Goal: Task Accomplishment & Management: Manage account settings

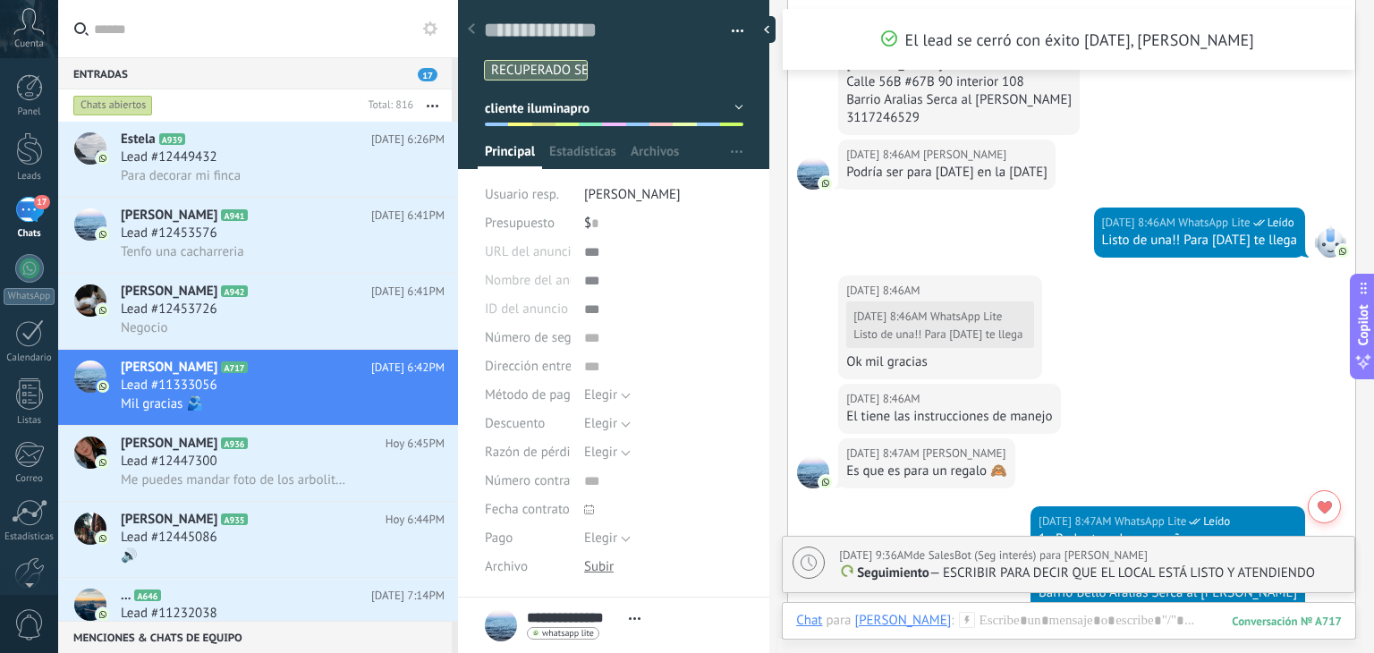
click at [438, 106] on icon "button" at bounding box center [433, 106] width 12 height 3
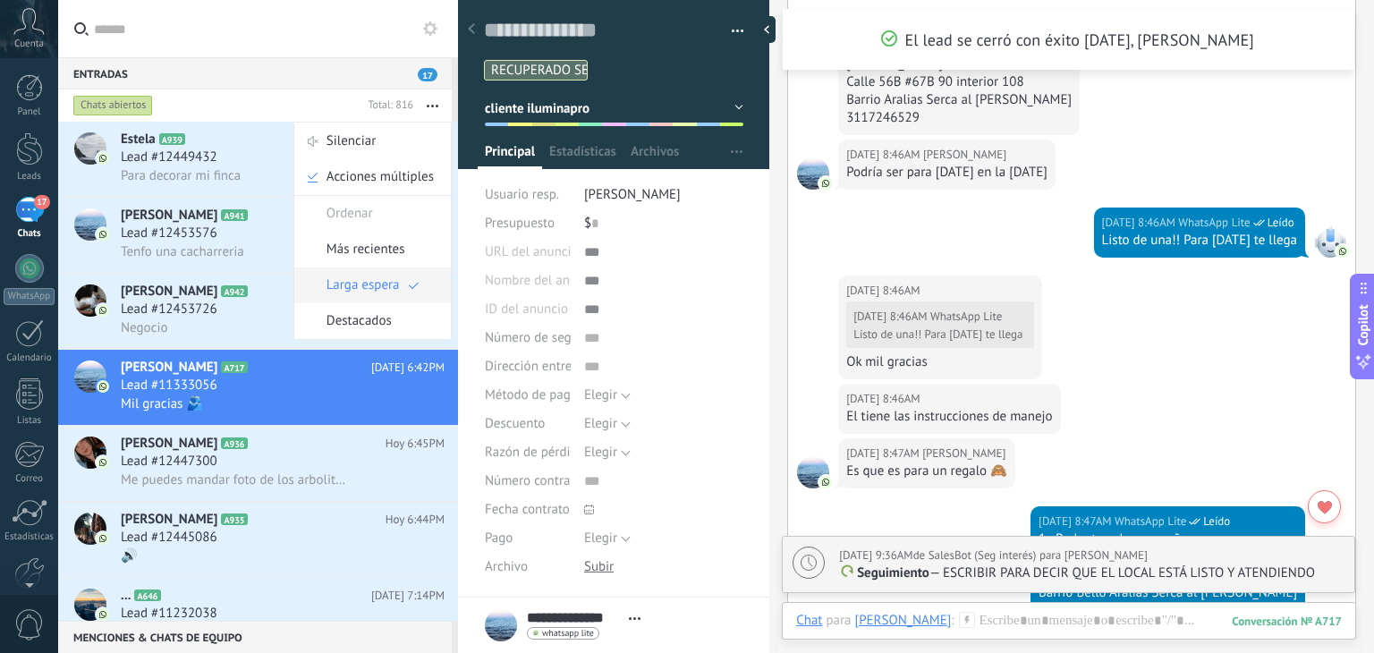
click at [386, 282] on span "Larga espera" at bounding box center [362, 285] width 73 height 36
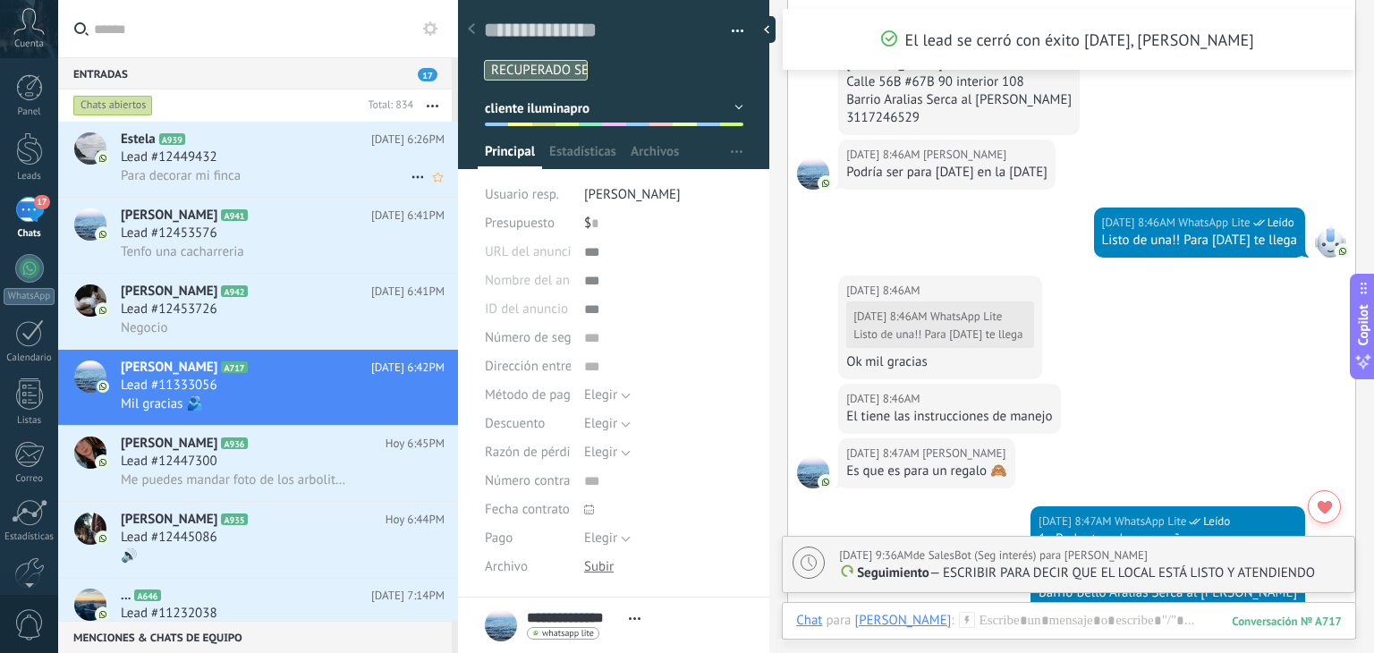
click at [318, 165] on div "Lead #12449432" at bounding box center [283, 157] width 324 height 18
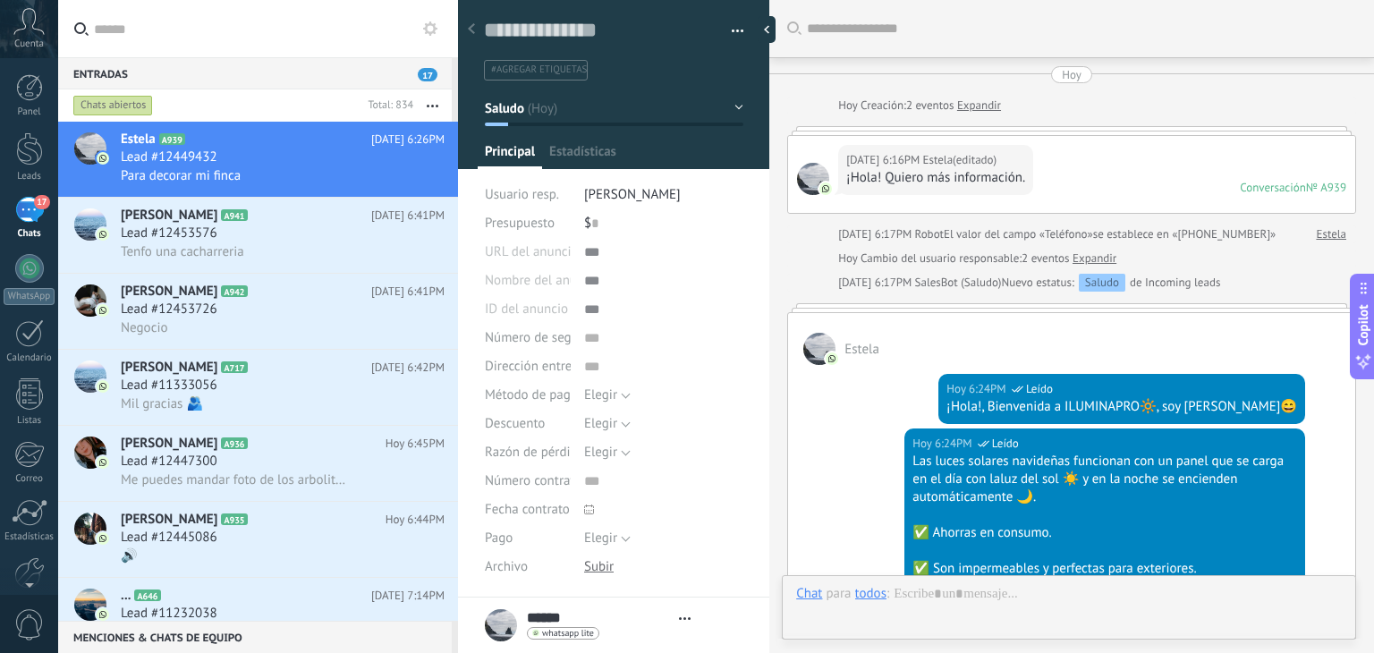
type textarea "**********"
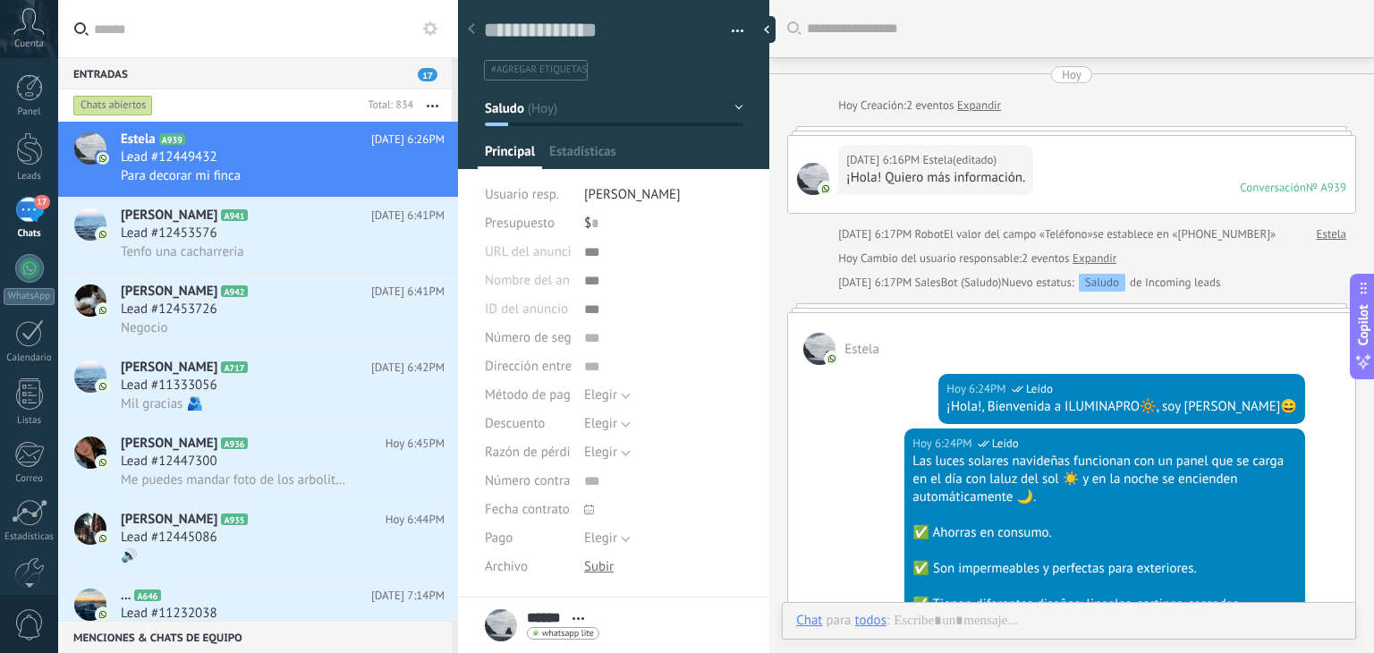
scroll to position [509, 0]
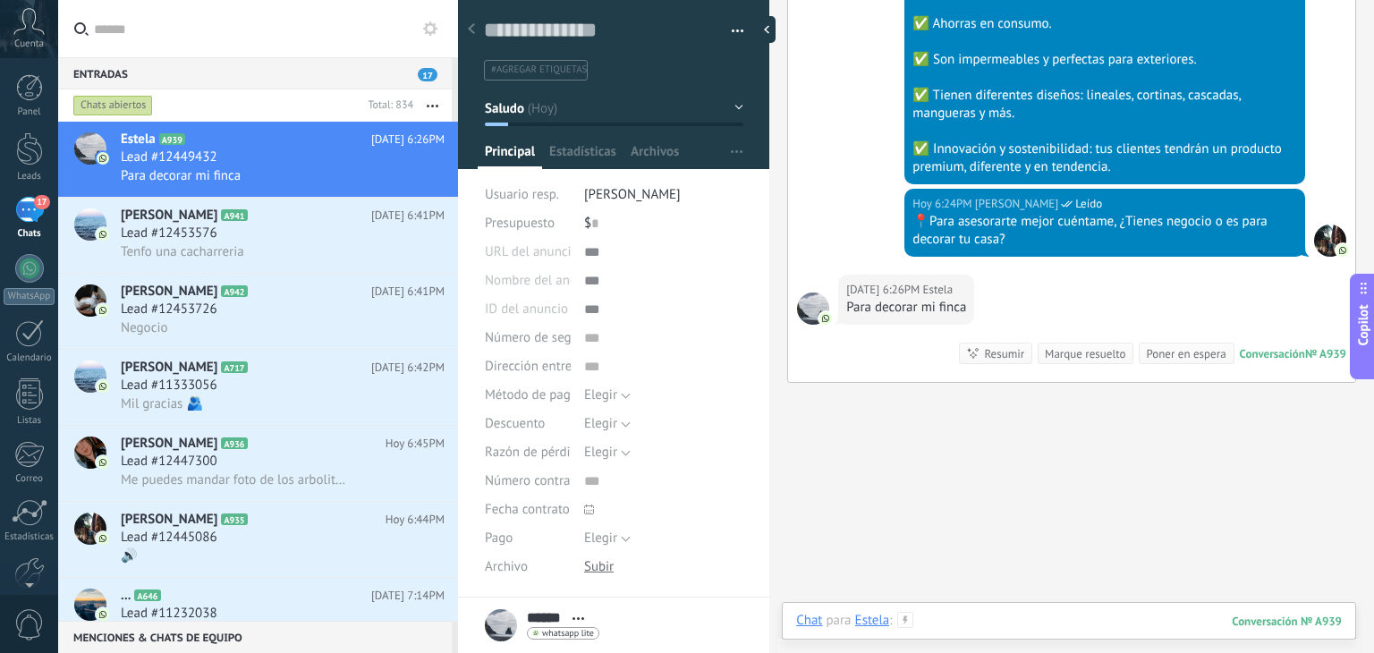
click at [984, 627] on div at bounding box center [1068, 639] width 545 height 54
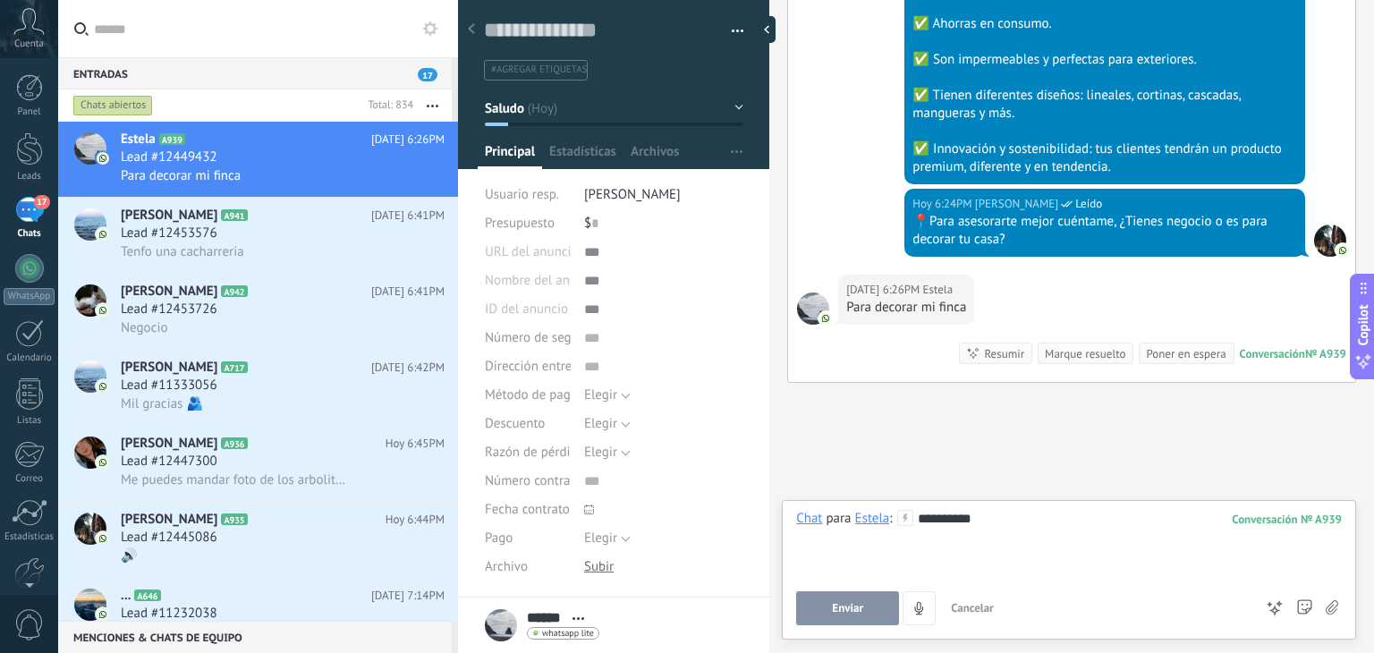
click at [836, 594] on button "Enviar" at bounding box center [847, 608] width 103 height 34
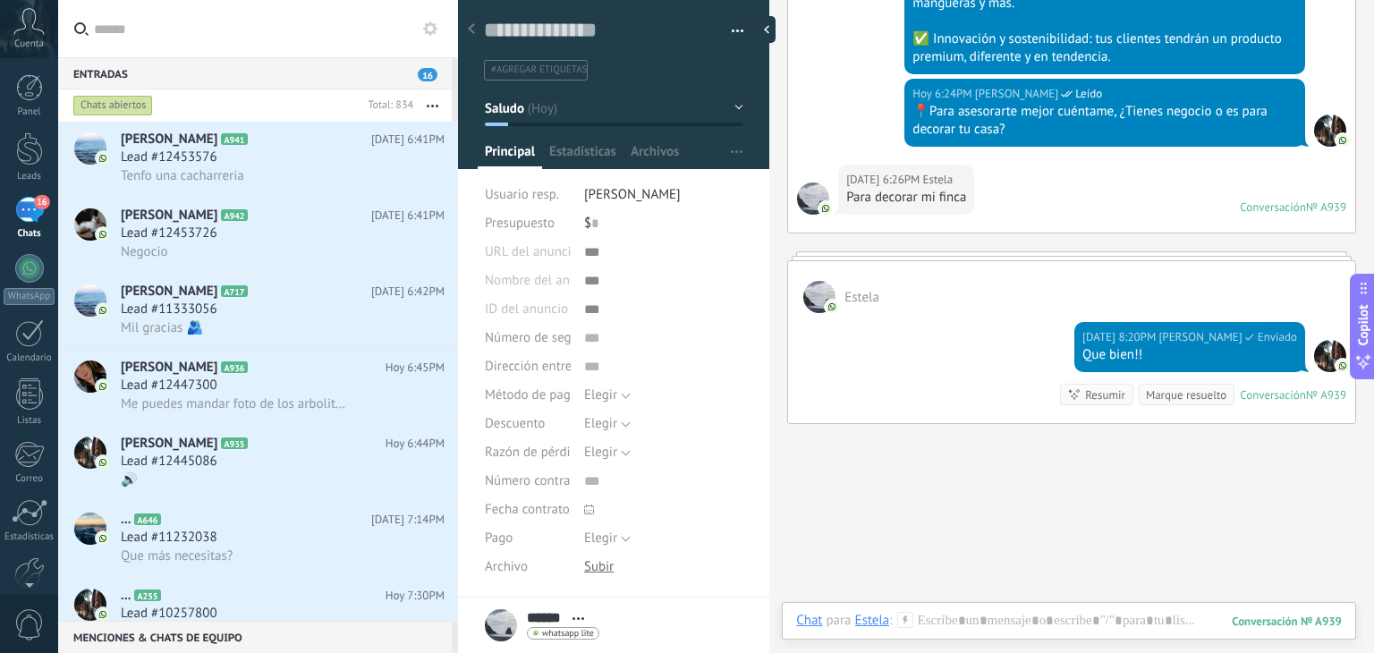
scroll to position [700, 0]
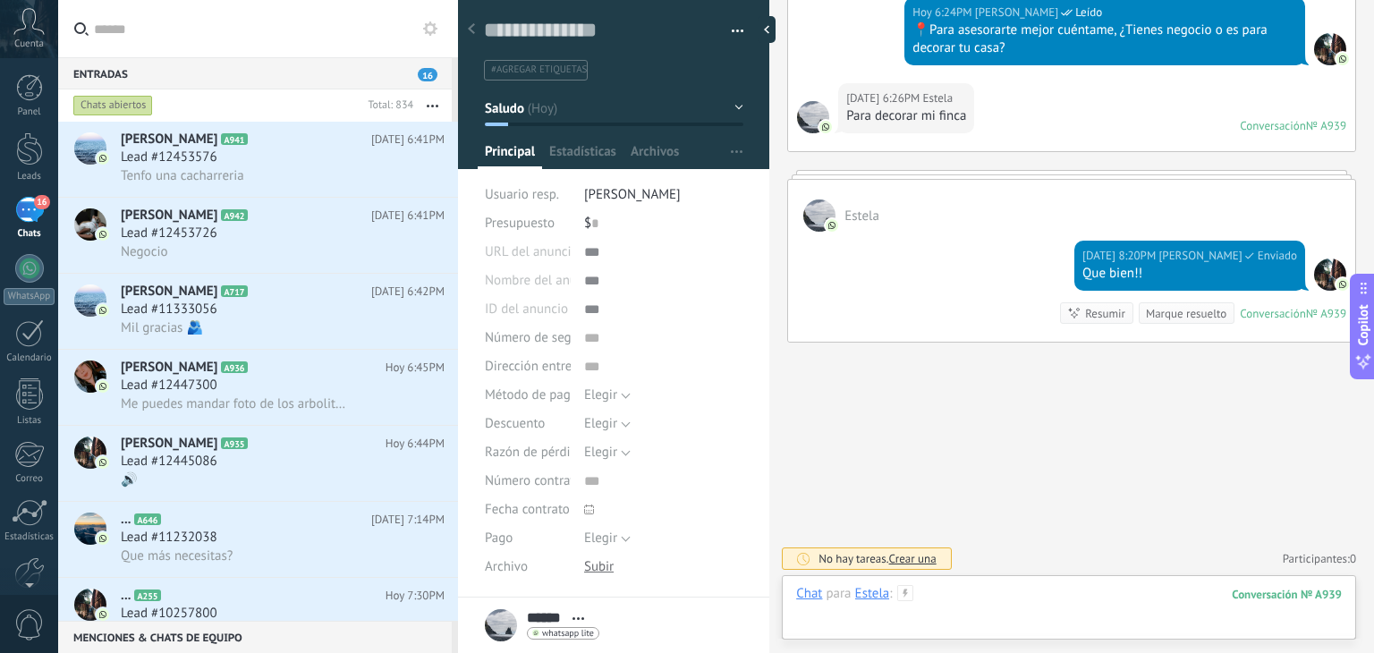
click at [987, 629] on div at bounding box center [1068, 612] width 545 height 54
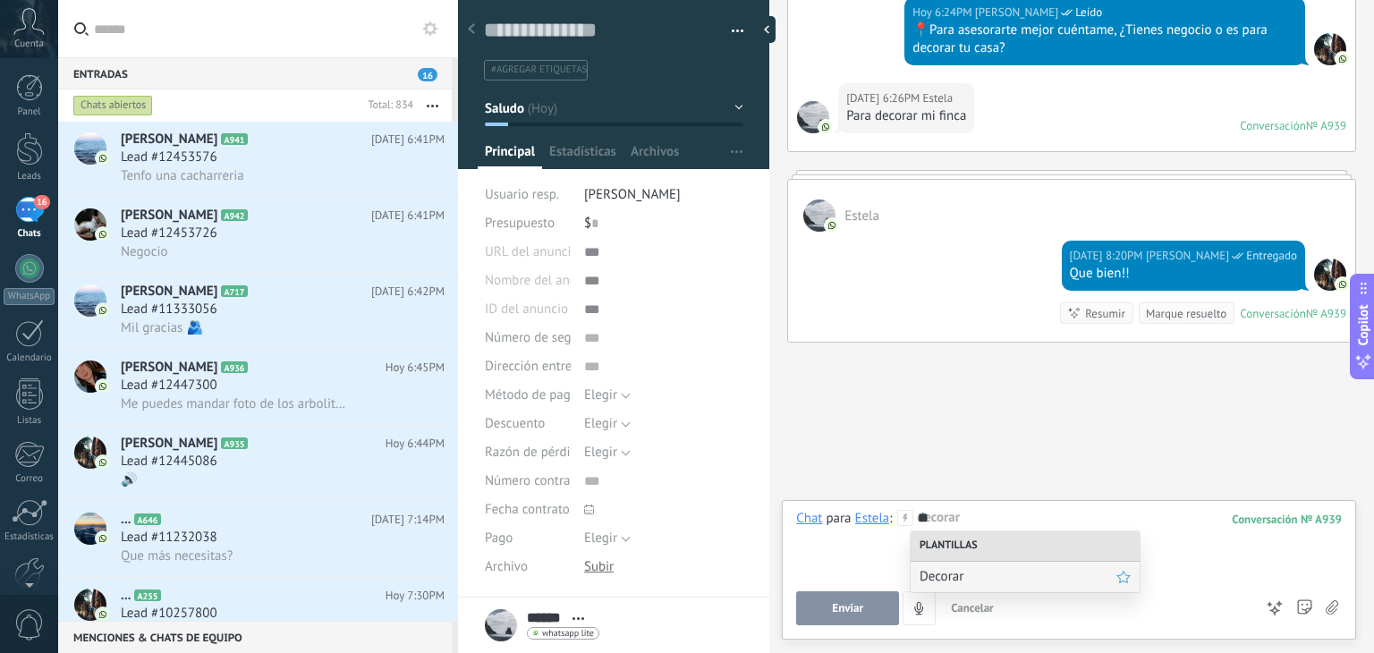
click at [969, 572] on span "Decorar" at bounding box center [1017, 576] width 197 height 17
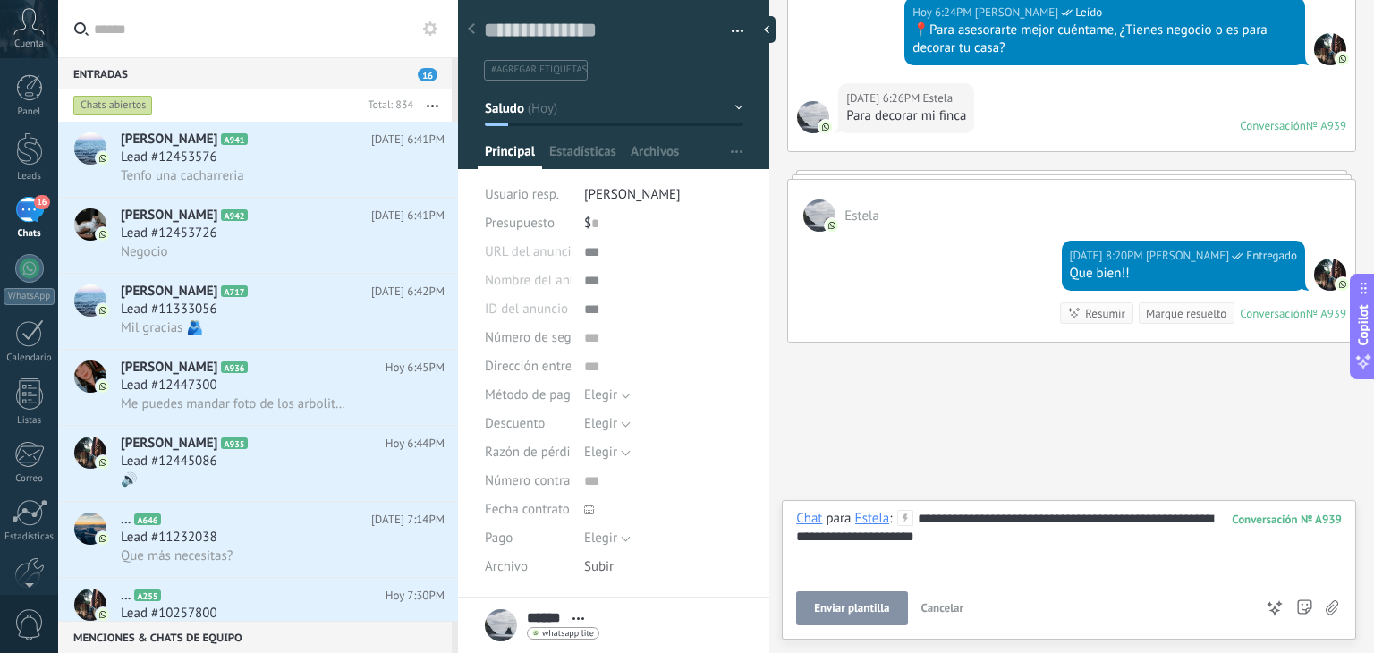
click at [842, 622] on button "Enviar plantilla" at bounding box center [851, 608] width 111 height 34
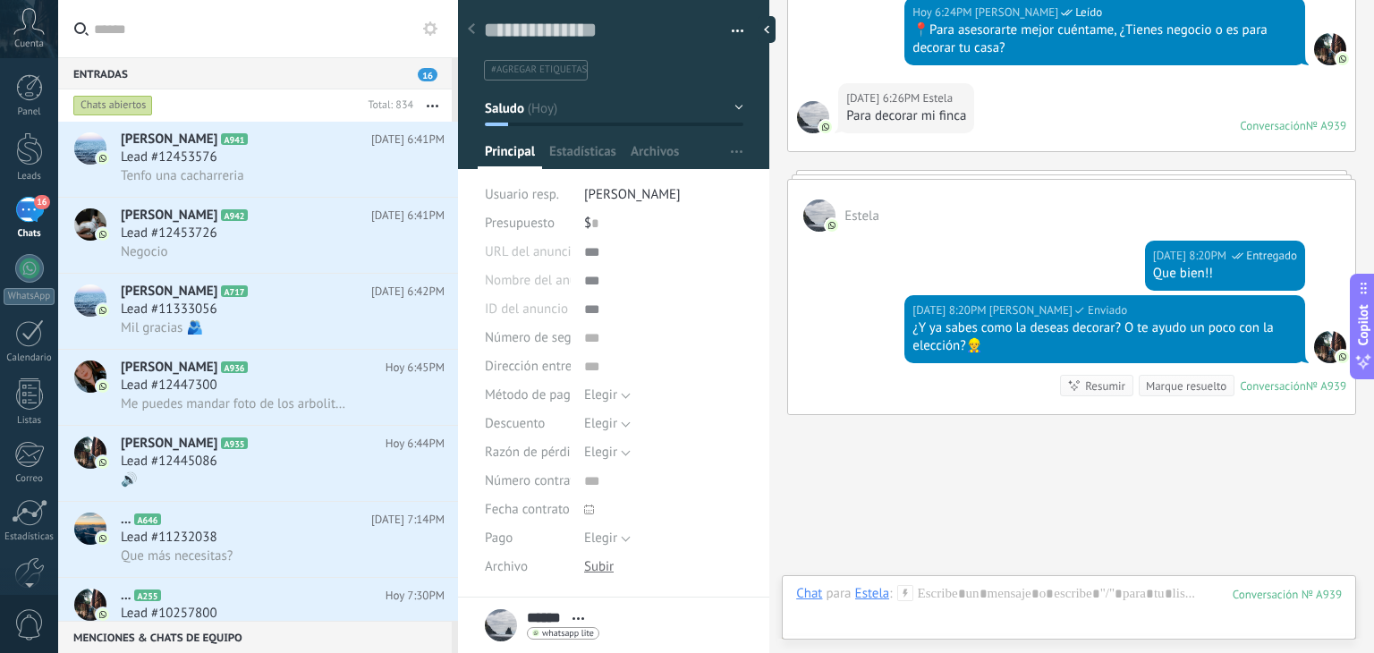
scroll to position [773, 0]
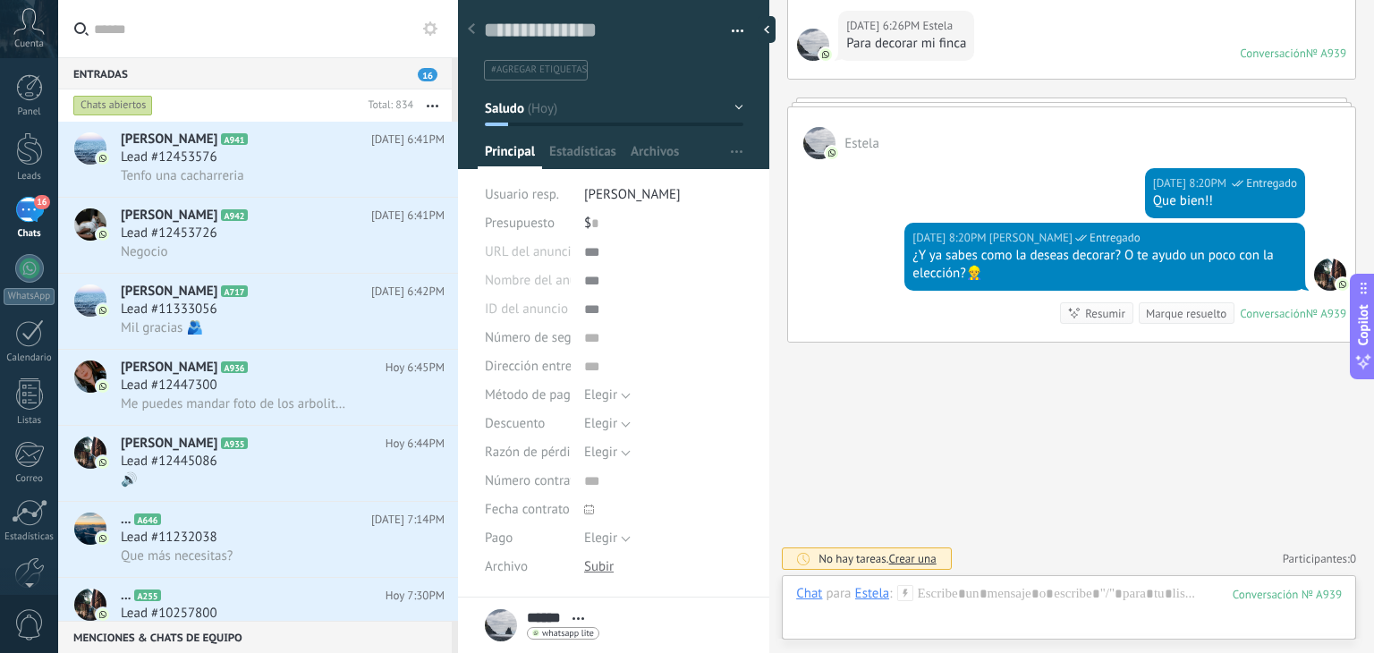
click at [604, 112] on button "Saludo" at bounding box center [614, 108] width 258 height 32
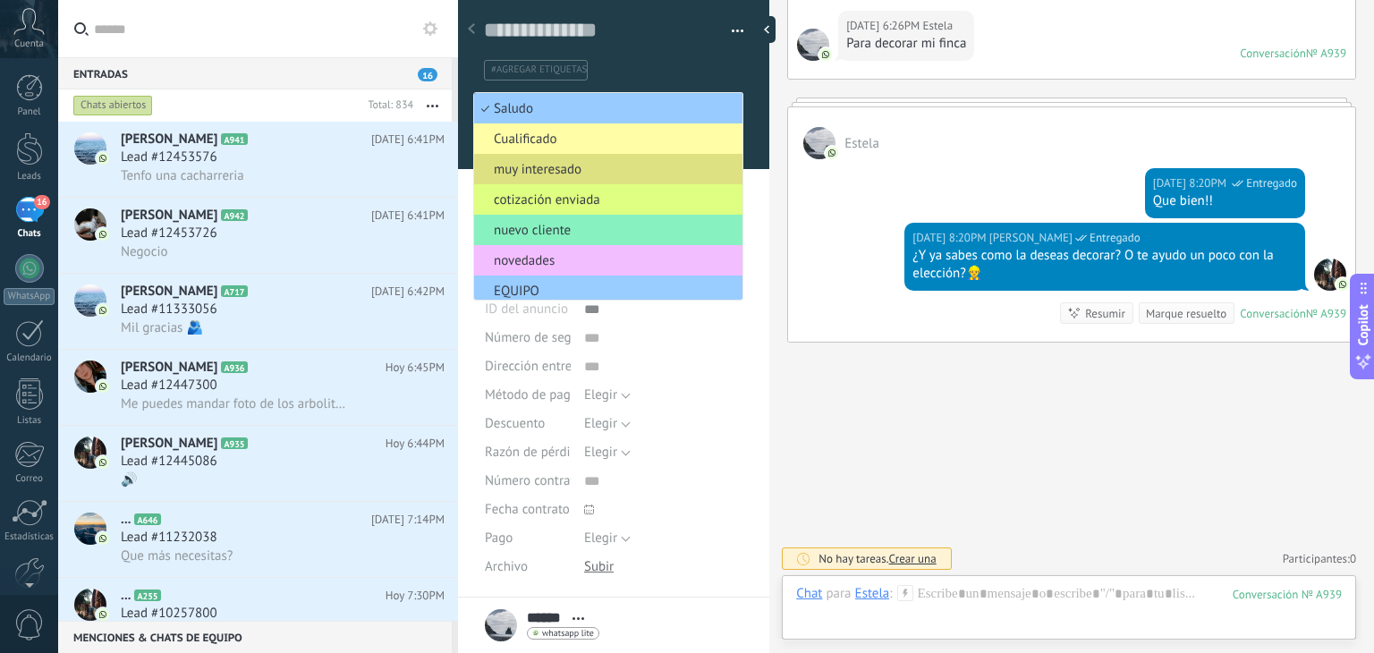
click at [594, 138] on span "Cualificado" at bounding box center [605, 139] width 263 height 17
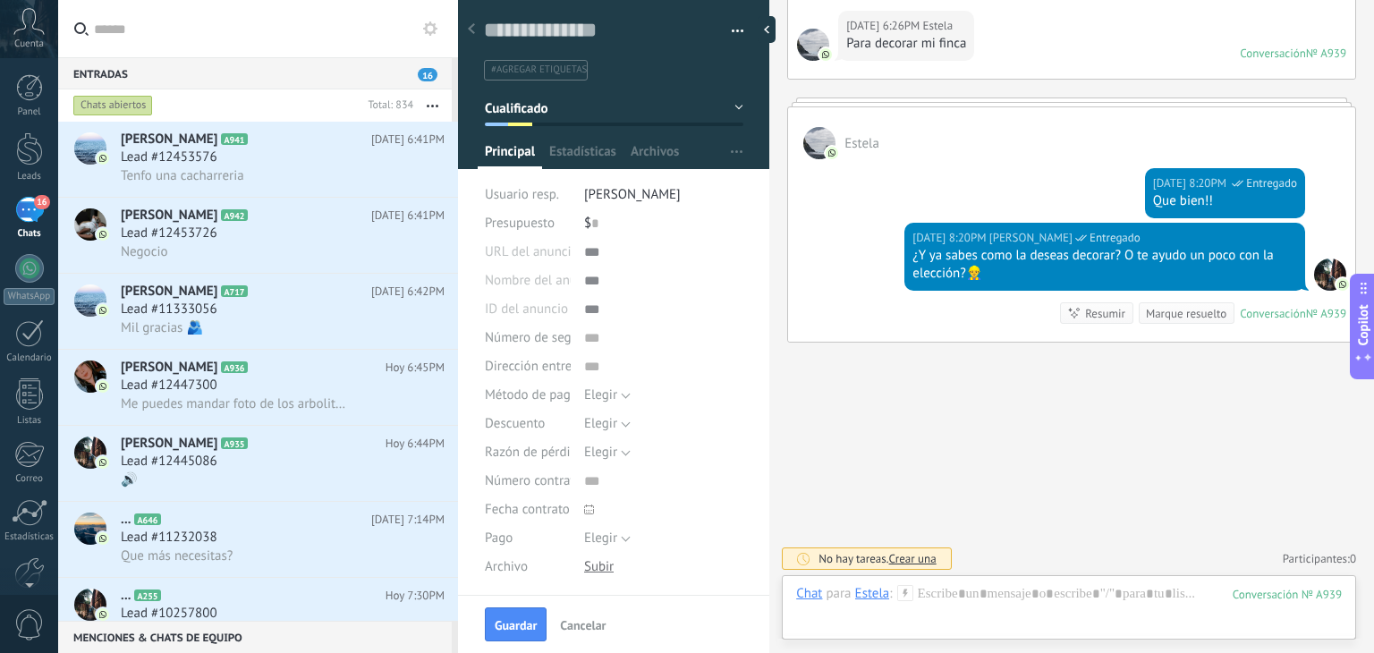
scroll to position [257, 0]
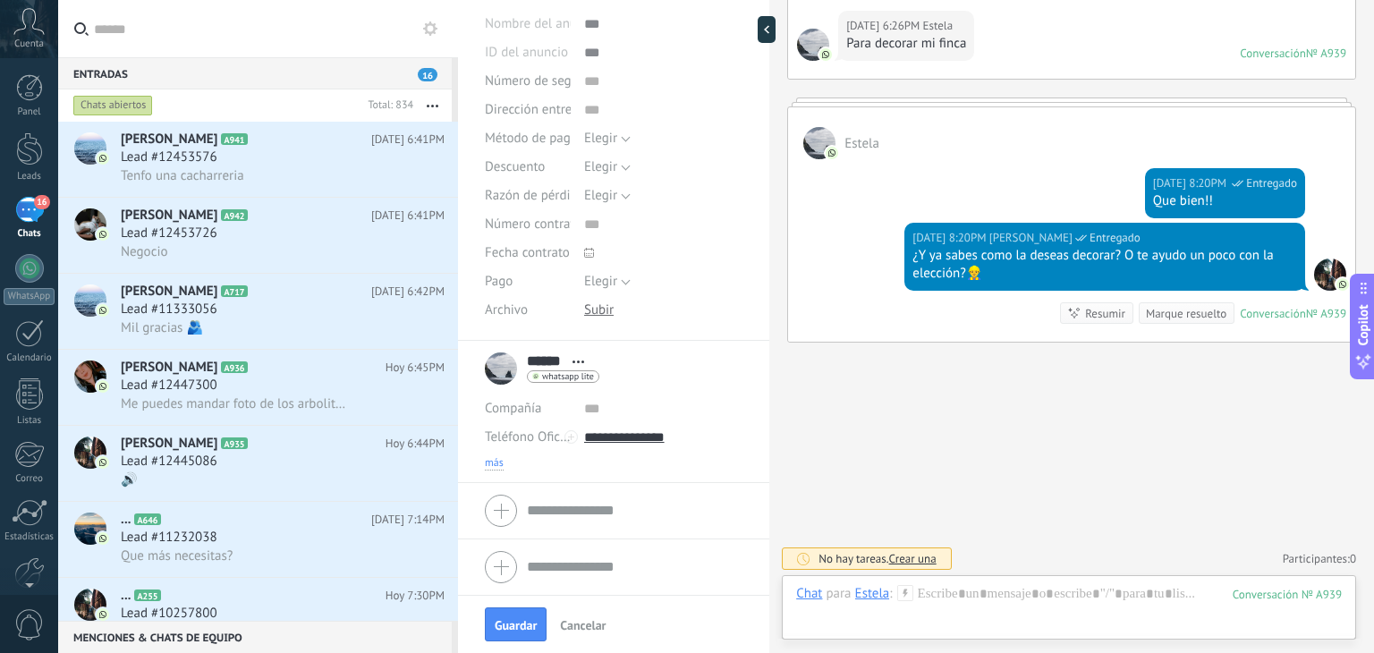
click at [499, 461] on span "más" at bounding box center [494, 463] width 19 height 14
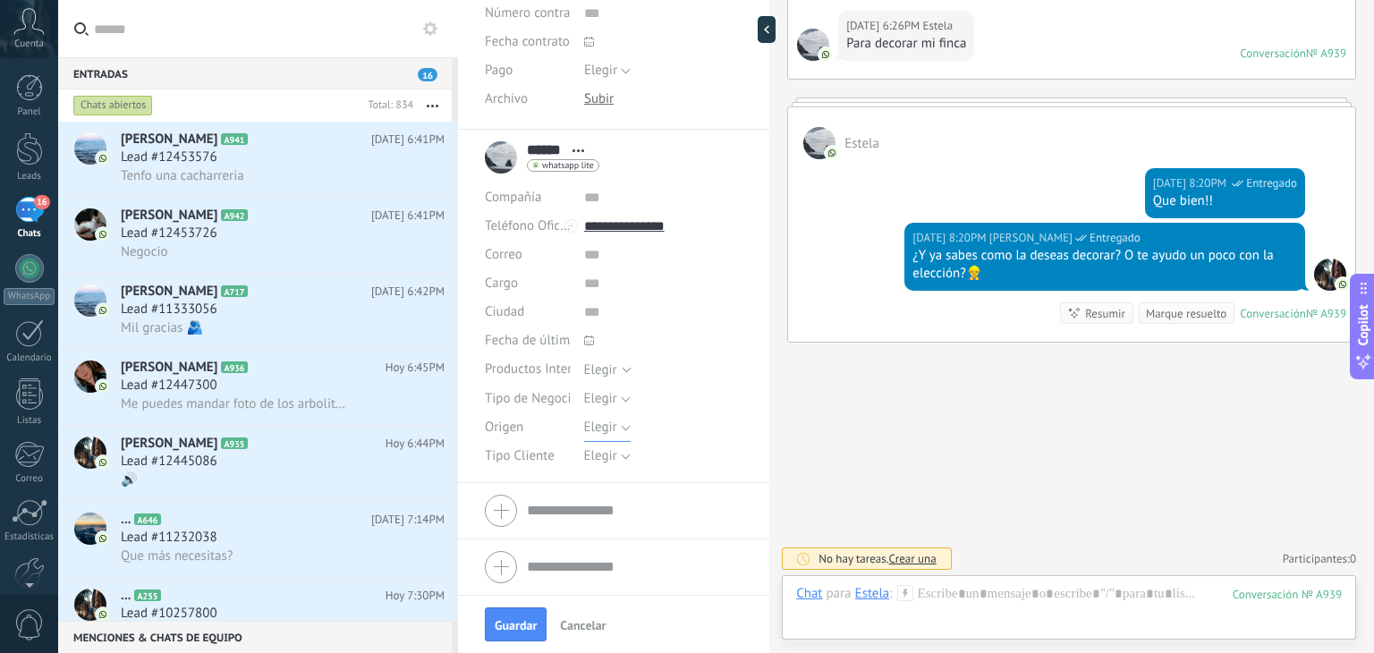
click at [593, 421] on span "Elegir" at bounding box center [600, 426] width 33 height 17
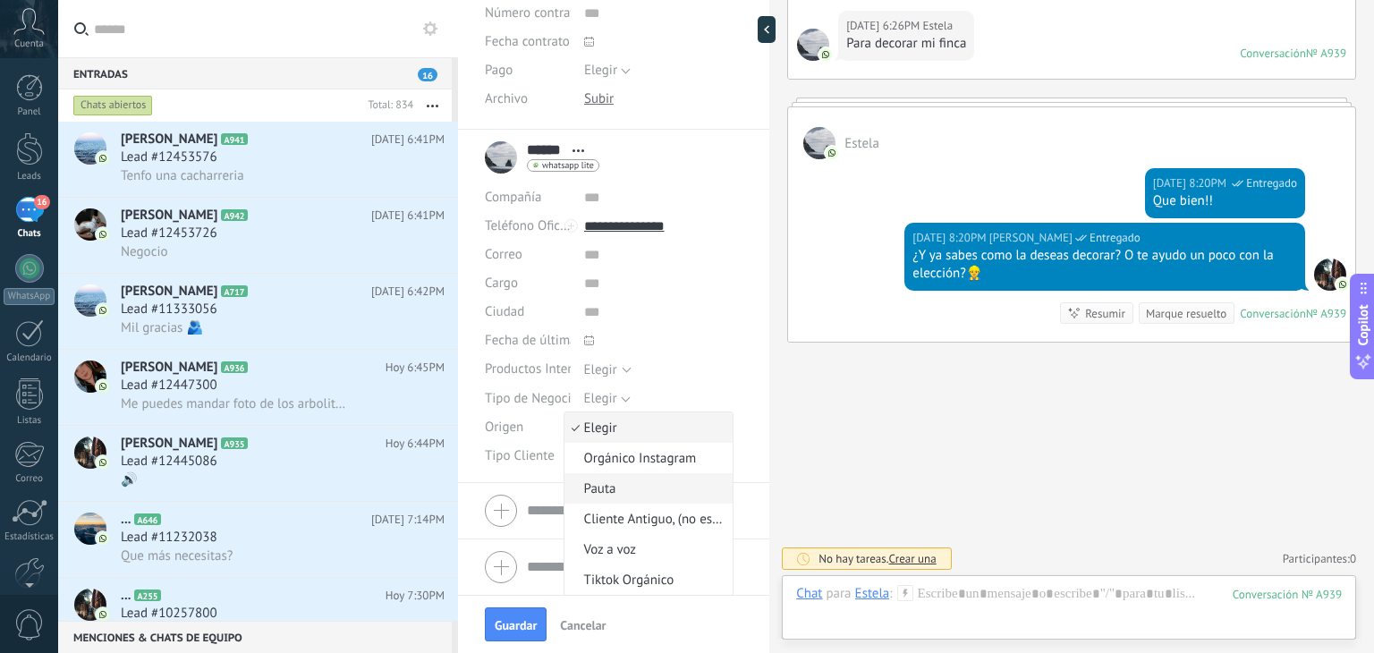
click at [608, 483] on span "Pauta" at bounding box center [646, 488] width 164 height 17
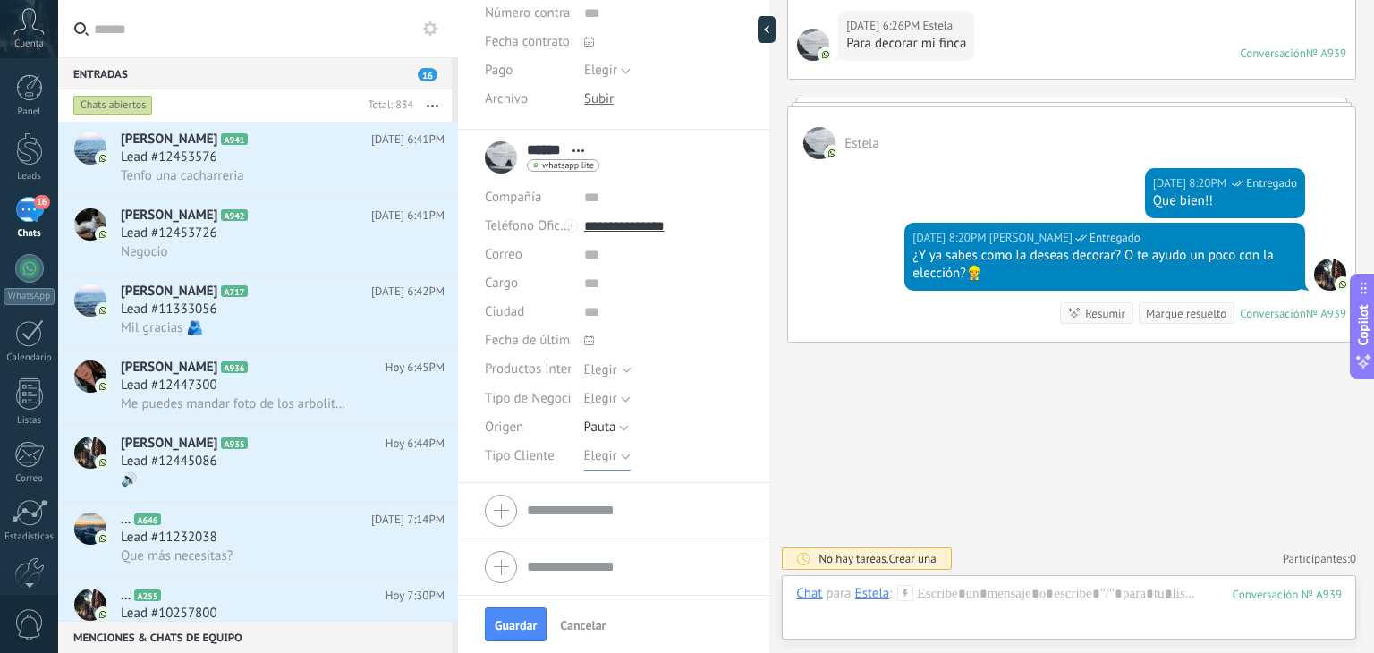
click at [608, 456] on span "Elegir" at bounding box center [600, 455] width 33 height 17
click at [609, 562] on li "Decorador" at bounding box center [648, 577] width 169 height 30
click at [610, 456] on span "Decorador" at bounding box center [613, 455] width 58 height 17
click at [617, 541] on span "Detal" at bounding box center [646, 547] width 164 height 17
click at [525, 610] on button "Guardar" at bounding box center [516, 624] width 62 height 34
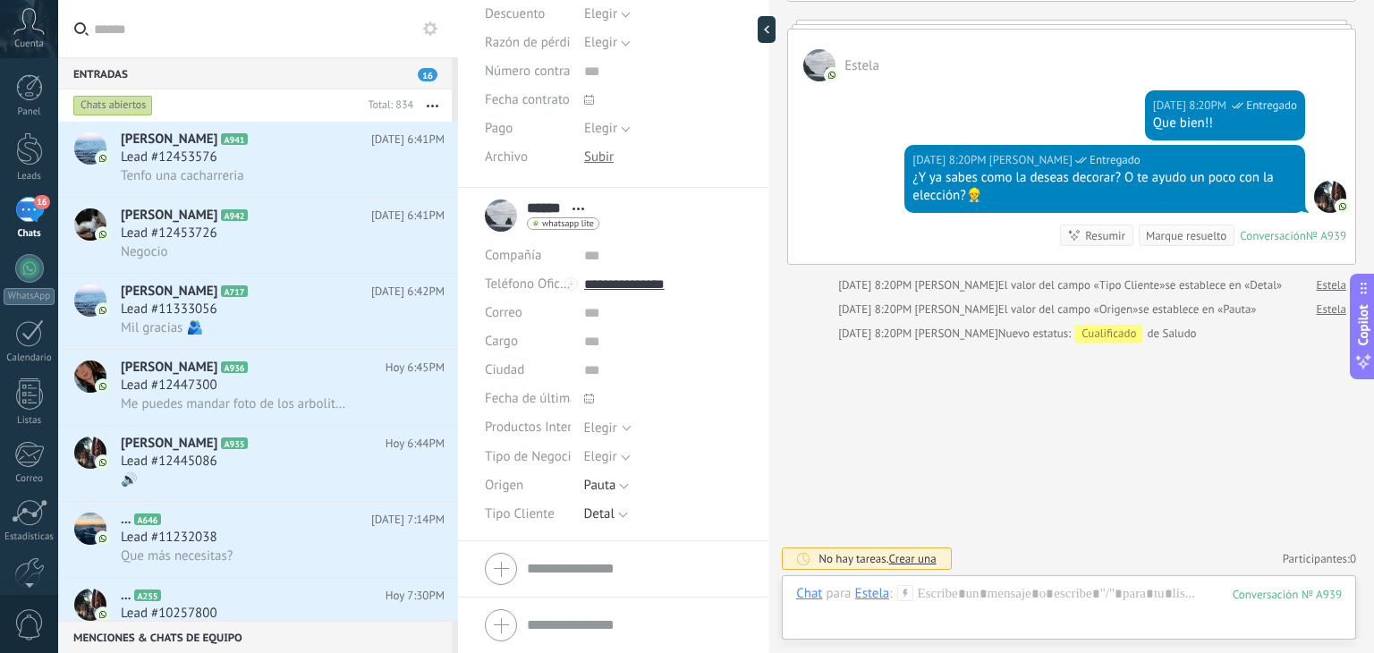
scroll to position [0, 0]
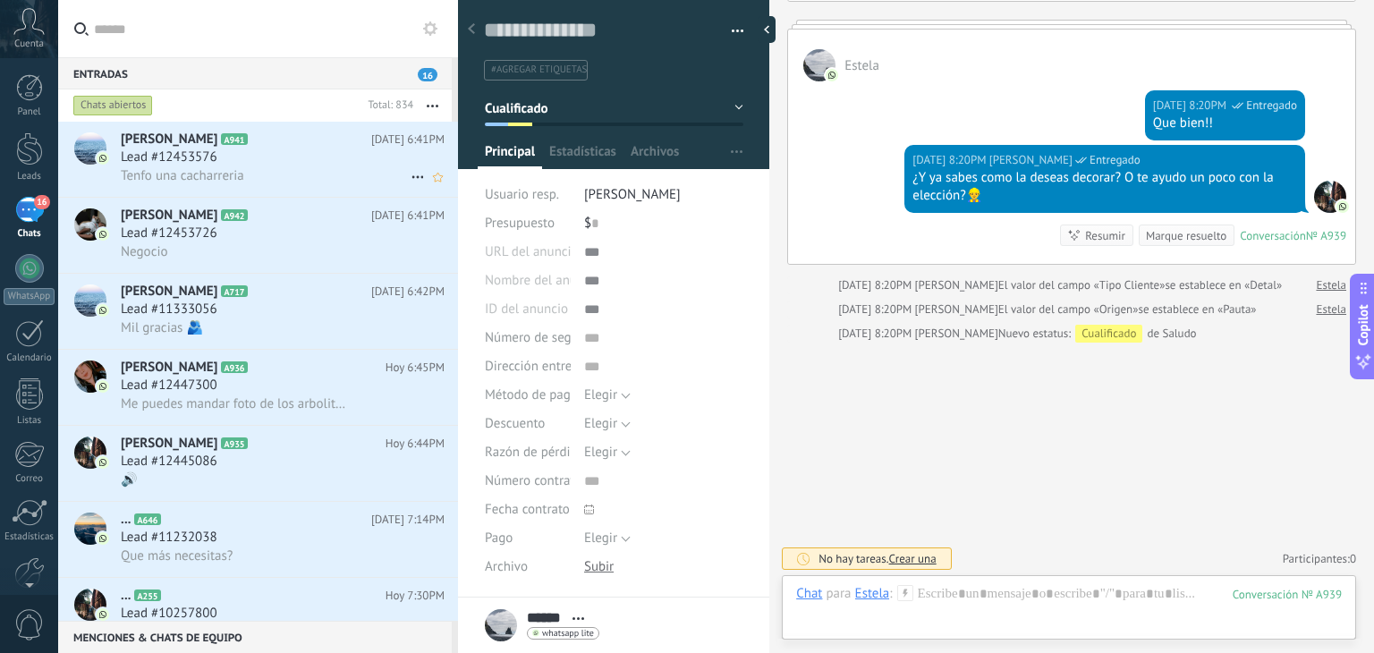
click at [365, 184] on div "Tenfo una cacharreria" at bounding box center [283, 175] width 324 height 19
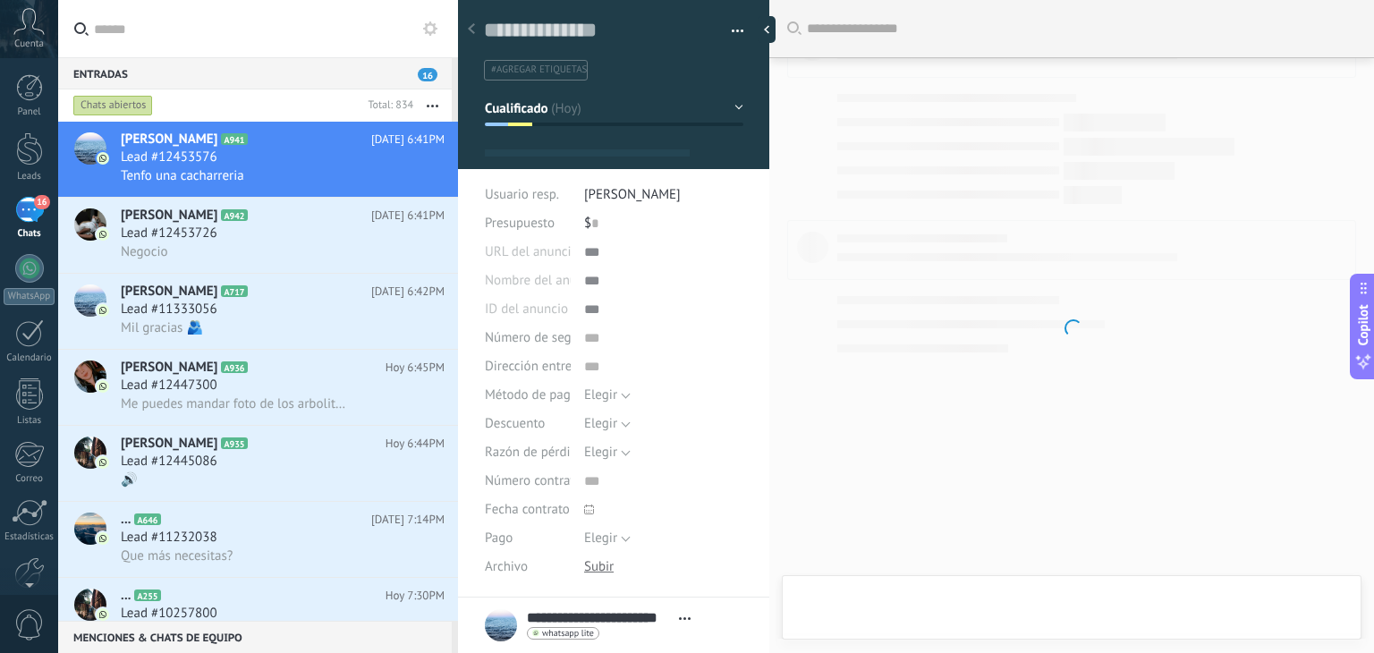
type textarea "**********"
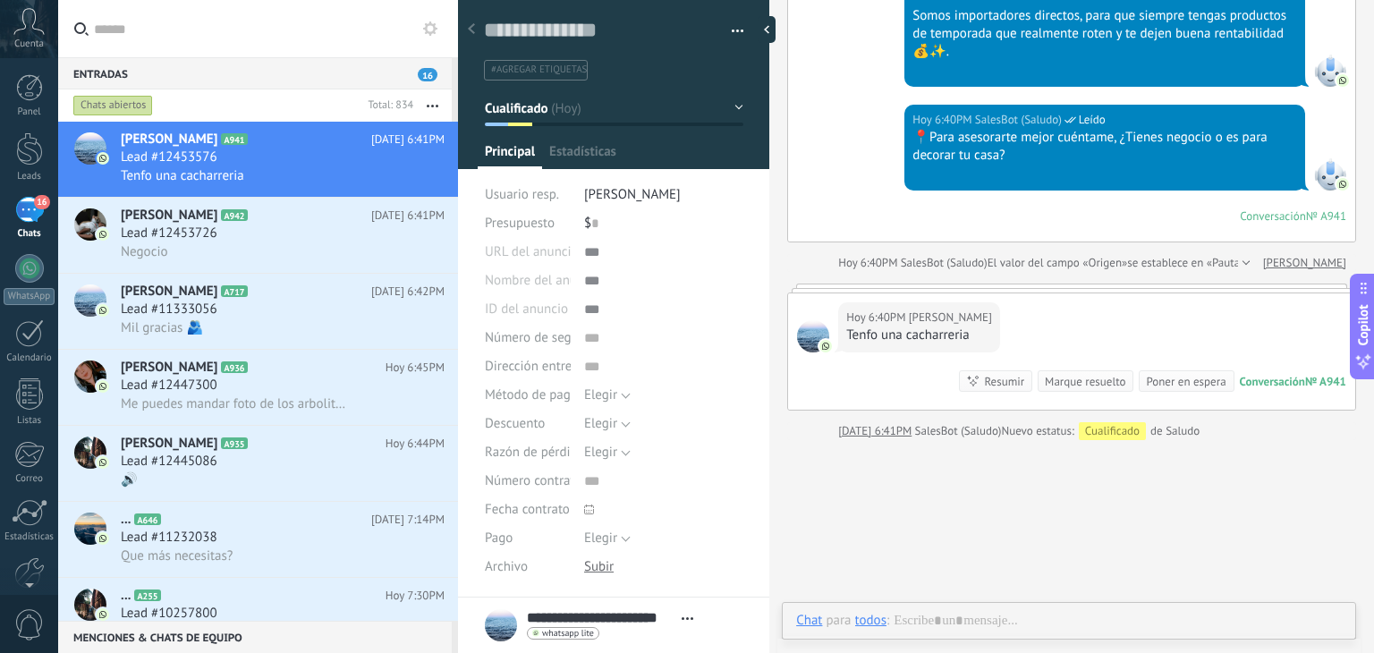
scroll to position [26, 0]
click at [1048, 614] on div at bounding box center [1068, 639] width 545 height 54
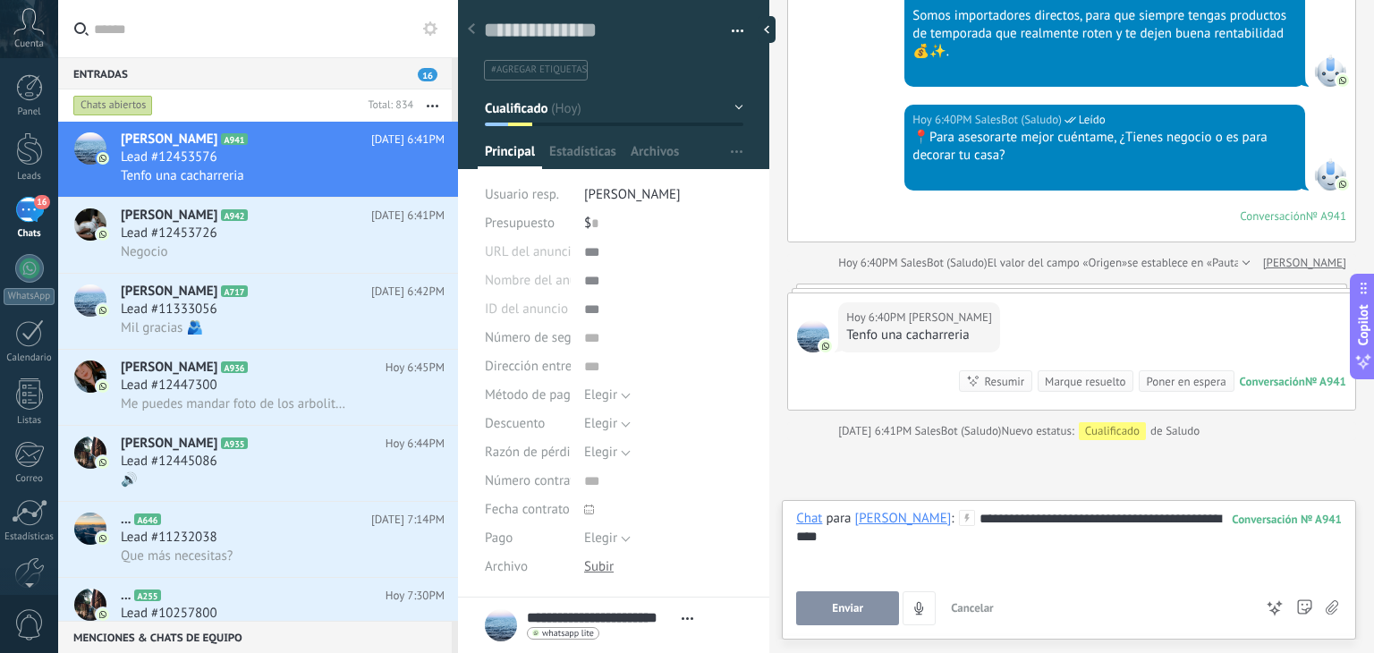
click at [859, 625] on div "**********" at bounding box center [1069, 569] width 574 height 139
click at [858, 612] on span "Enviar" at bounding box center [847, 608] width 31 height 13
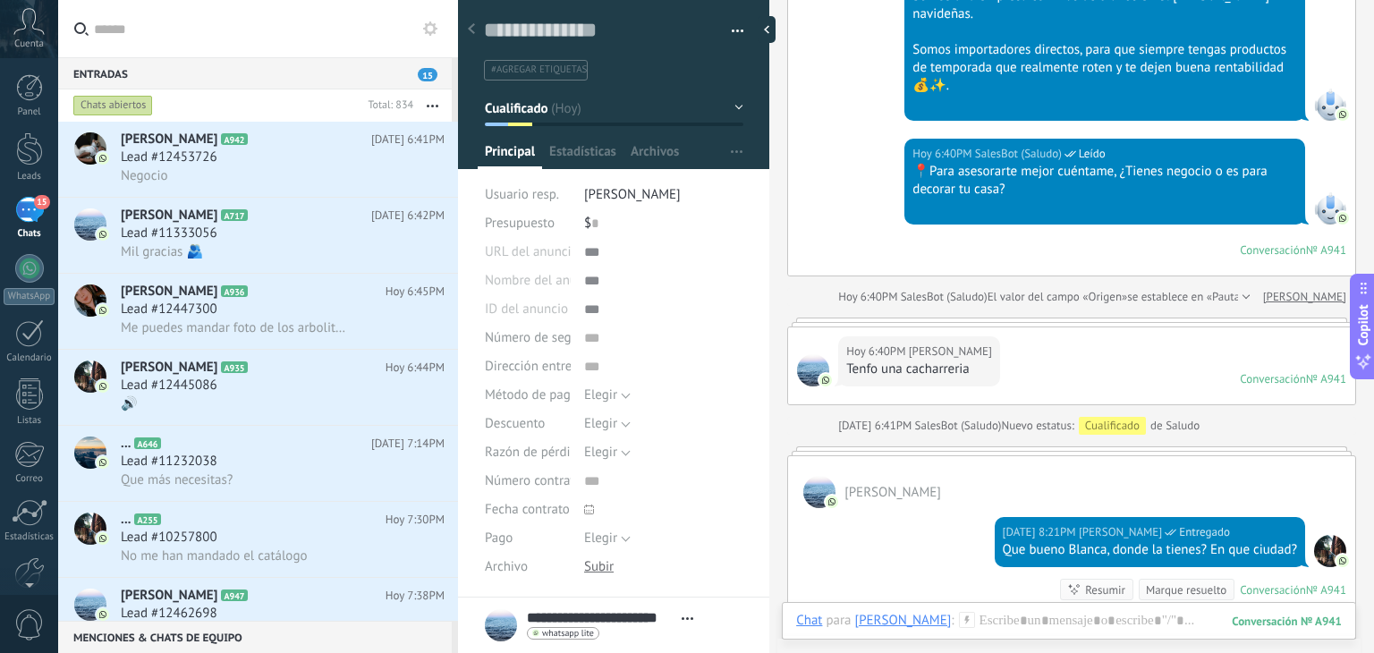
scroll to position [776, 0]
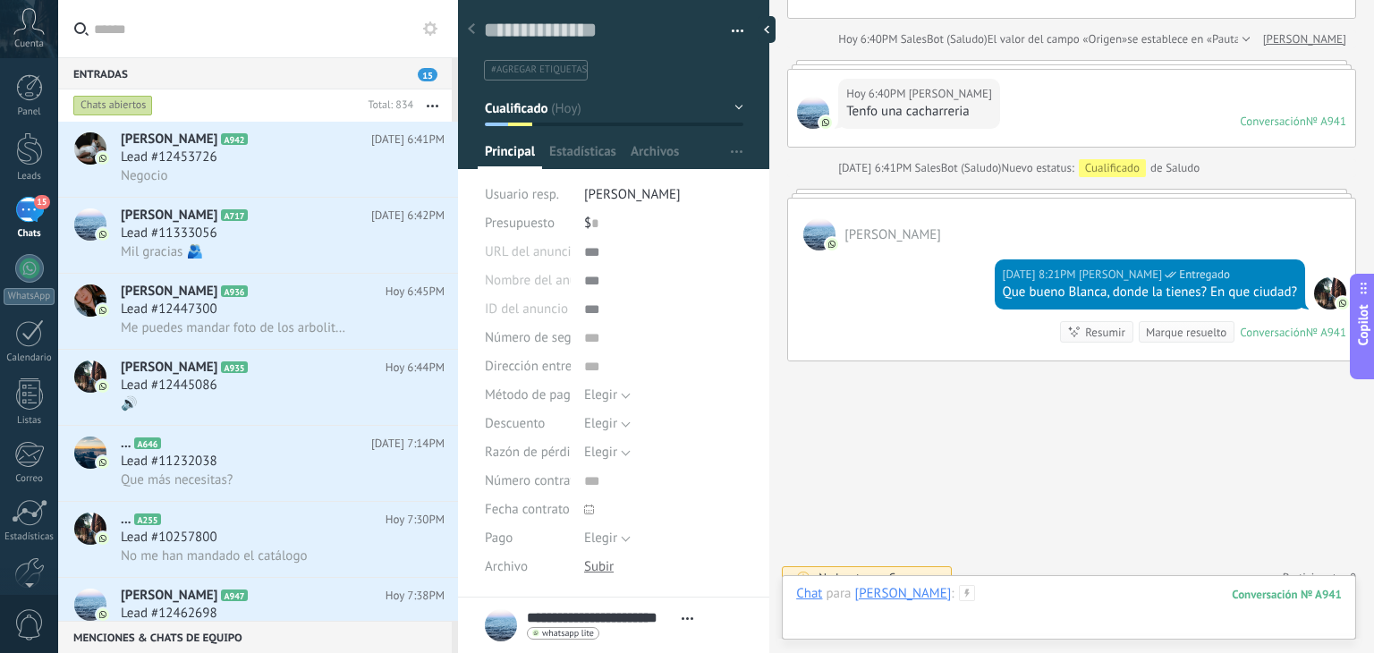
click at [1032, 614] on div at bounding box center [1068, 612] width 545 height 54
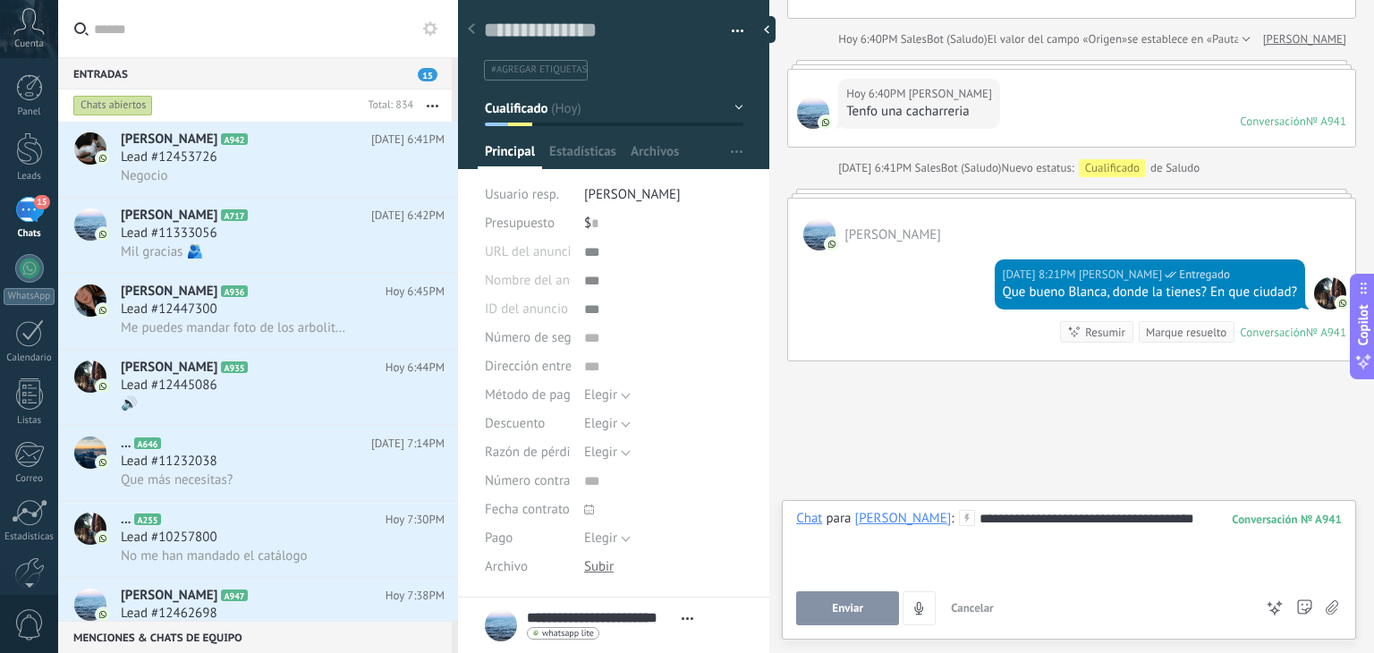
click at [871, 606] on button "Enviar" at bounding box center [847, 608] width 103 height 34
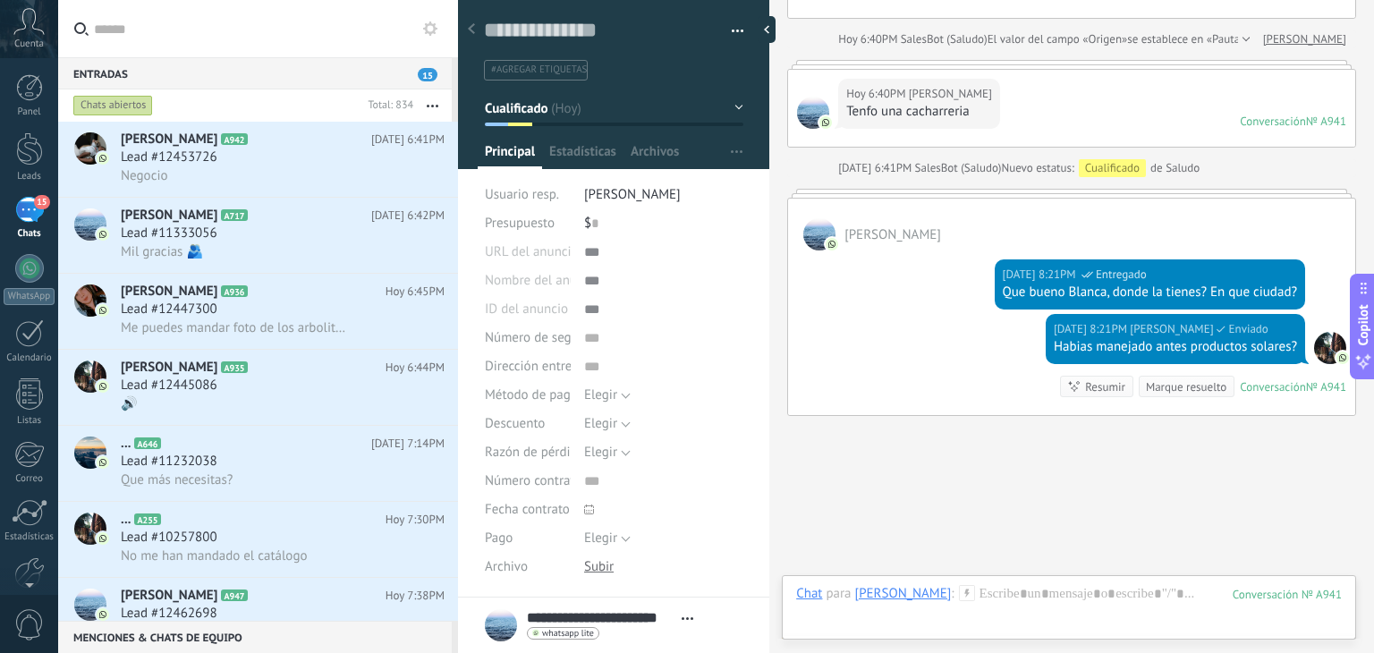
scroll to position [830, 0]
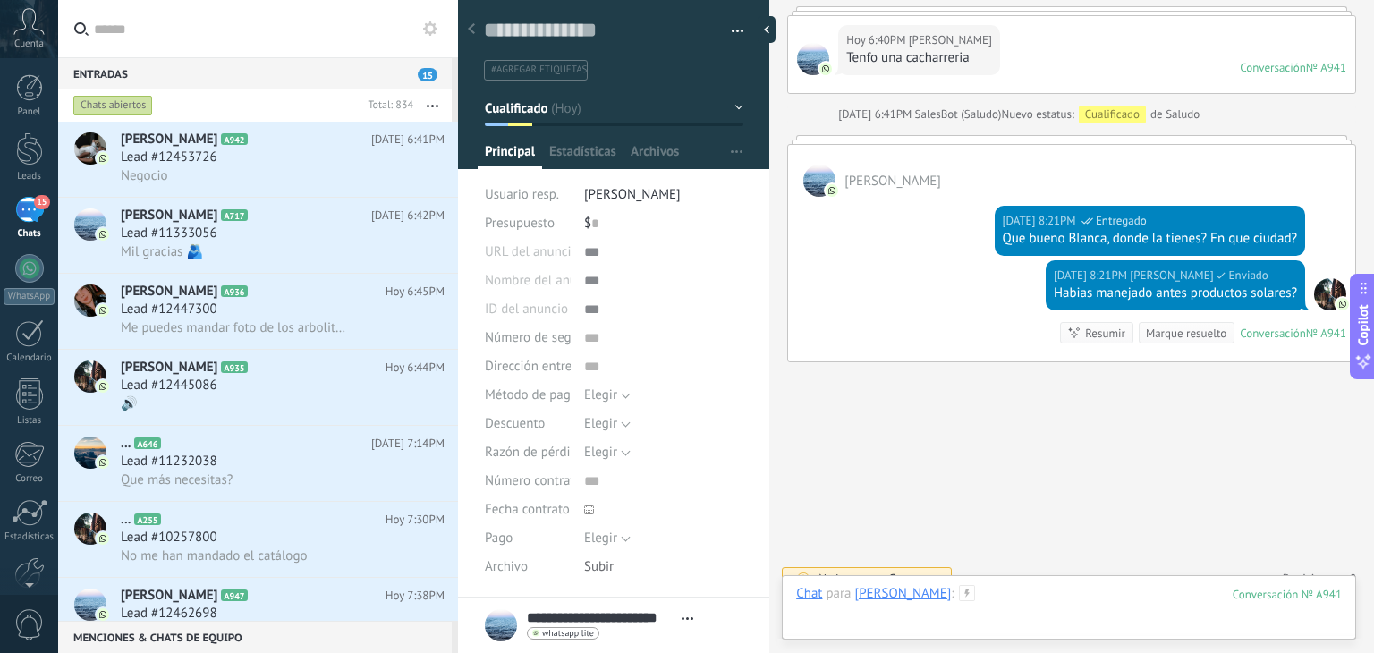
click at [1033, 594] on div at bounding box center [1068, 612] width 545 height 54
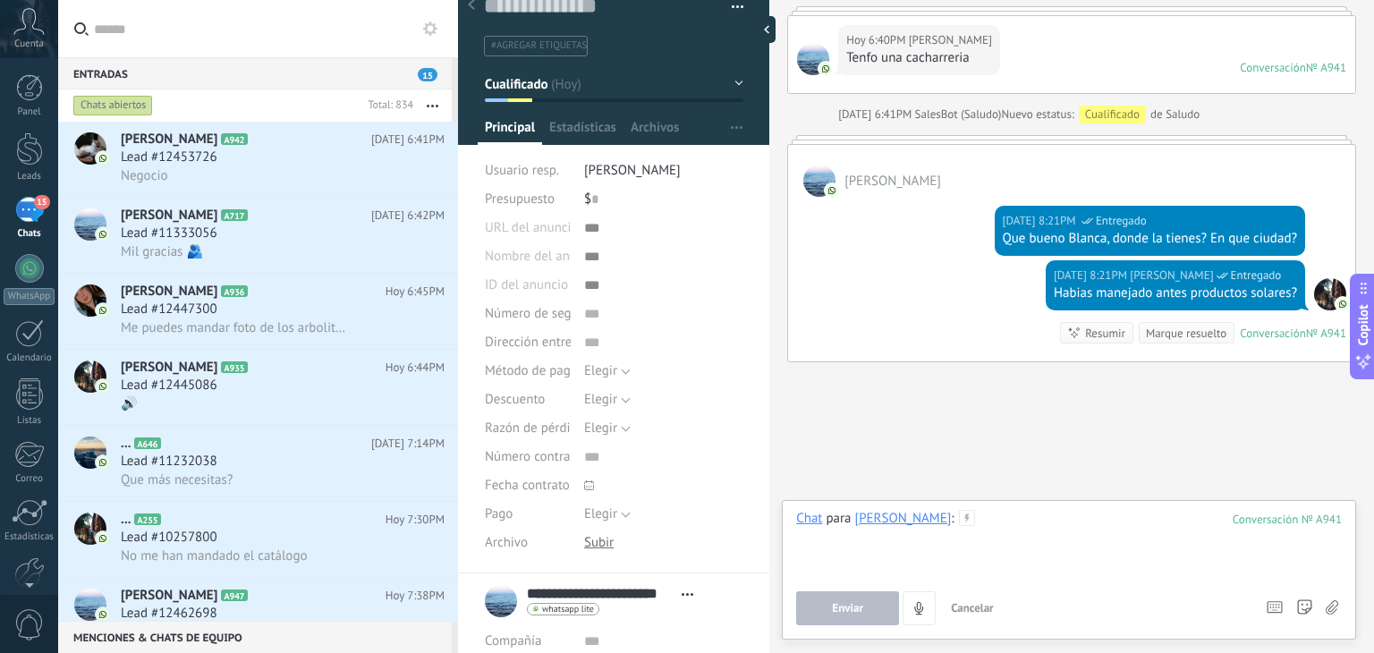
scroll to position [227, 0]
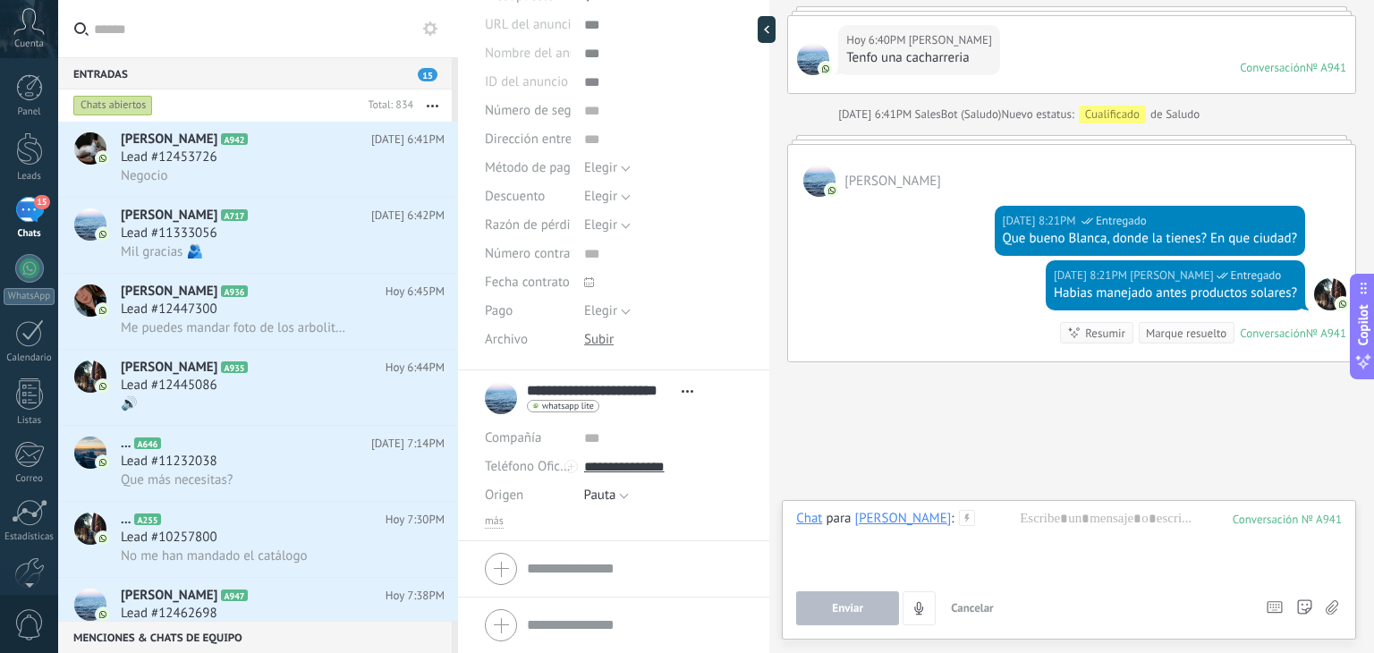
click at [493, 511] on div "Compañía Abrir detalle Editar Teléfono Oficina" at bounding box center [614, 476] width 258 height 105
click at [485, 519] on span "más" at bounding box center [494, 521] width 19 height 14
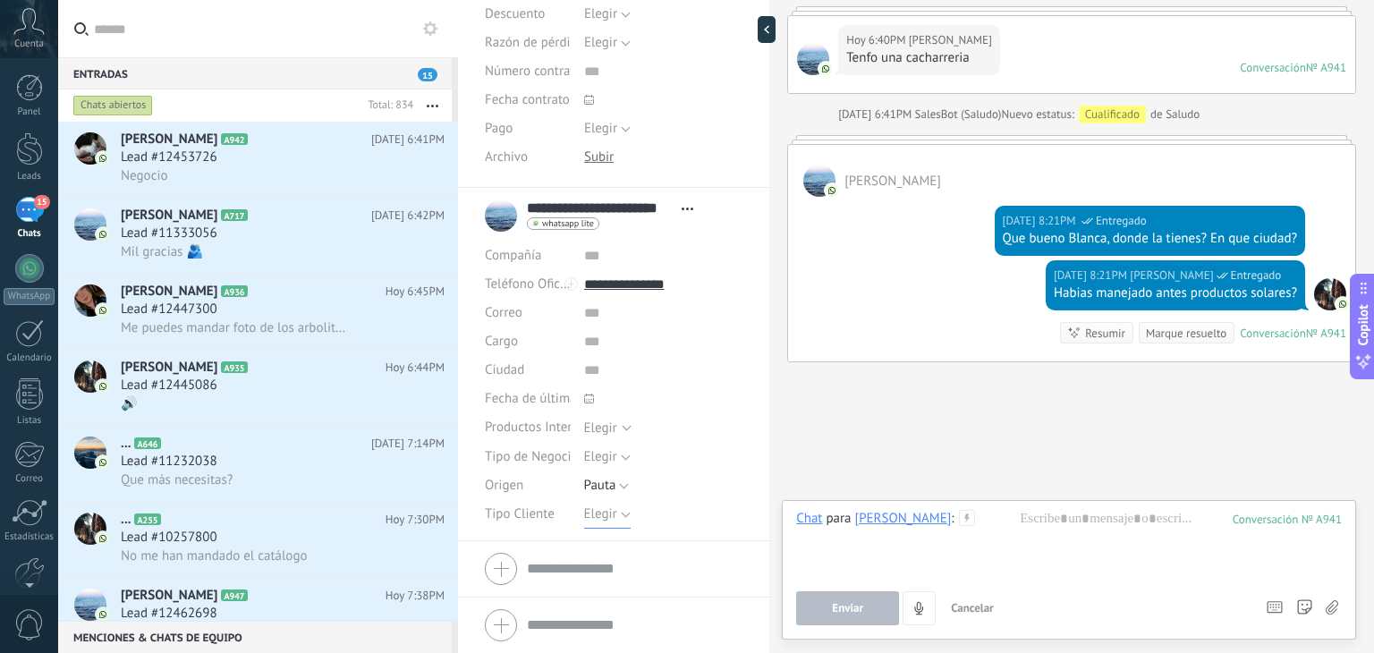
click at [616, 512] on button "Elegir" at bounding box center [607, 514] width 46 height 29
click at [601, 448] on span "Elegir" at bounding box center [600, 456] width 33 height 17
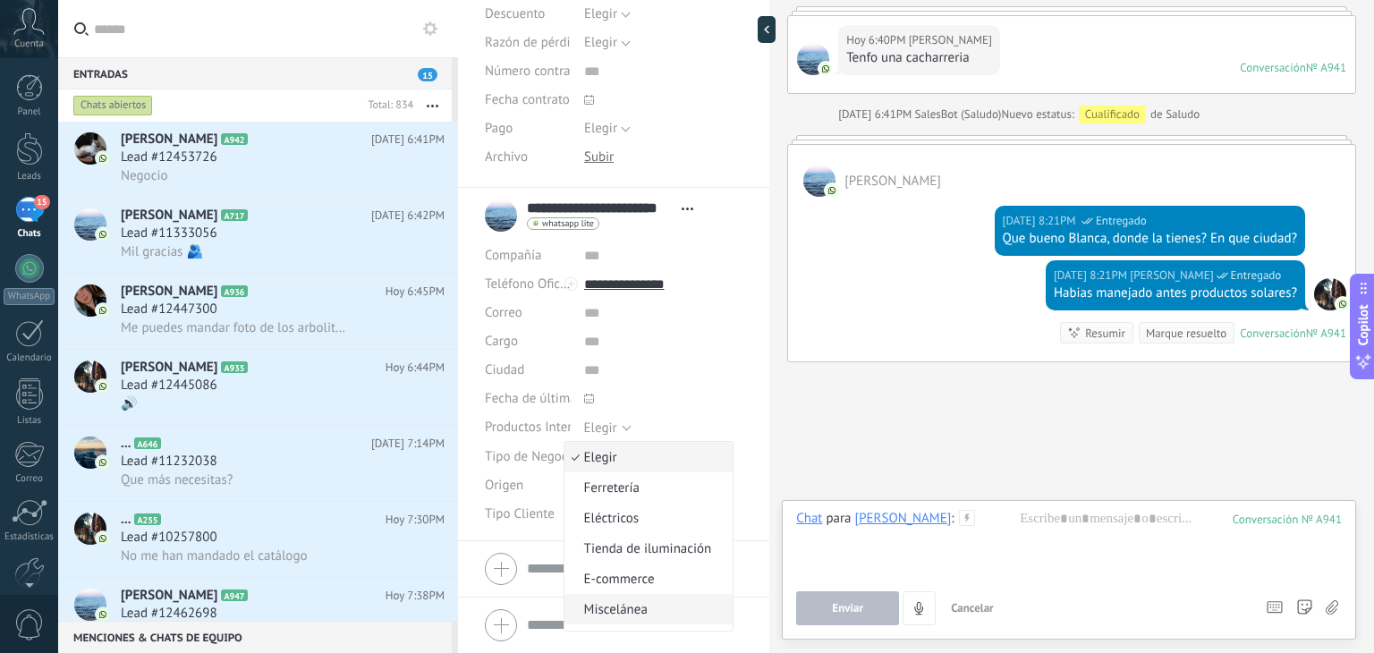
click at [614, 602] on span "Miscelánea" at bounding box center [646, 609] width 164 height 17
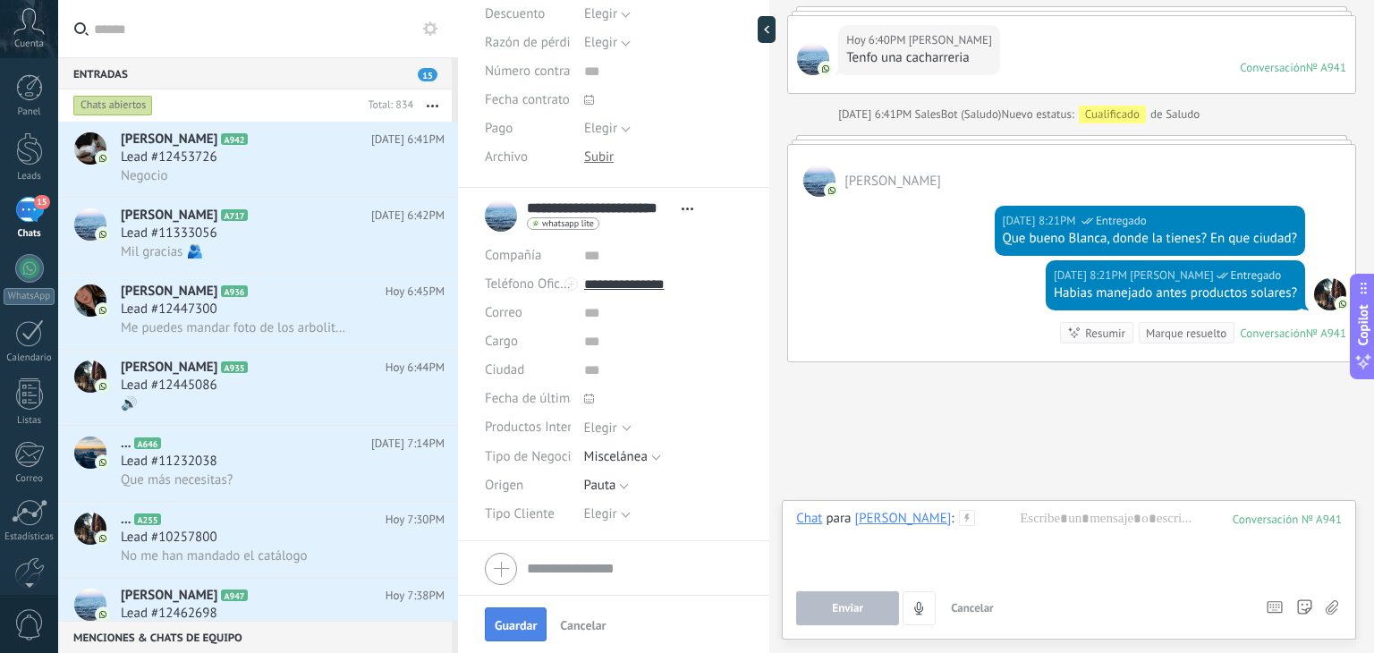
click at [522, 630] on span "Guardar" at bounding box center [516, 625] width 42 height 13
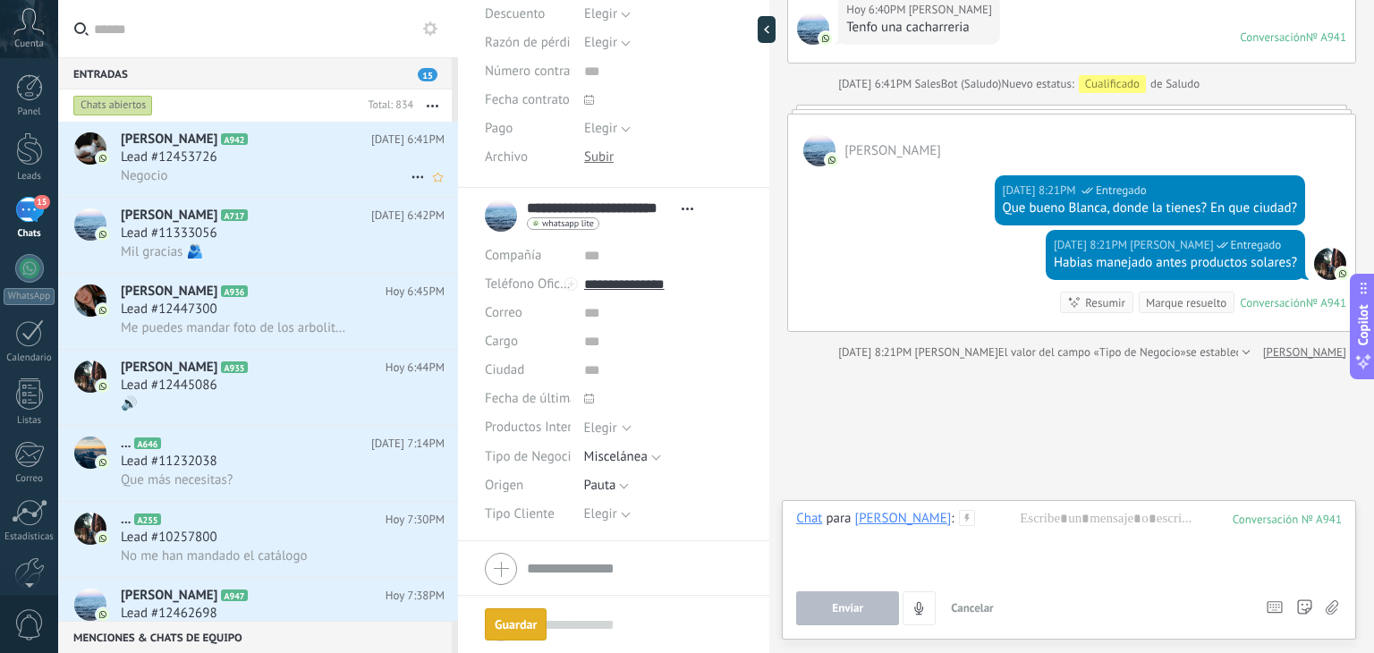
click at [277, 148] on h2 "Elisabet A942" at bounding box center [246, 140] width 250 height 18
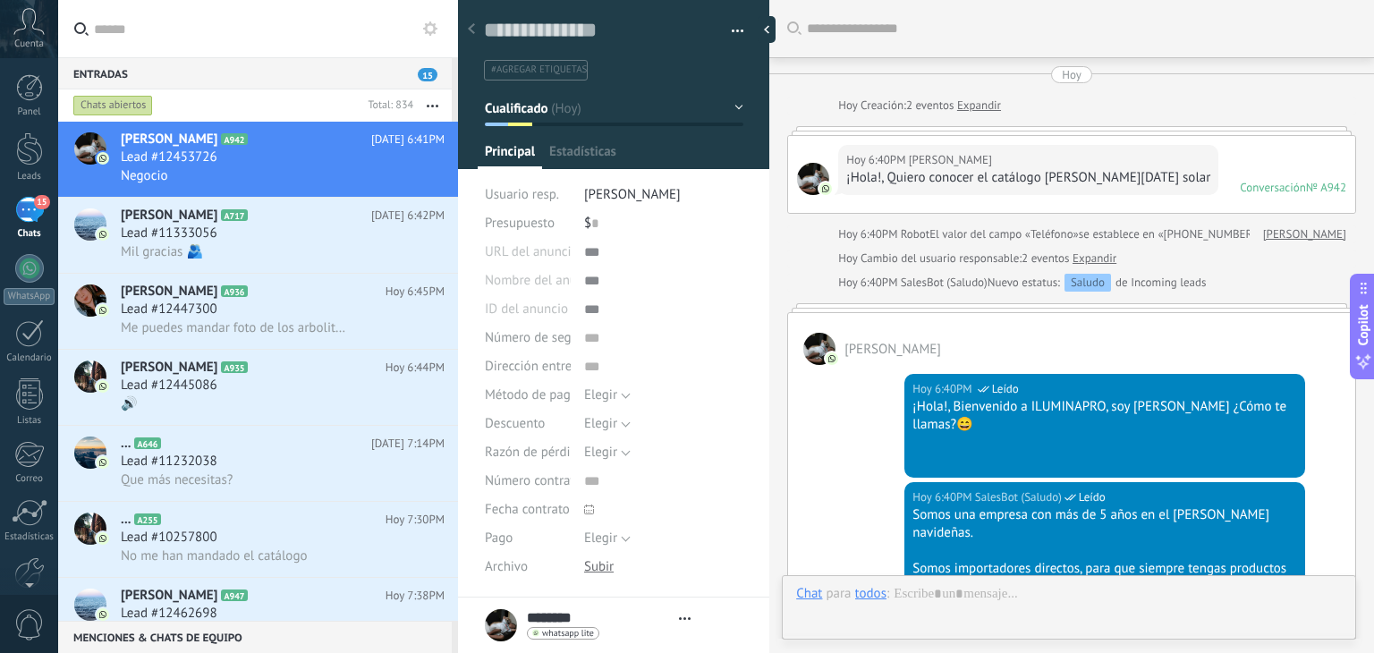
type textarea "**********"
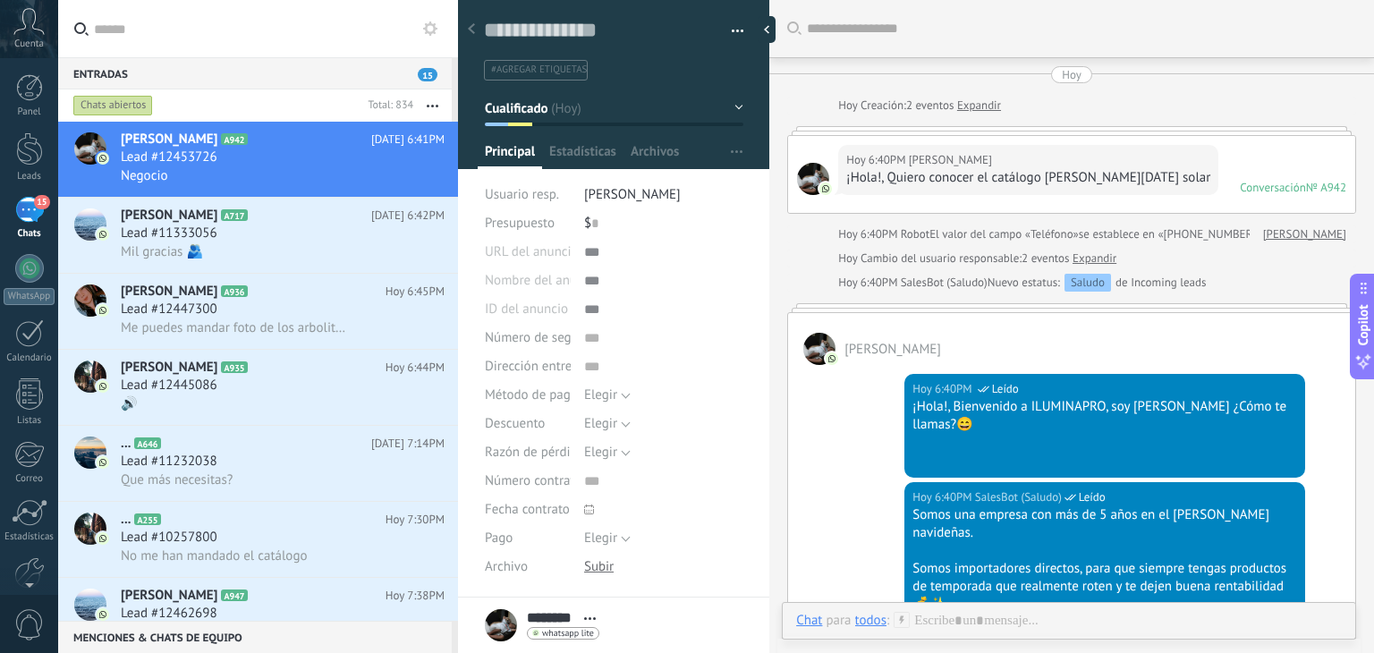
scroll to position [553, 0]
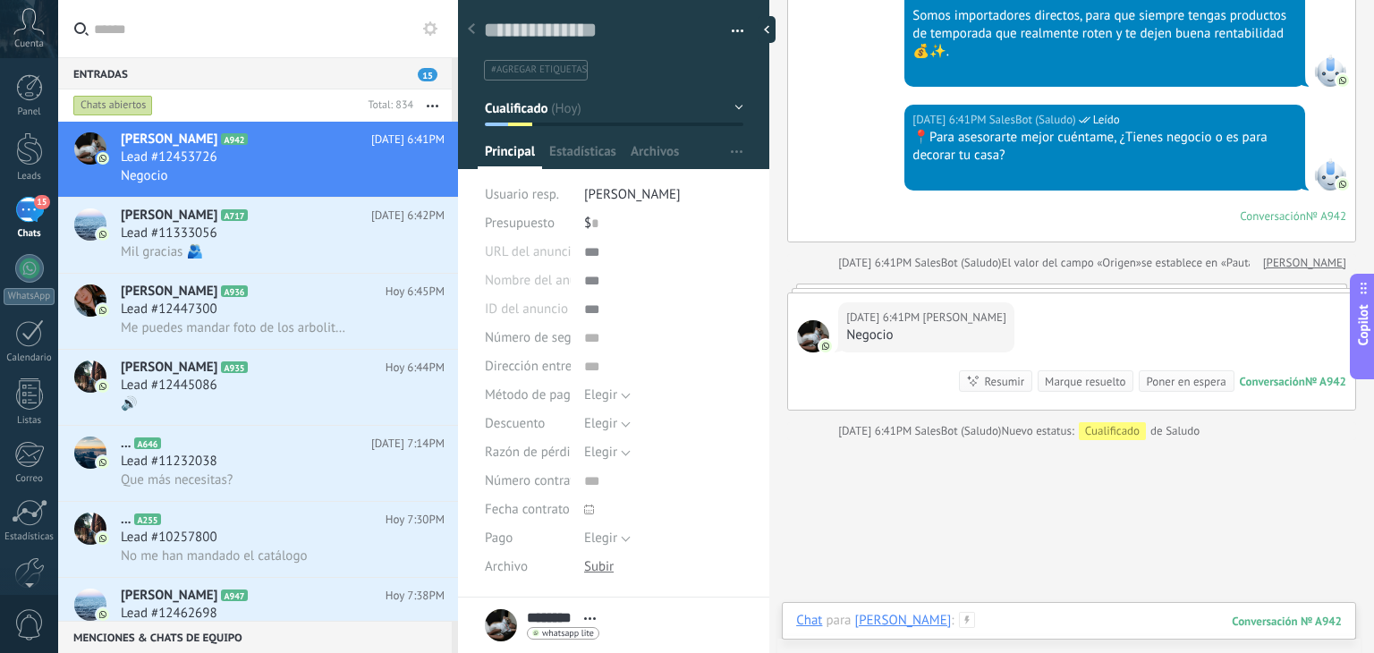
click at [1078, 612] on div at bounding box center [1068, 639] width 545 height 54
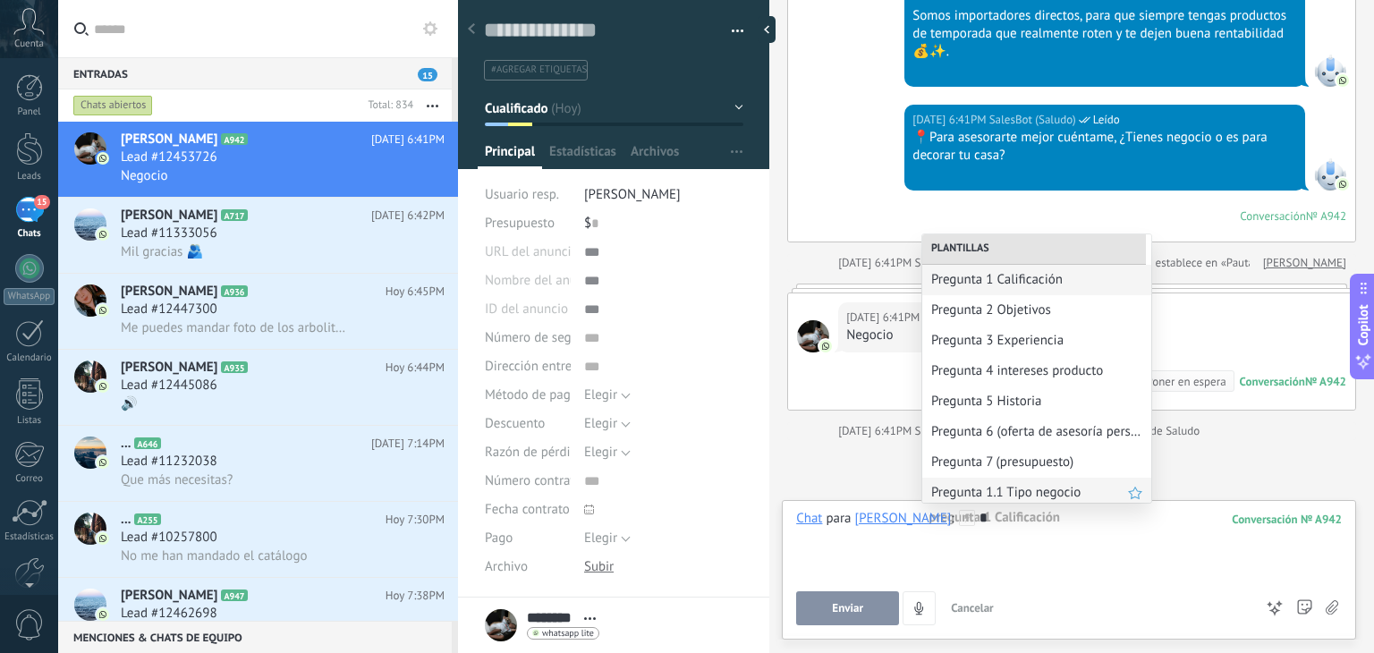
click at [1066, 501] on span "Pregunta 1.1 Tipo negocio" at bounding box center [1029, 492] width 197 height 17
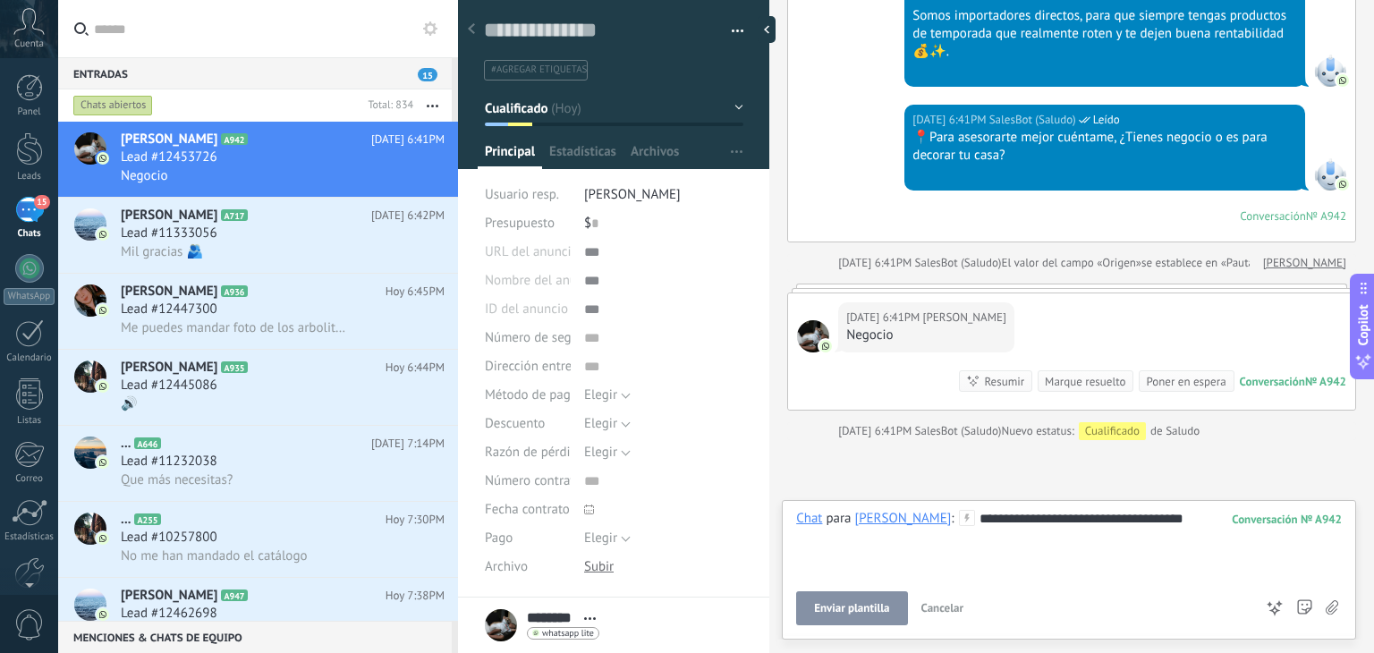
click at [856, 623] on button "Enviar plantilla" at bounding box center [851, 608] width 111 height 34
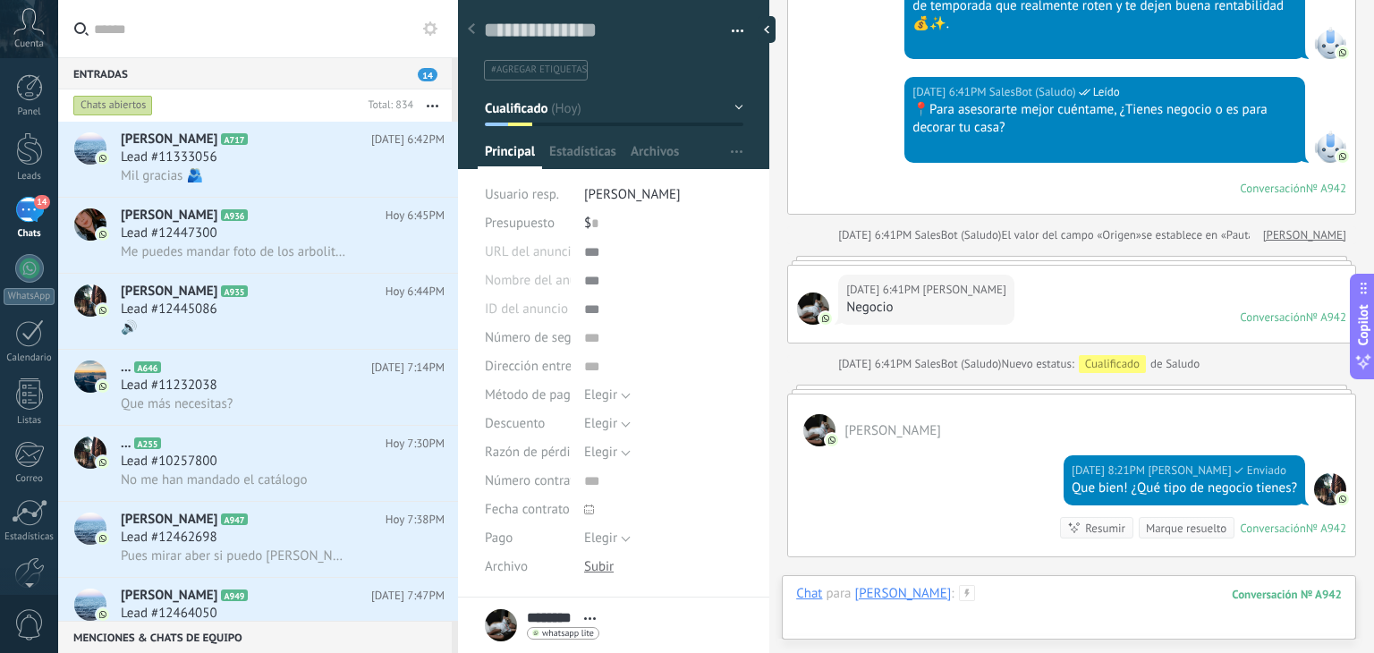
click at [1090, 605] on div at bounding box center [1068, 612] width 545 height 54
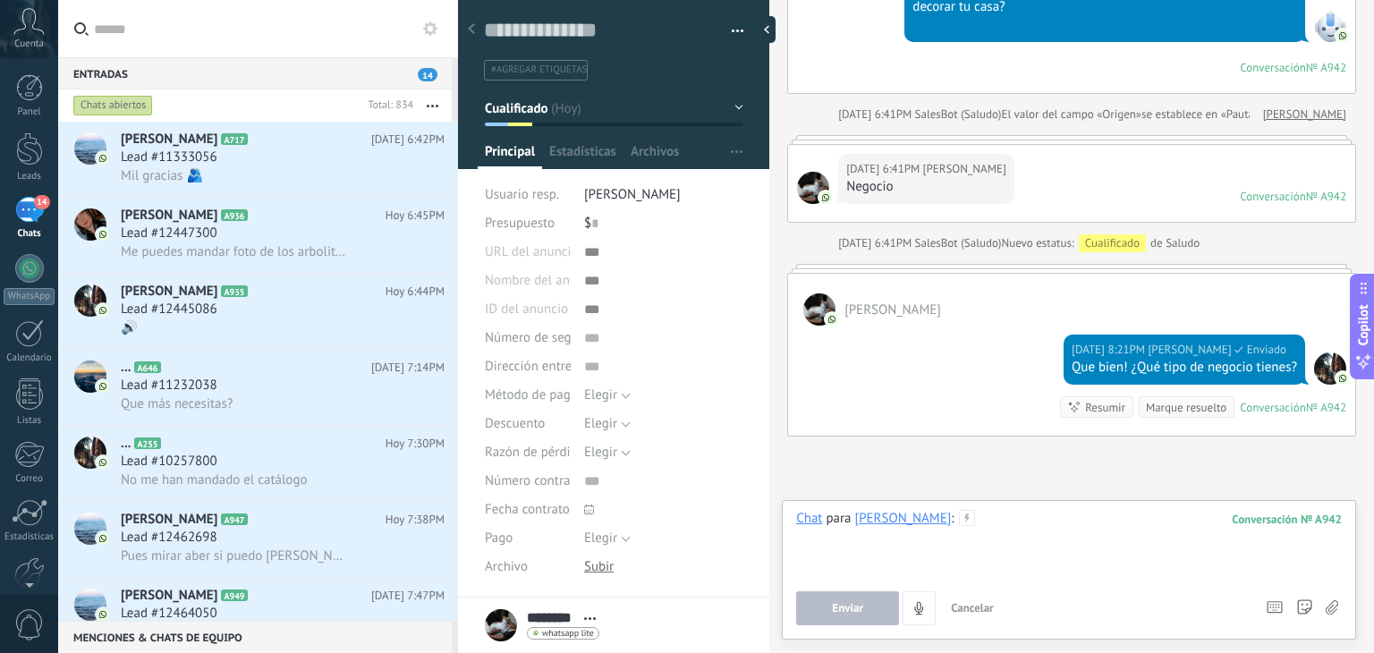
scroll to position [776, 0]
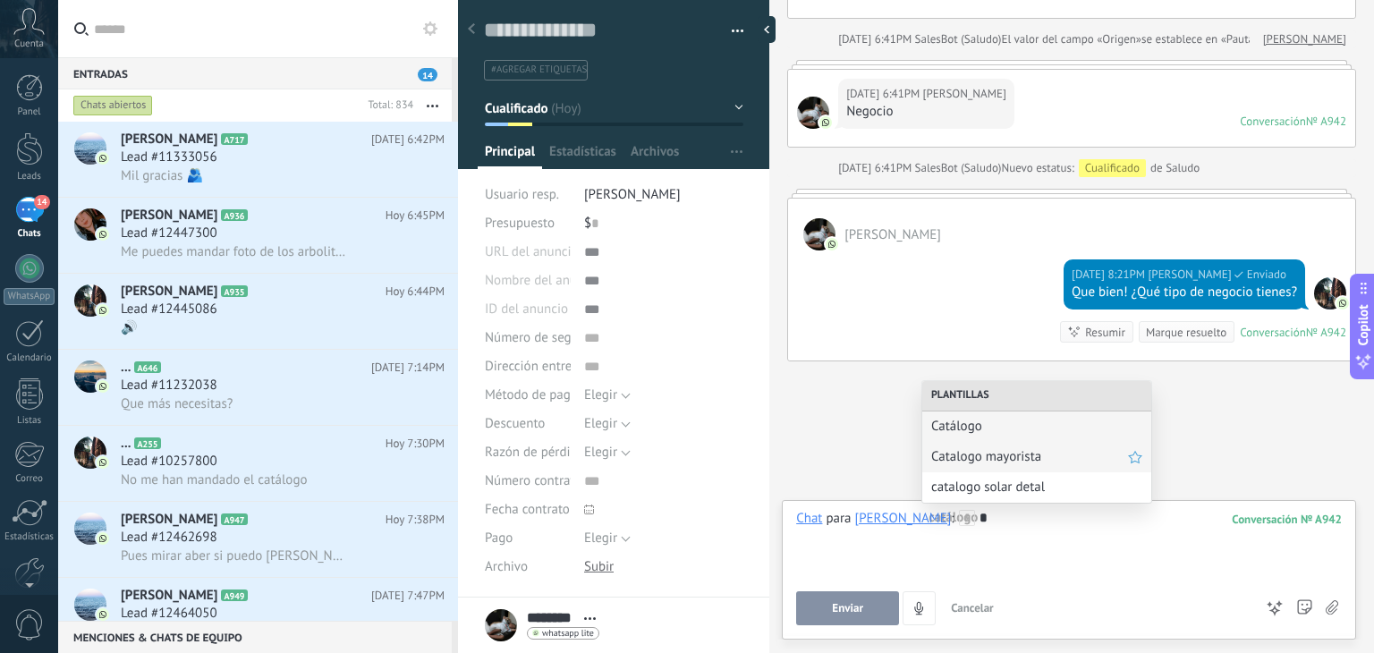
click at [999, 466] on div "Catalogo mayorista" at bounding box center [1036, 457] width 229 height 30
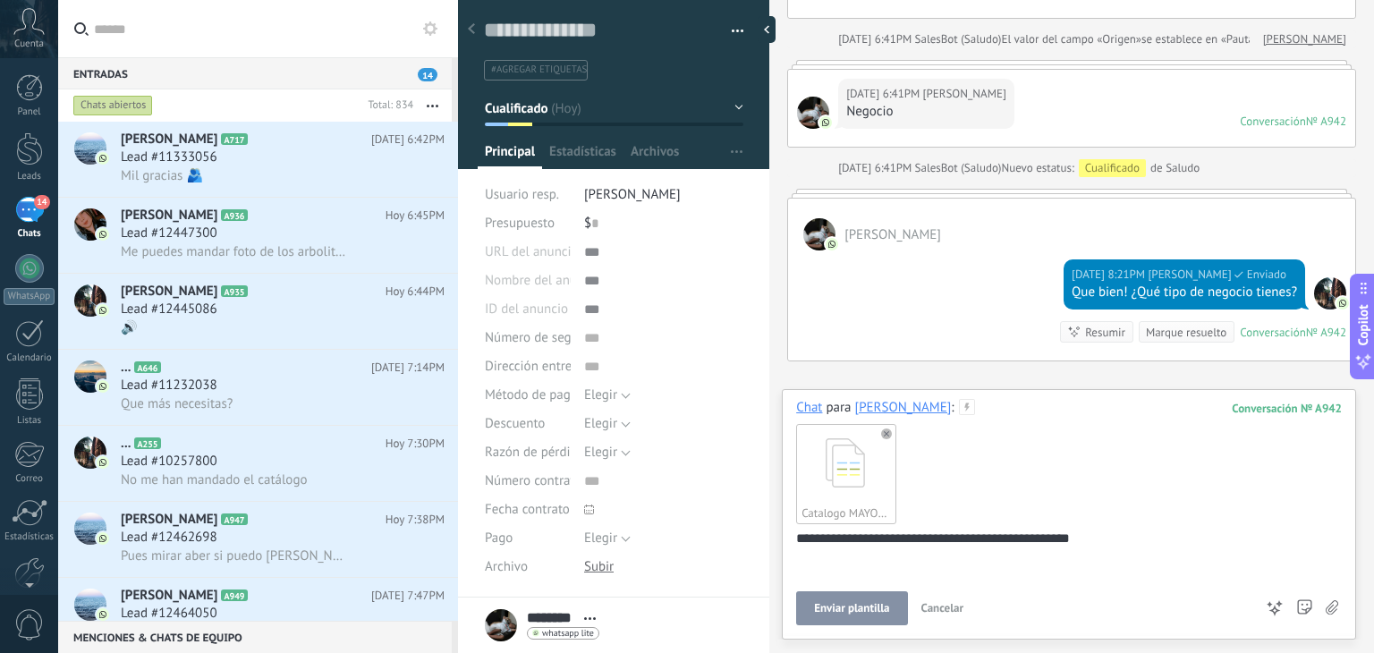
click at [874, 609] on span "Enviar plantilla" at bounding box center [851, 608] width 75 height 13
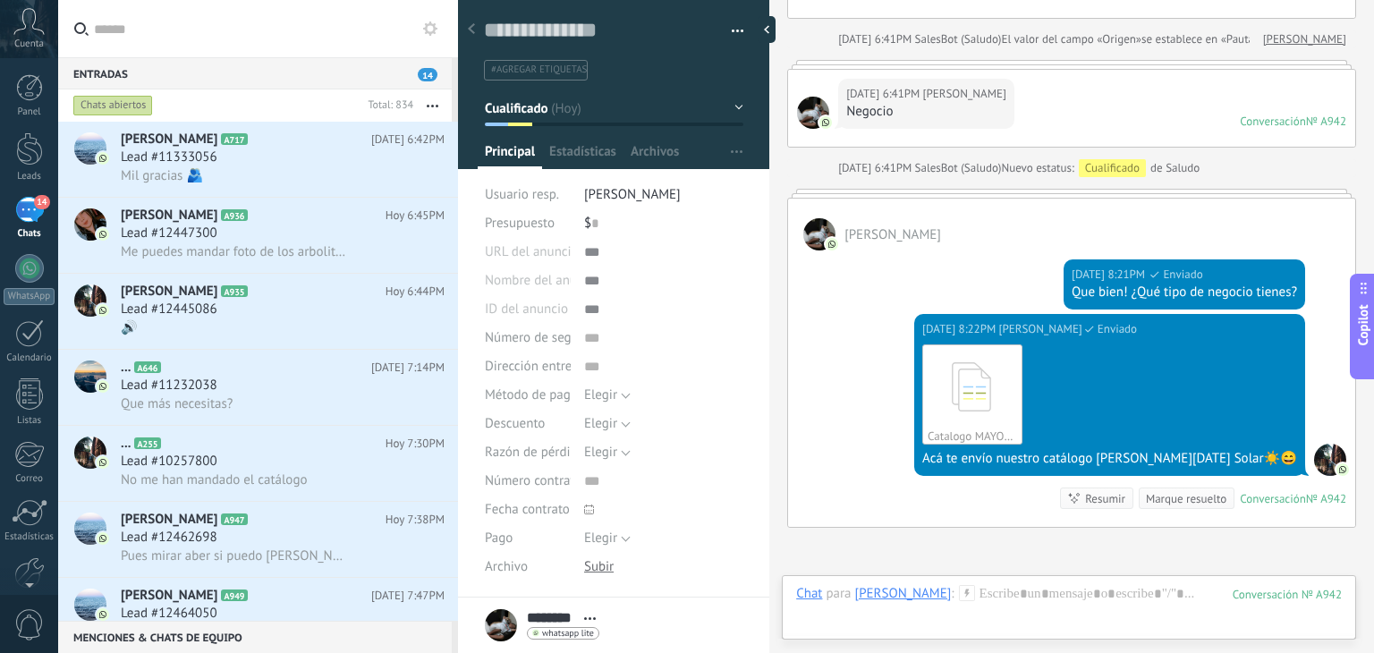
scroll to position [941, 0]
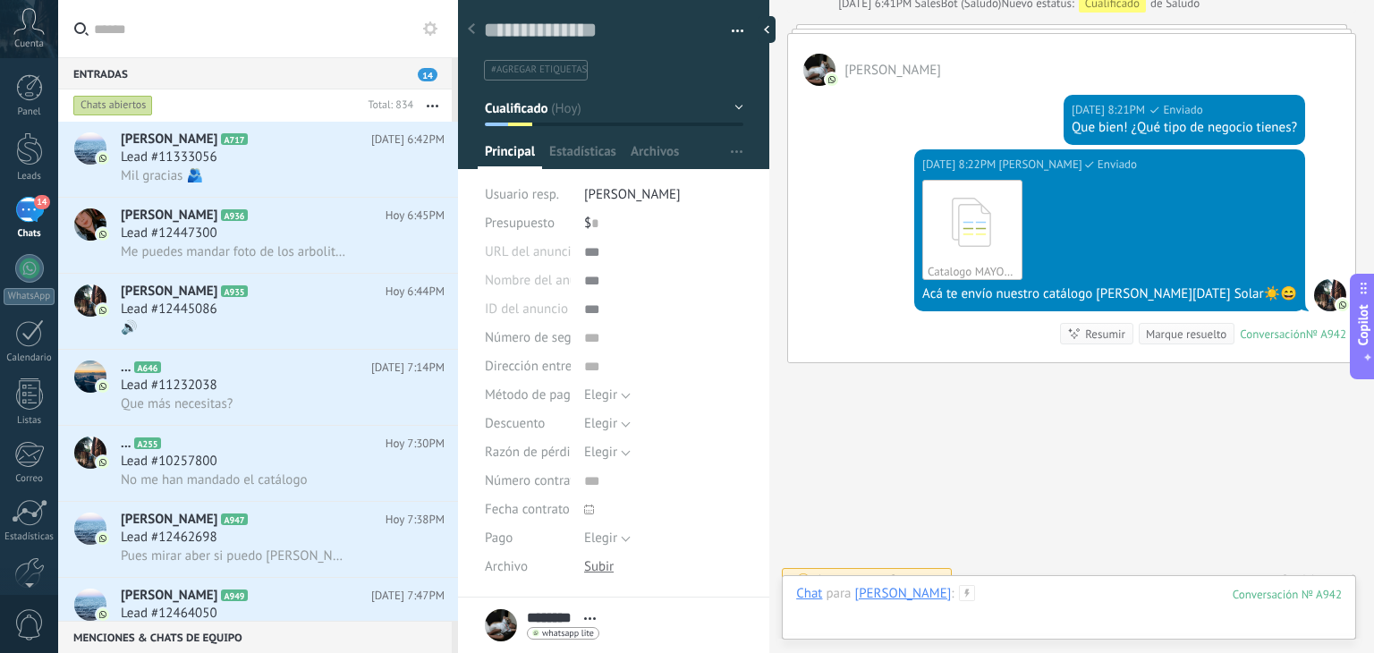
click at [999, 591] on div at bounding box center [1068, 612] width 545 height 54
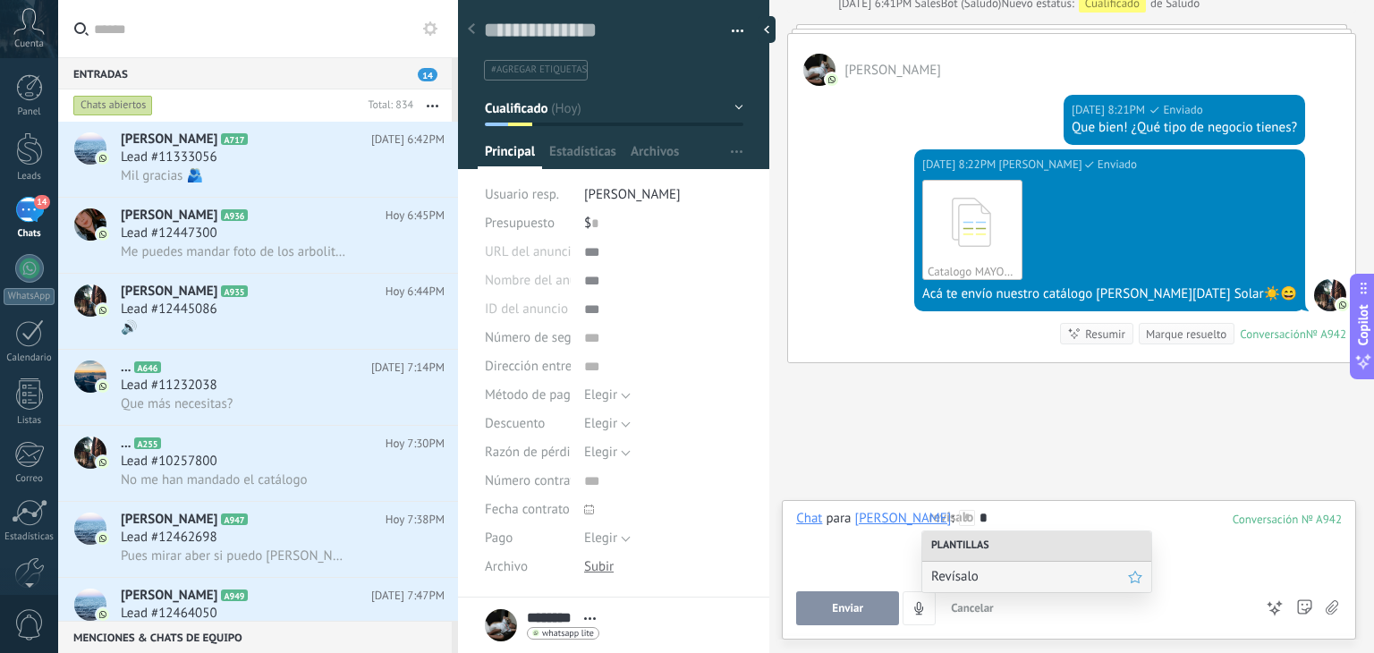
click at [991, 577] on span "Revísalo" at bounding box center [1029, 576] width 197 height 17
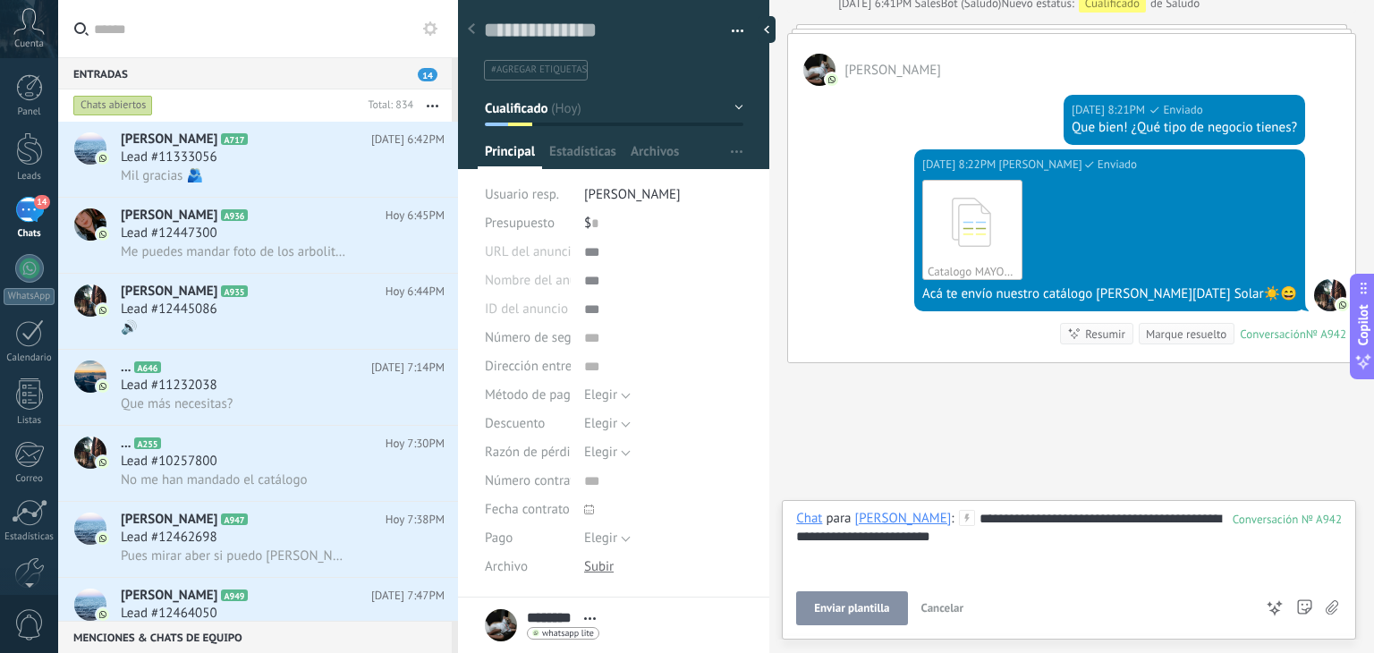
click at [840, 611] on span "Enviar plantilla" at bounding box center [851, 608] width 75 height 13
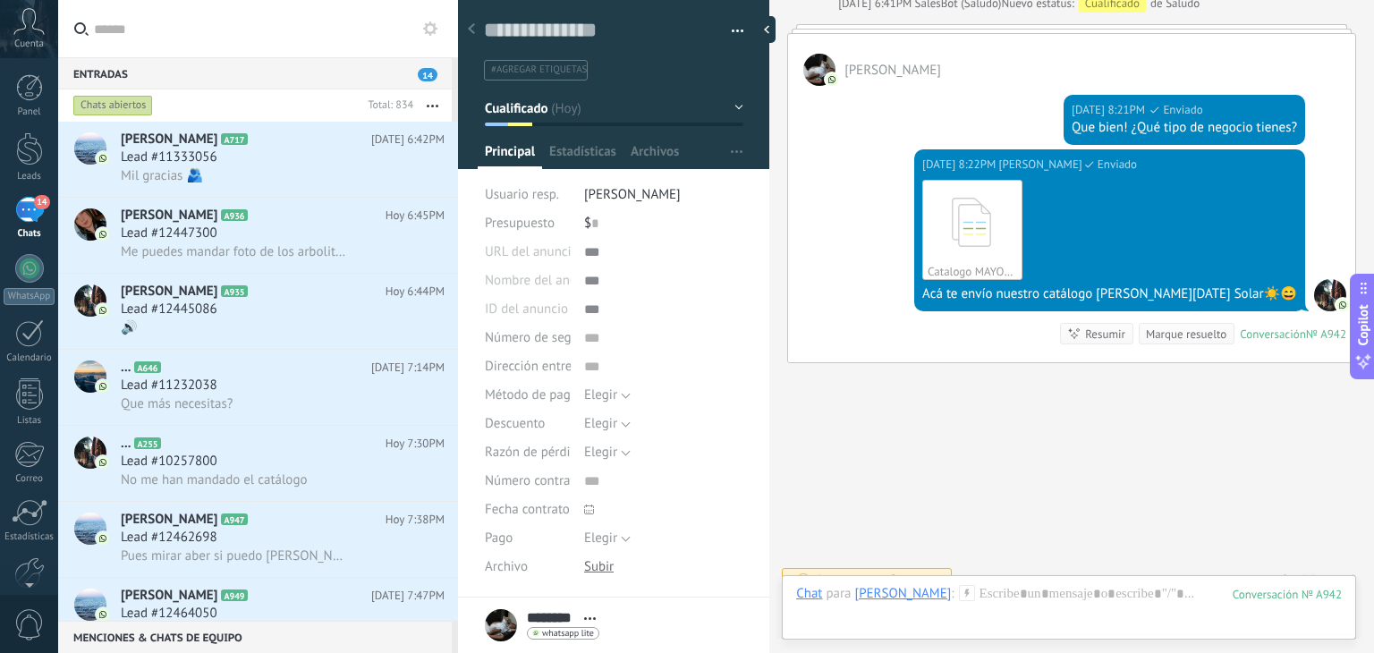
scroll to position [1014, 0]
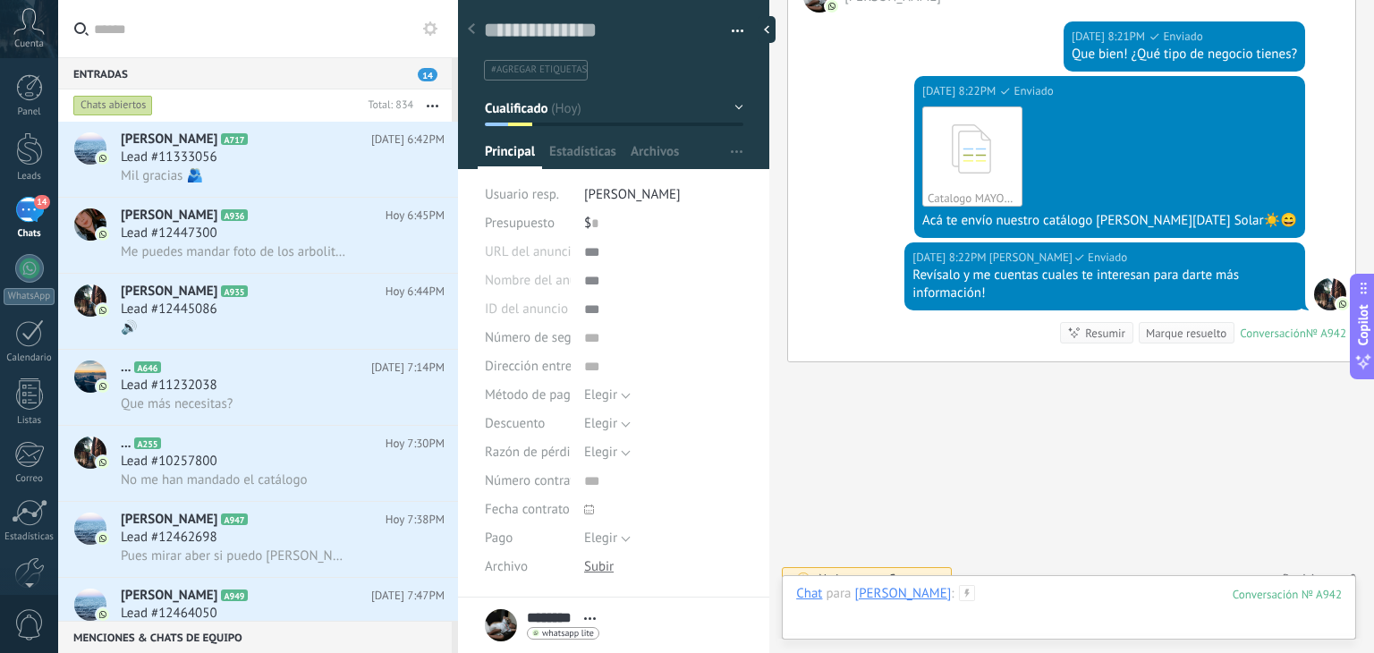
click at [976, 588] on div at bounding box center [1068, 612] width 545 height 54
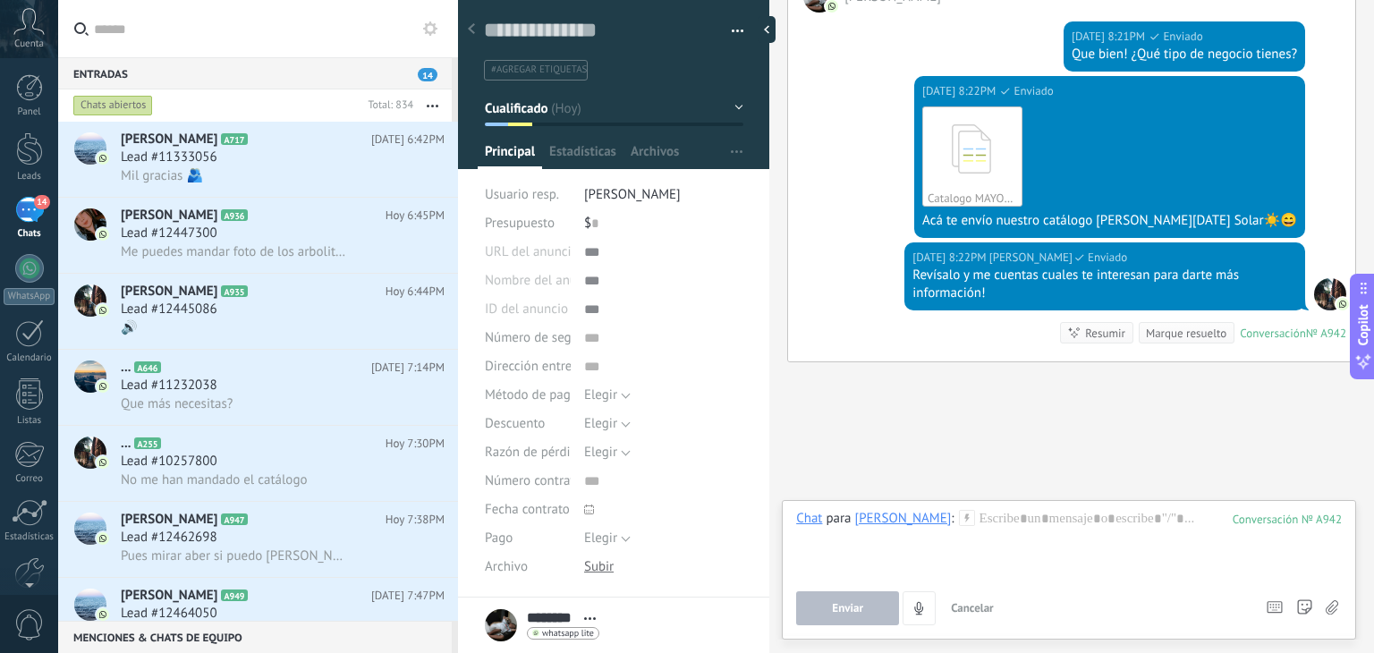
click at [959, 512] on icon at bounding box center [967, 518] width 16 height 16
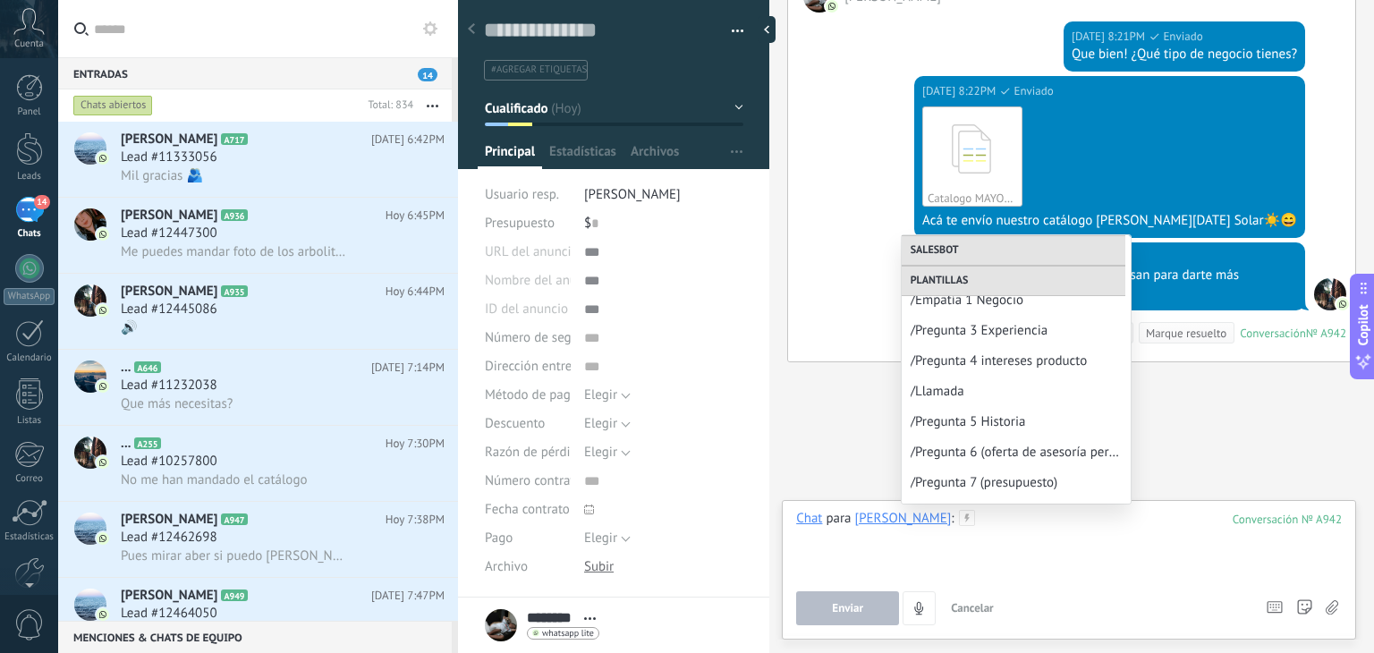
scroll to position [333, 0]
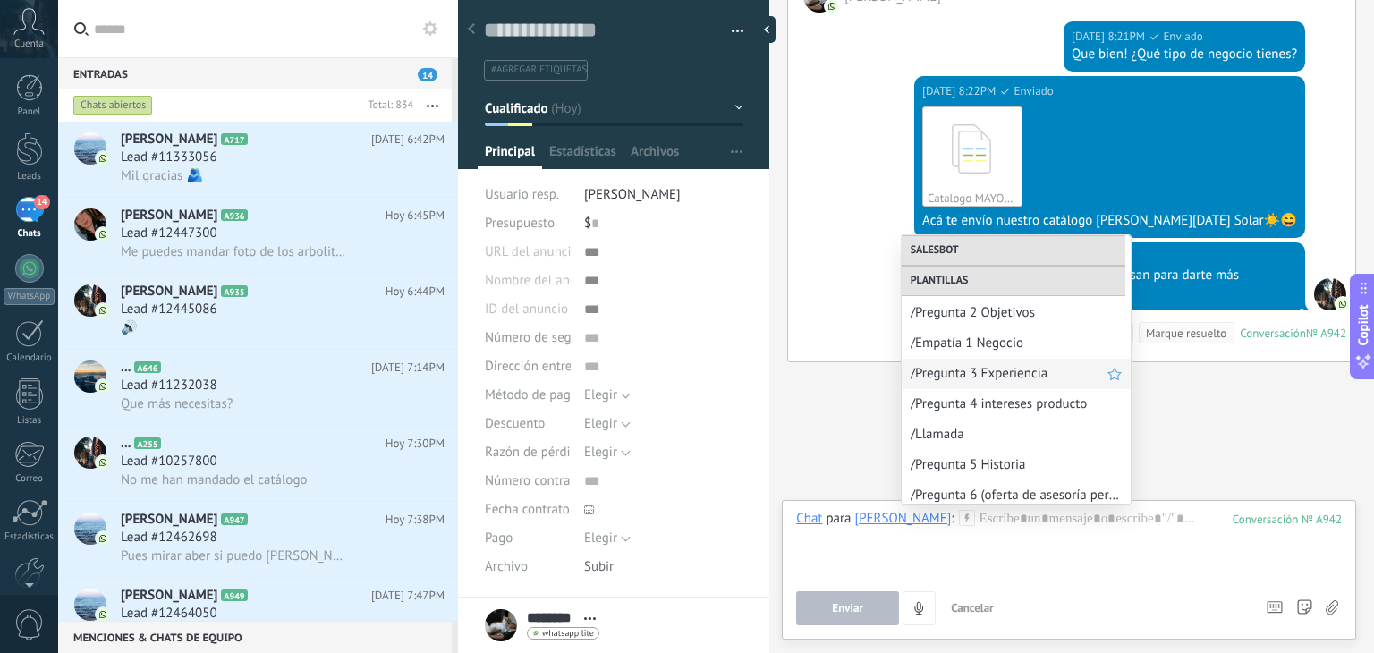
click at [1014, 380] on span "/Pregunta 3 Experiencia" at bounding box center [1008, 373] width 197 height 17
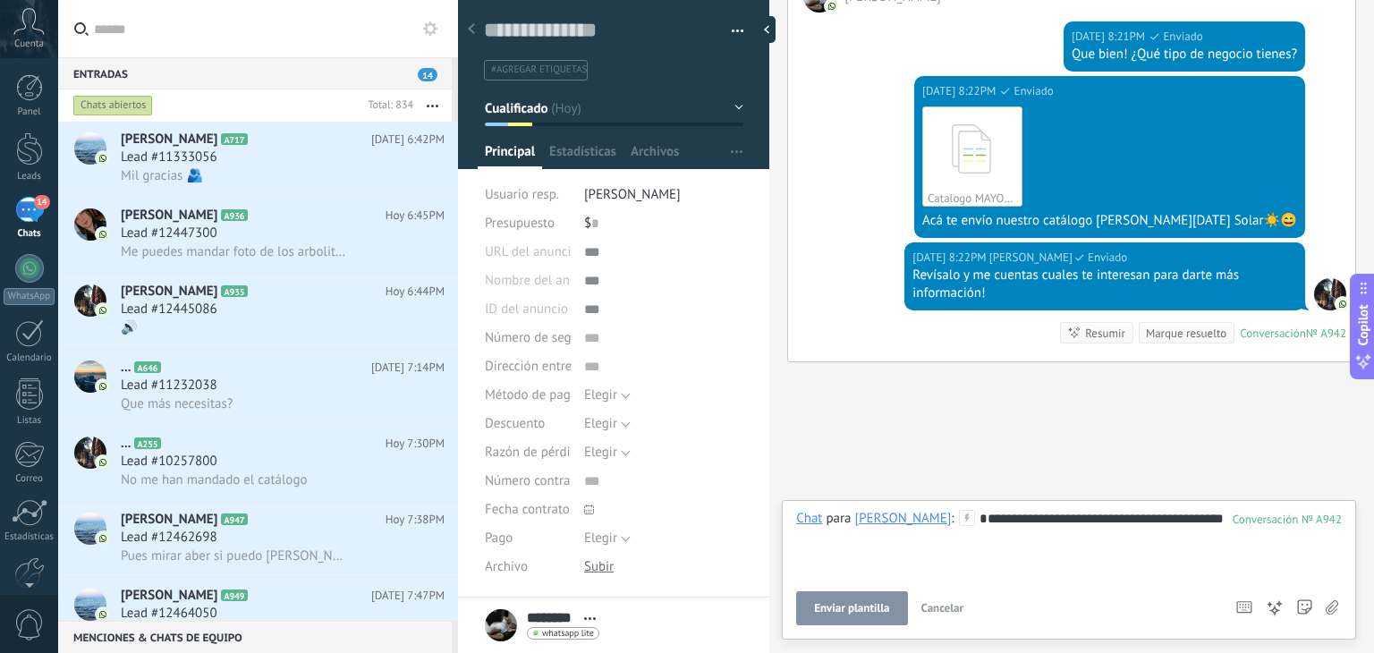
click at [869, 602] on span "Enviar plantilla" at bounding box center [851, 608] width 75 height 13
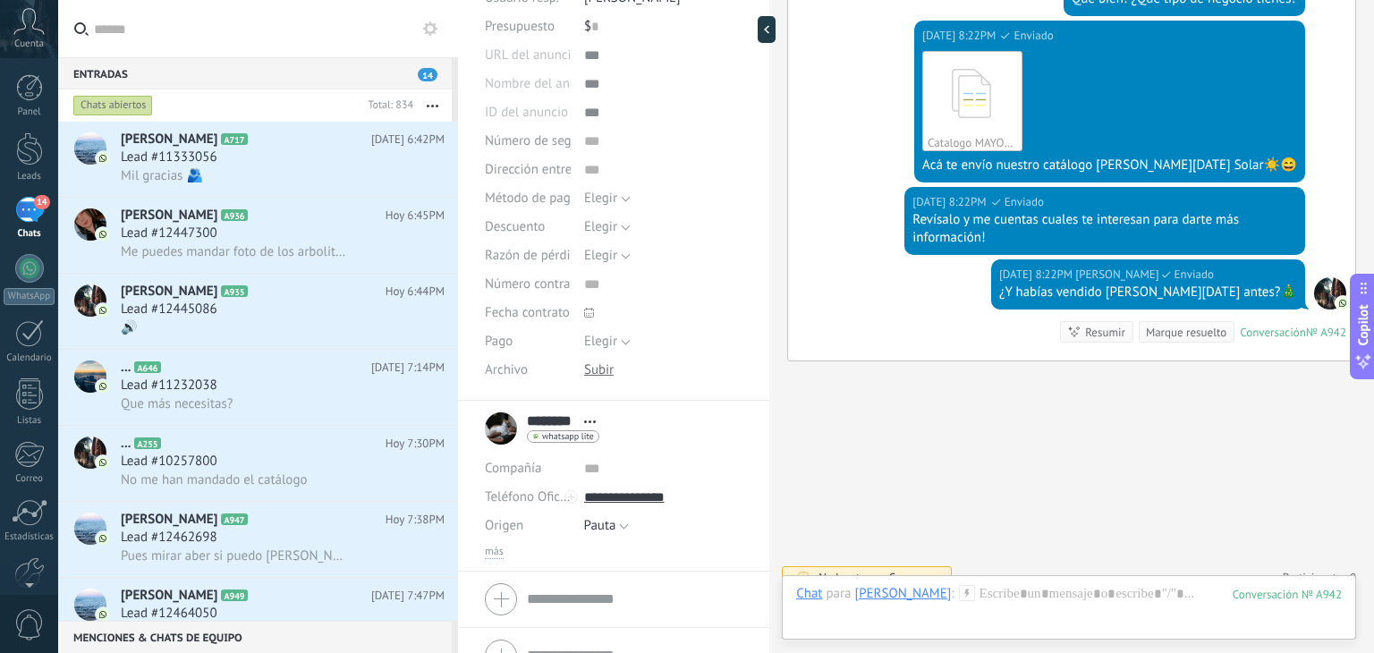
scroll to position [227, 0]
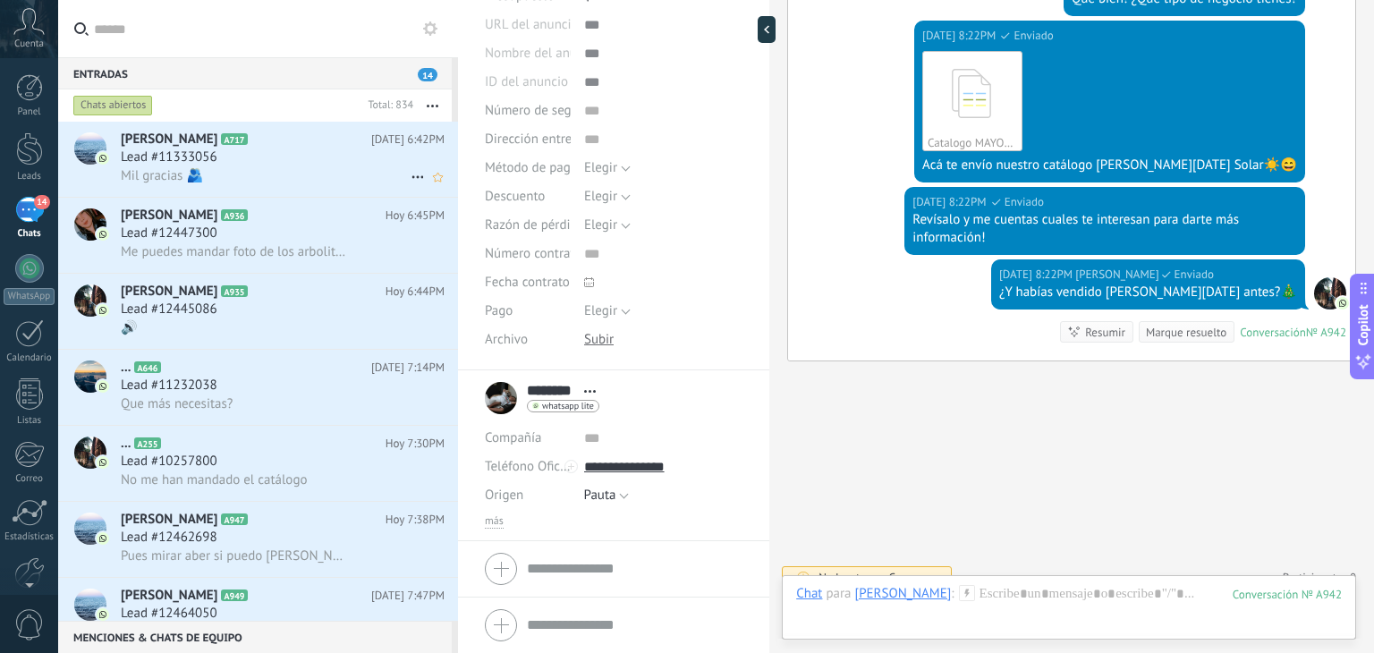
click at [287, 165] on div "Lead #11333056" at bounding box center [283, 157] width 324 height 18
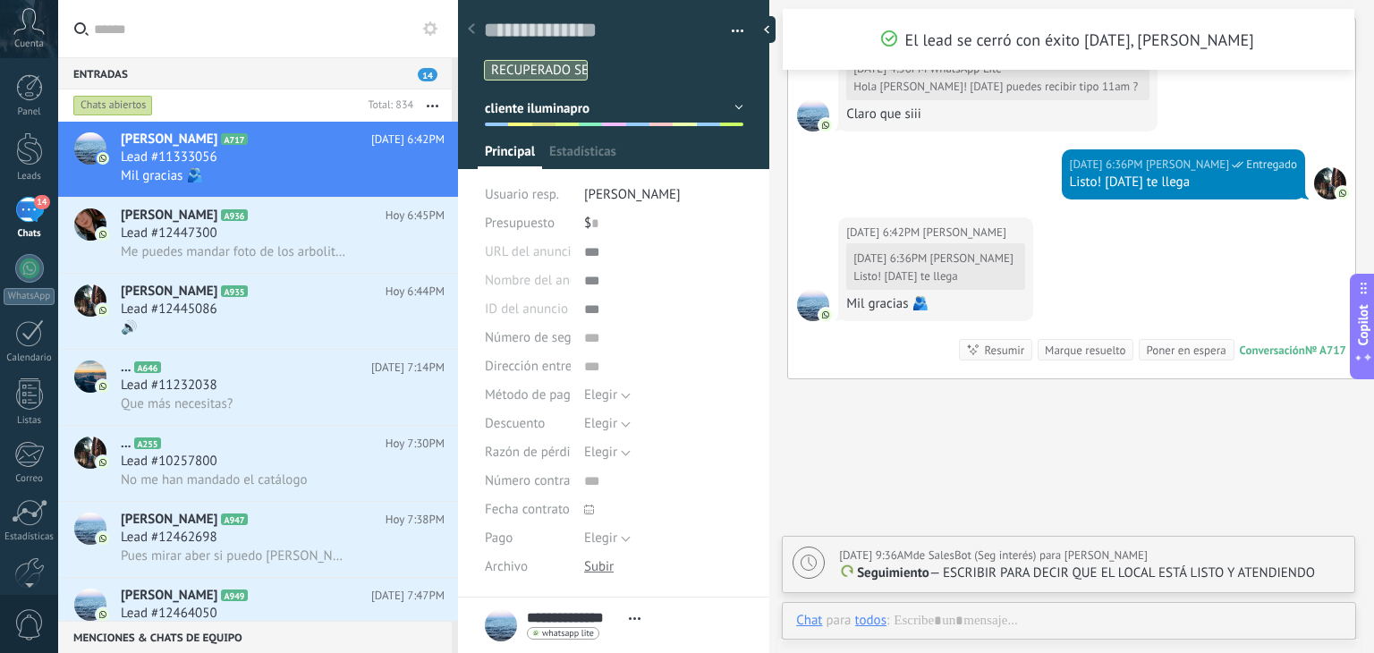
scroll to position [26, 0]
click at [409, 174] on icon at bounding box center [417, 176] width 21 height 21
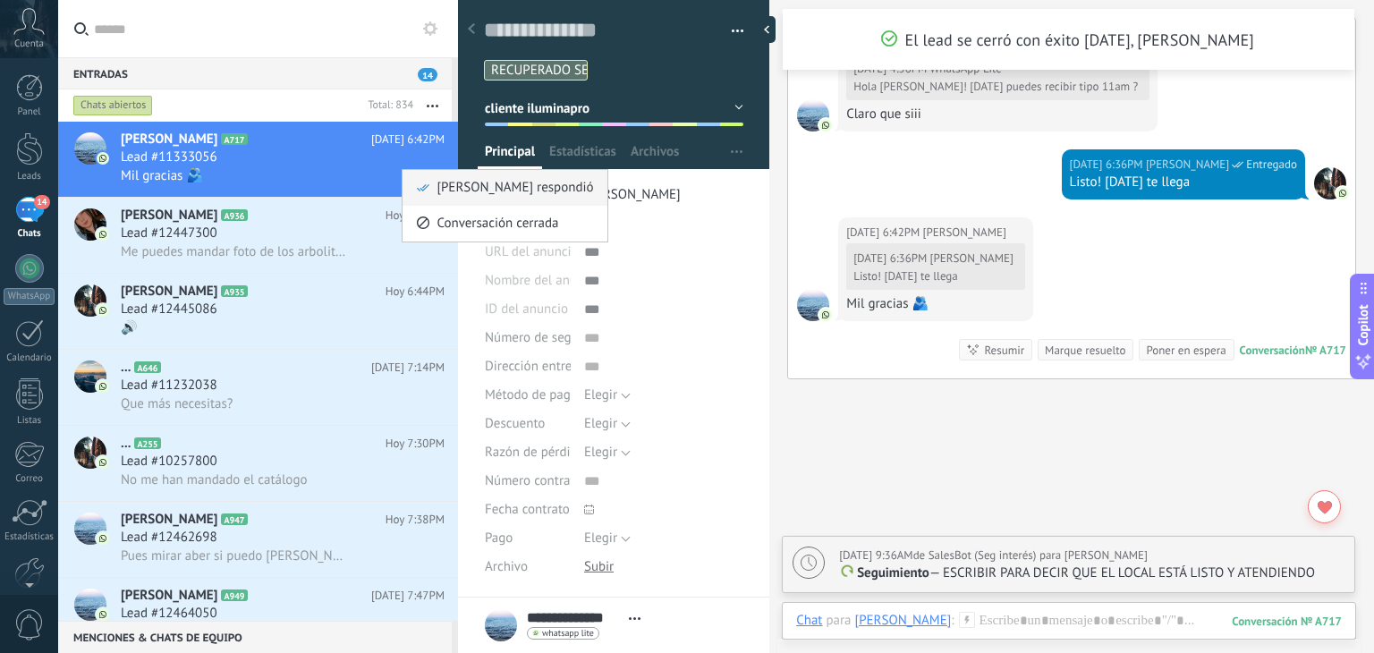
click at [454, 190] on span "[PERSON_NAME] respondió" at bounding box center [514, 188] width 156 height 36
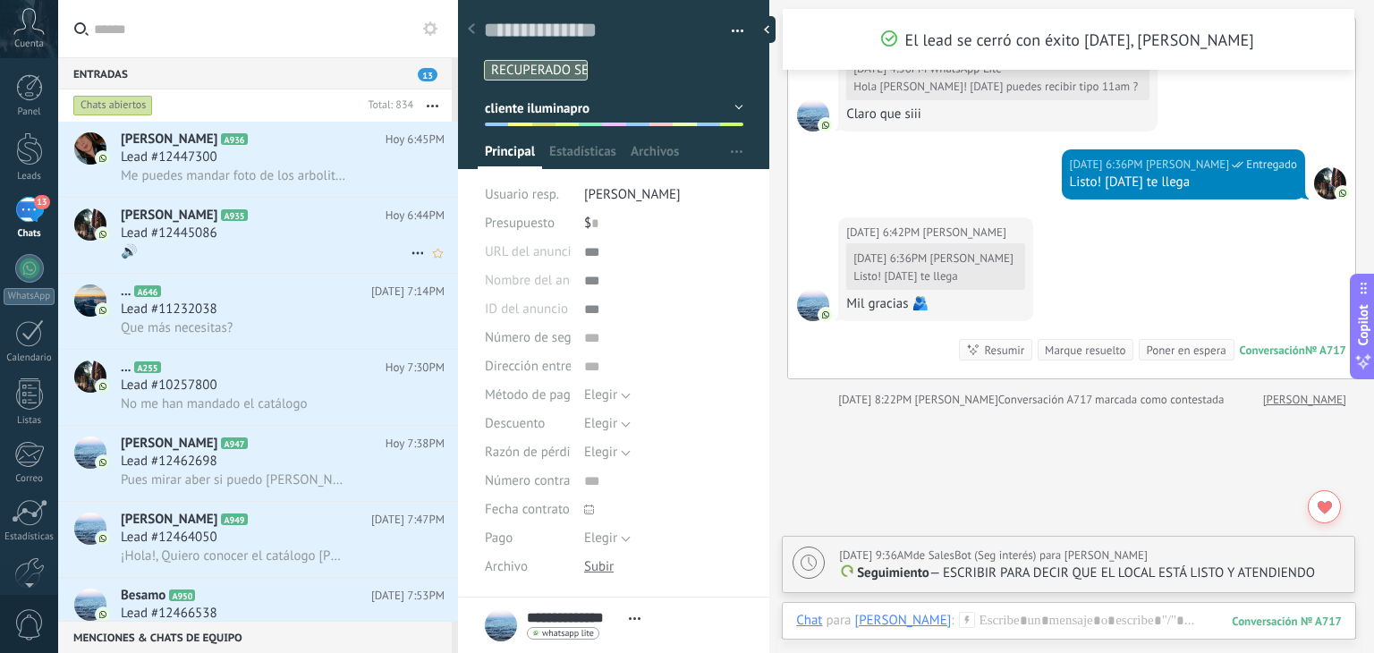
scroll to position [2030, 0]
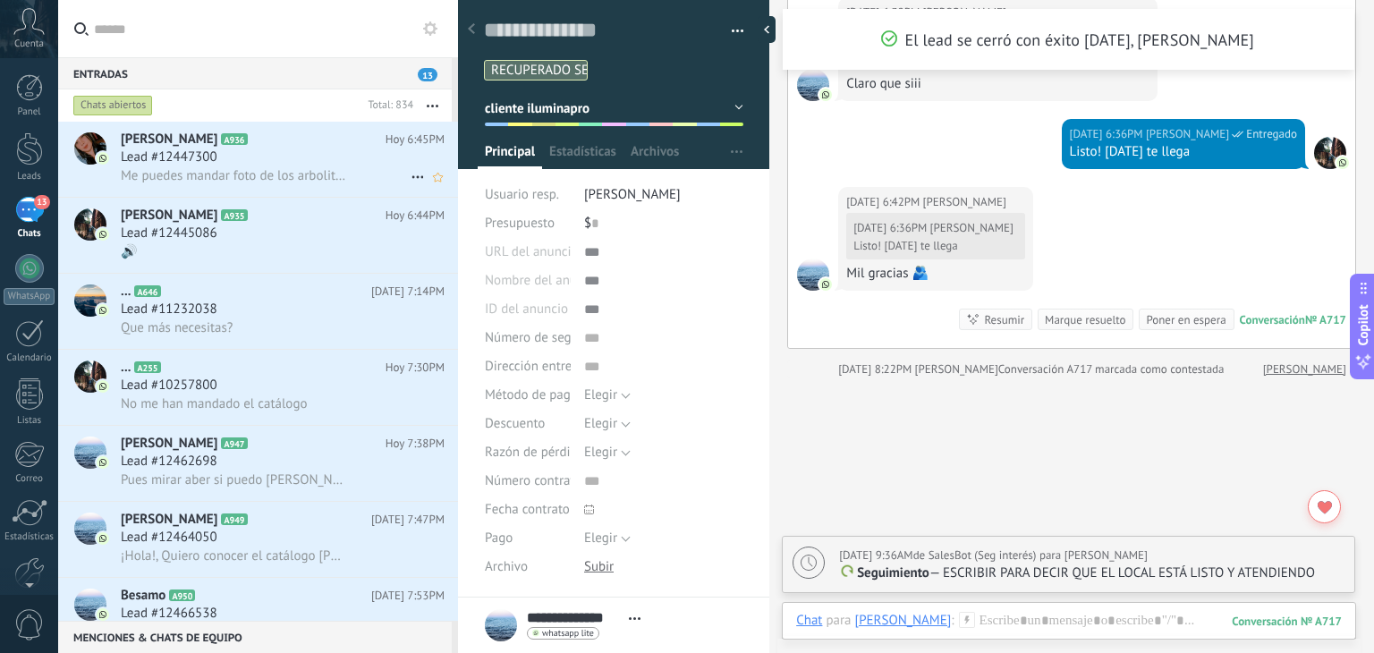
click at [249, 162] on div "Lead #12447300" at bounding box center [283, 157] width 324 height 18
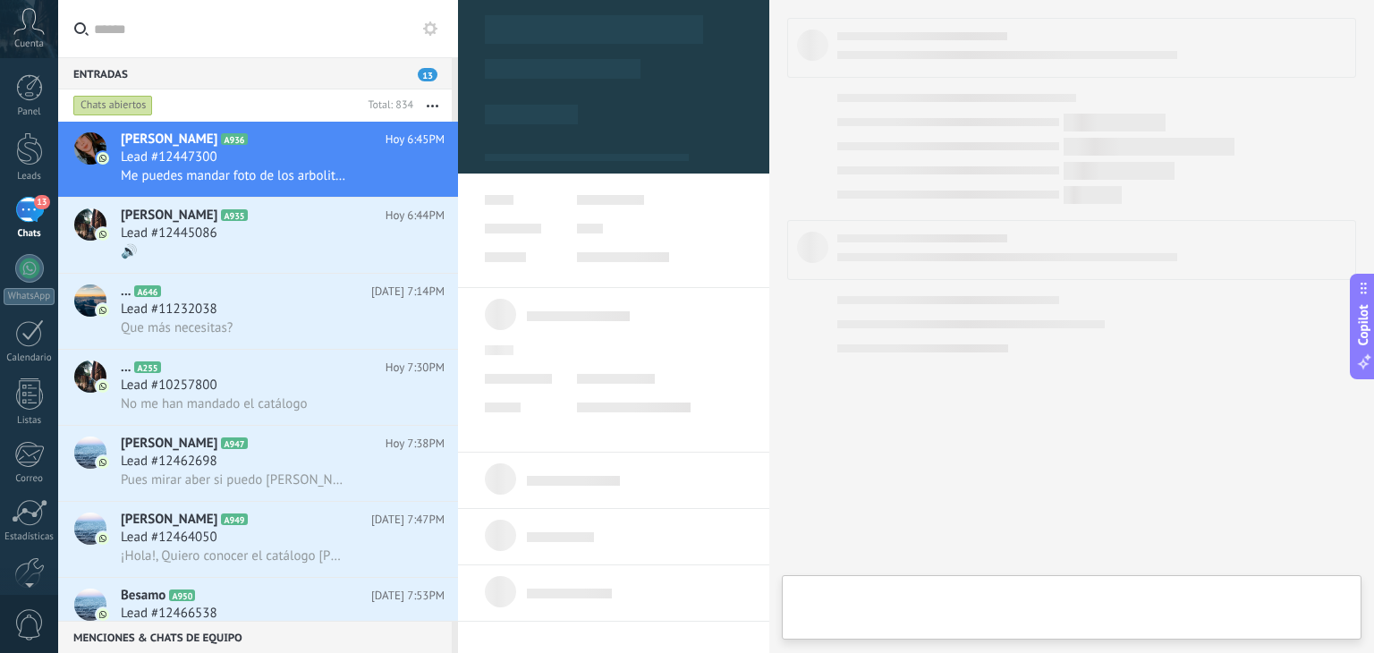
type textarea "**********"
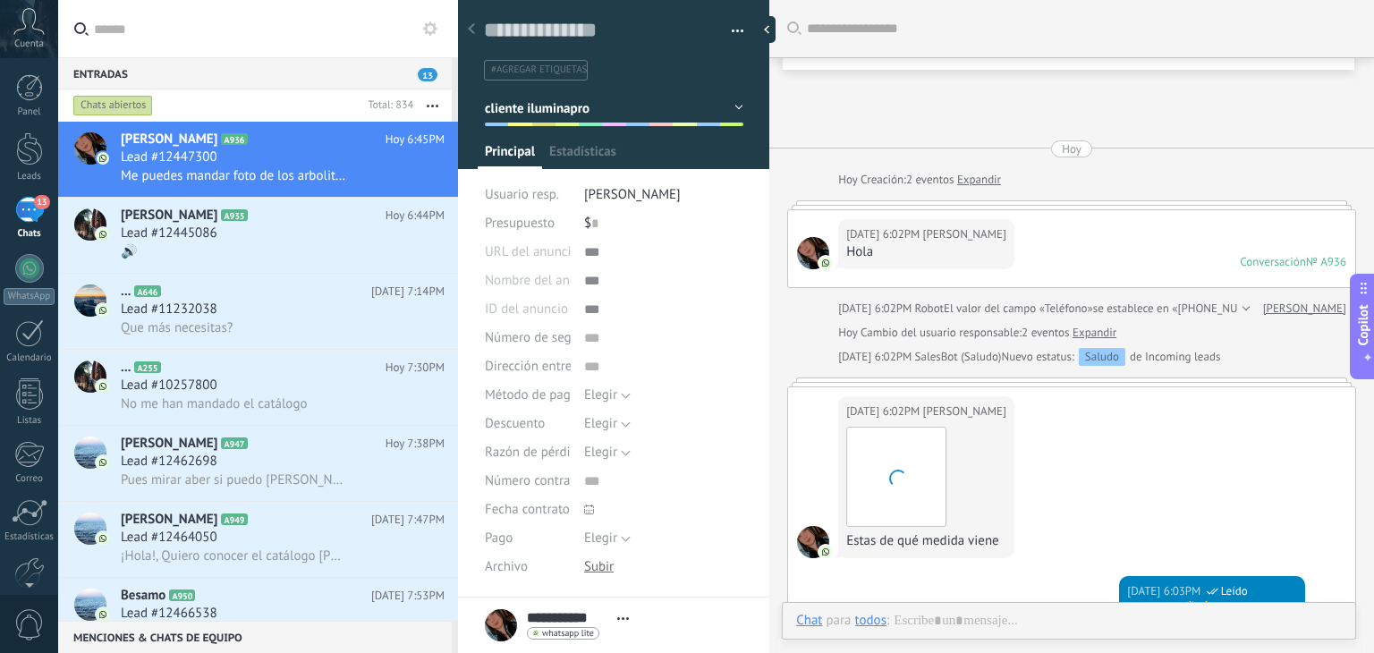
scroll to position [1533, 0]
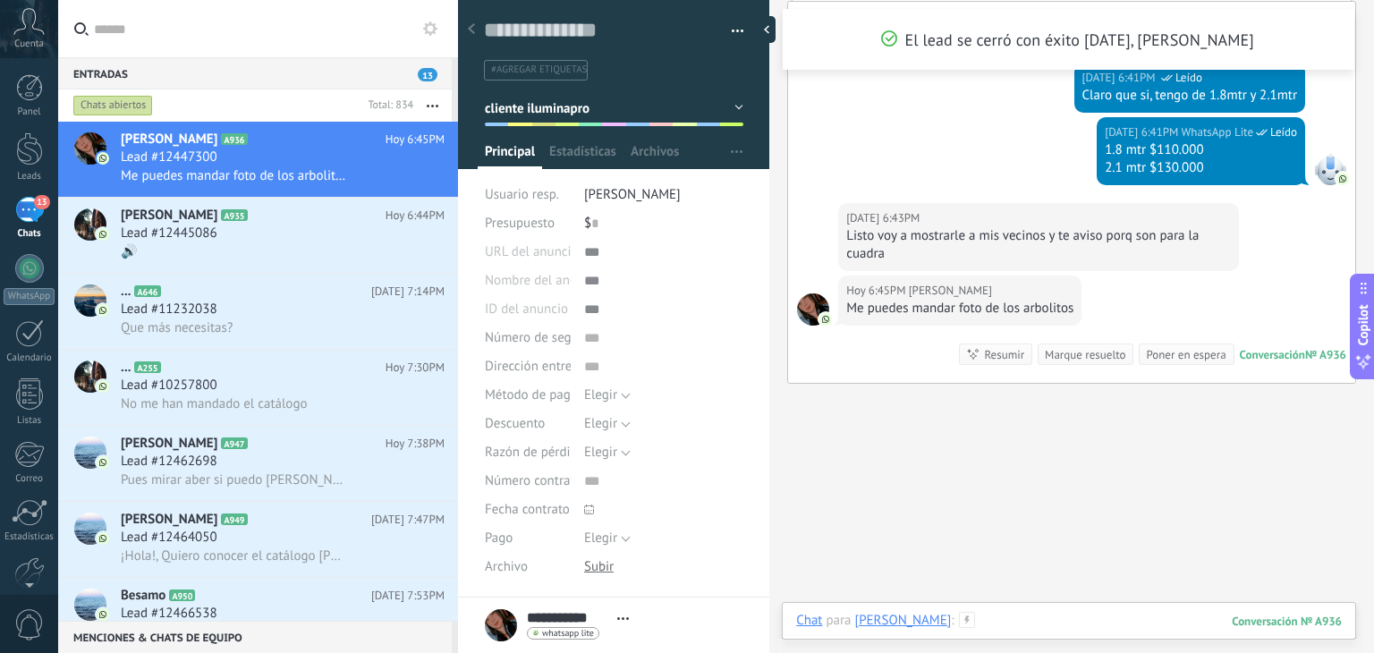
click at [1050, 628] on div at bounding box center [1068, 639] width 545 height 54
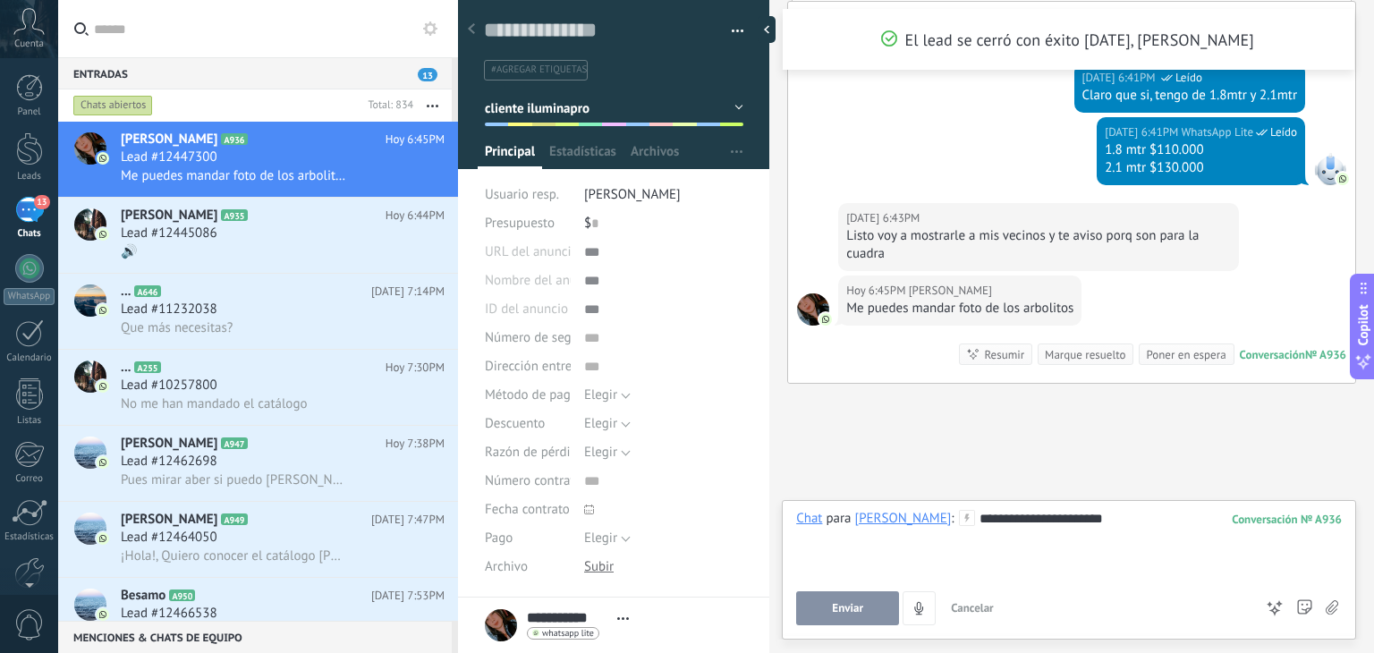
click at [837, 604] on span "Enviar" at bounding box center [847, 608] width 31 height 13
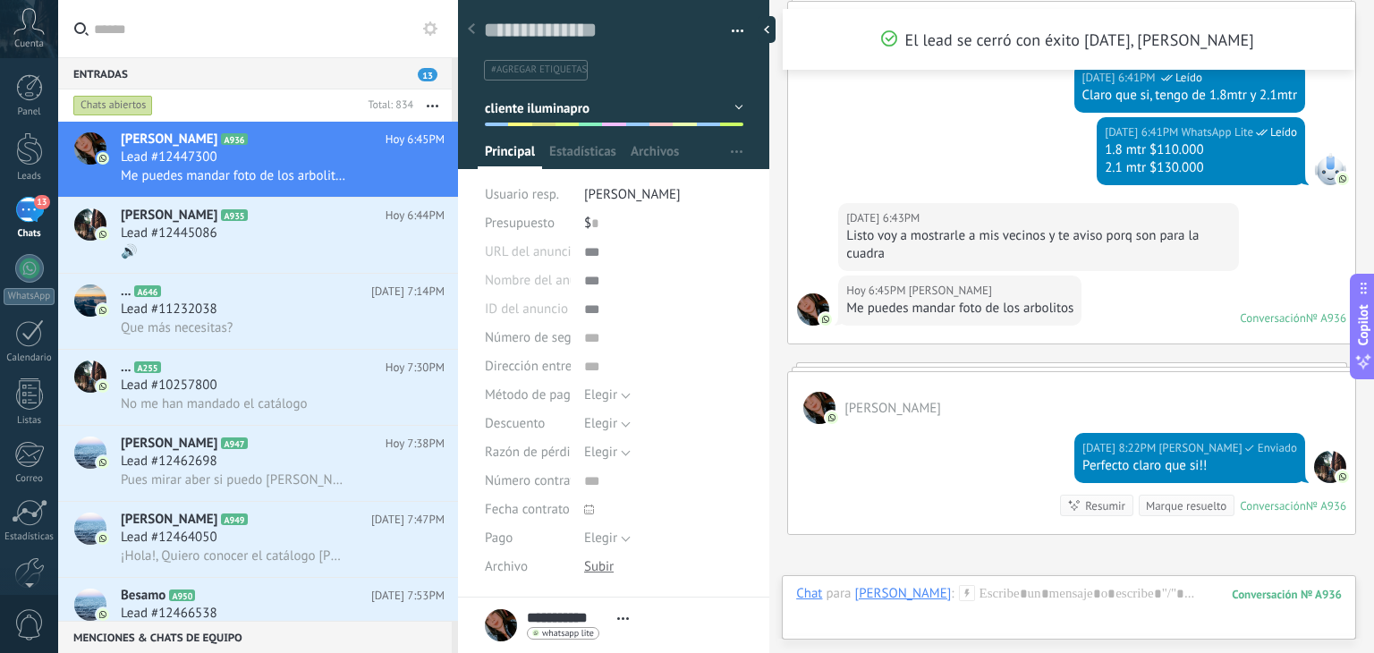
scroll to position [1534, 0]
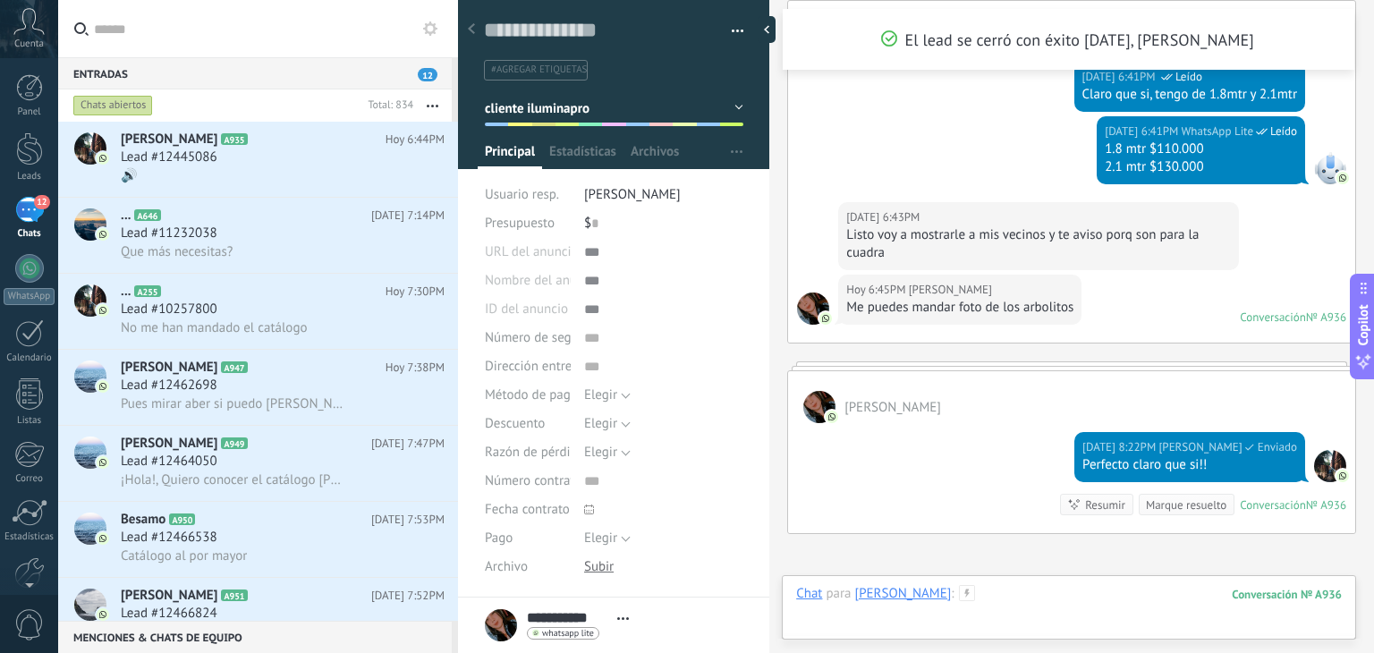
click at [1037, 600] on div at bounding box center [1068, 612] width 545 height 54
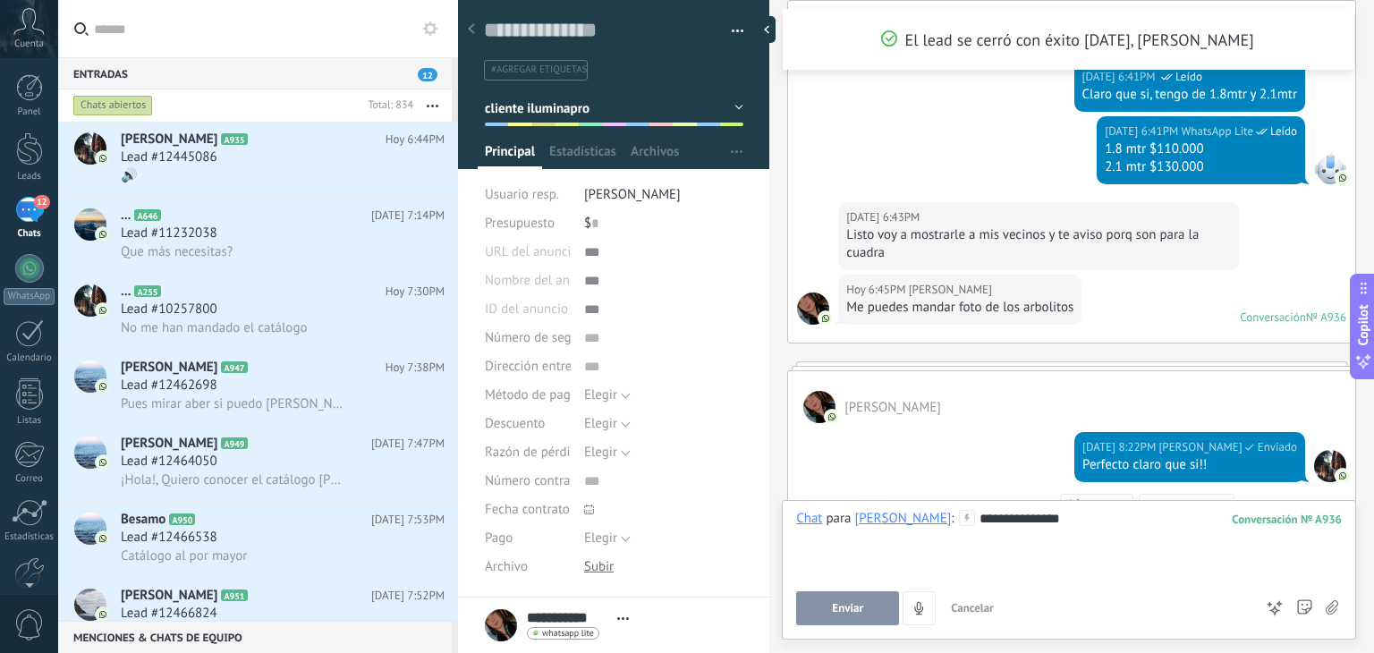
click at [858, 606] on span "Enviar" at bounding box center [847, 608] width 31 height 13
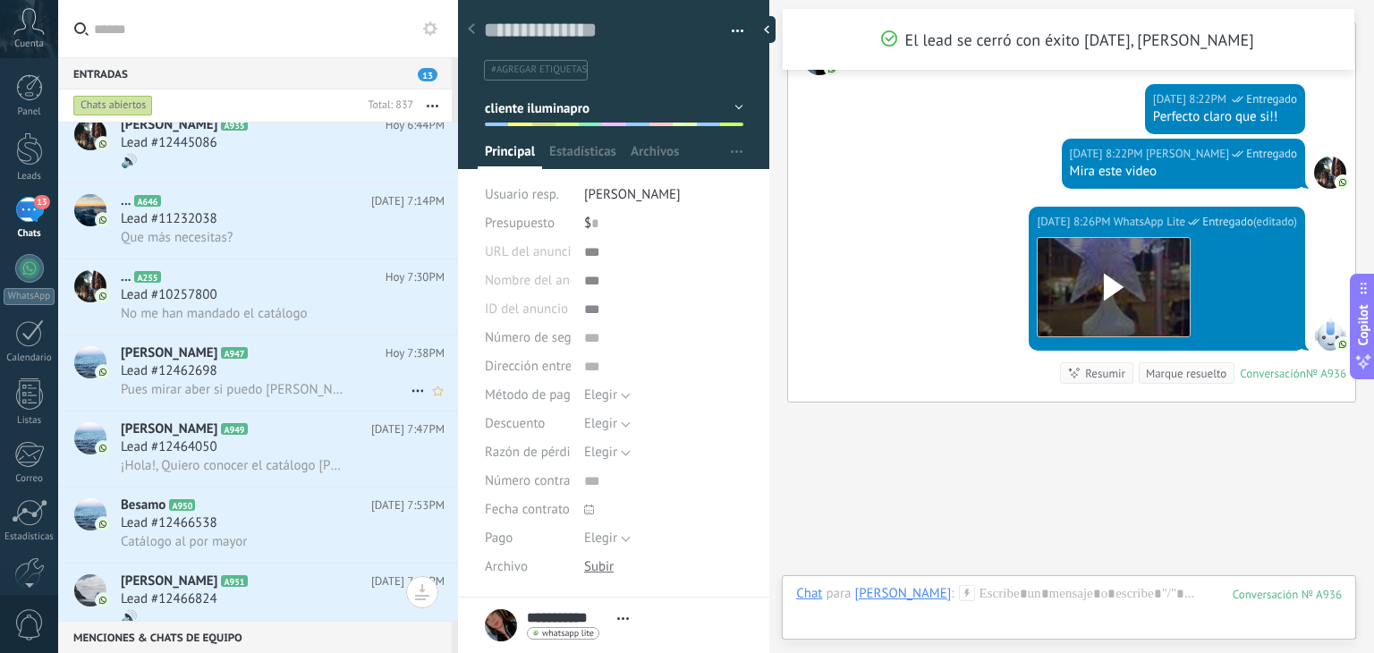
scroll to position [0, 0]
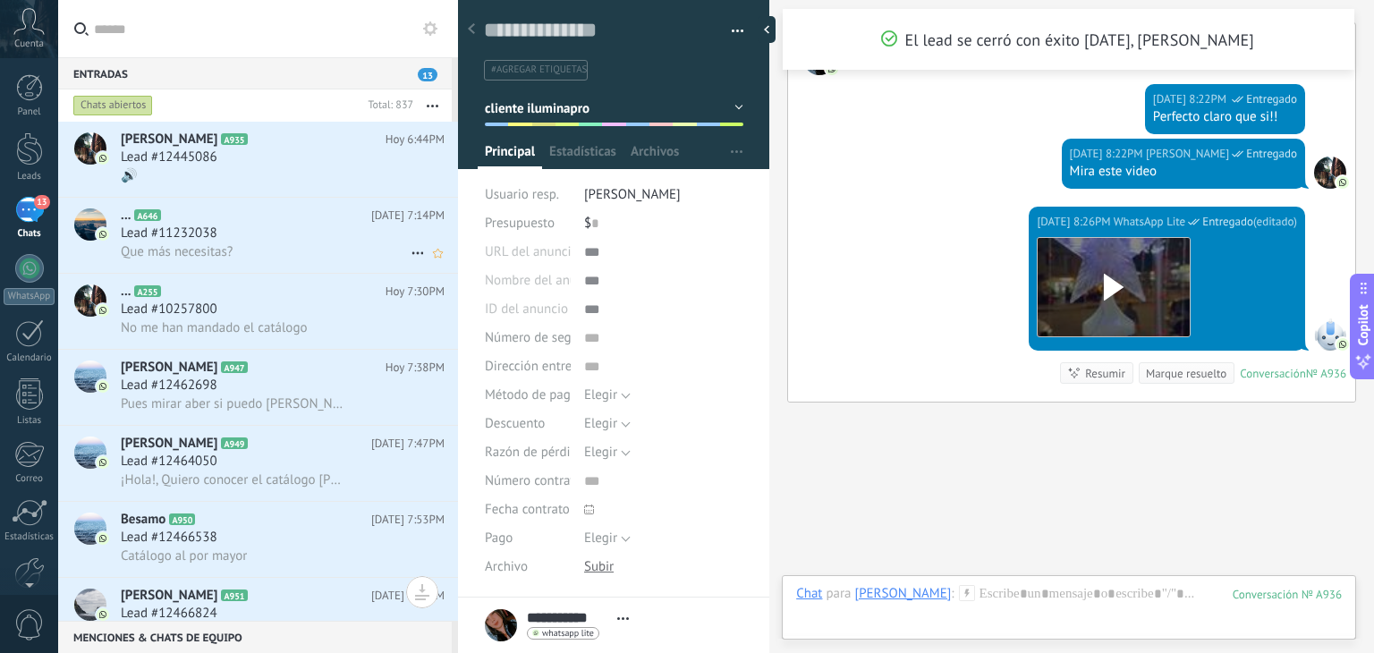
click at [207, 219] on h2 "... A646" at bounding box center [246, 216] width 250 height 18
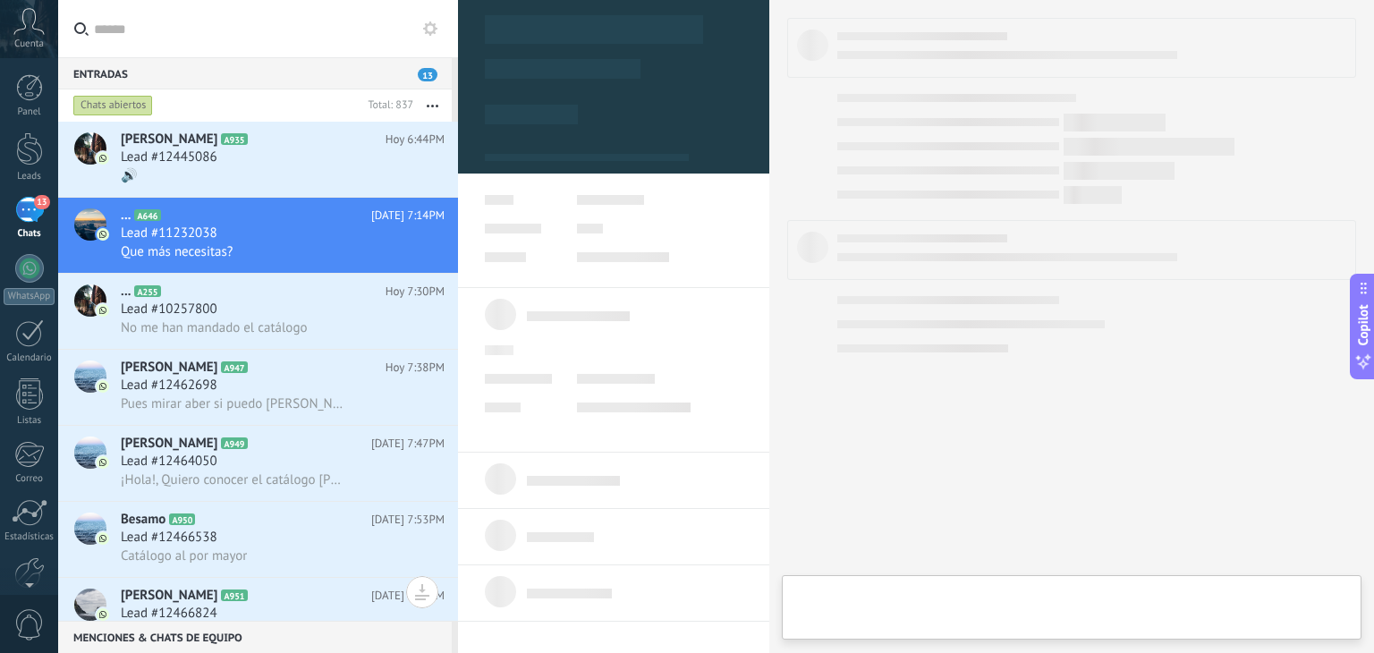
type textarea "**********"
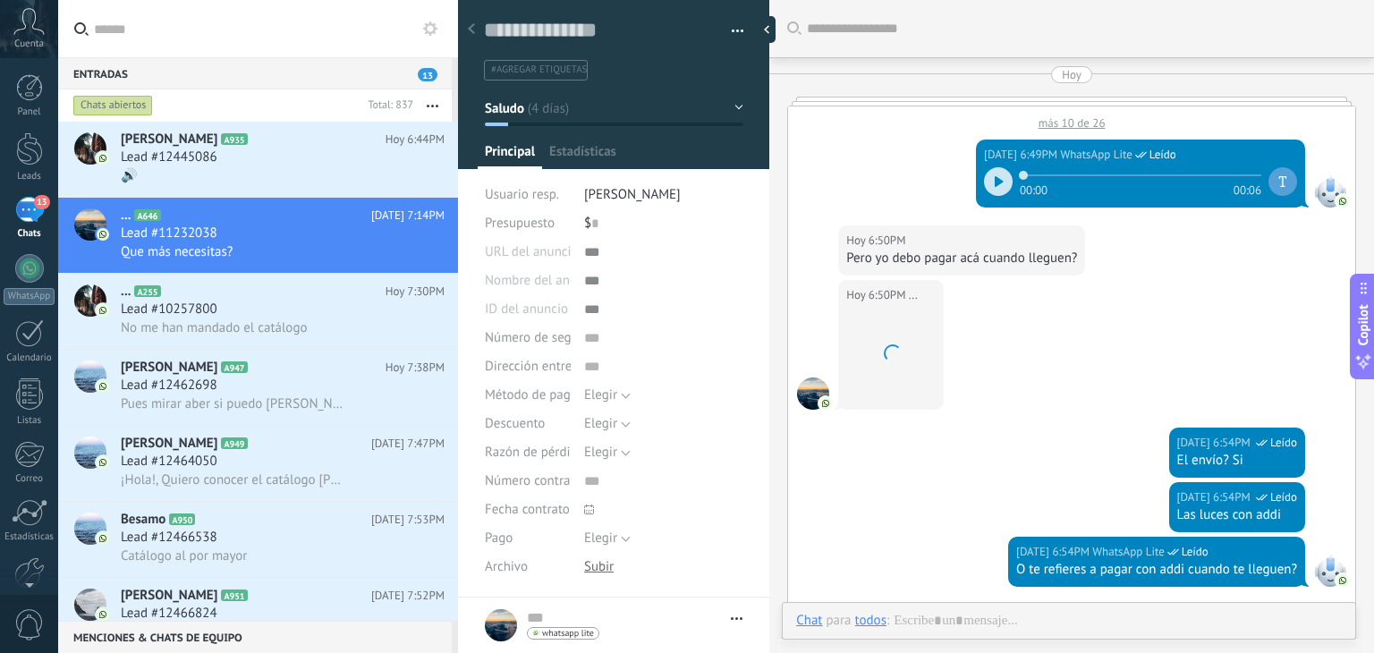
scroll to position [1456, 0]
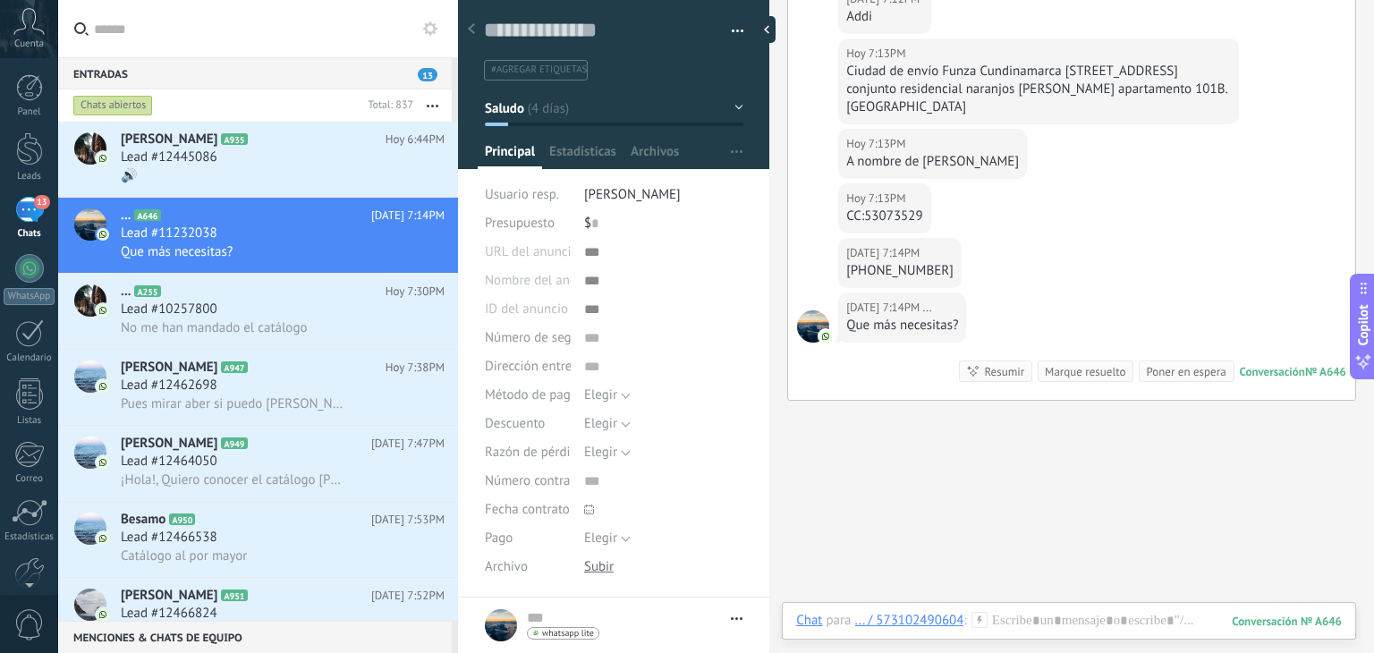
click at [1008, 609] on div "Chat Correo Nota Tarea Chat para ... / 573102490604 : 646 Enviar Cancelar Rastr…" at bounding box center [1069, 634] width 574 height 64
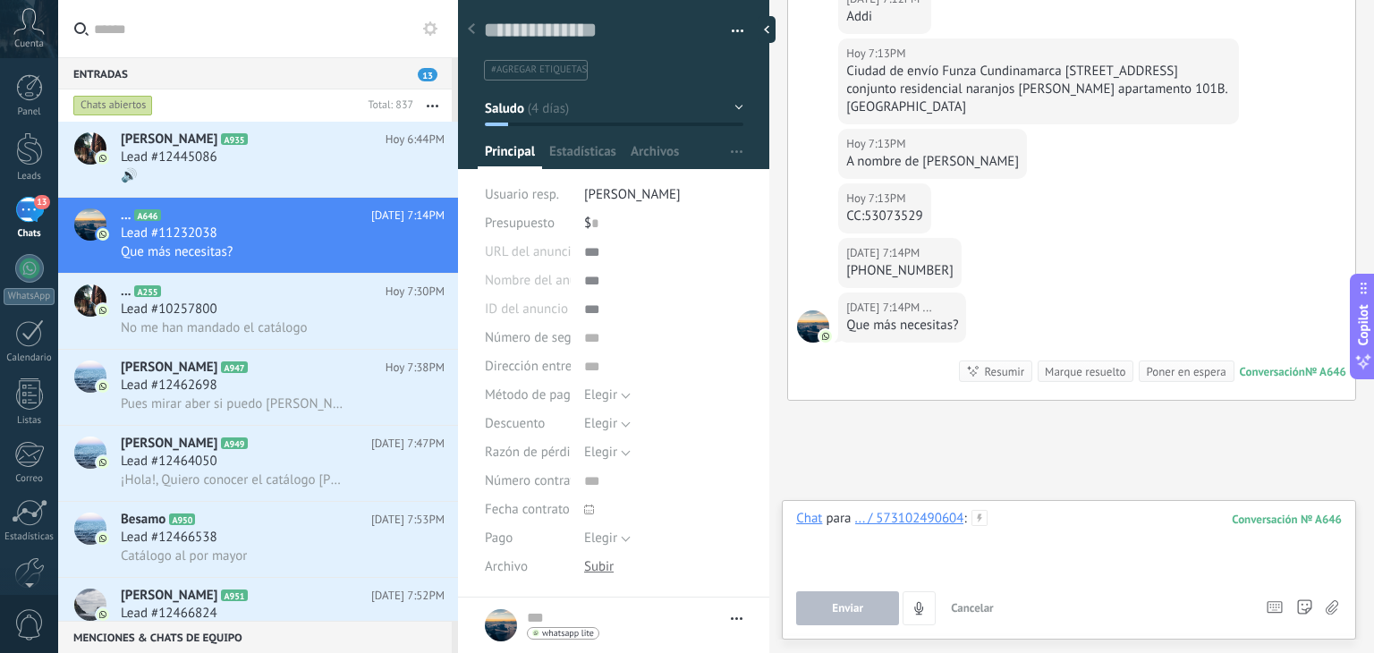
click at [1013, 526] on div at bounding box center [1068, 544] width 545 height 68
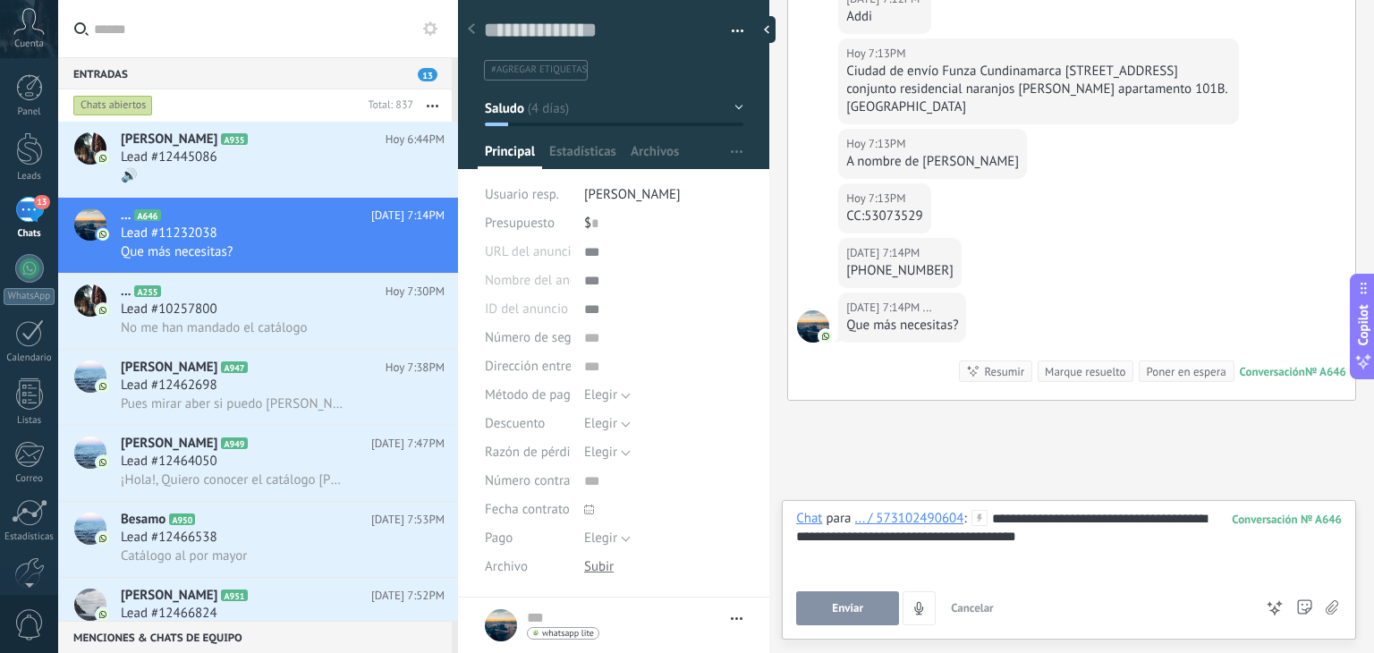
click at [846, 603] on span "Enviar" at bounding box center [847, 608] width 31 height 13
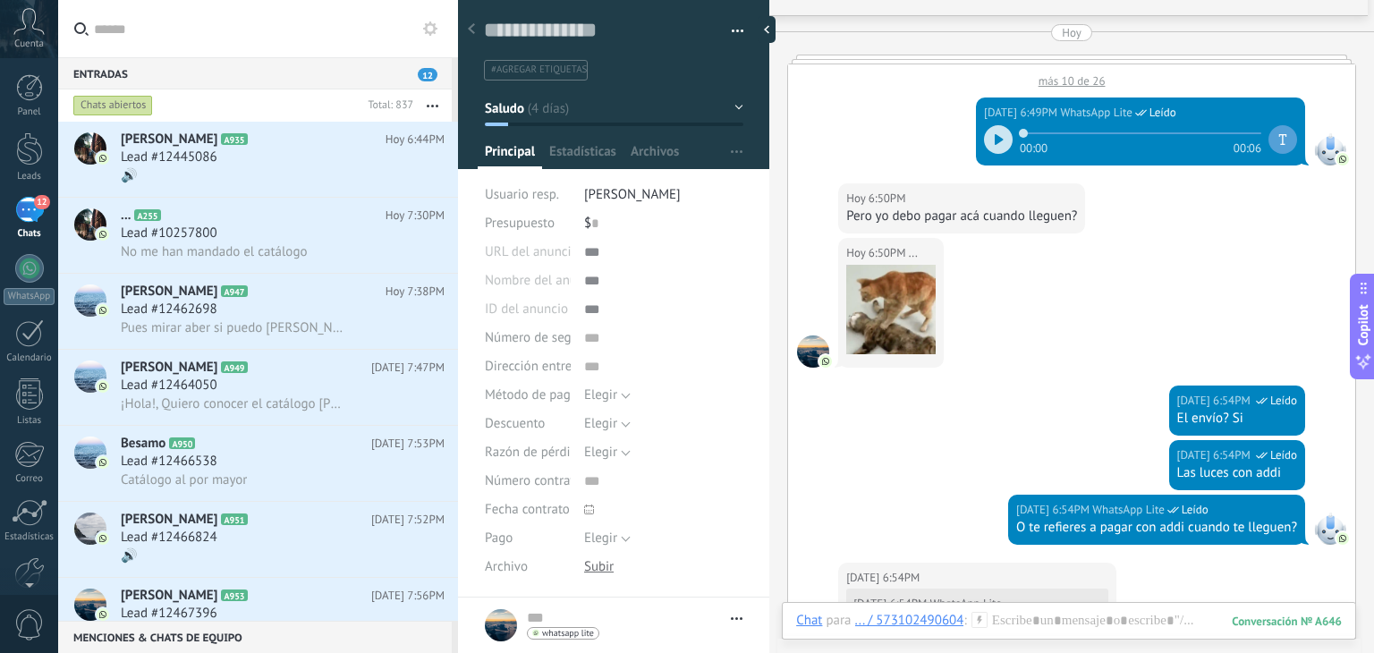
scroll to position [0, 0]
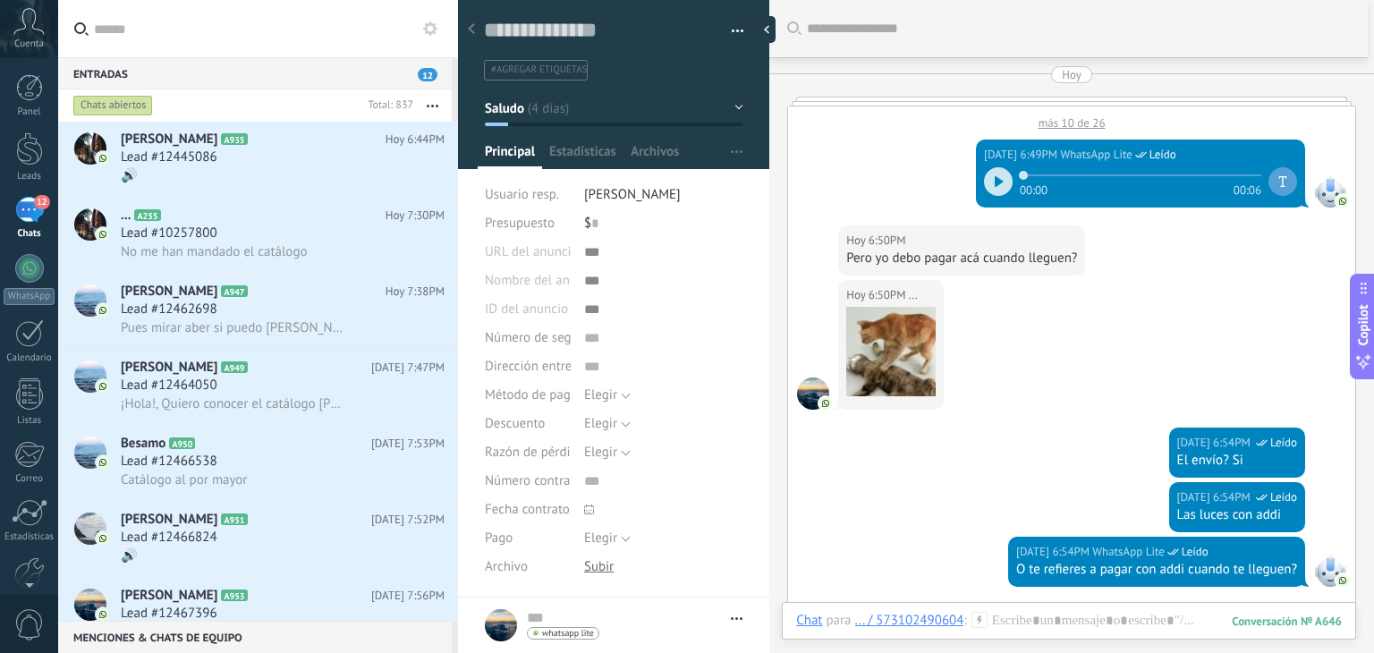
click at [1046, 128] on div "más 10 de 26" at bounding box center [1071, 118] width 567 height 24
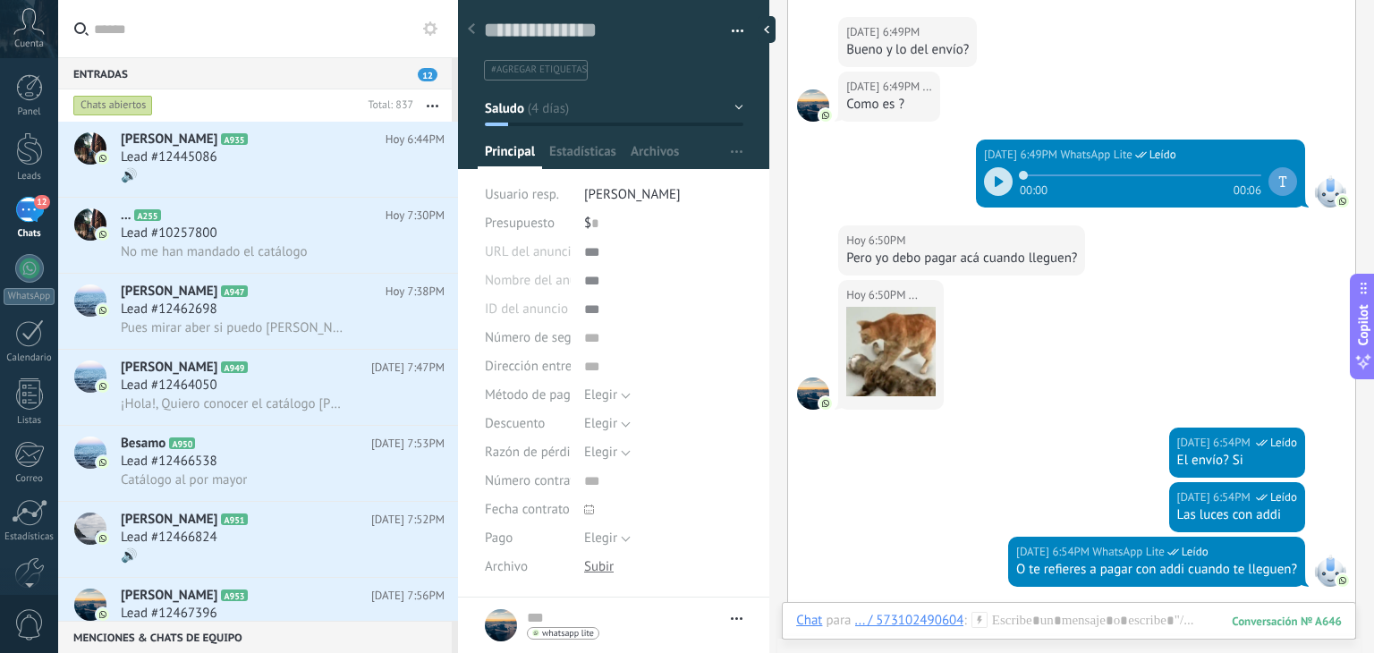
click at [1046, 128] on div "Hoy 6:49PM ... Como es ?" at bounding box center [1071, 106] width 567 height 68
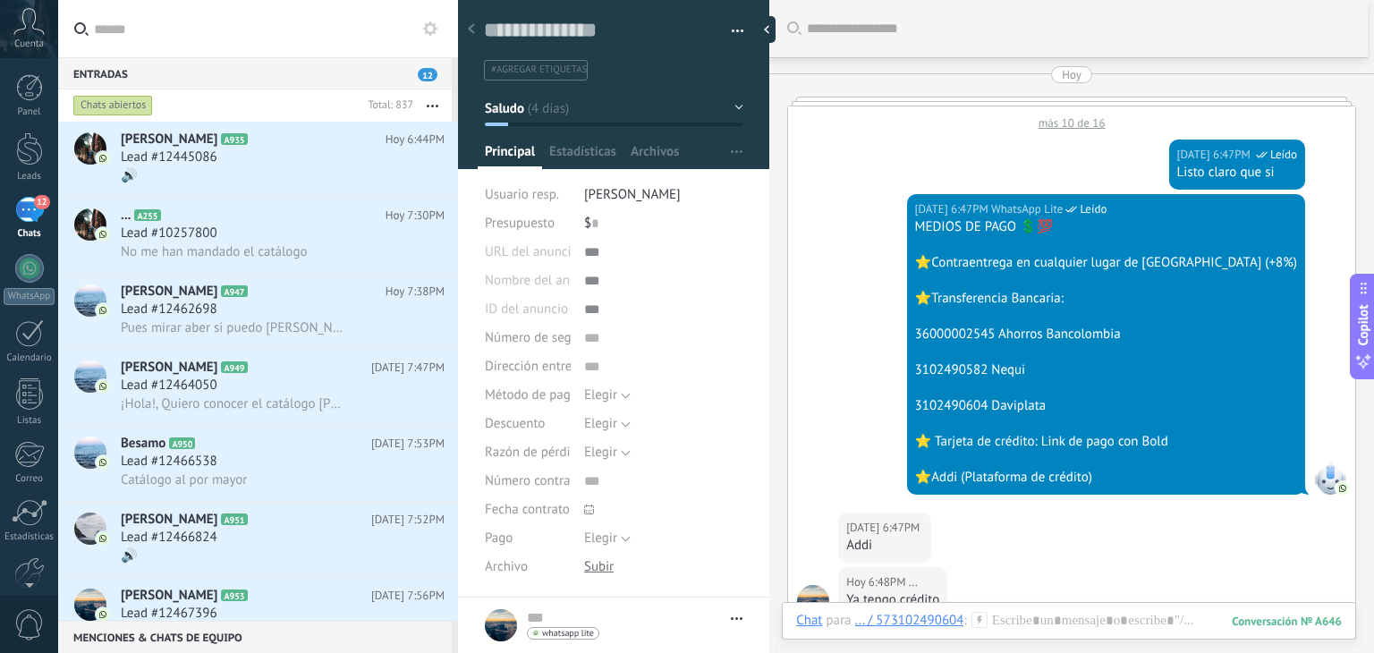
click at [1055, 122] on div "más 10 de 16" at bounding box center [1071, 118] width 567 height 24
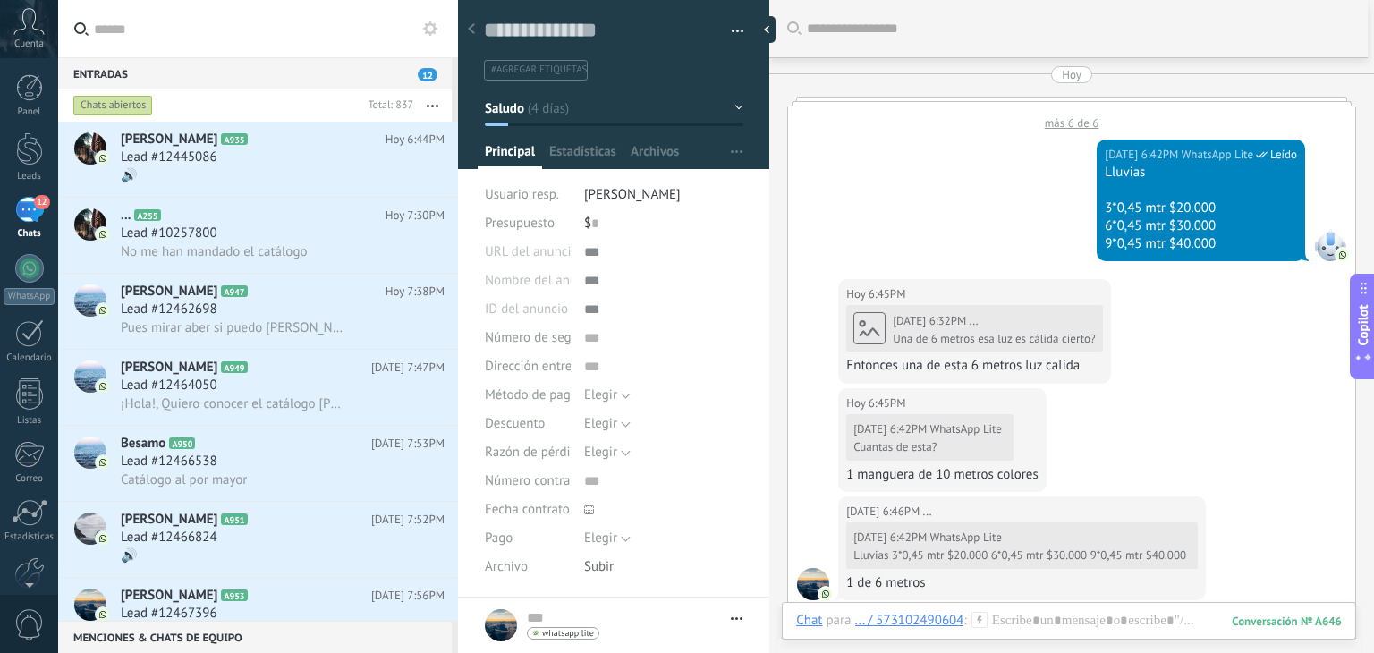
click at [1061, 123] on div "más 6 de 6" at bounding box center [1071, 118] width 567 height 24
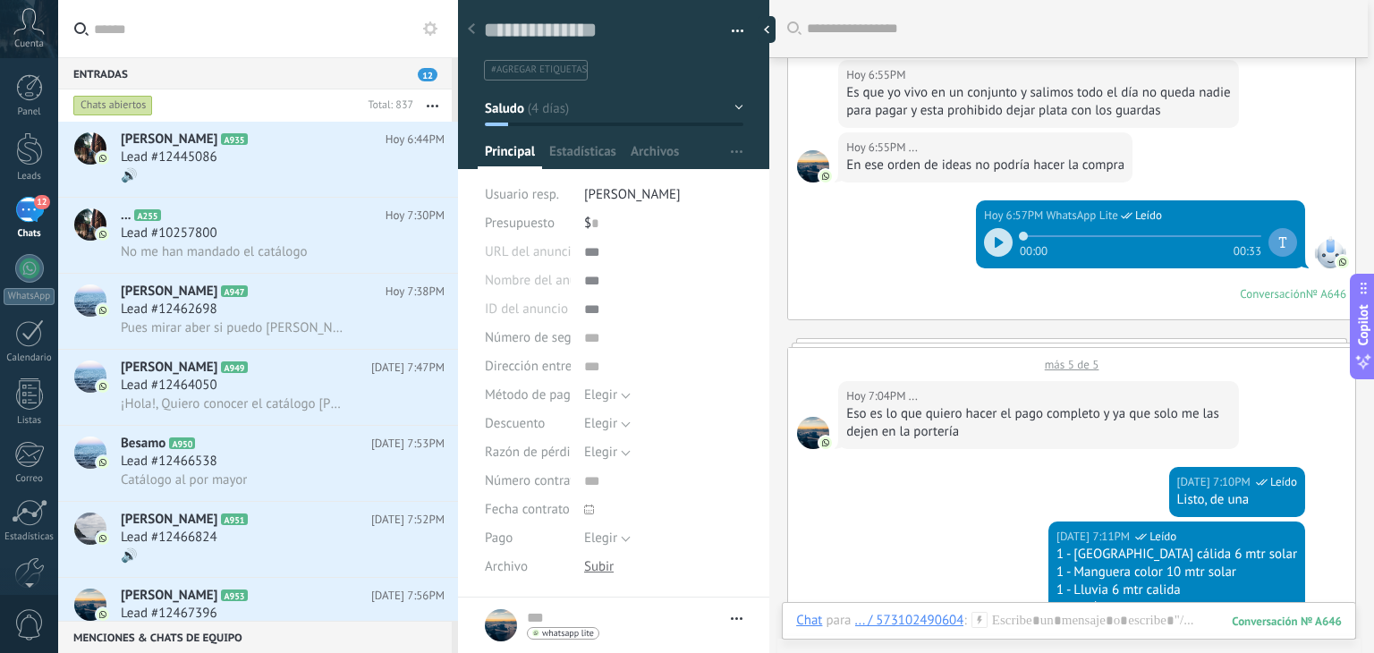
scroll to position [4349, 0]
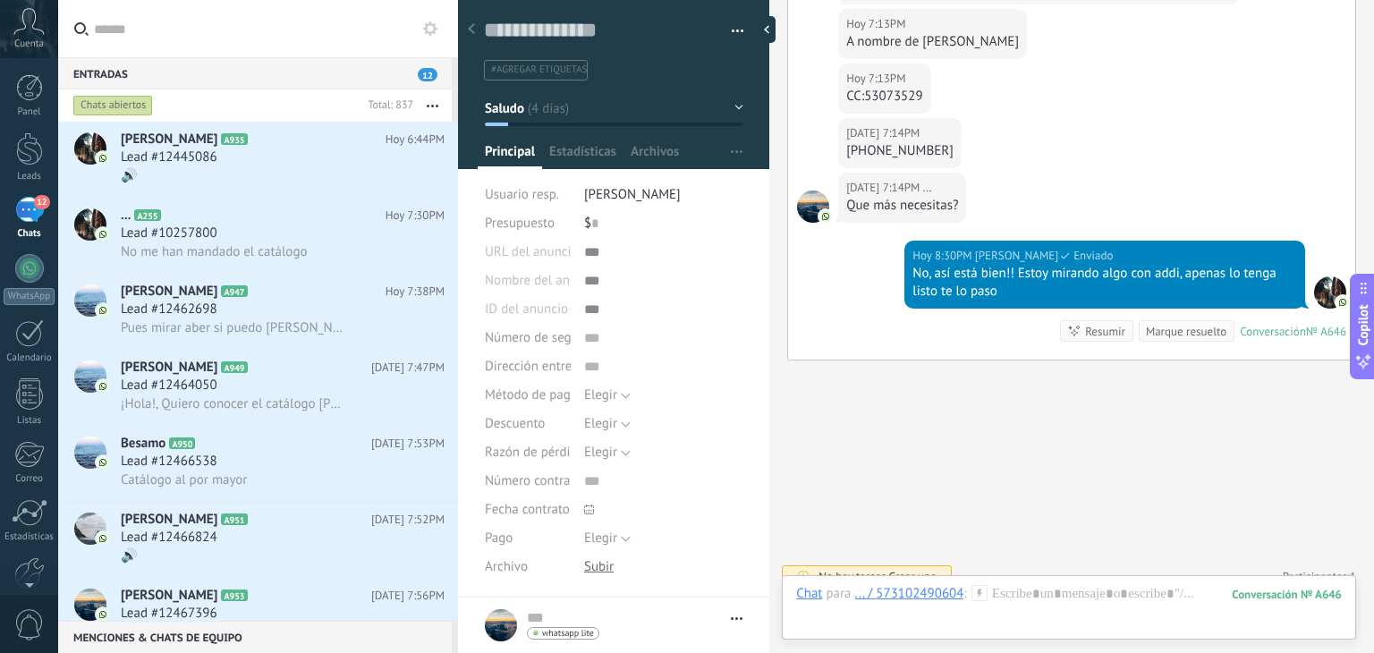
click at [613, 108] on button "Saludo" at bounding box center [614, 108] width 258 height 32
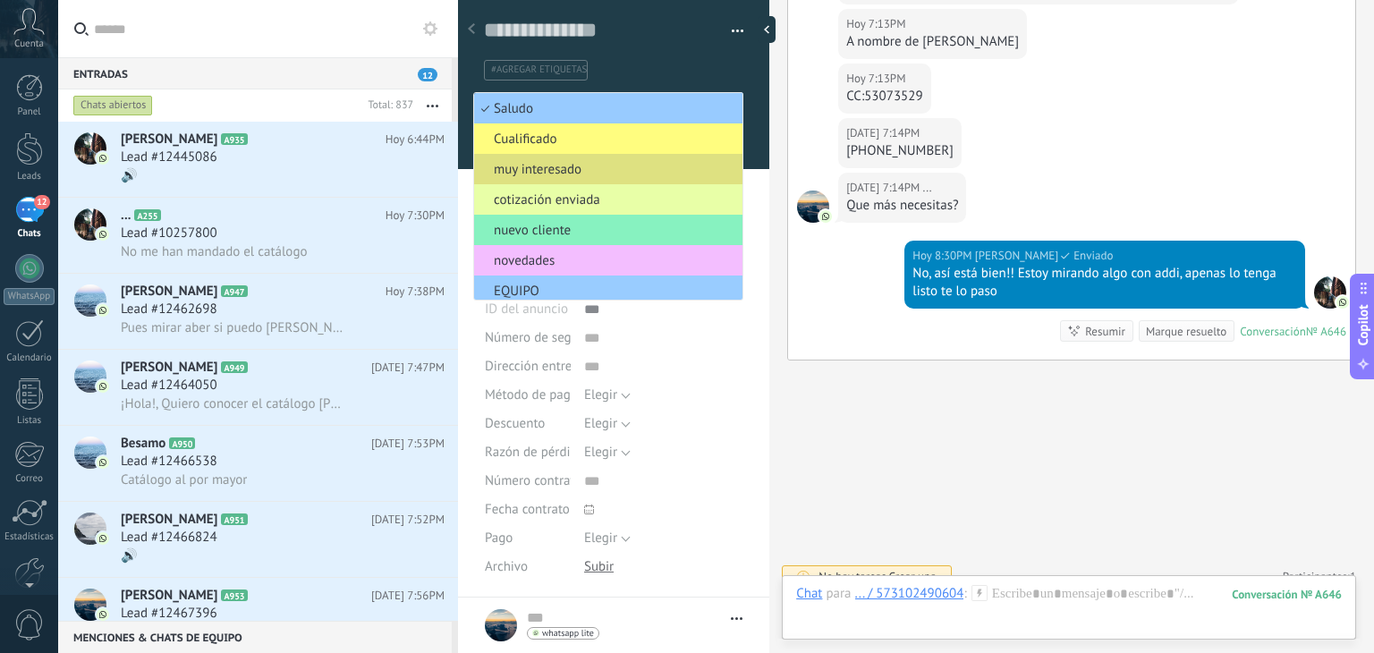
scroll to position [160, 0]
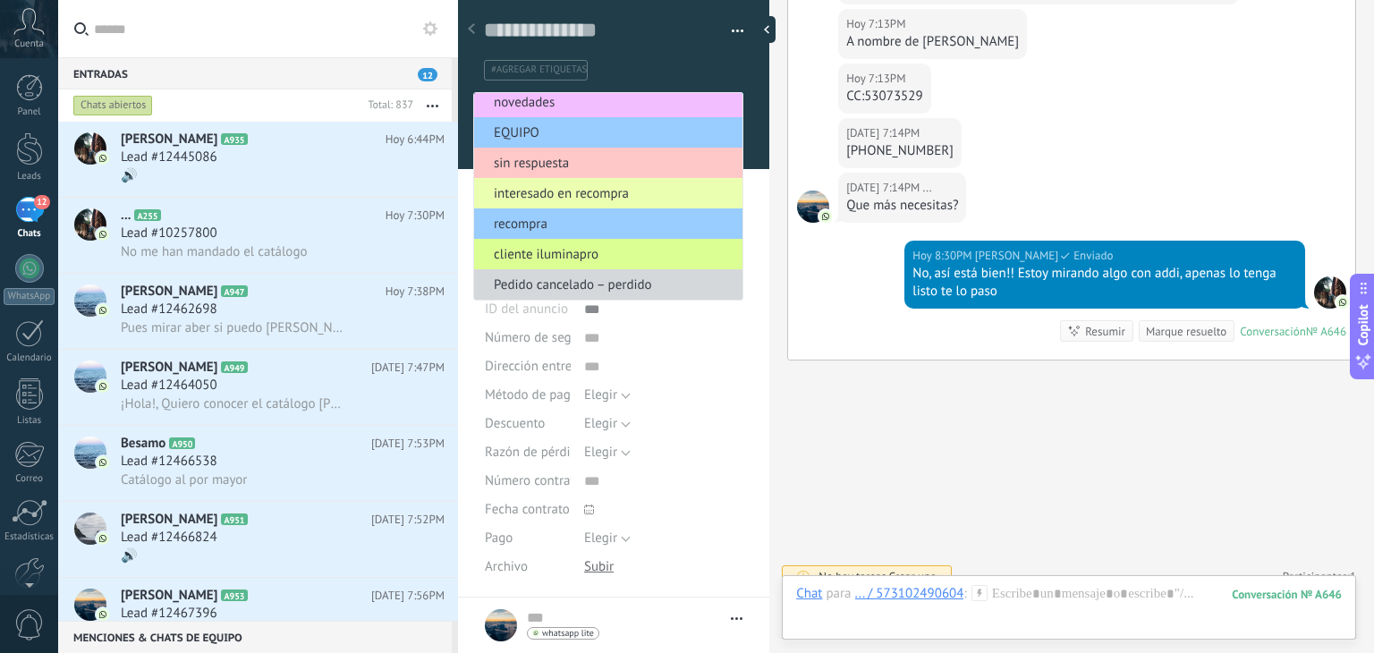
click at [582, 246] on span "cliente iluminapro" at bounding box center [605, 254] width 263 height 17
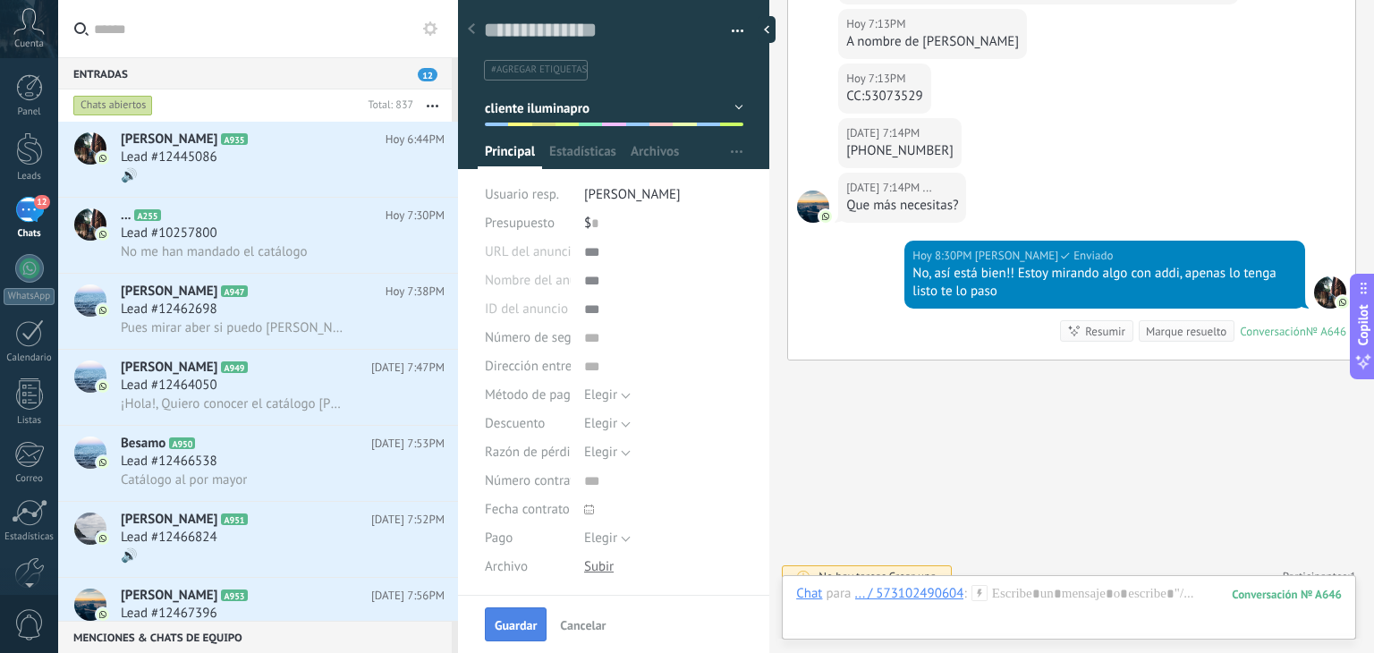
click at [511, 629] on span "Guardar" at bounding box center [516, 625] width 42 height 13
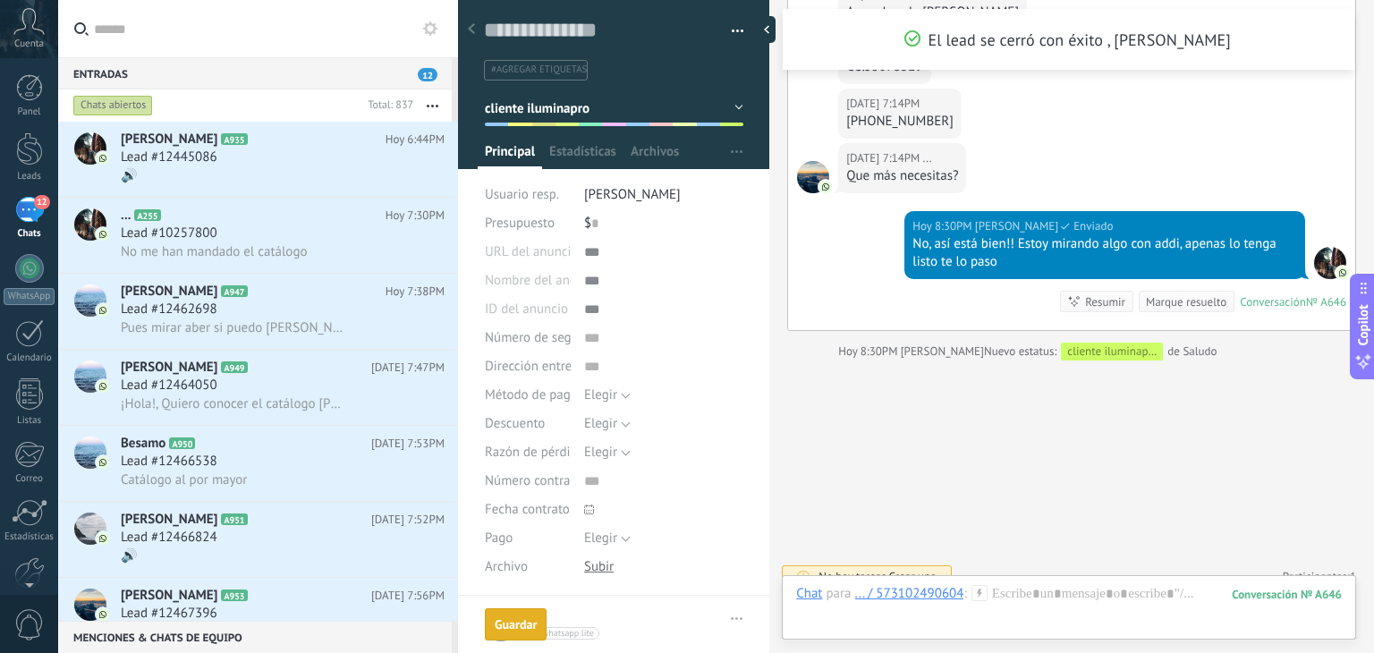
click at [601, 117] on button "cliente iluminapro" at bounding box center [614, 108] width 258 height 32
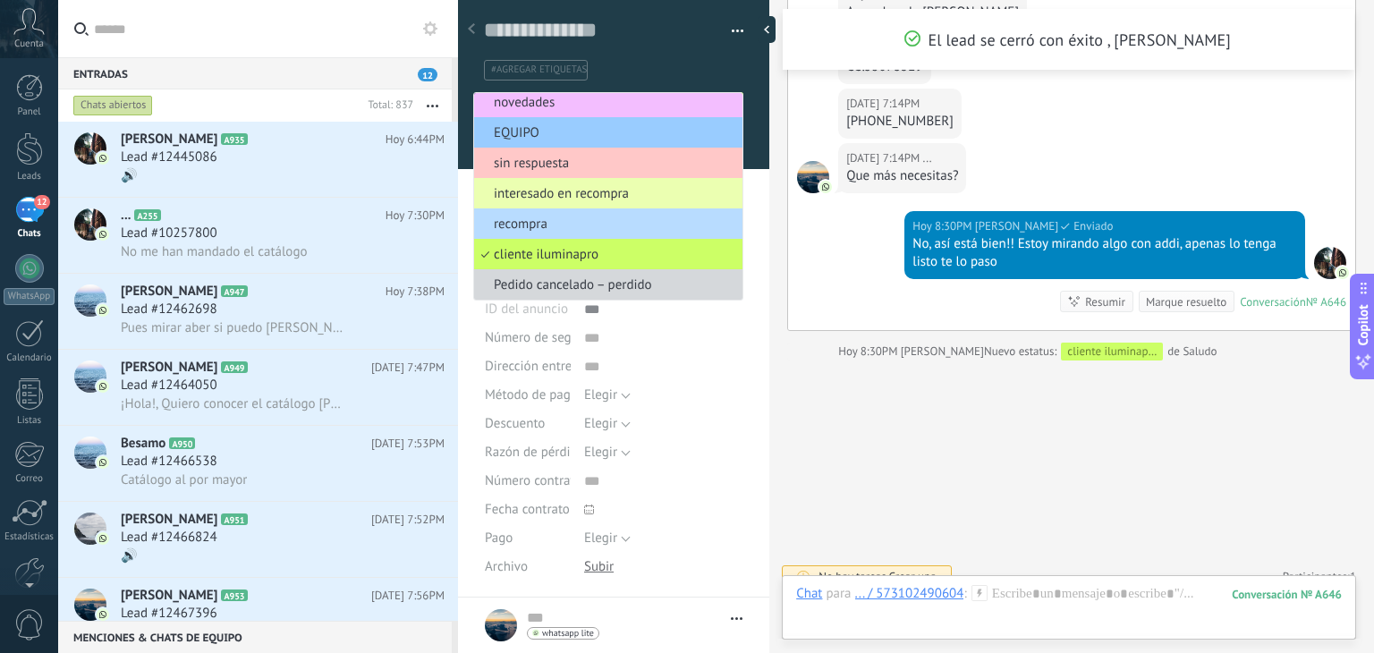
click at [594, 222] on span "recompra" at bounding box center [605, 224] width 263 height 17
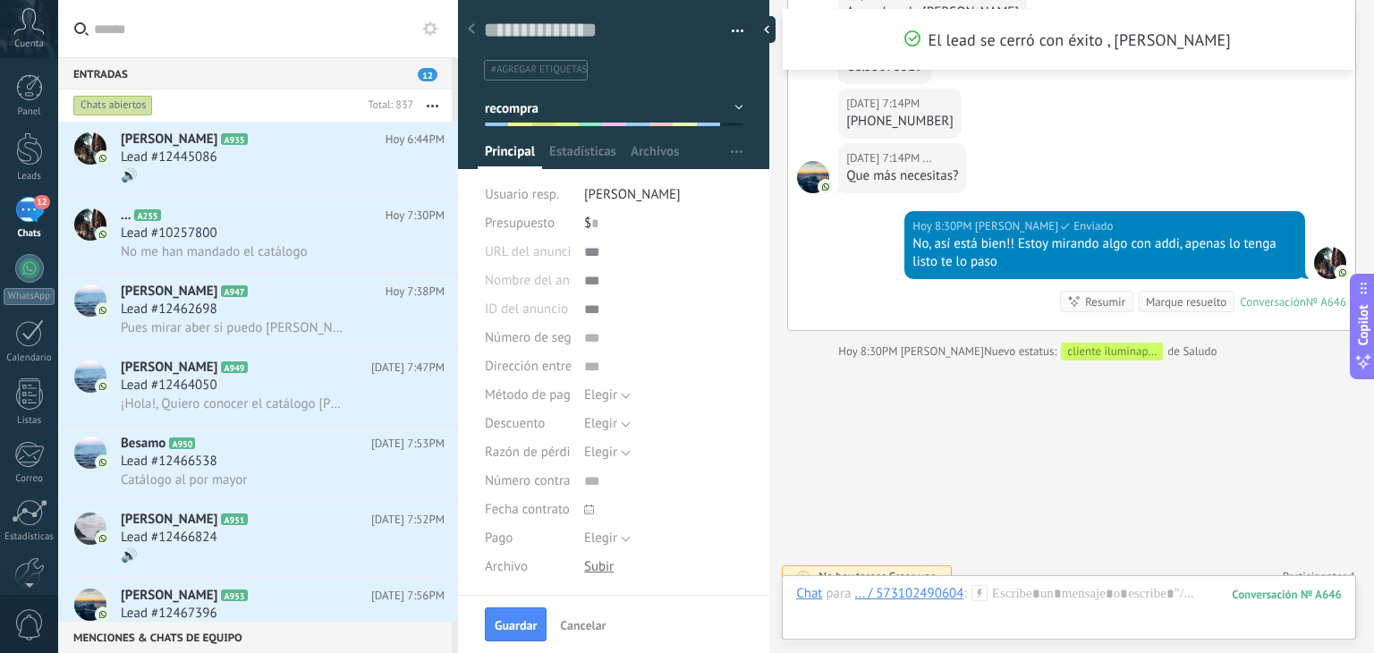
click at [627, 130] on div at bounding box center [614, 78] width 312 height 181
click at [628, 122] on button "recompra" at bounding box center [614, 108] width 258 height 32
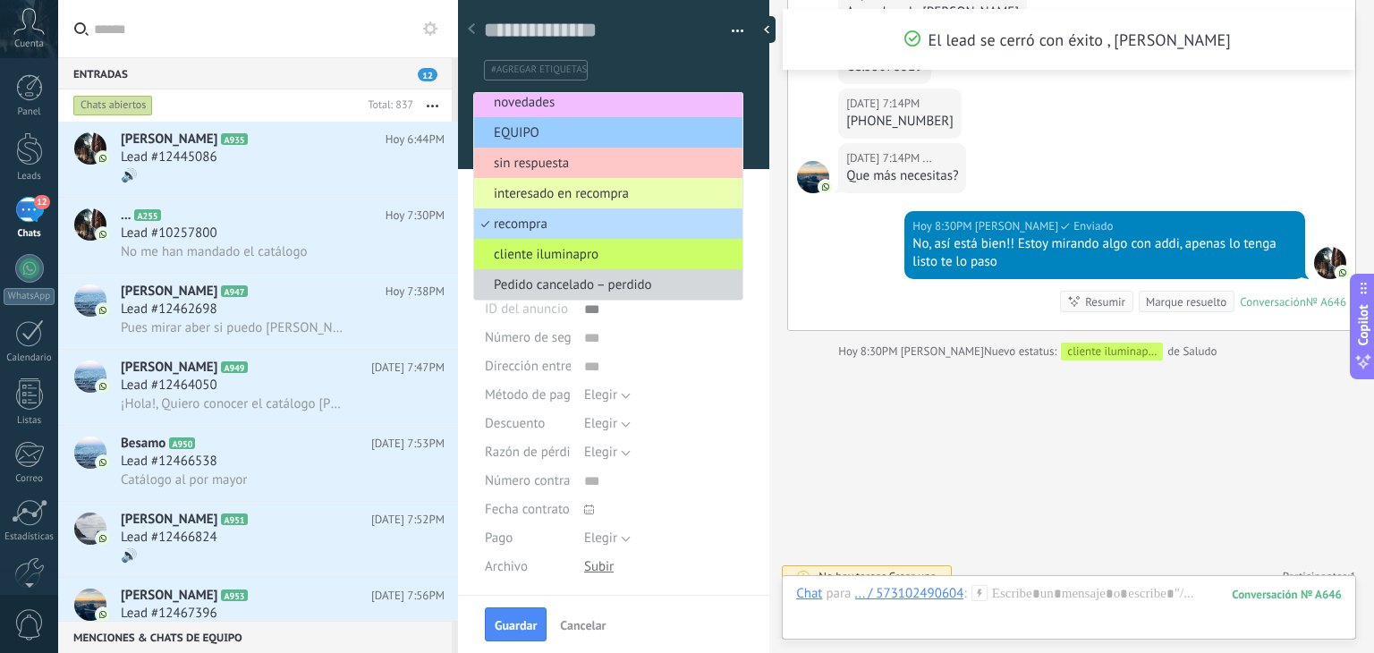
click at [614, 210] on li "recompra" at bounding box center [608, 223] width 268 height 30
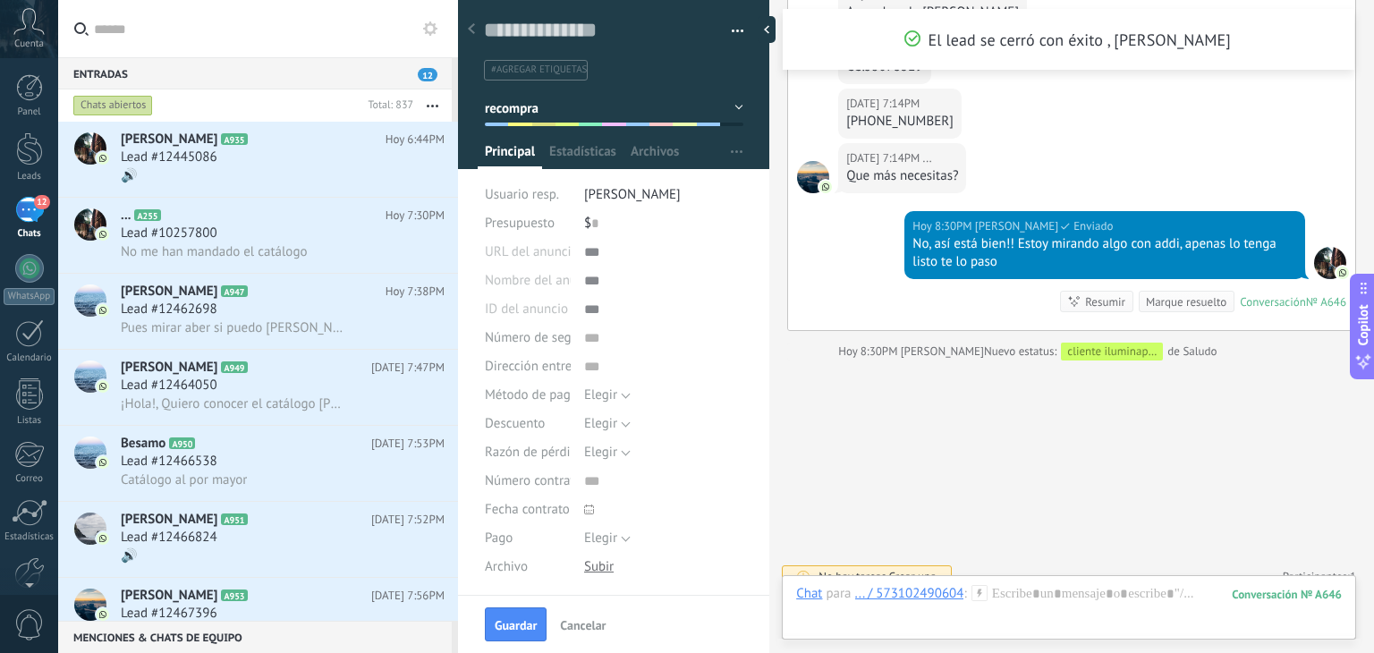
click at [615, 126] on div at bounding box center [614, 78] width 312 height 181
click at [615, 119] on button "recompra" at bounding box center [614, 108] width 258 height 32
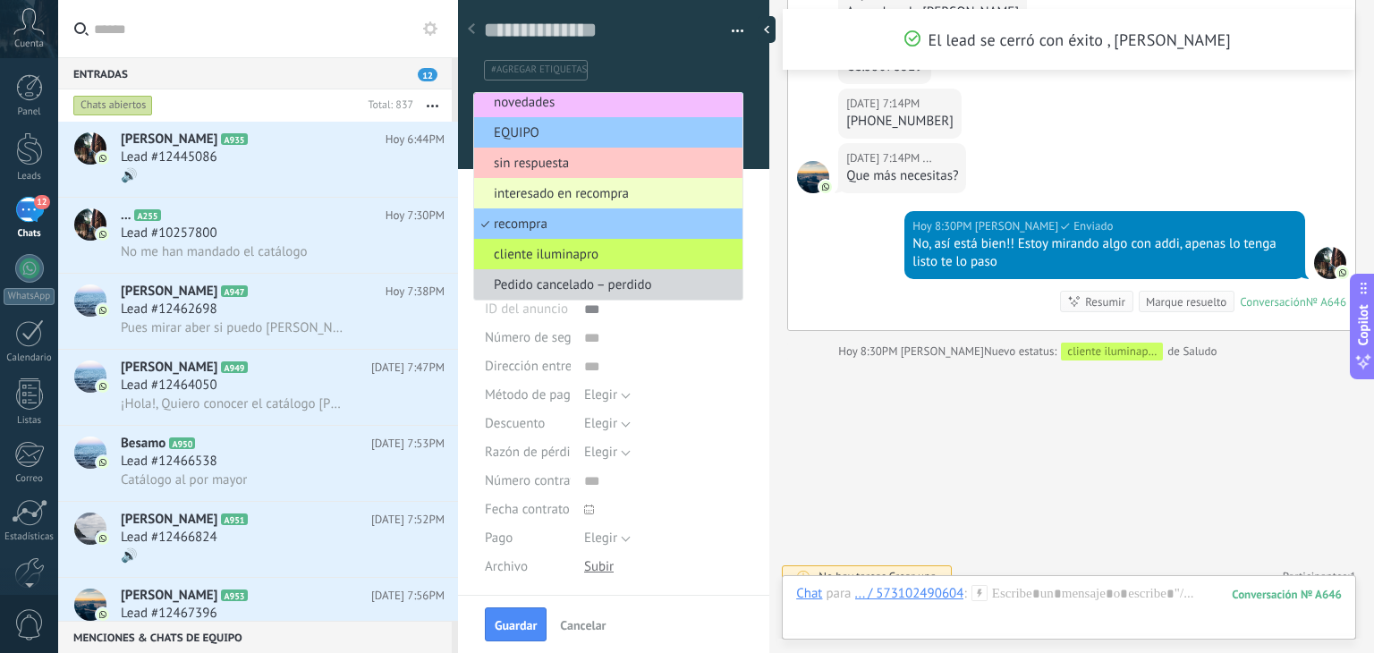
click at [597, 185] on span "interesado en recompra" at bounding box center [605, 193] width 263 height 17
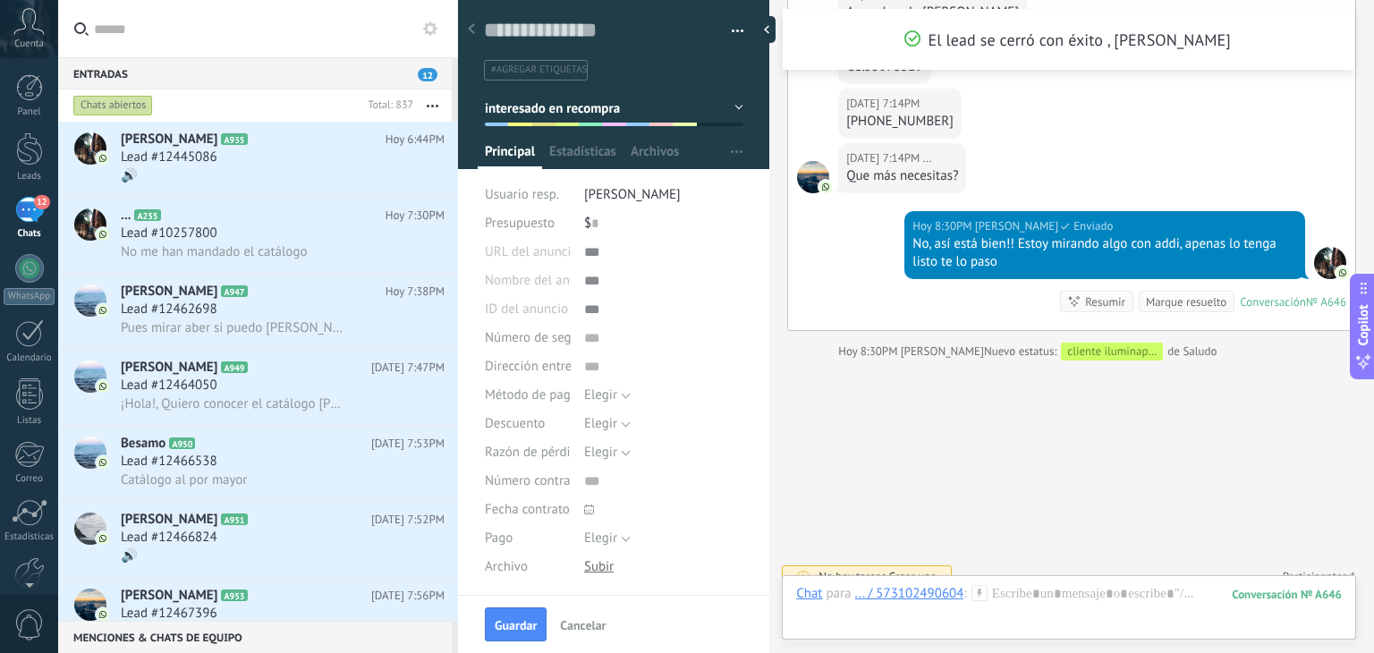
scroll to position [257, 0]
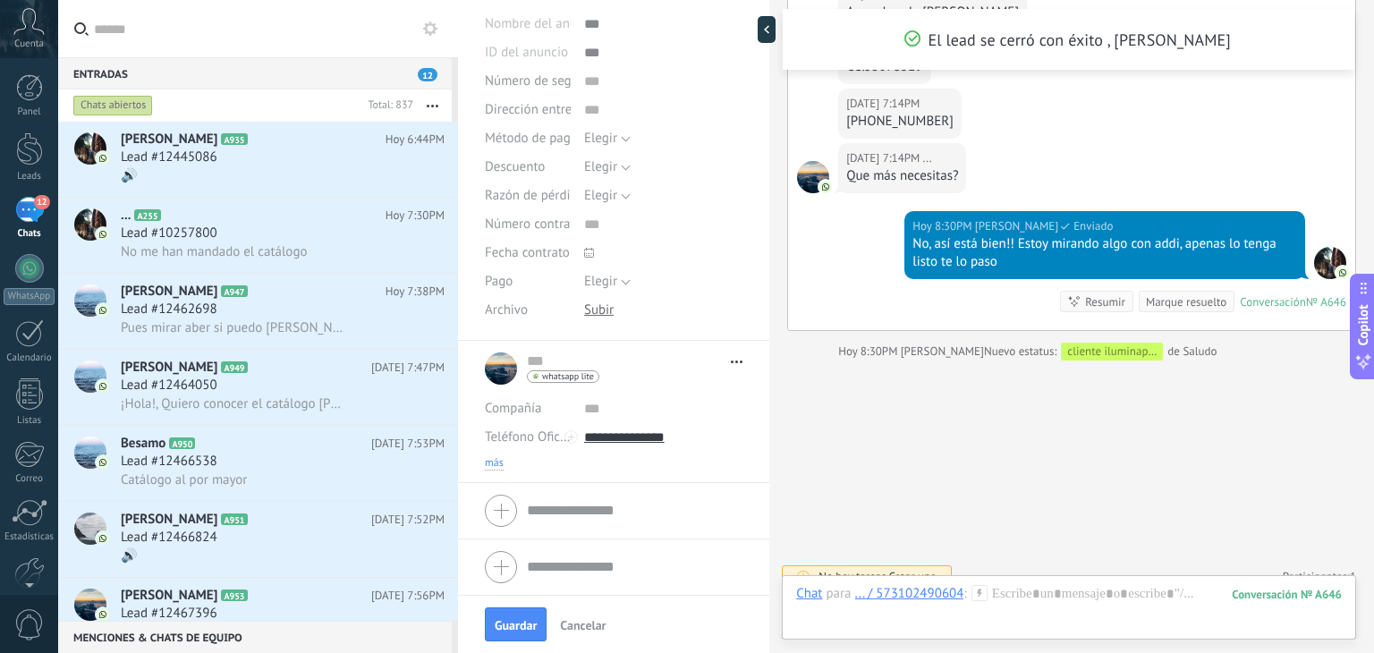
click at [500, 458] on span "más" at bounding box center [494, 463] width 19 height 14
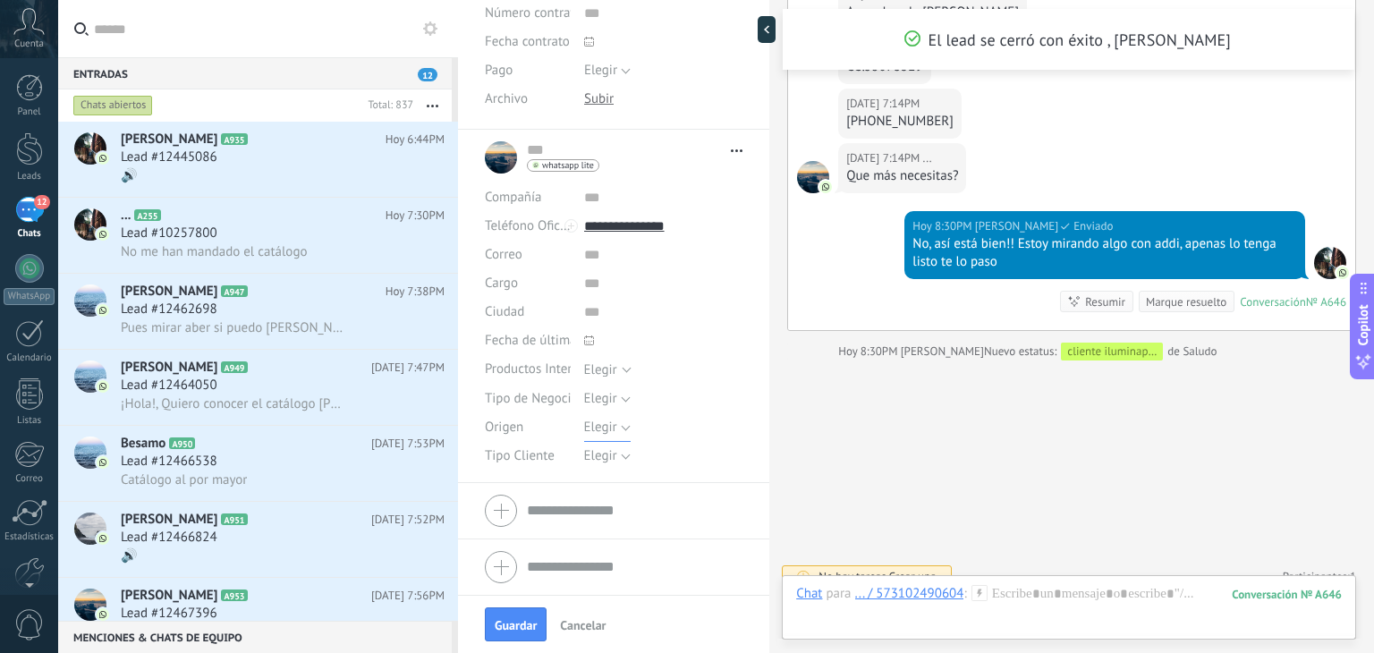
click at [596, 433] on span "Elegir" at bounding box center [600, 426] width 33 height 17
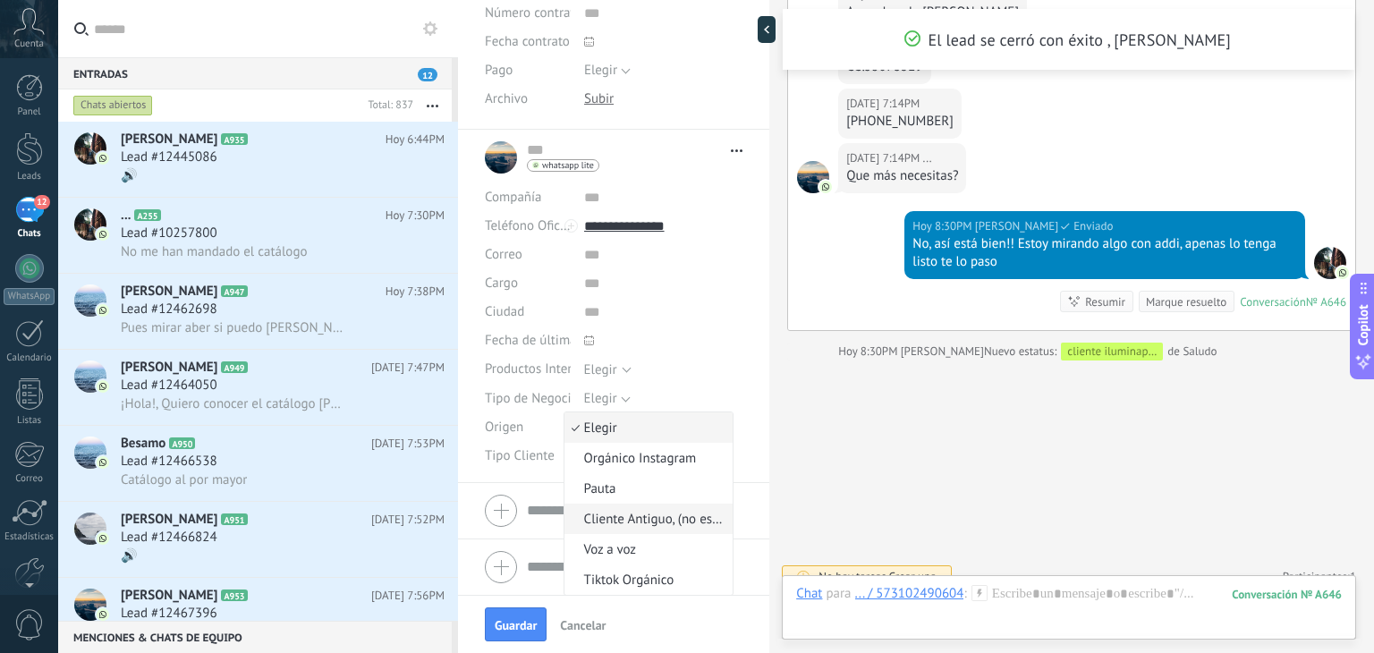
click at [625, 520] on span "Cliente Antiguo, (no especifica)" at bounding box center [646, 519] width 164 height 17
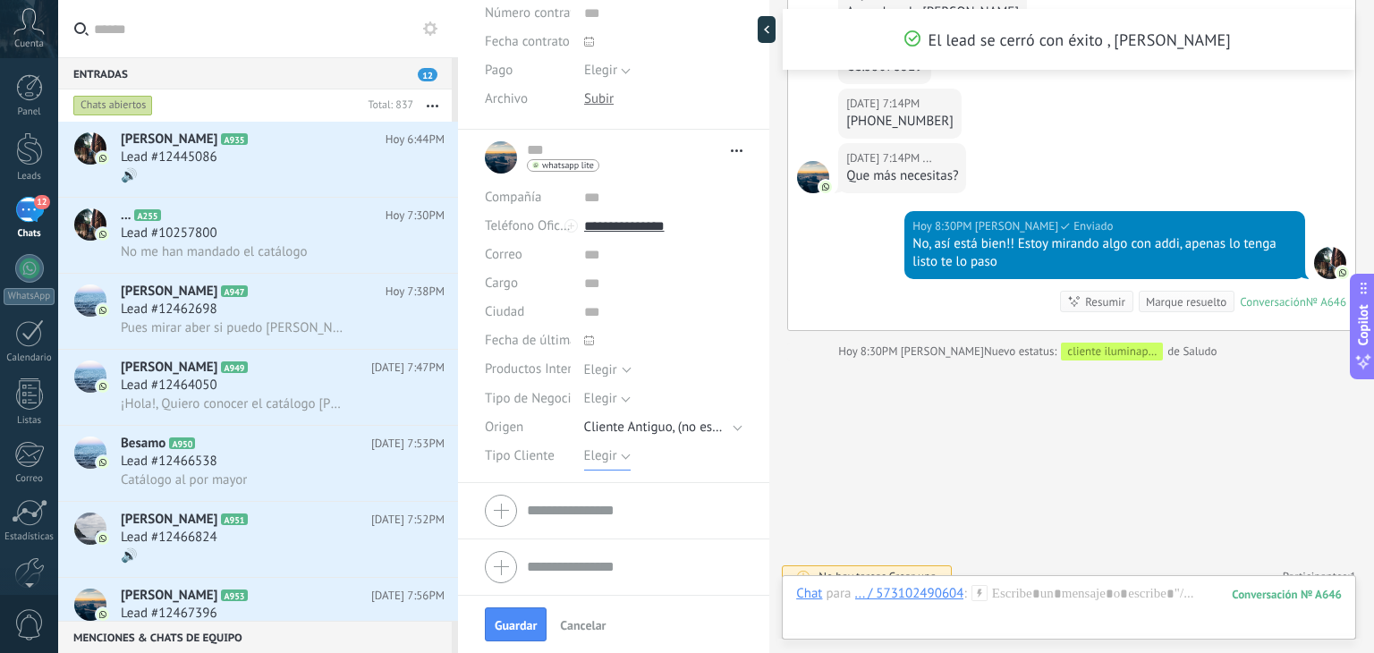
click at [616, 447] on button "Elegir" at bounding box center [607, 456] width 46 height 29
click at [608, 540] on span "Detal" at bounding box center [646, 547] width 164 height 17
click at [517, 623] on span "Guardar" at bounding box center [516, 625] width 42 height 13
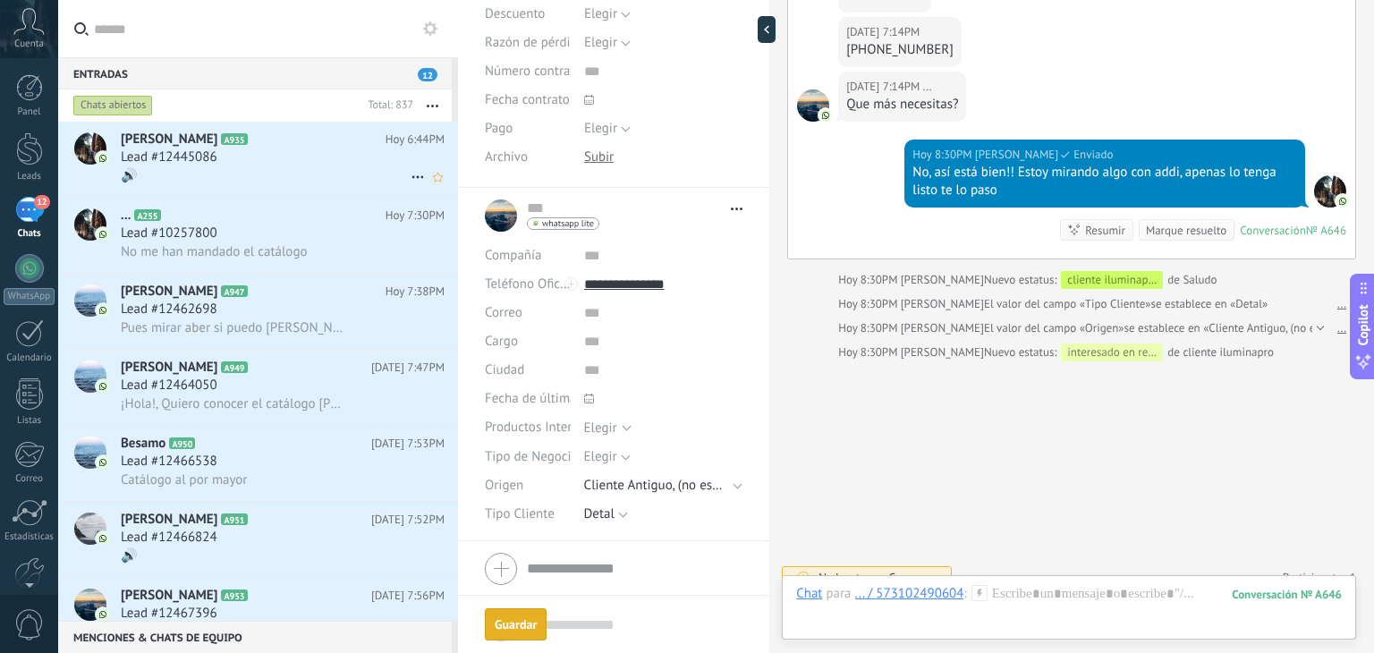
scroll to position [4530, 0]
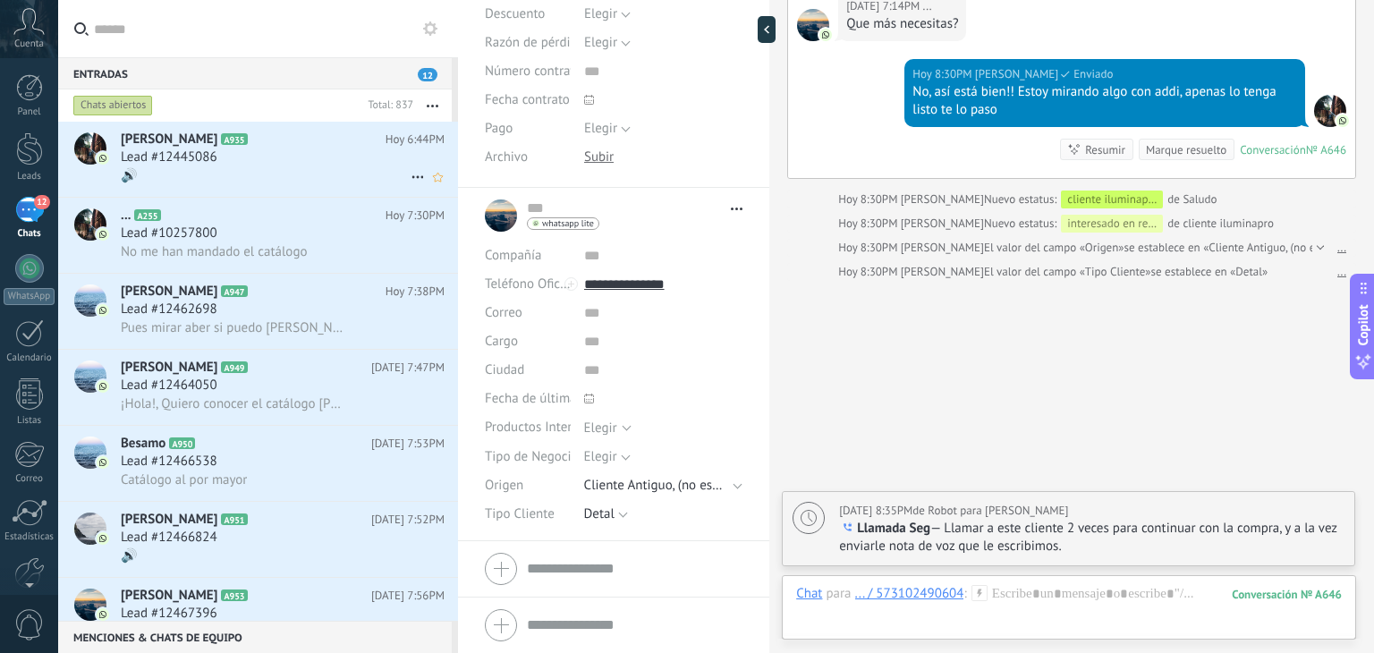
click at [279, 144] on h2 "Claudia Bedoya A935" at bounding box center [253, 140] width 265 height 18
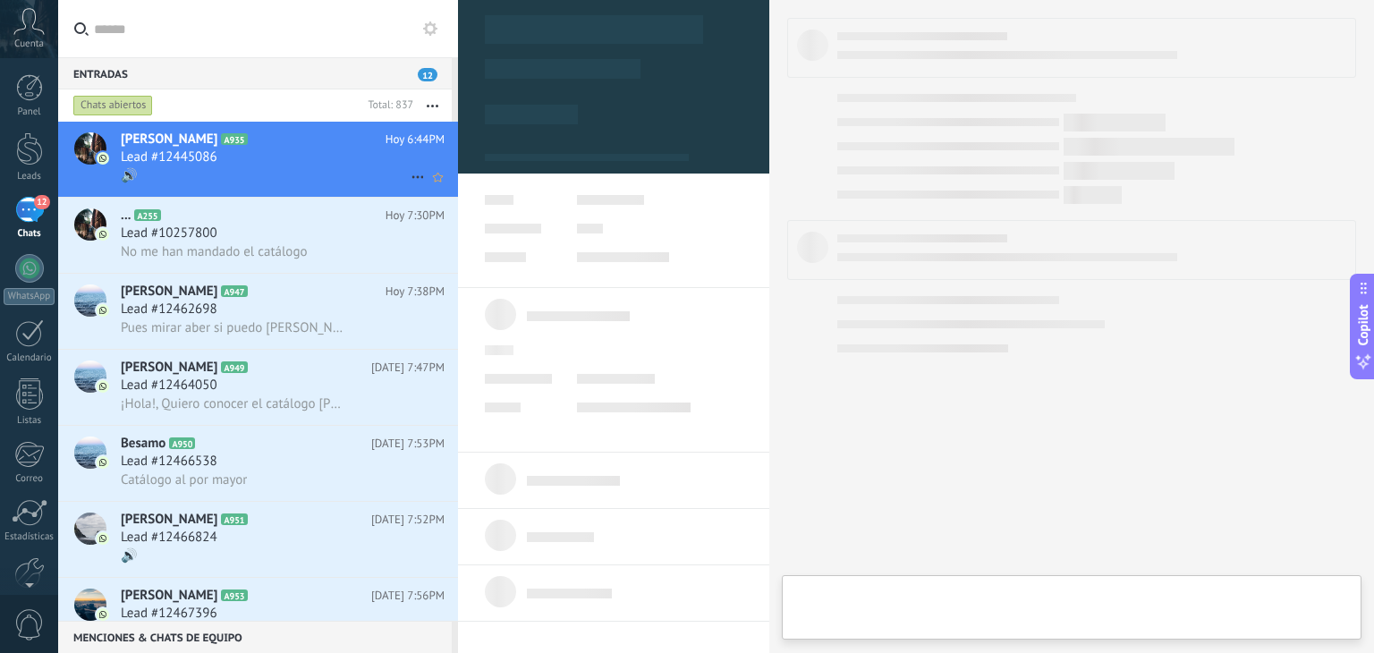
type textarea "**********"
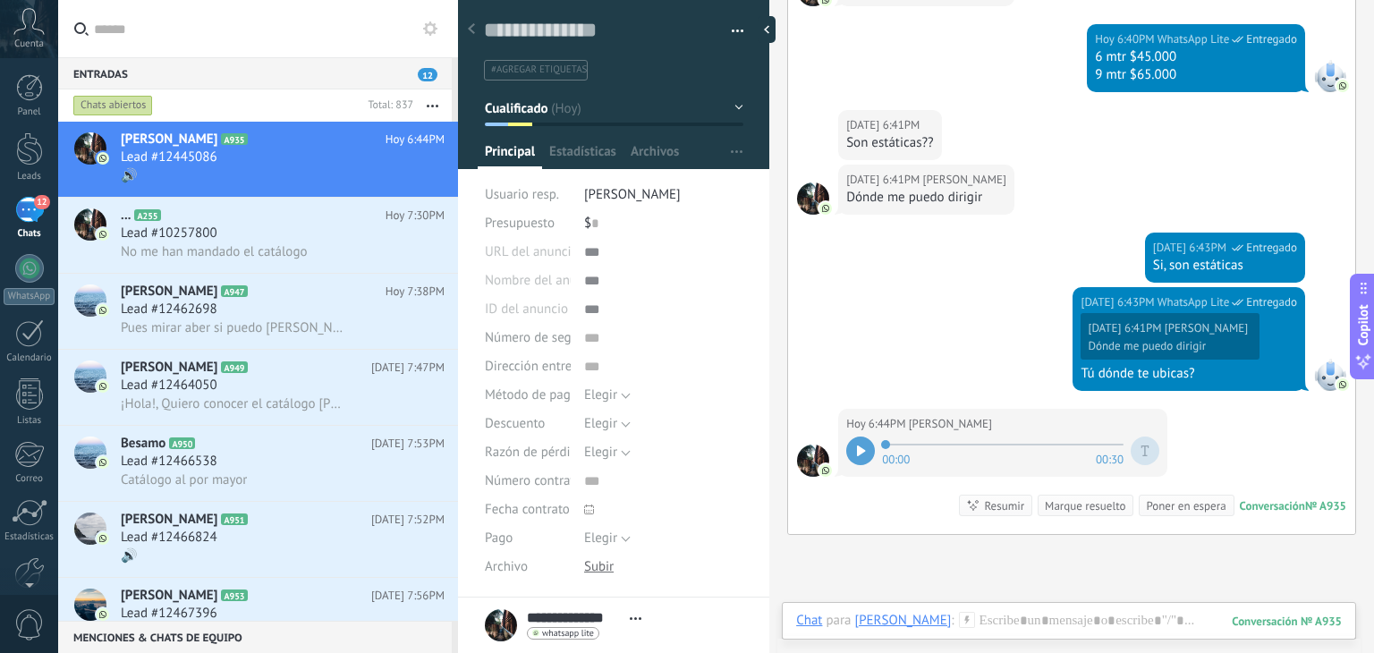
scroll to position [1698, 0]
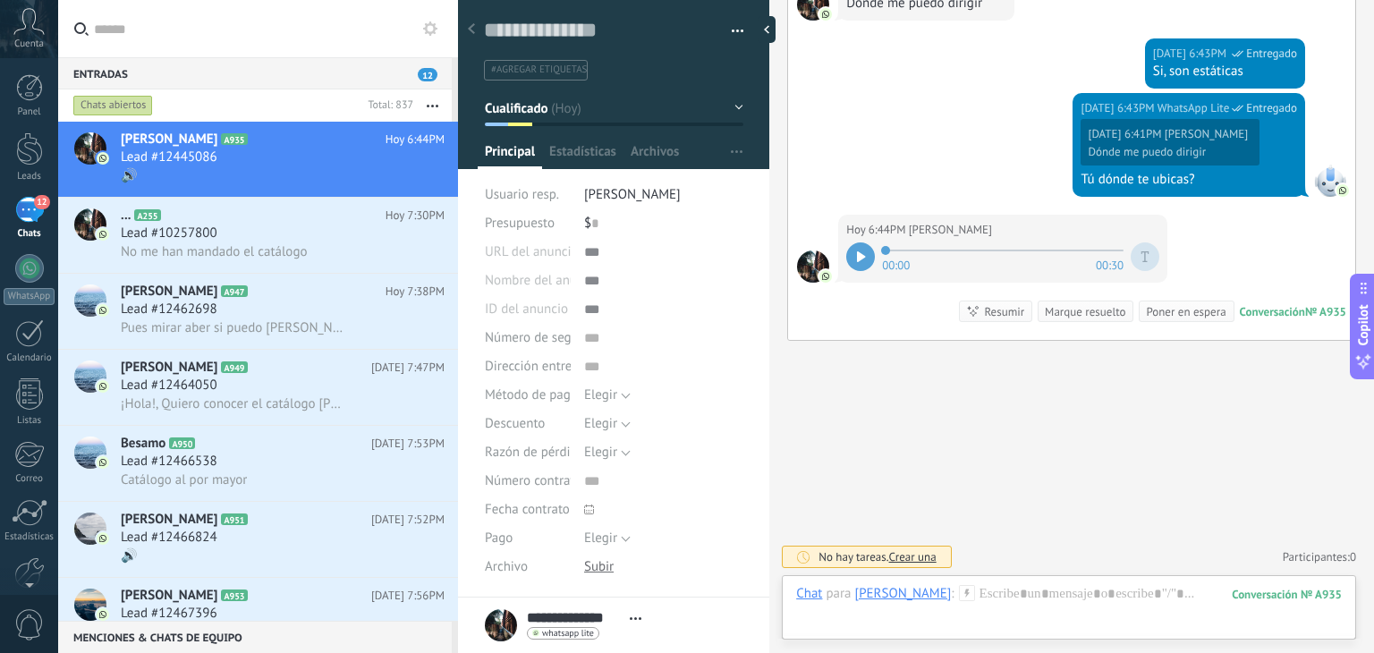
click at [866, 258] on div at bounding box center [860, 256] width 29 height 29
click at [1050, 613] on div at bounding box center [1068, 612] width 545 height 54
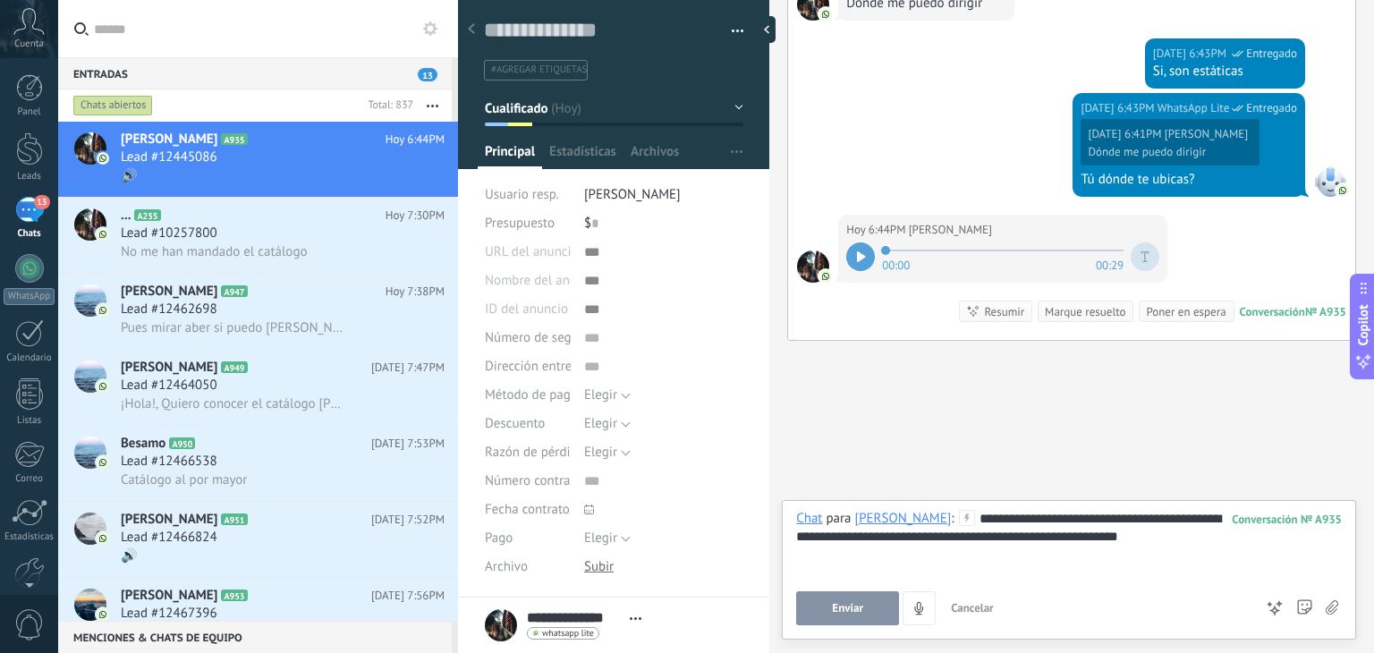
click at [853, 594] on button "Enviar" at bounding box center [847, 608] width 103 height 34
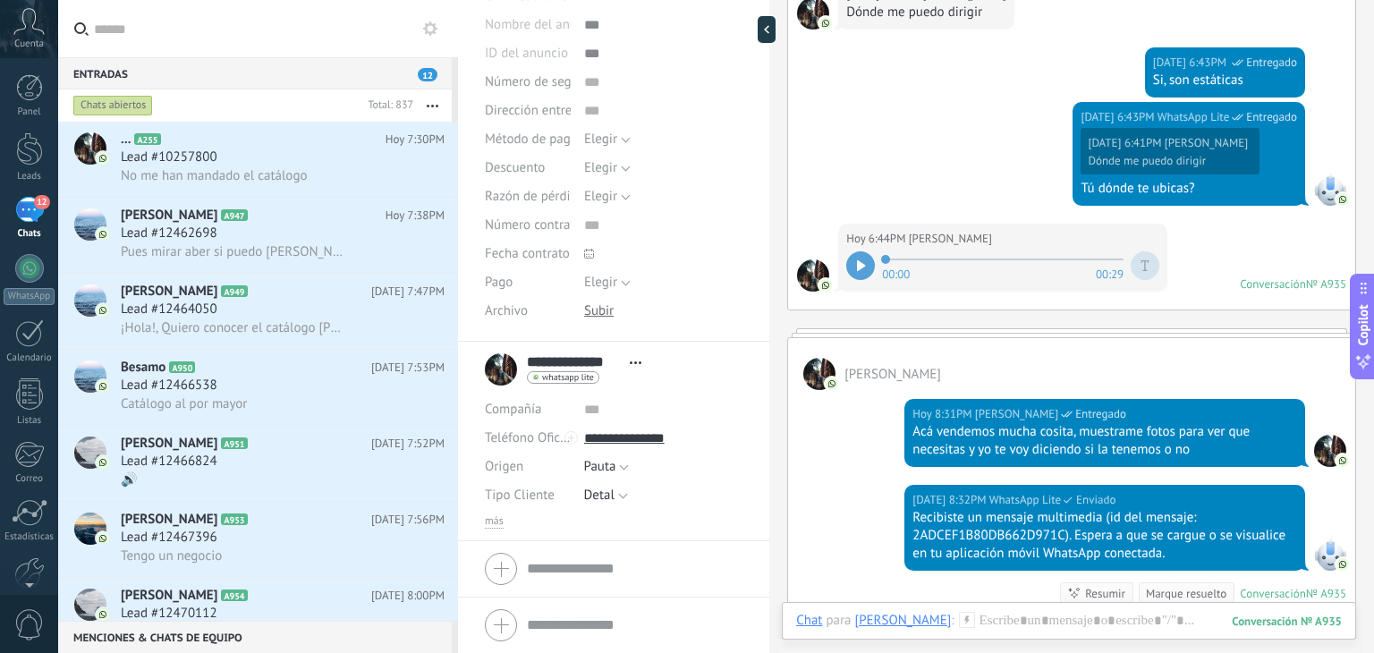
scroll to position [1767, 0]
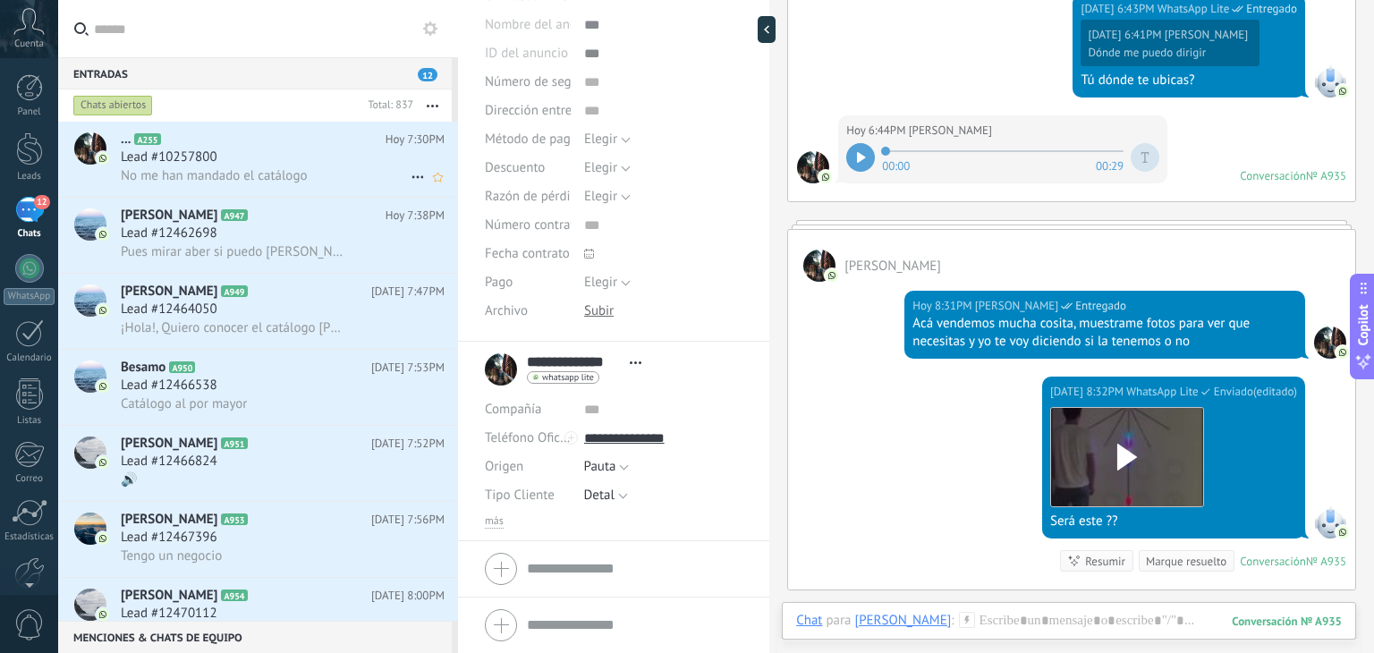
click at [275, 165] on div "Lead #10257800" at bounding box center [283, 157] width 324 height 18
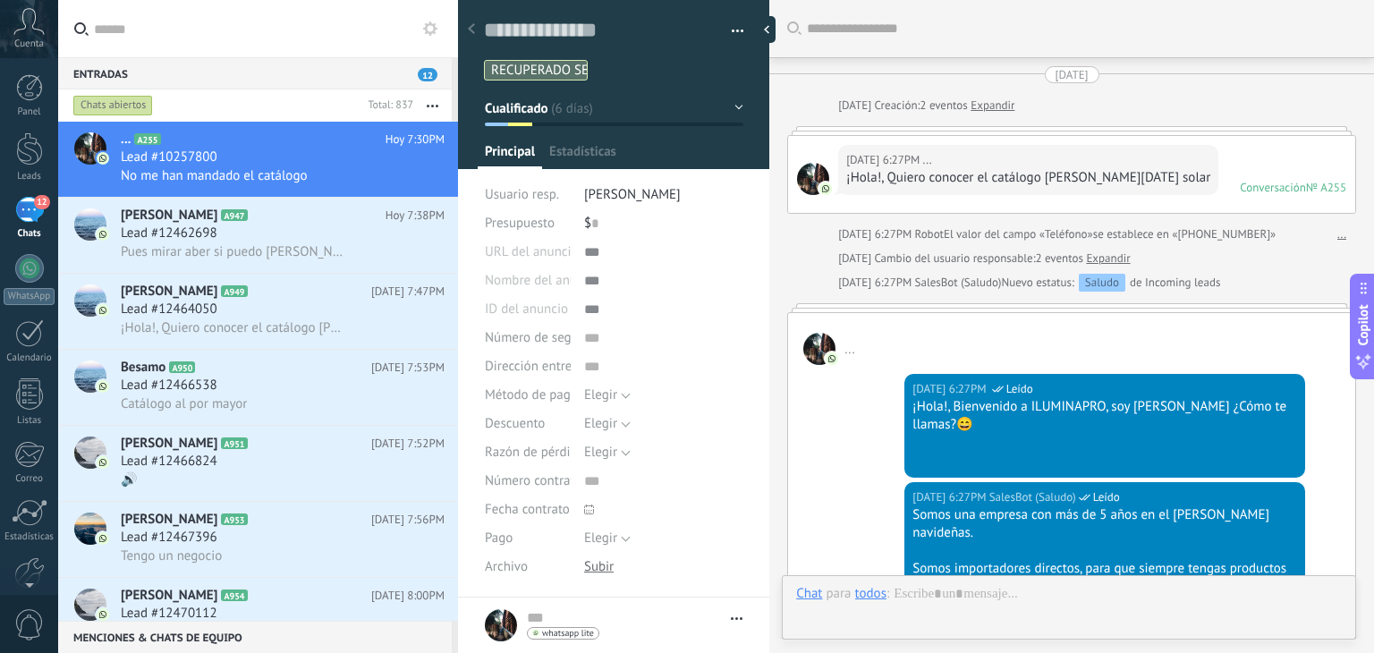
type textarea "**********"
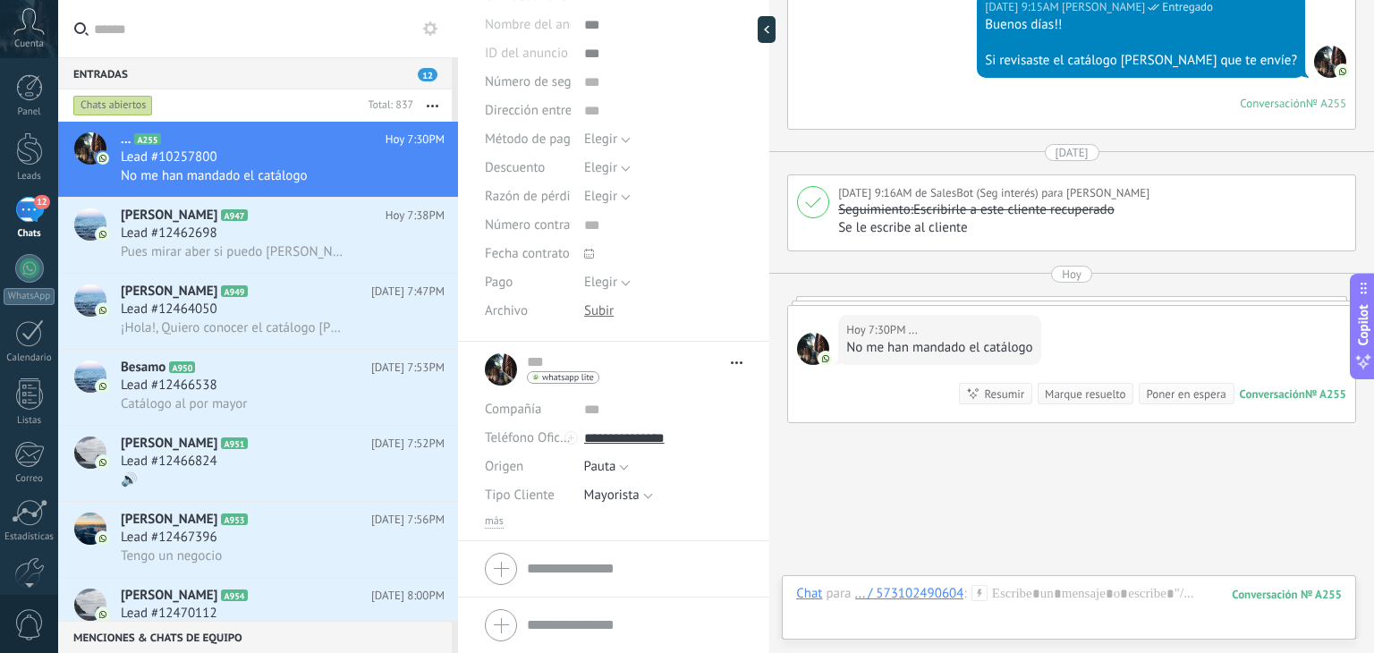
scroll to position [2270, 0]
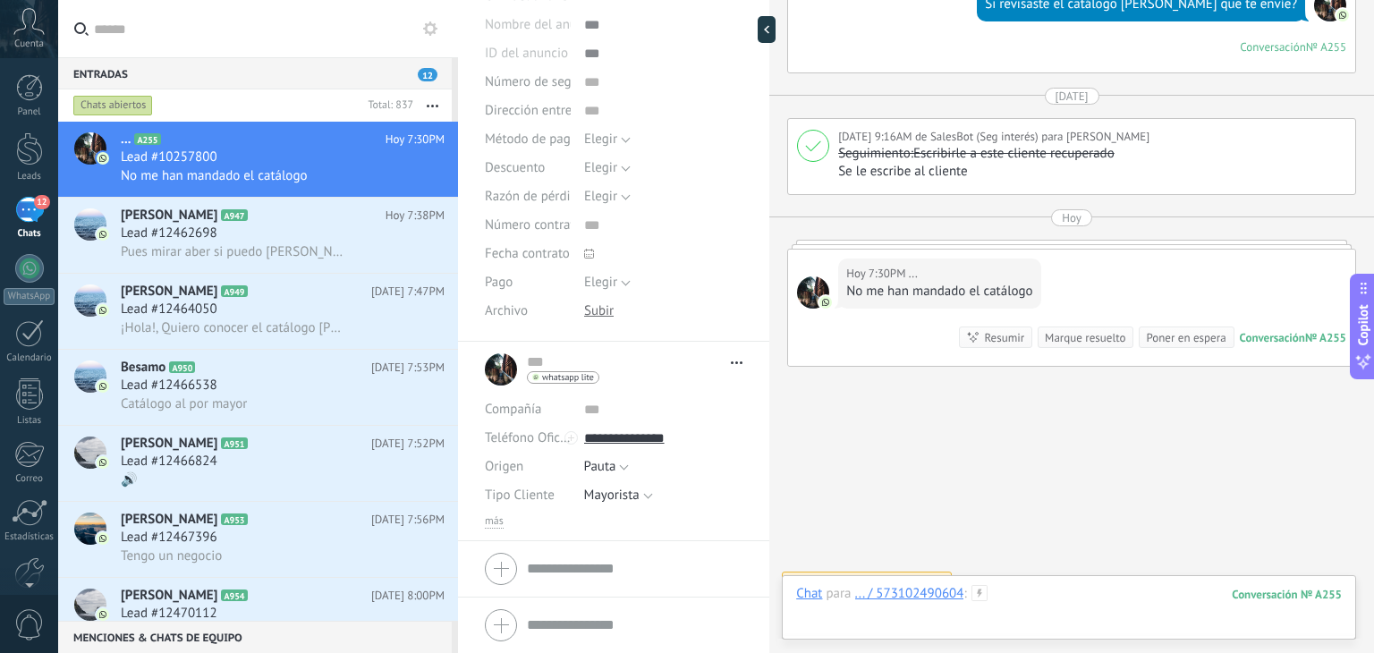
click at [1041, 602] on div at bounding box center [1068, 612] width 545 height 54
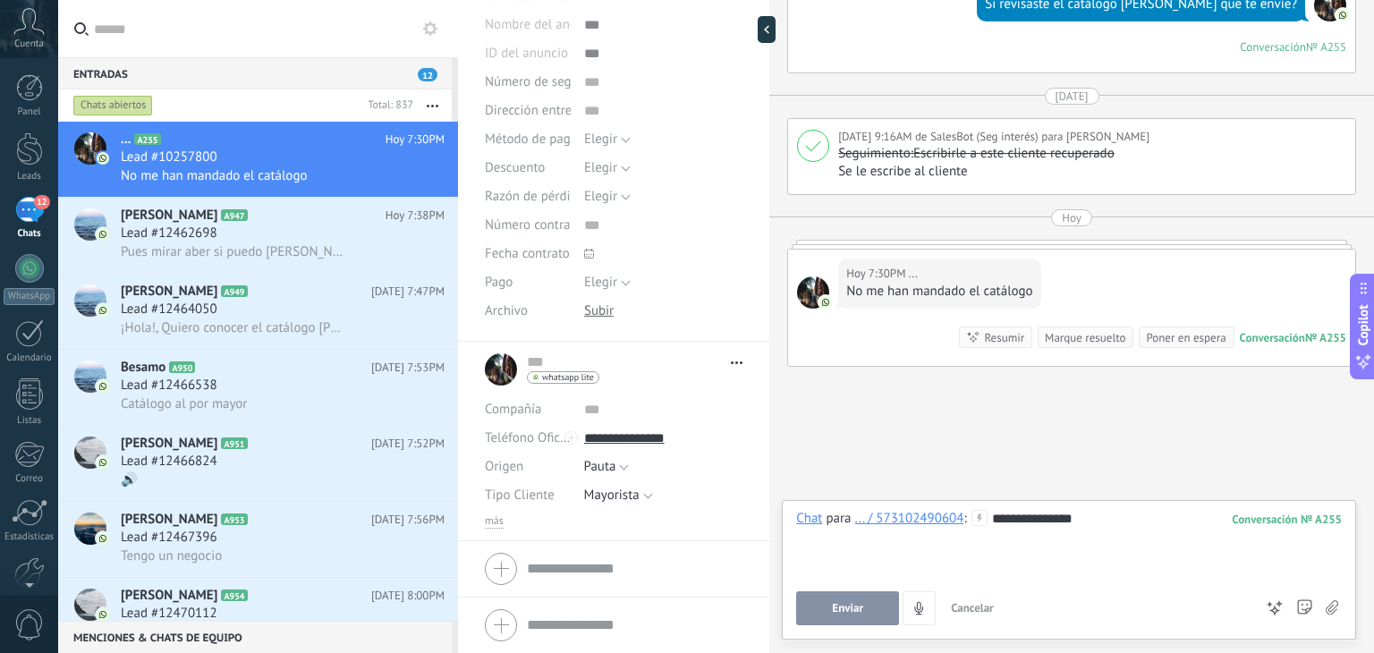
click at [833, 614] on span "Enviar" at bounding box center [847, 608] width 31 height 13
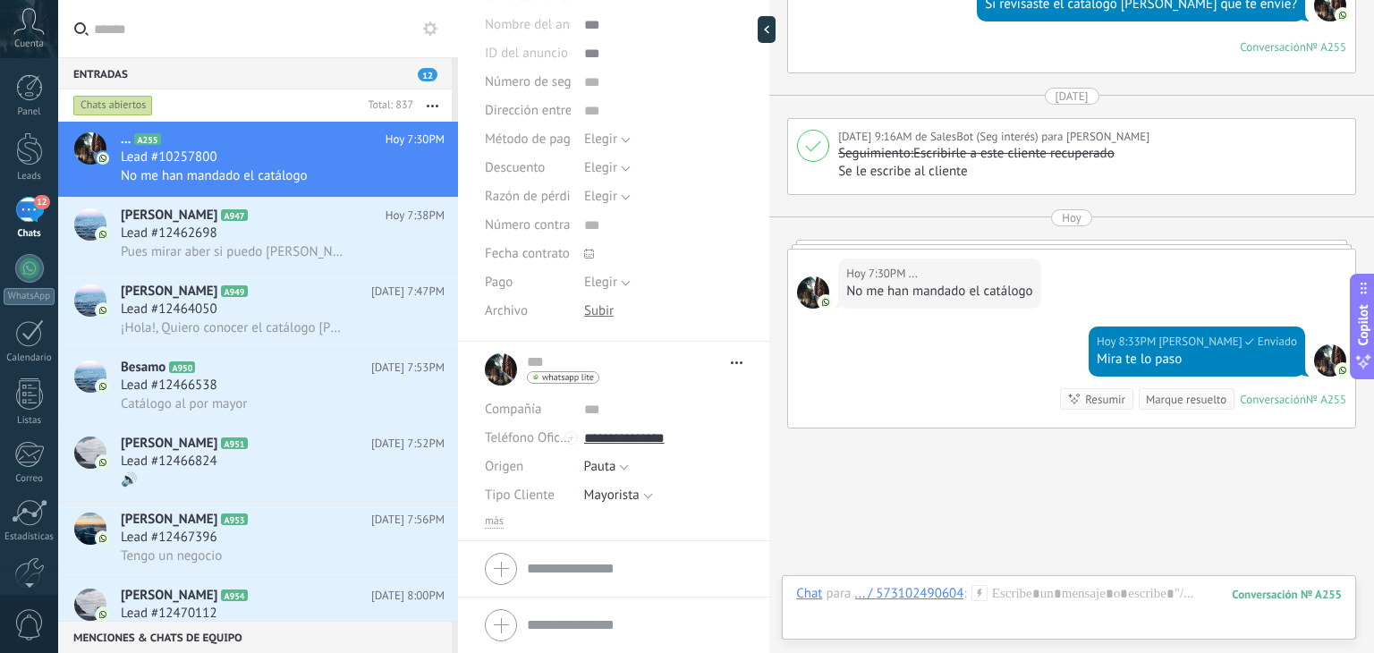
scroll to position [2331, 0]
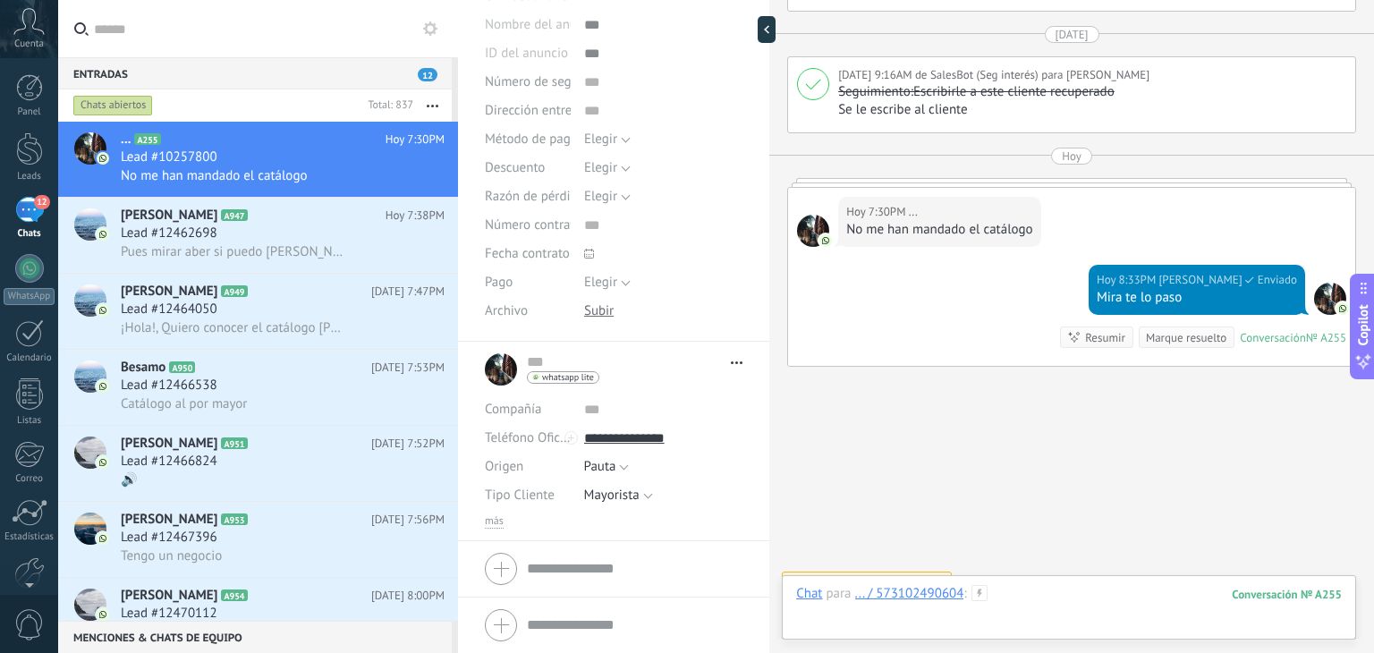
click at [1027, 611] on div at bounding box center [1068, 612] width 545 height 54
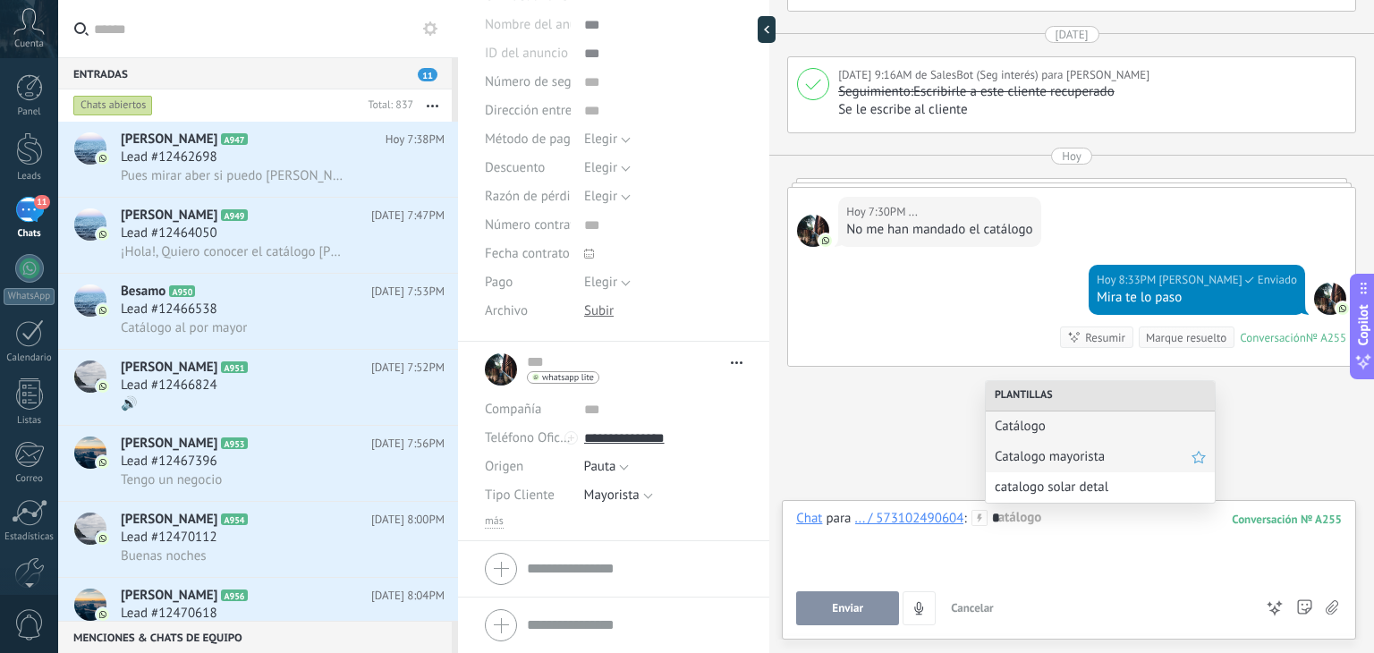
click at [1045, 452] on span "Catalogo mayorista" at bounding box center [1092, 456] width 197 height 17
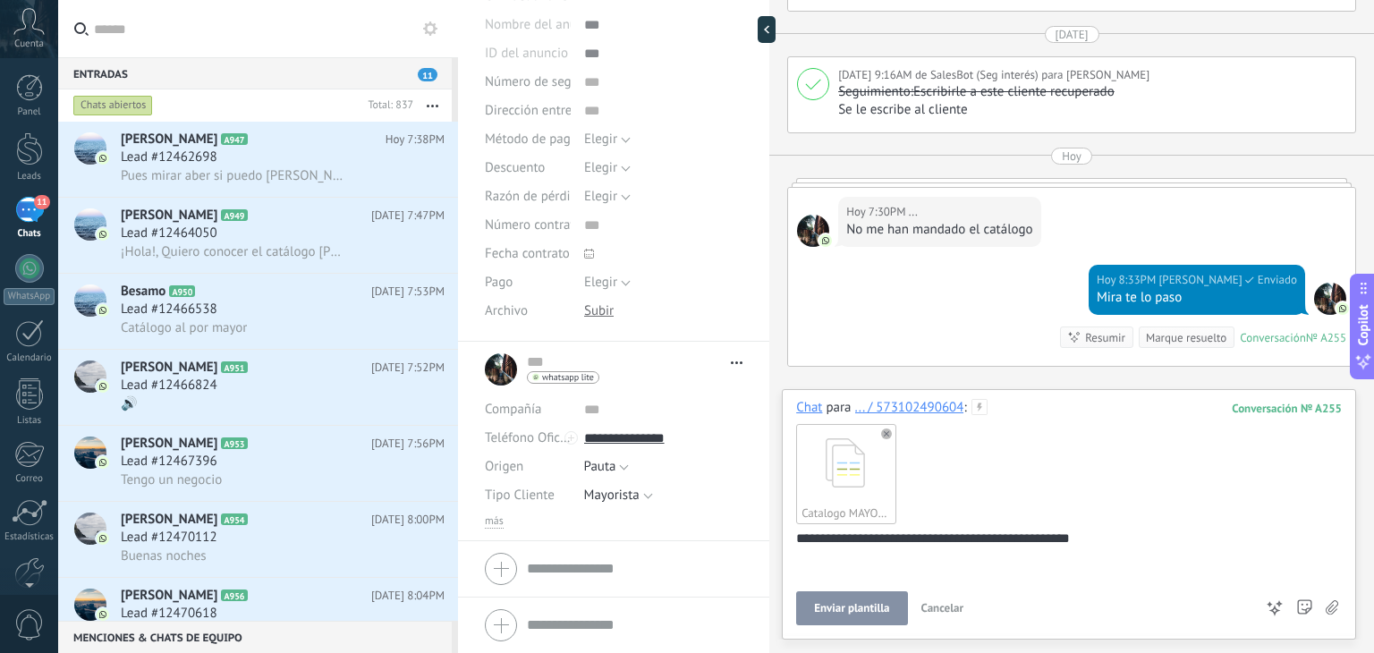
click at [860, 612] on span "Enviar plantilla" at bounding box center [851, 608] width 75 height 13
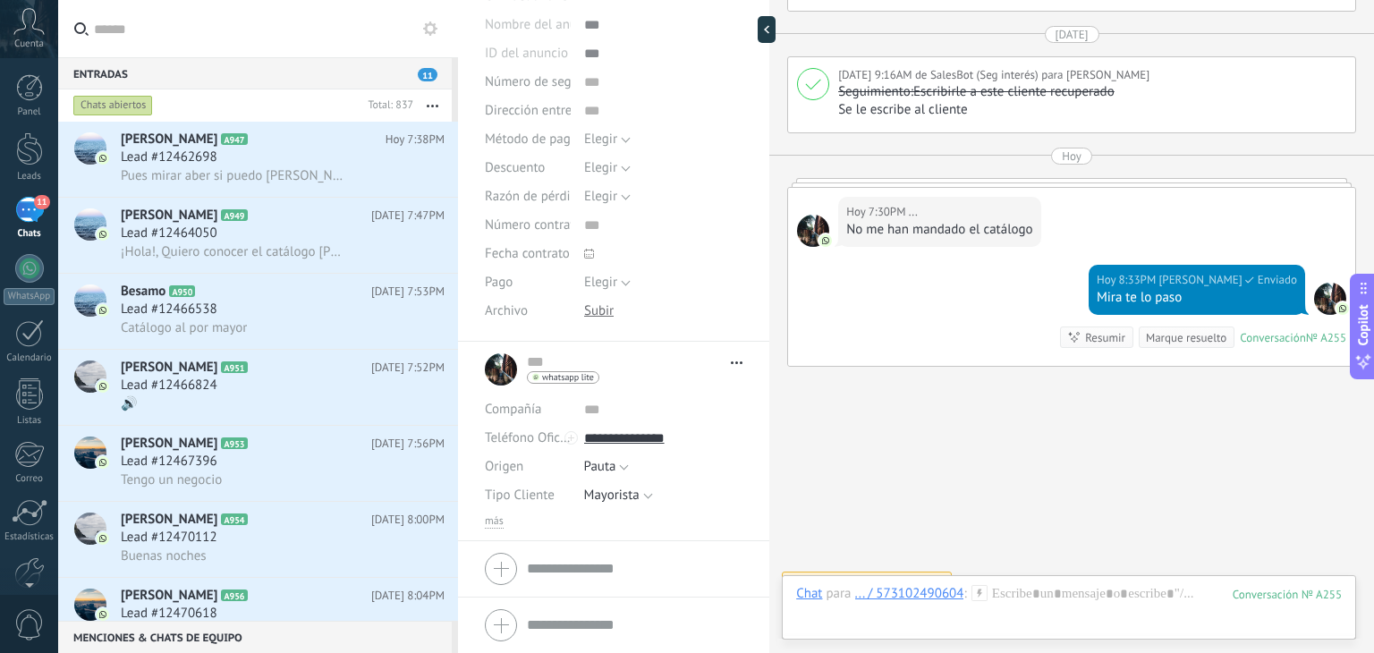
scroll to position [2497, 0]
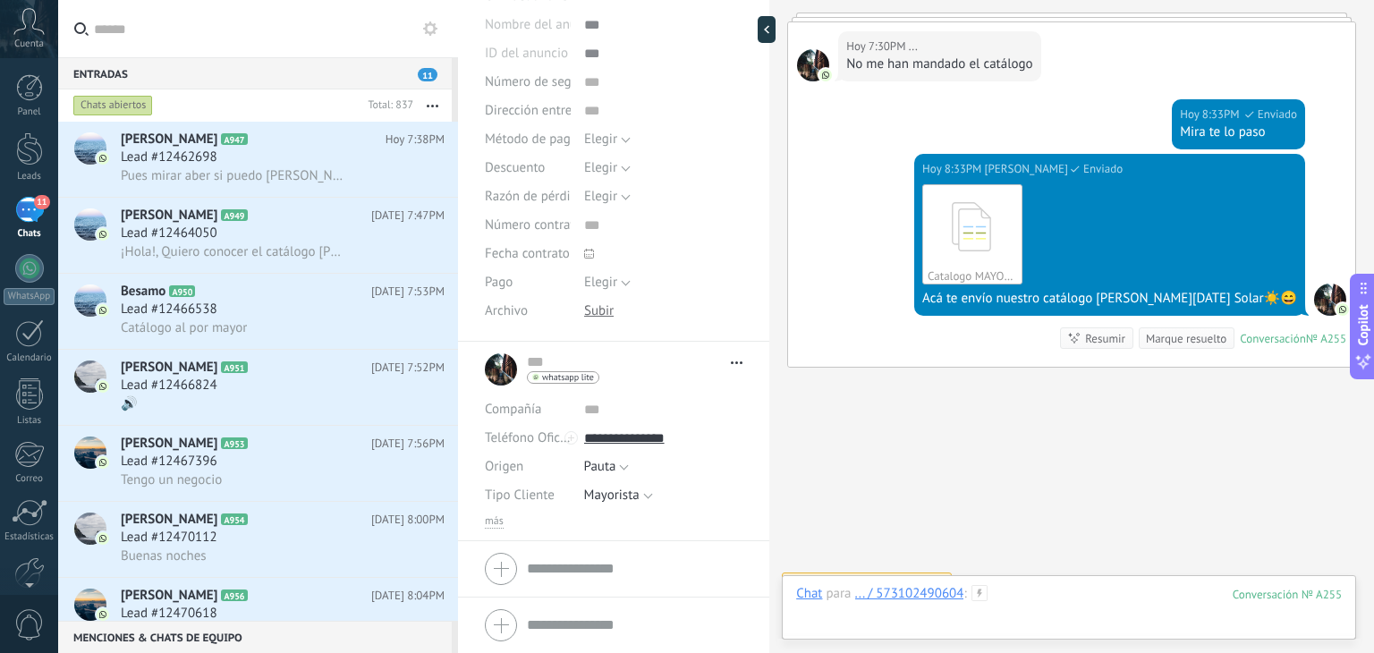
click at [1117, 598] on div at bounding box center [1068, 612] width 545 height 54
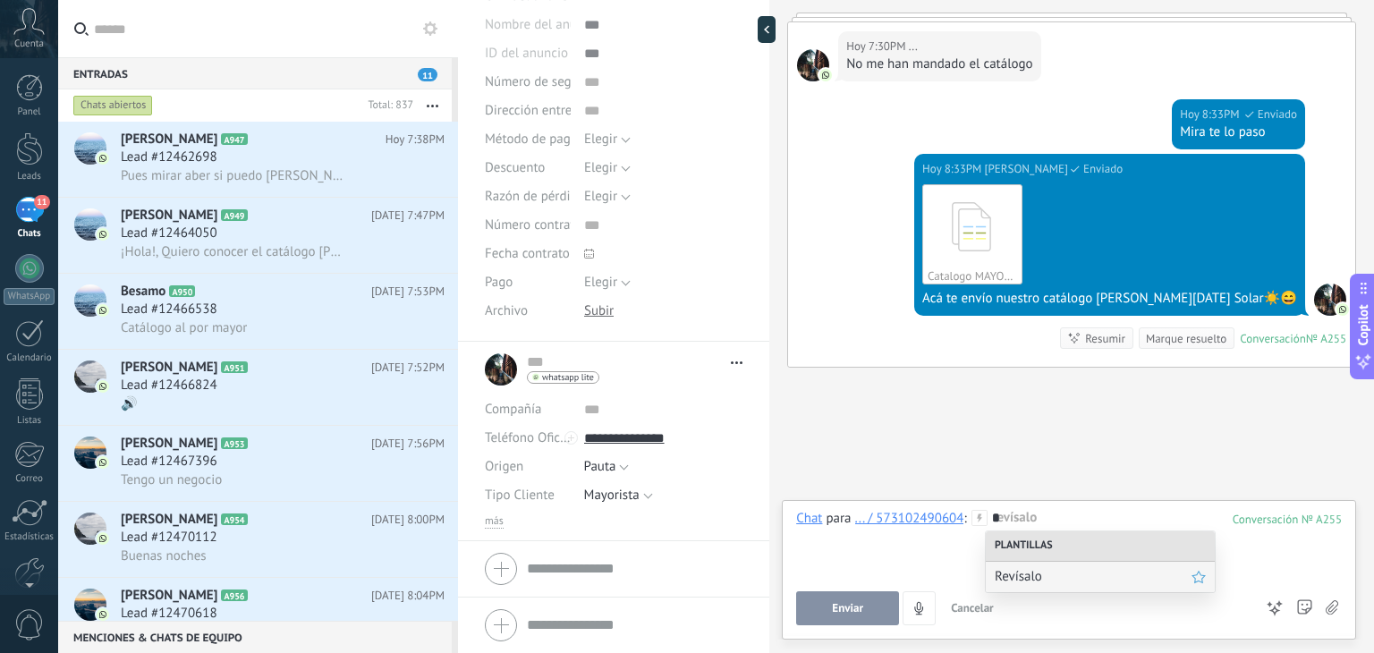
click at [1095, 578] on span "Revísalo" at bounding box center [1092, 576] width 197 height 17
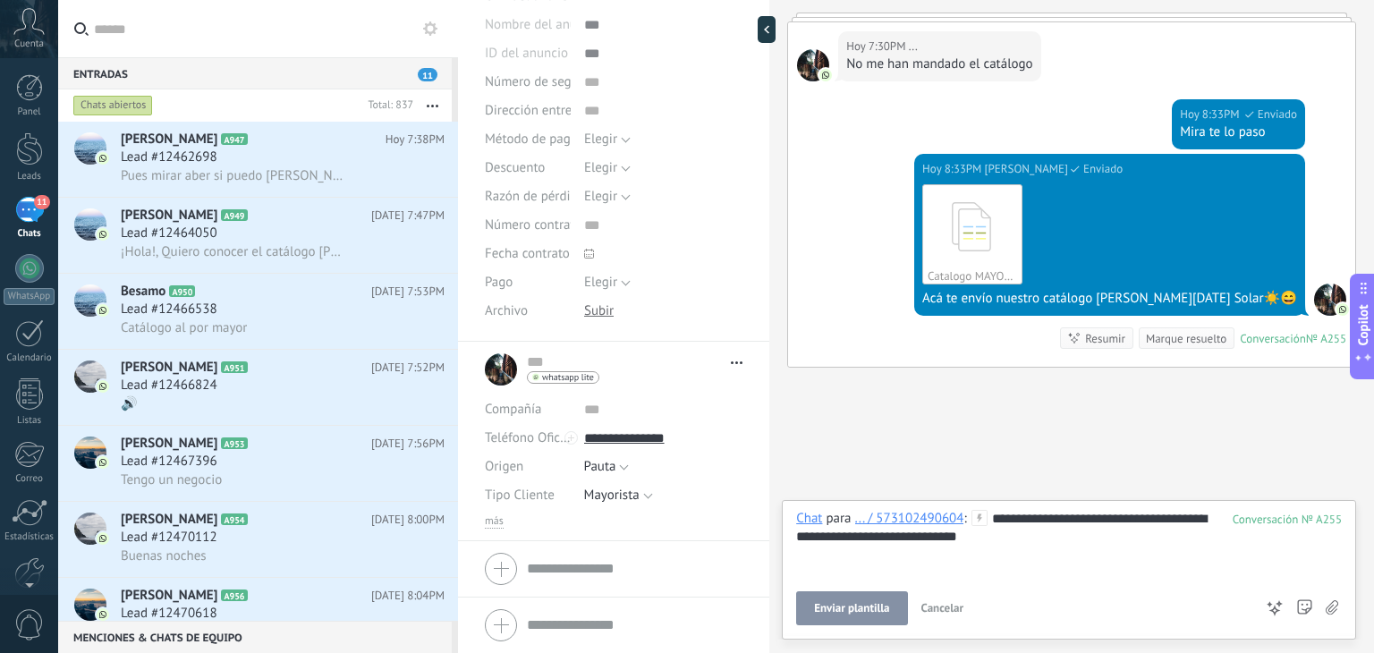
click at [830, 621] on button "Enviar plantilla" at bounding box center [851, 608] width 111 height 34
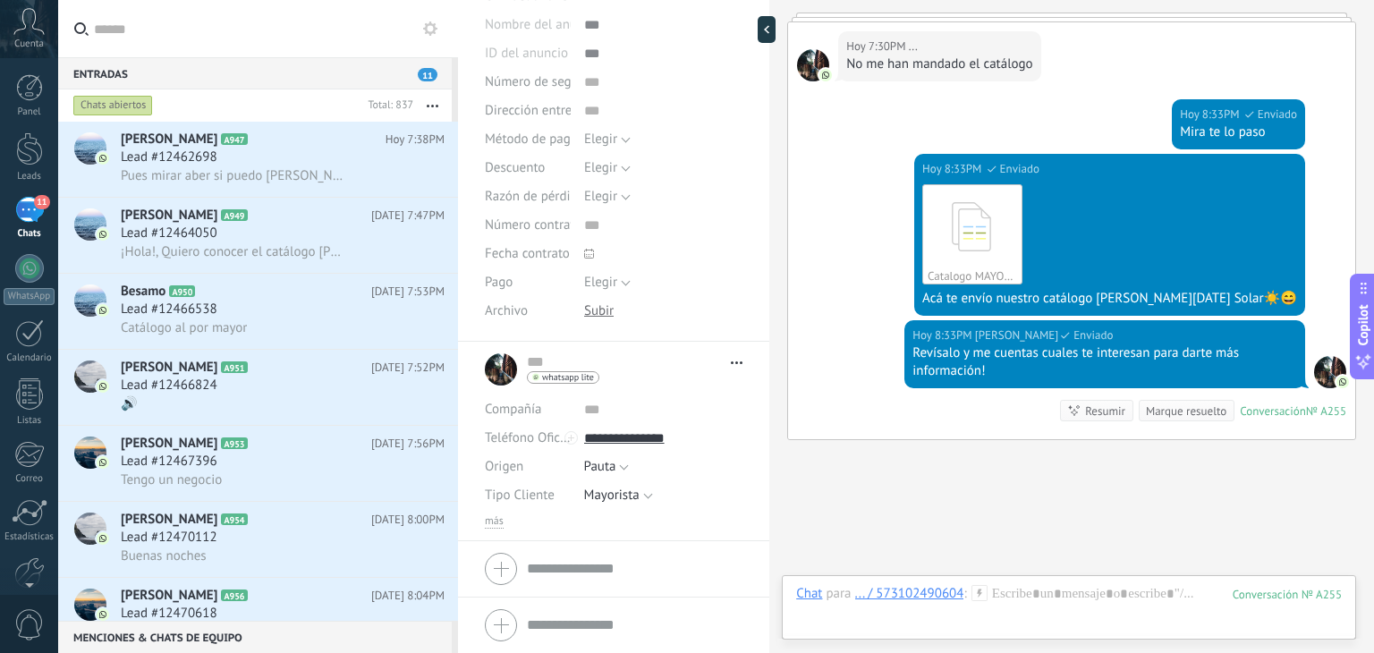
scroll to position [2570, 0]
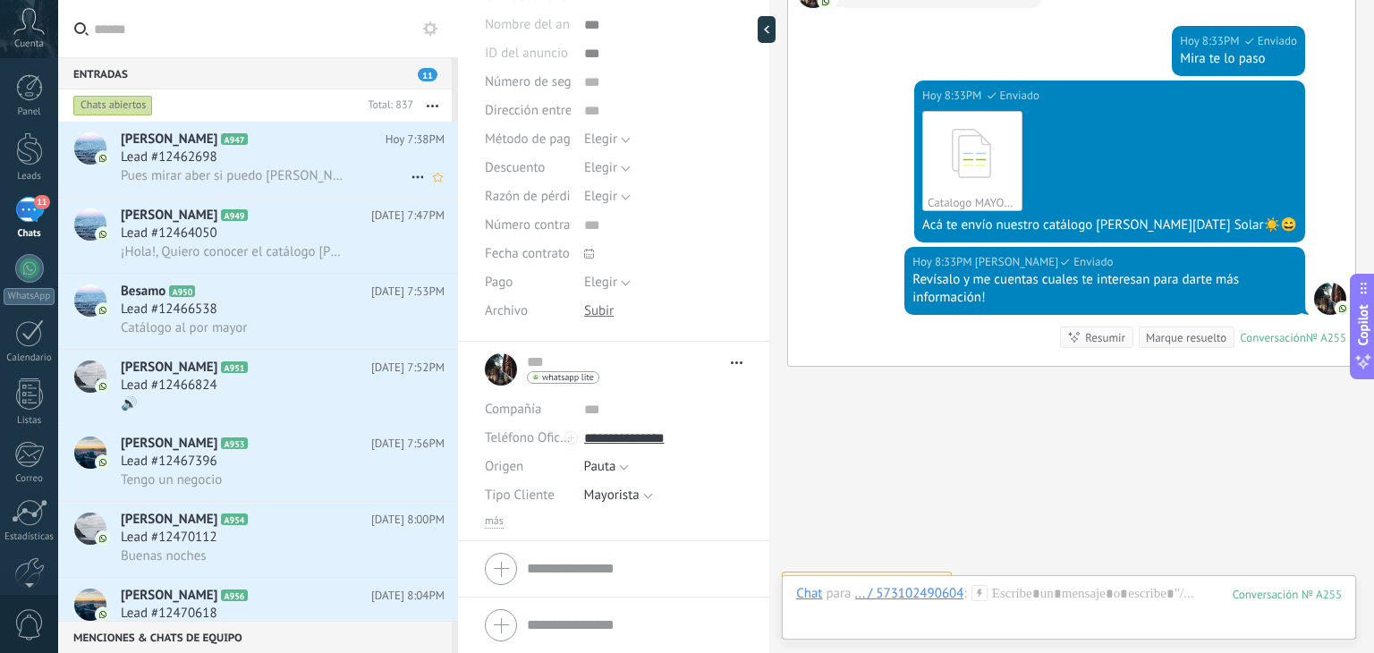
click at [218, 150] on h3 "Lead #12462698" at bounding box center [174, 157] width 106 height 18
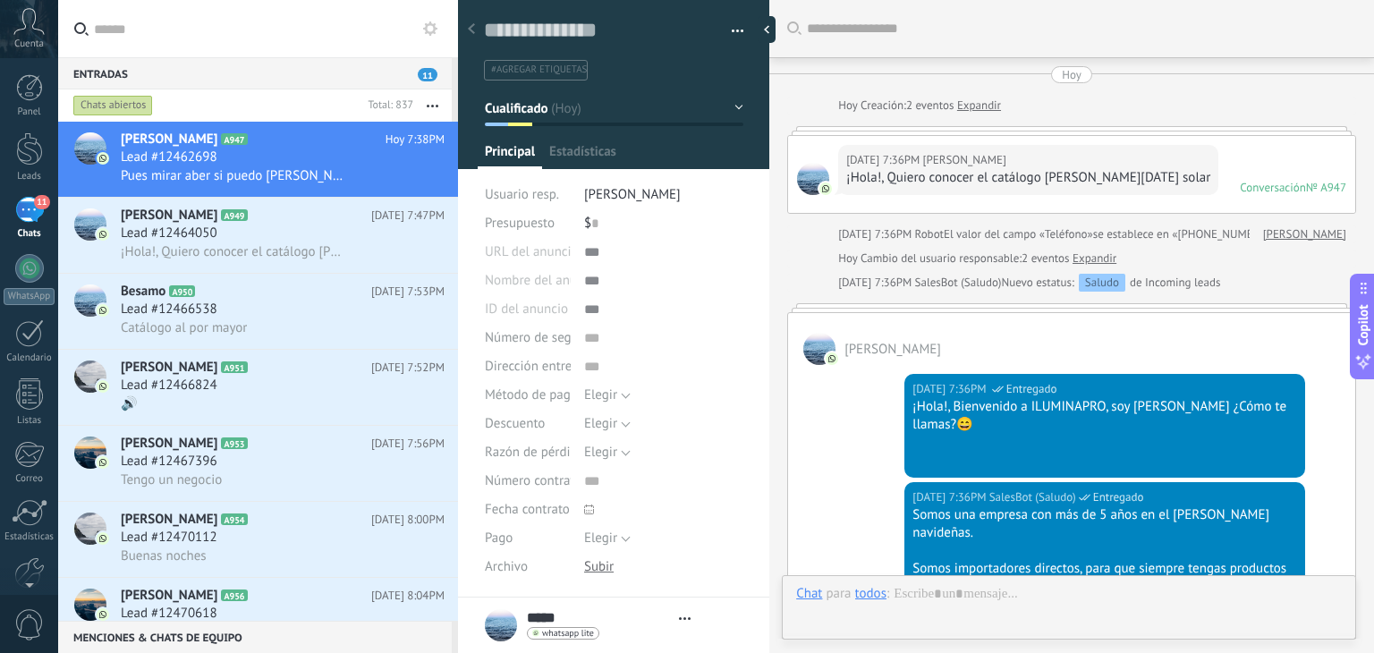
type textarea "**********"
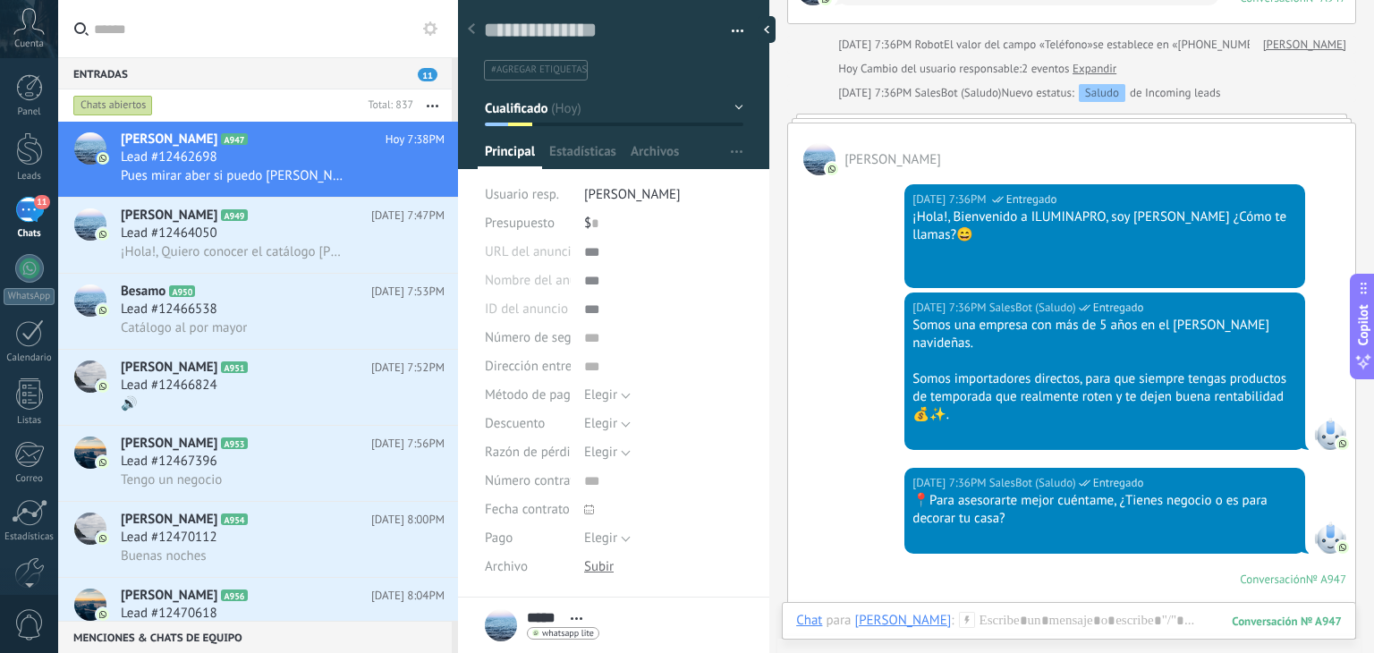
scroll to position [755, 0]
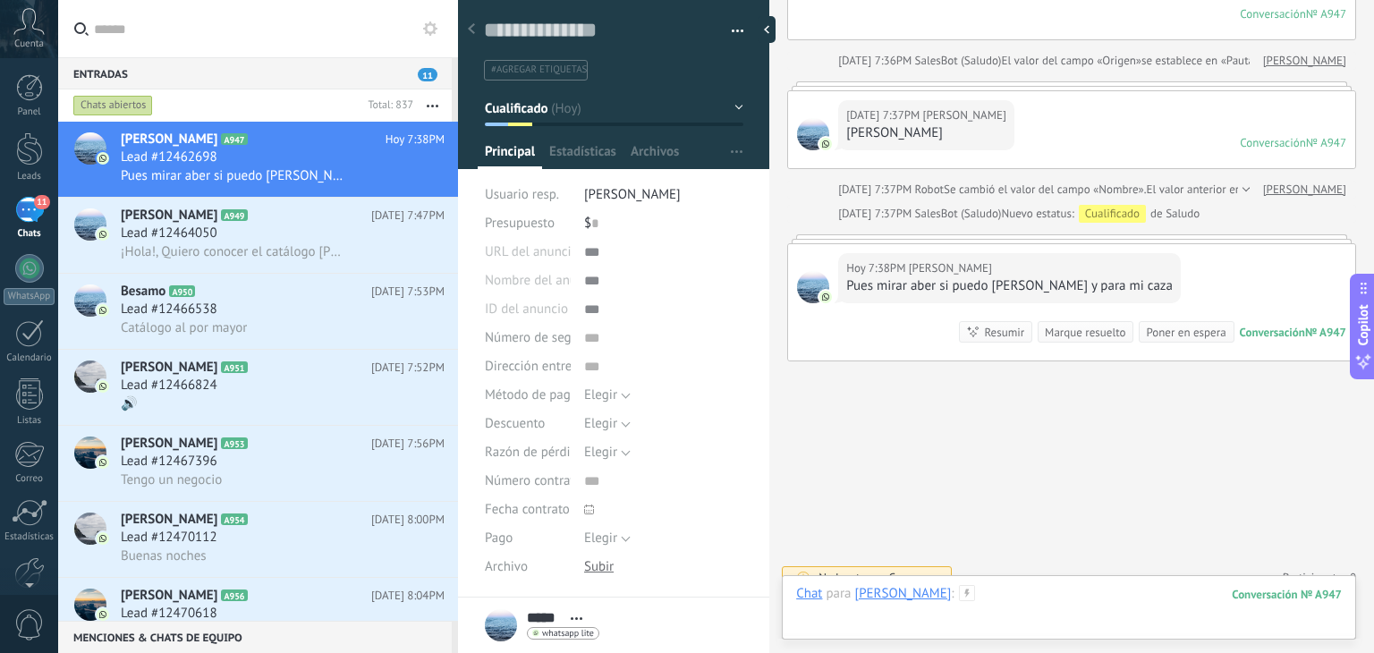
click at [1044, 591] on div at bounding box center [1068, 612] width 545 height 54
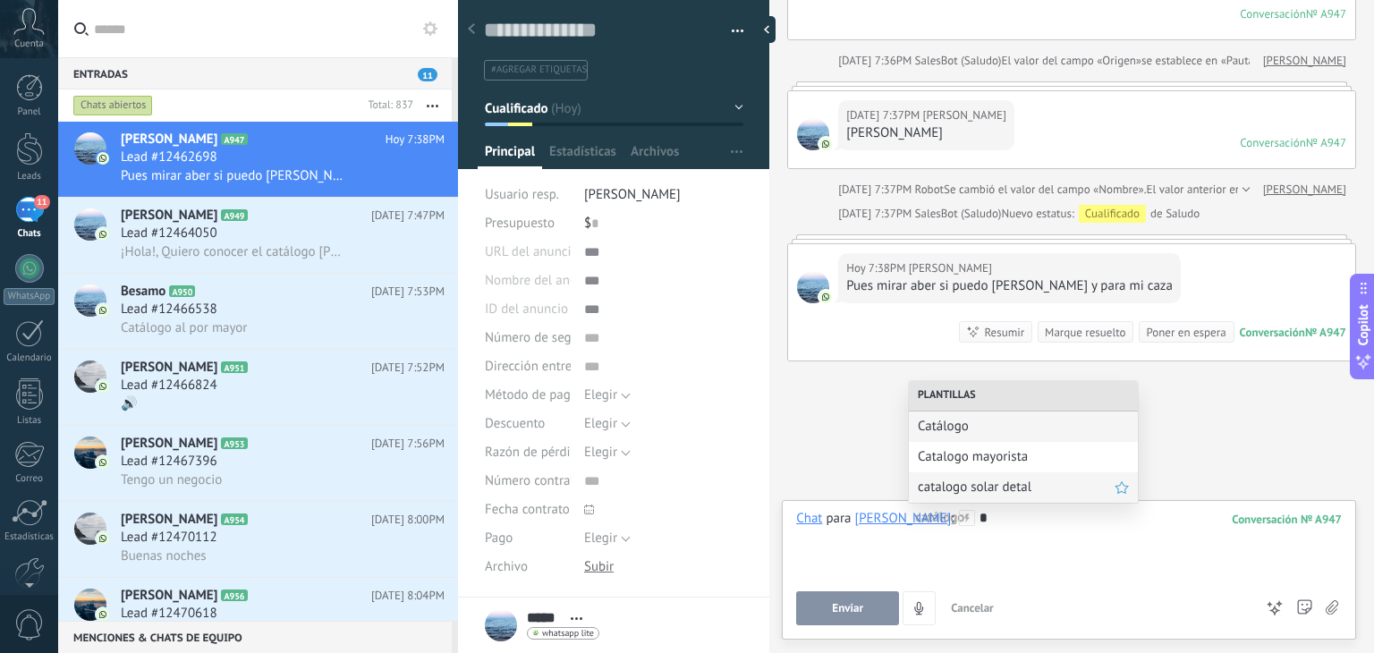
click at [973, 484] on span "catalogo solar detal" at bounding box center [1015, 486] width 197 height 17
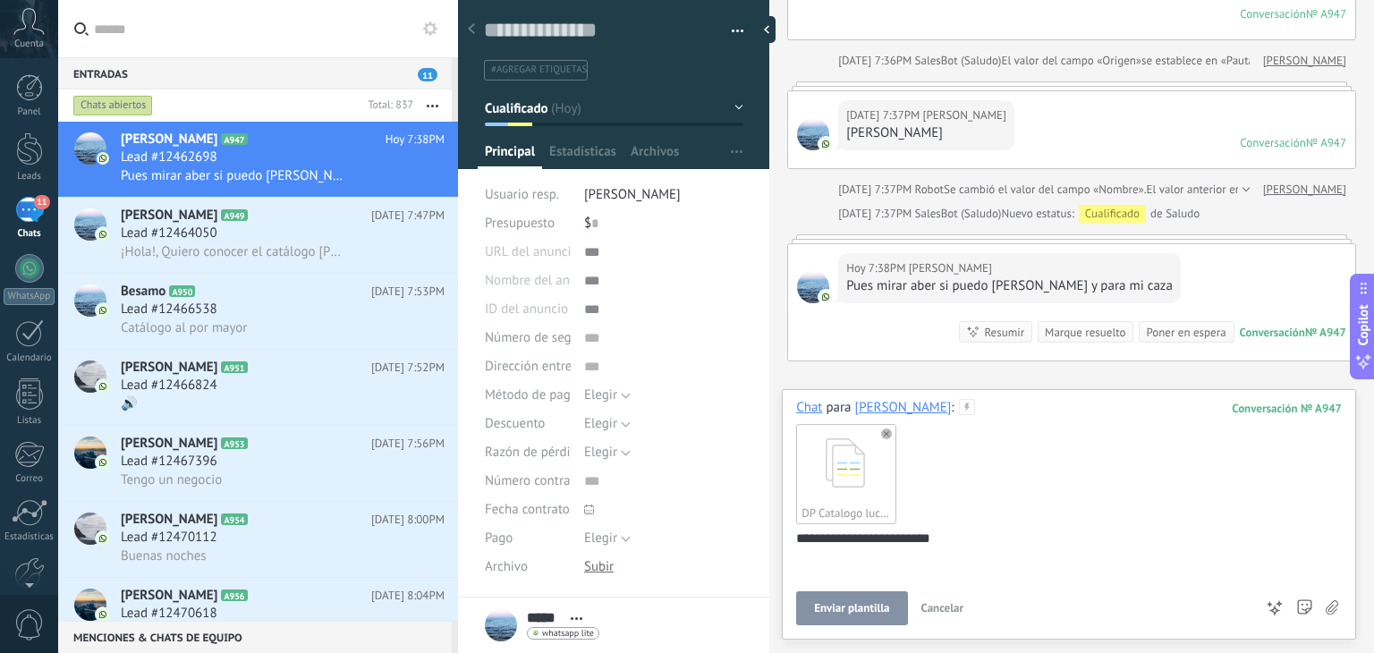
click at [851, 609] on span "Enviar plantilla" at bounding box center [851, 608] width 75 height 13
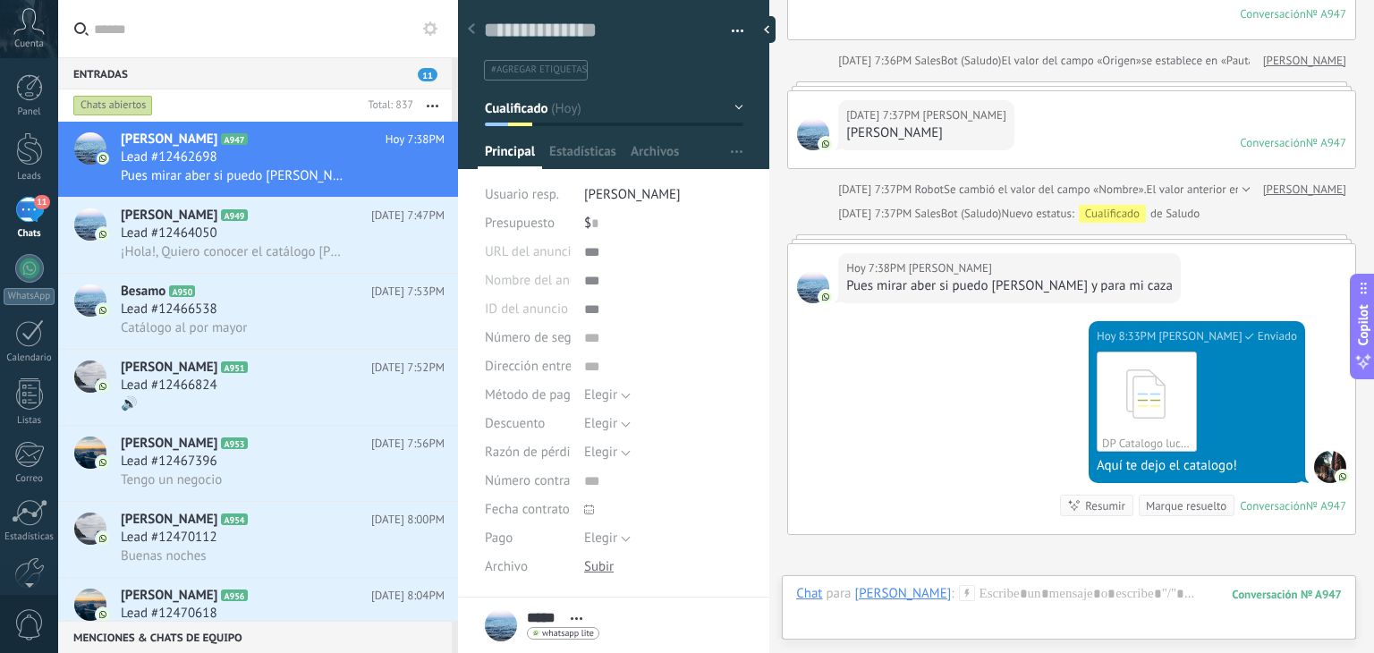
scroll to position [926, 0]
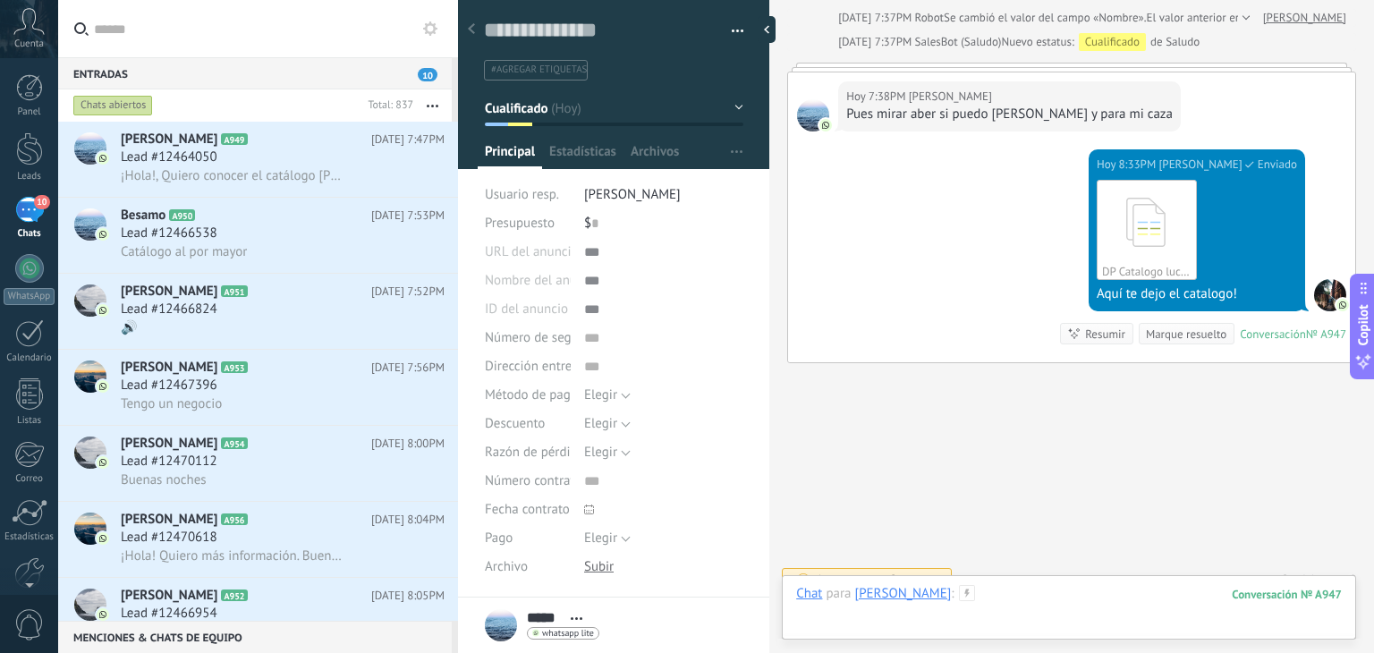
click at [985, 588] on div at bounding box center [1068, 612] width 545 height 54
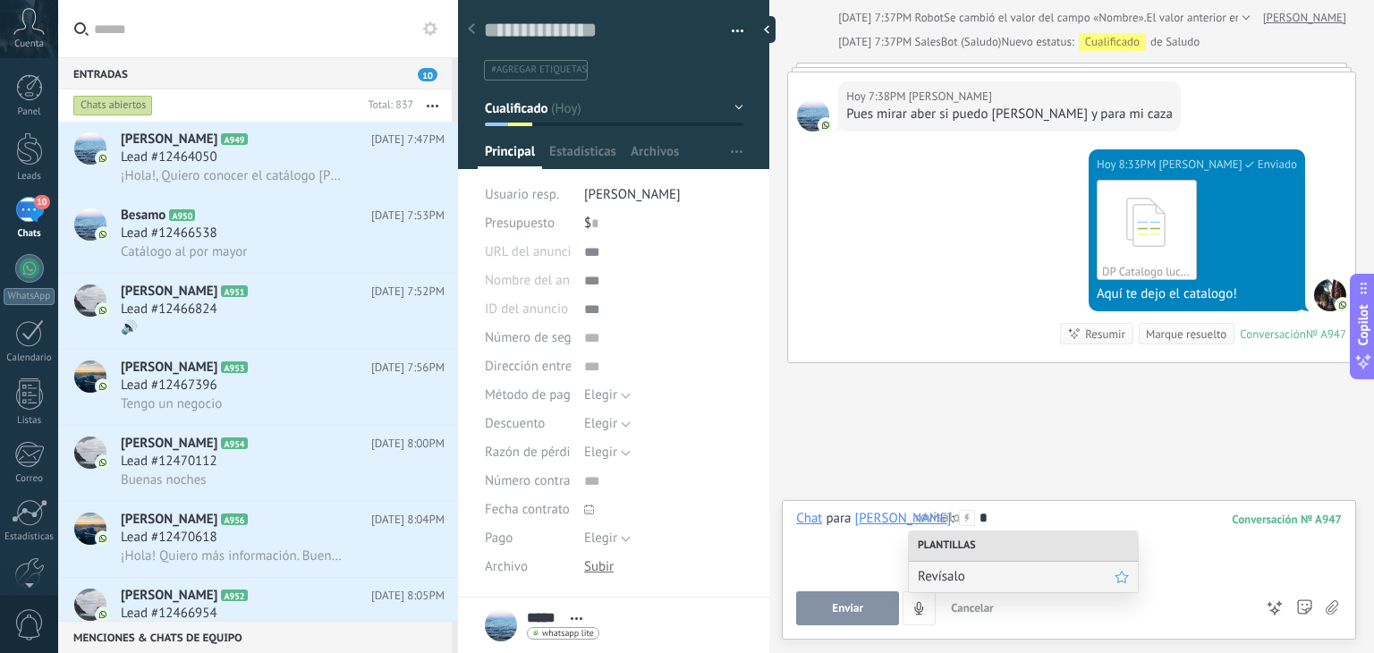
click at [982, 579] on span "Revísalo" at bounding box center [1015, 576] width 197 height 17
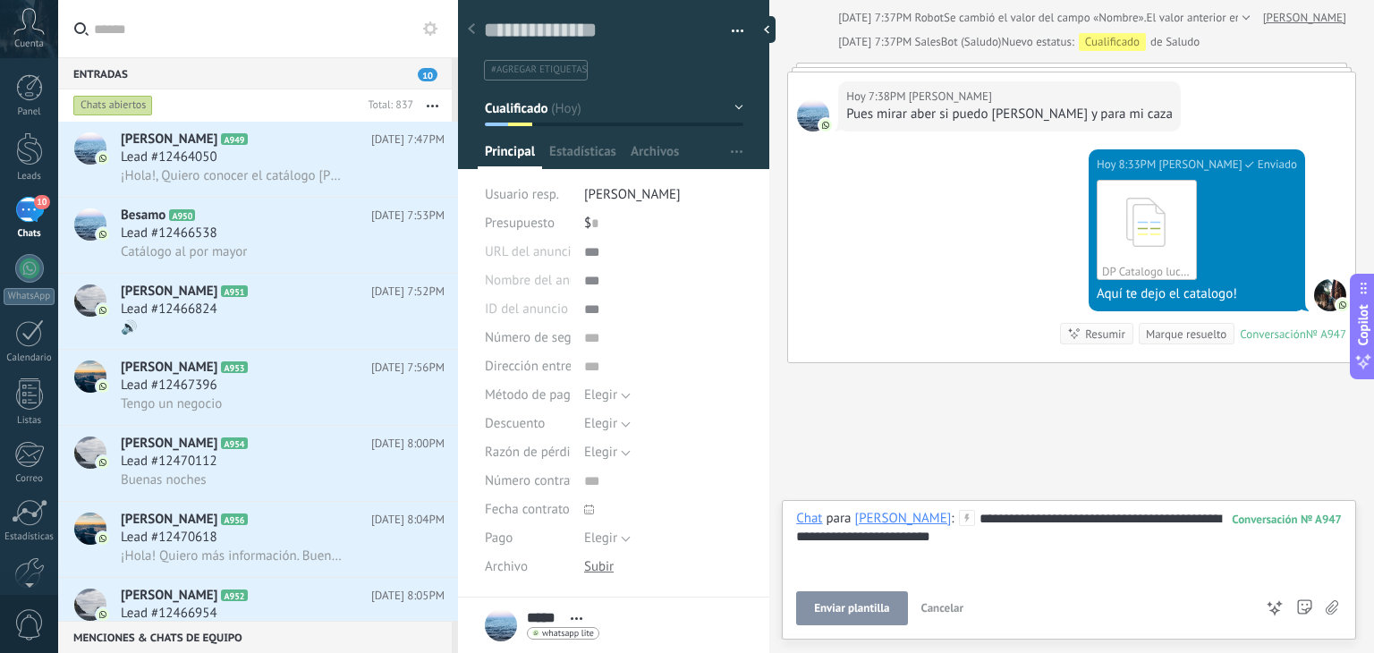
click at [872, 604] on span "Enviar plantilla" at bounding box center [851, 608] width 75 height 13
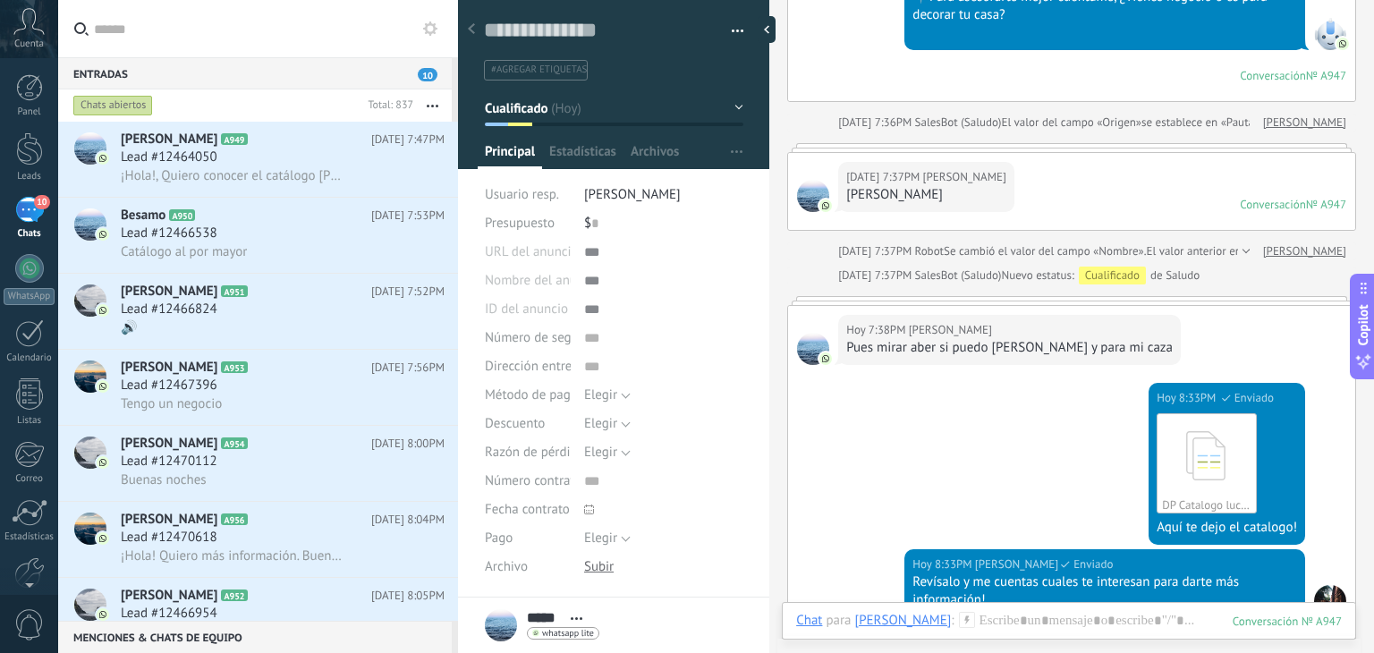
scroll to position [1000, 0]
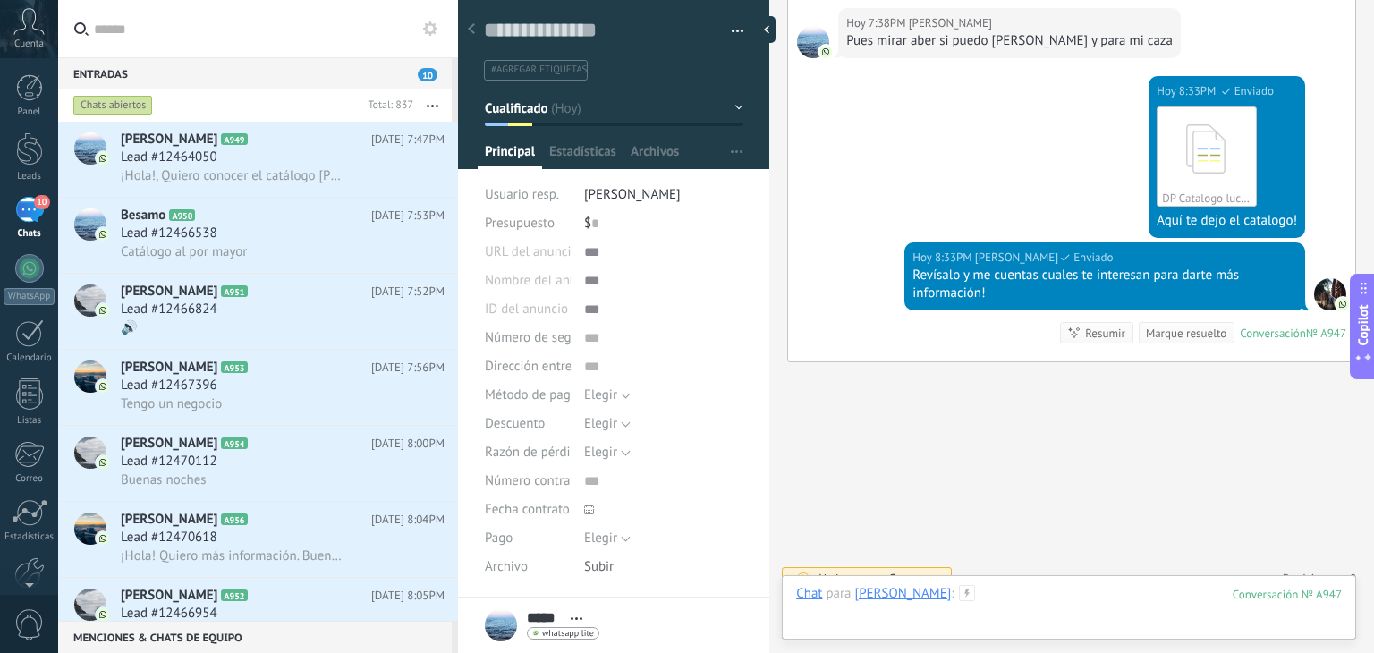
click at [1009, 612] on div at bounding box center [1068, 612] width 545 height 54
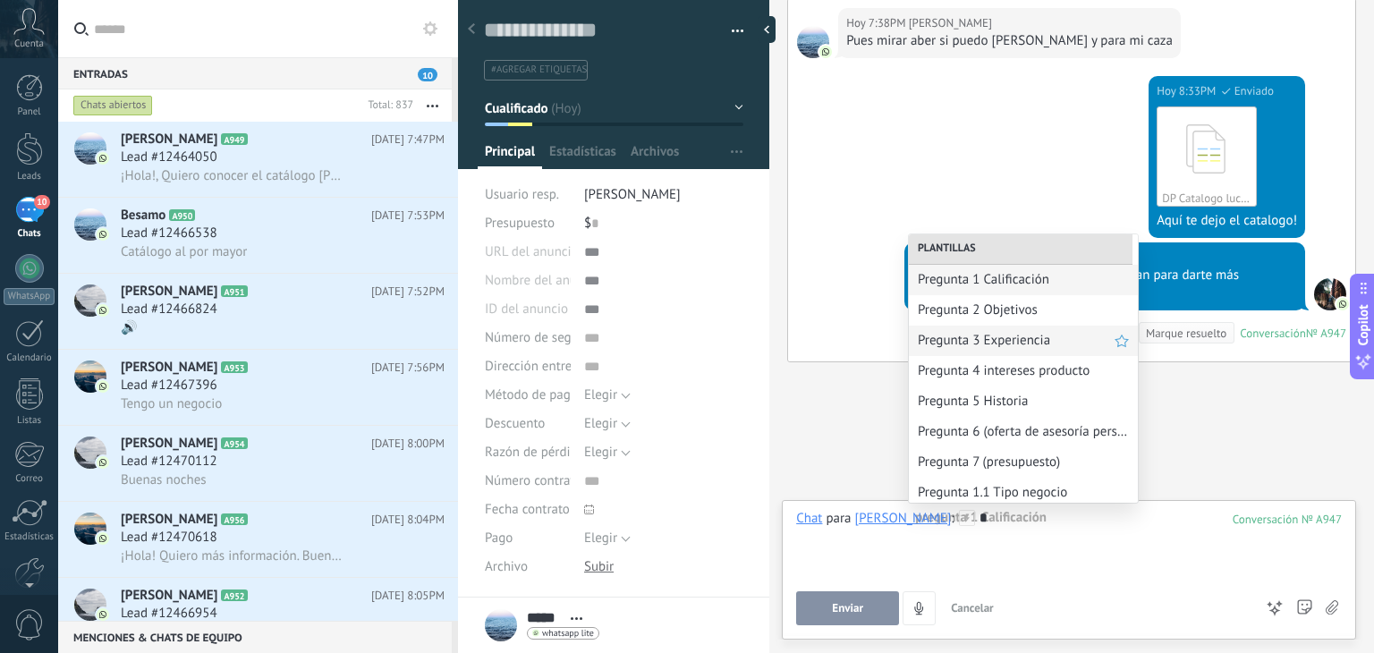
click at [1014, 334] on span "Pregunta 3 Experiencia" at bounding box center [1015, 340] width 197 height 17
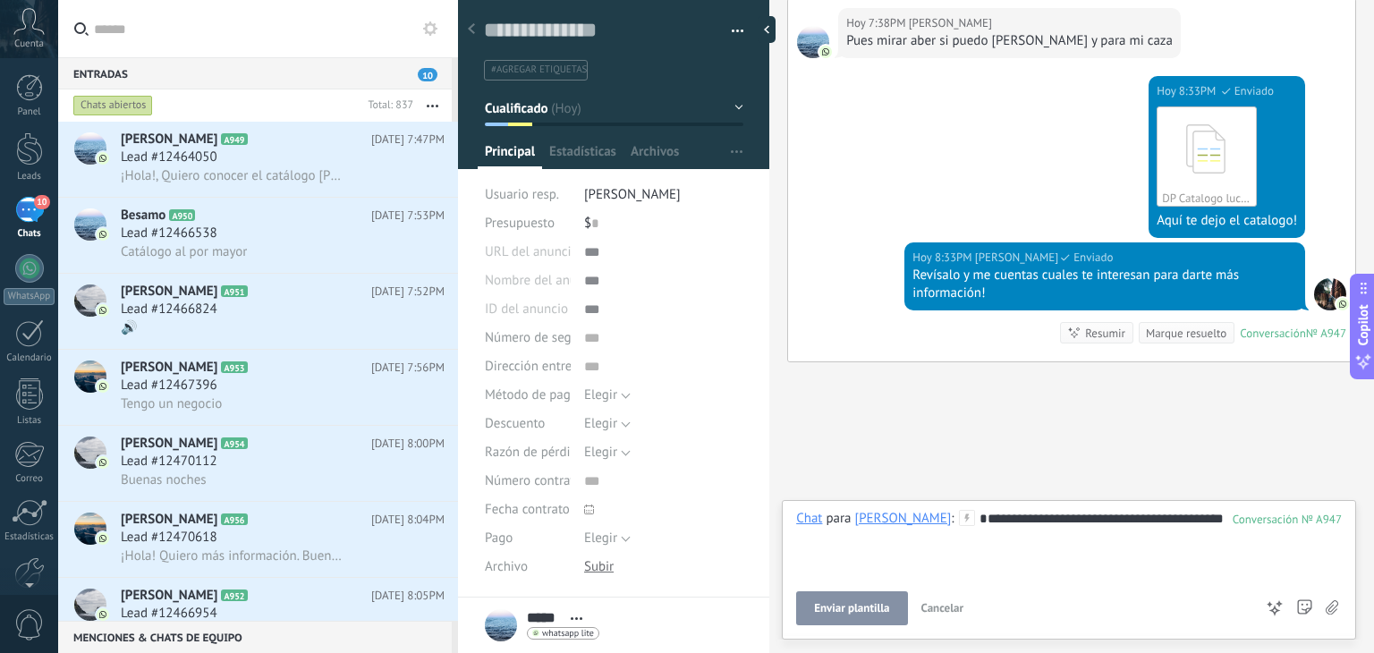
click at [867, 613] on span "Enviar plantilla" at bounding box center [851, 608] width 75 height 13
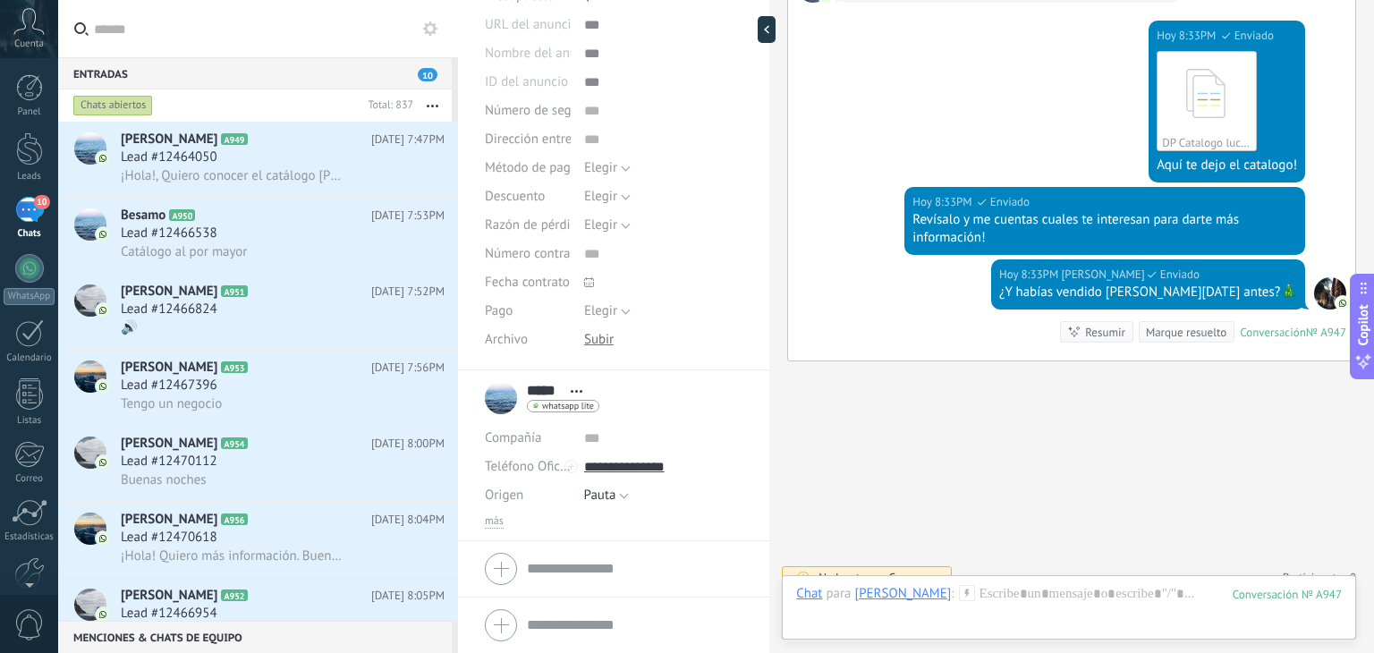
scroll to position [0, 0]
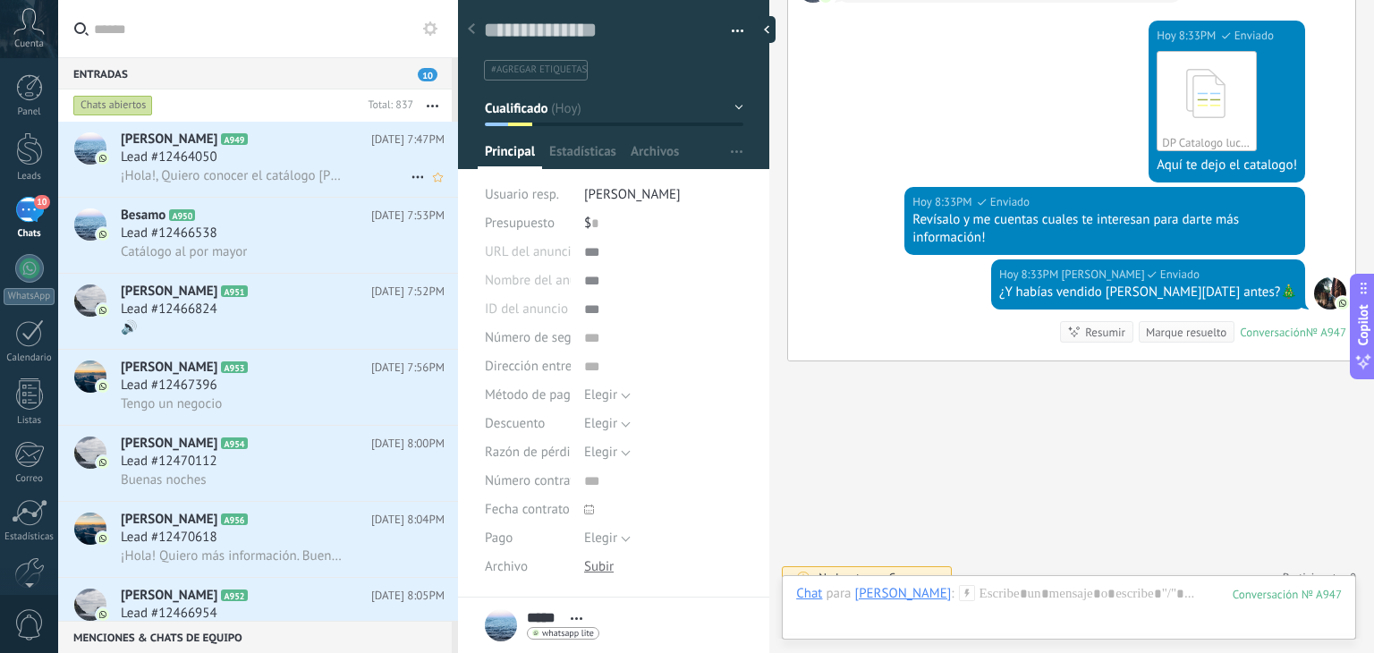
click at [222, 167] on div "¡Hola!, Quiero conocer el catálogo [PERSON_NAME][DATE] solar" at bounding box center [283, 175] width 324 height 19
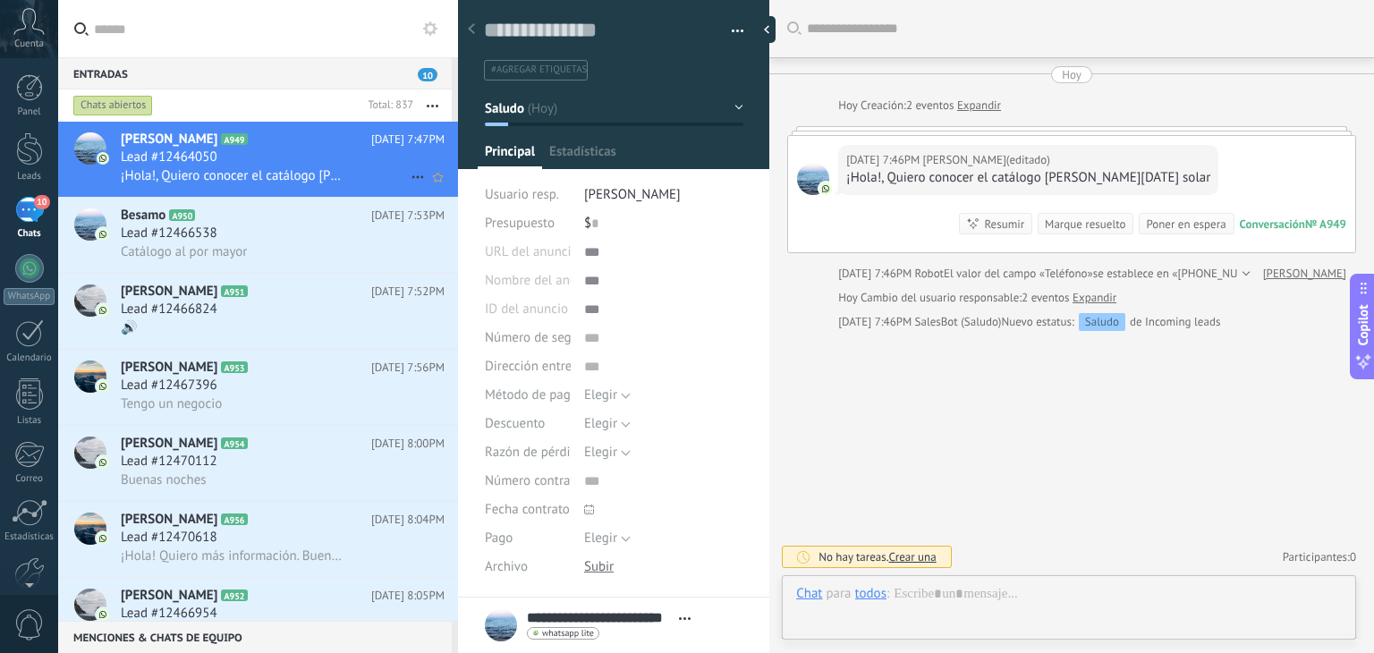
type textarea "**********"
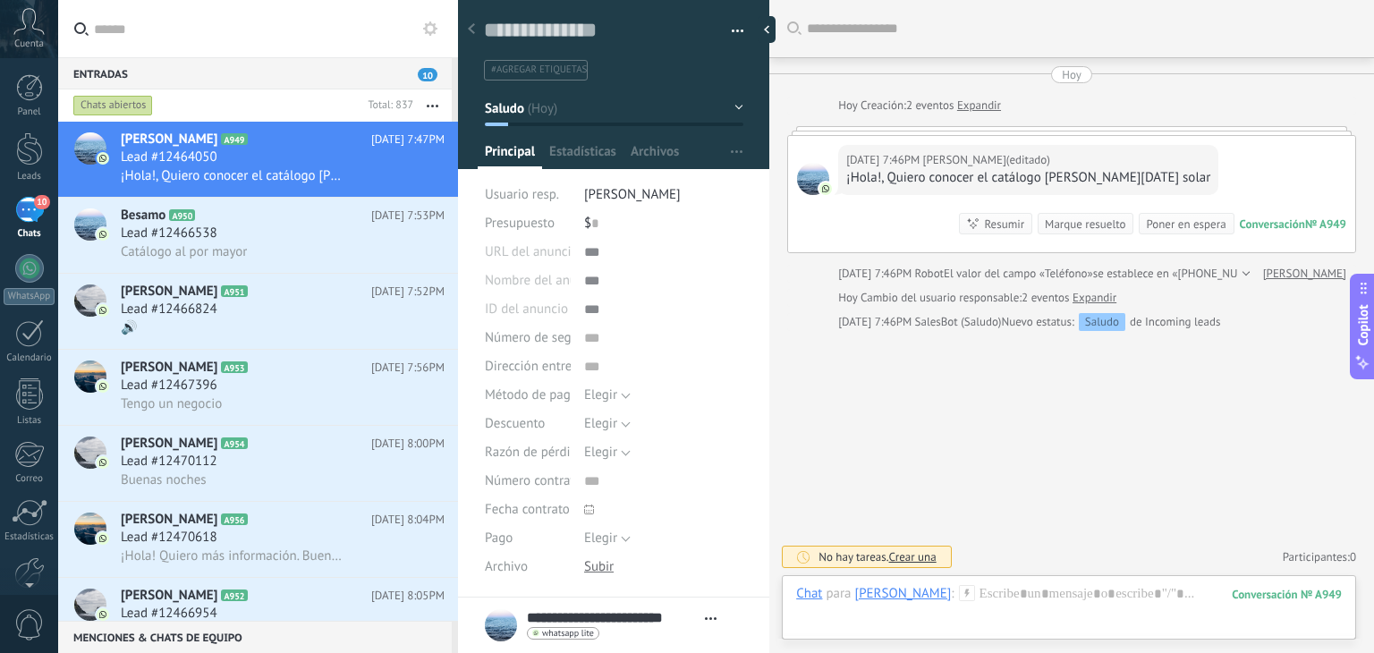
scroll to position [199, 0]
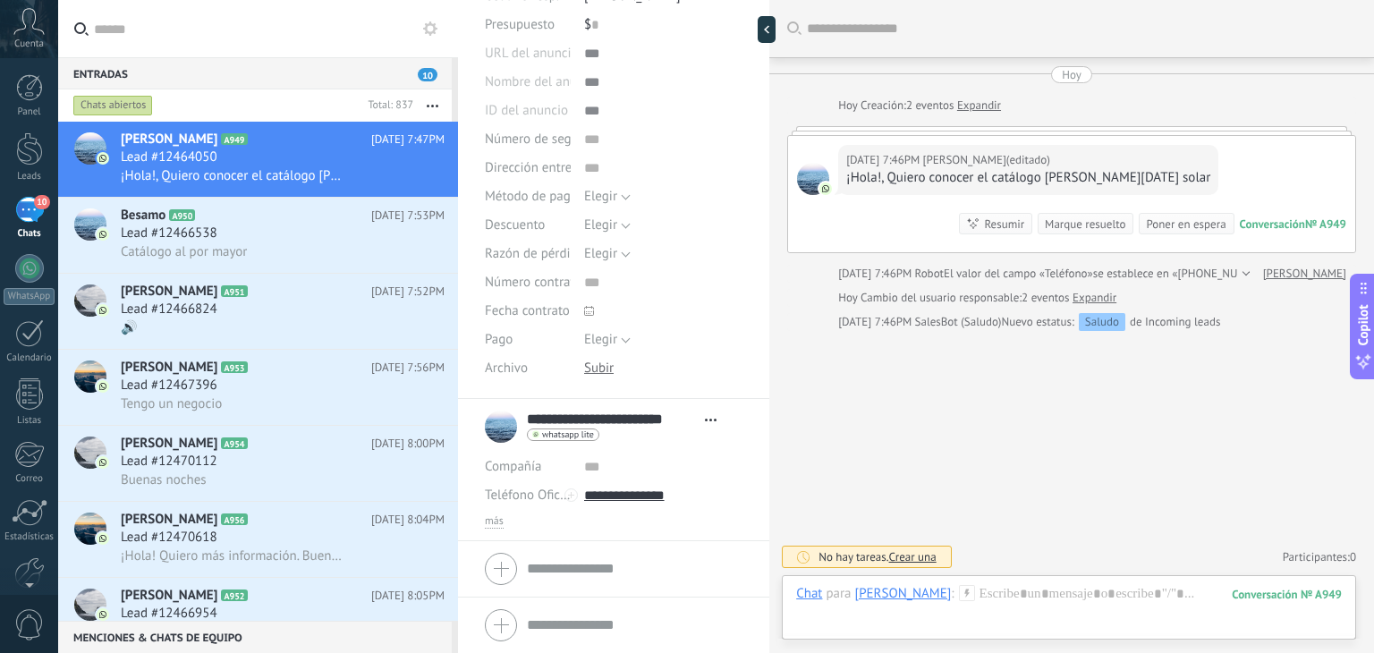
click at [497, 534] on li "**********" at bounding box center [613, 470] width 311 height 142
click at [495, 520] on span "más" at bounding box center [494, 521] width 19 height 14
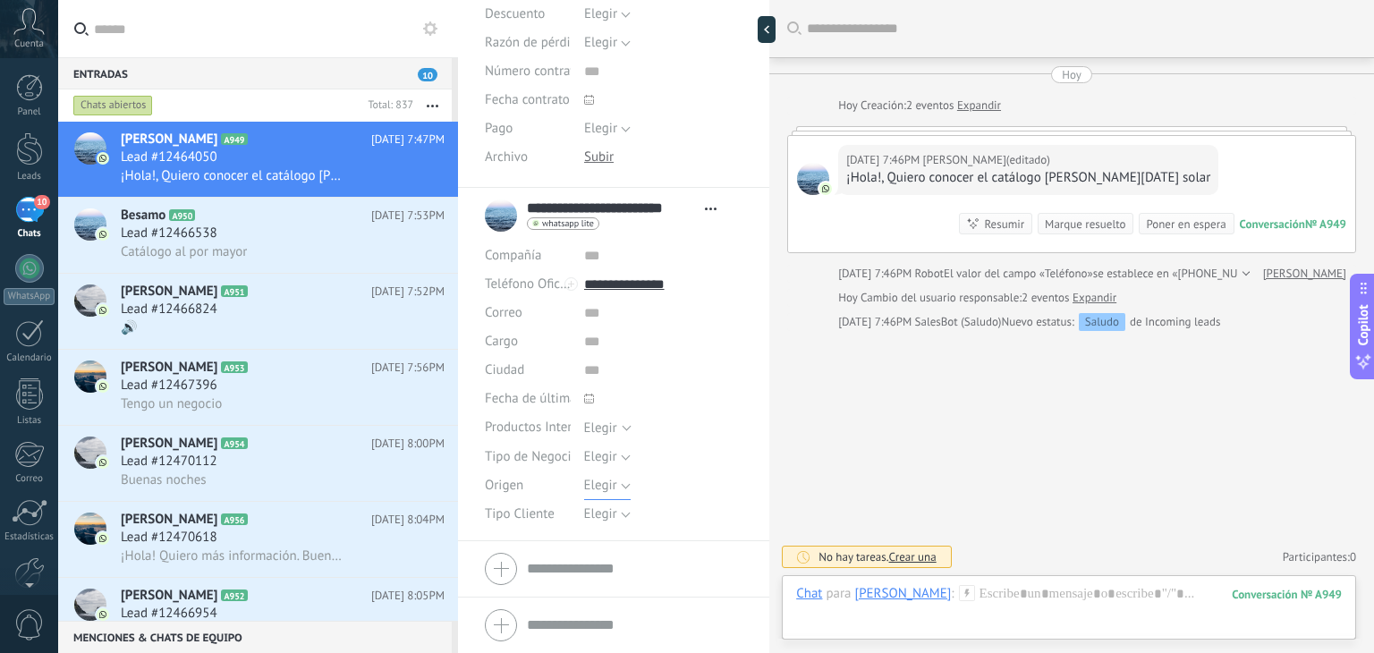
click at [601, 493] on span "Elegir" at bounding box center [600, 485] width 33 height 17
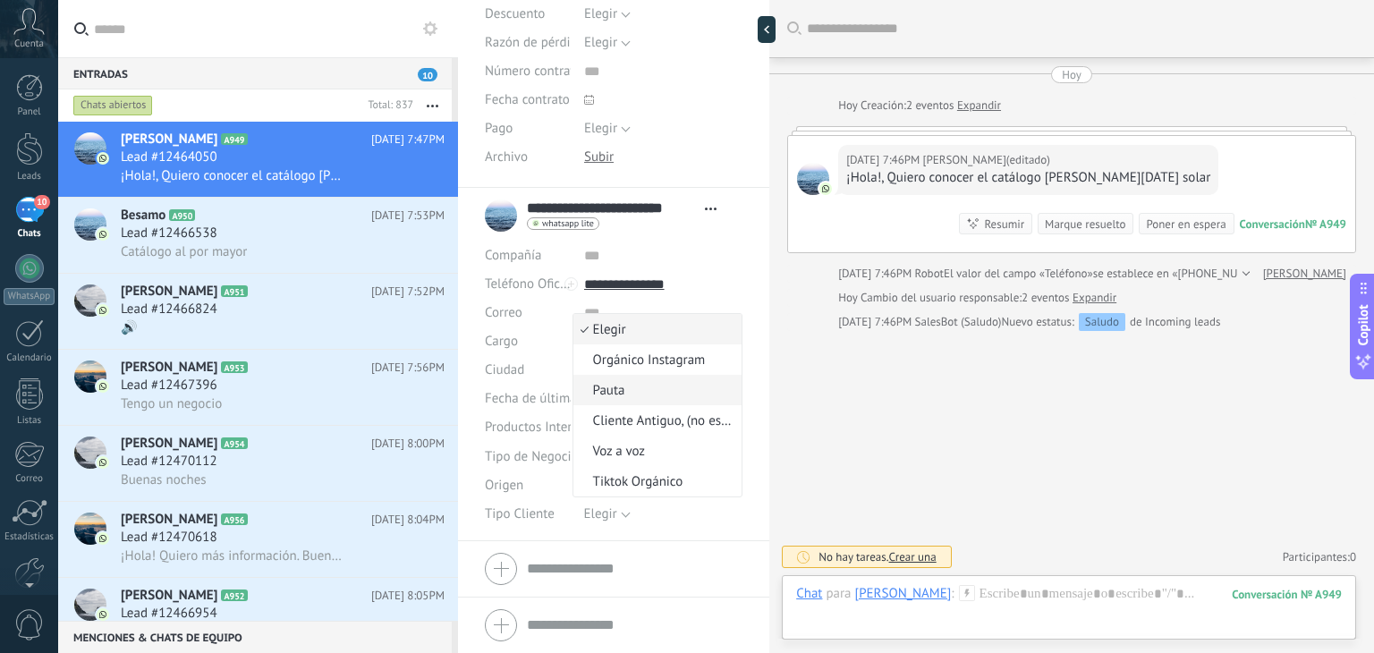
click at [620, 392] on span "Pauta" at bounding box center [655, 390] width 164 height 17
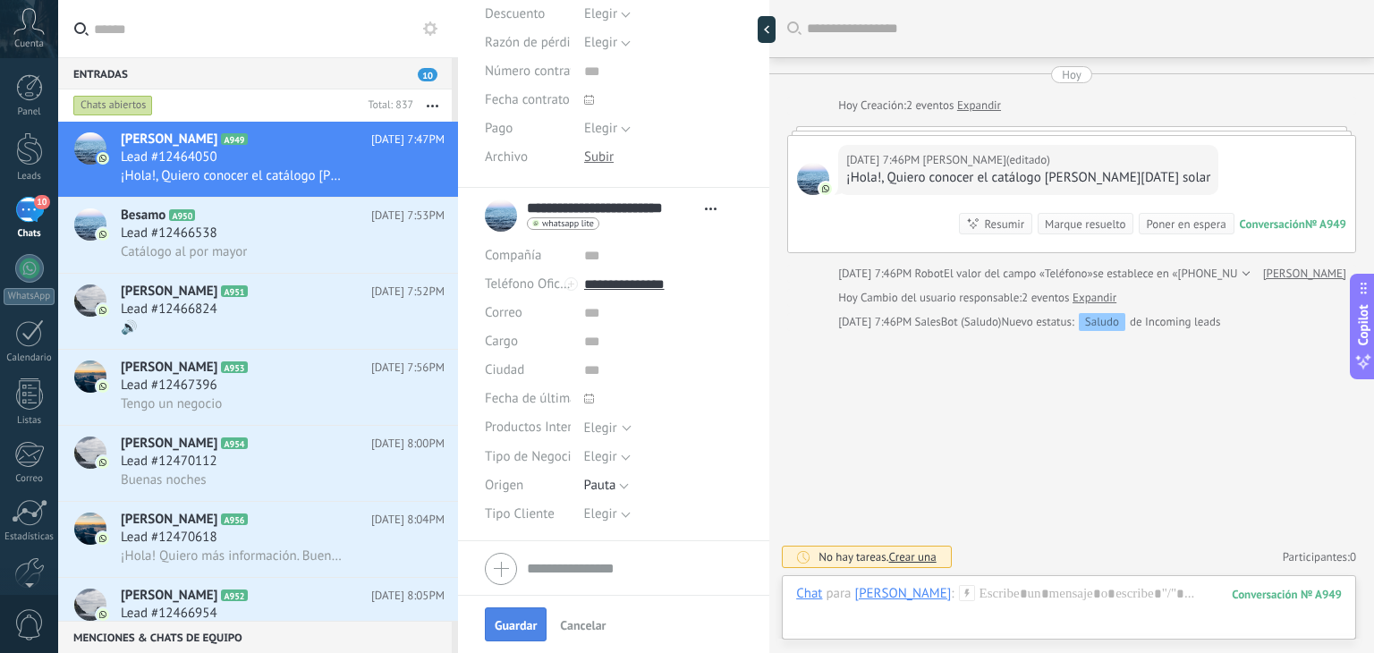
click at [507, 630] on span "Guardar" at bounding box center [516, 625] width 42 height 13
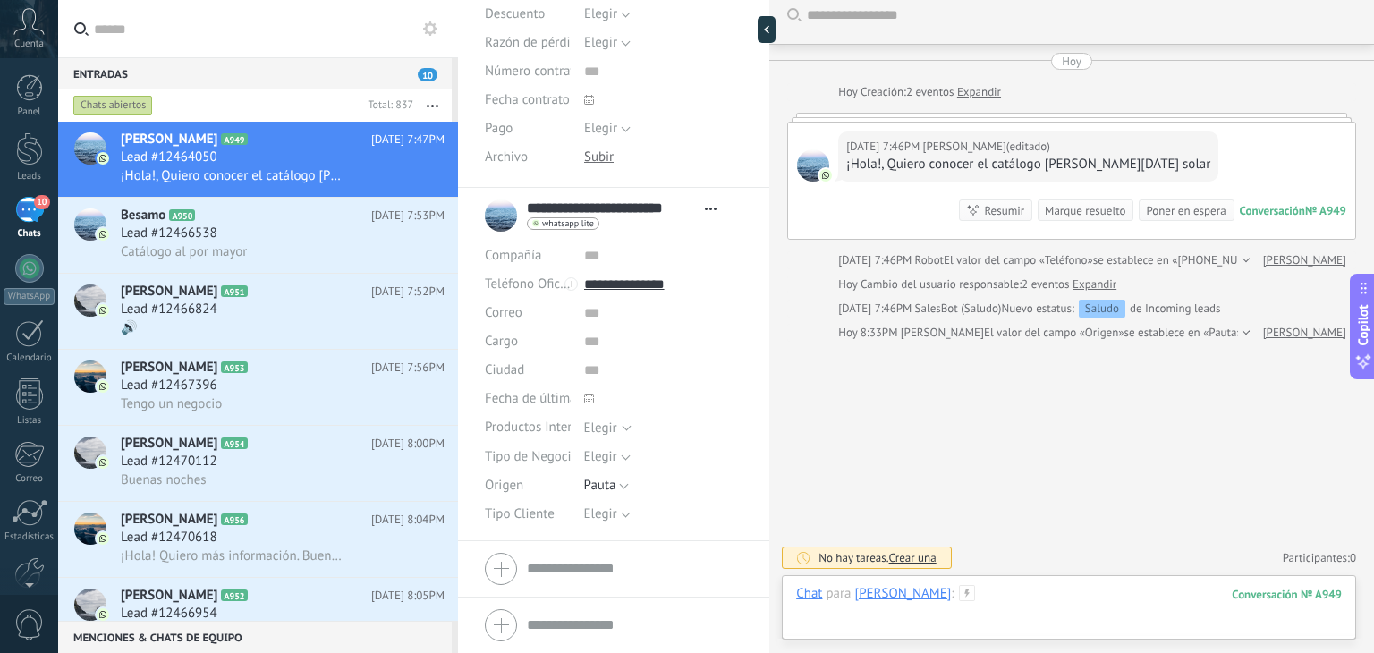
click at [1050, 596] on div at bounding box center [1068, 612] width 545 height 54
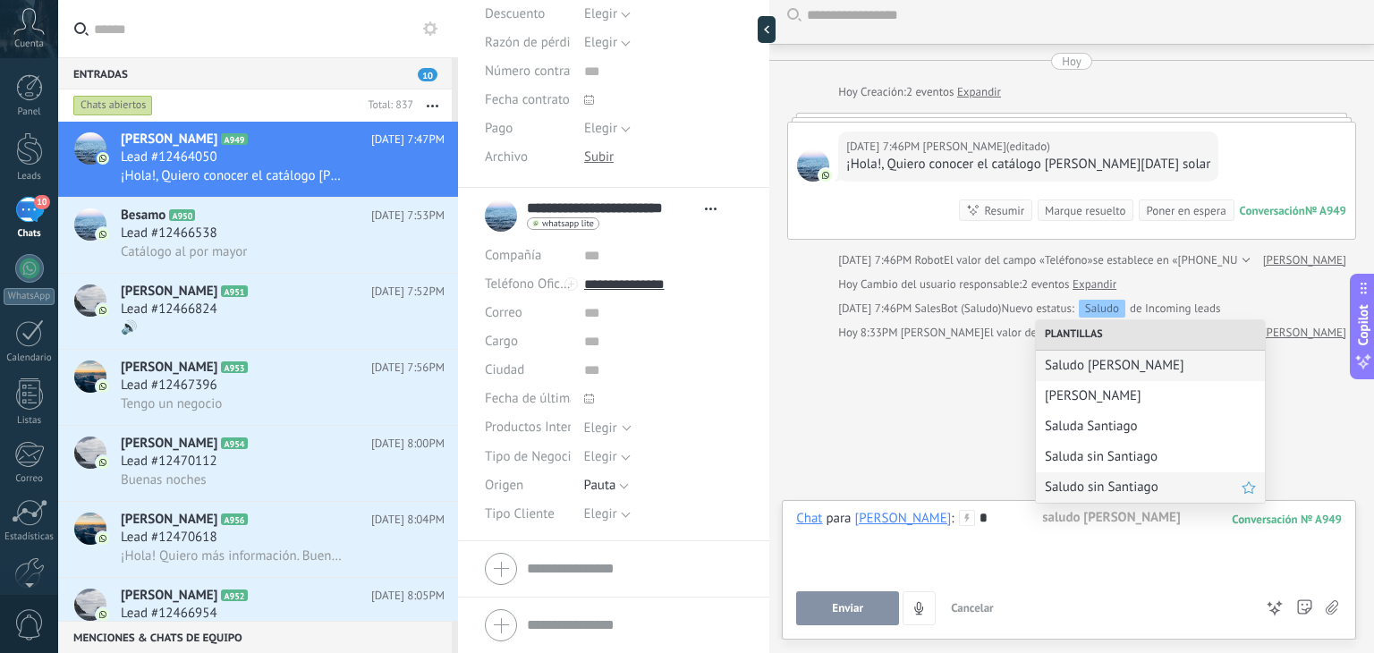
click at [1098, 479] on span "Saludo sin Santiago" at bounding box center [1142, 486] width 197 height 17
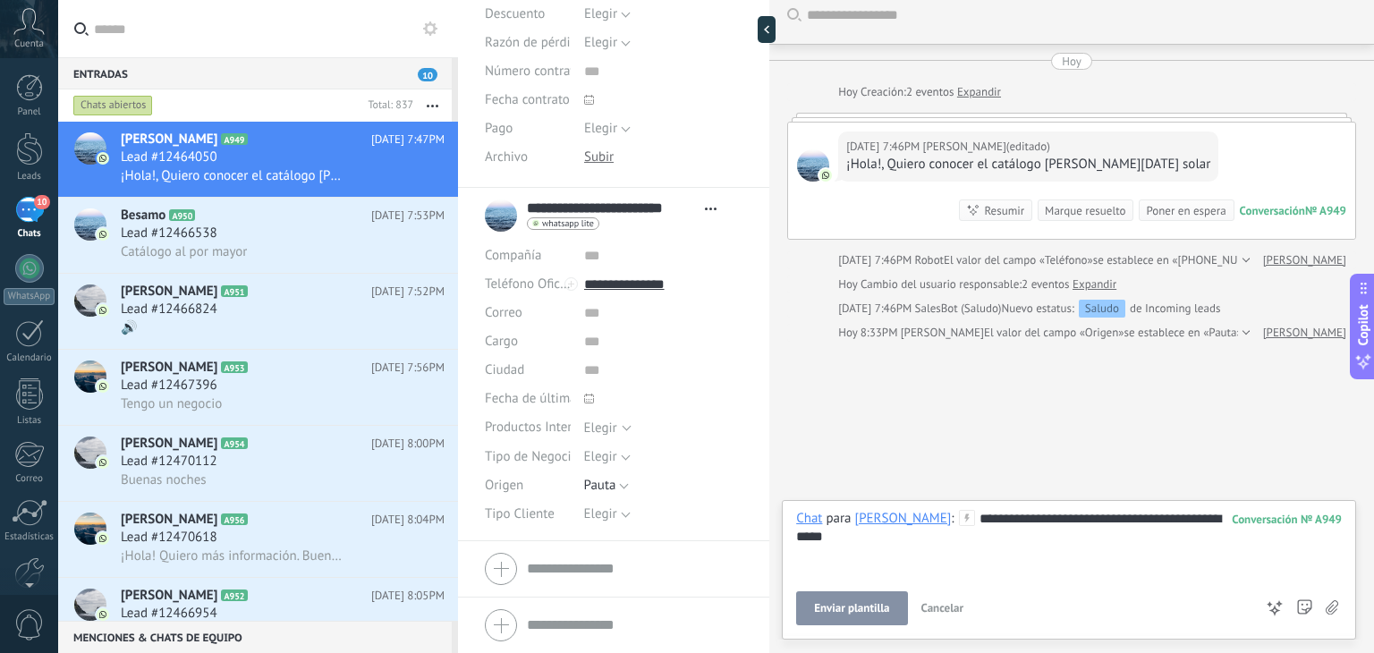
click at [844, 596] on button "Enviar plantilla" at bounding box center [851, 608] width 111 height 34
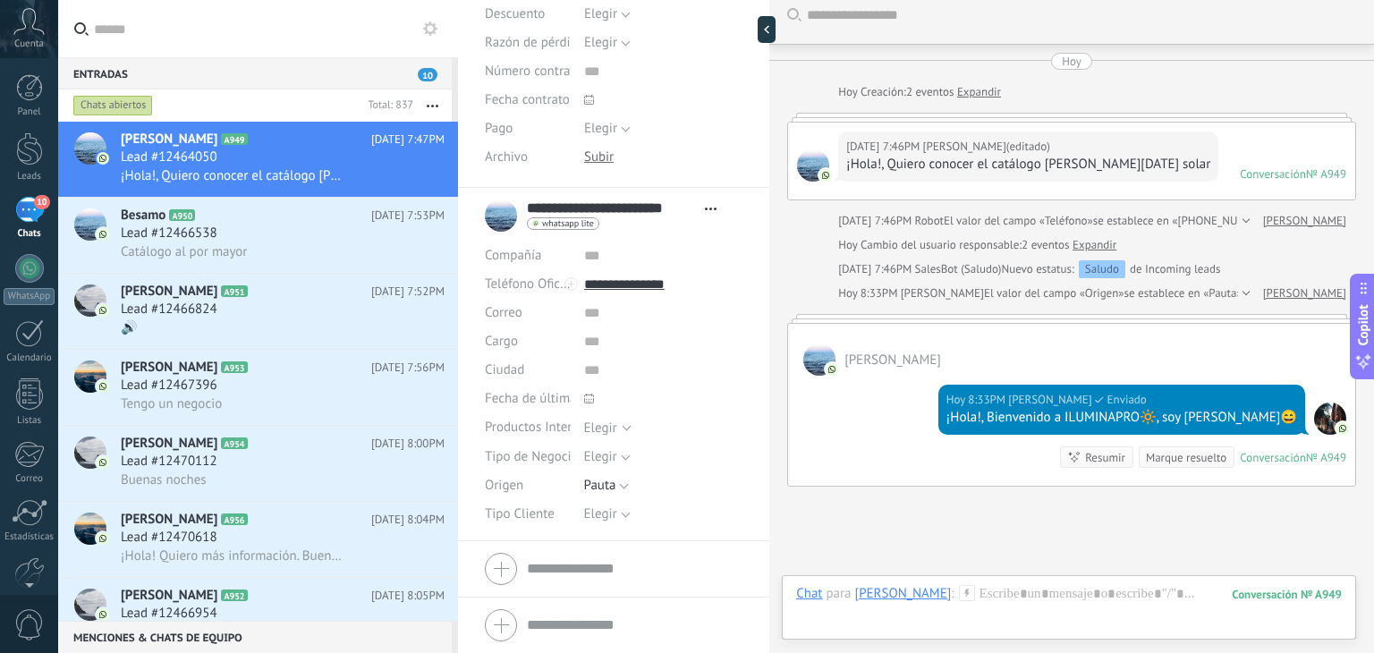
scroll to position [157, 0]
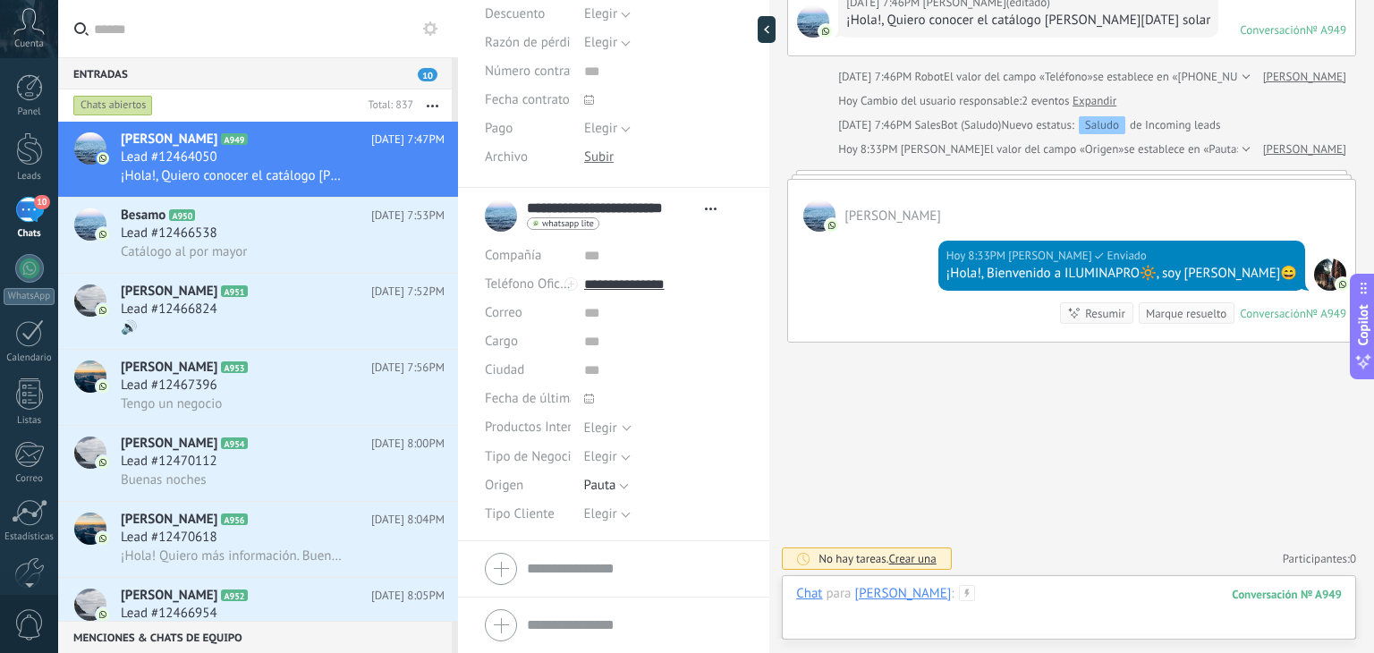
click at [1065, 588] on div at bounding box center [1068, 612] width 545 height 54
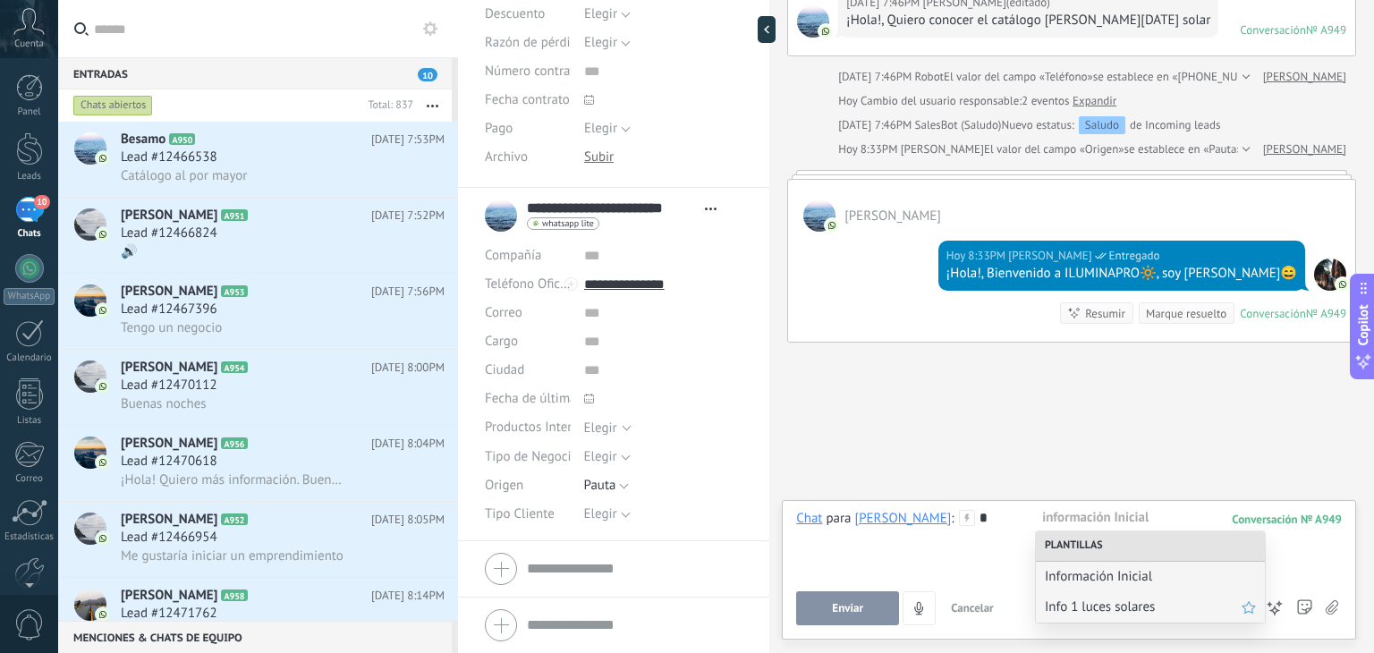
click at [1074, 613] on span "Info 1 luces solares" at bounding box center [1142, 606] width 197 height 17
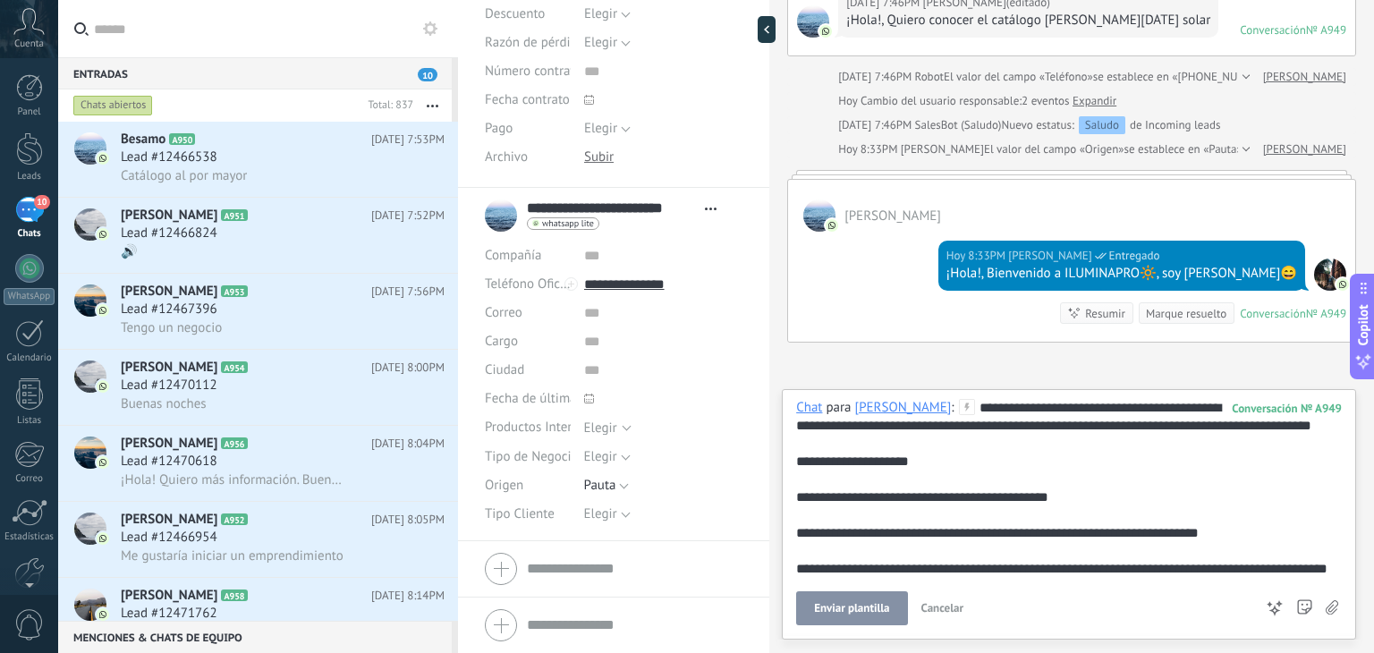
click at [892, 615] on button "Enviar plantilla" at bounding box center [851, 608] width 111 height 34
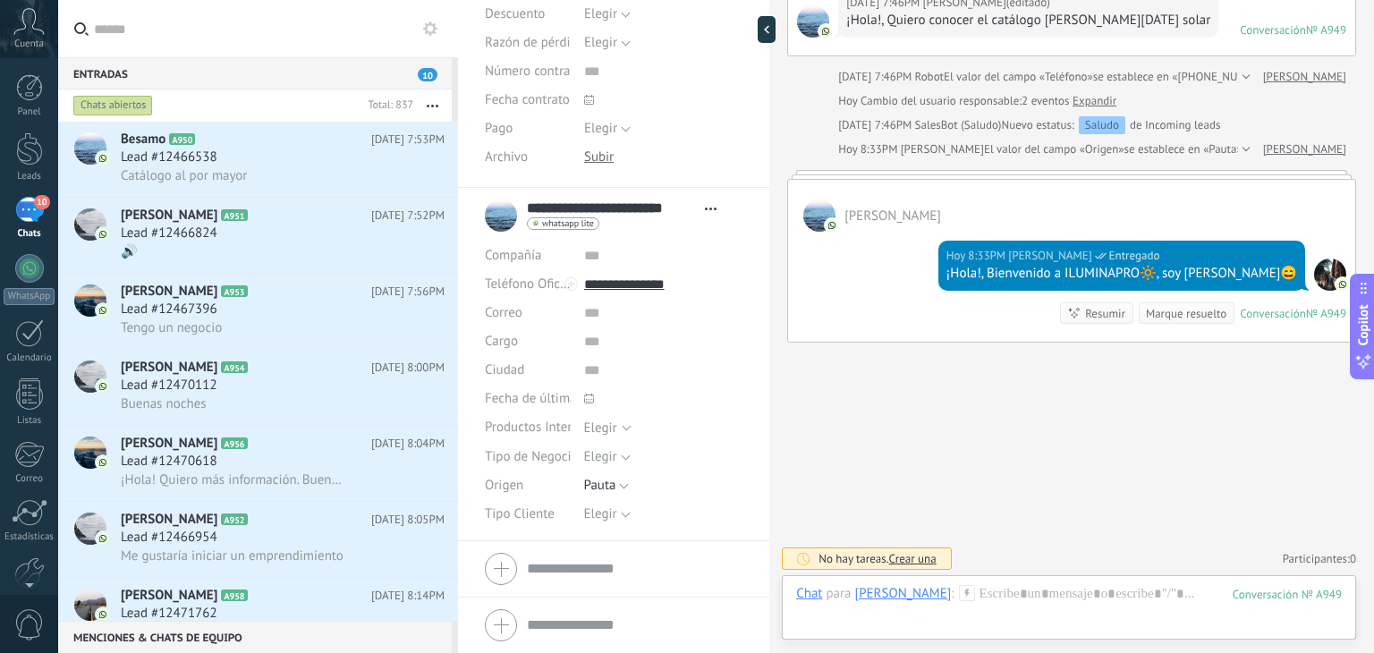
scroll to position [427, 0]
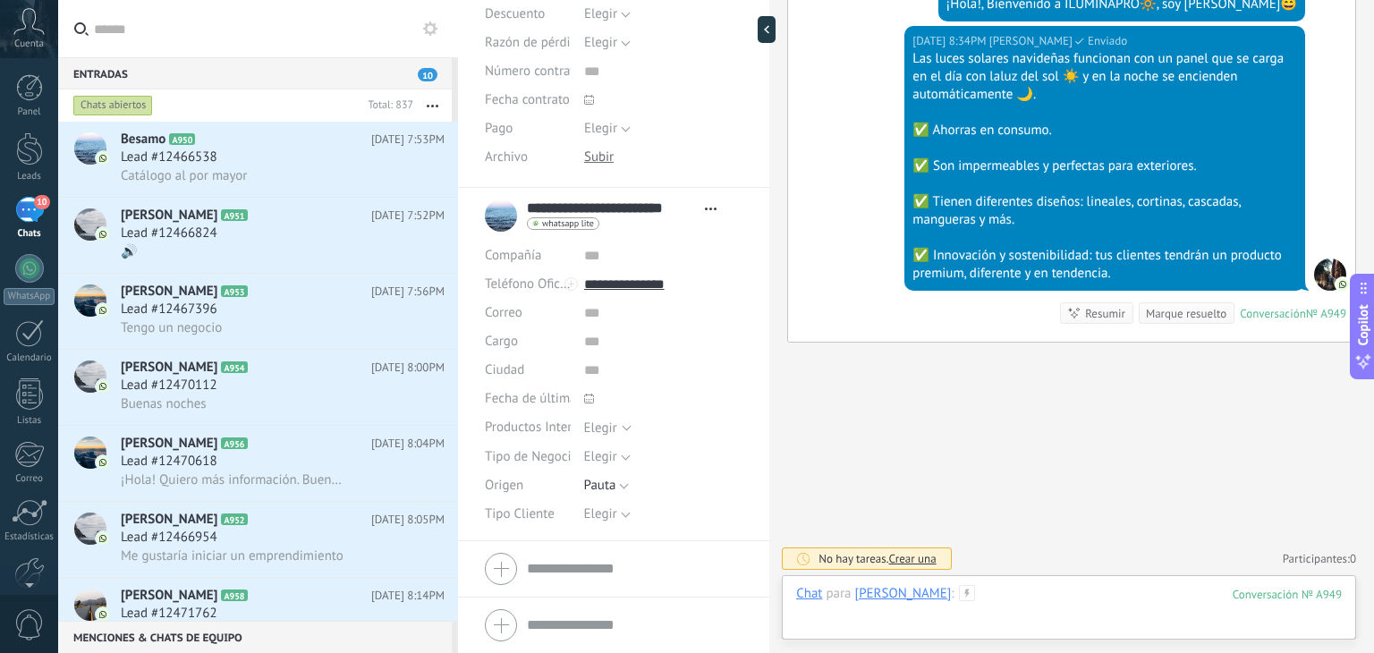
click at [1056, 595] on div at bounding box center [1068, 612] width 545 height 54
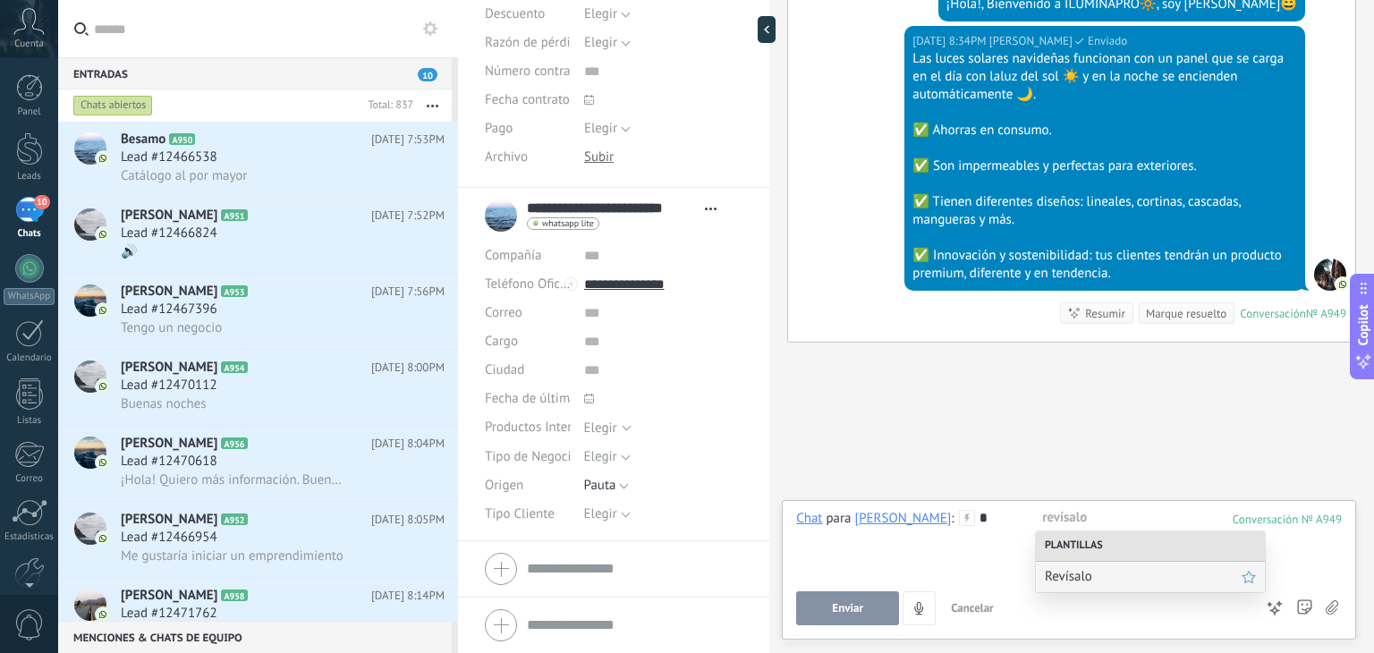
click at [1062, 579] on span "Revísalo" at bounding box center [1142, 576] width 197 height 17
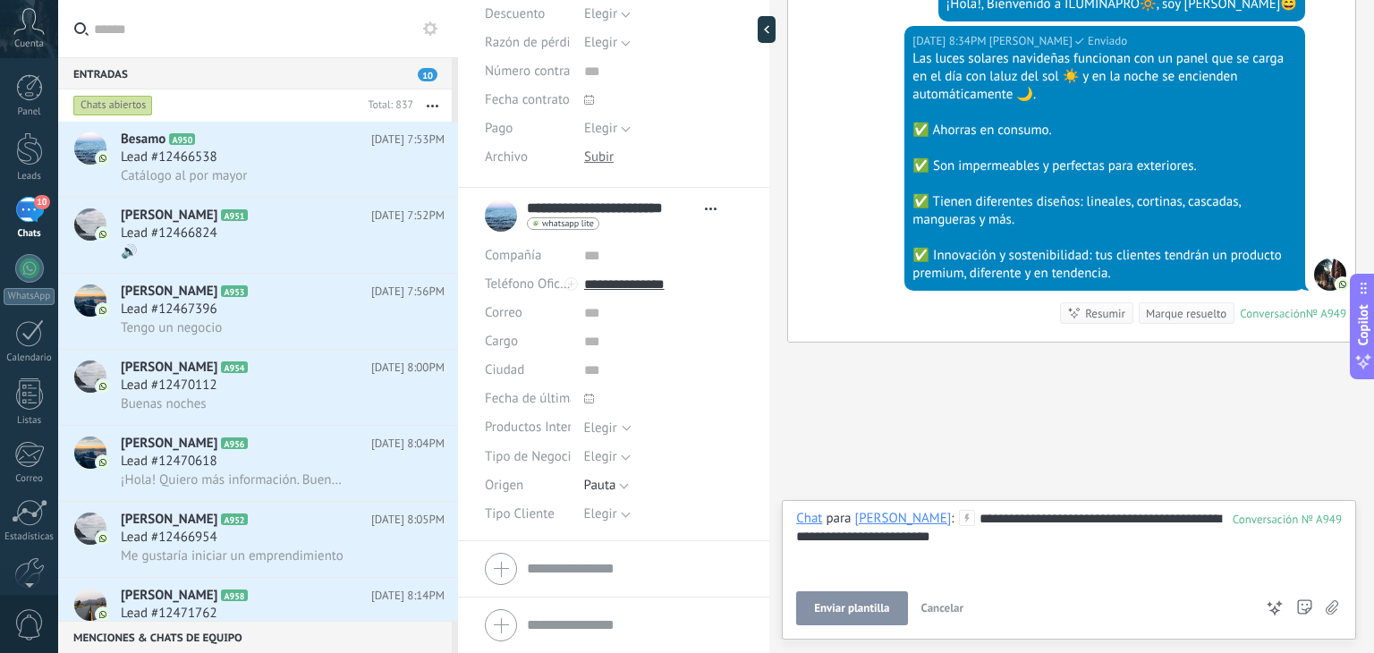
click at [875, 604] on span "Enviar plantilla" at bounding box center [851, 608] width 75 height 13
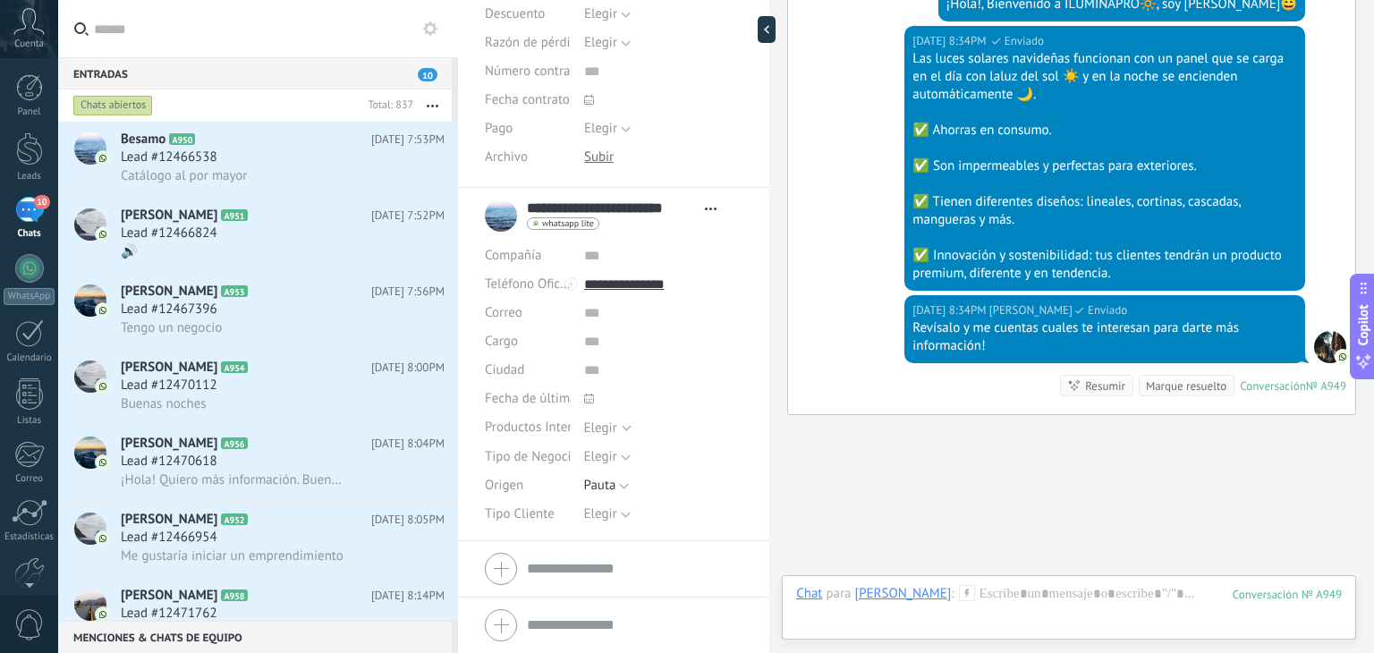
scroll to position [499, 0]
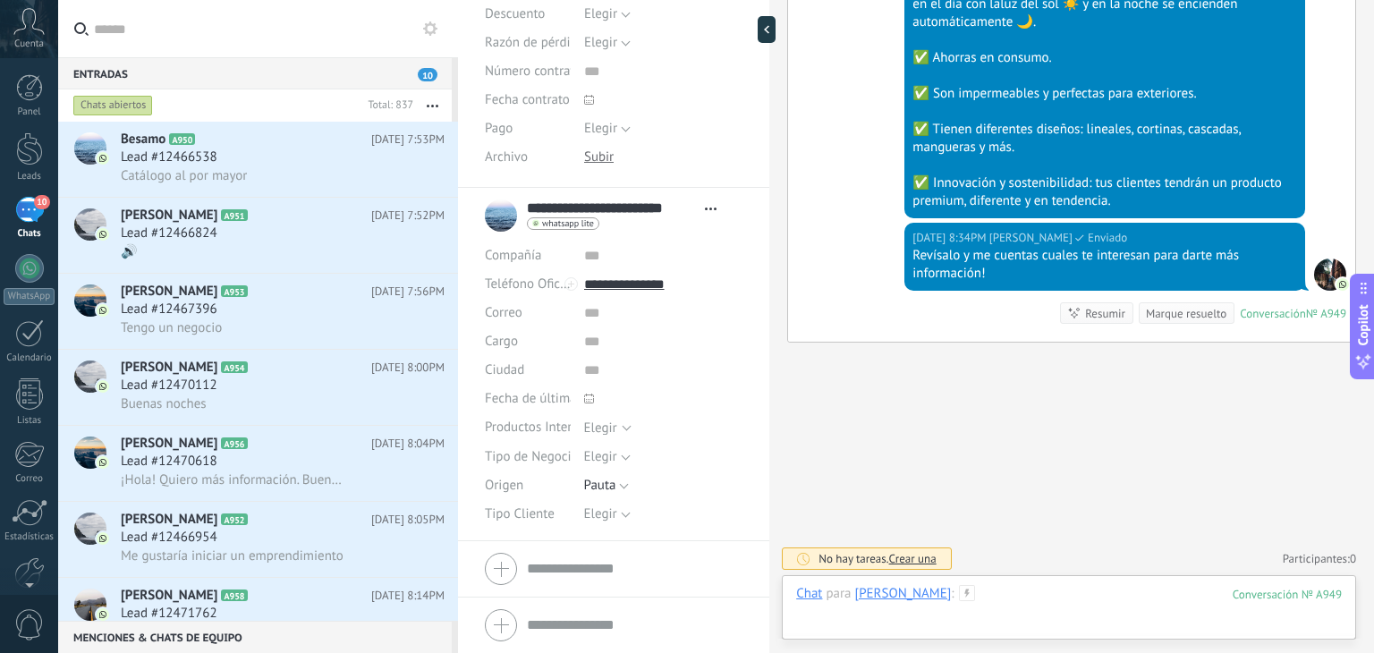
click at [1078, 603] on div at bounding box center [1068, 612] width 545 height 54
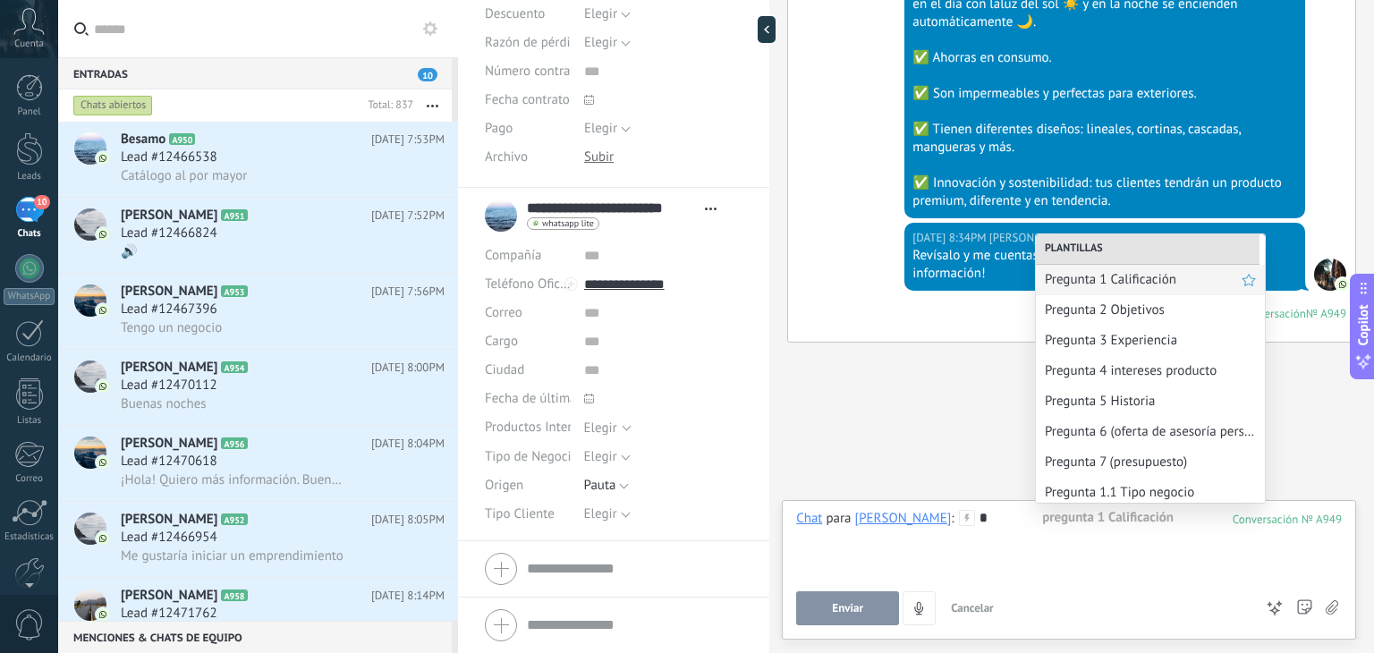
click at [1124, 280] on span "Pregunta 1 Calificación" at bounding box center [1142, 279] width 197 height 17
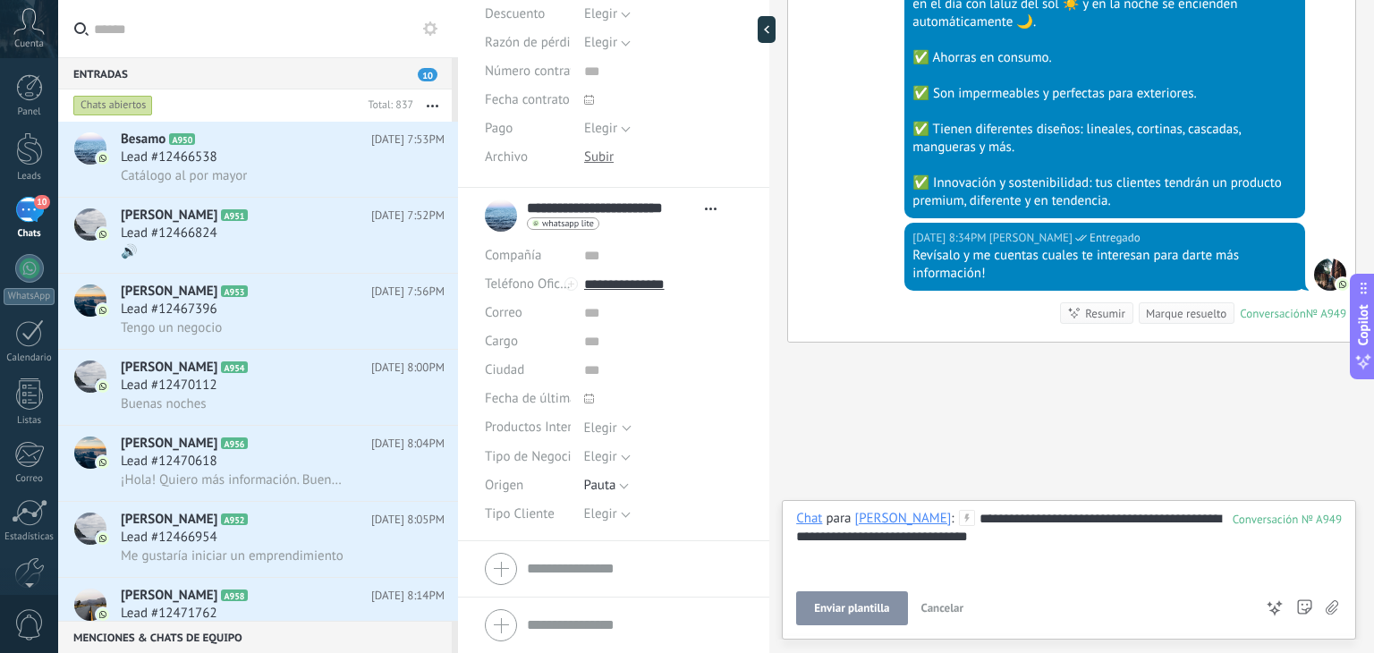
click at [869, 604] on span "Enviar plantilla" at bounding box center [851, 608] width 75 height 13
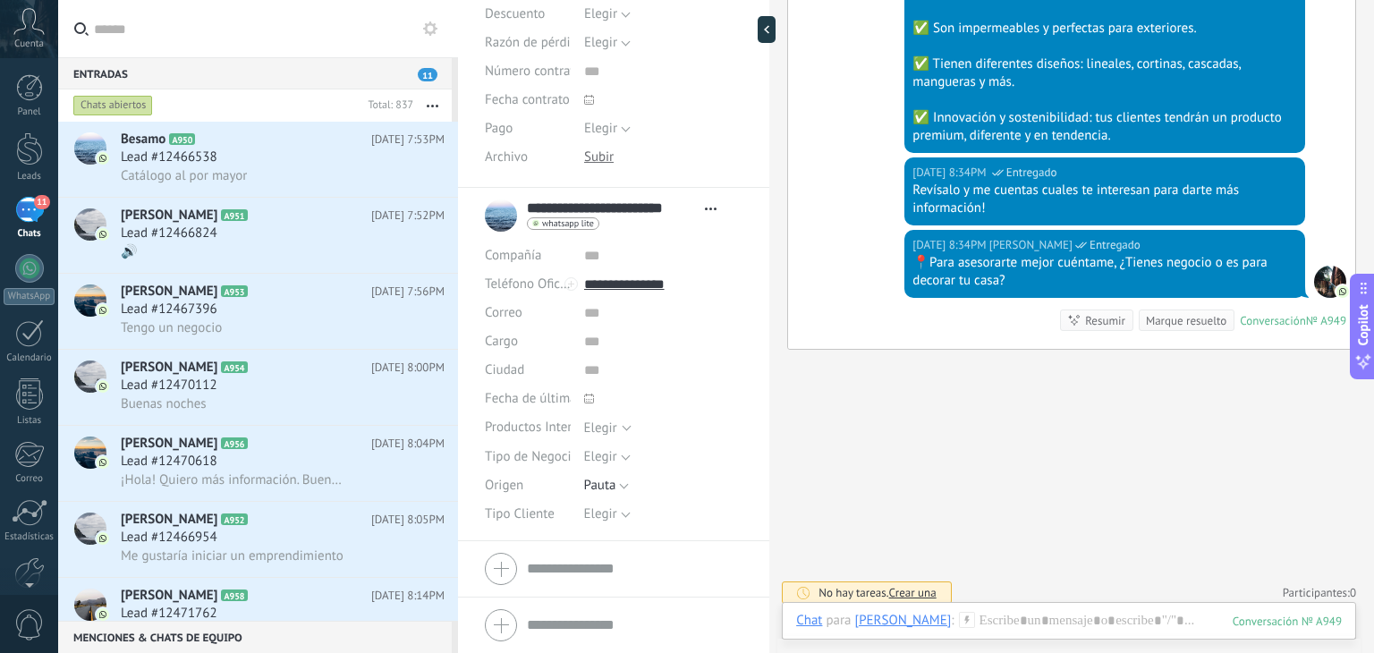
scroll to position [572, 0]
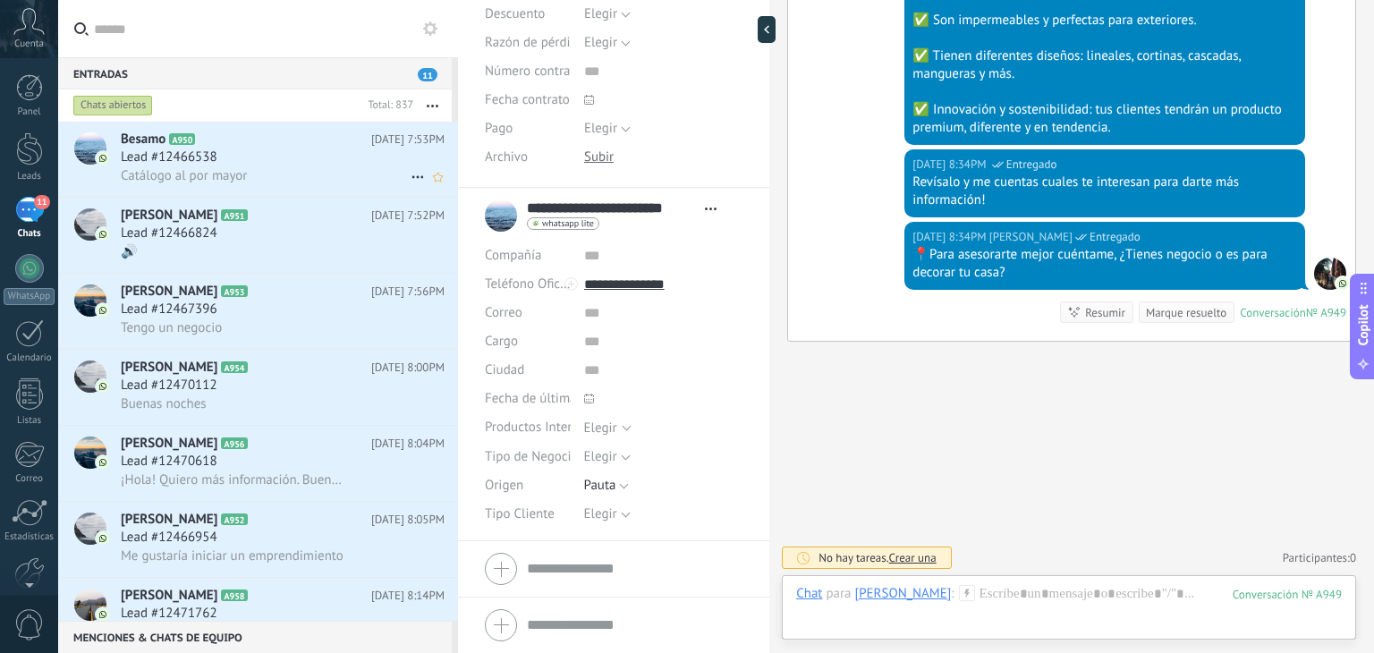
click at [244, 135] on h2 "Besamo A950" at bounding box center [246, 140] width 250 height 18
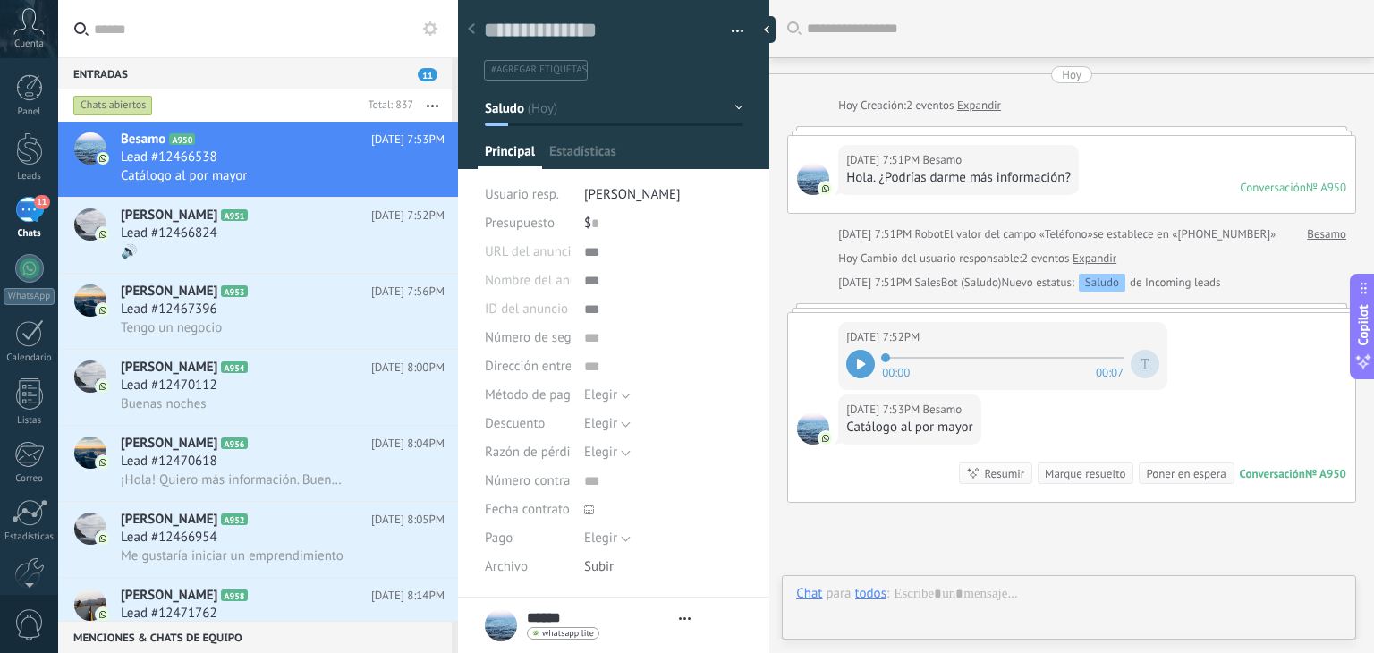
type textarea "**********"
click at [857, 360] on icon at bounding box center [861, 364] width 9 height 11
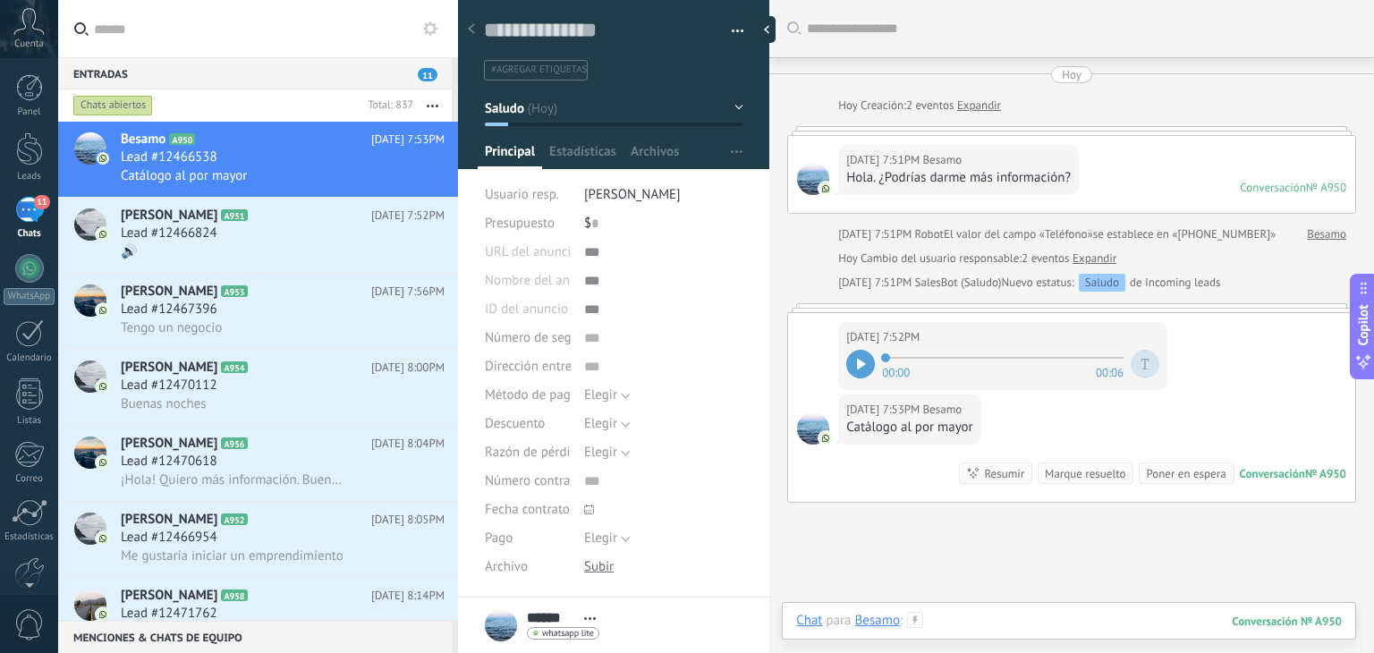
click at [986, 623] on div at bounding box center [1068, 639] width 545 height 54
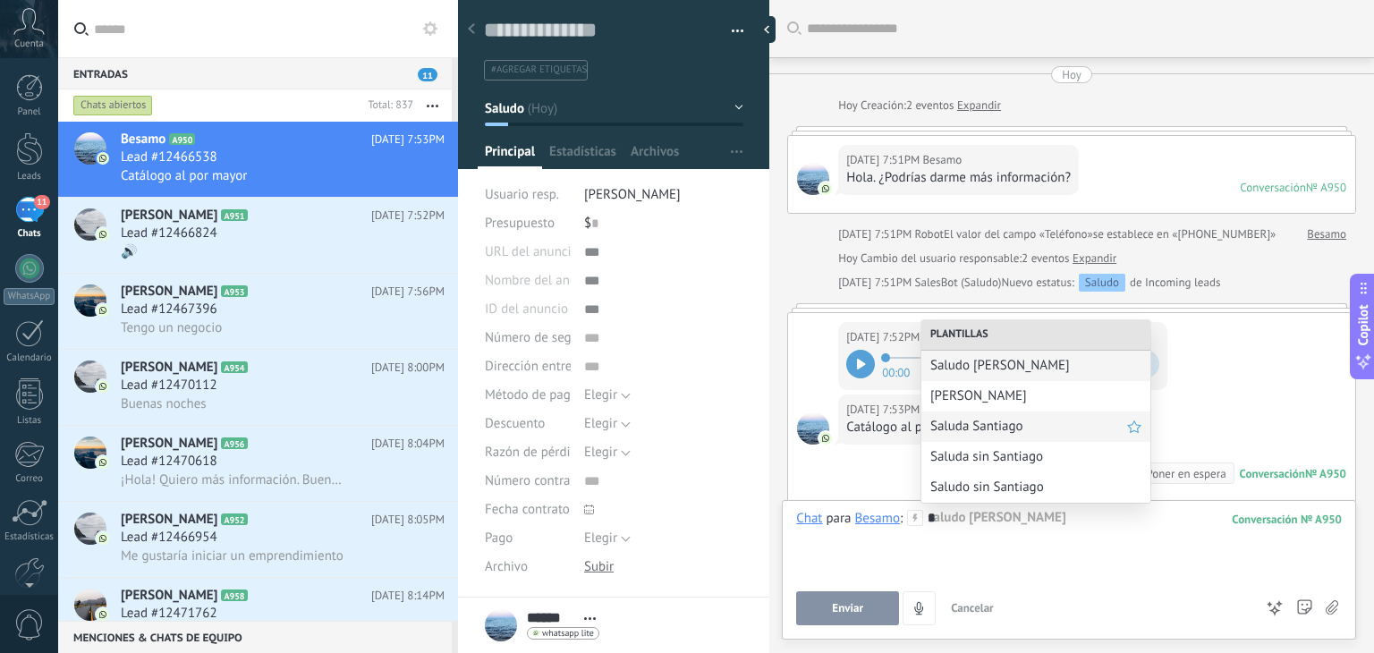
click at [990, 429] on span "Saluda Santiago" at bounding box center [1028, 426] width 197 height 17
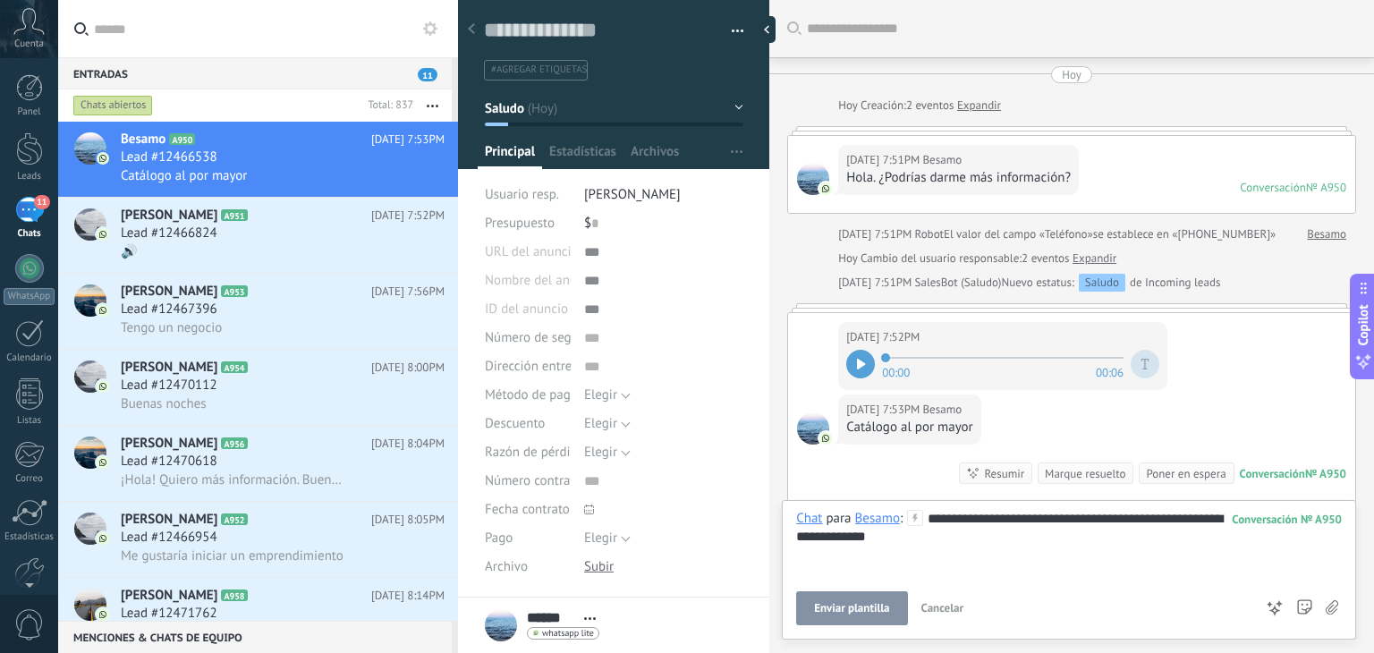
click at [833, 601] on button "Enviar plantilla" at bounding box center [851, 608] width 111 height 34
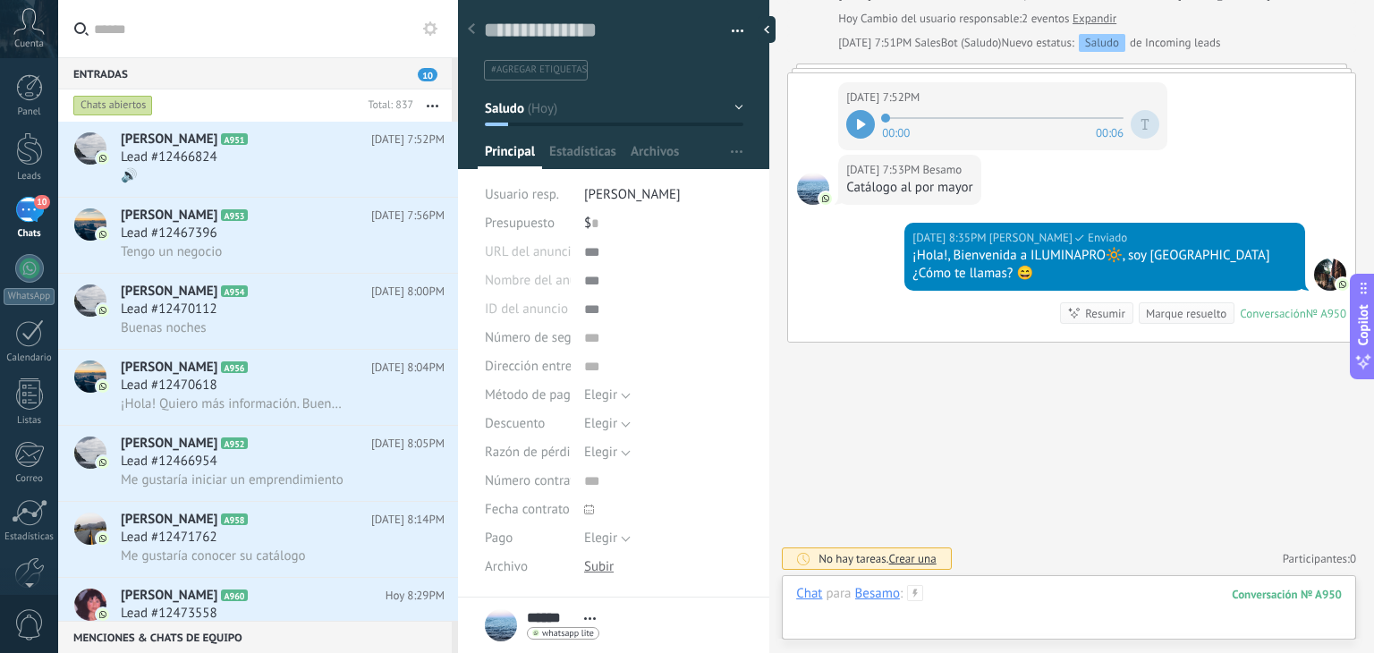
click at [1012, 604] on div at bounding box center [1068, 612] width 545 height 54
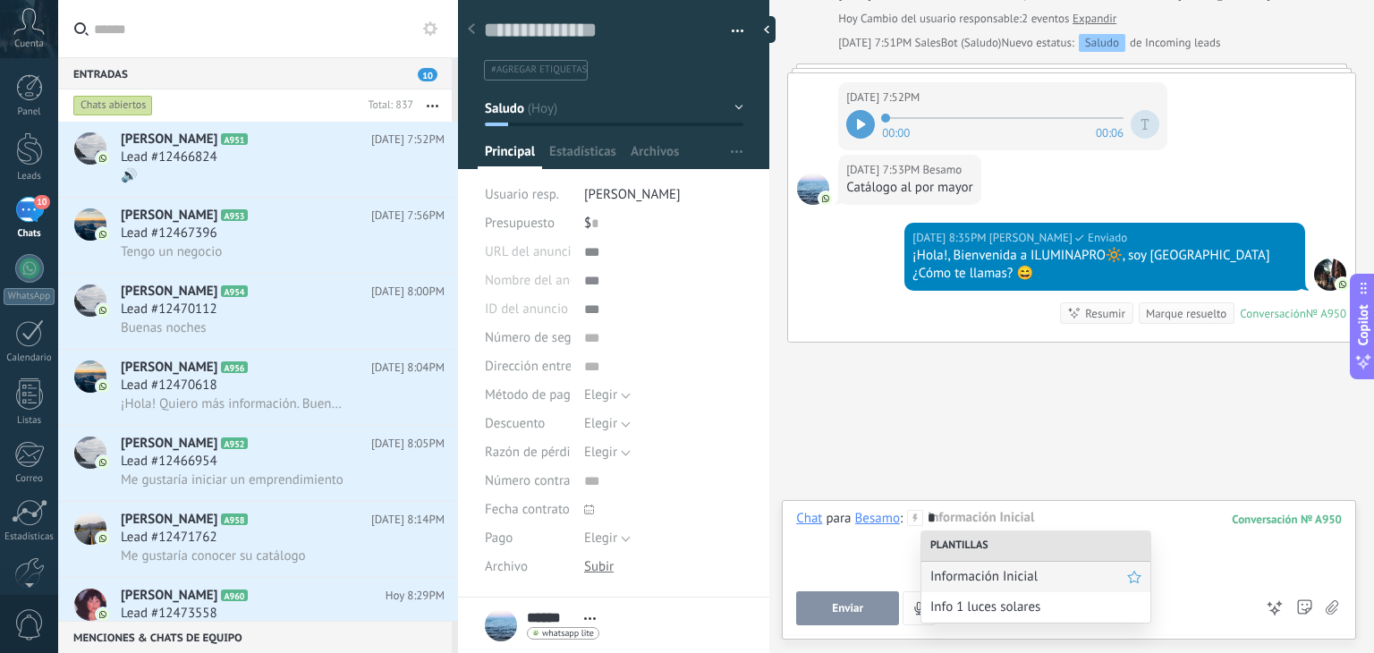
click at [1012, 576] on span "Información Inicial" at bounding box center [1028, 576] width 197 height 17
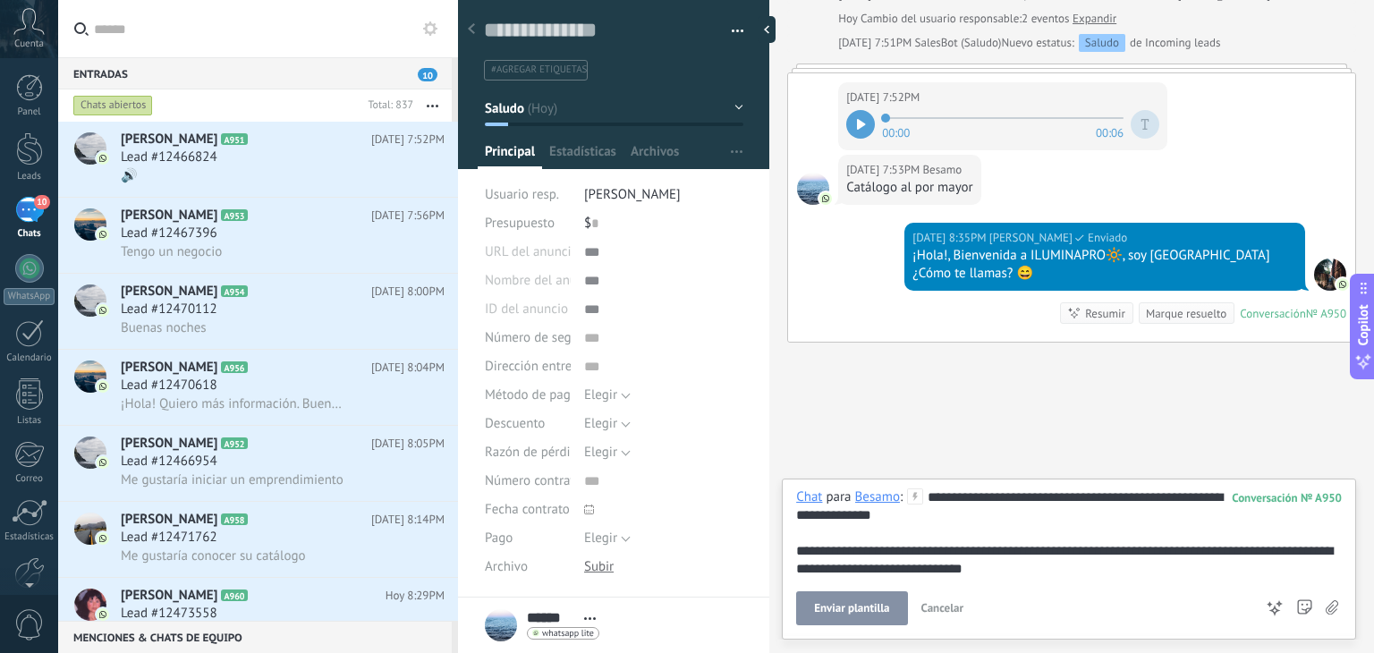
click at [875, 598] on button "Enviar plantilla" at bounding box center [851, 608] width 111 height 34
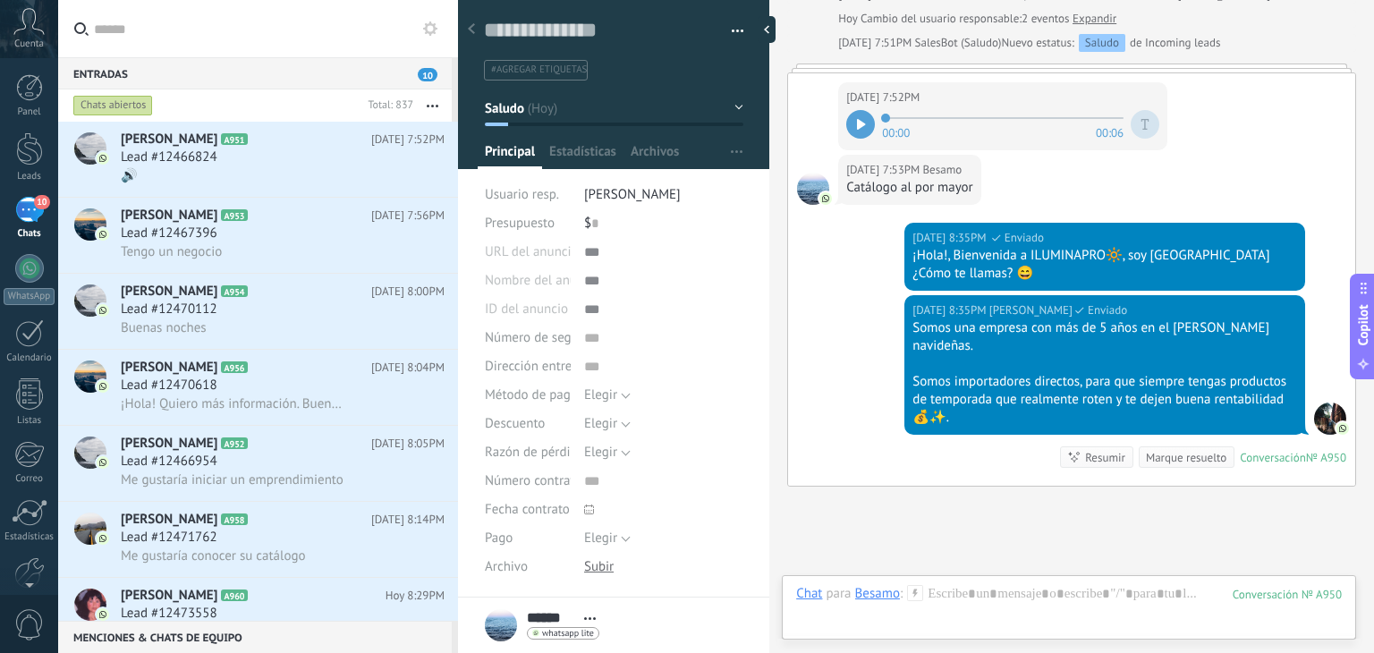
scroll to position [384, 0]
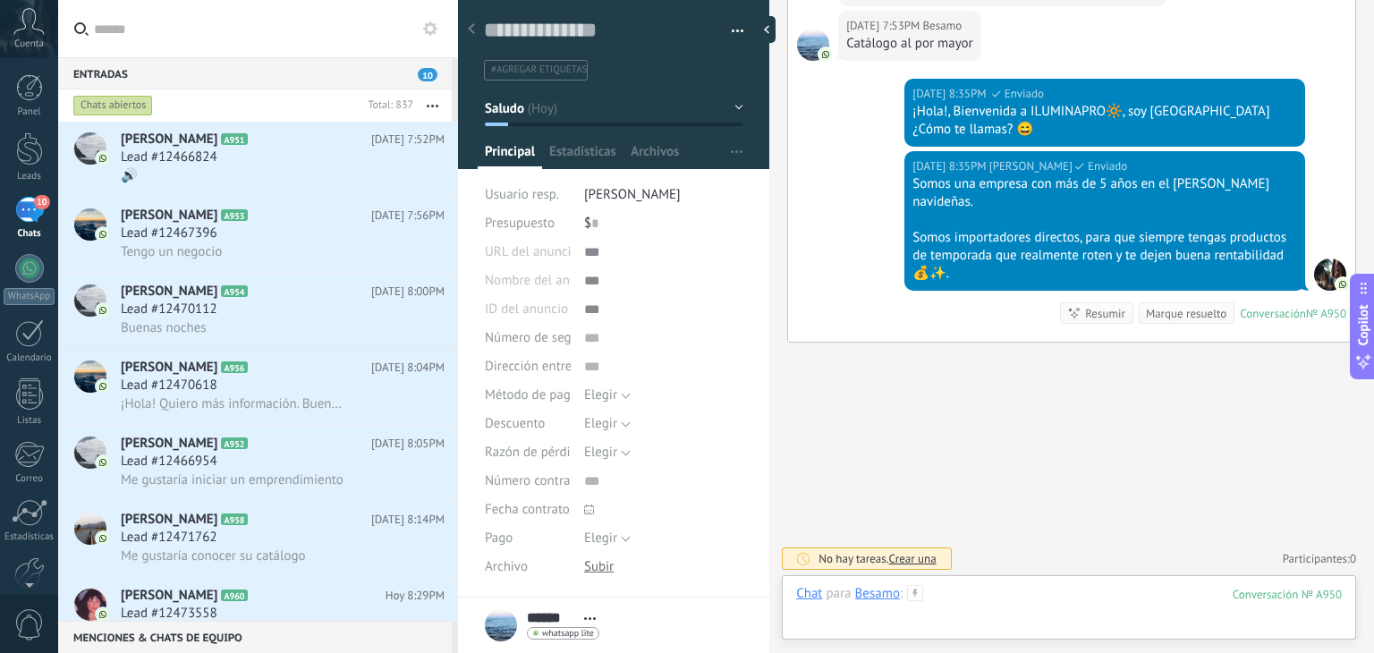
click at [990, 603] on div at bounding box center [1068, 612] width 545 height 54
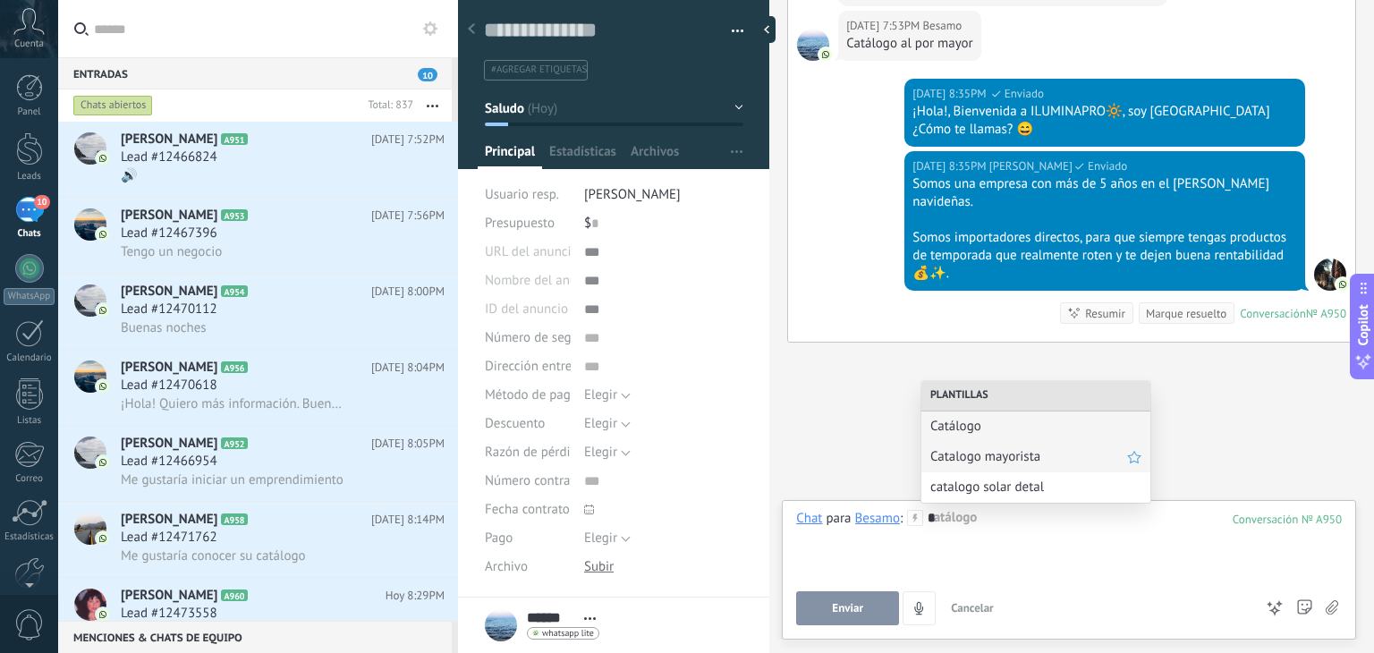
click at [993, 469] on div "Catalogo mayorista" at bounding box center [1035, 457] width 229 height 30
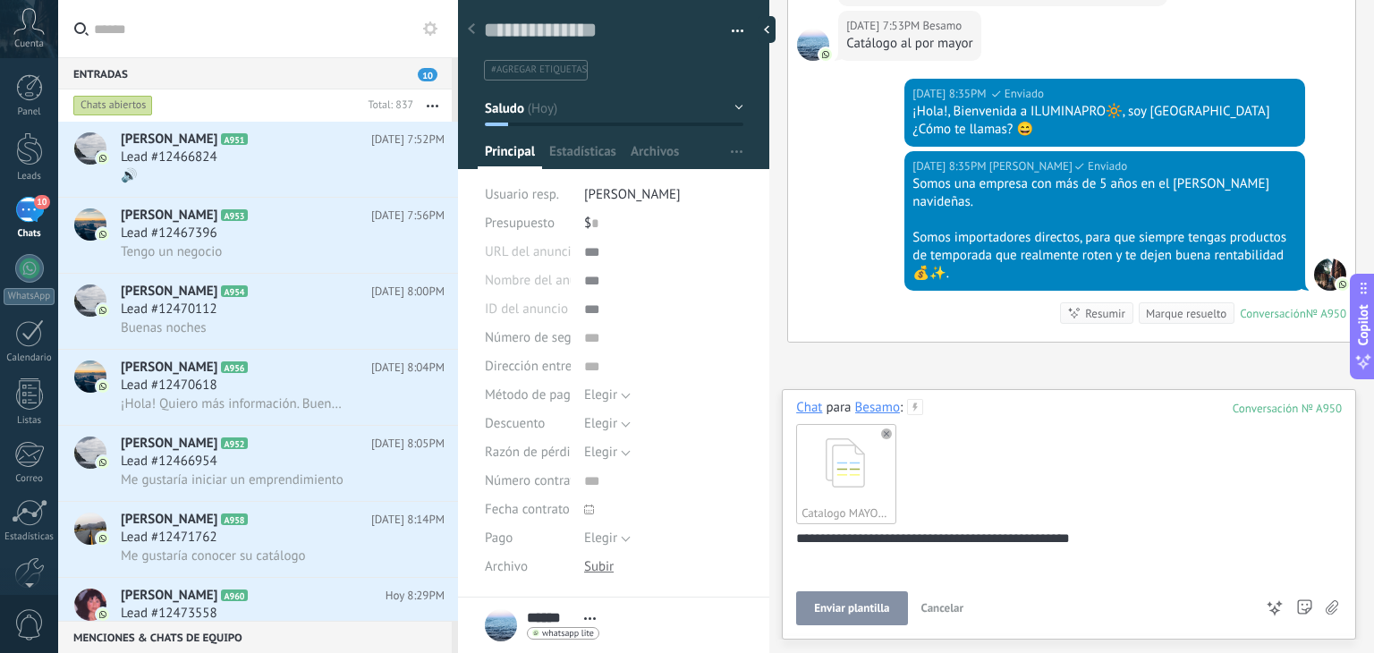
click at [826, 606] on span "Enviar plantilla" at bounding box center [851, 608] width 75 height 13
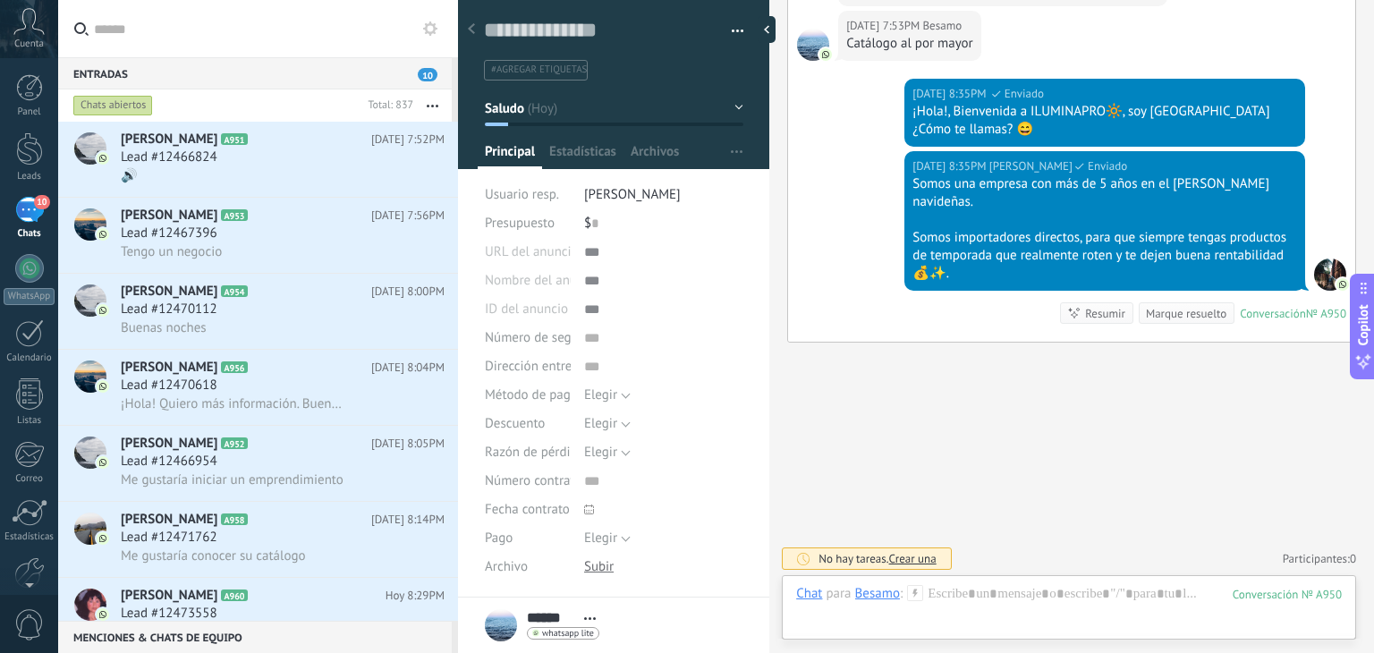
scroll to position [550, 0]
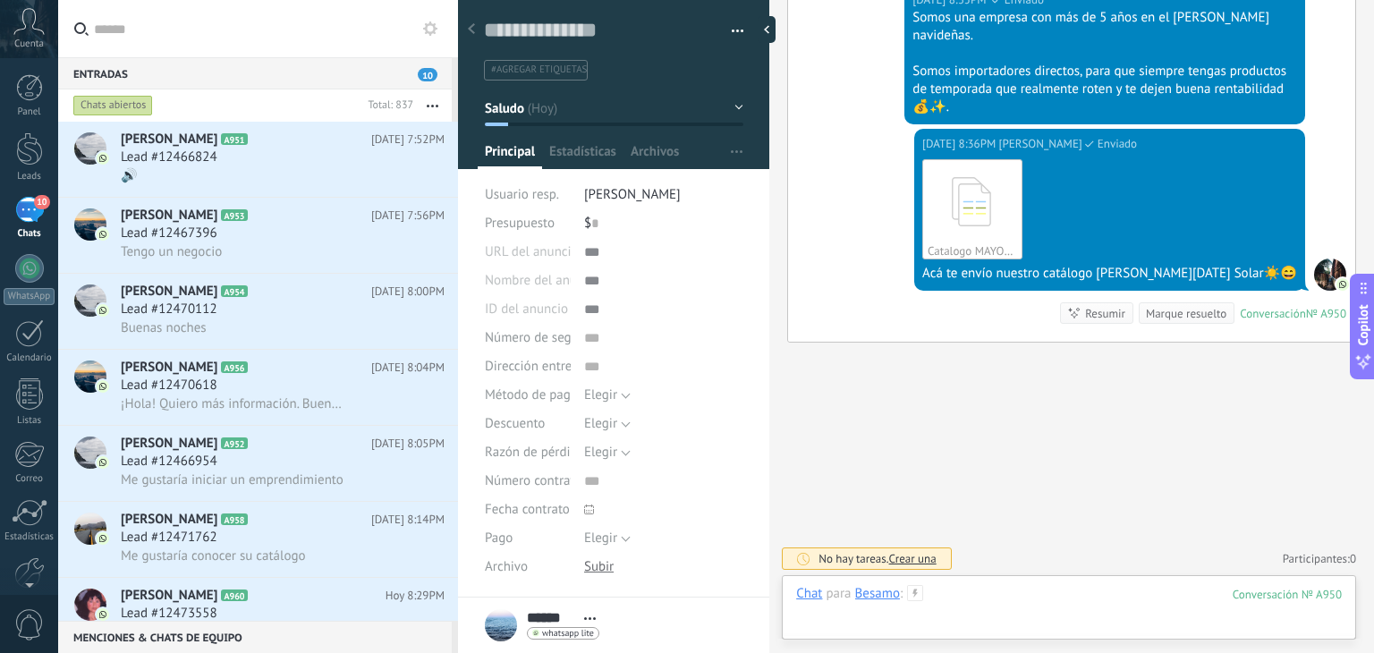
click at [1012, 587] on div at bounding box center [1068, 612] width 545 height 54
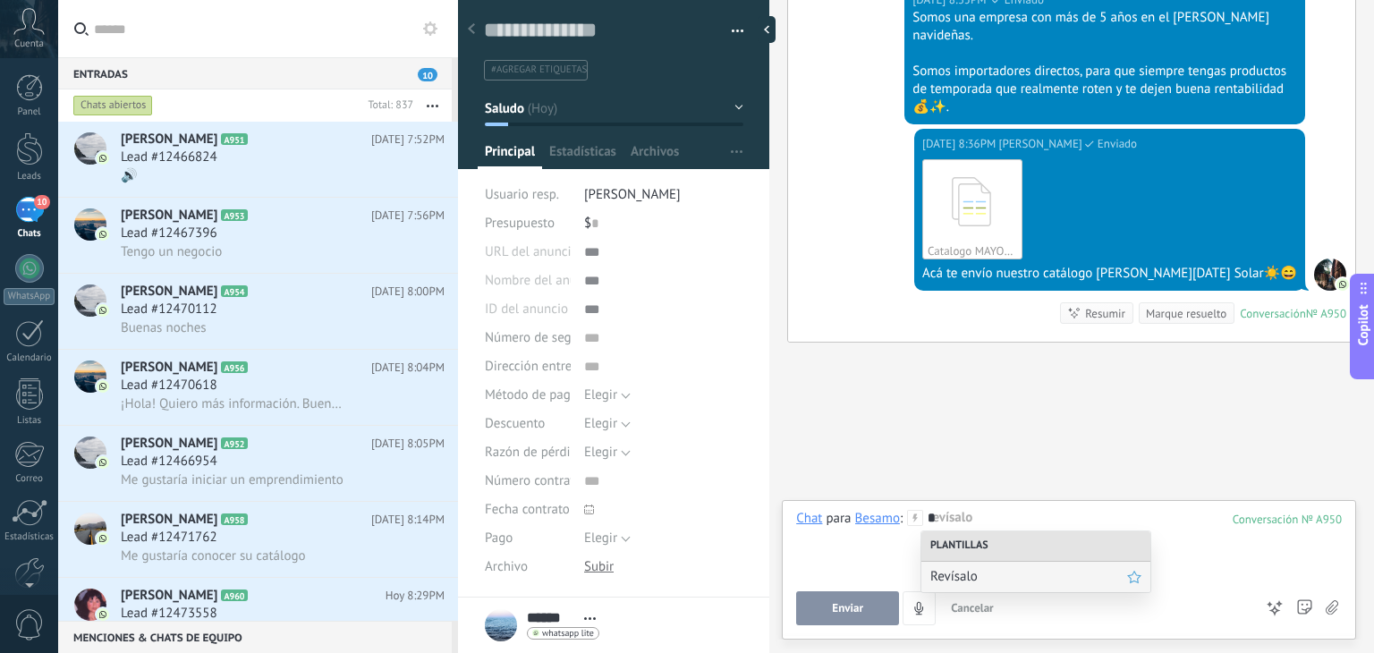
click at [1002, 573] on span "Revísalo" at bounding box center [1028, 576] width 197 height 17
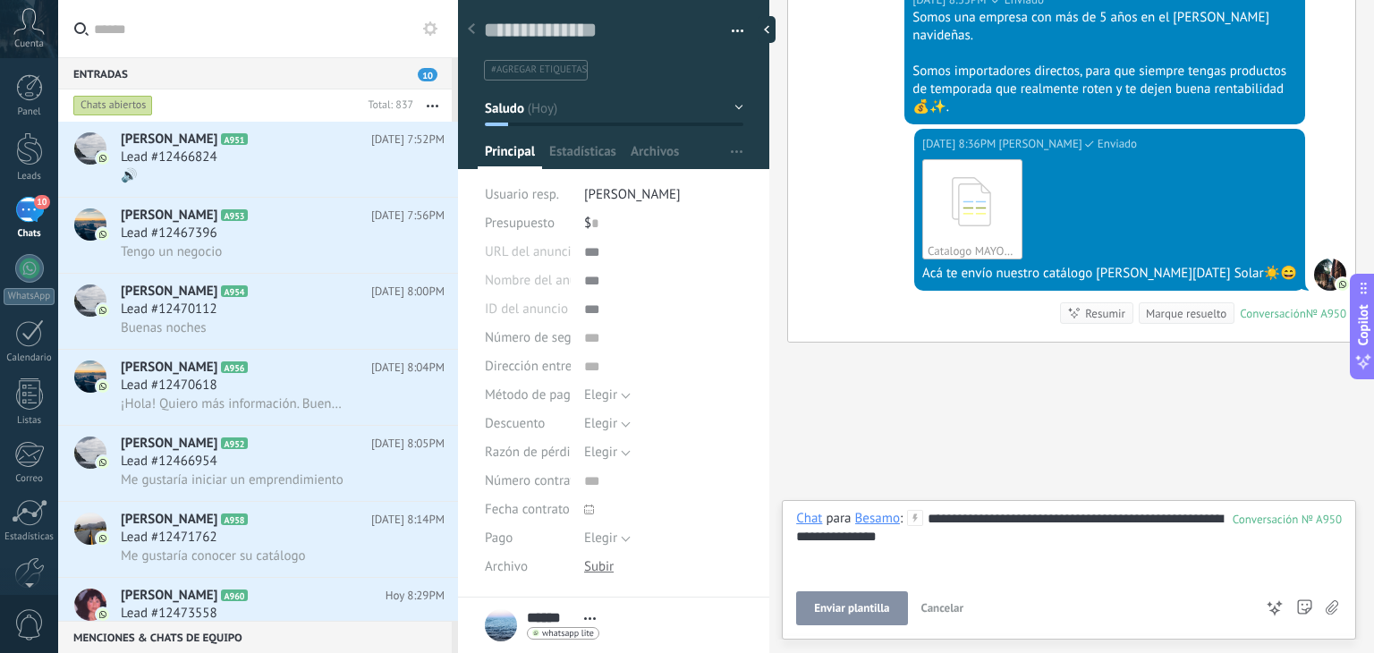
click at [854, 620] on button "Enviar plantilla" at bounding box center [851, 608] width 111 height 34
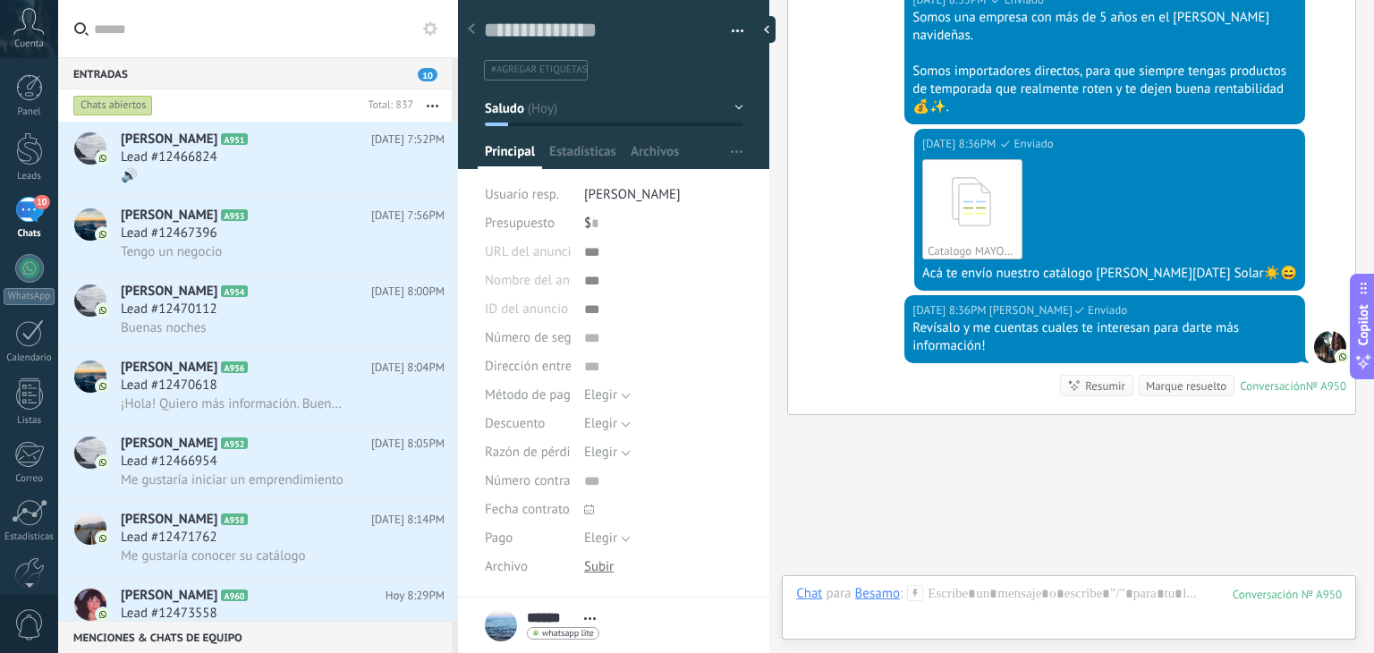
scroll to position [622, 0]
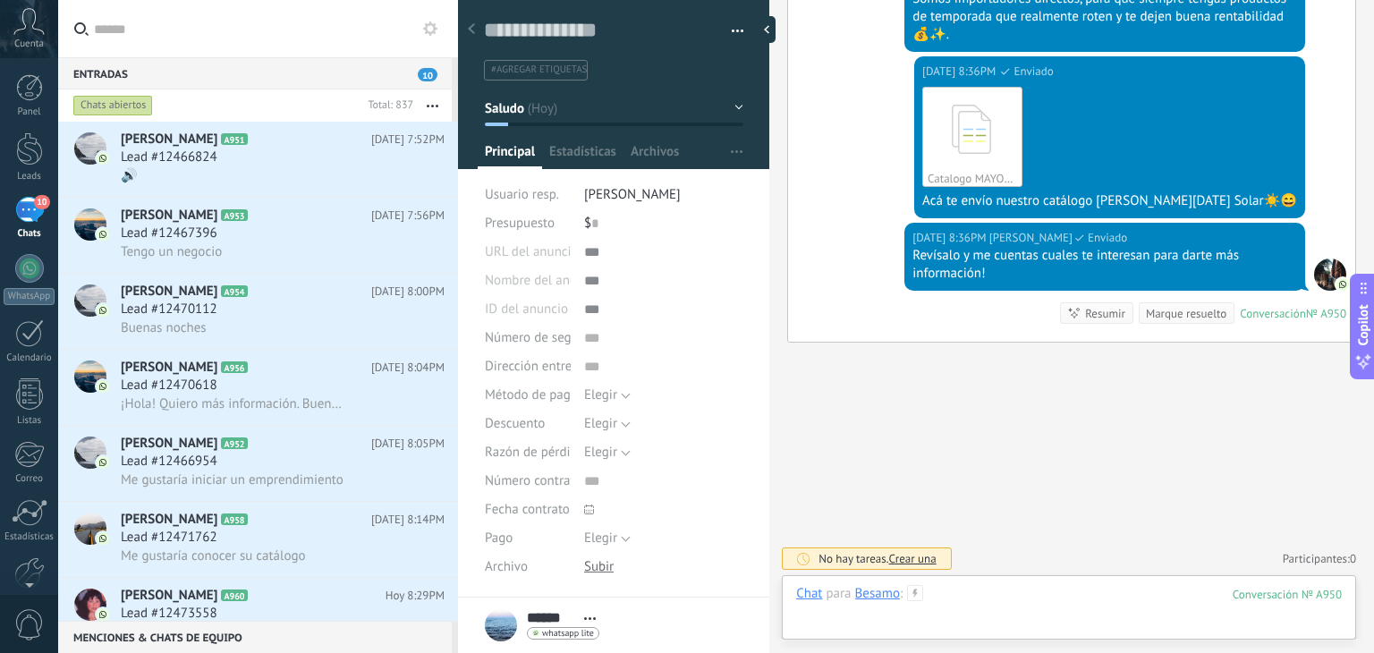
click at [980, 588] on div at bounding box center [1068, 612] width 545 height 54
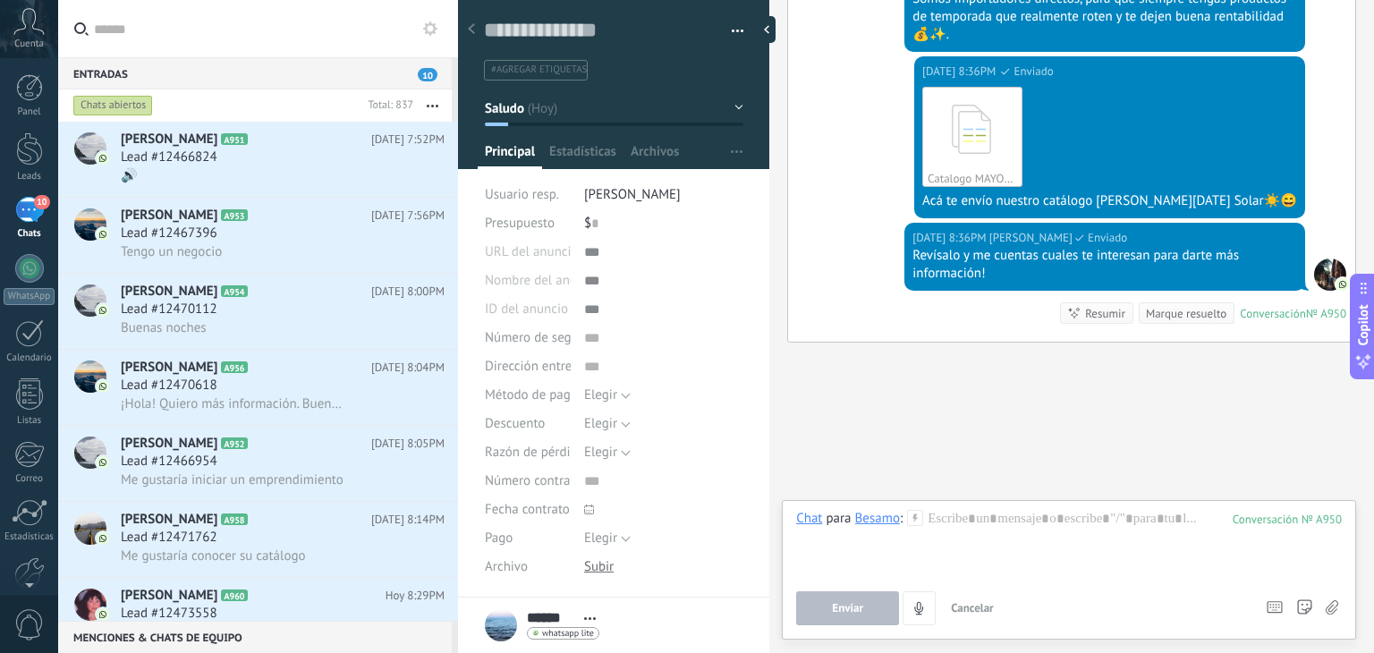
click at [943, 417] on div "Buscar Carga más Hoy Hoy Creación: 2 eventos Expandir Hoy 7:51PM Besamo Hola. ¿…" at bounding box center [1071, 16] width 604 height 1277
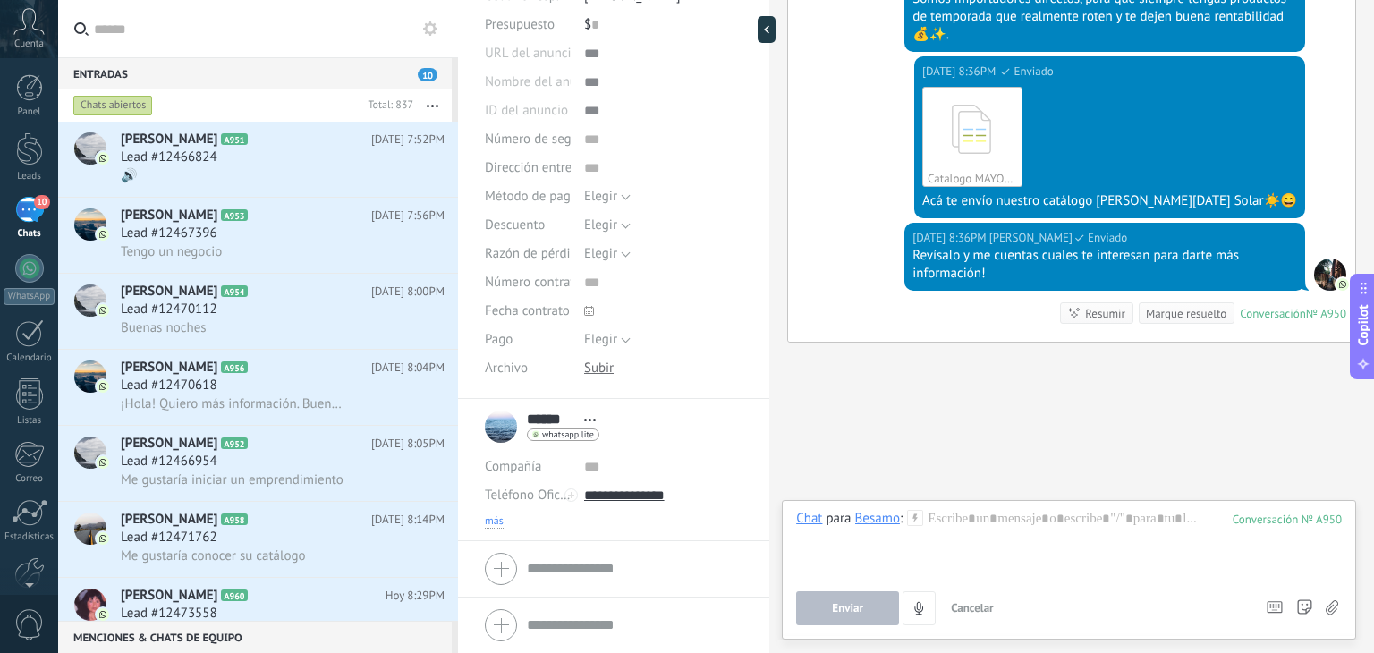
click at [492, 520] on span "más" at bounding box center [494, 521] width 19 height 14
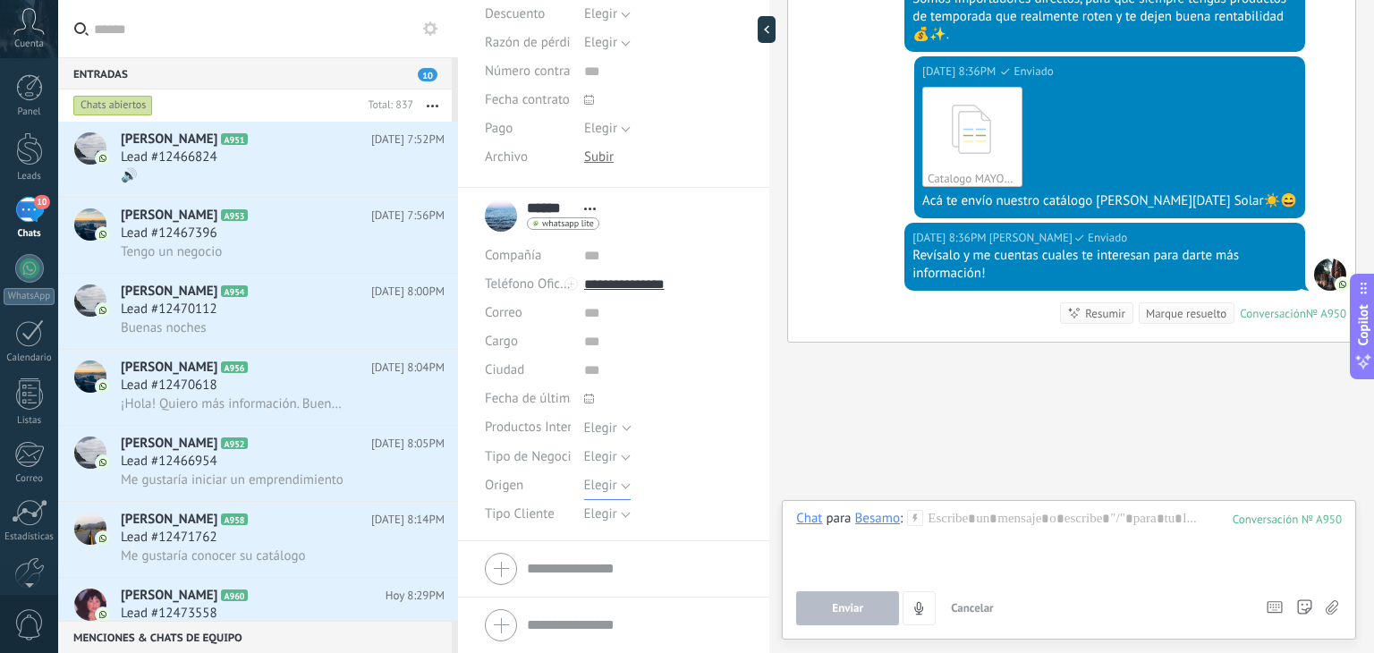
click at [611, 486] on span "Elegir" at bounding box center [600, 485] width 33 height 17
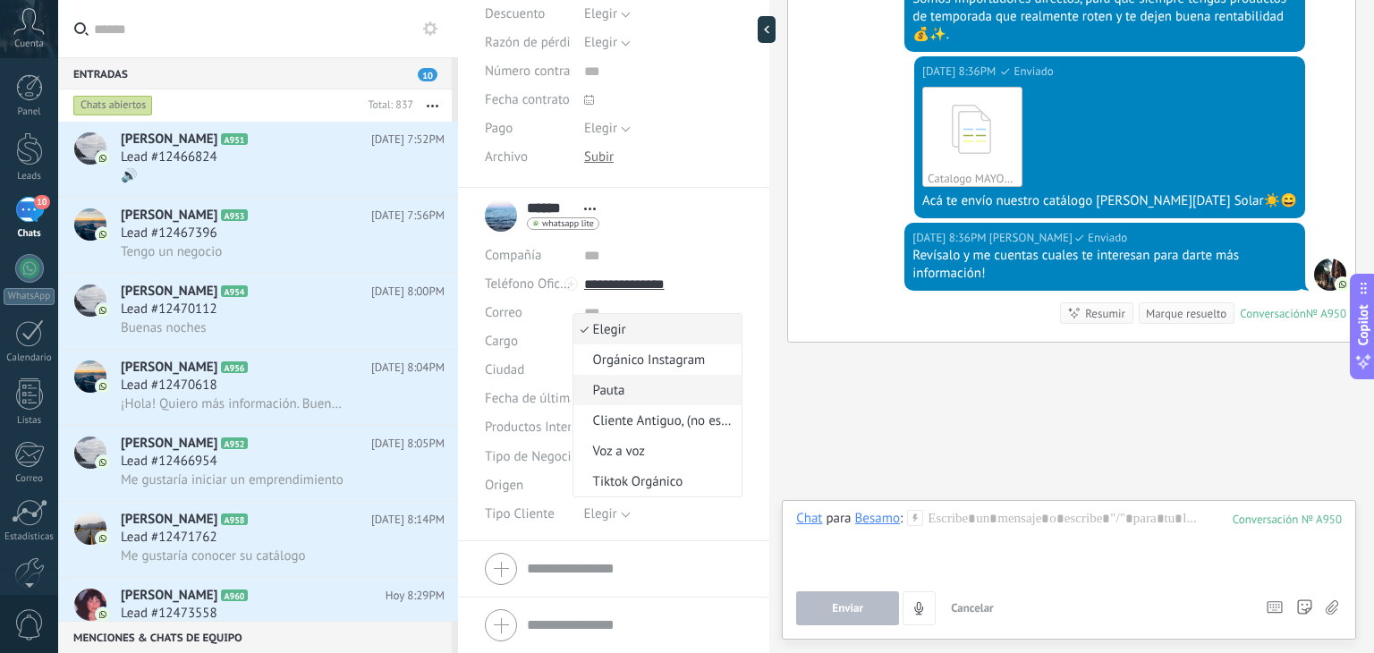
click at [641, 387] on span "Pauta" at bounding box center [655, 390] width 164 height 17
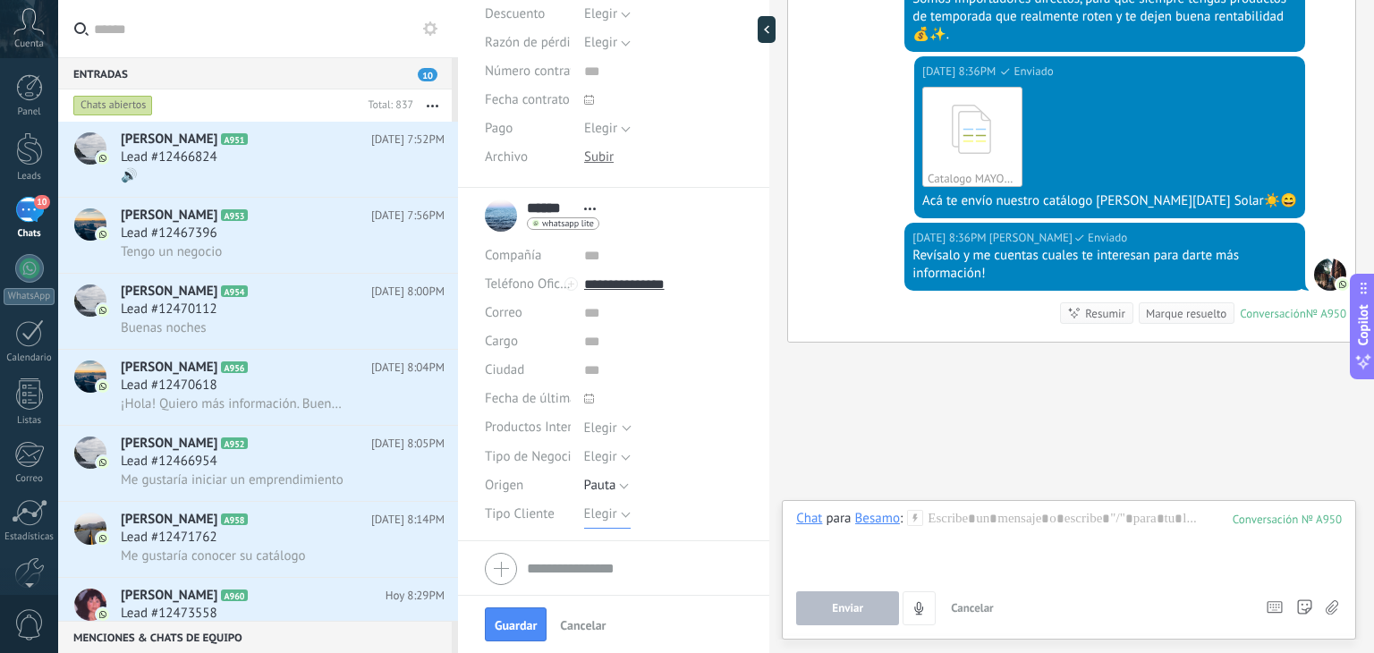
click at [608, 511] on span "Elegir" at bounding box center [600, 513] width 33 height 17
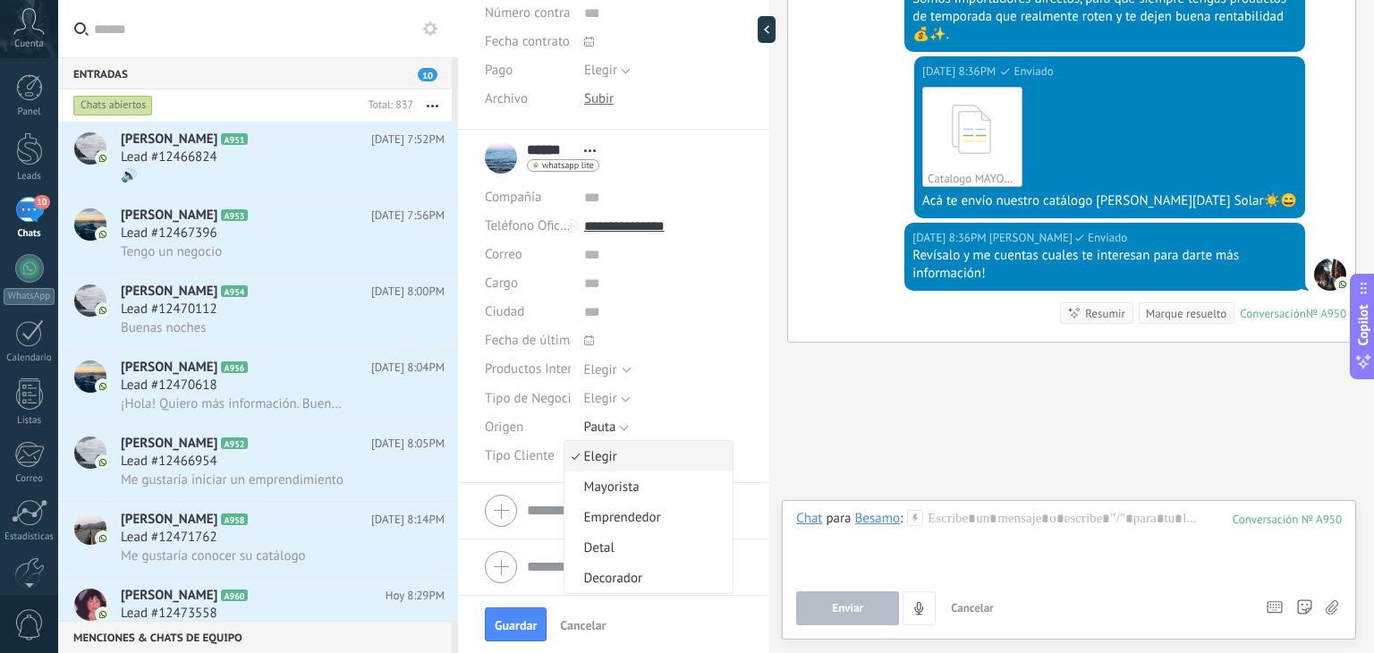
scroll to position [467, 0]
click at [692, 412] on div "Elegir Ferretería Eléctricos Tienda de iluminación E-commerce Miscelánea Decora…" at bounding box center [663, 399] width 159 height 29
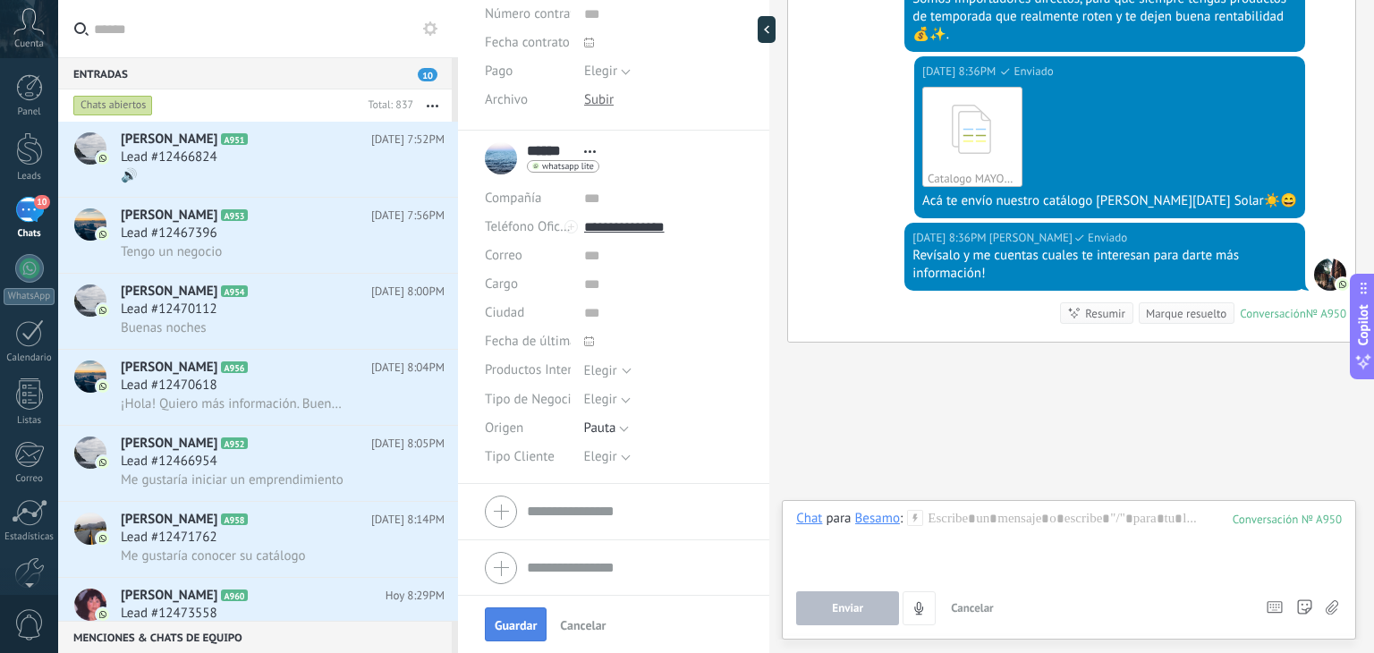
click at [501, 625] on span "Guardar" at bounding box center [516, 625] width 42 height 13
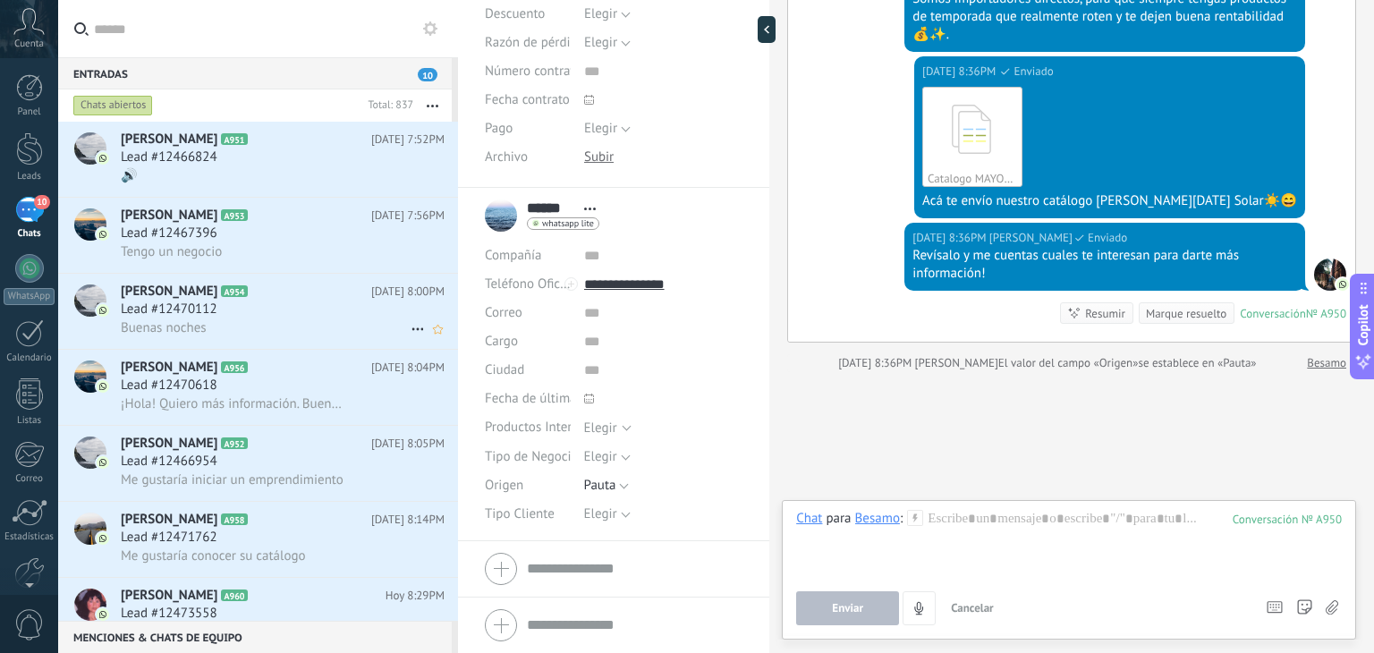
scroll to position [651, 0]
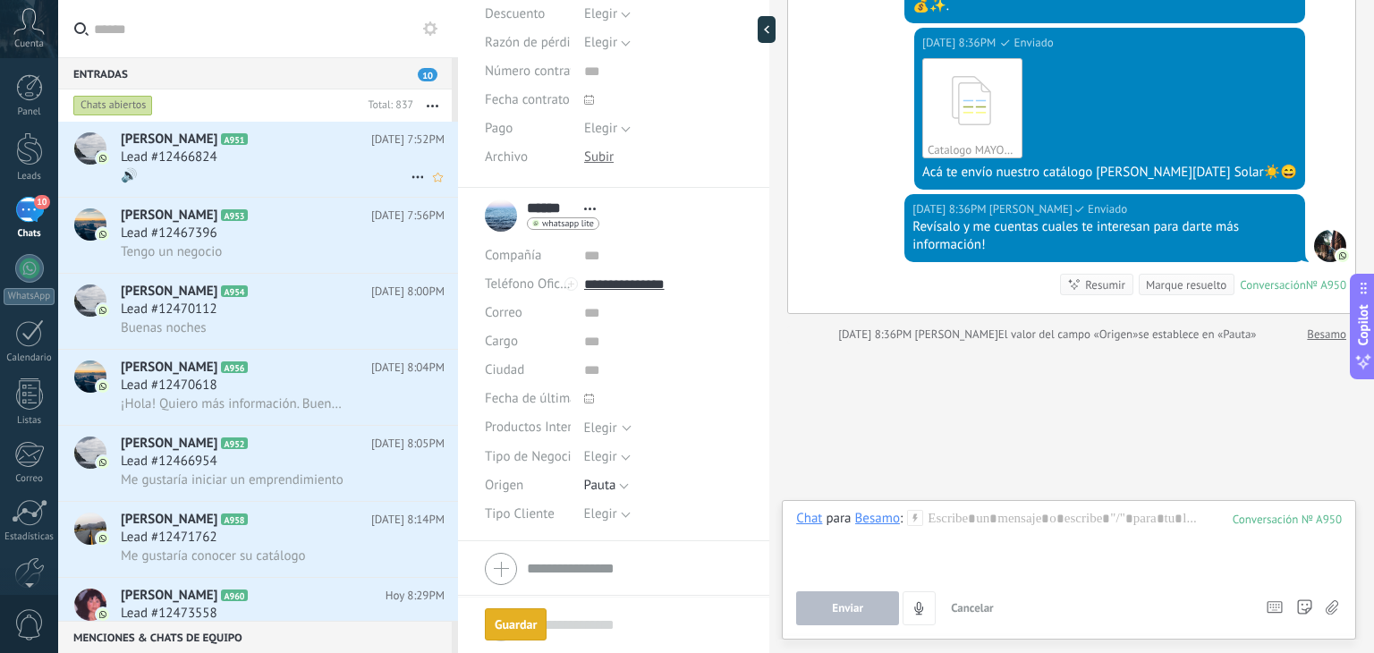
click at [253, 142] on icon at bounding box center [262, 140] width 18 height 18
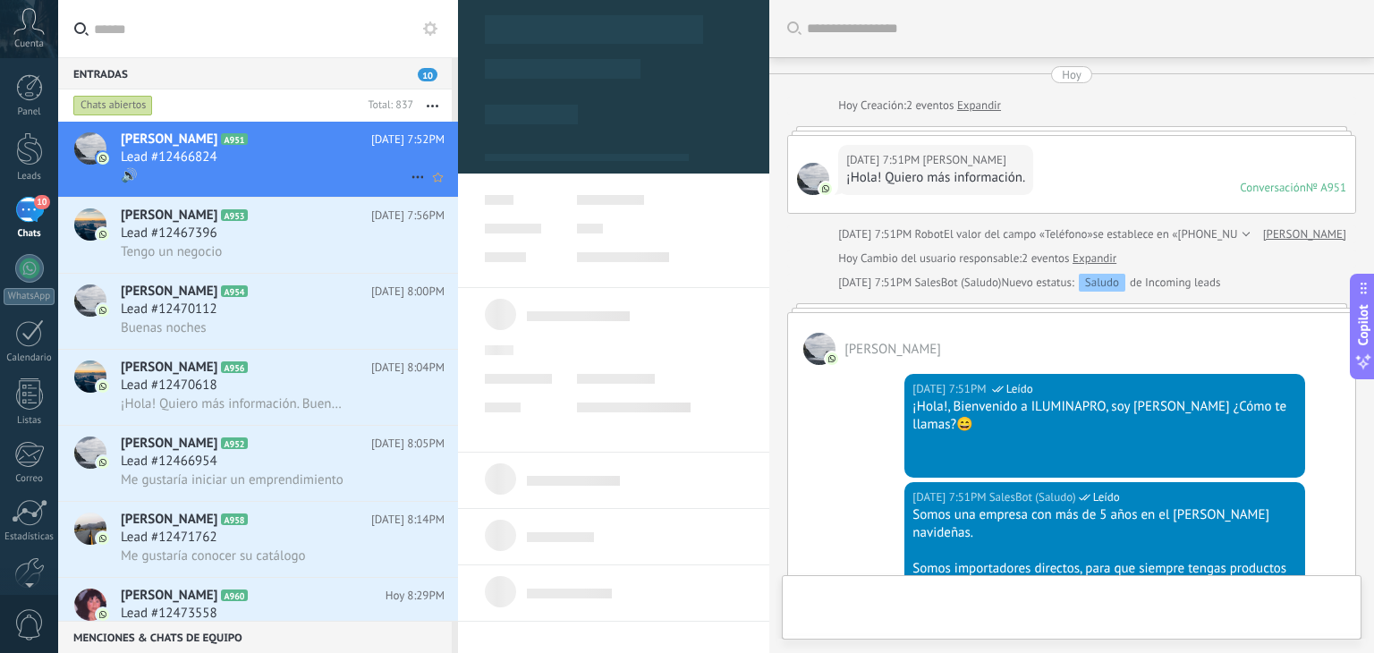
scroll to position [717, 0]
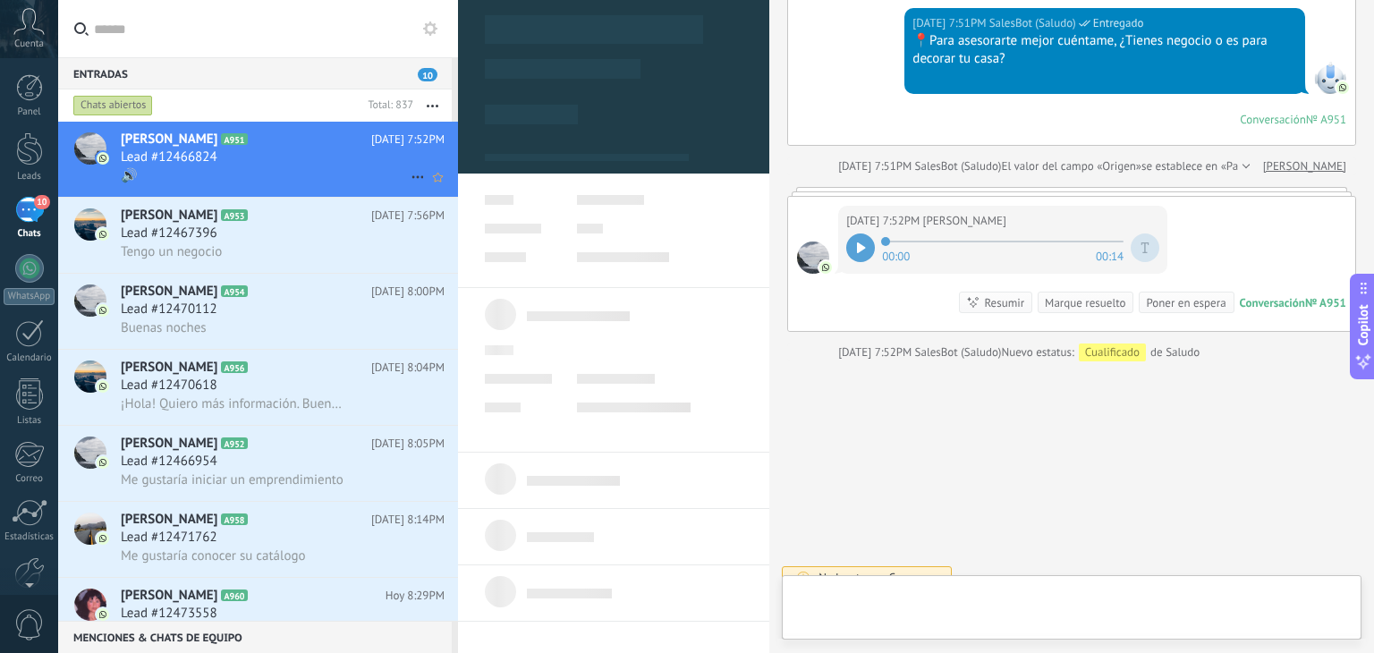
type textarea "**********"
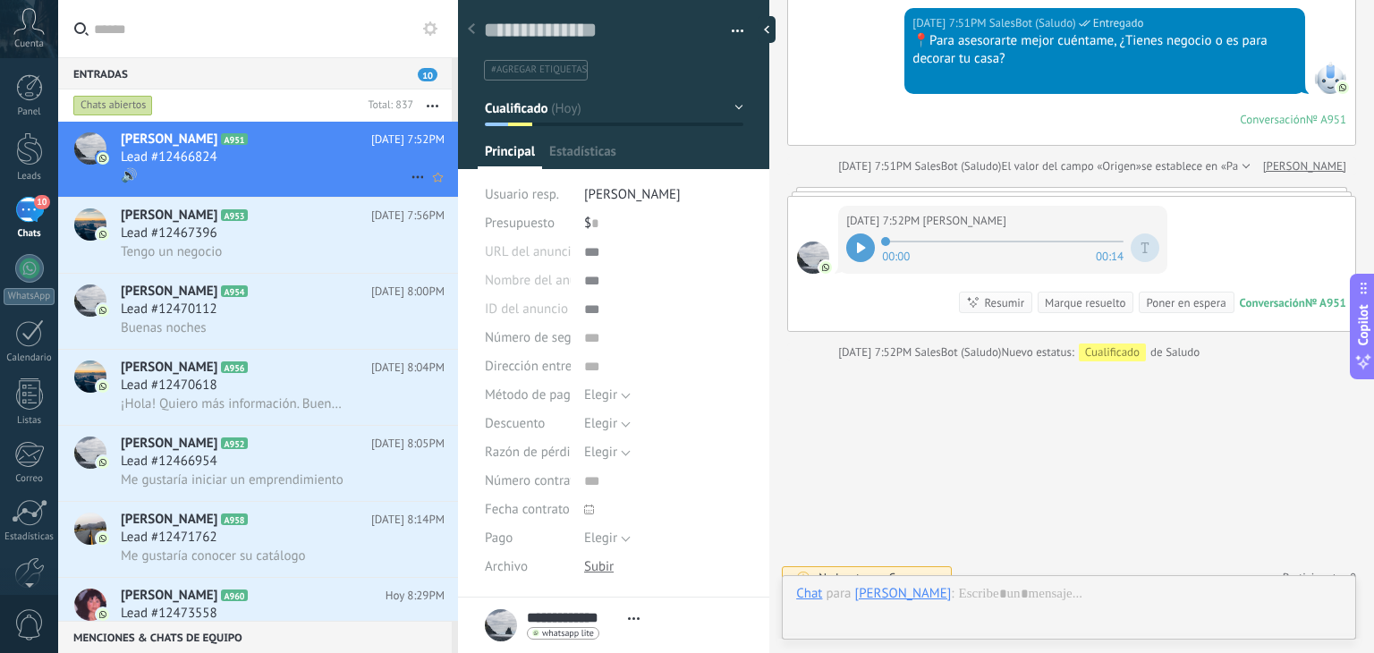
scroll to position [26, 0]
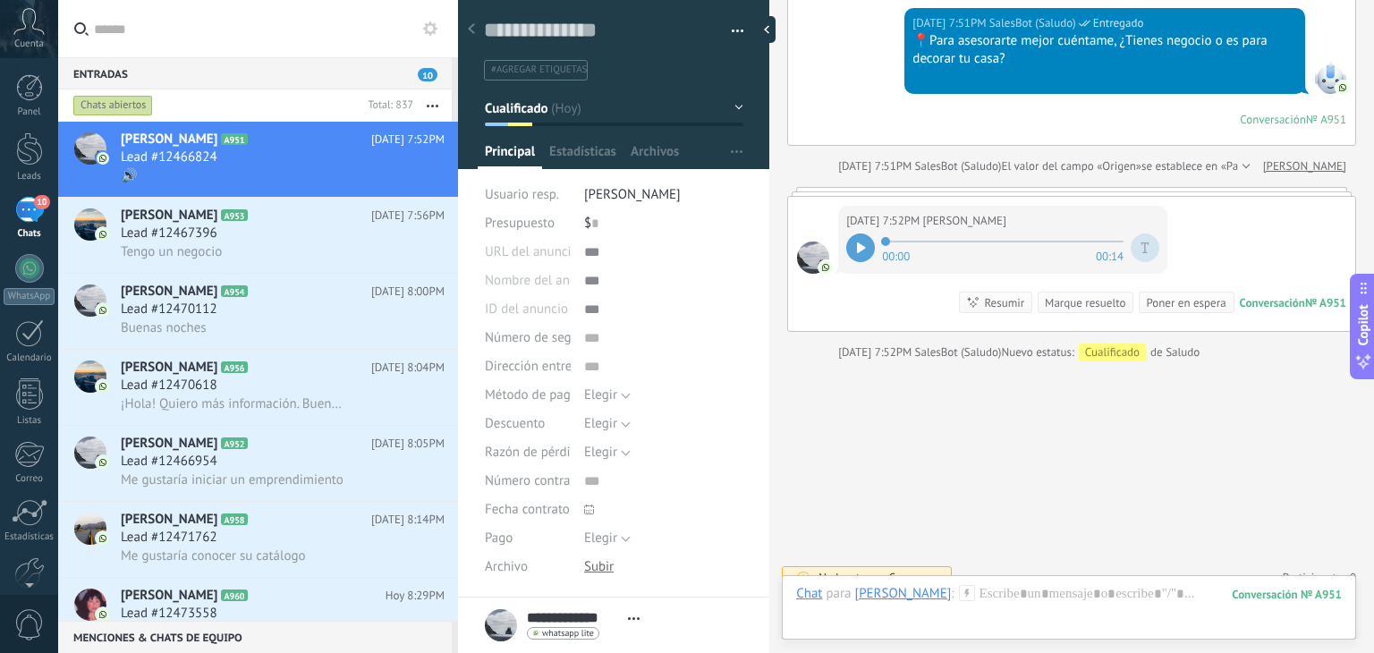
click at [864, 242] on icon at bounding box center [861, 247] width 9 height 11
click at [1069, 598] on div at bounding box center [1068, 612] width 545 height 54
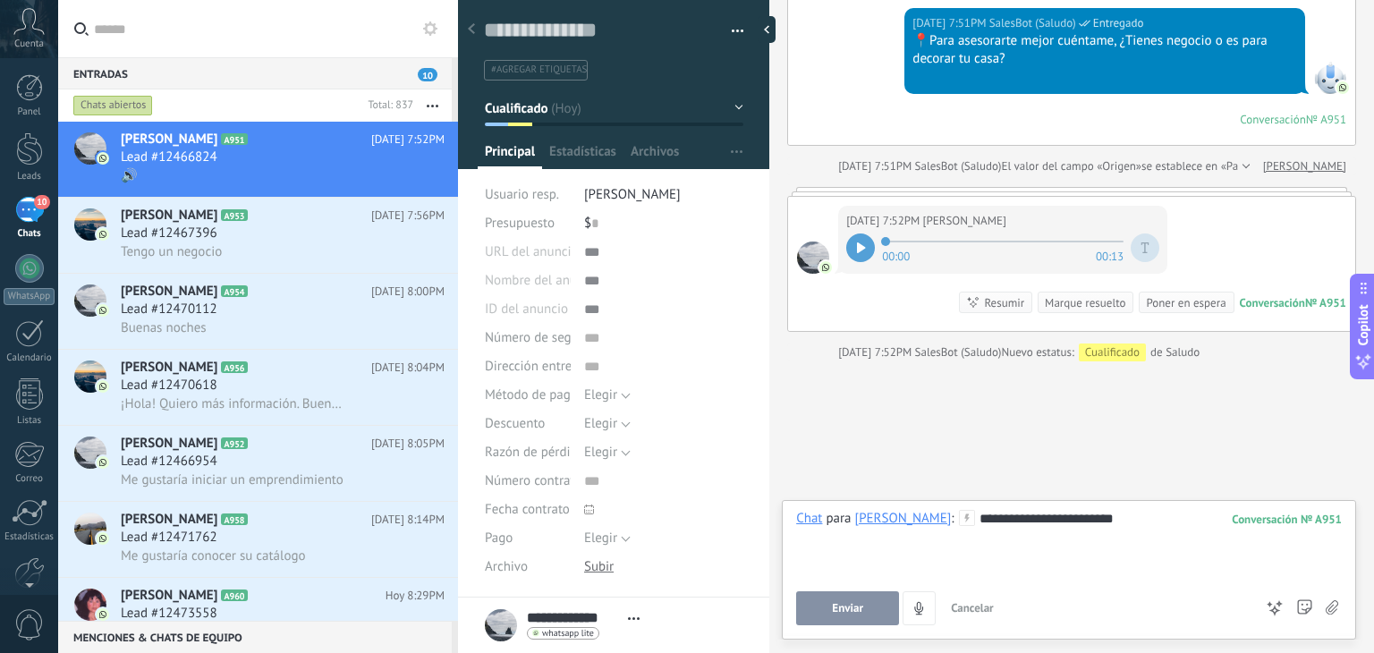
click at [803, 598] on button "Enviar" at bounding box center [847, 608] width 103 height 34
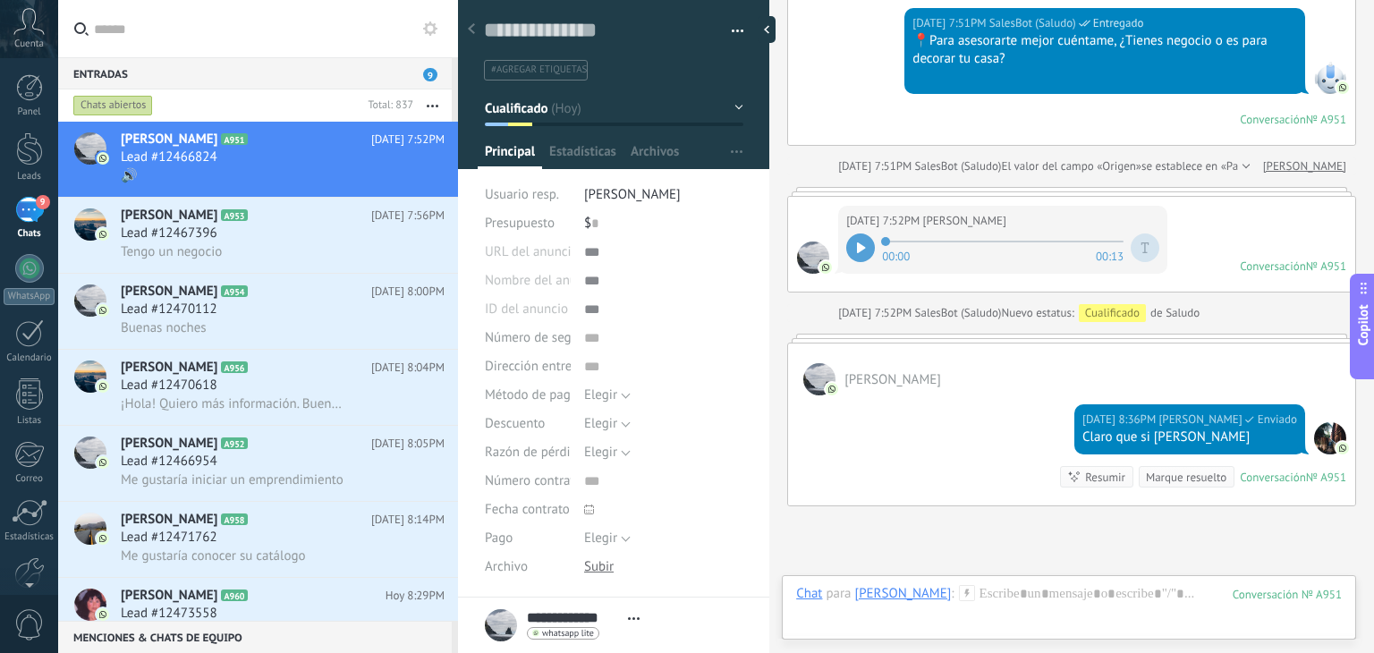
scroll to position [862, 0]
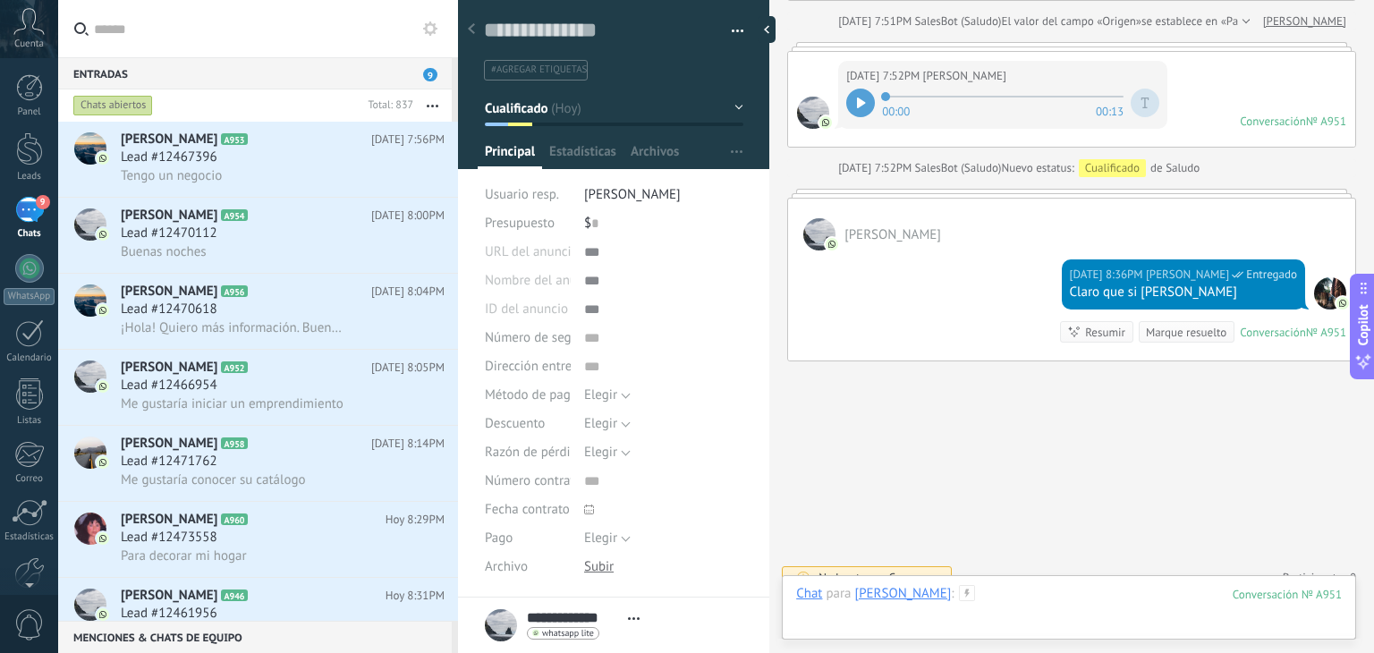
click at [1037, 597] on div at bounding box center [1068, 612] width 545 height 54
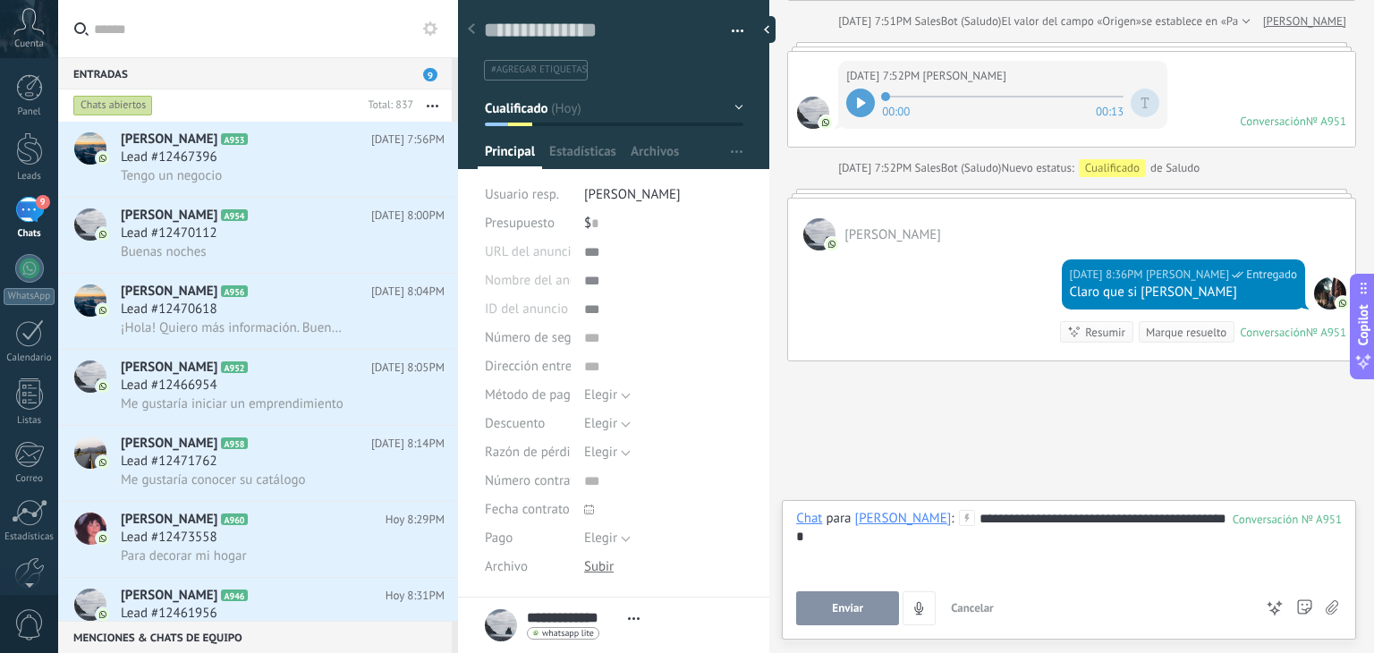
click at [852, 597] on button "Enviar" at bounding box center [847, 608] width 103 height 34
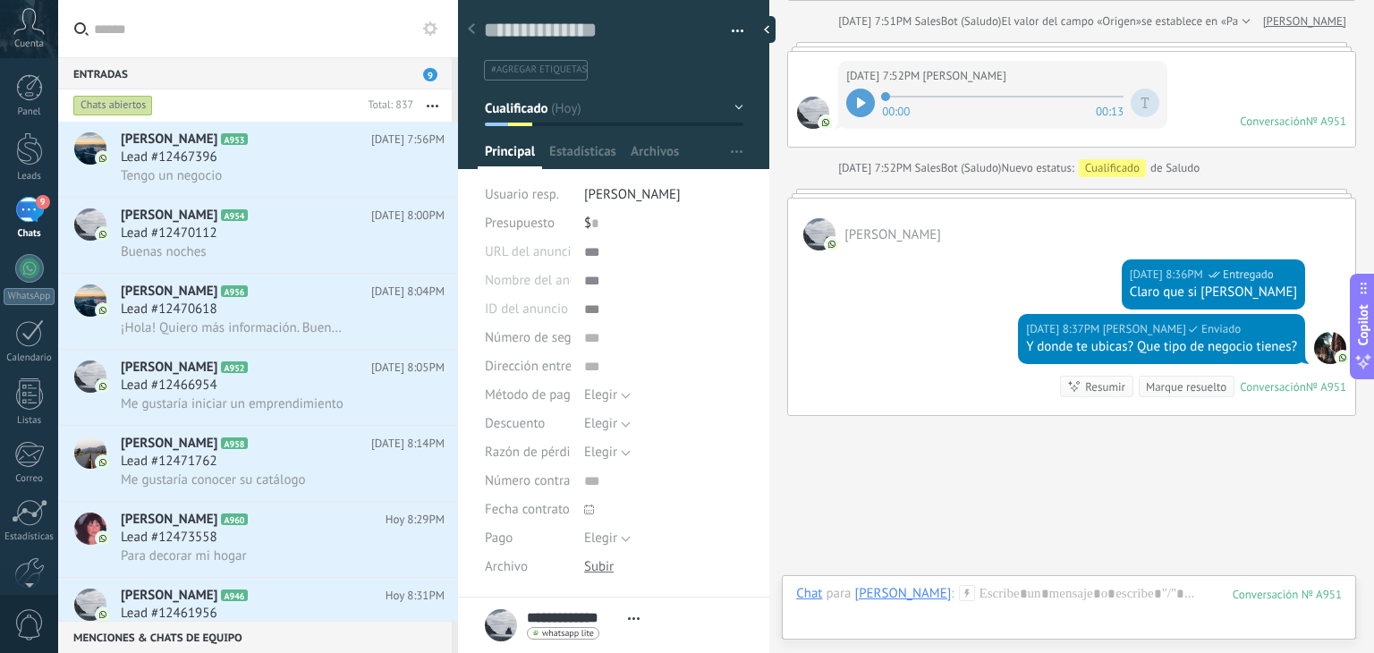
scroll to position [916, 0]
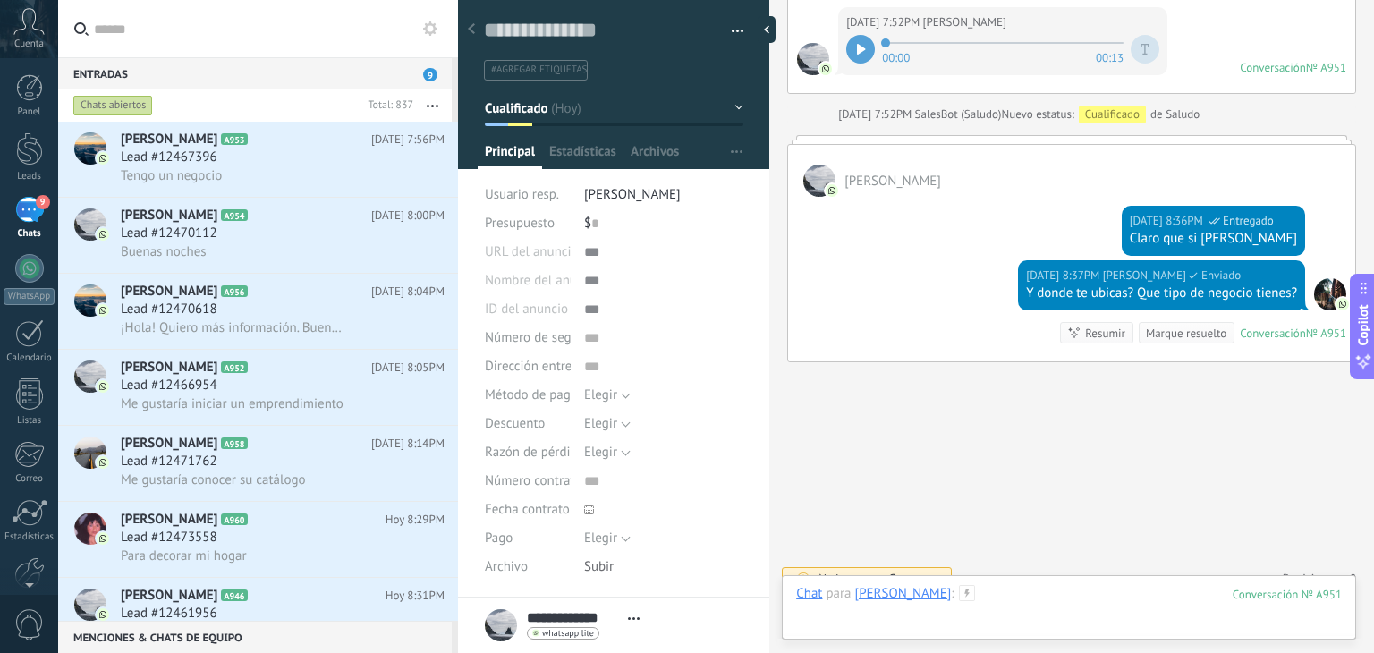
click at [1004, 596] on div at bounding box center [1068, 612] width 545 height 54
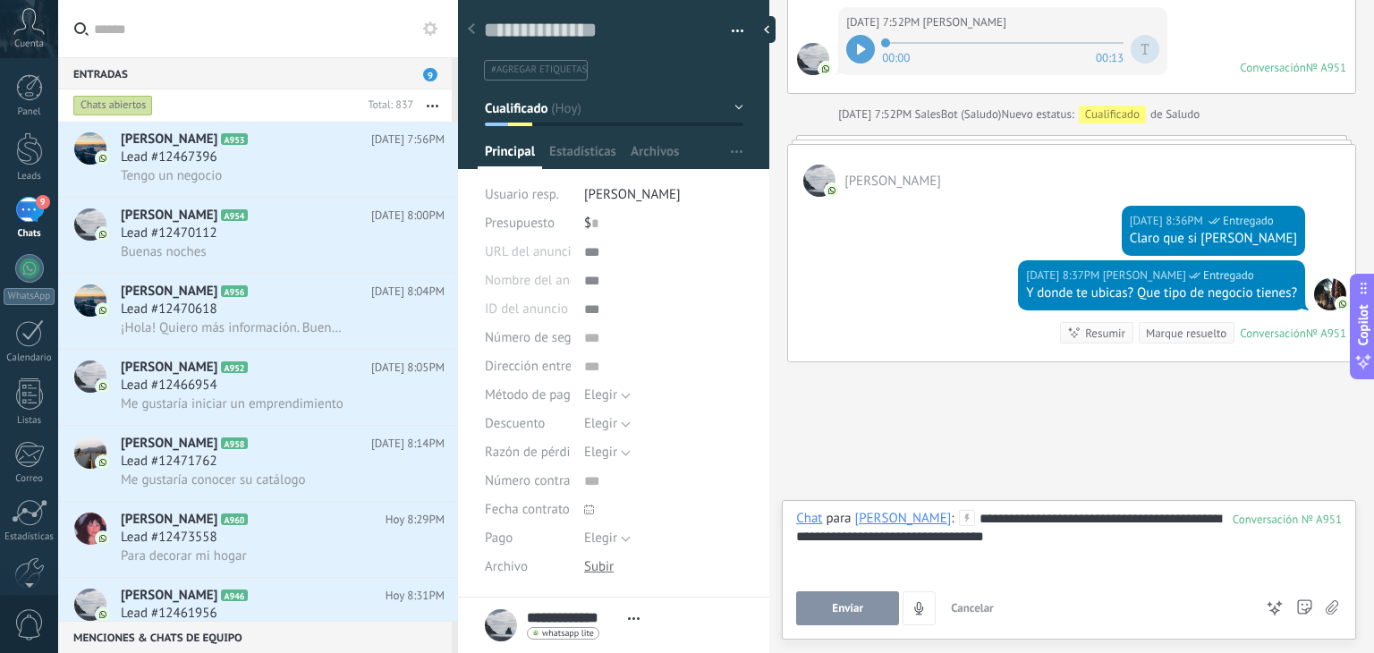
click at [841, 598] on button "Enviar" at bounding box center [847, 608] width 103 height 34
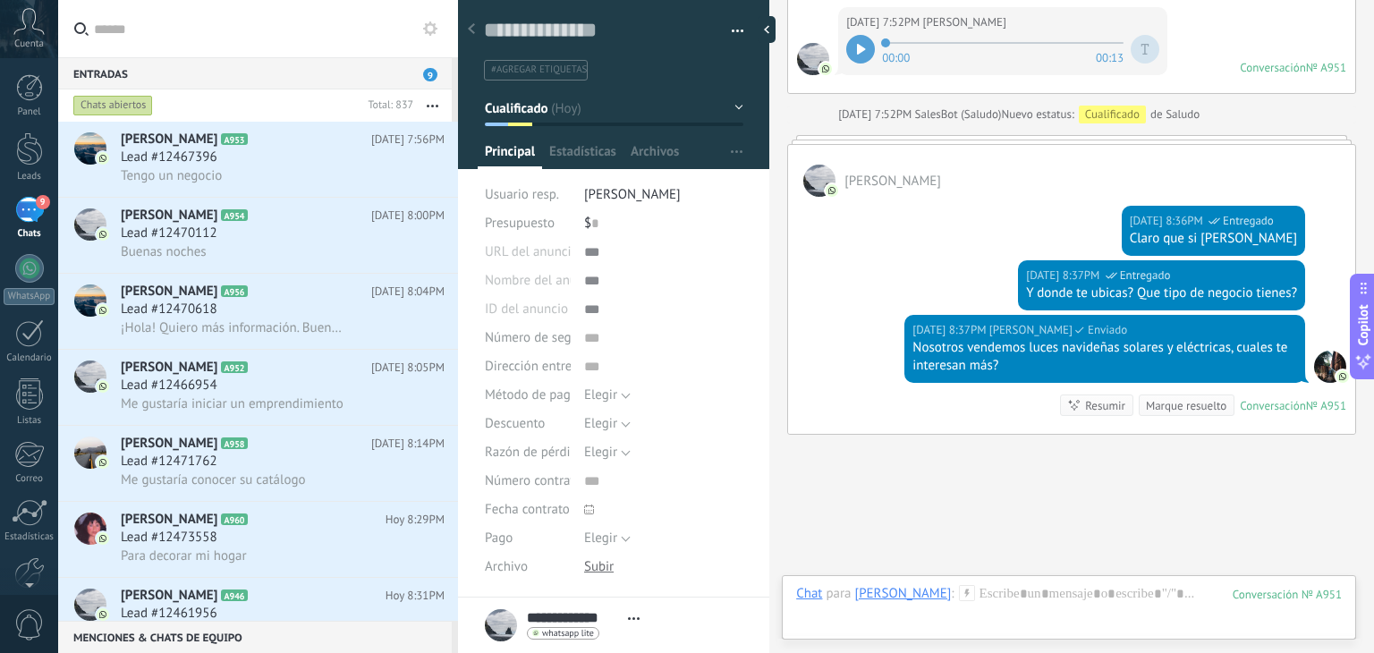
scroll to position [989, 0]
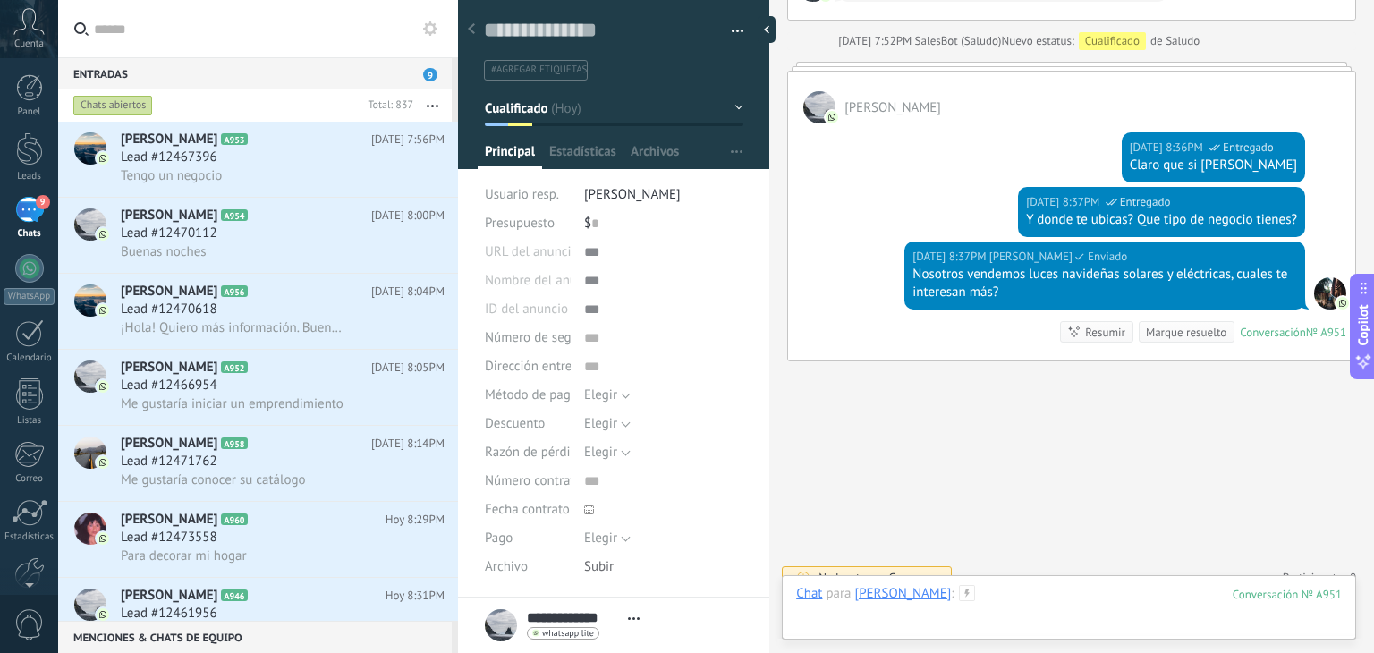
click at [998, 615] on div at bounding box center [1068, 612] width 545 height 54
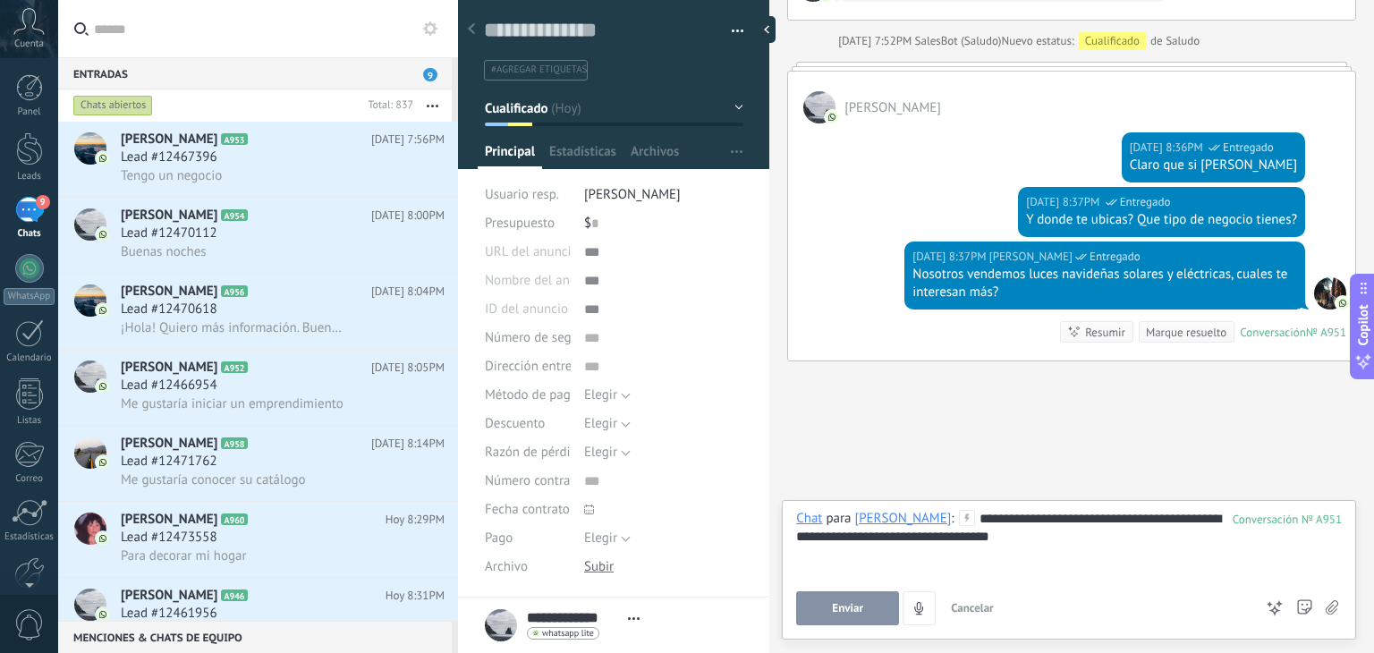
click at [872, 612] on button "Enviar" at bounding box center [847, 608] width 103 height 34
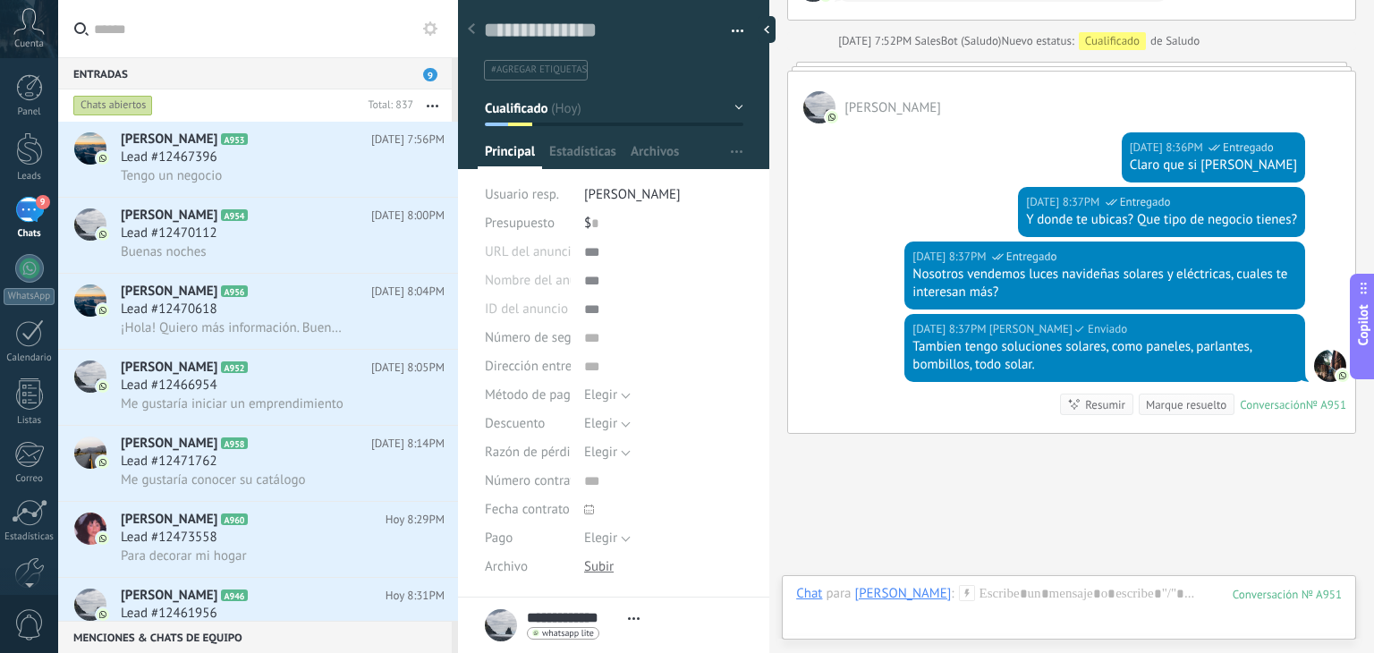
scroll to position [1061, 0]
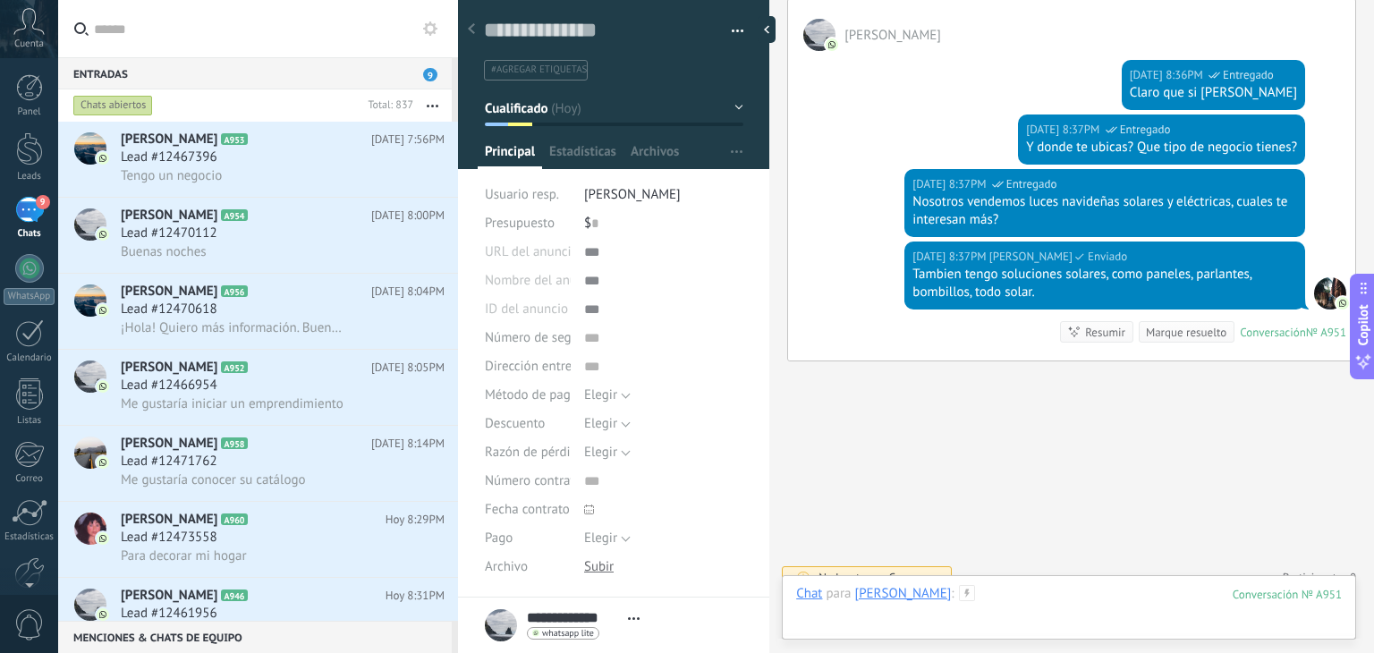
click at [999, 605] on div "Chat para Yolanda Duque : 951 Enviar Cancelar Rastrear clics en links ? Reducir…" at bounding box center [1068, 612] width 545 height 54
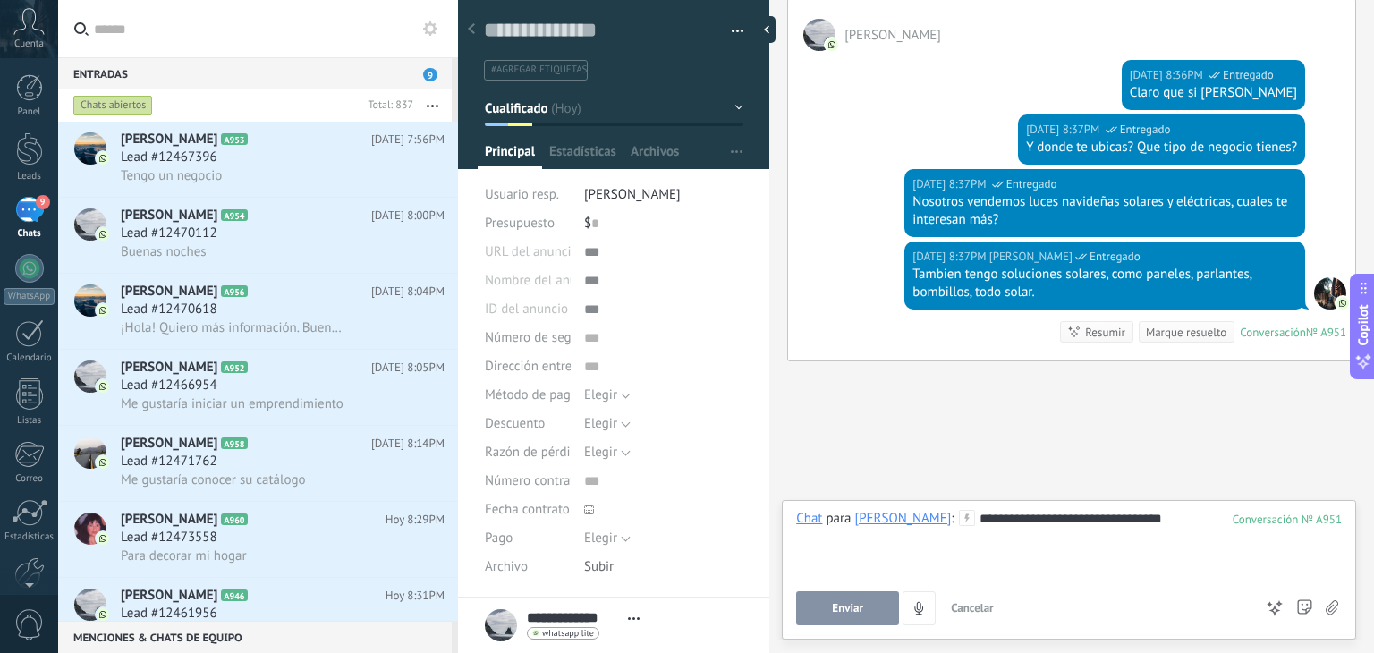
click at [817, 602] on button "Enviar" at bounding box center [847, 608] width 103 height 34
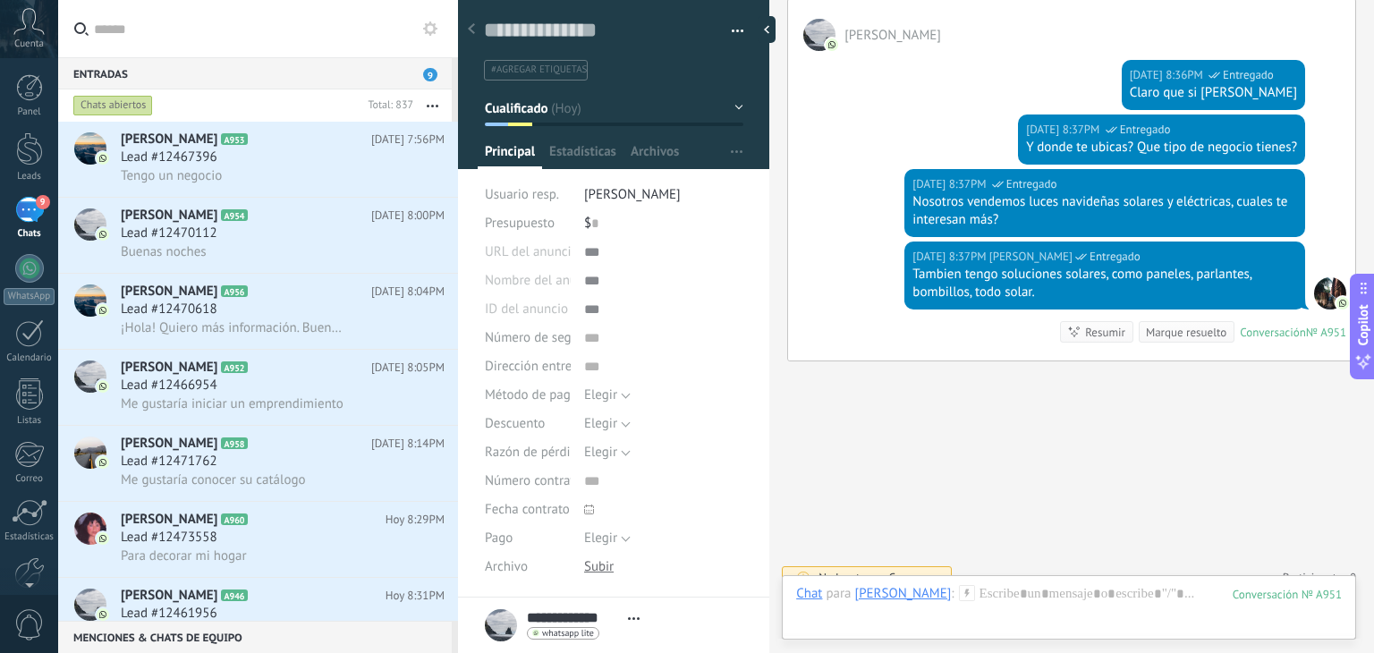
scroll to position [1116, 0]
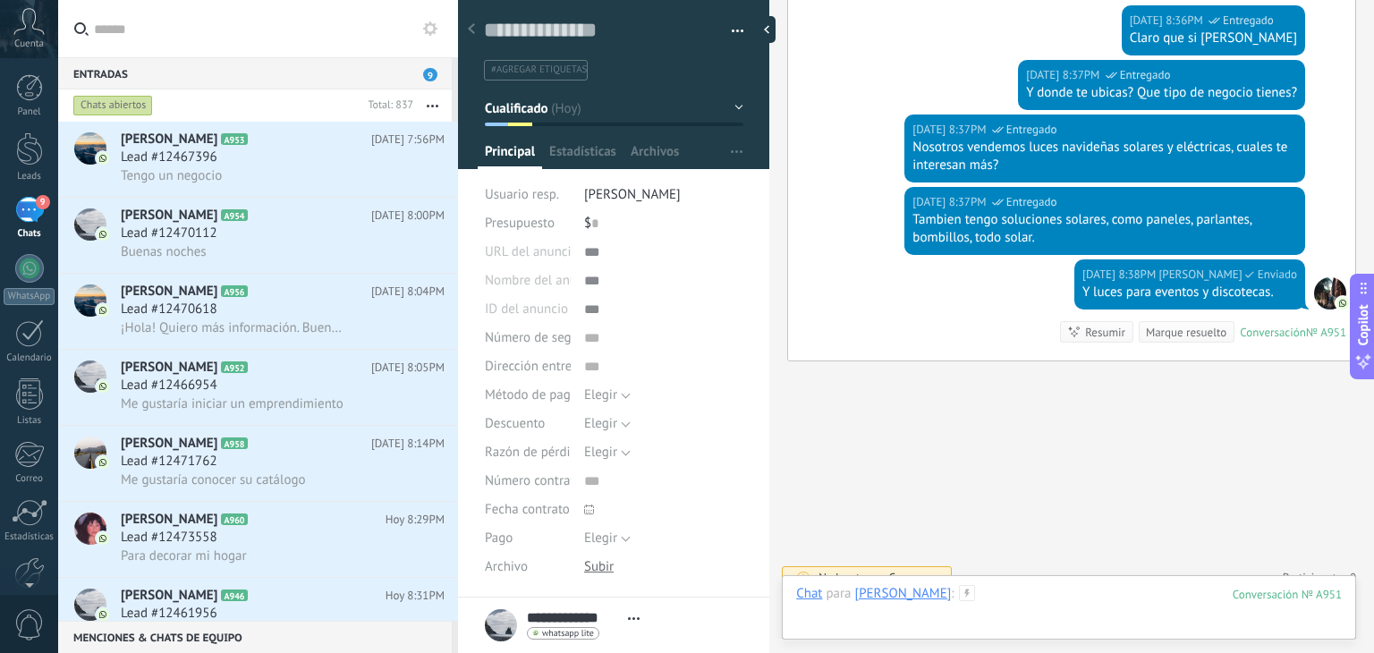
click at [1051, 601] on div at bounding box center [1068, 612] width 545 height 54
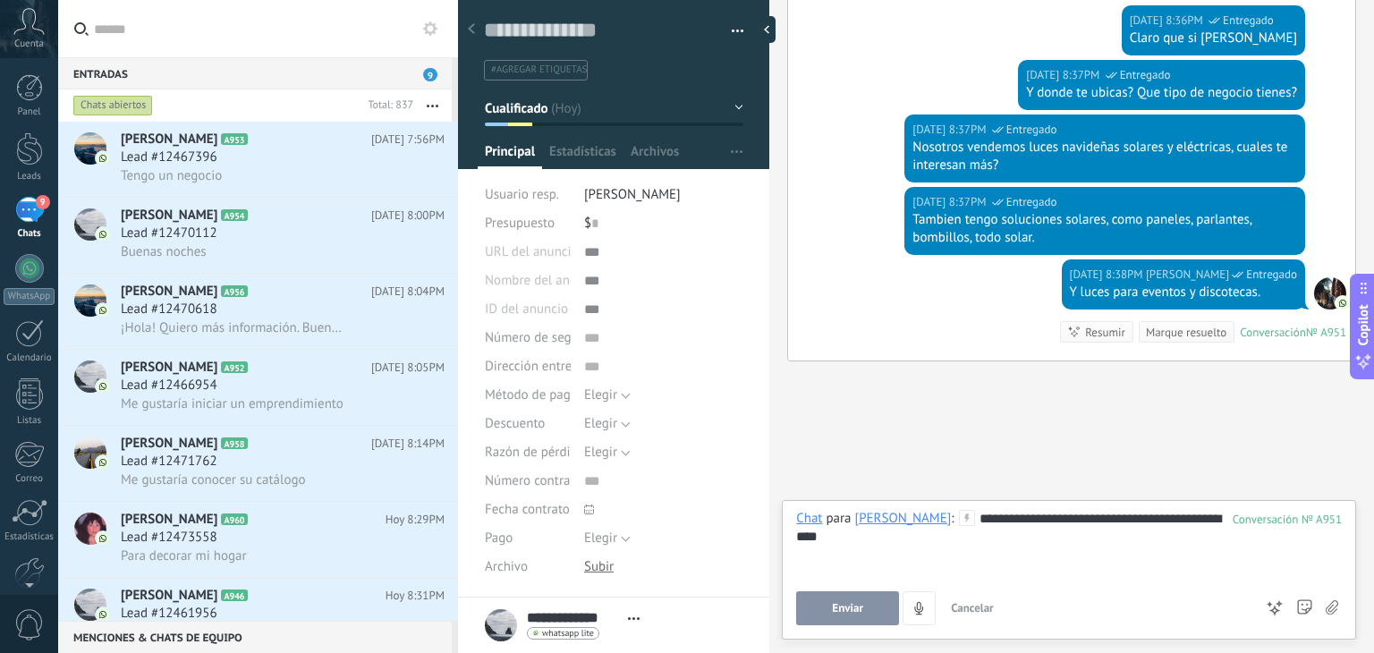
click at [845, 606] on span "Enviar" at bounding box center [847, 608] width 31 height 13
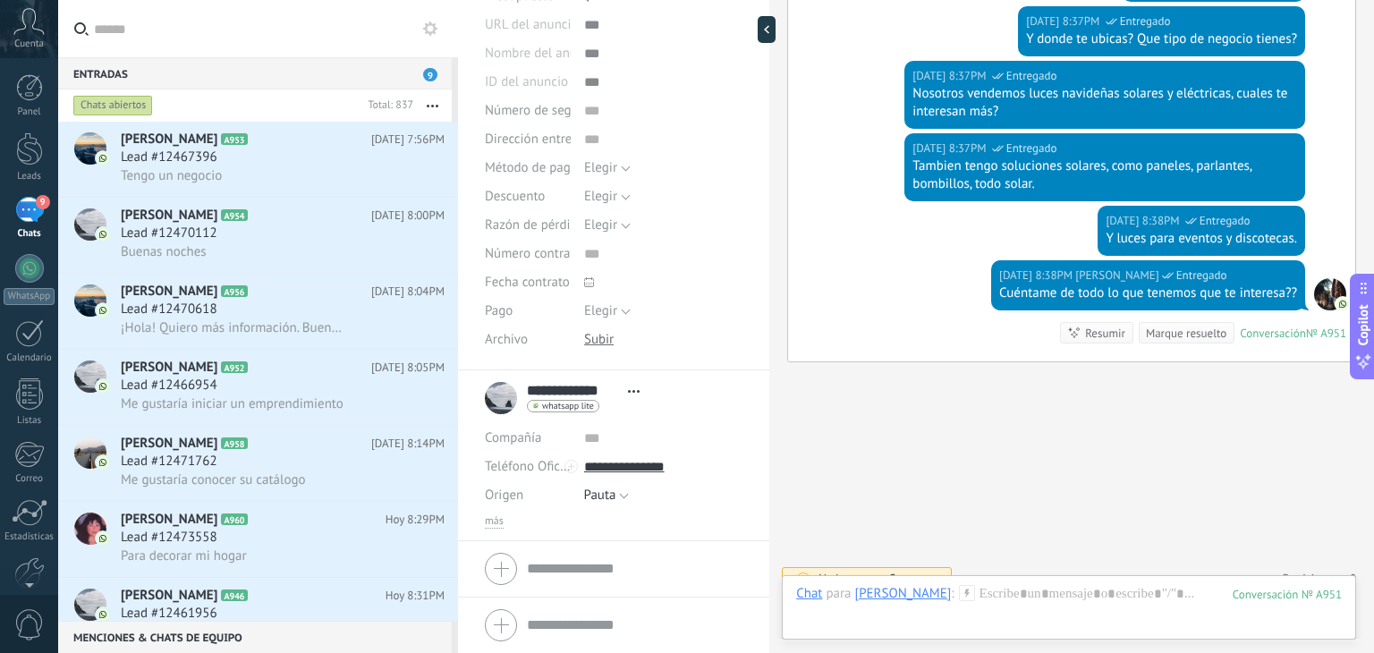
scroll to position [226, 0]
click at [307, 162] on div "Lead #12467396" at bounding box center [283, 157] width 324 height 18
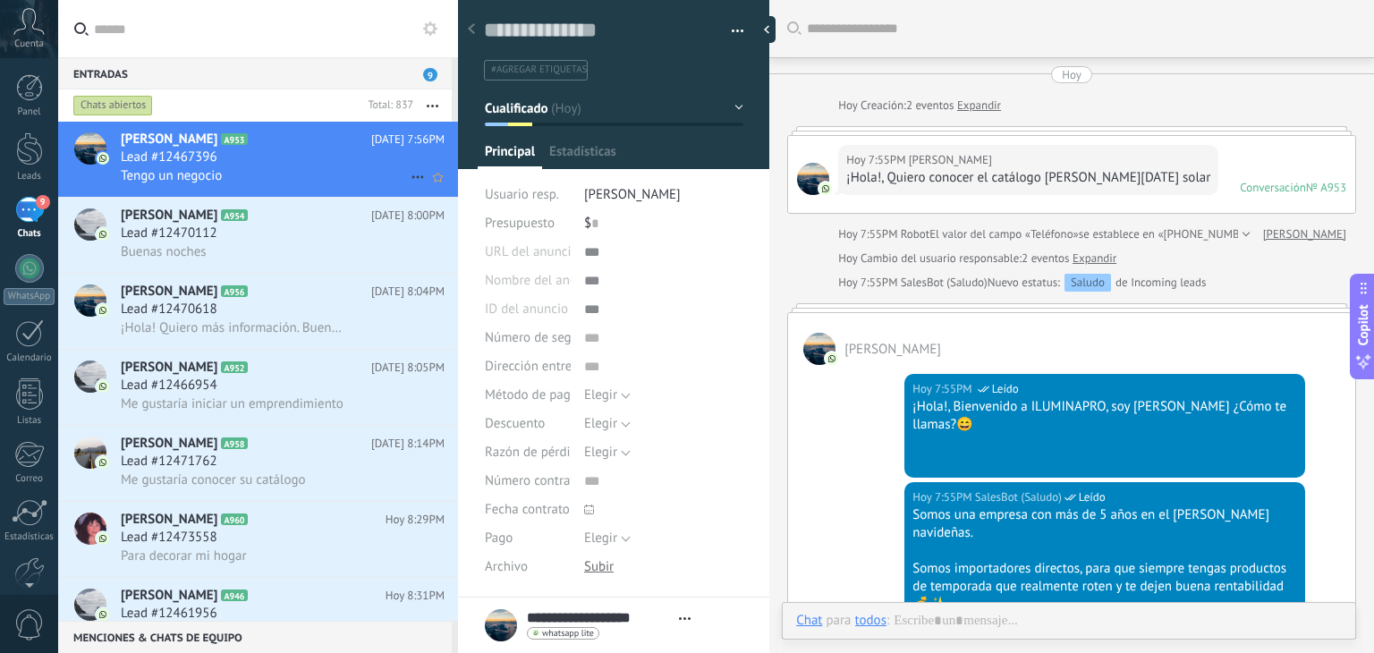
type textarea "**********"
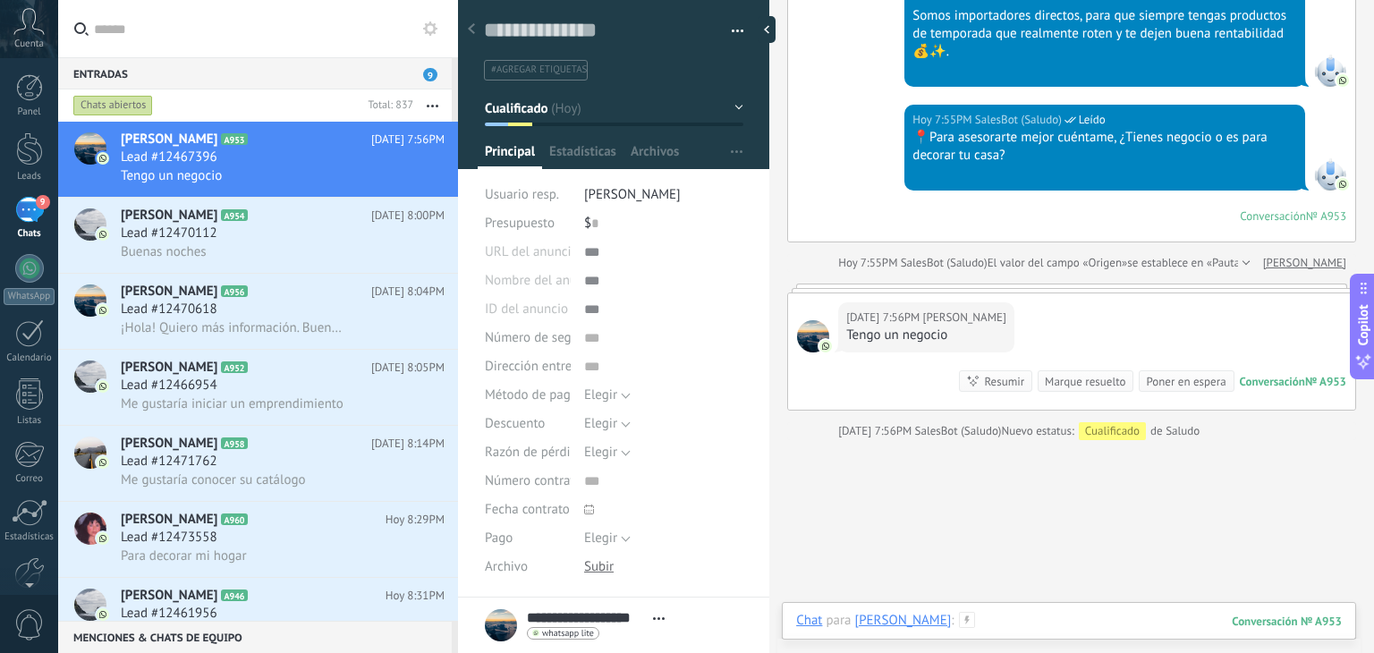
click at [1025, 620] on div at bounding box center [1068, 639] width 545 height 54
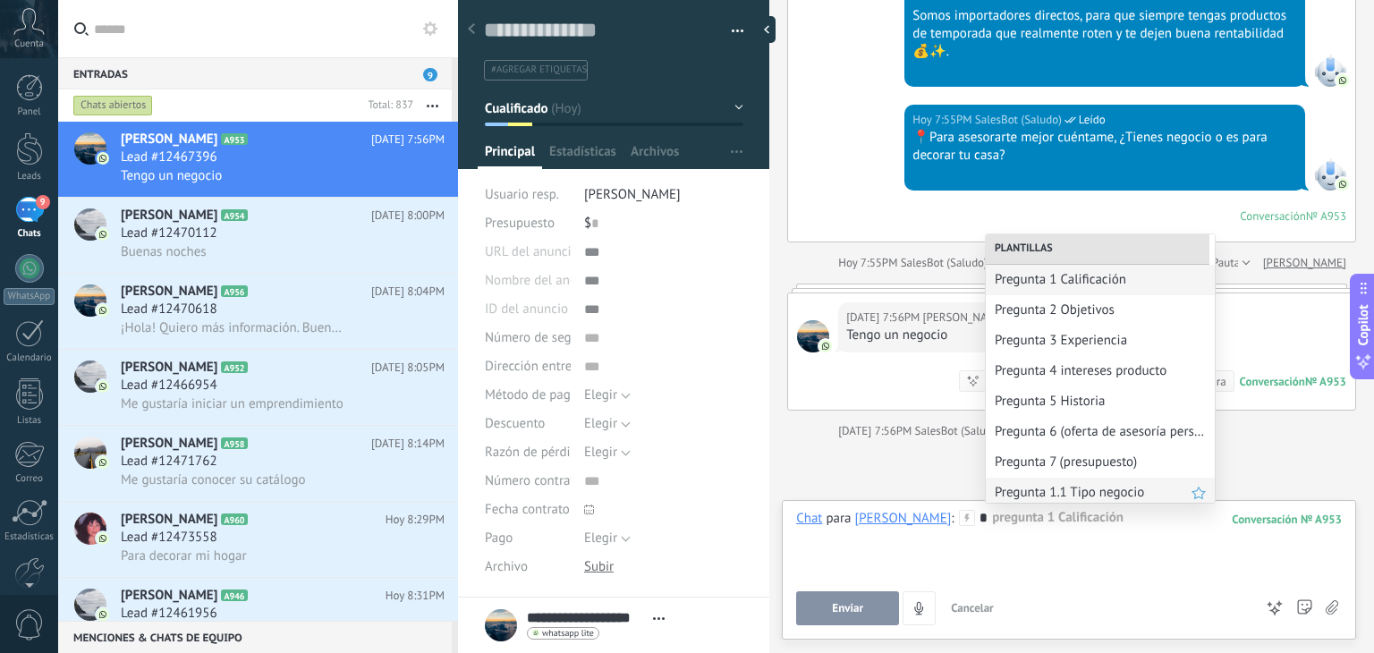
click at [1047, 496] on span "Pregunta 1.1 Tipo negocio" at bounding box center [1092, 492] width 197 height 17
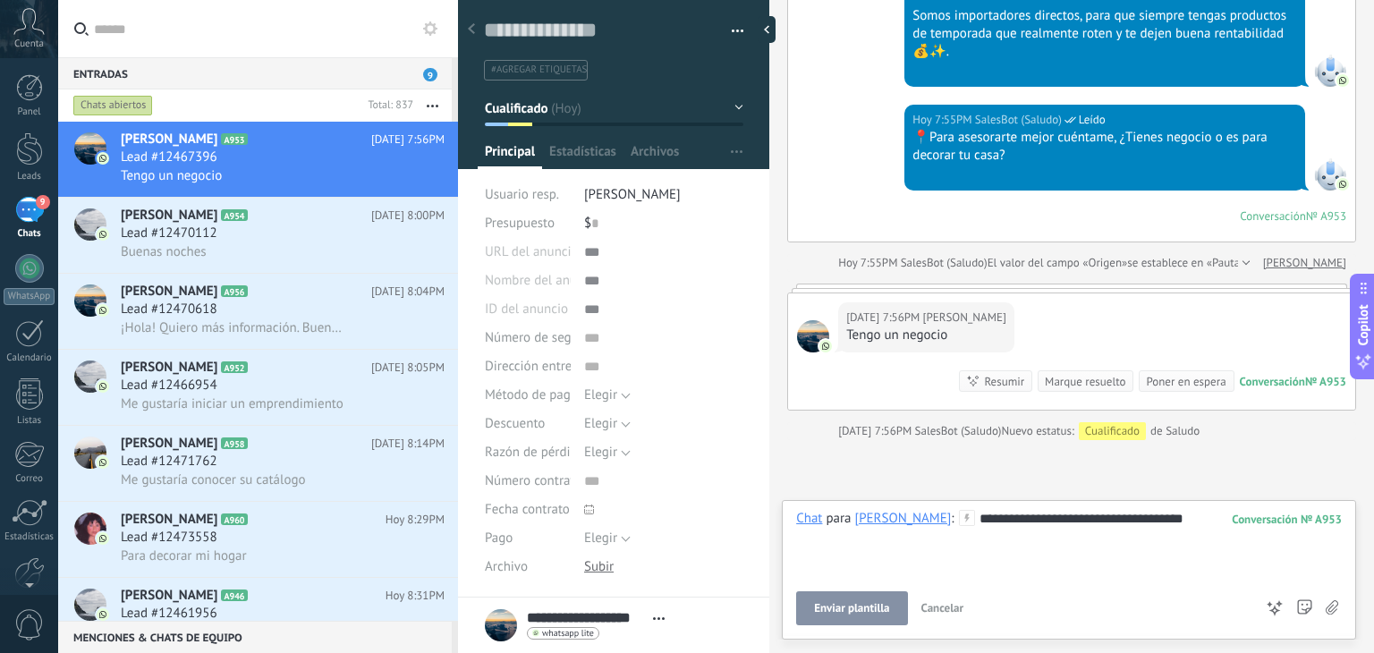
click at [881, 593] on button "Enviar plantilla" at bounding box center [851, 608] width 111 height 34
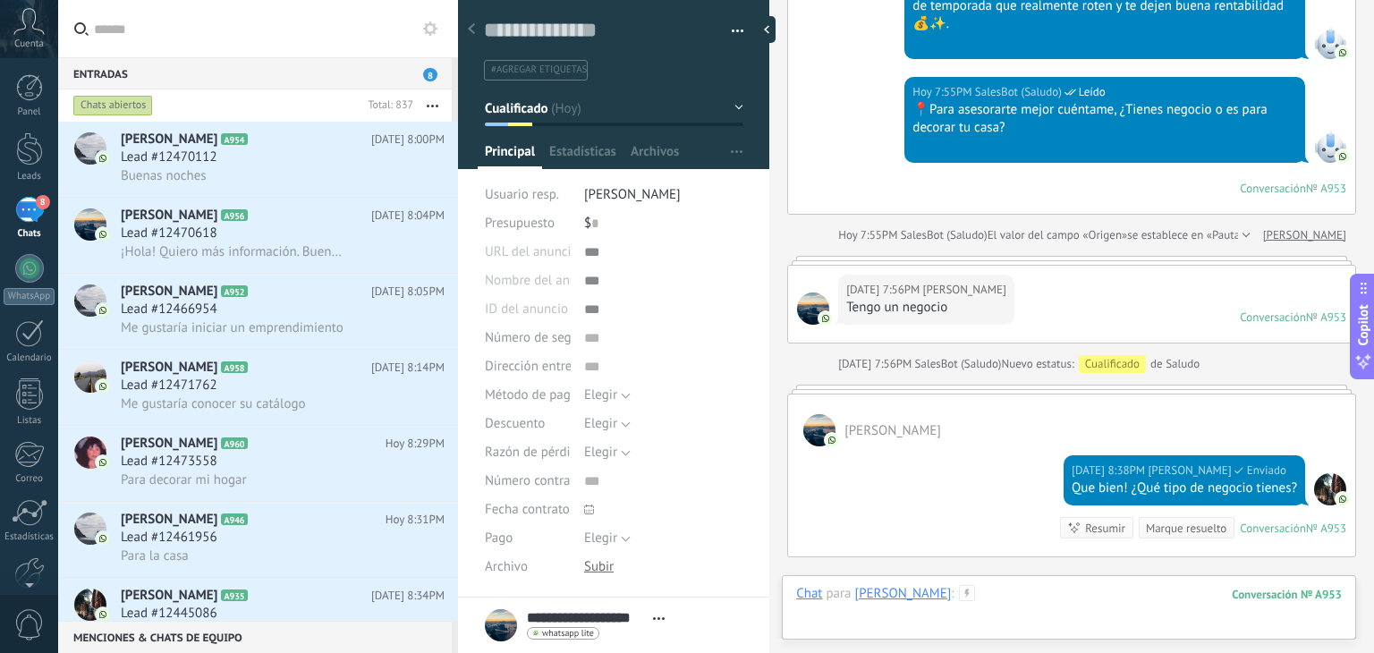
click at [1046, 589] on div at bounding box center [1068, 612] width 545 height 54
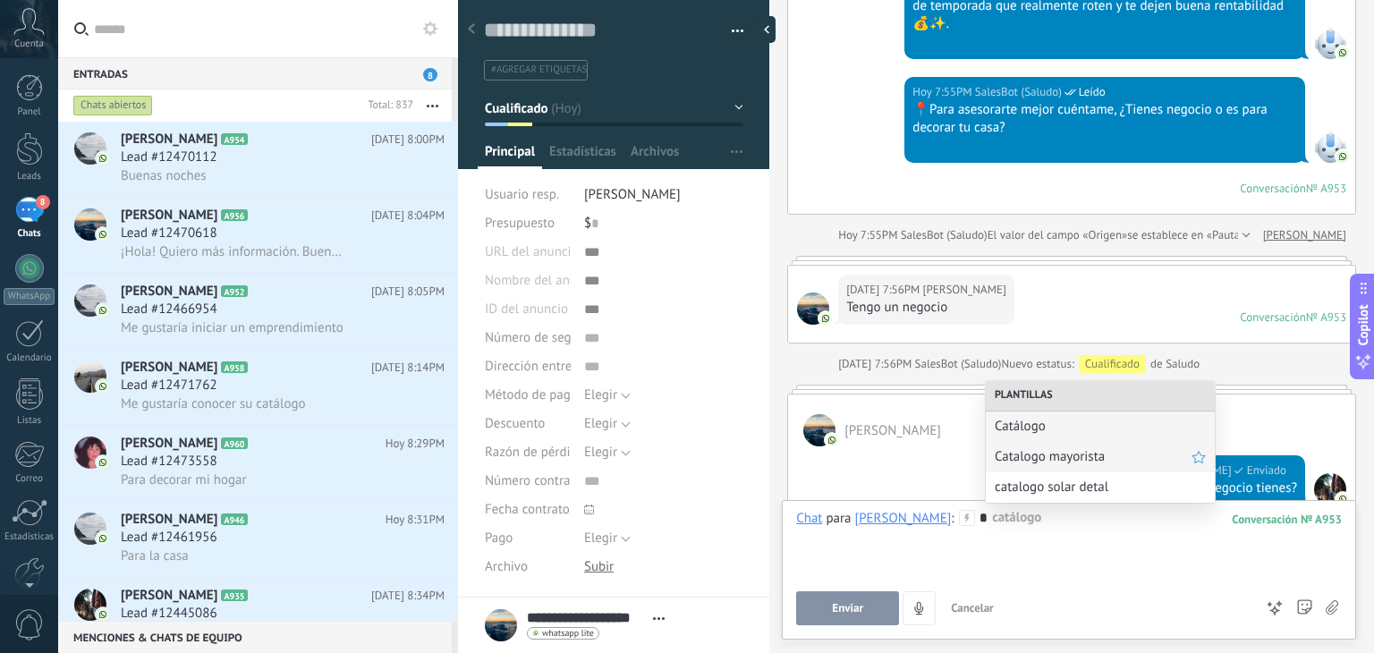
click at [1069, 461] on span "Catalogo mayorista" at bounding box center [1092, 456] width 197 height 17
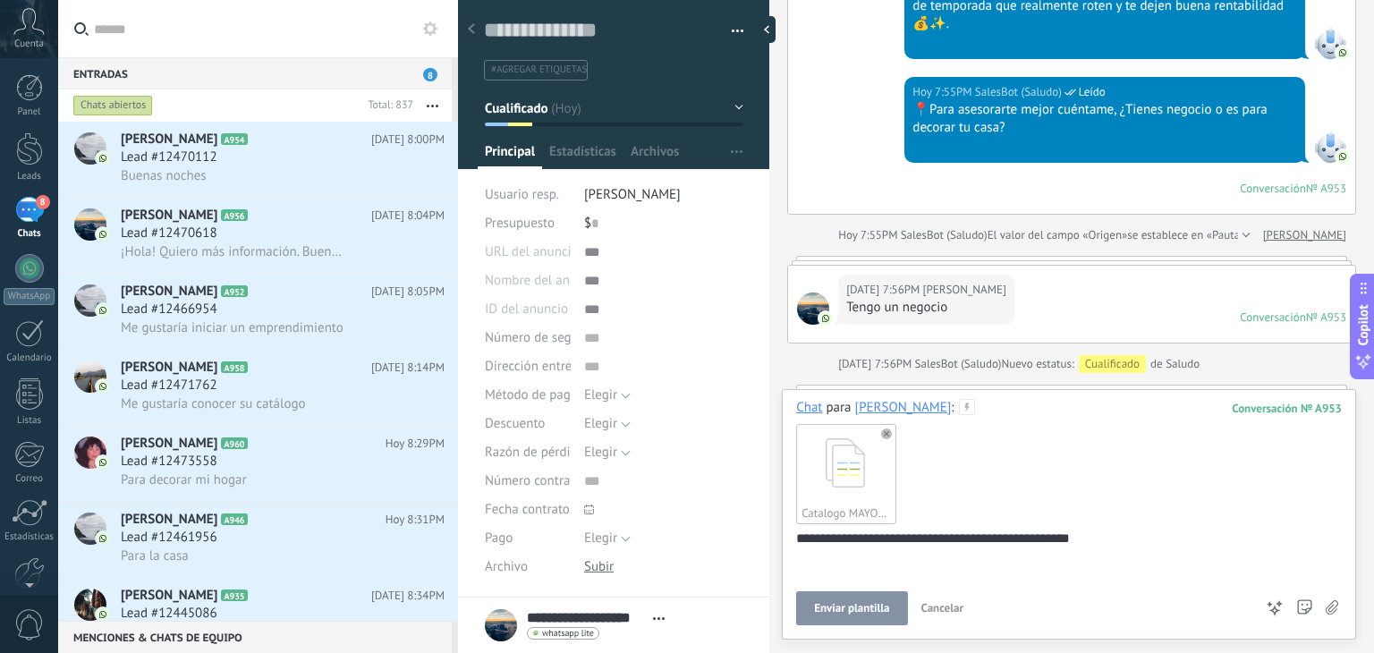
click at [858, 609] on span "Enviar plantilla" at bounding box center [851, 608] width 75 height 13
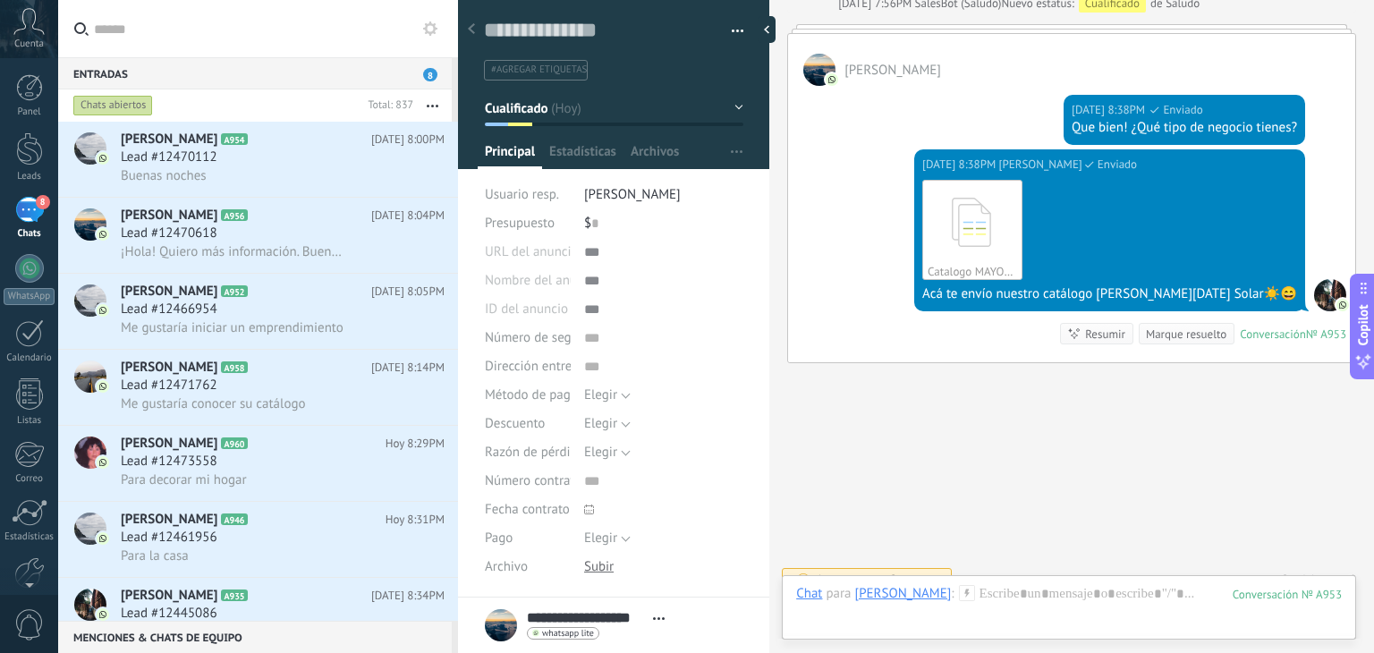
click at [1036, 581] on div "Chat Correo Nota Tarea Chat para Jonathan Fitzgeralt : 953 Enviar Cancelar Rast…" at bounding box center [1069, 607] width 574 height 64
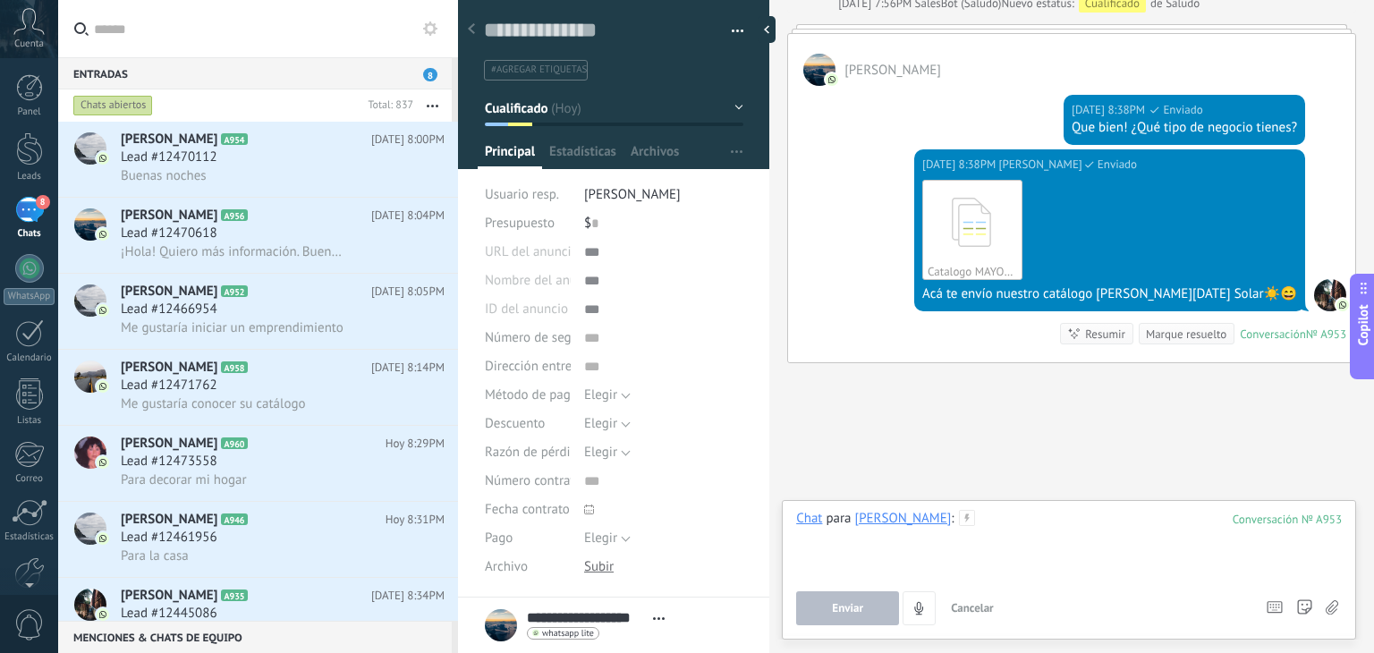
click at [1039, 517] on div at bounding box center [1068, 544] width 545 height 68
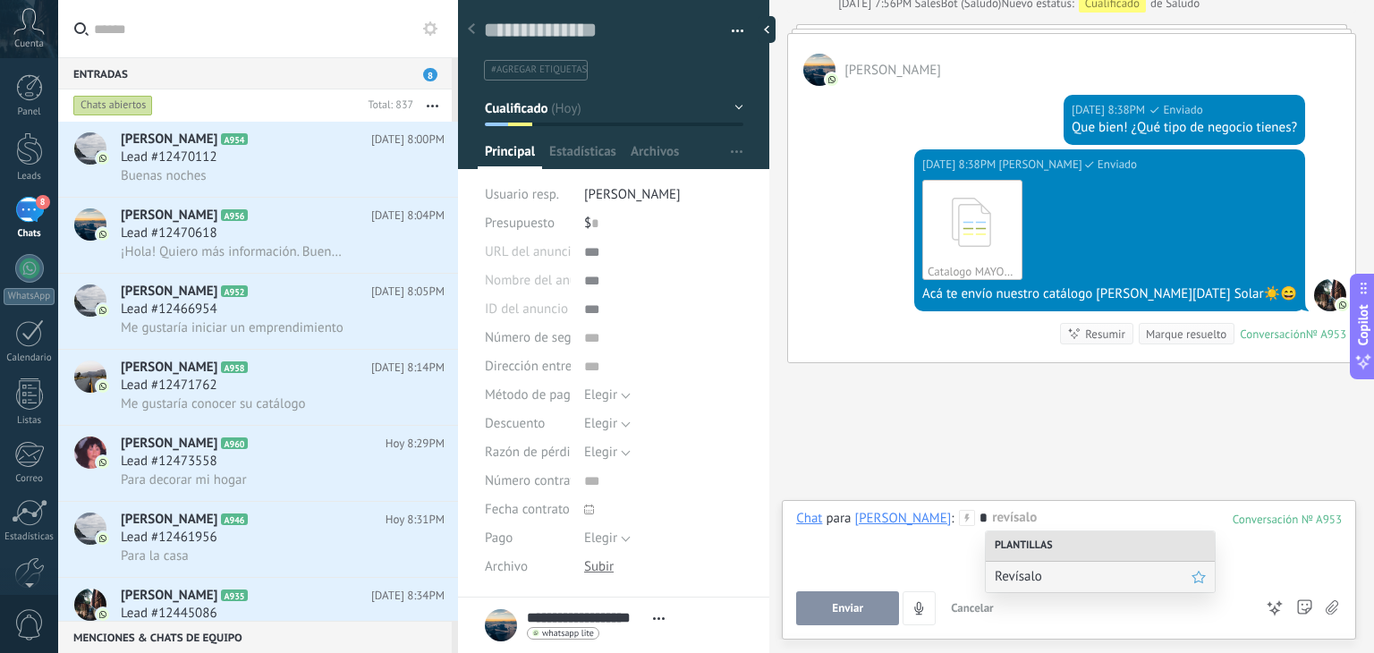
click at [1105, 571] on span "Revísalo" at bounding box center [1092, 576] width 197 height 17
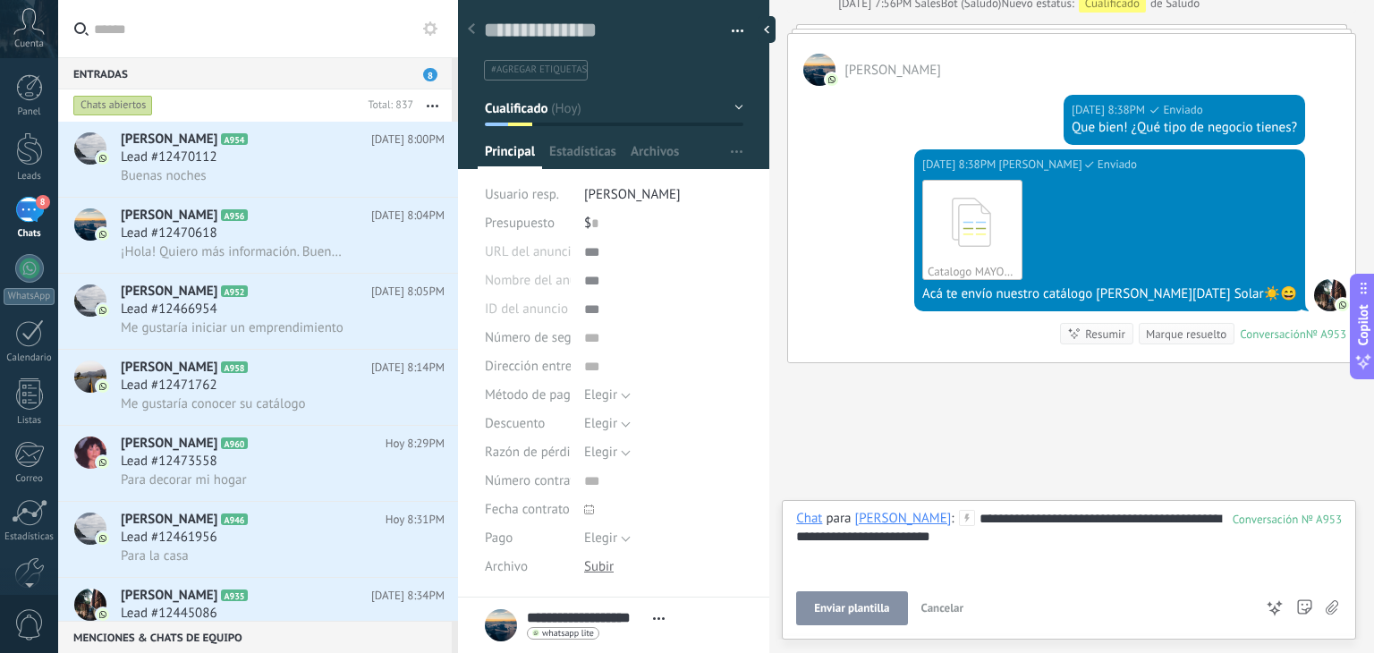
click at [883, 613] on span "Enviar plantilla" at bounding box center [851, 608] width 75 height 13
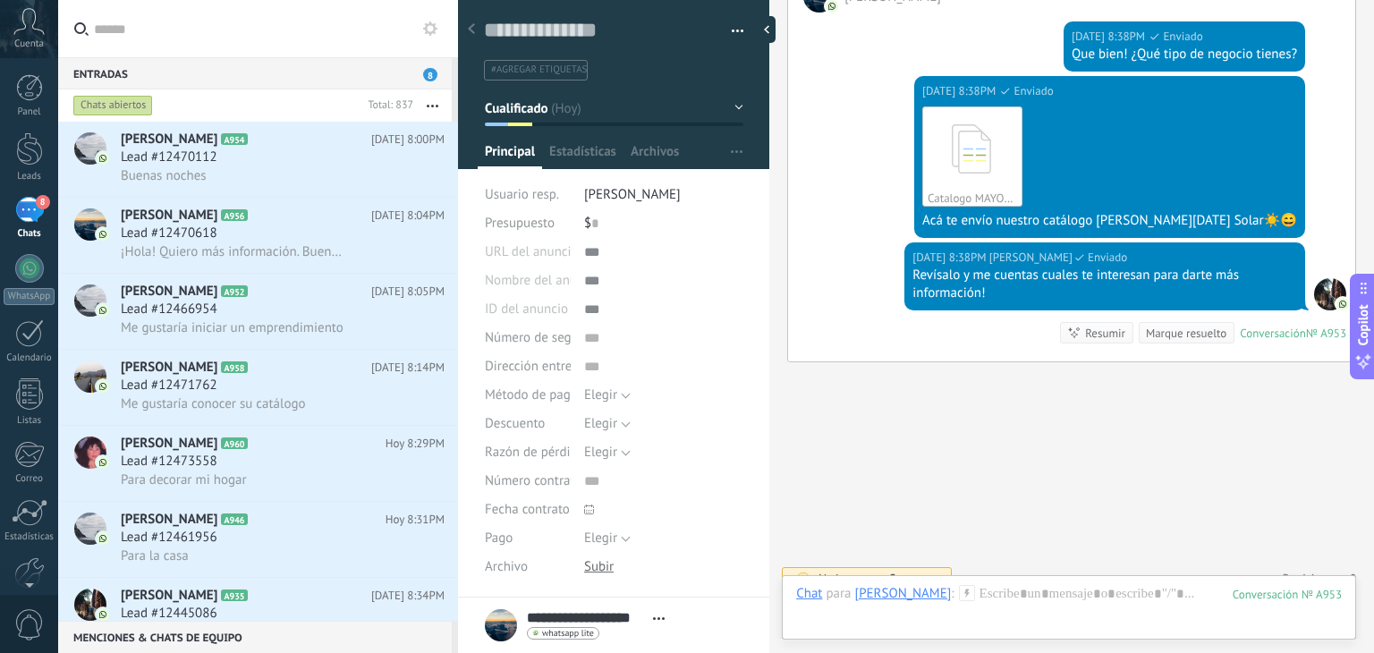
scroll to position [227, 0]
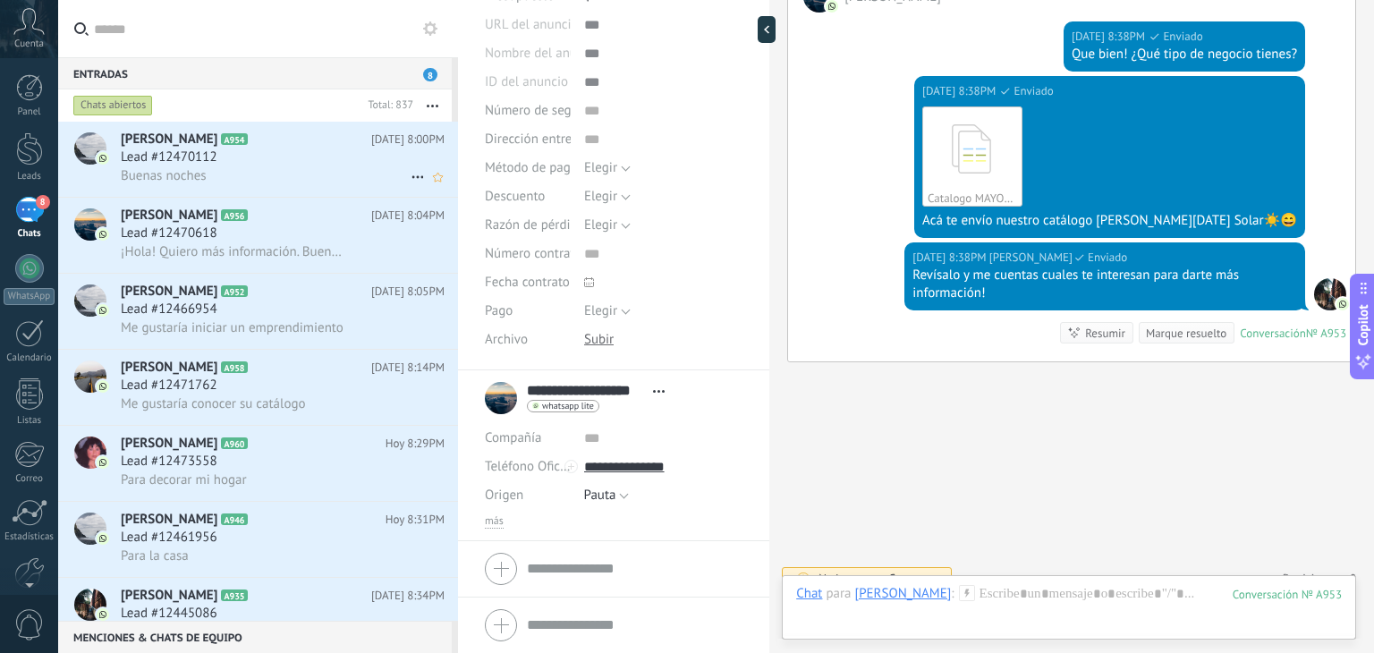
click at [215, 156] on span "Lead #12470112" at bounding box center [169, 157] width 97 height 18
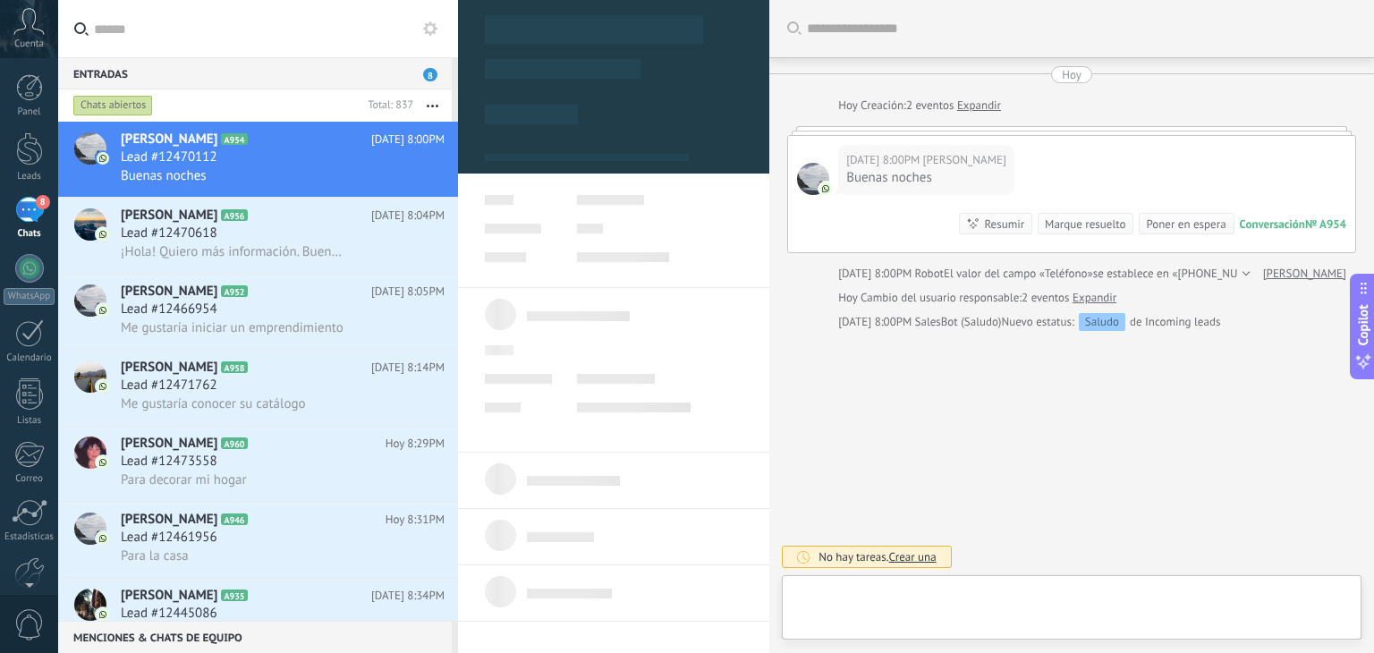
type textarea "**********"
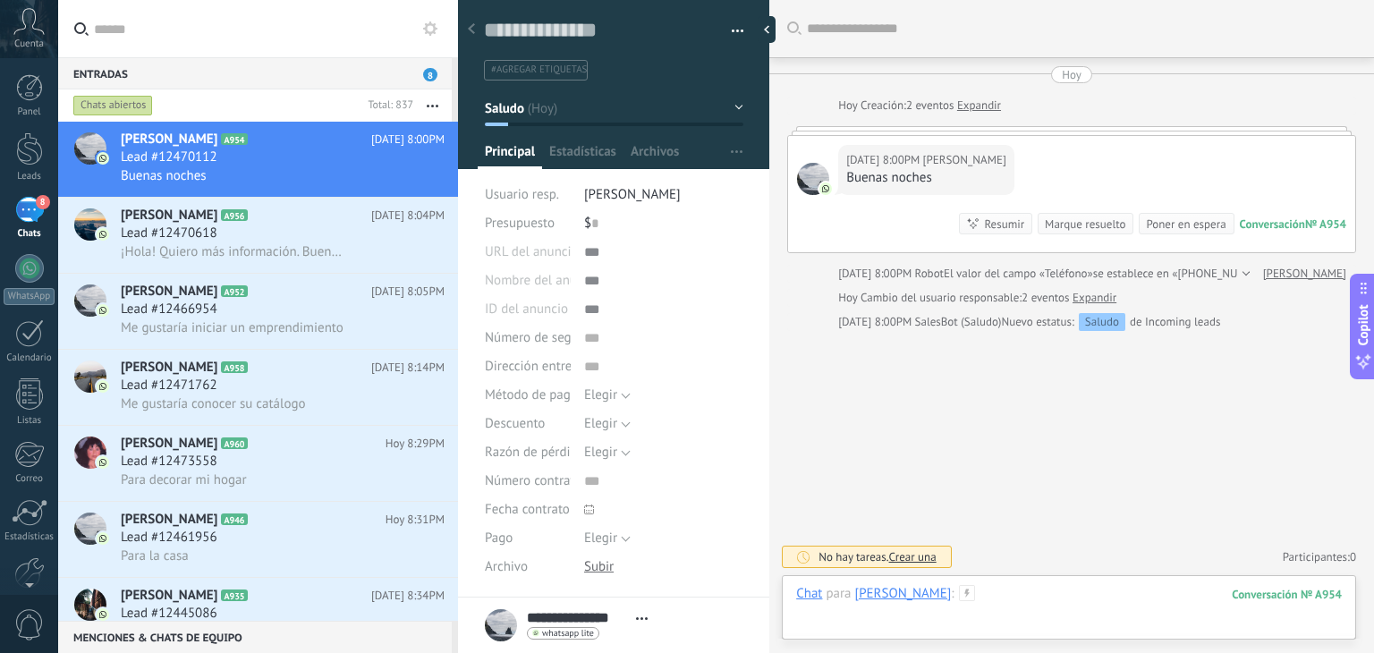
click at [985, 608] on div at bounding box center [1068, 612] width 545 height 54
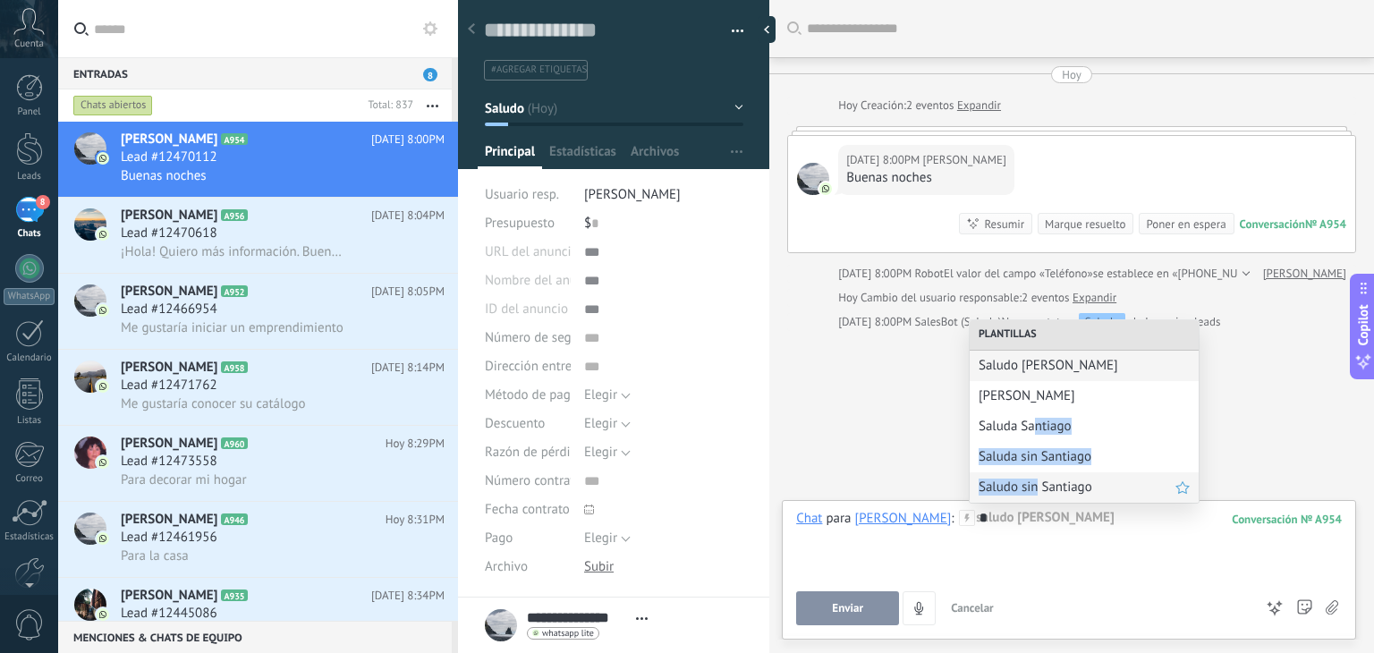
drag, startPoint x: 1036, startPoint y: 412, endPoint x: 1038, endPoint y: 486, distance: 74.3
click at [1038, 486] on div "Plantillas Saludo Juan Saludo Santiago Saluda Santiago Saluda sin Santiago Salu…" at bounding box center [1083, 411] width 229 height 182
click at [1038, 486] on span "Saludo sin Santiago" at bounding box center [1076, 486] width 197 height 17
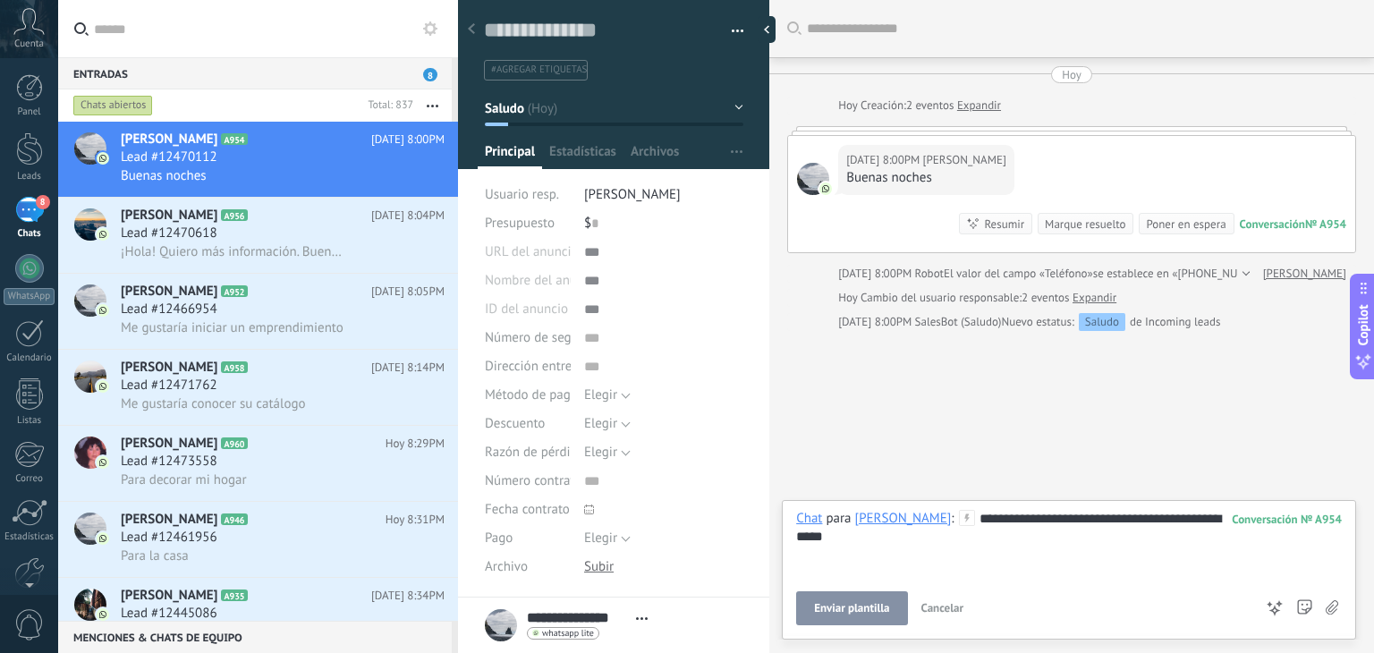
click at [831, 610] on span "Enviar plantilla" at bounding box center [851, 608] width 75 height 13
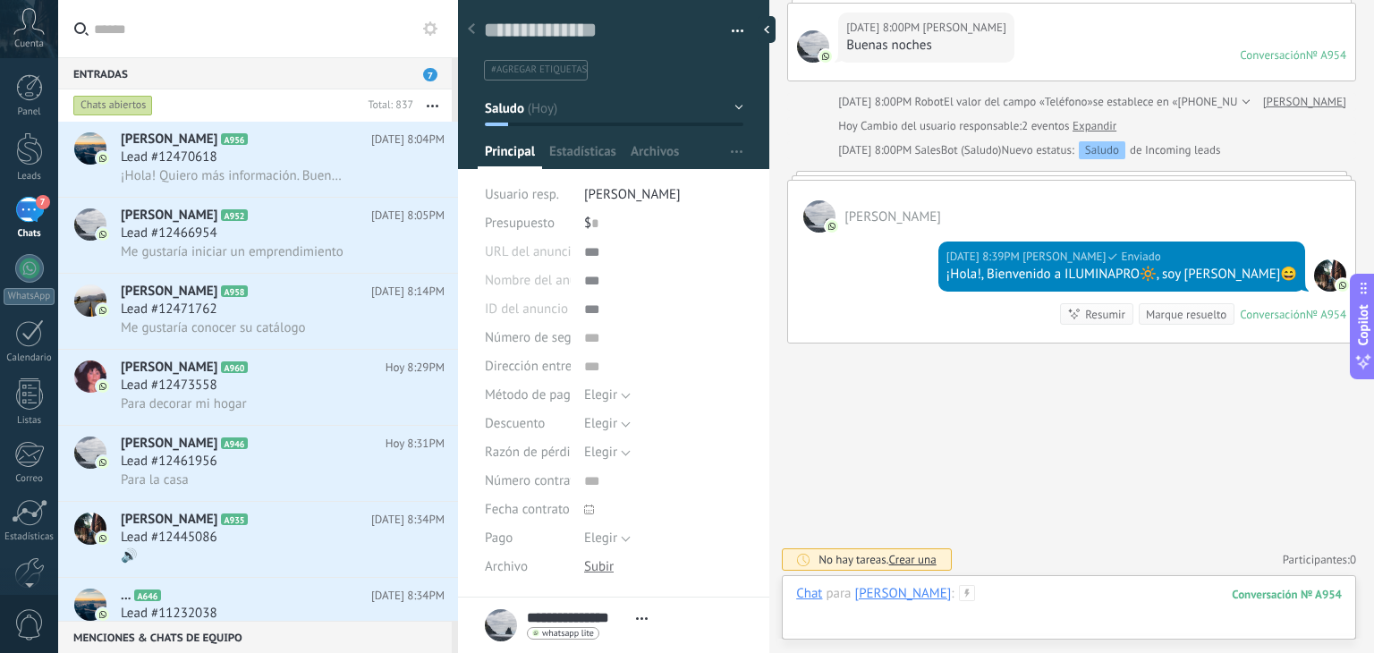
click at [1051, 600] on div at bounding box center [1068, 612] width 545 height 54
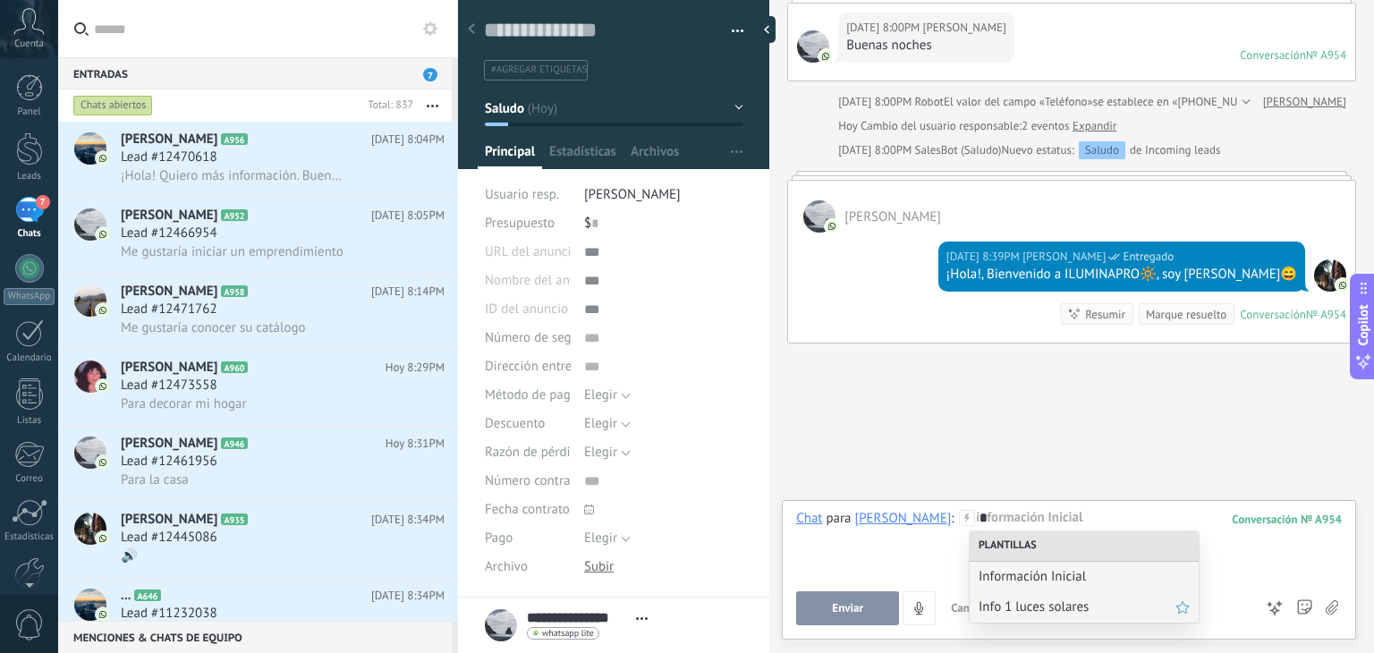
click at [1051, 602] on span "Info 1 luces solares" at bounding box center [1076, 606] width 197 height 17
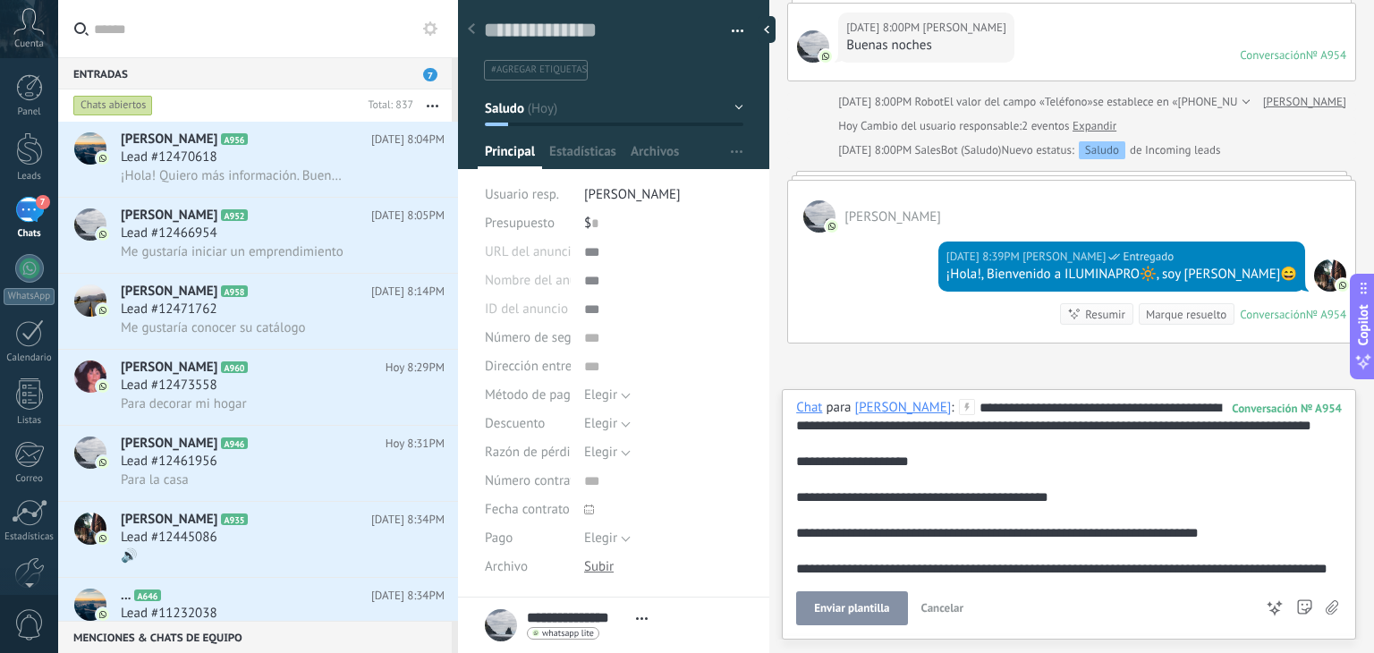
click at [869, 616] on button "Enviar plantilla" at bounding box center [851, 608] width 111 height 34
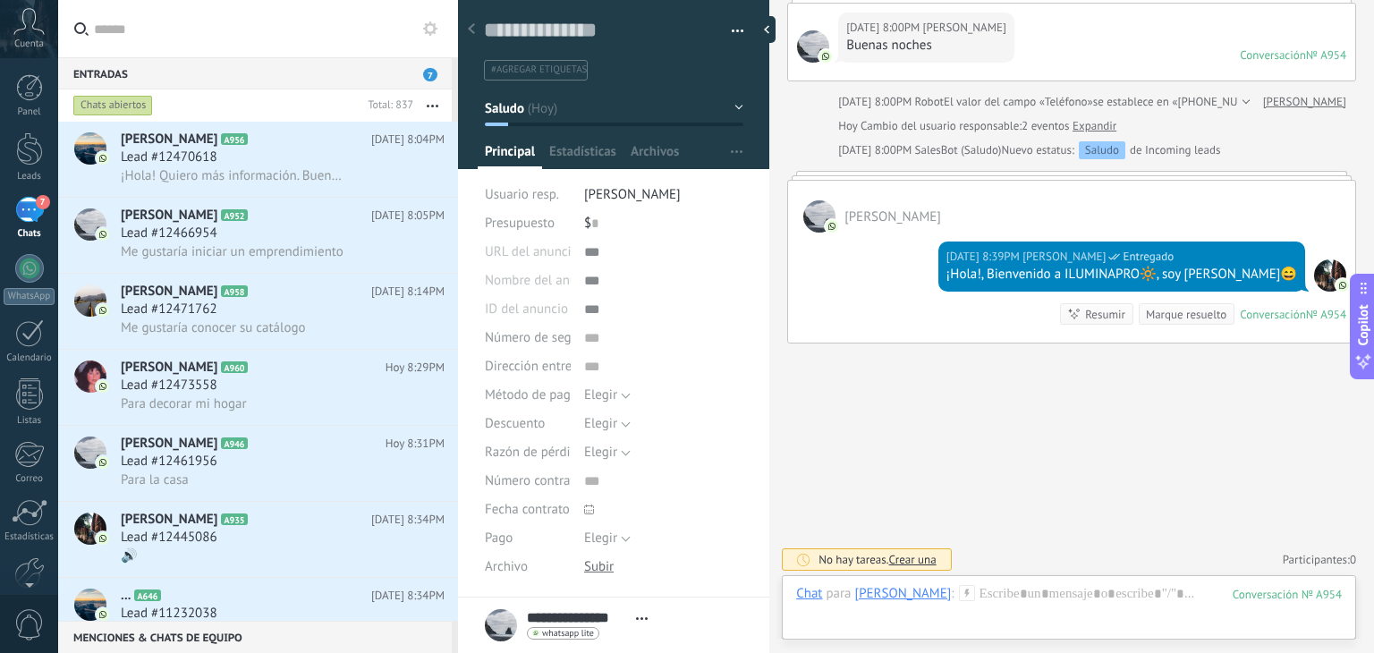
scroll to position [402, 0]
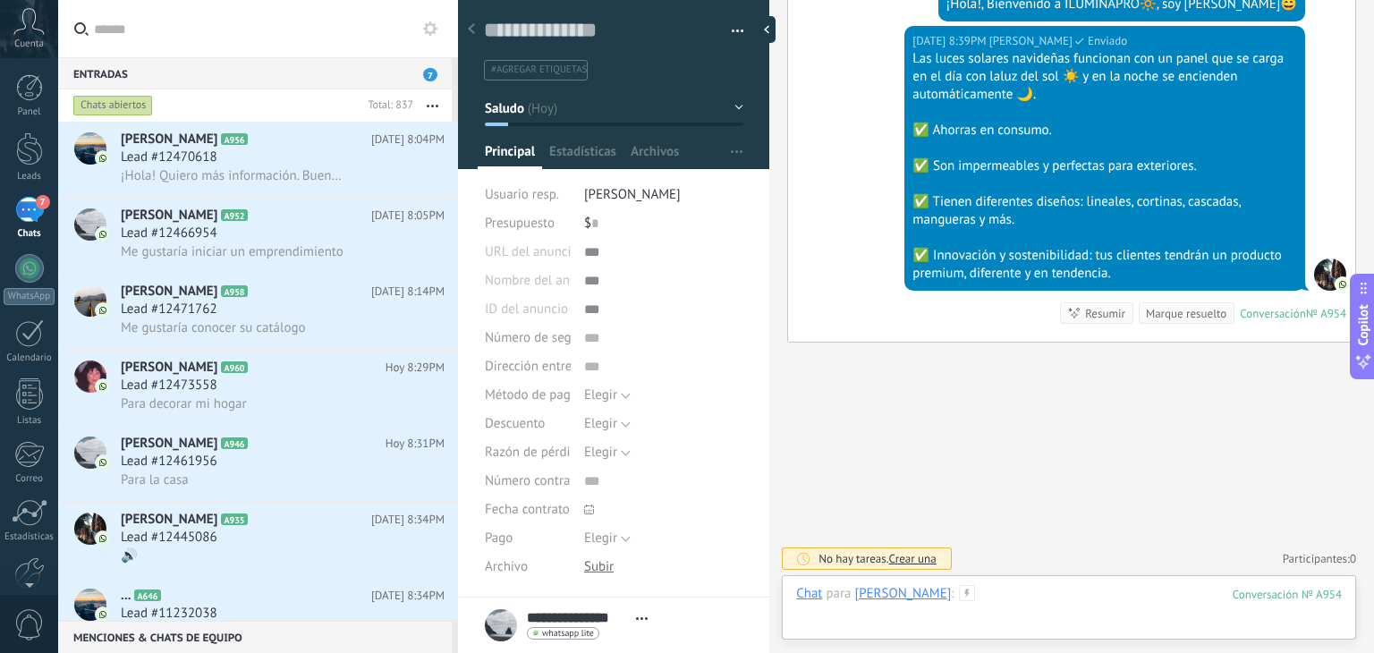
click at [1019, 605] on div at bounding box center [1068, 612] width 545 height 54
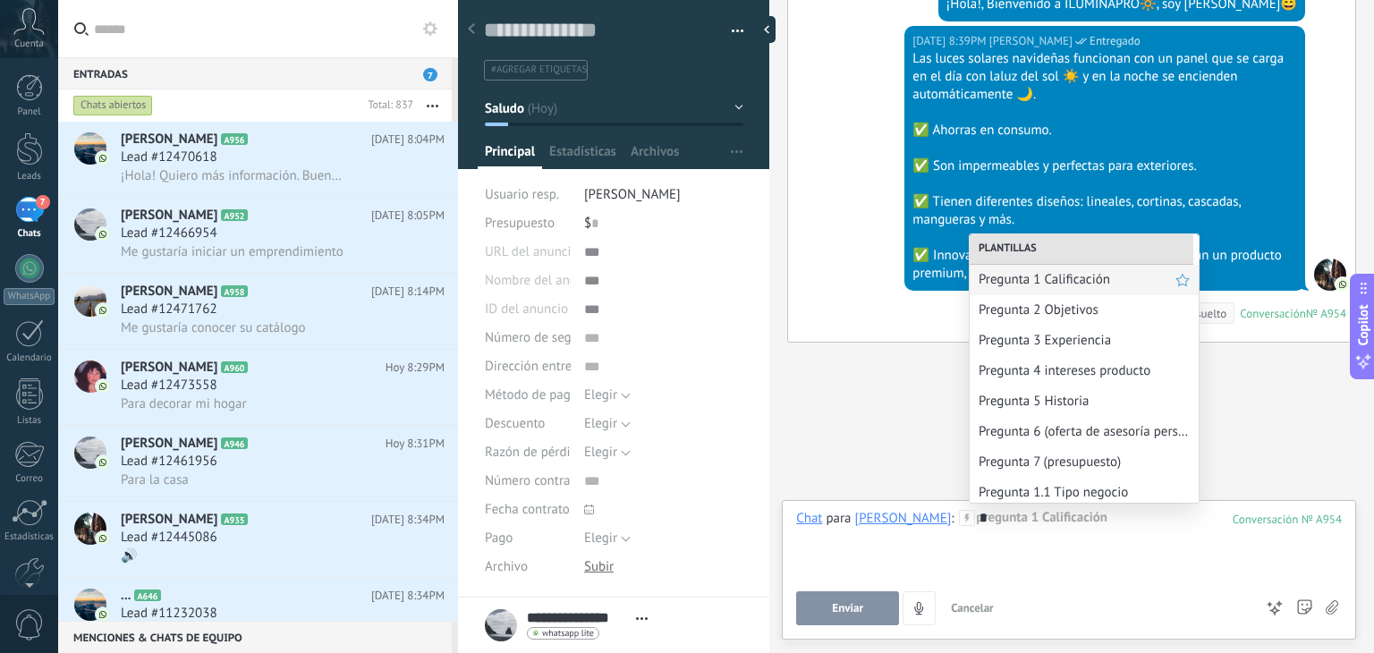
click at [1037, 285] on span "Pregunta 1 Calificación" at bounding box center [1076, 279] width 197 height 17
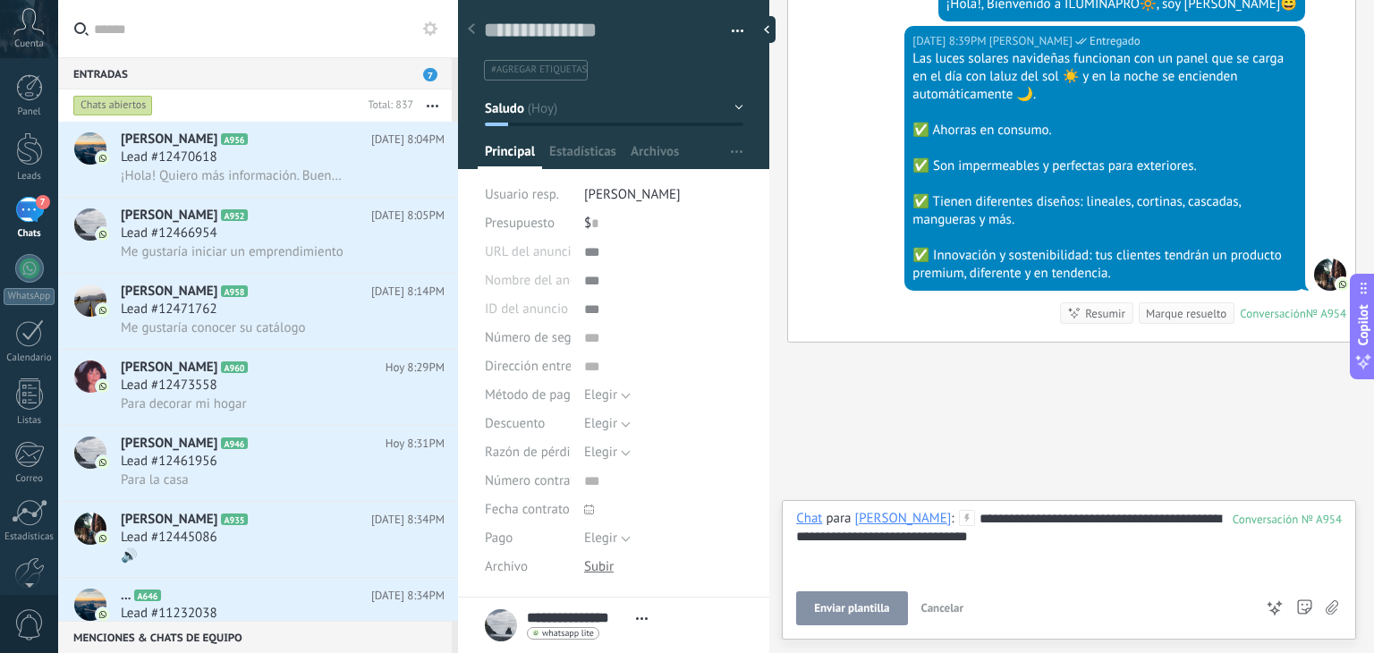
click at [869, 596] on button "Enviar plantilla" at bounding box center [851, 608] width 111 height 34
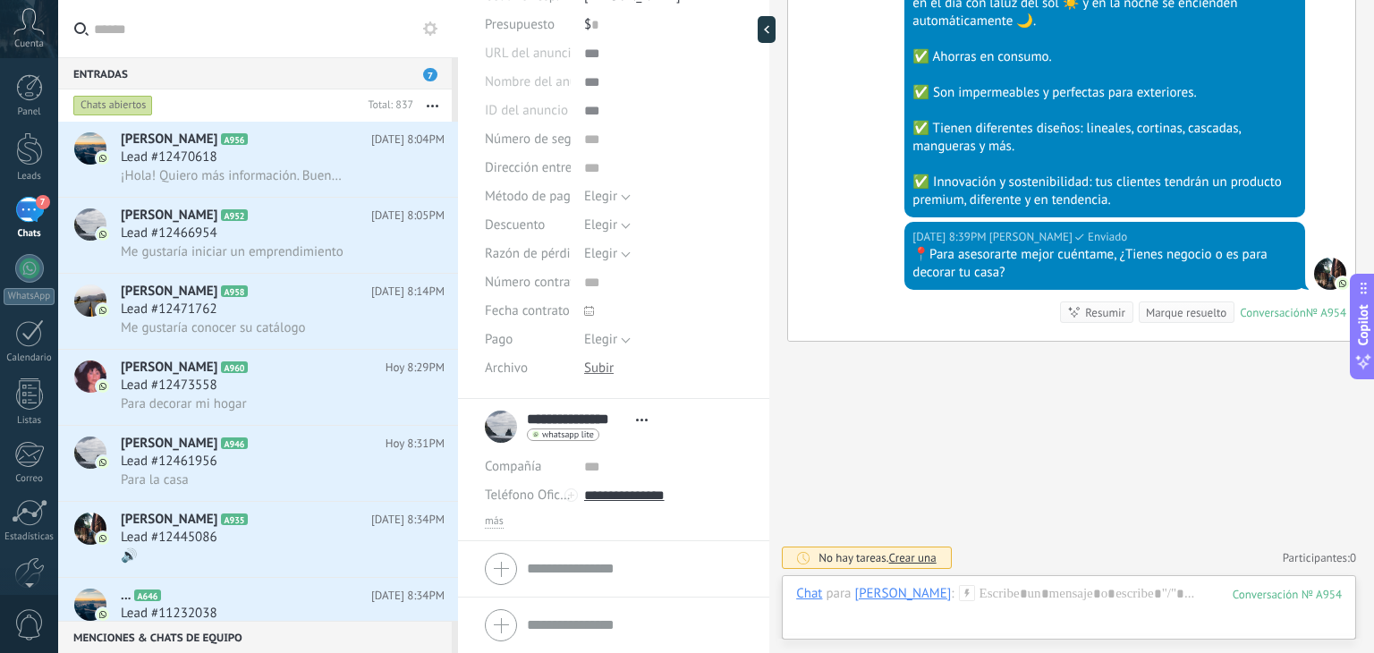
scroll to position [198, 0]
click at [495, 516] on span "más" at bounding box center [494, 522] width 19 height 14
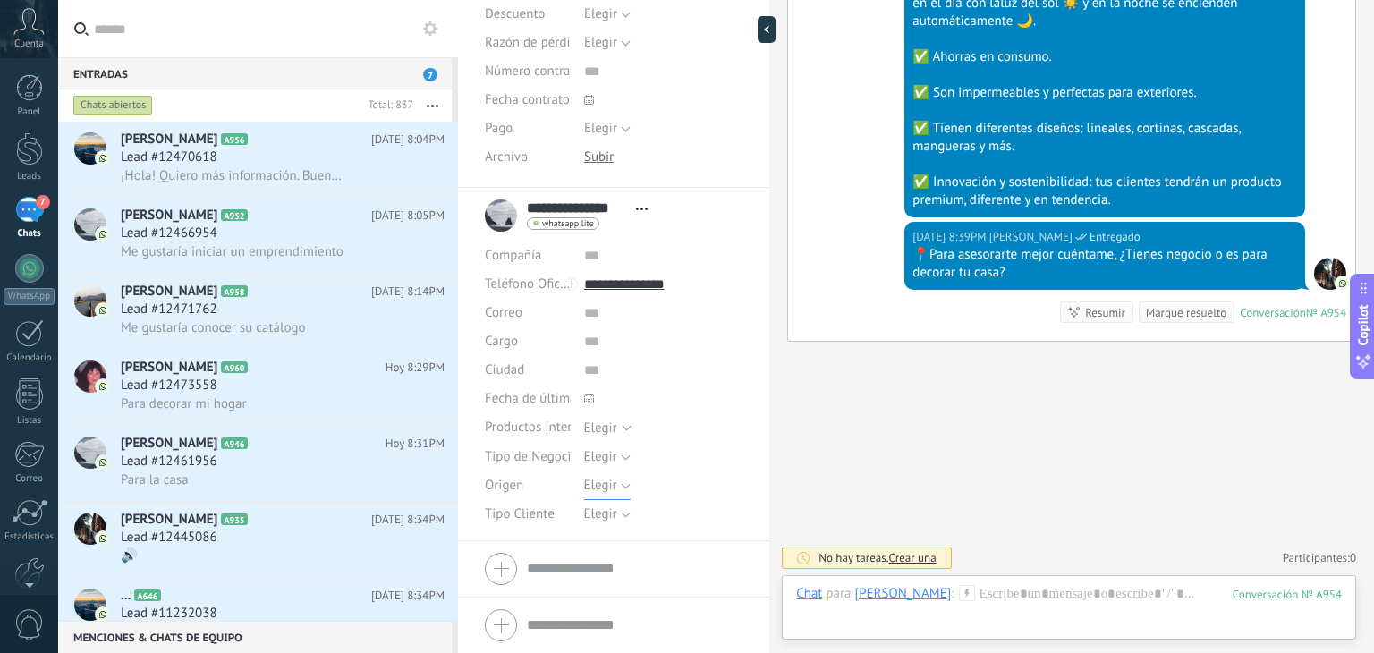
click at [601, 478] on span "Elegir" at bounding box center [600, 485] width 33 height 17
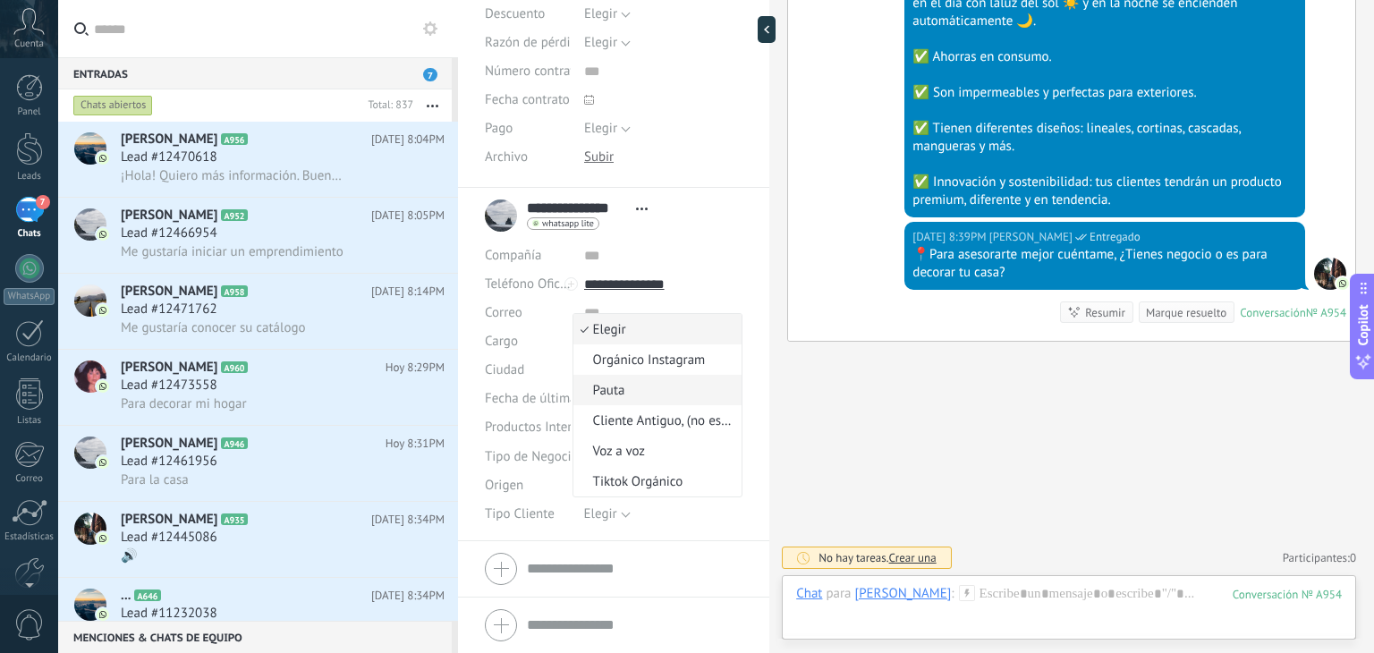
click at [651, 385] on span "Pauta" at bounding box center [655, 390] width 164 height 17
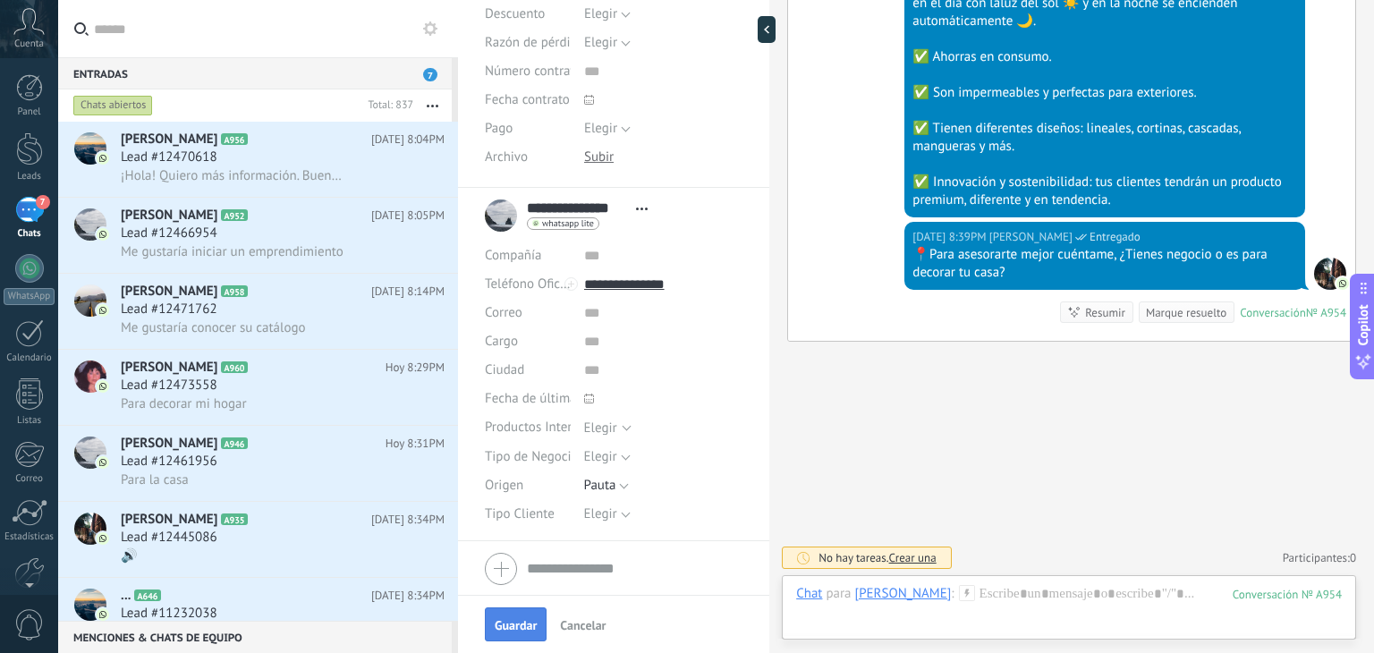
click at [526, 613] on button "Guardar" at bounding box center [516, 624] width 62 height 34
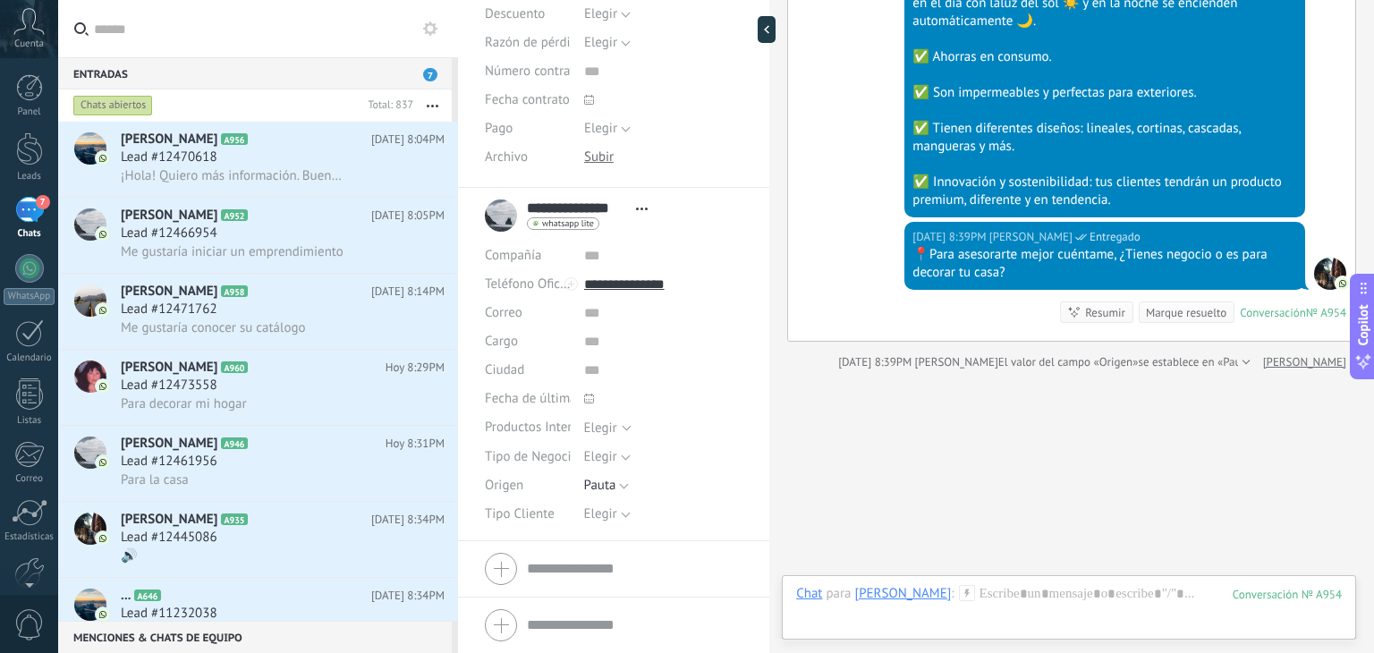
scroll to position [504, 0]
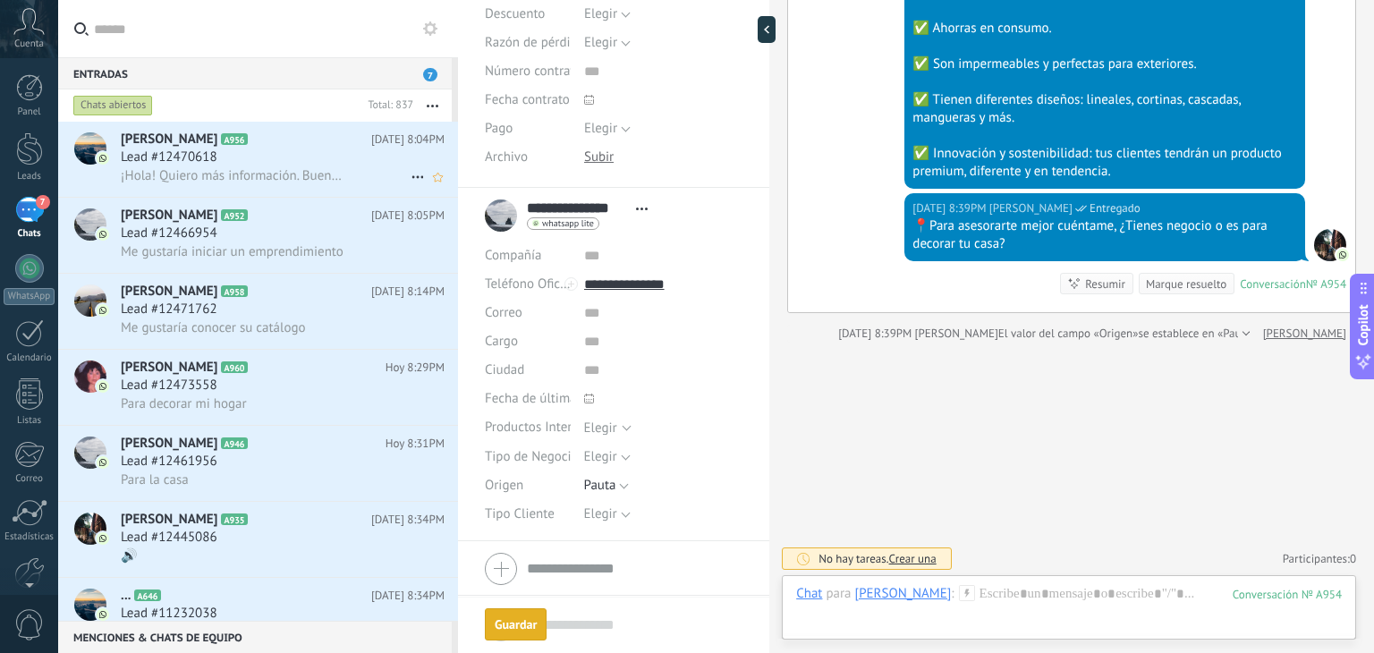
click at [265, 145] on h2 "Giovanni Reina A956" at bounding box center [246, 140] width 250 height 18
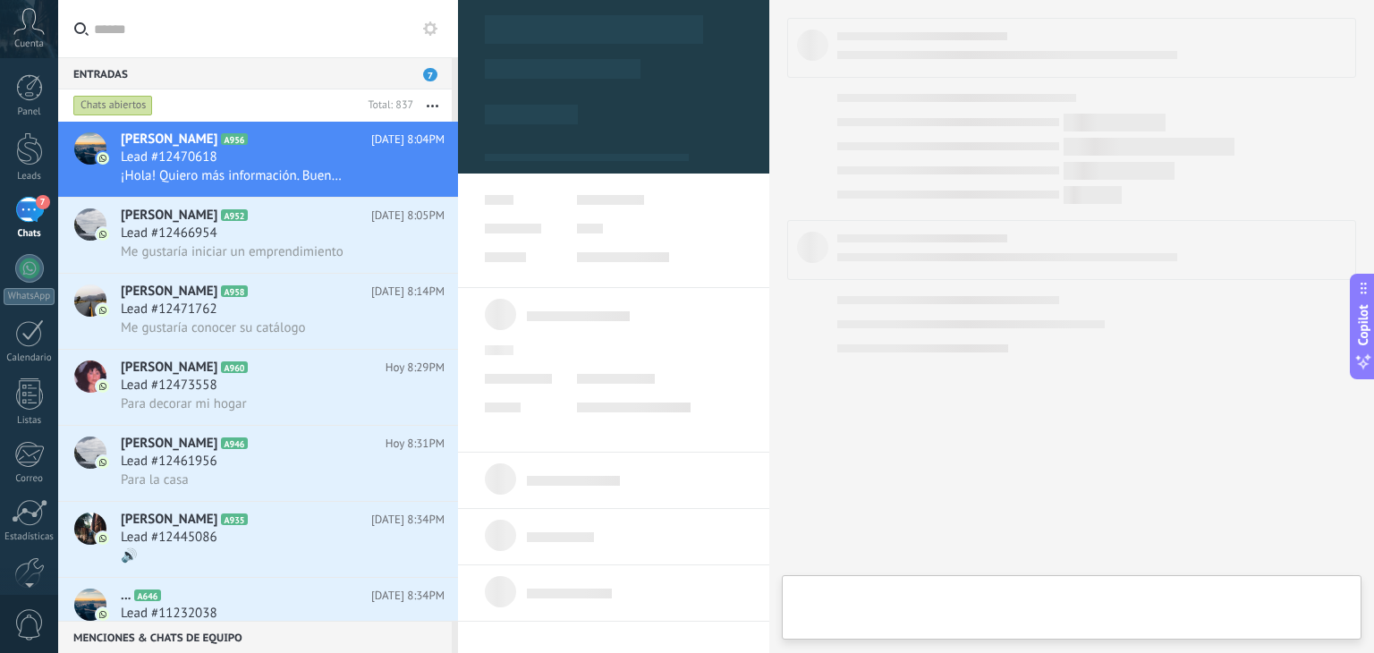
type textarea "**********"
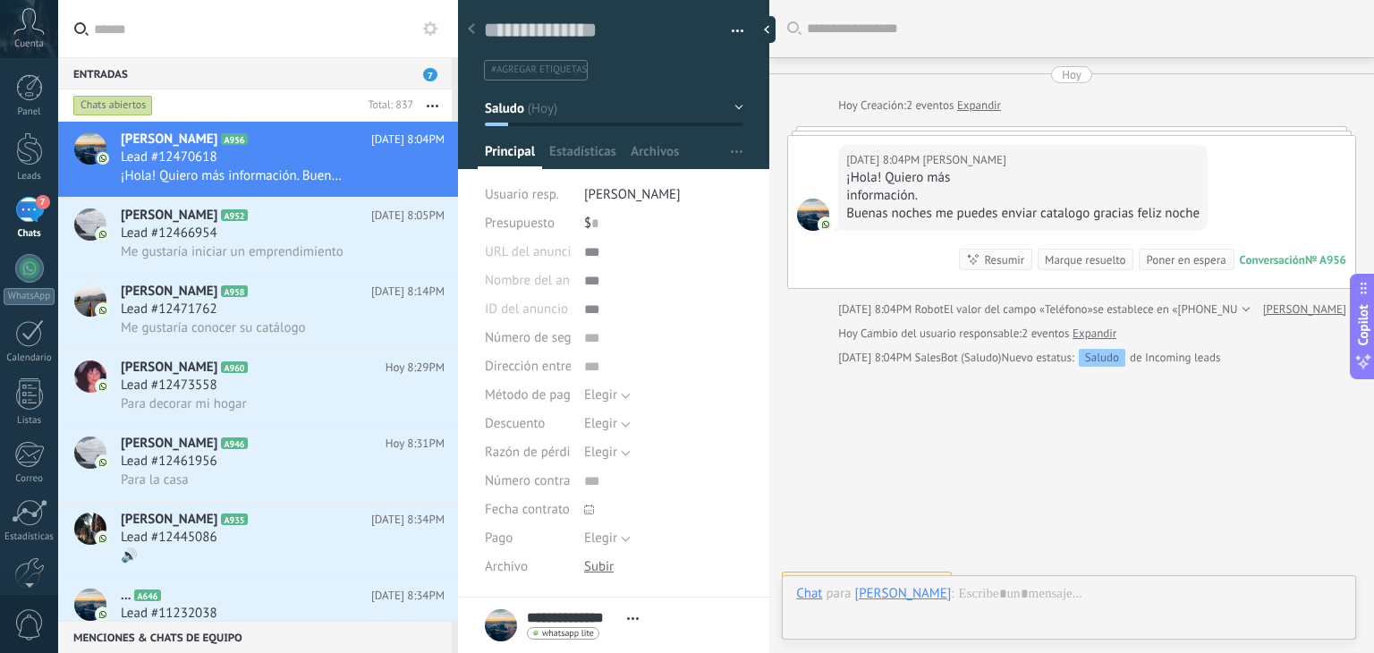
scroll to position [25, 0]
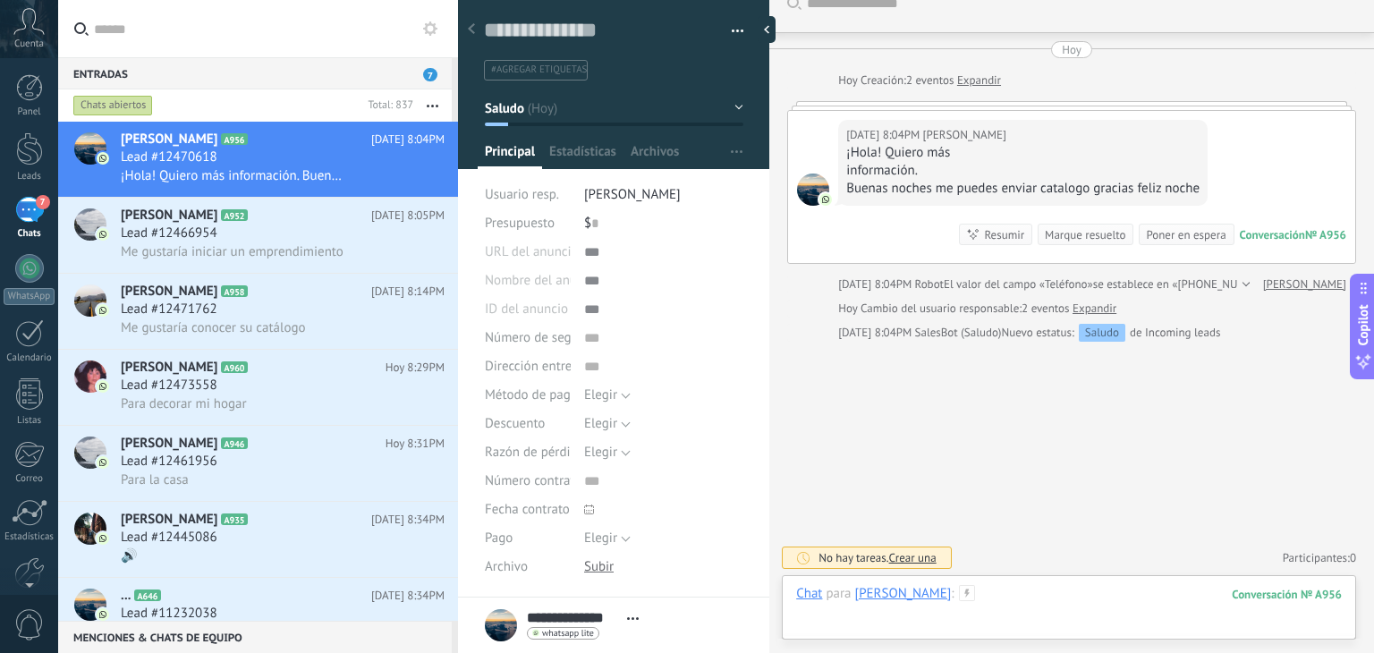
click at [1016, 618] on div at bounding box center [1068, 612] width 545 height 54
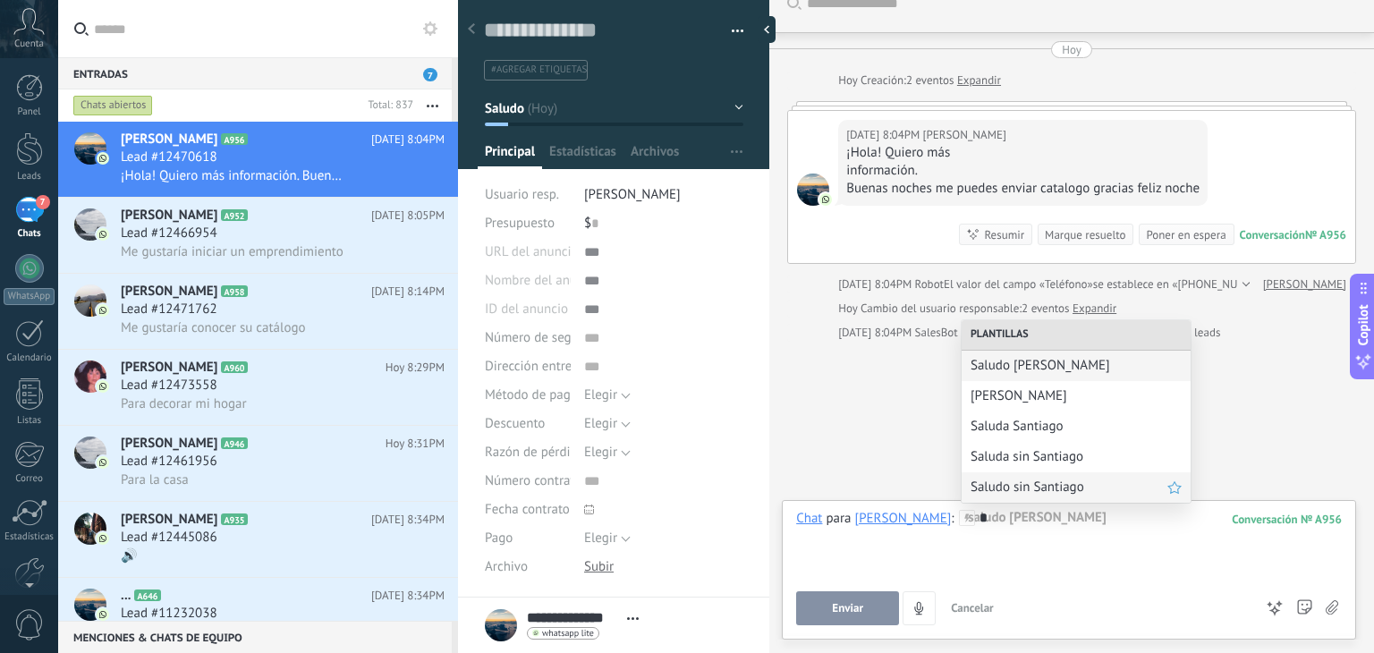
click at [1037, 477] on div "Saludo sin Santiago" at bounding box center [1075, 487] width 229 height 30
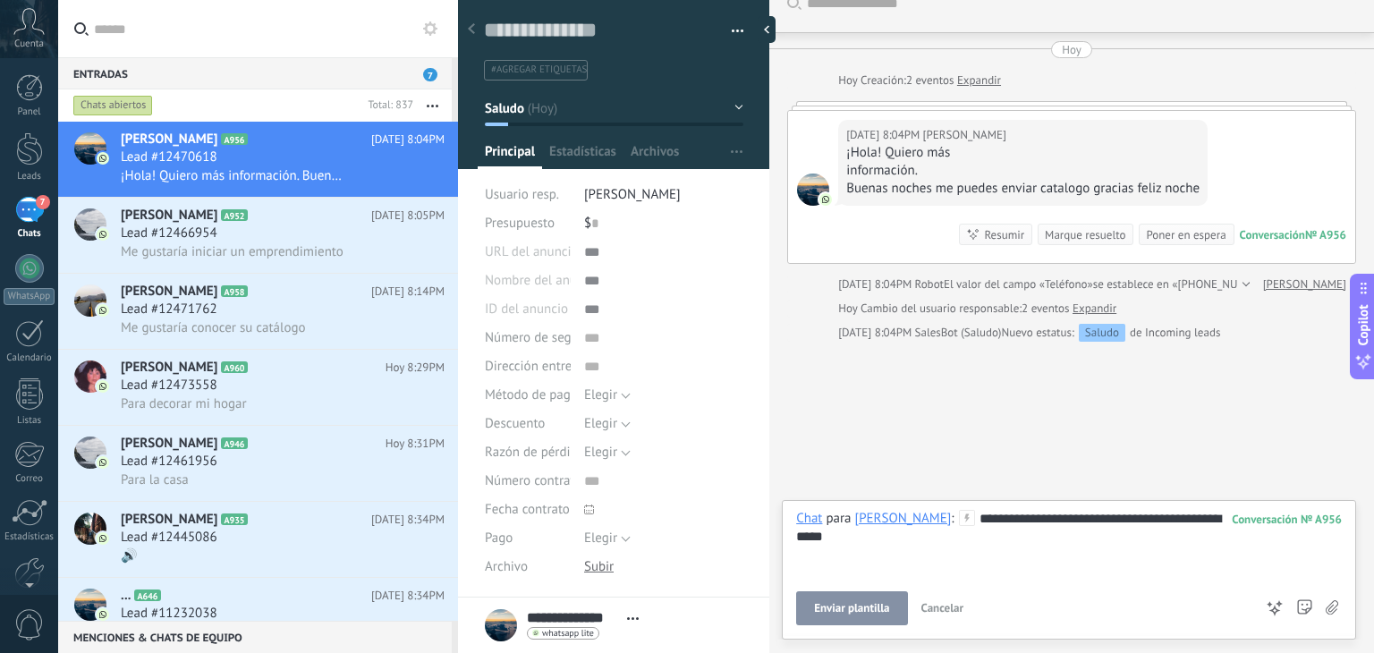
click at [833, 613] on span "Enviar plantilla" at bounding box center [851, 608] width 75 height 13
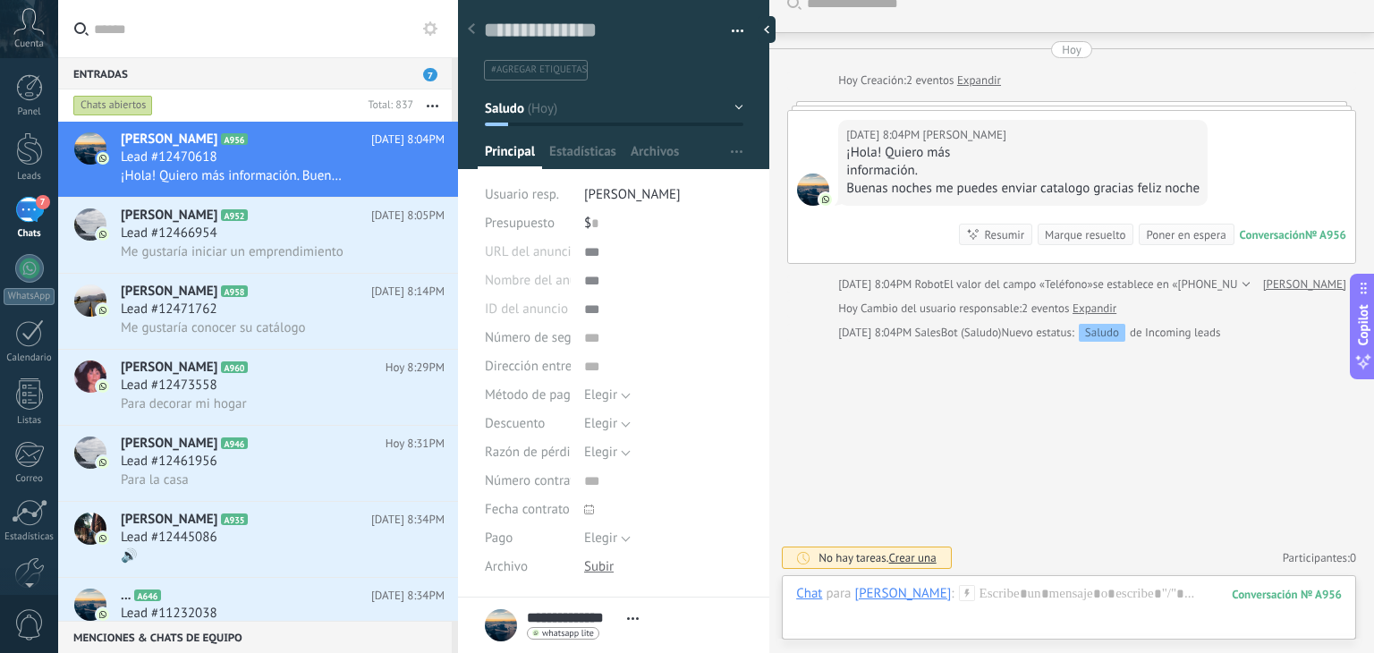
scroll to position [168, 0]
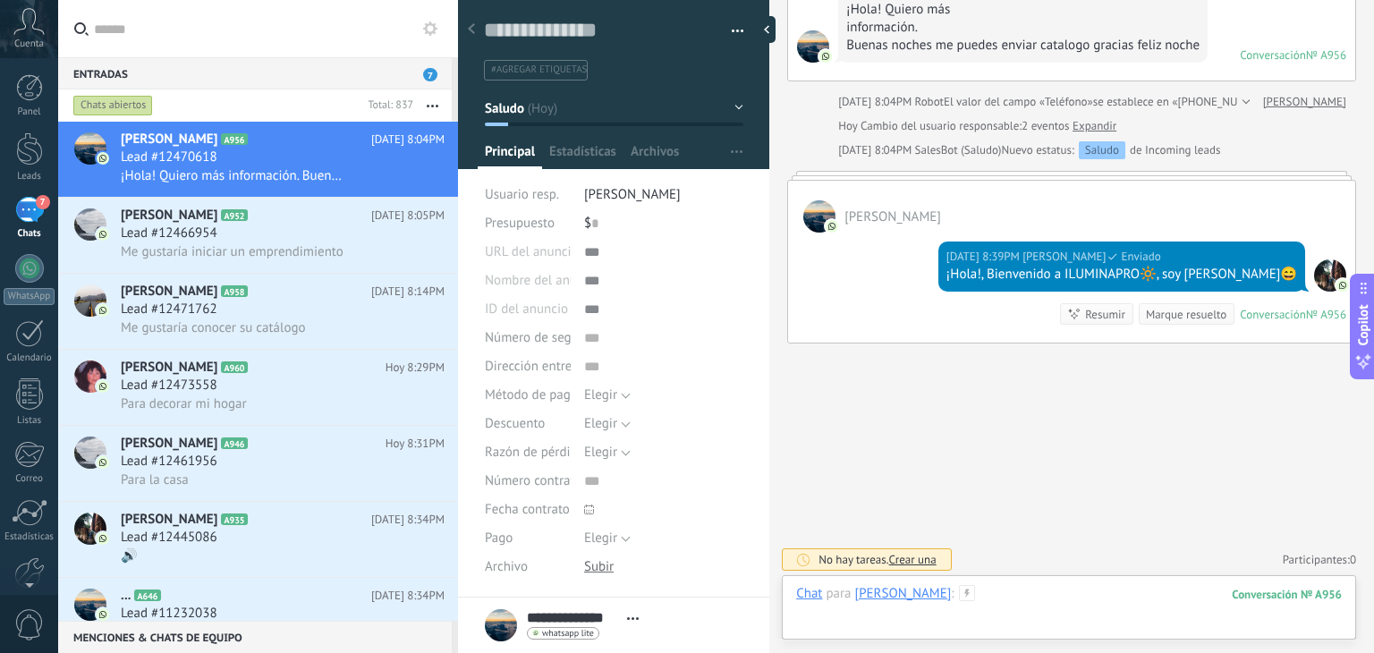
click at [1044, 595] on div at bounding box center [1068, 612] width 545 height 54
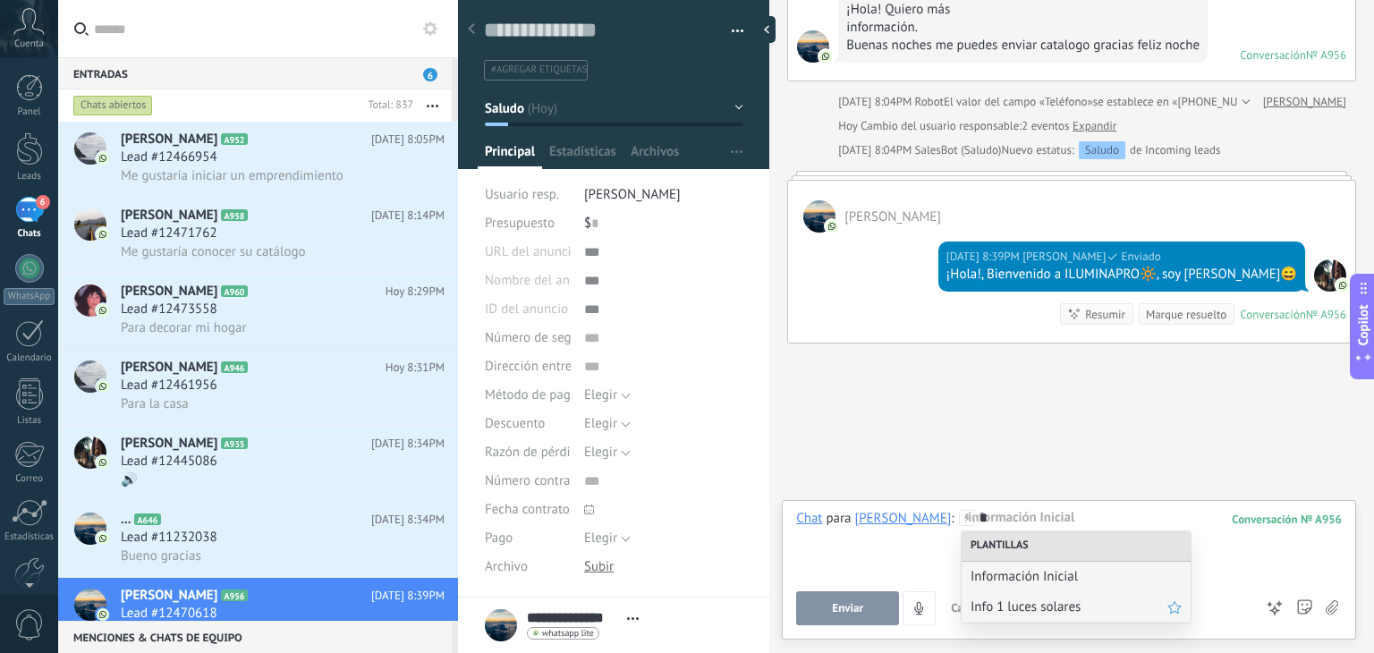
click at [1039, 604] on span "Info 1 luces solares" at bounding box center [1068, 606] width 197 height 17
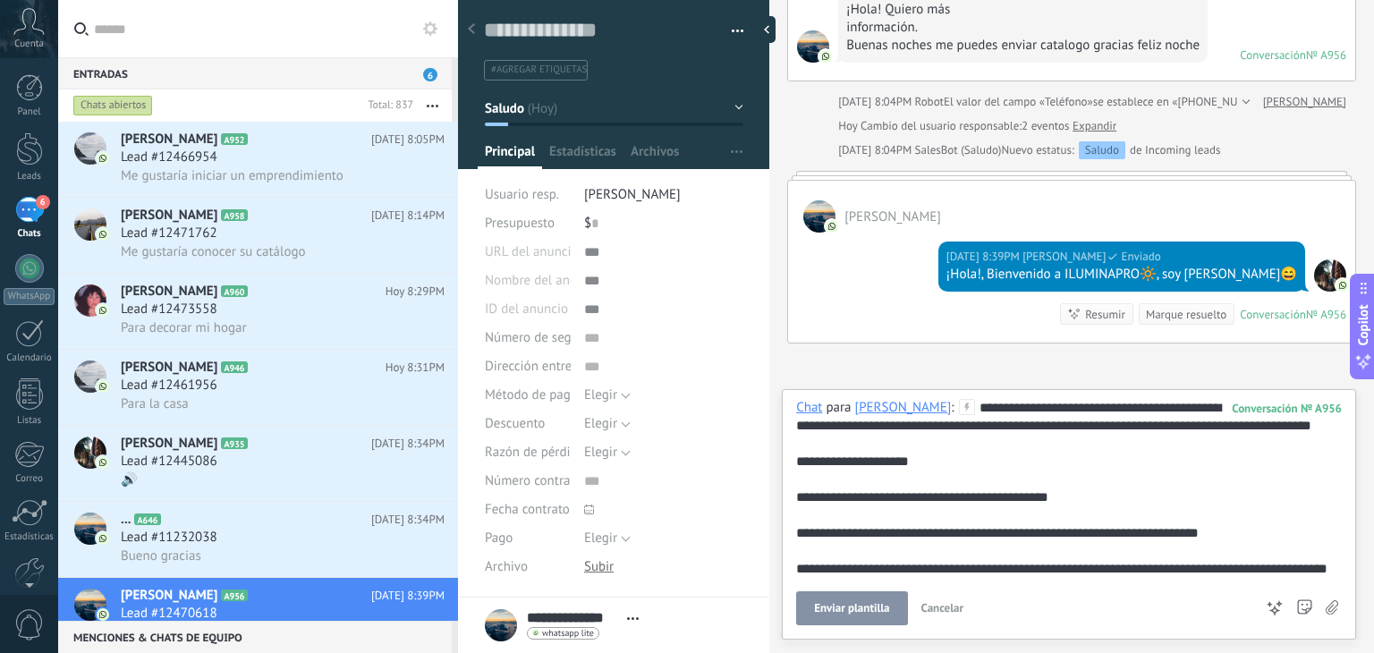
click at [867, 622] on button "Enviar plantilla" at bounding box center [851, 608] width 111 height 34
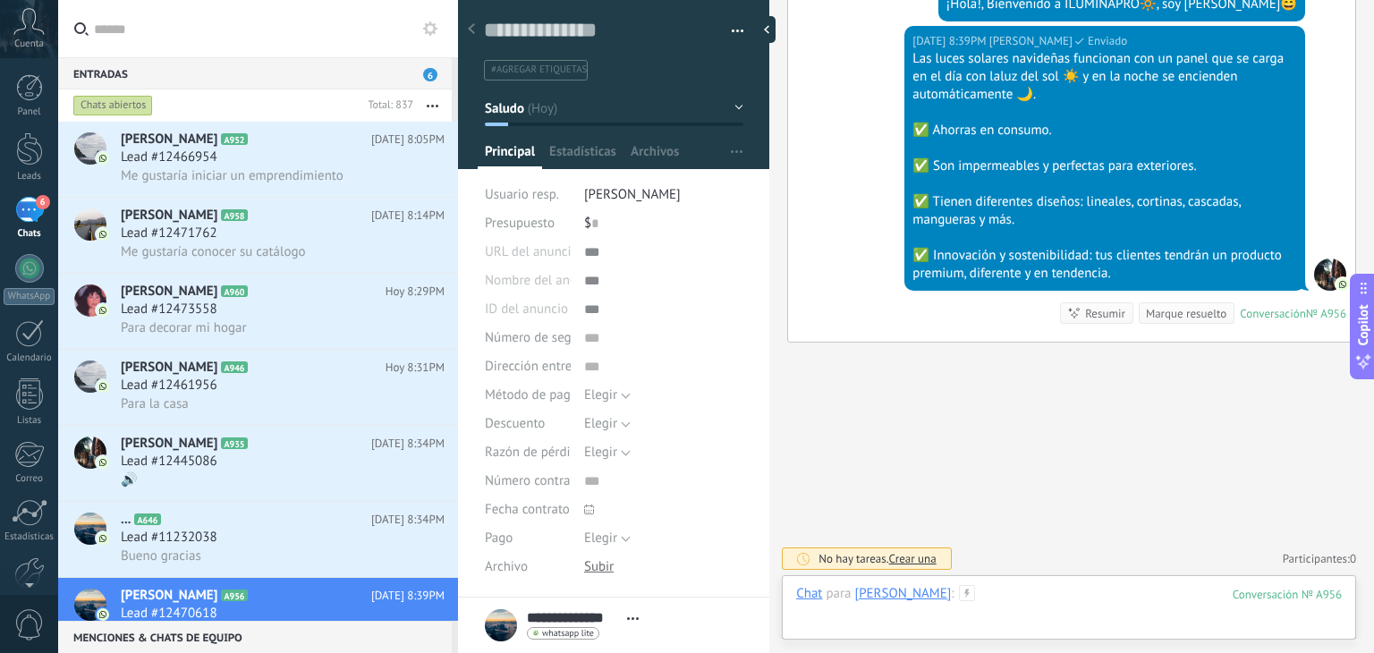
click at [990, 590] on div at bounding box center [1068, 612] width 545 height 54
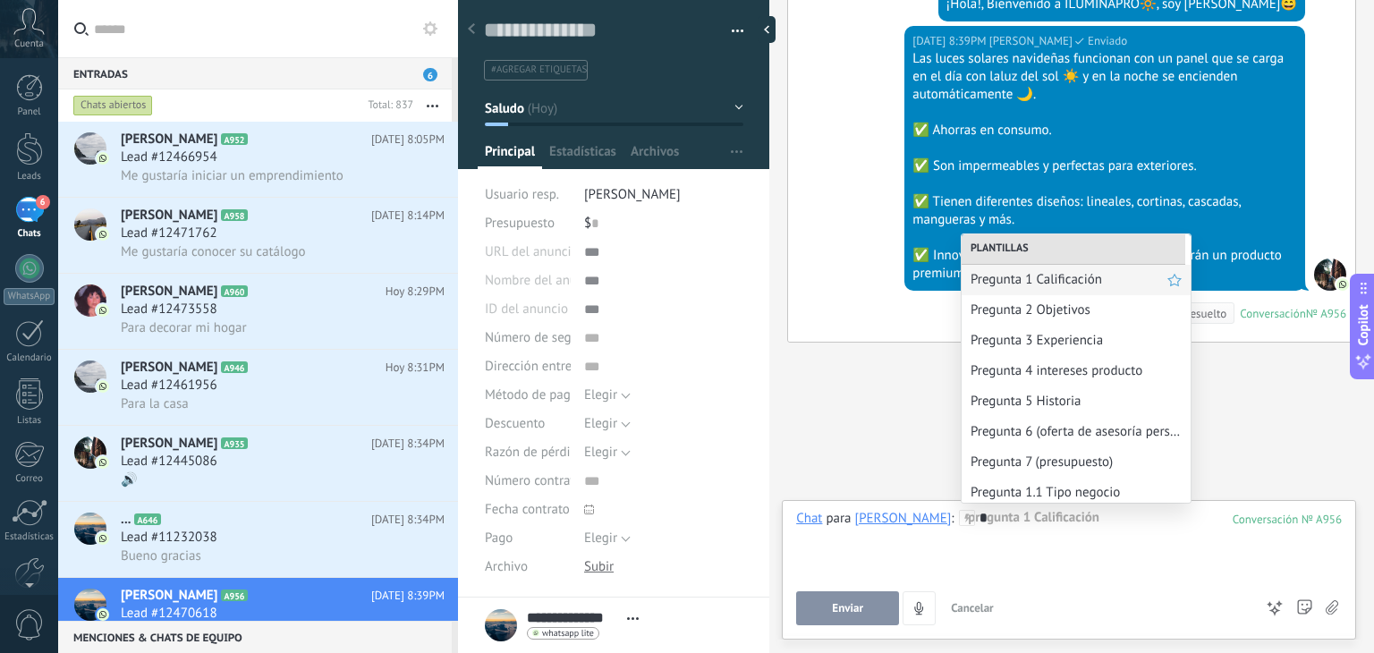
click at [1029, 290] on div "Pregunta 1 Calificación" at bounding box center [1075, 280] width 229 height 30
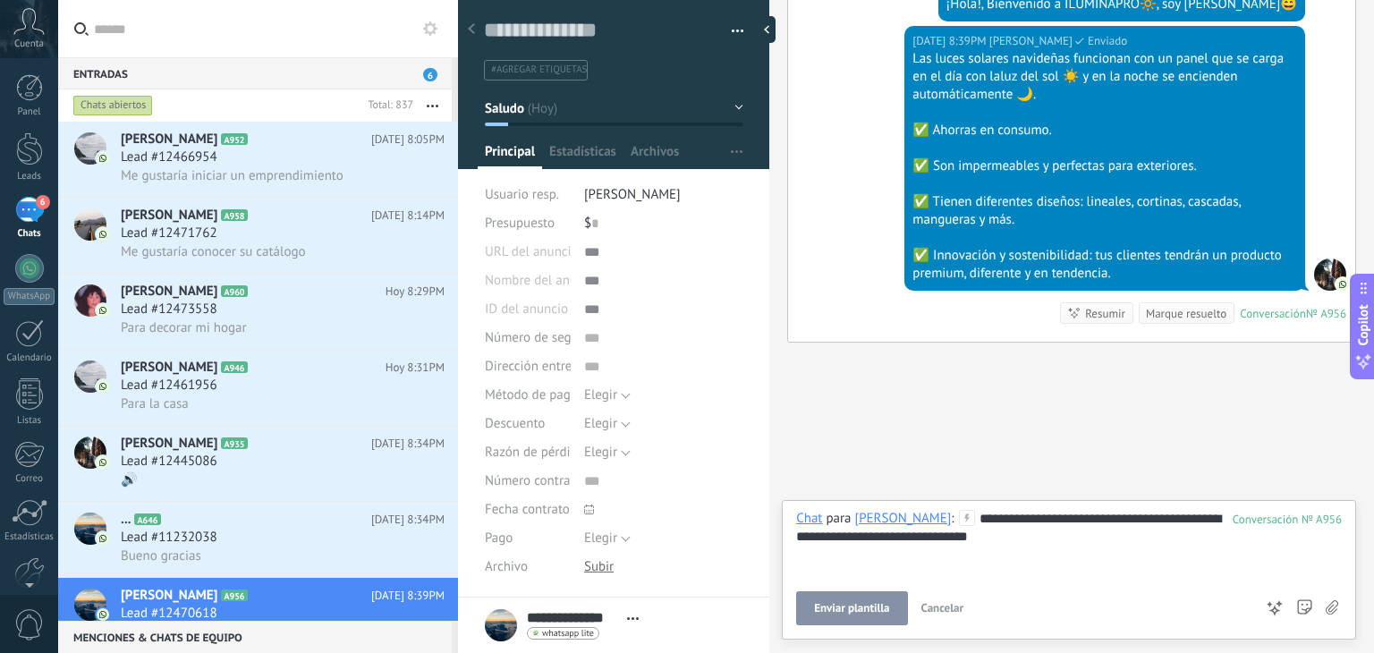
click at [866, 604] on span "Enviar plantilla" at bounding box center [851, 608] width 75 height 13
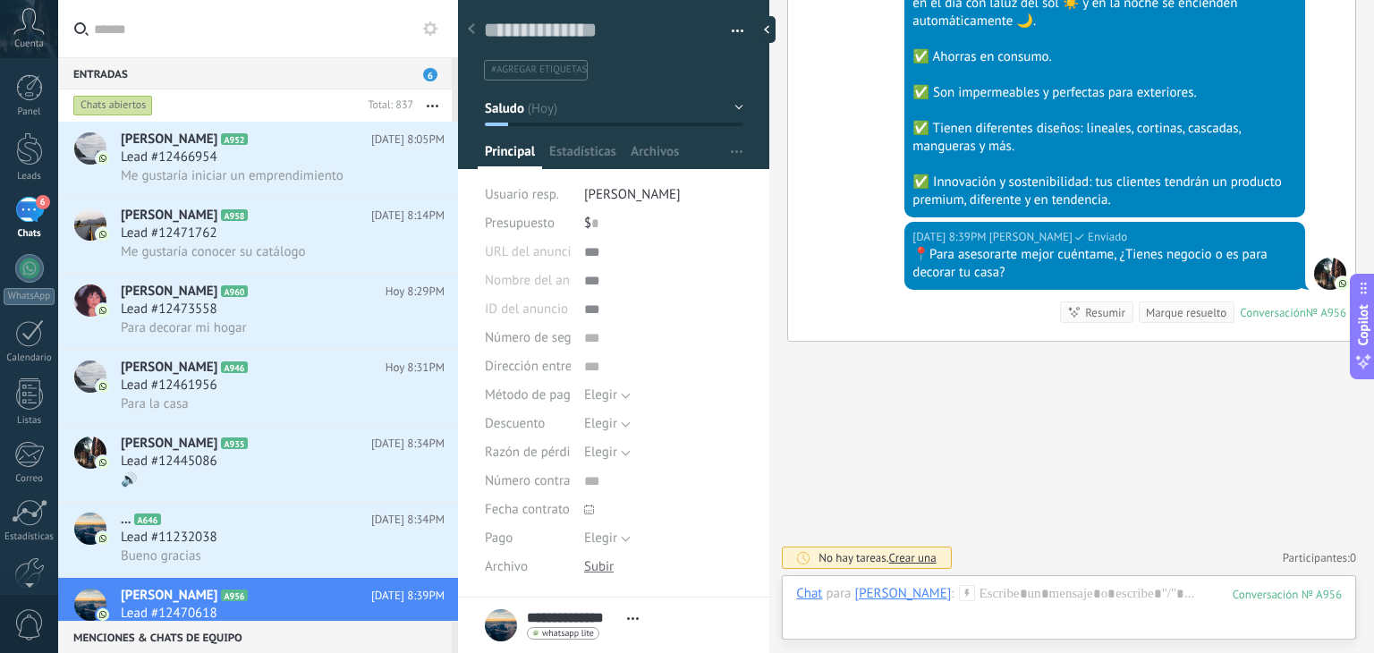
scroll to position [199, 0]
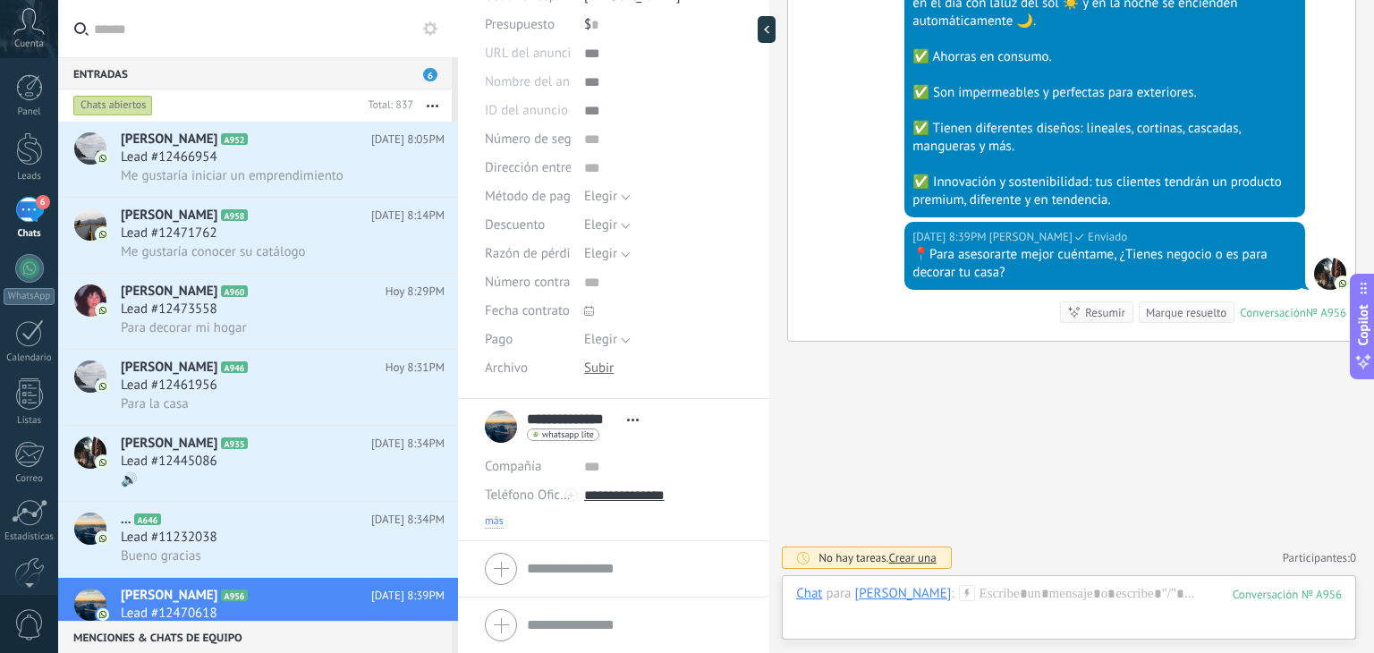
click at [497, 518] on span "más" at bounding box center [494, 521] width 19 height 14
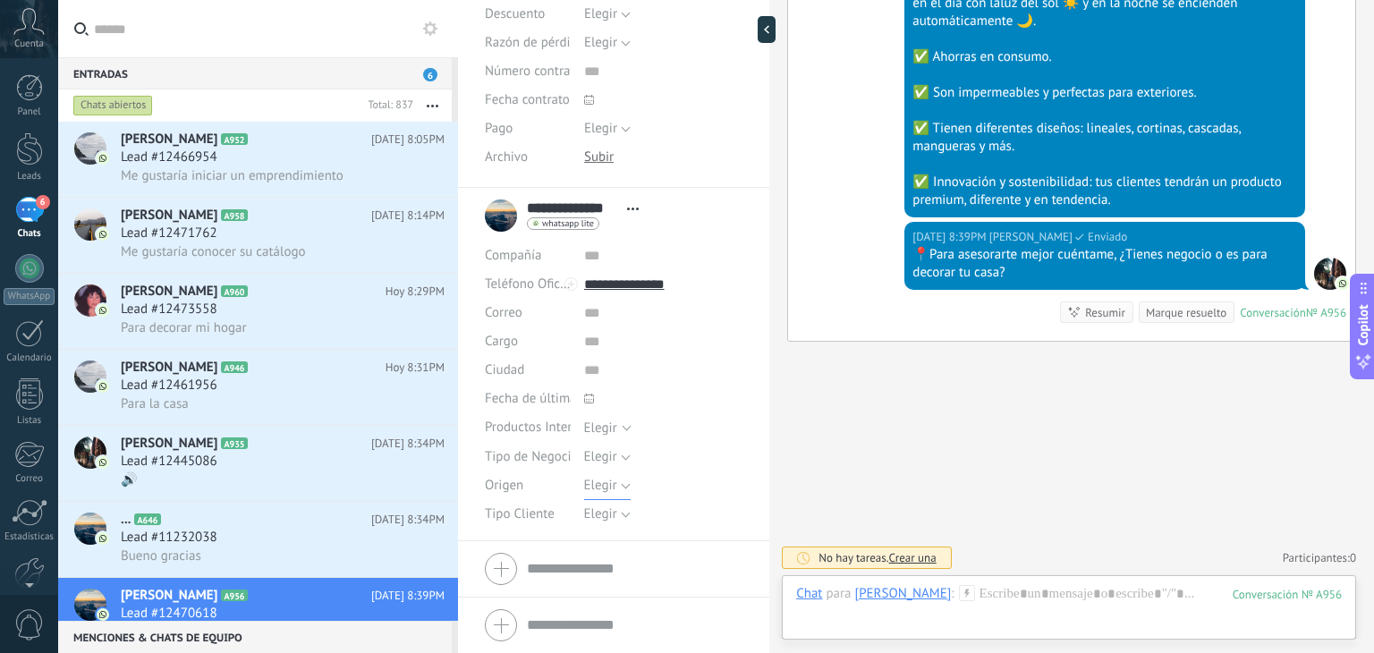
click at [601, 475] on button "Elegir" at bounding box center [607, 485] width 46 height 29
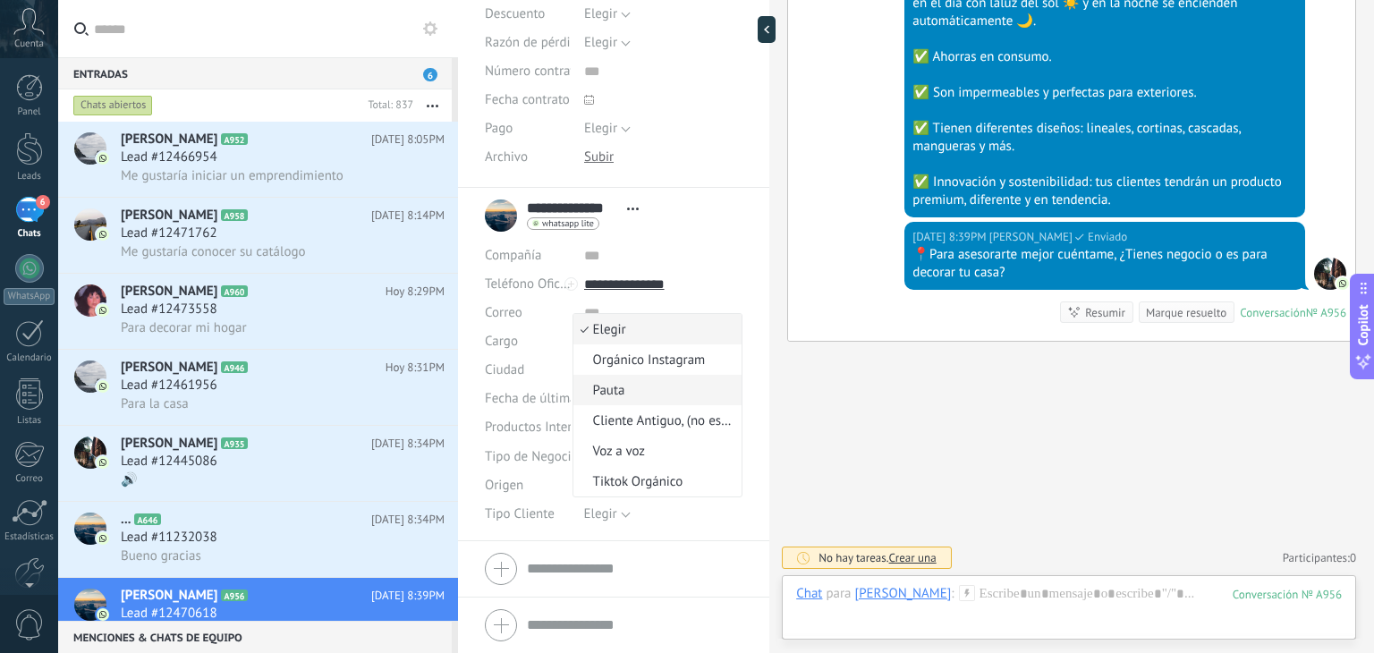
click at [626, 377] on li "Pauta" at bounding box center [657, 390] width 169 height 30
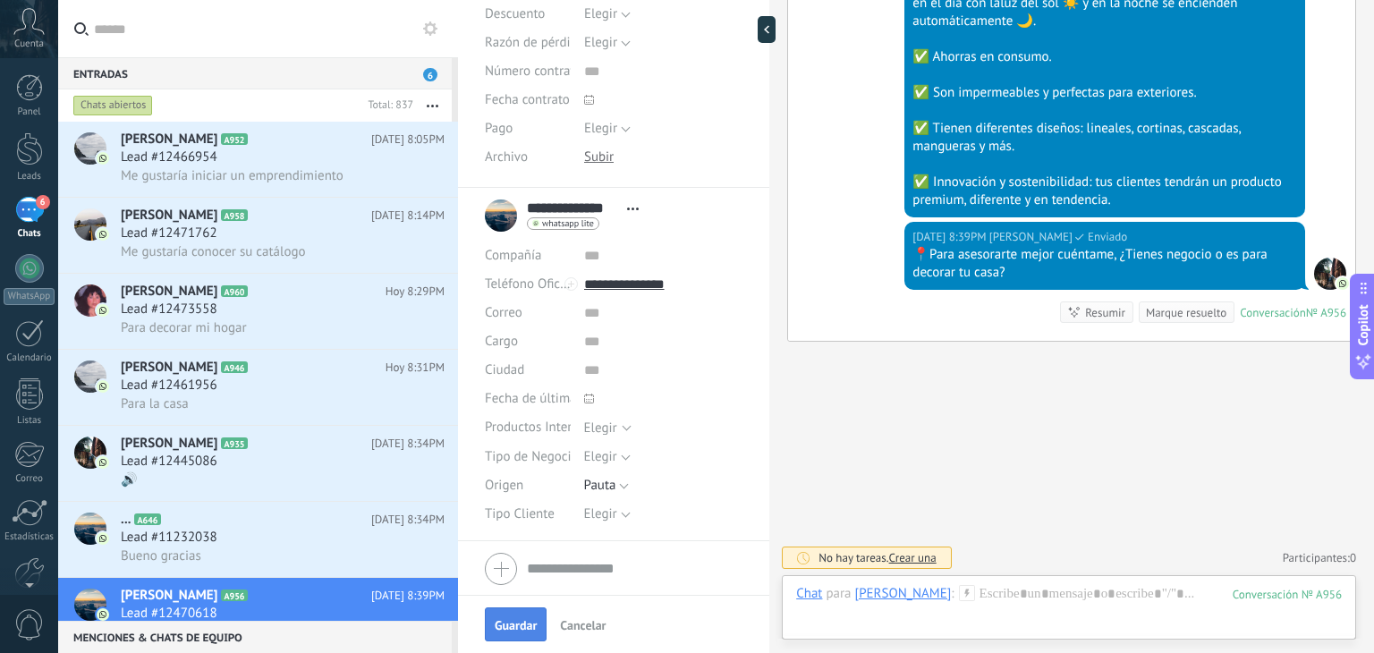
click at [518, 621] on span "Guardar" at bounding box center [516, 625] width 42 height 13
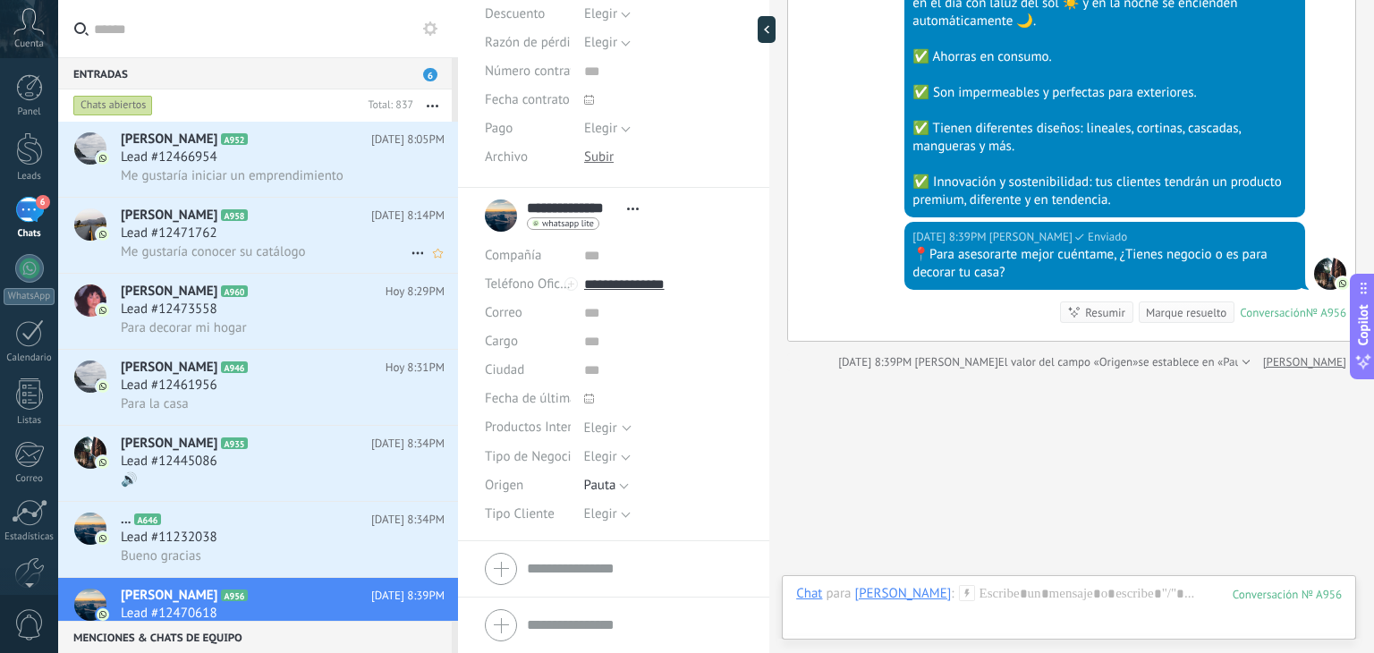
scroll to position [540, 0]
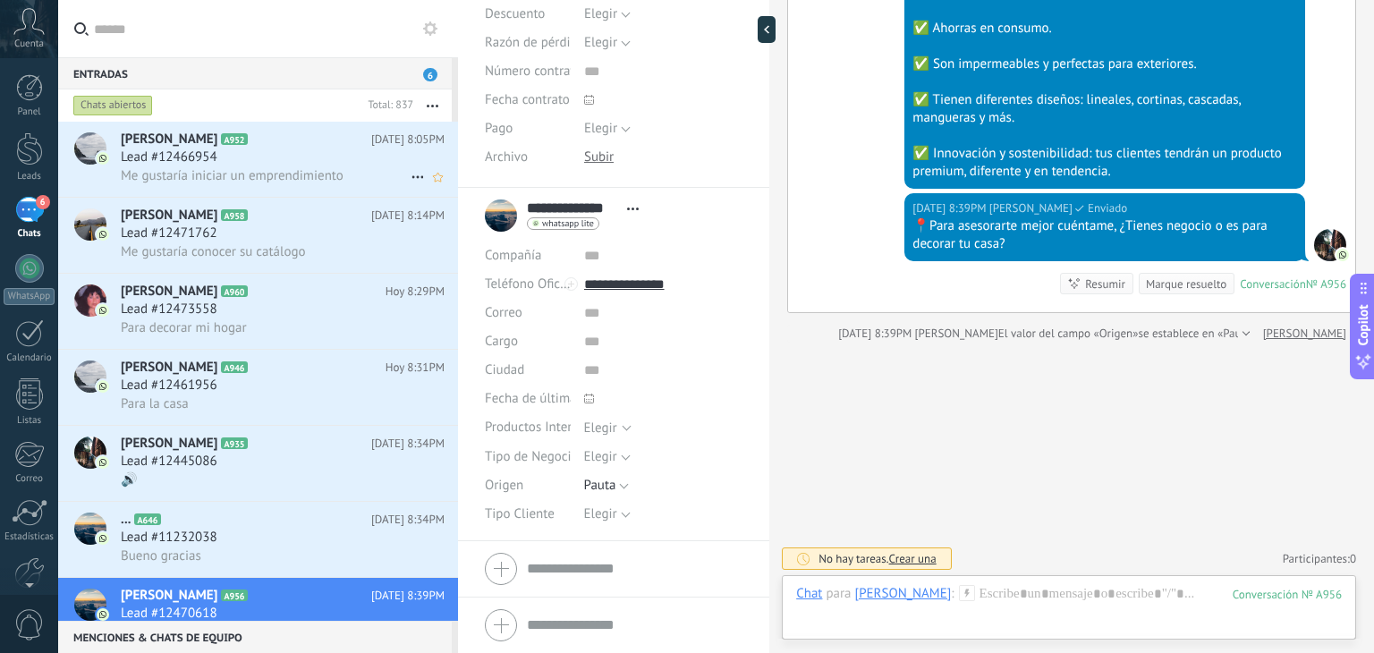
click at [222, 142] on h2 "Sandra Rodríguez A952" at bounding box center [246, 140] width 250 height 18
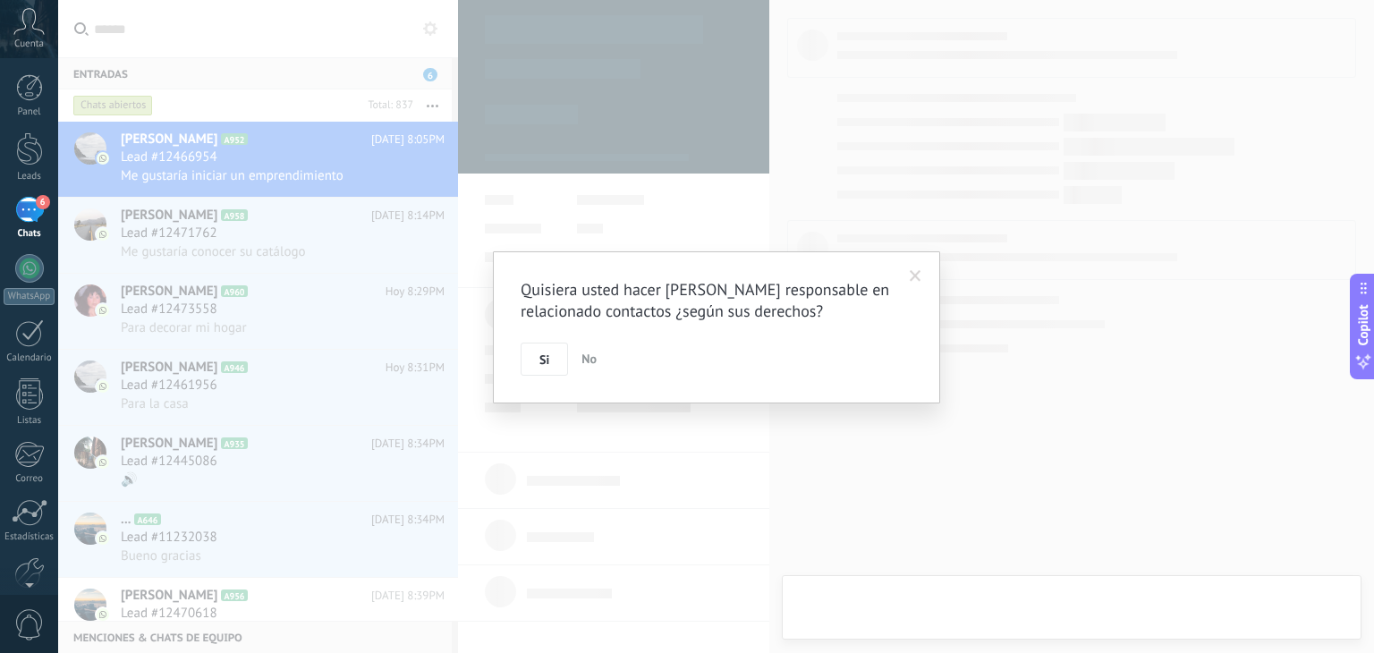
type textarea "**********"
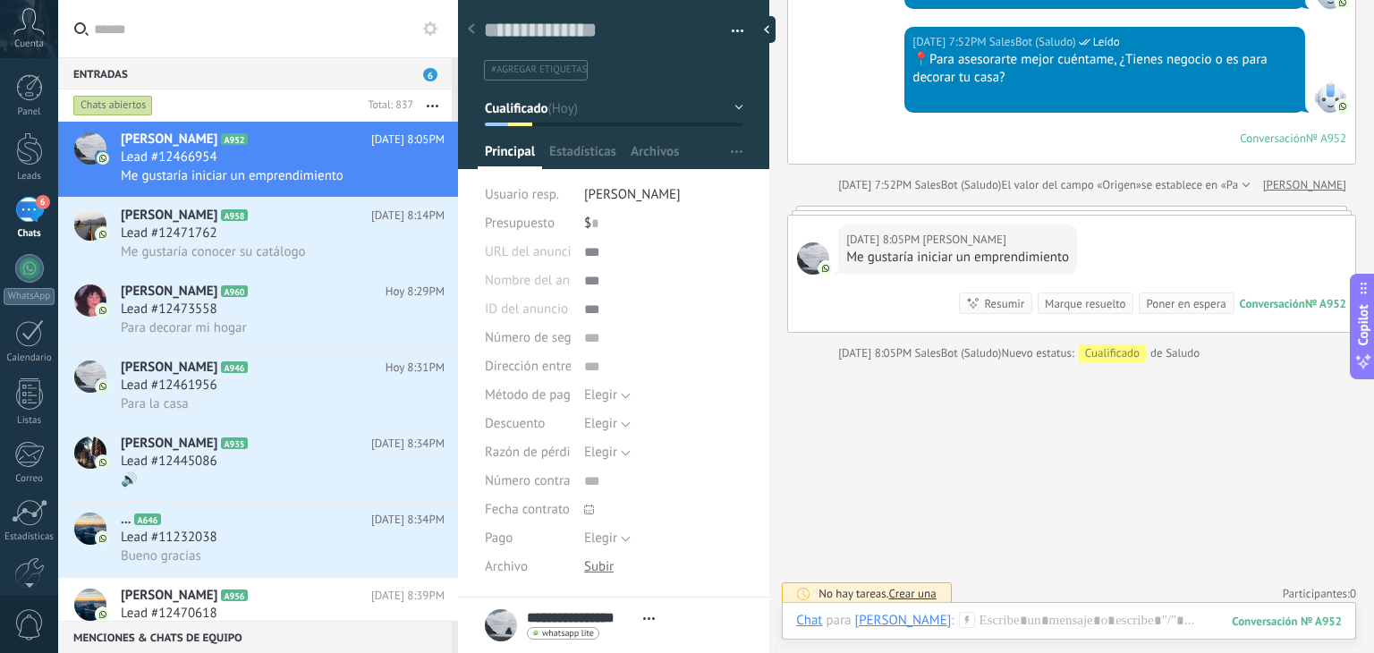
scroll to position [644, 0]
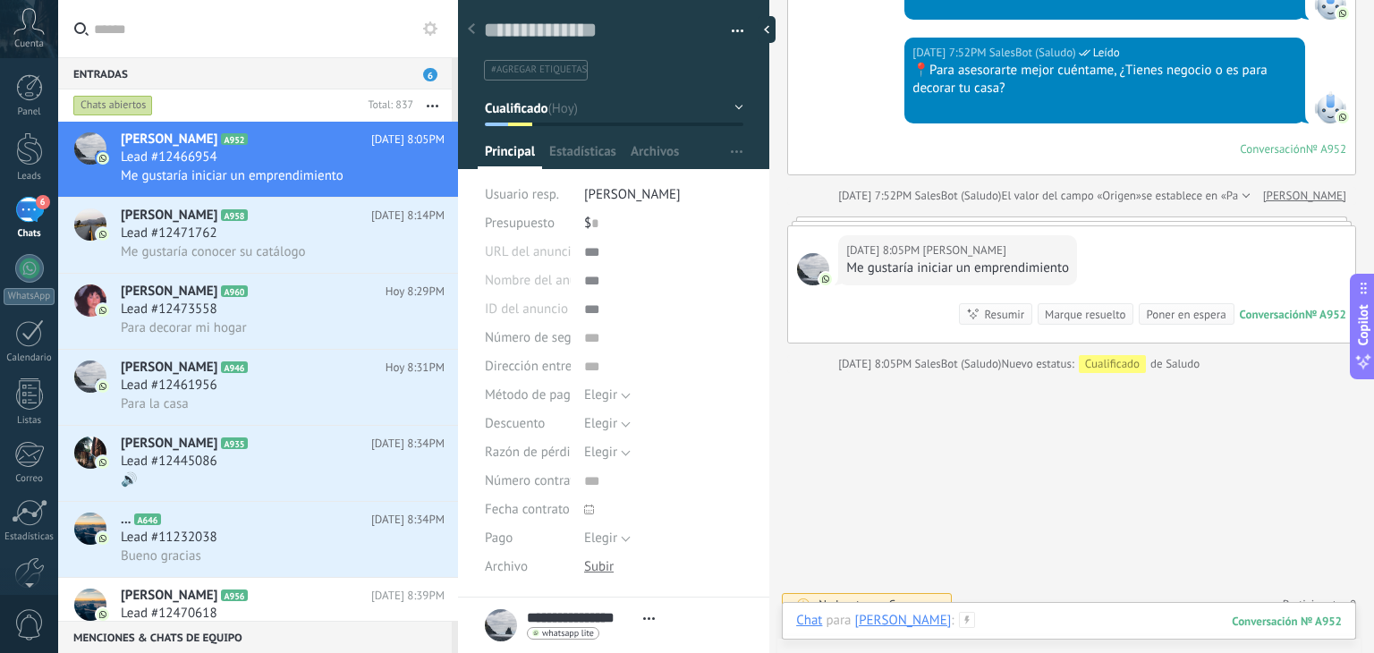
click at [1063, 621] on div at bounding box center [1068, 639] width 545 height 54
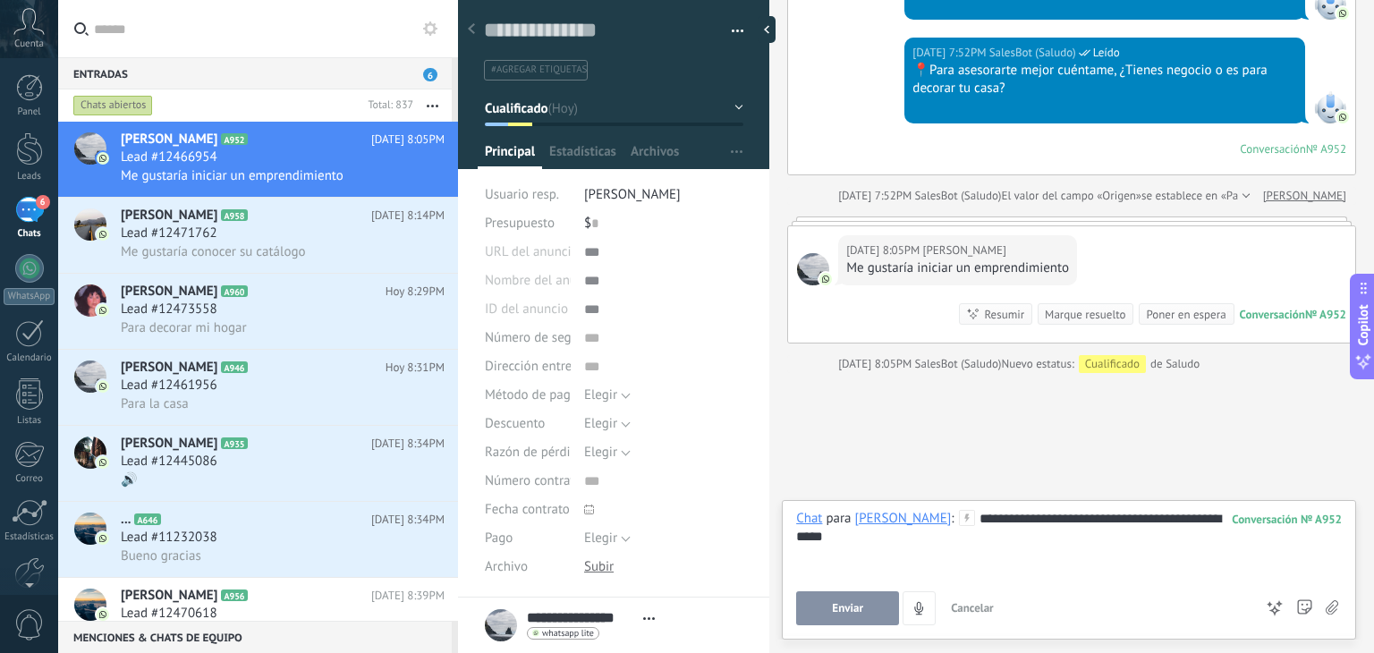
click at [883, 615] on button "Enviar" at bounding box center [847, 608] width 103 height 34
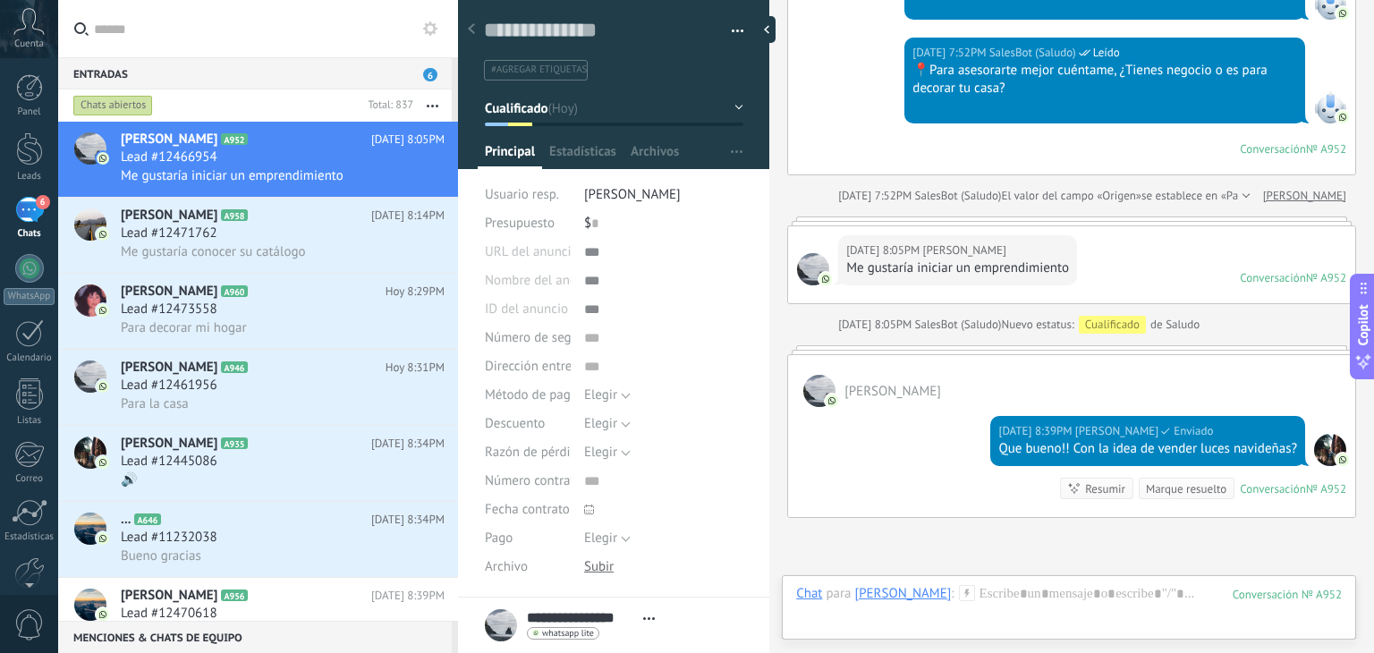
scroll to position [800, 0]
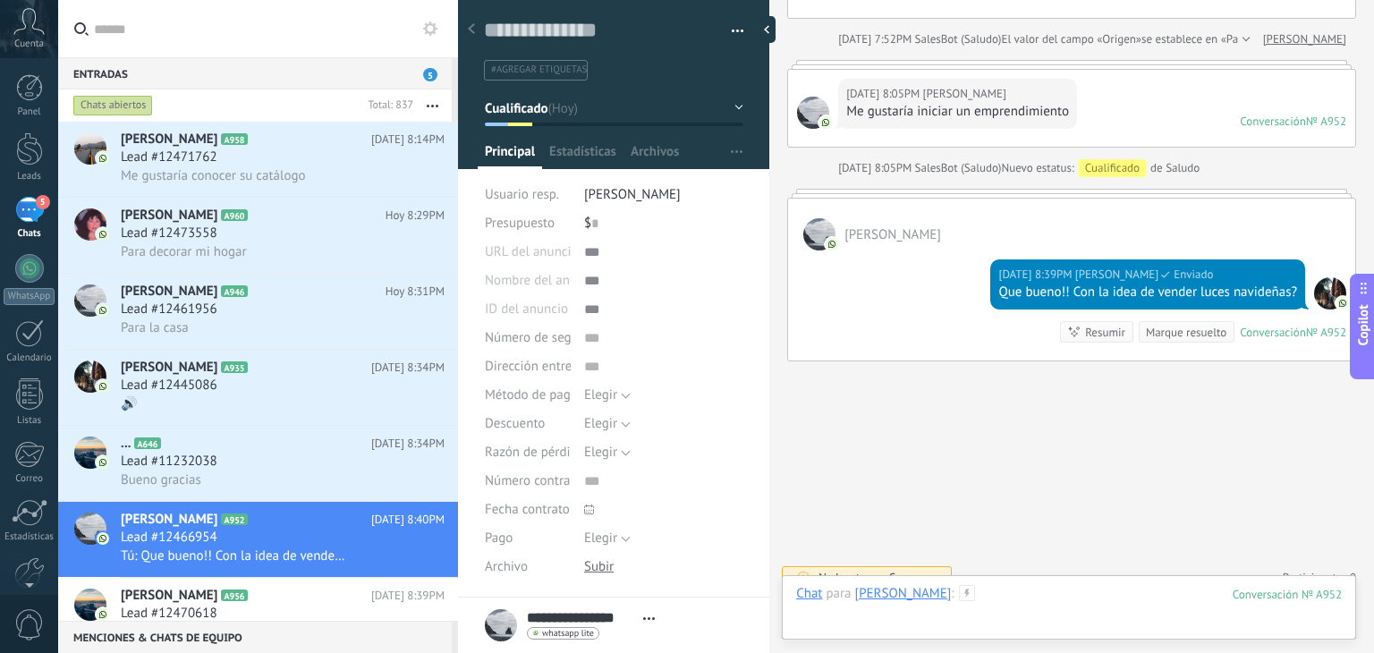
click at [1019, 590] on div at bounding box center [1068, 612] width 545 height 54
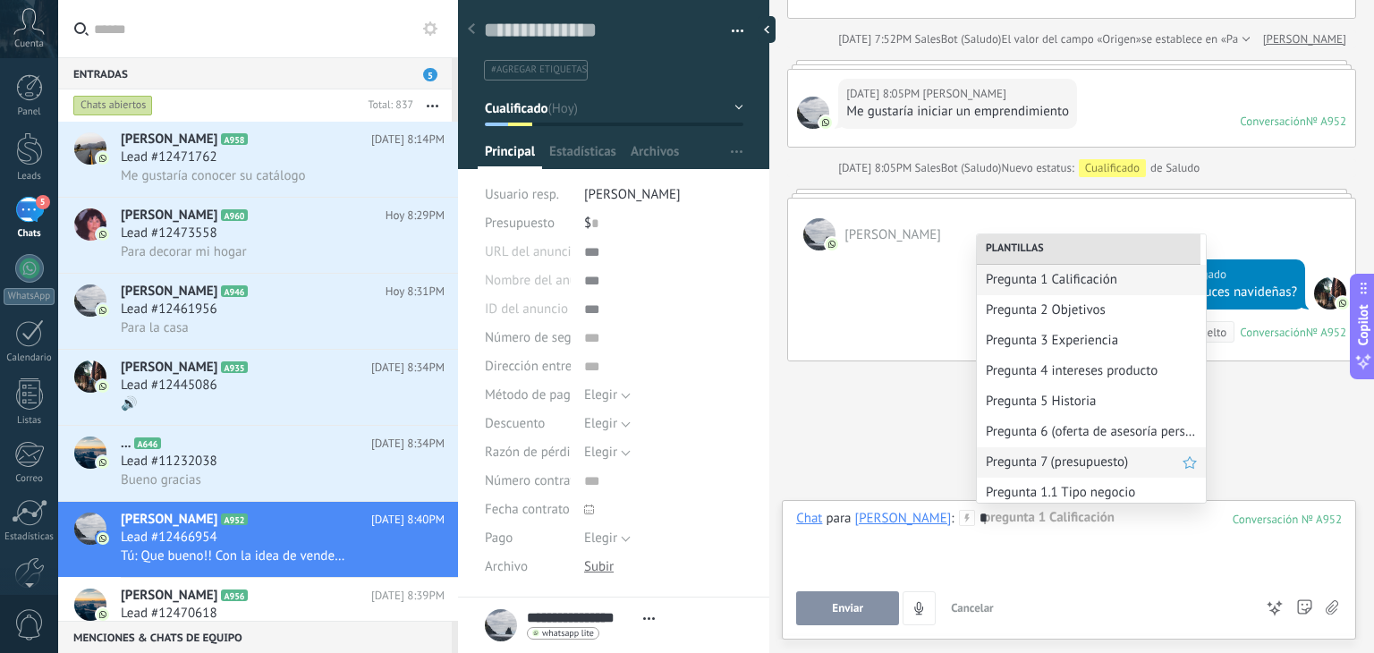
click at [1069, 464] on span "Pregunta 7 (presupuesto)" at bounding box center [1083, 461] width 197 height 17
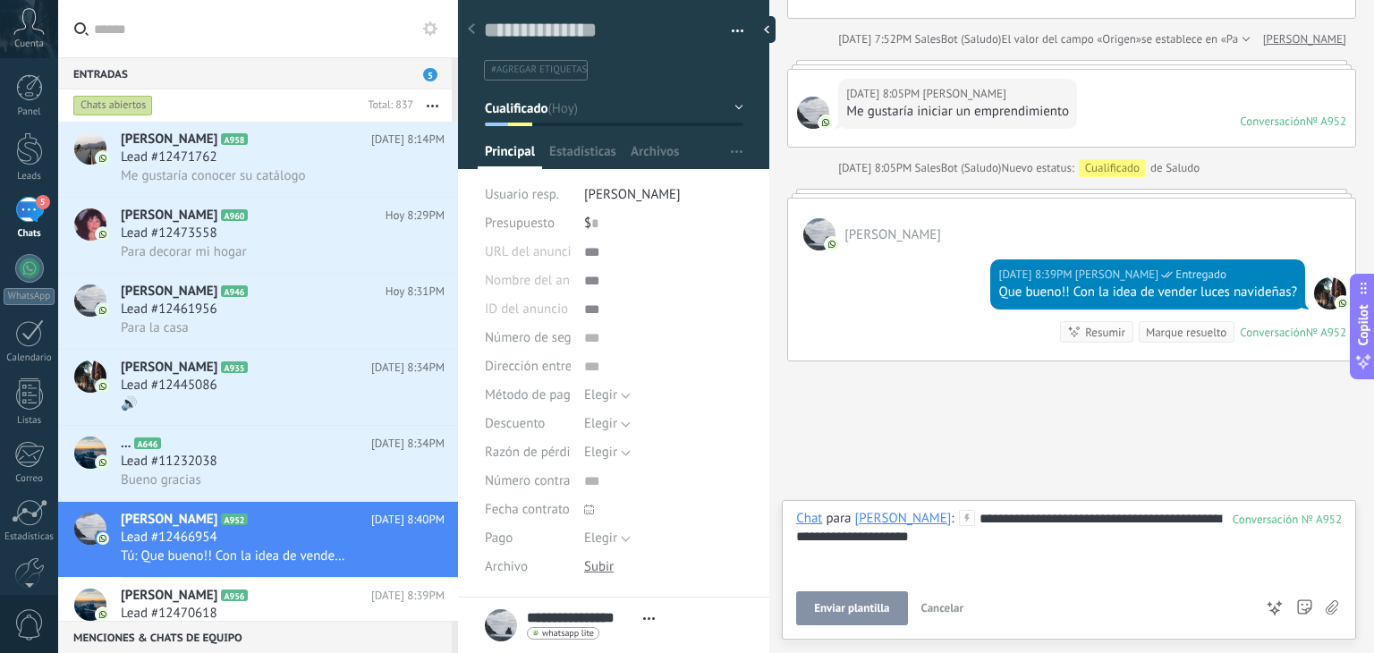
click at [847, 607] on span "Enviar plantilla" at bounding box center [851, 608] width 75 height 13
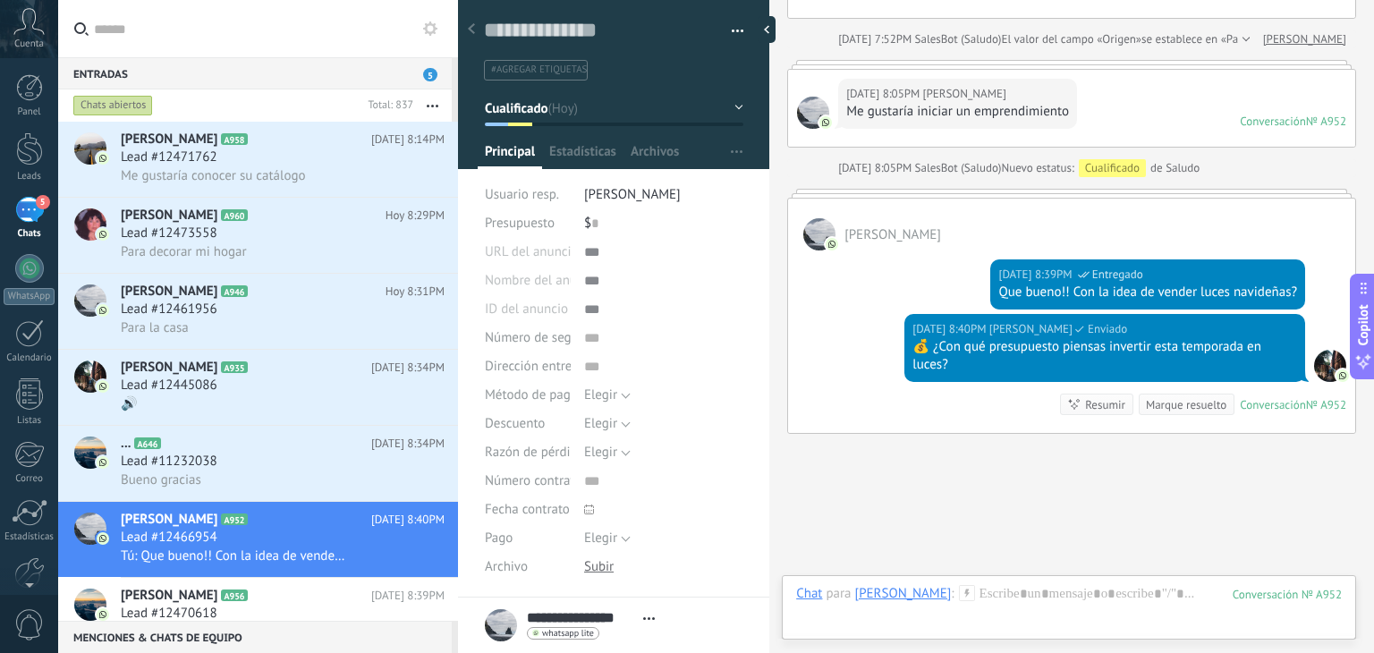
scroll to position [873, 0]
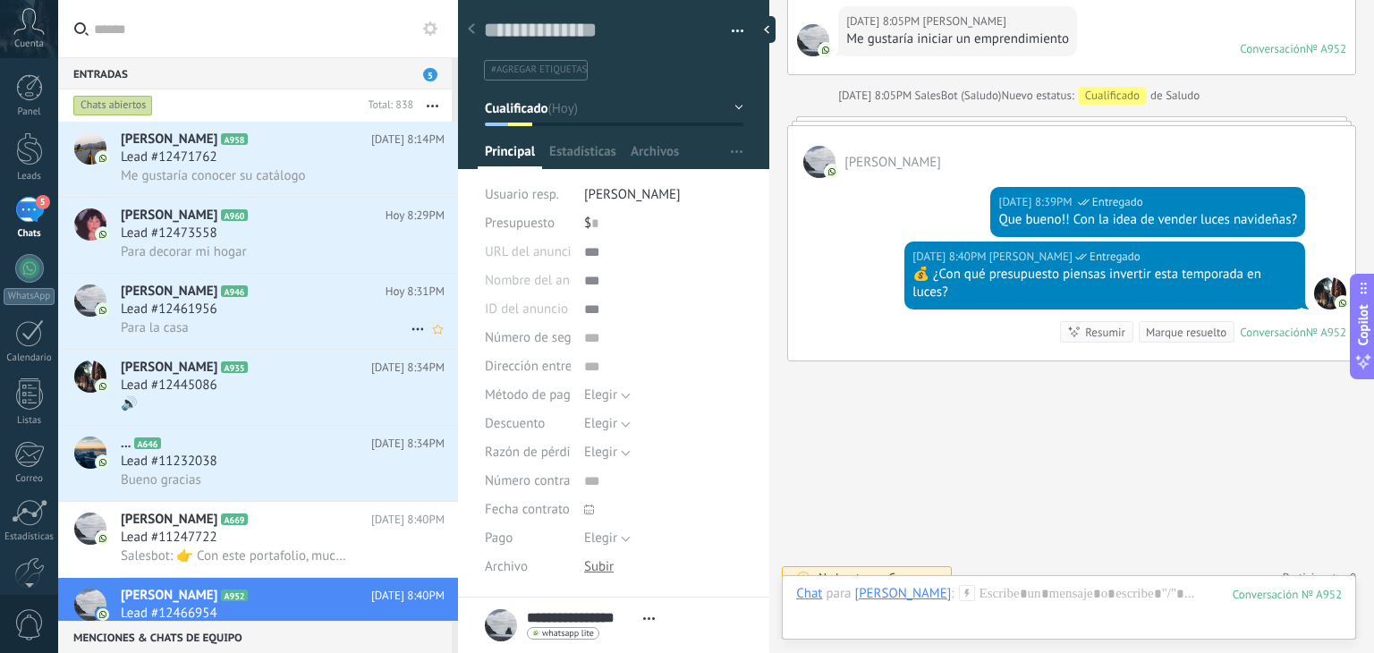
click at [232, 307] on div "Lead #12461956" at bounding box center [283, 309] width 324 height 18
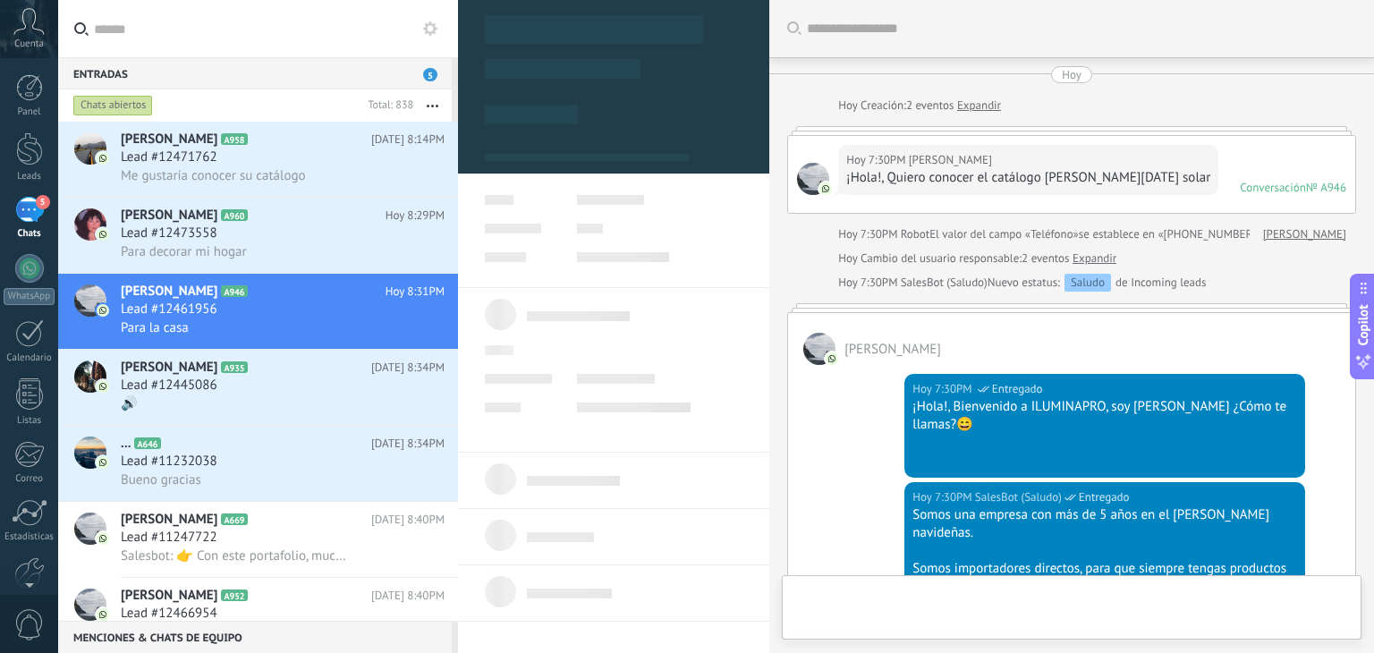
scroll to position [647, 0]
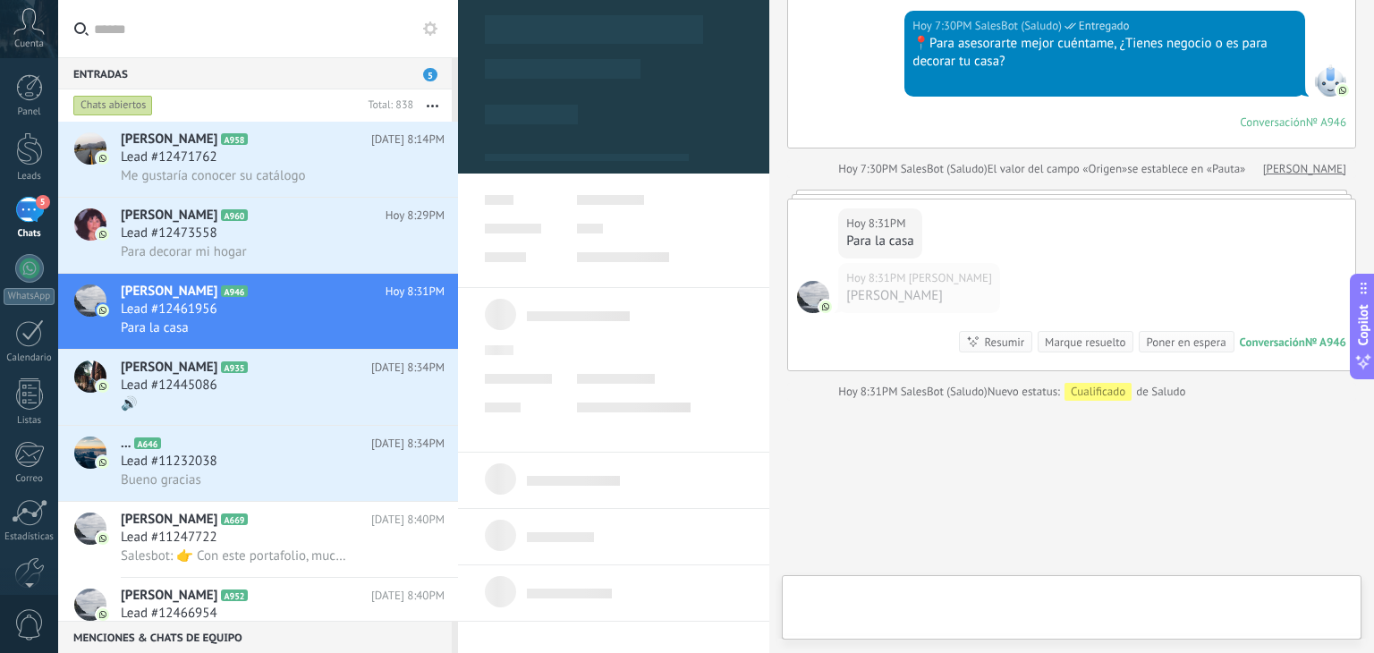
type textarea "**********"
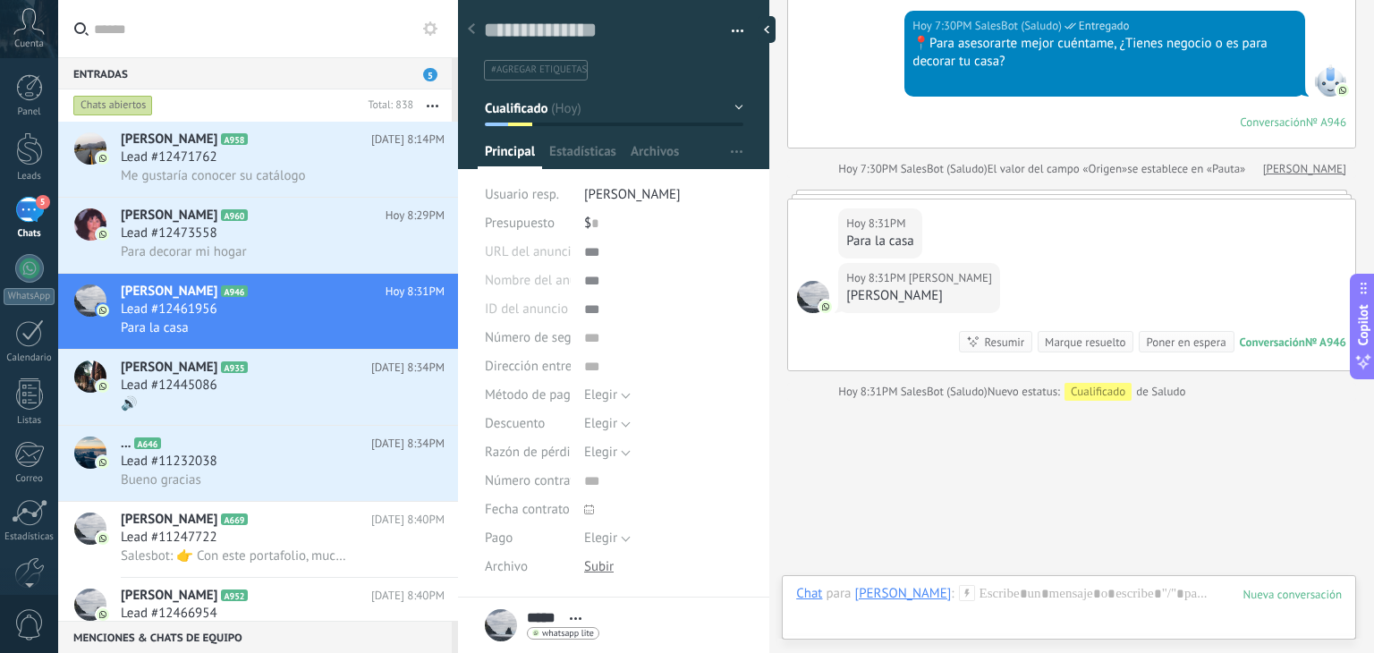
scroll to position [636, 0]
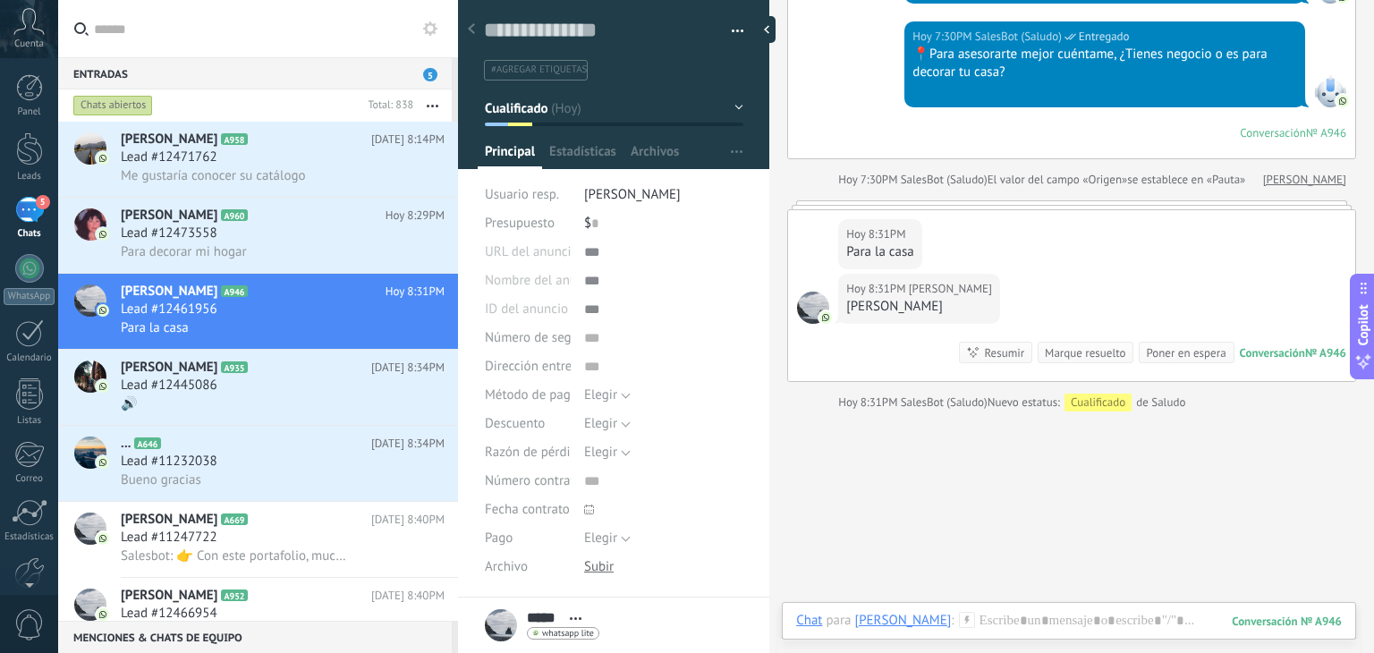
click at [1019, 603] on div "Chat Correo Nota Tarea Chat para Sonia : 946 Enviar Cancelar Rastrear clics en …" at bounding box center [1069, 634] width 574 height 64
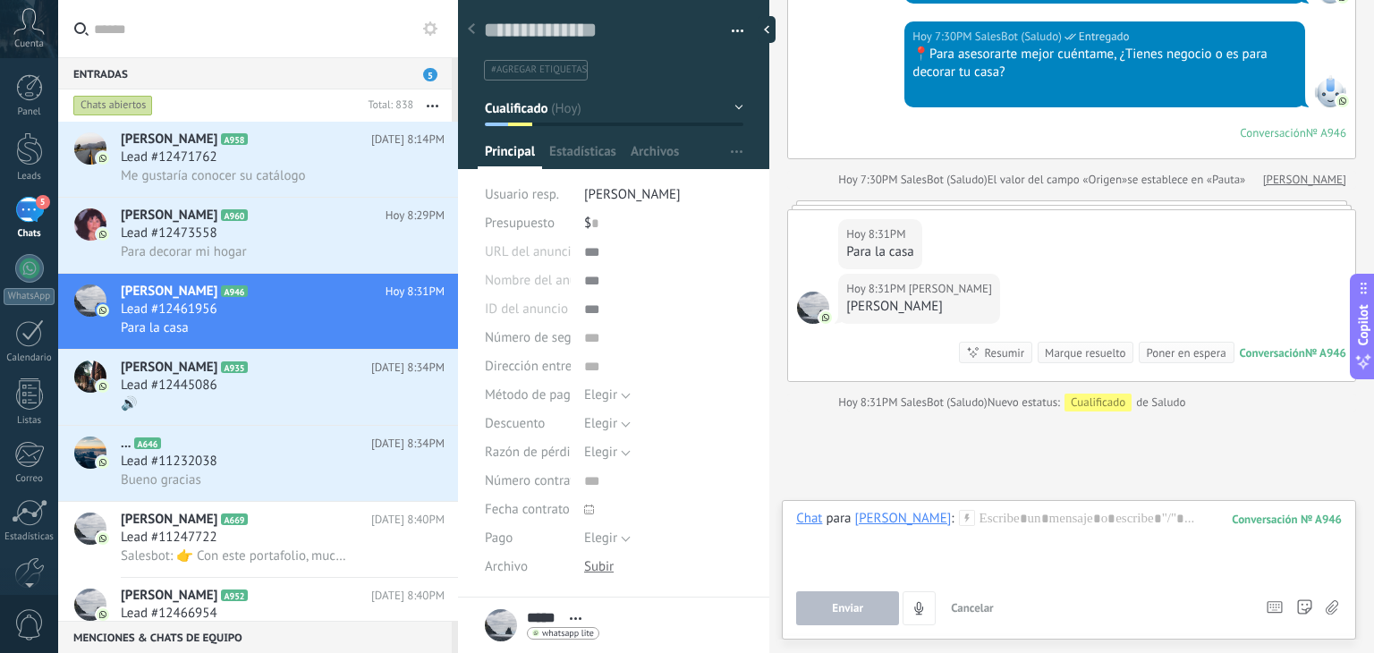
click at [991, 500] on div "Chat Correo Nota Tarea Chat para Sonia : 946 Enviar Cancelar Rastrear clics en …" at bounding box center [1069, 569] width 574 height 139
click at [984, 515] on div at bounding box center [1068, 544] width 545 height 68
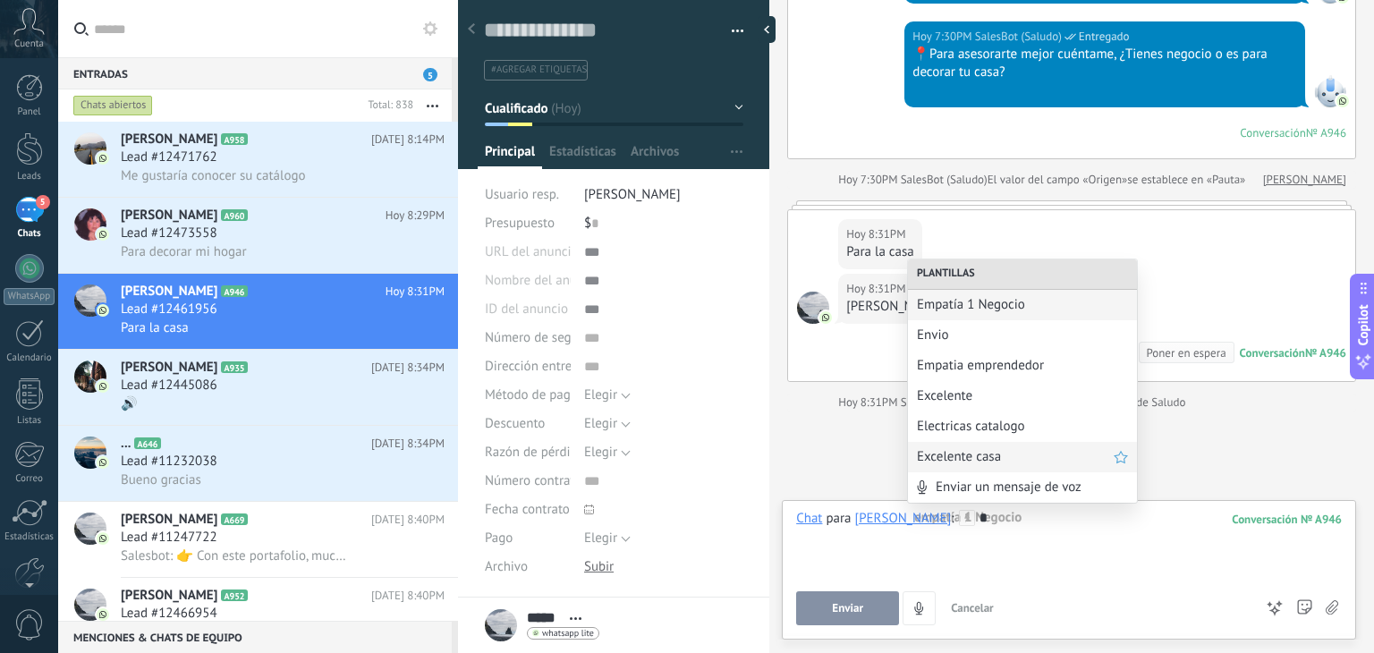
click at [990, 455] on span "Excelente casa" at bounding box center [1015, 456] width 197 height 17
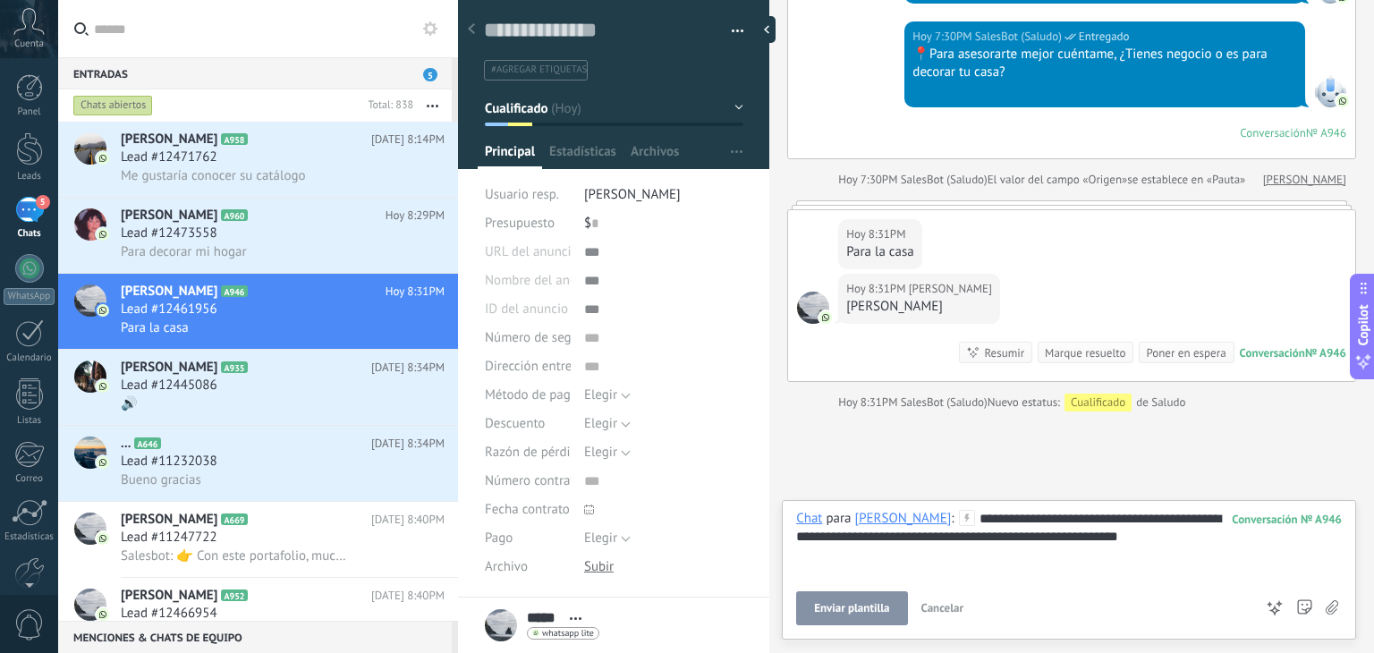
click at [866, 612] on span "Enviar plantilla" at bounding box center [851, 608] width 75 height 13
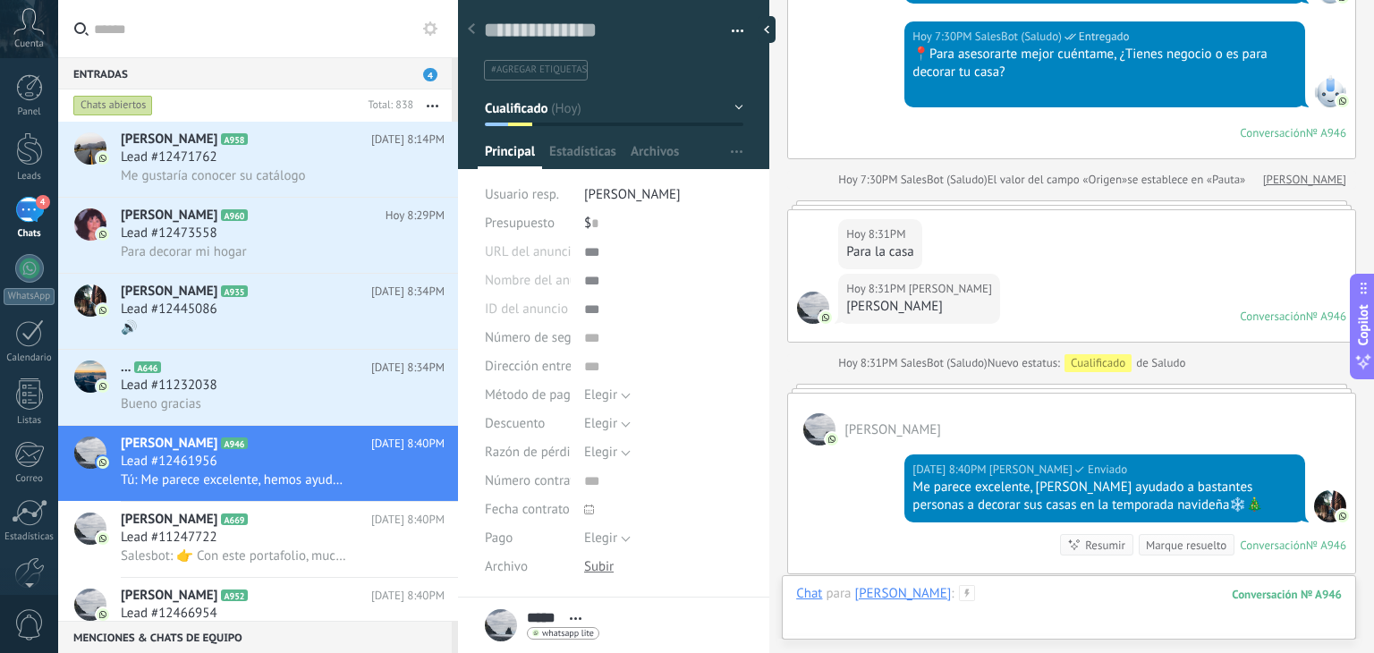
click at [1007, 594] on div at bounding box center [1068, 612] width 545 height 54
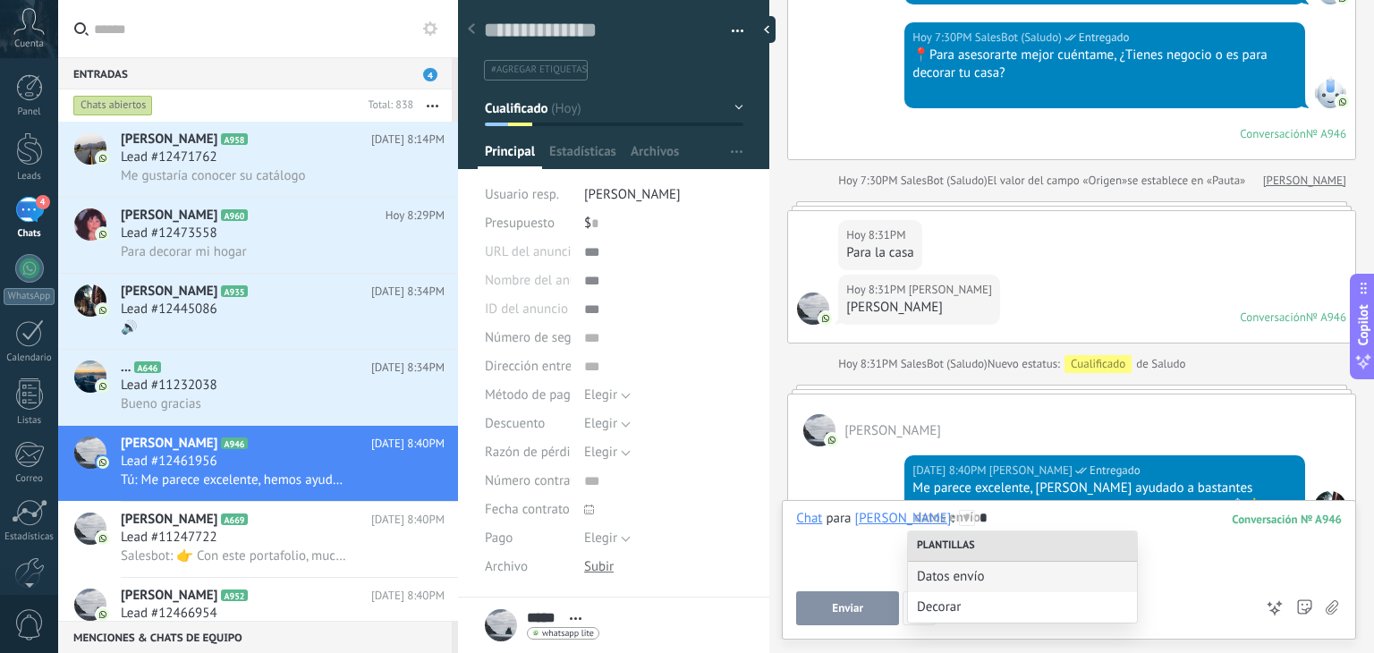
scroll to position [848, 0]
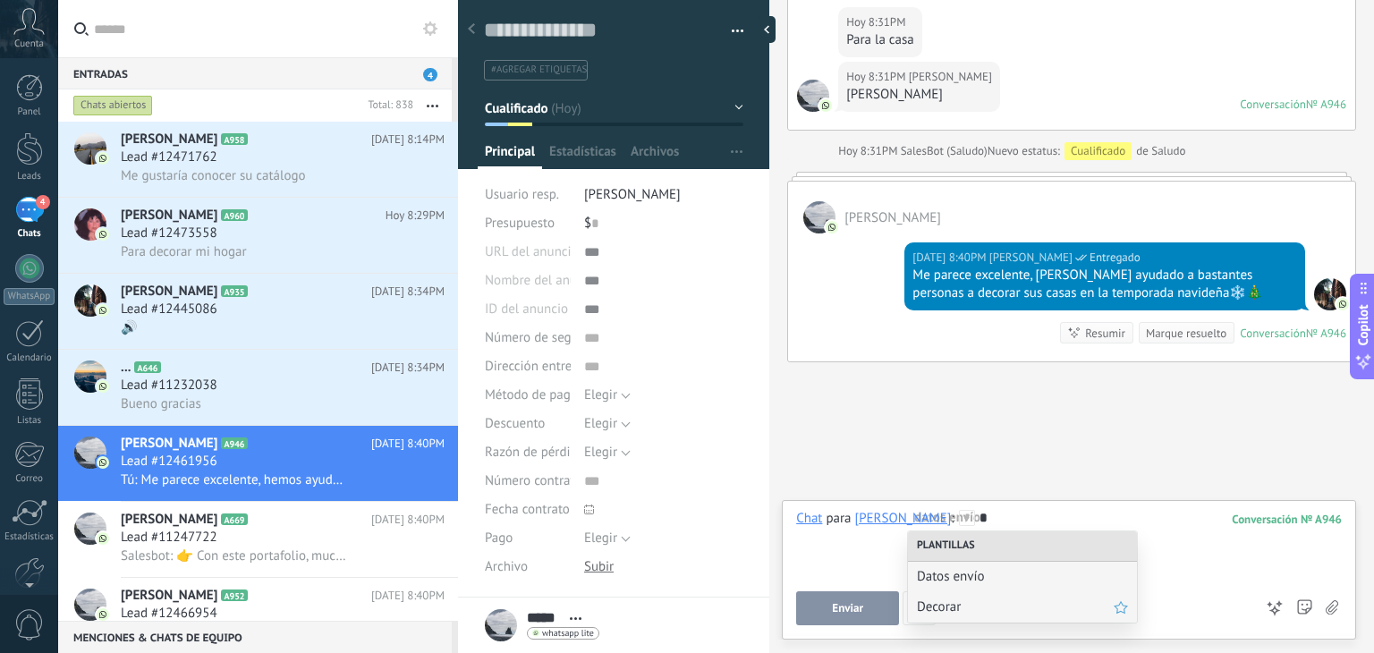
click at [961, 613] on span "Decorar" at bounding box center [1015, 606] width 197 height 17
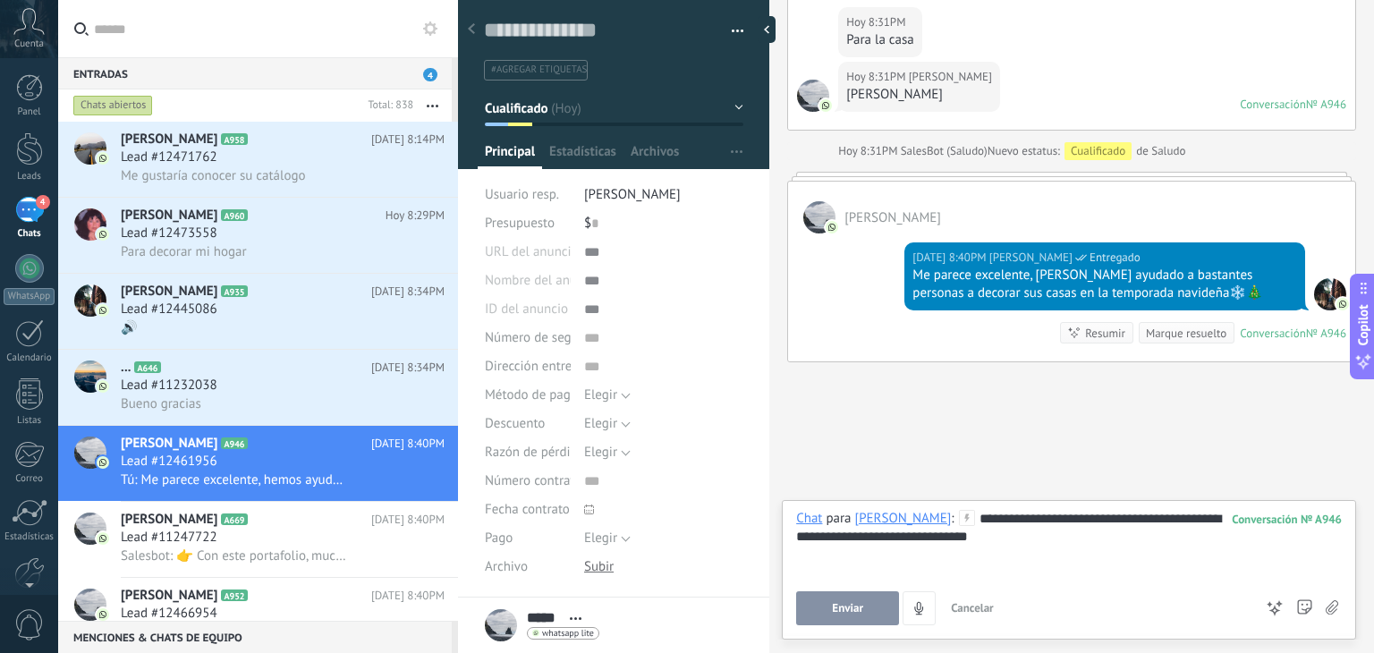
click at [843, 614] on span "Enviar" at bounding box center [847, 608] width 31 height 13
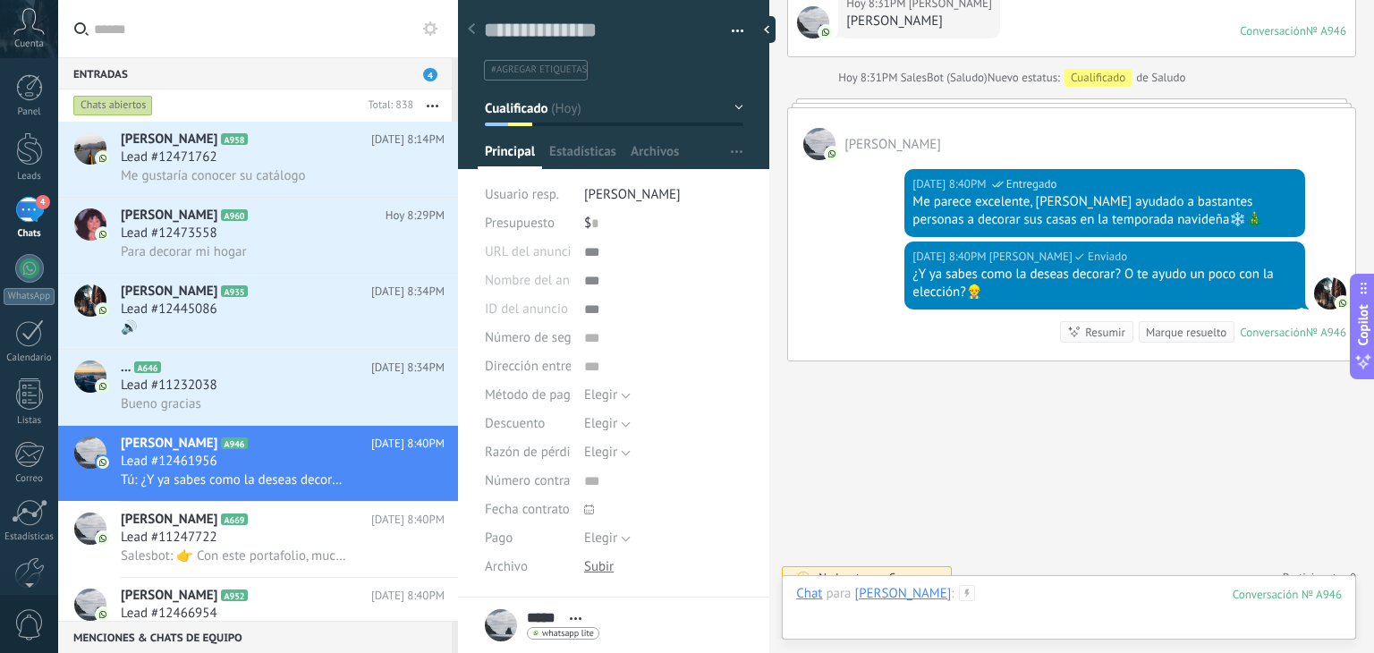
click at [973, 591] on div at bounding box center [1068, 612] width 545 height 54
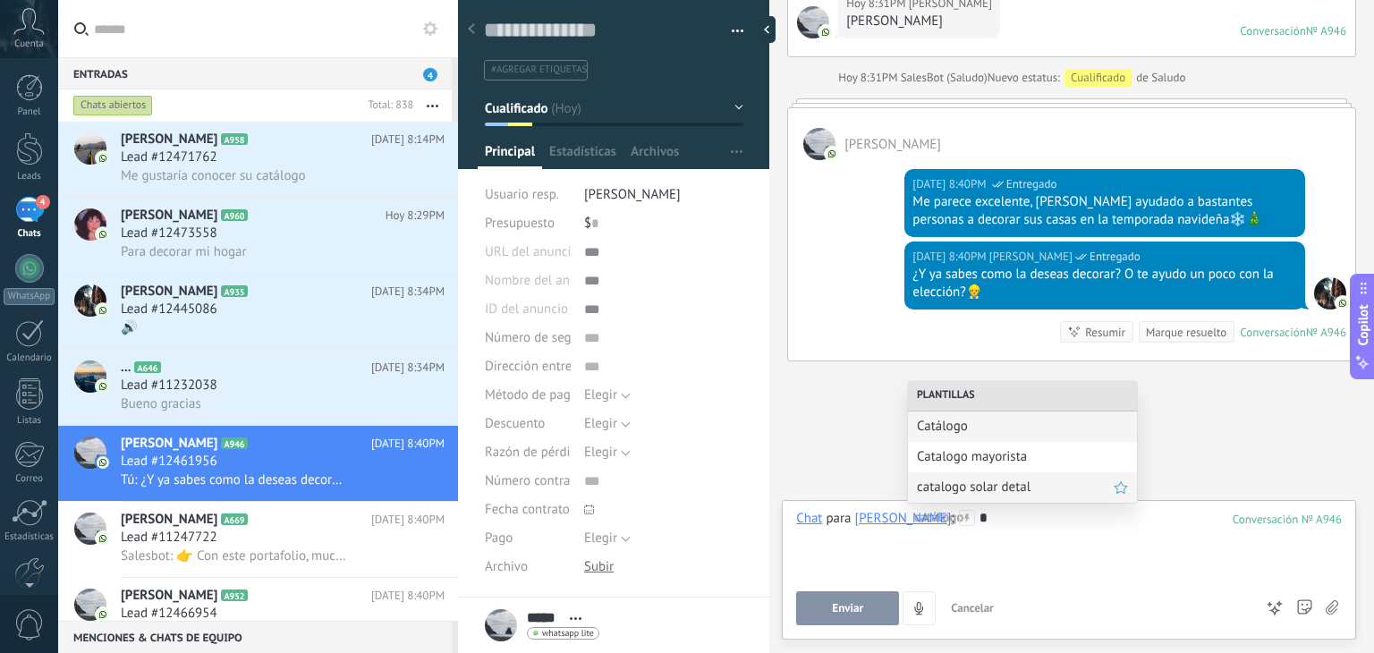
click at [972, 494] on span "catalogo solar detal" at bounding box center [1015, 486] width 197 height 17
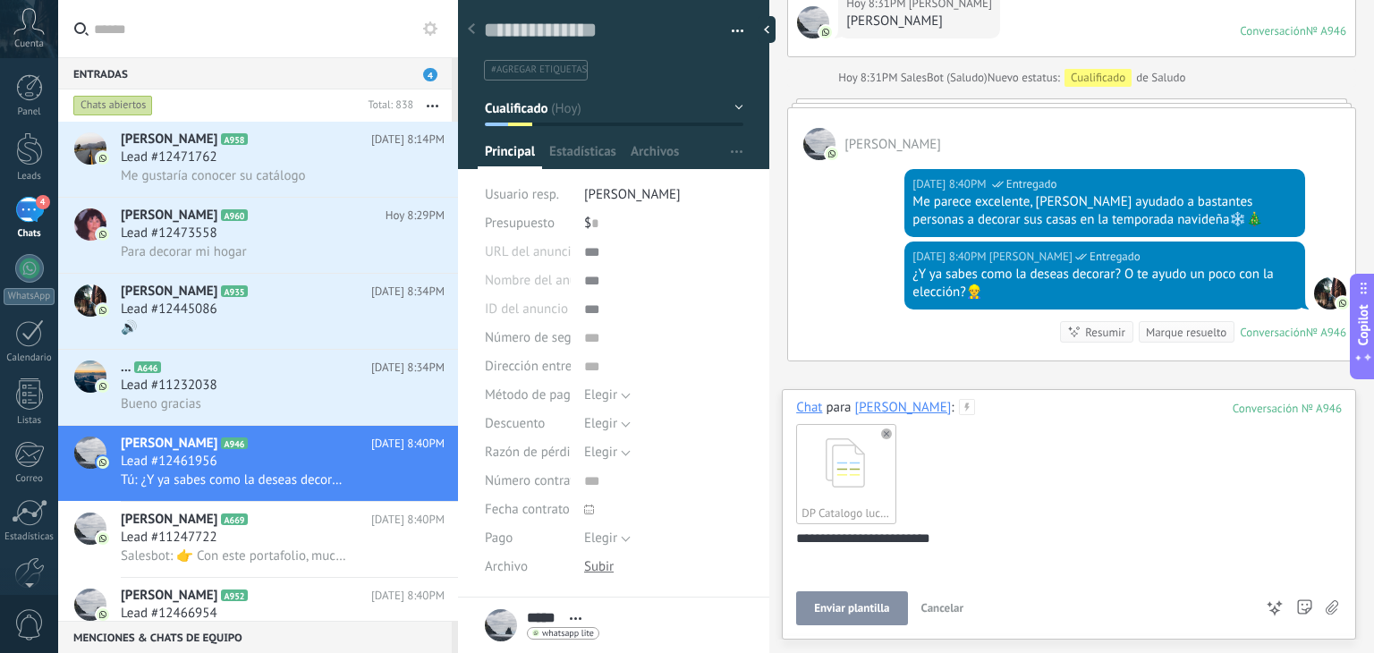
click at [872, 619] on button "Enviar plantilla" at bounding box center [851, 608] width 111 height 34
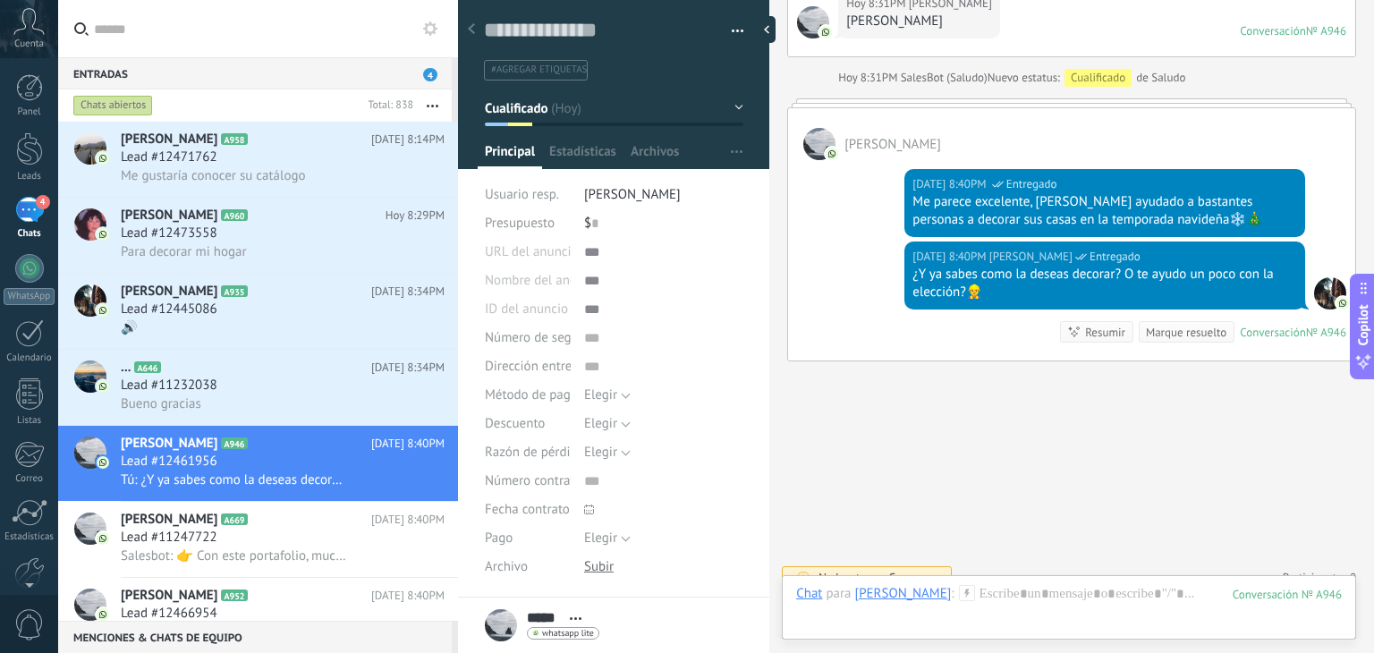
scroll to position [1087, 0]
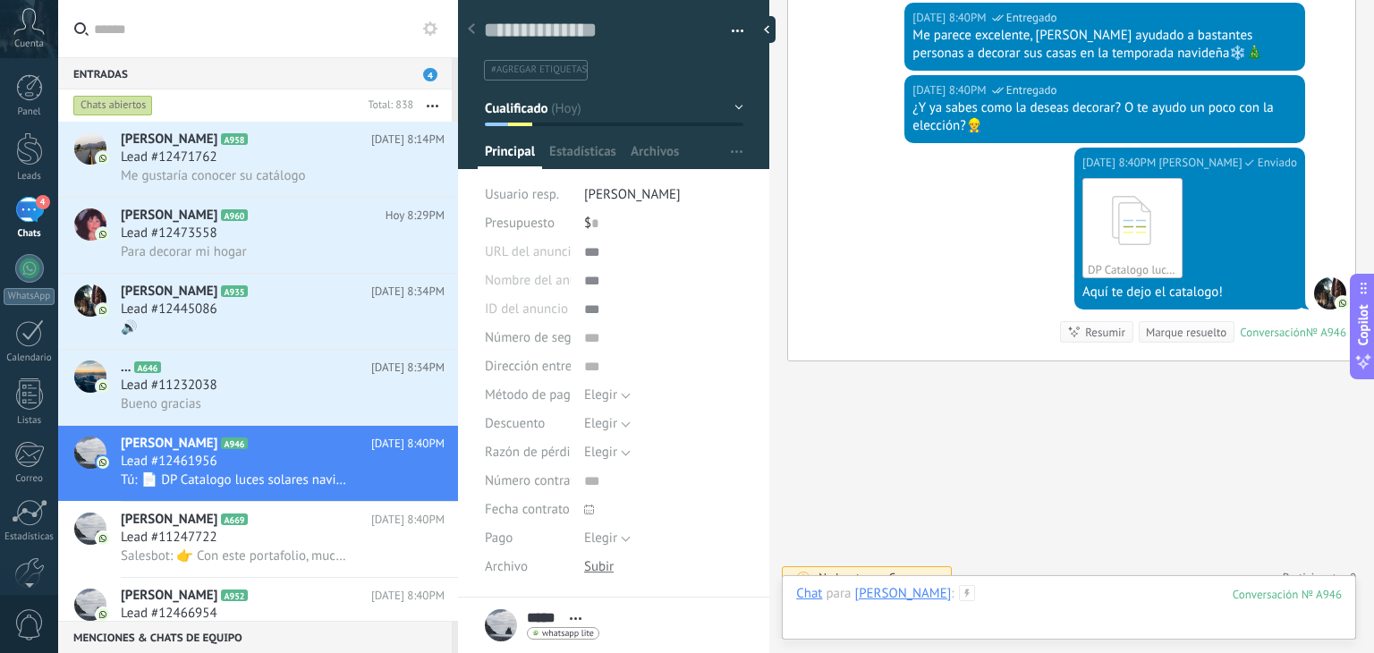
click at [988, 590] on div at bounding box center [1068, 612] width 545 height 54
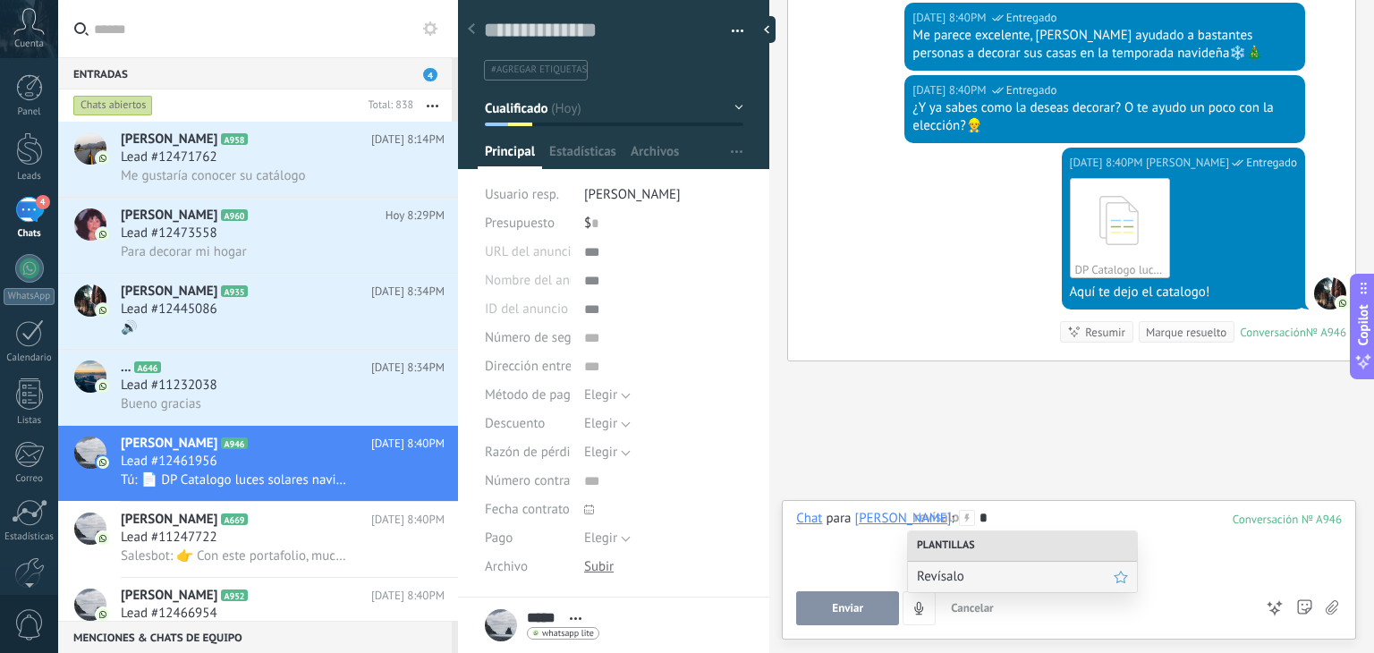
click at [987, 587] on div "Revísalo" at bounding box center [1022, 577] width 229 height 30
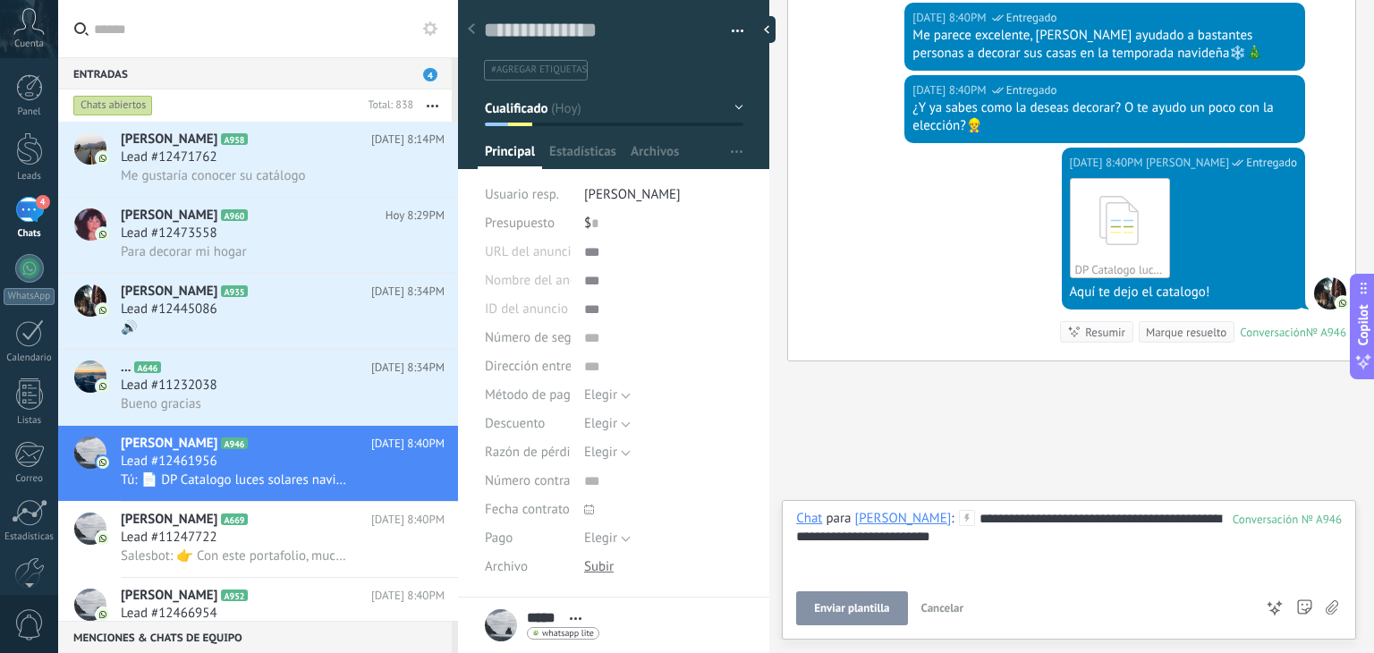
click at [855, 607] on span "Enviar plantilla" at bounding box center [851, 608] width 75 height 13
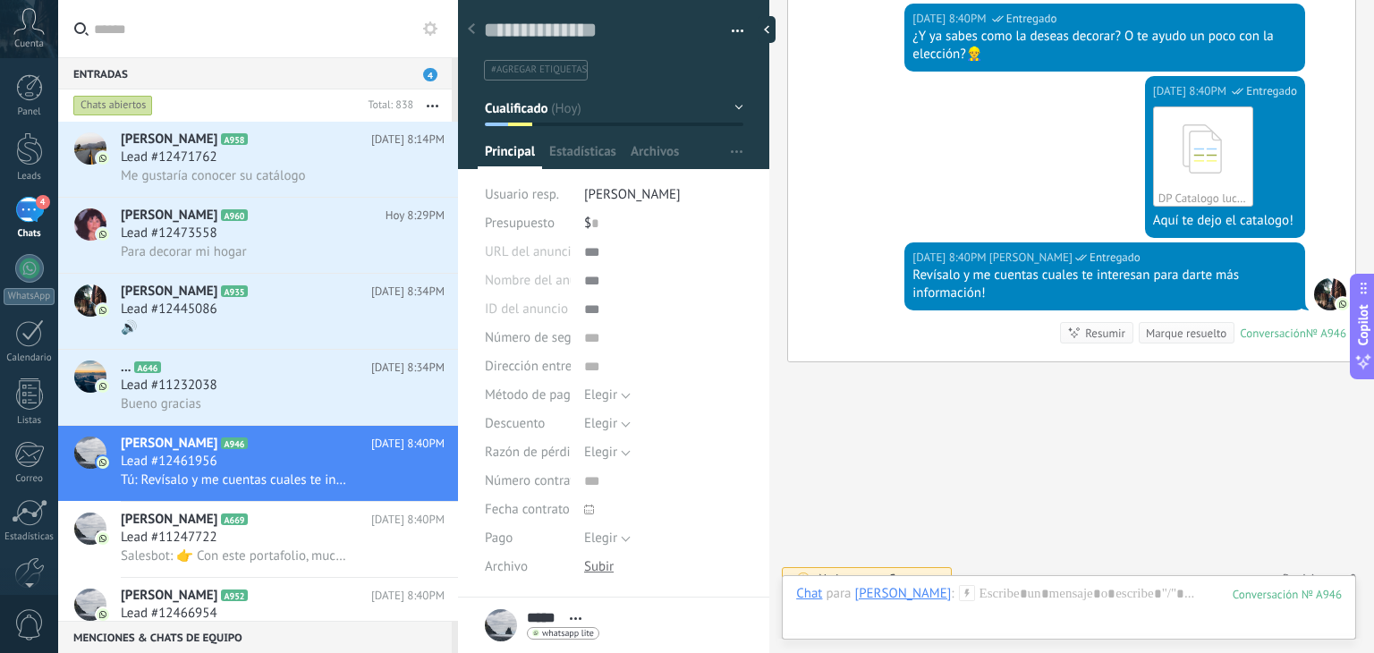
scroll to position [227, 0]
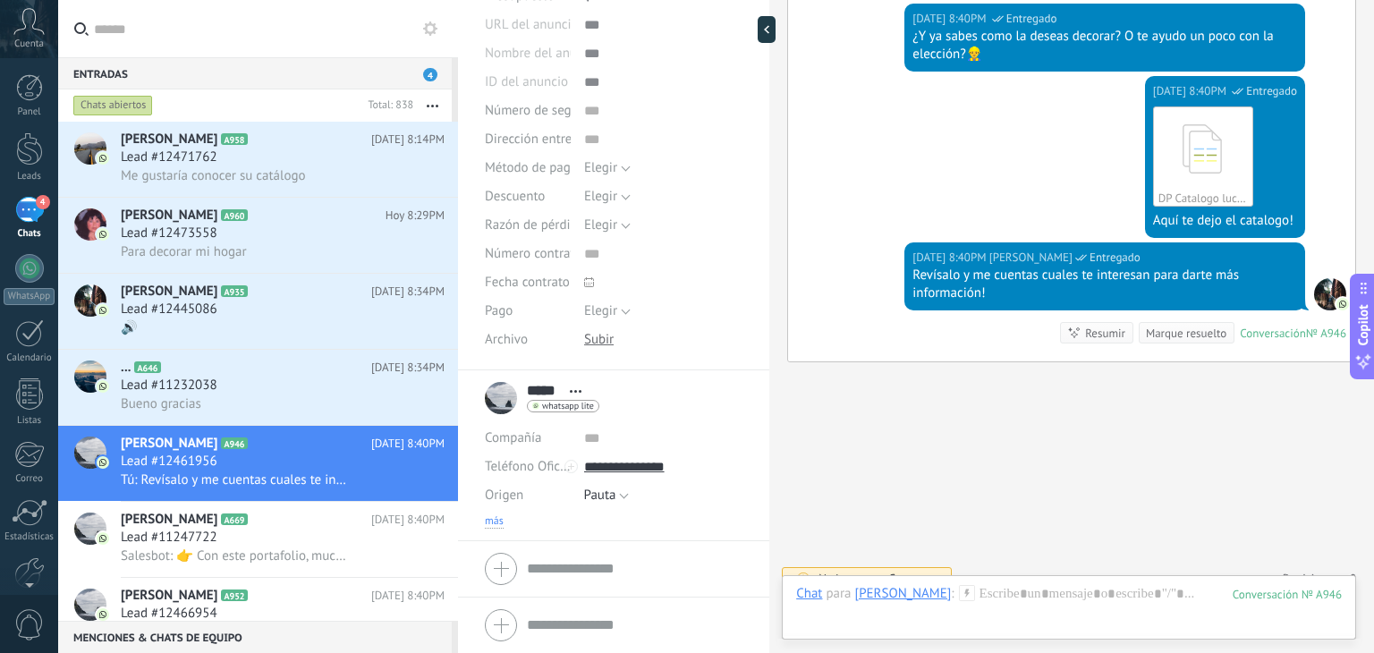
click at [487, 515] on span "más" at bounding box center [494, 521] width 19 height 14
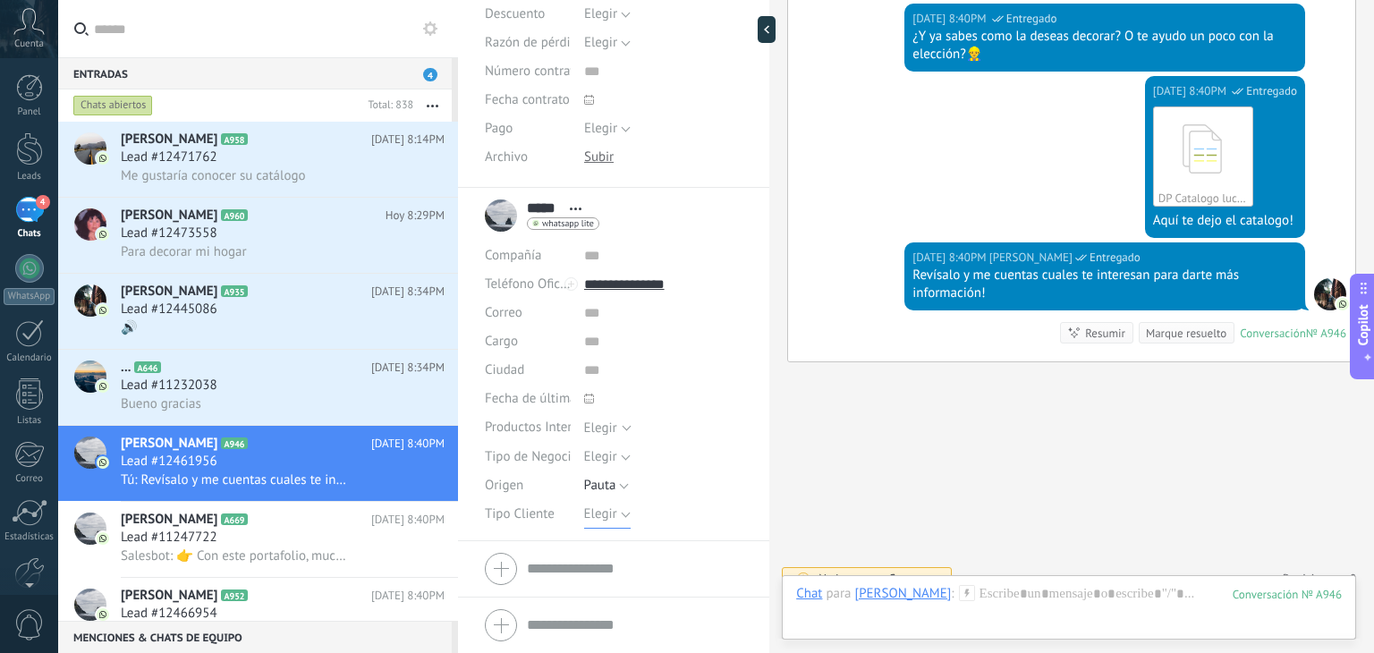
click at [589, 513] on span "Elegir" at bounding box center [600, 513] width 33 height 17
click at [597, 609] on span "Detal" at bounding box center [646, 605] width 164 height 17
click at [498, 625] on span "Guardar" at bounding box center [516, 625] width 42 height 13
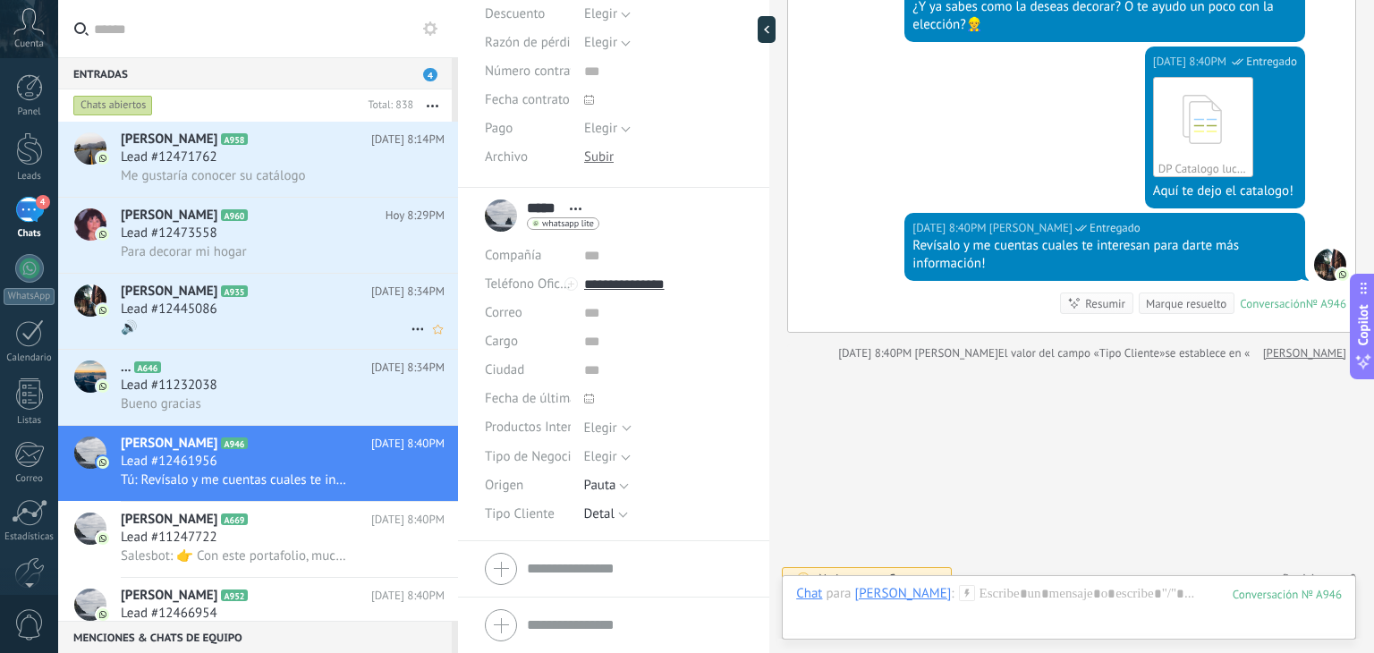
click at [275, 305] on div "Lead #12445086" at bounding box center [283, 309] width 324 height 18
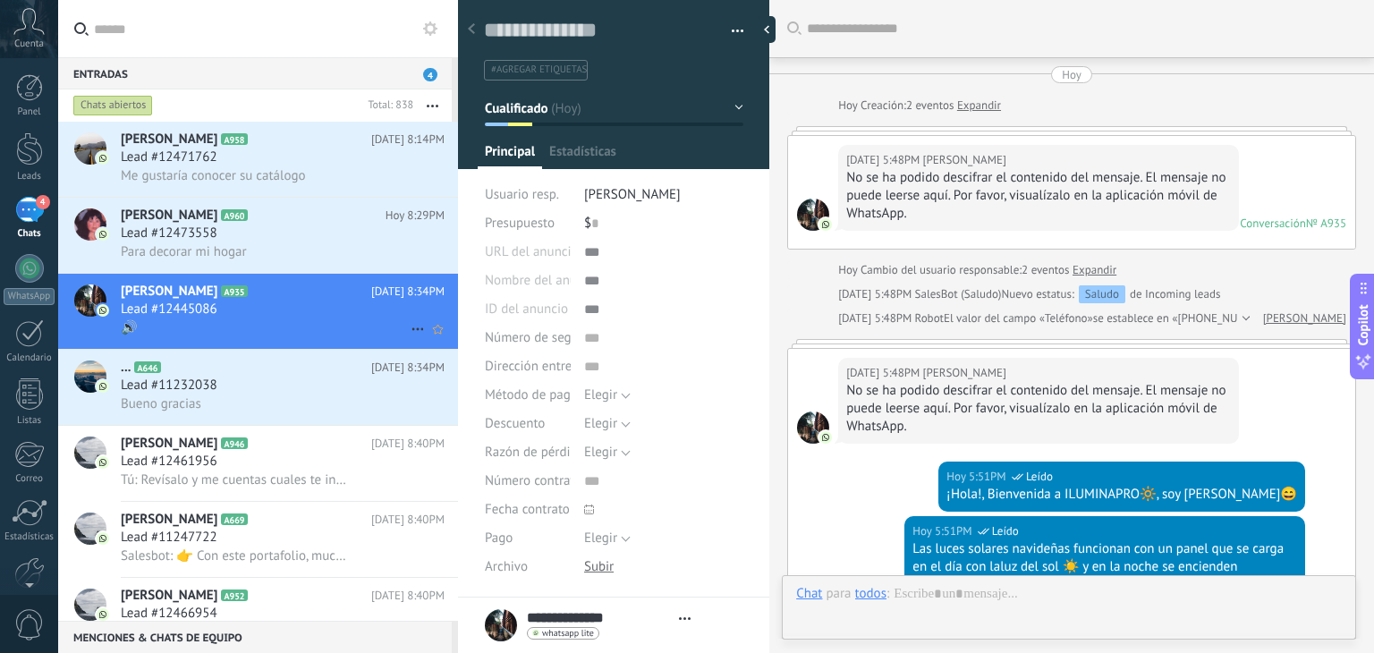
type textarea "**********"
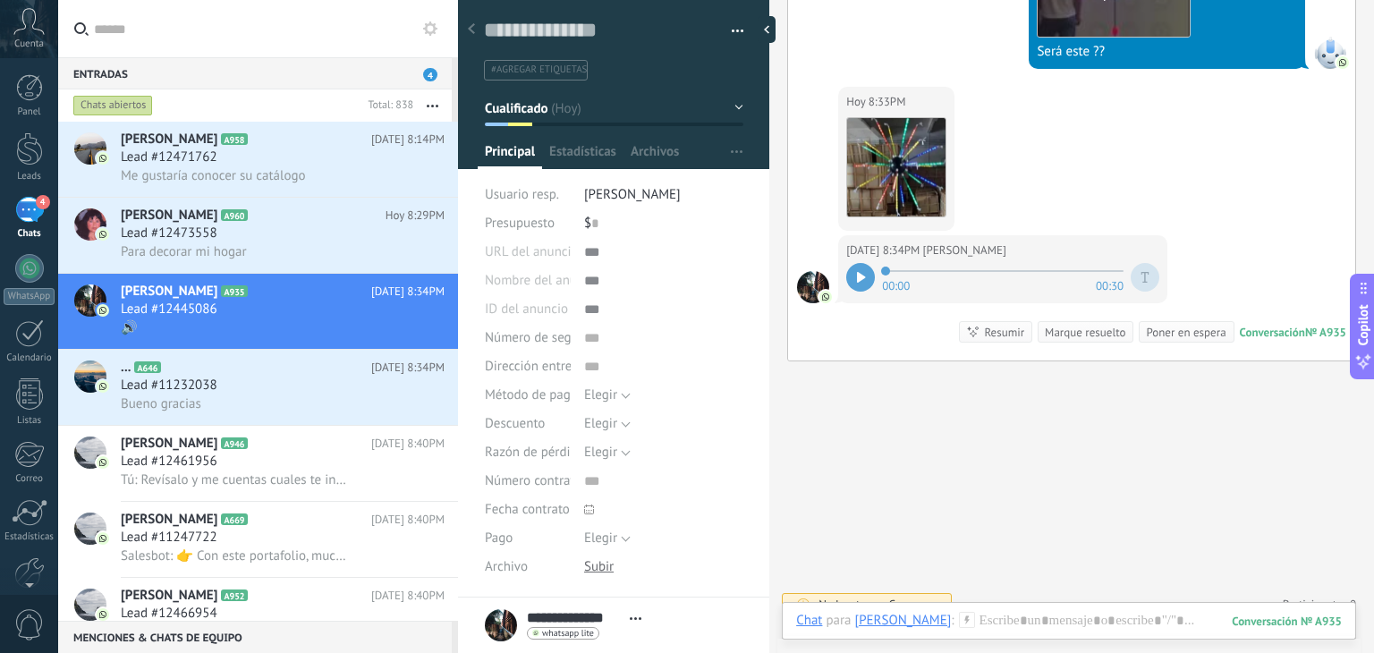
scroll to position [2157, 0]
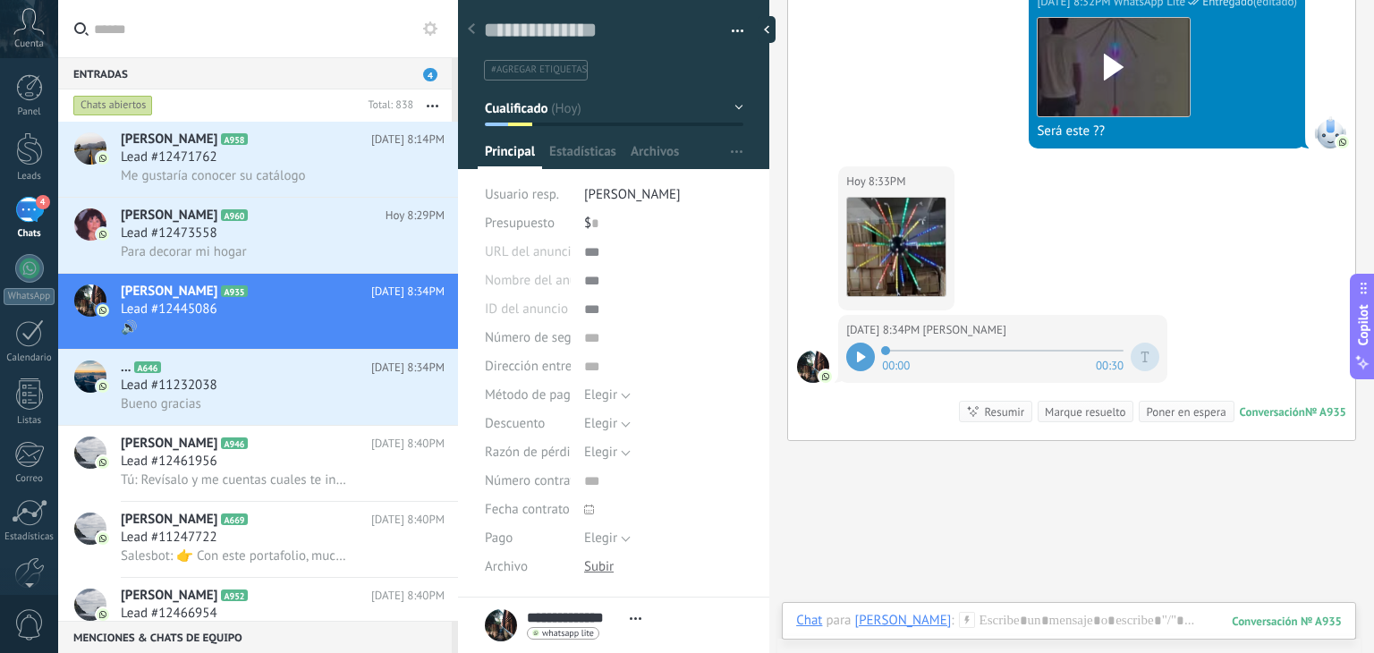
click at [865, 362] on icon at bounding box center [861, 356] width 9 height 11
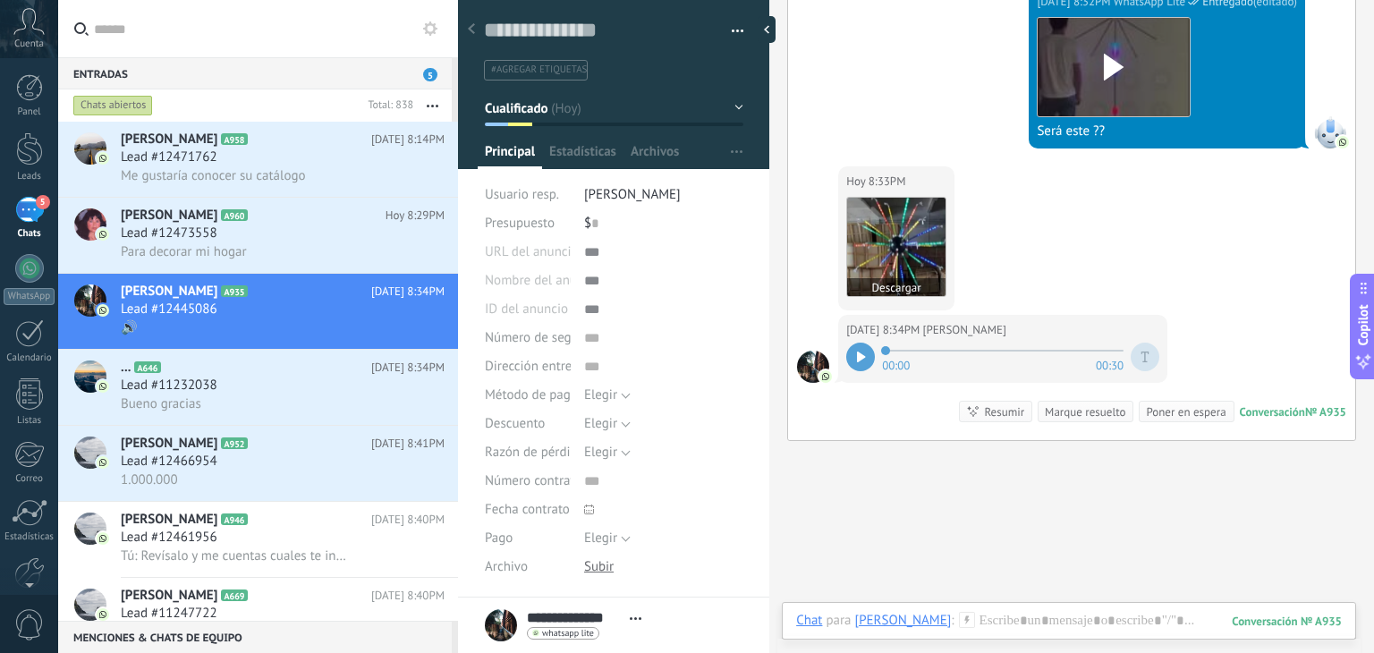
click at [875, 262] on img at bounding box center [896, 247] width 98 height 98
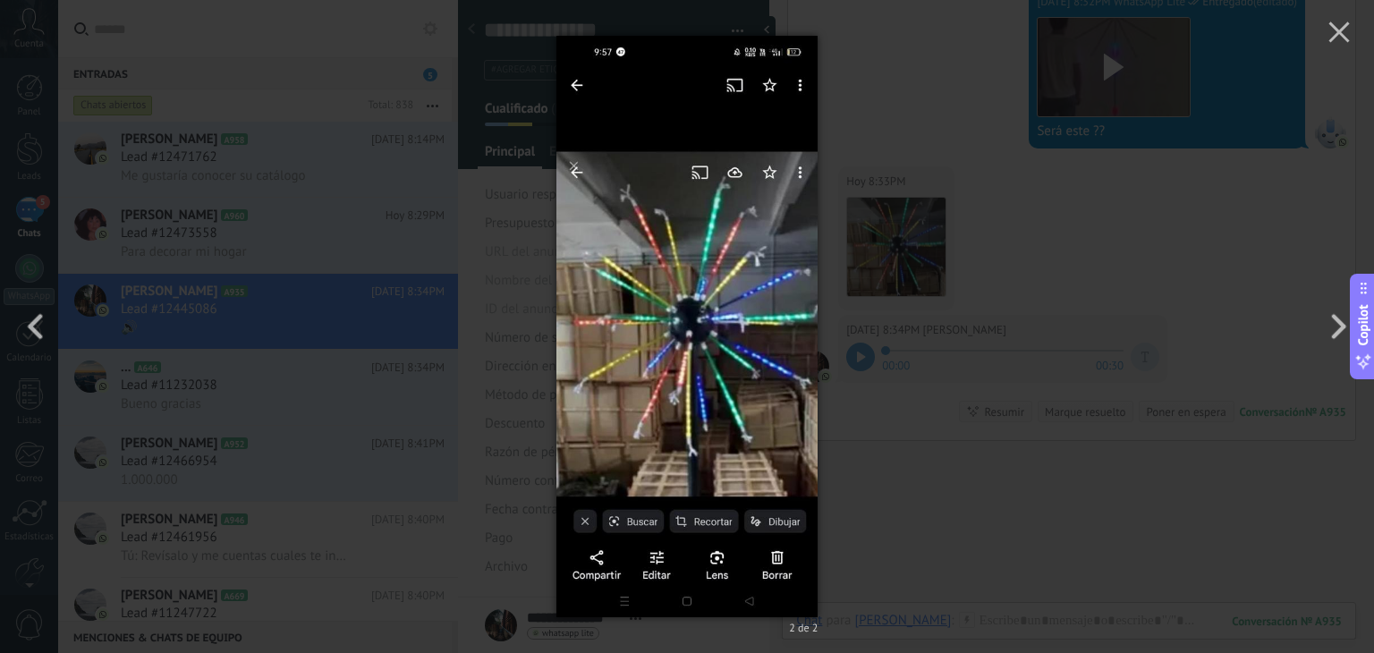
click at [909, 476] on div "2 de 2" at bounding box center [687, 326] width 1374 height 653
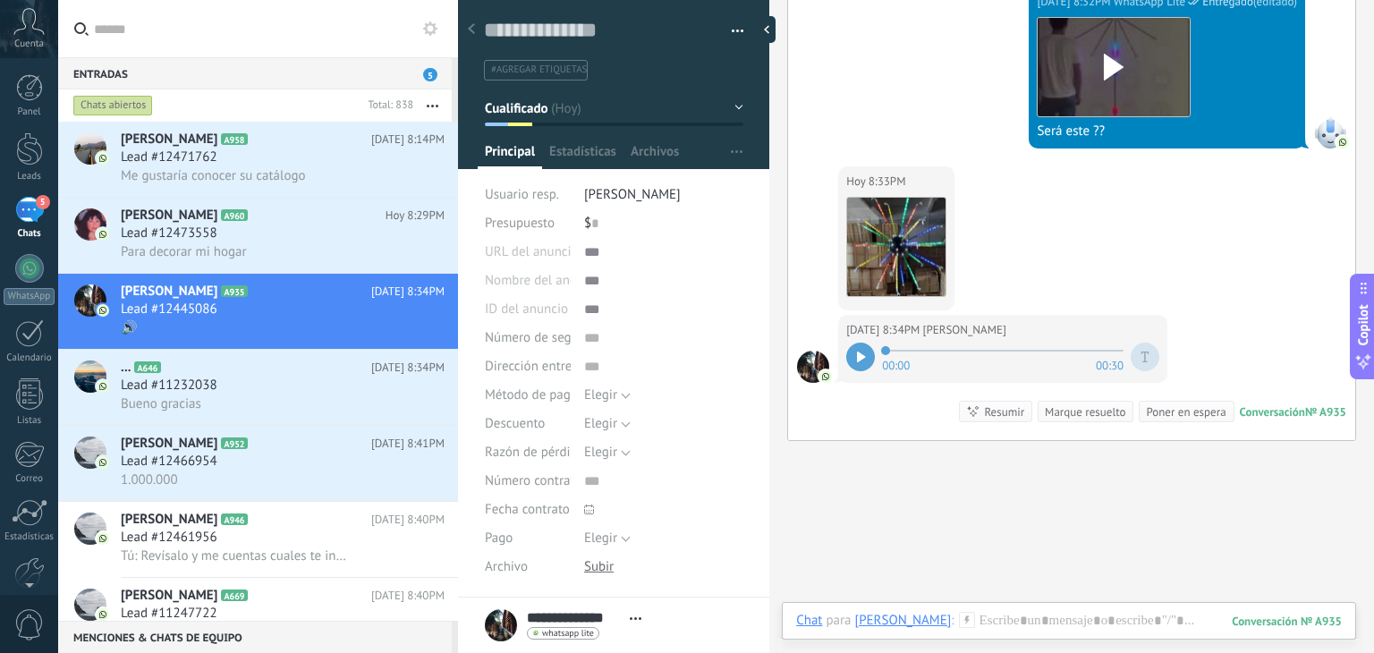
click at [1026, 637] on div at bounding box center [1069, 644] width 574 height 17
click at [1017, 616] on div at bounding box center [1068, 639] width 545 height 54
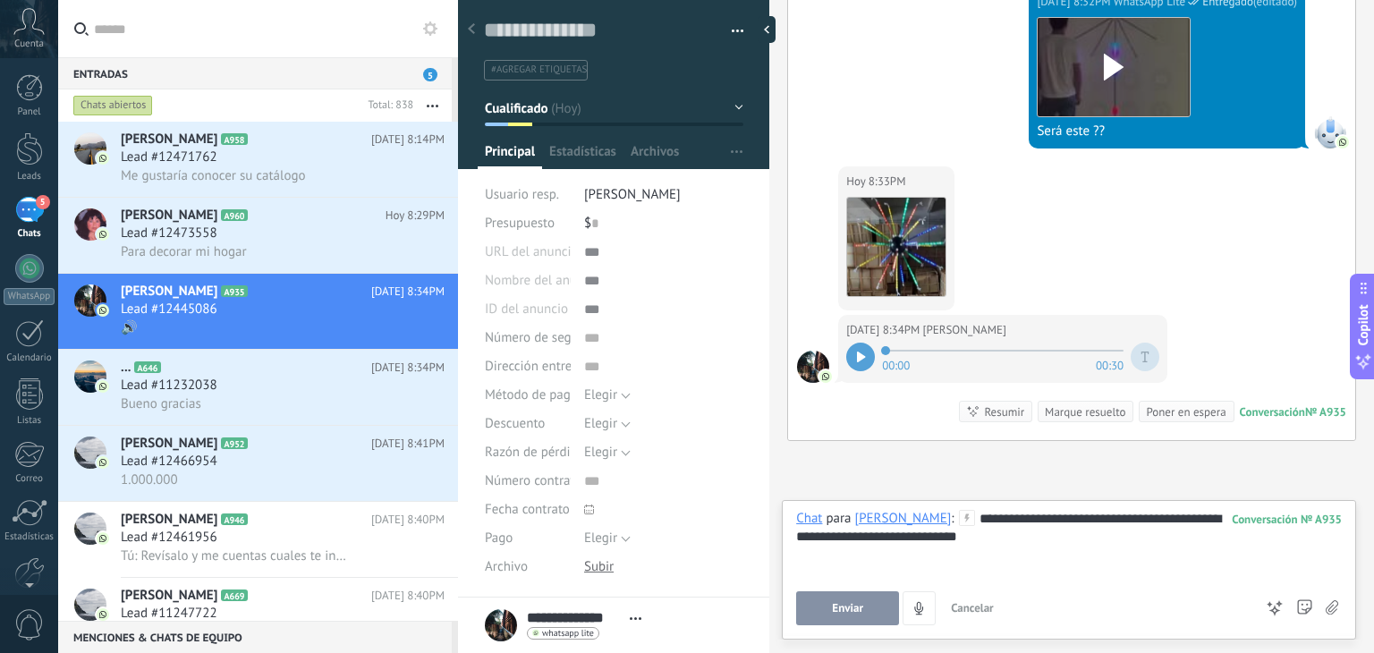
click at [873, 605] on button "Enviar" at bounding box center [847, 608] width 103 height 34
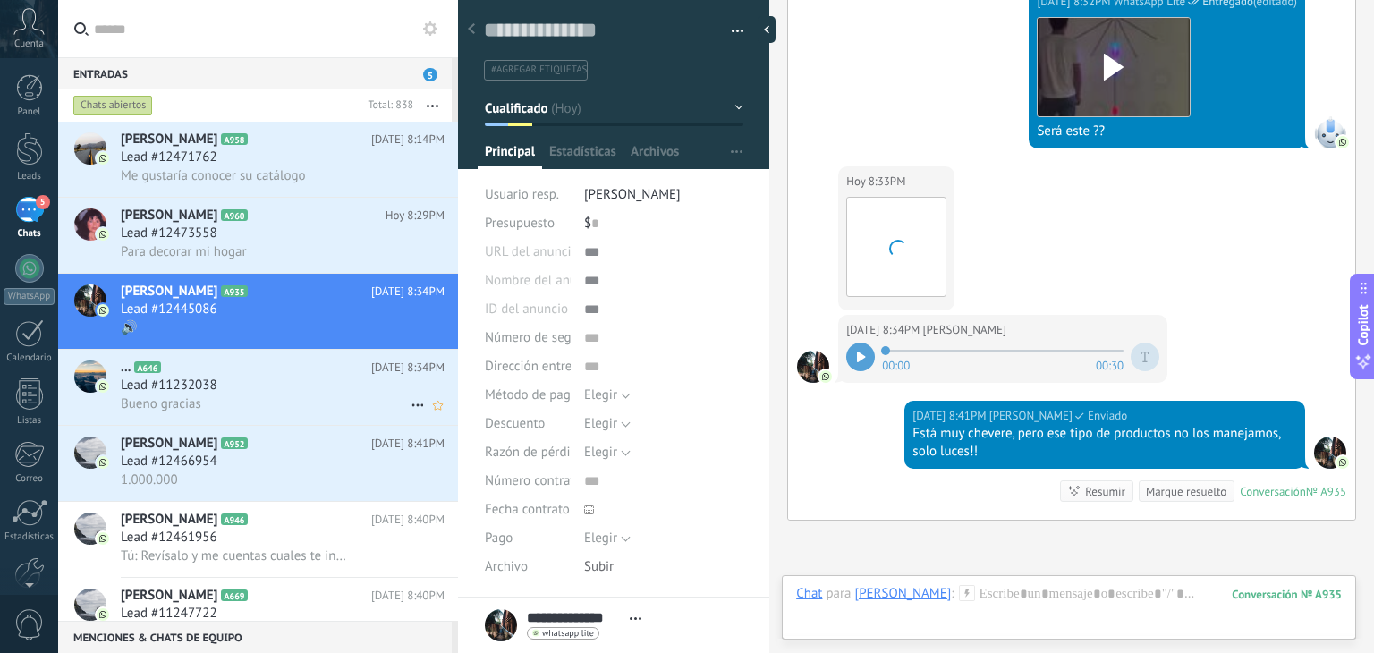
scroll to position [2365, 0]
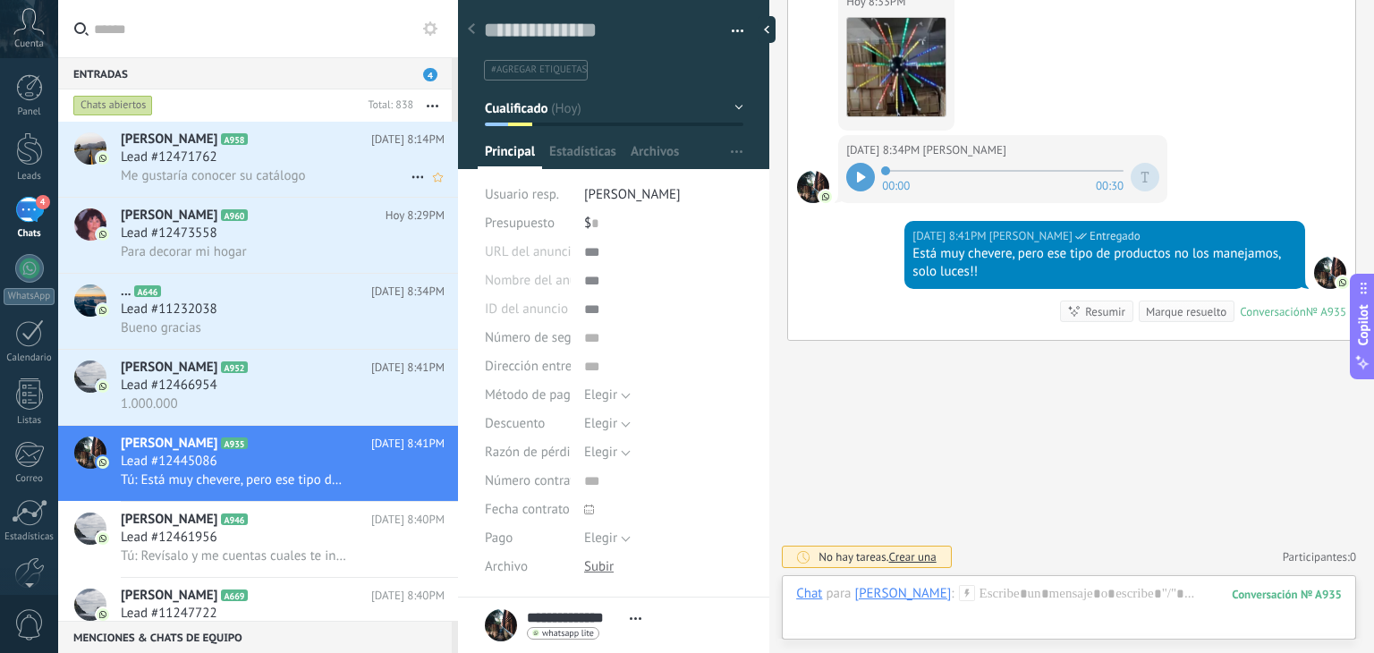
click at [225, 172] on span "Me gustaría conocer su catálogo" at bounding box center [213, 175] width 185 height 17
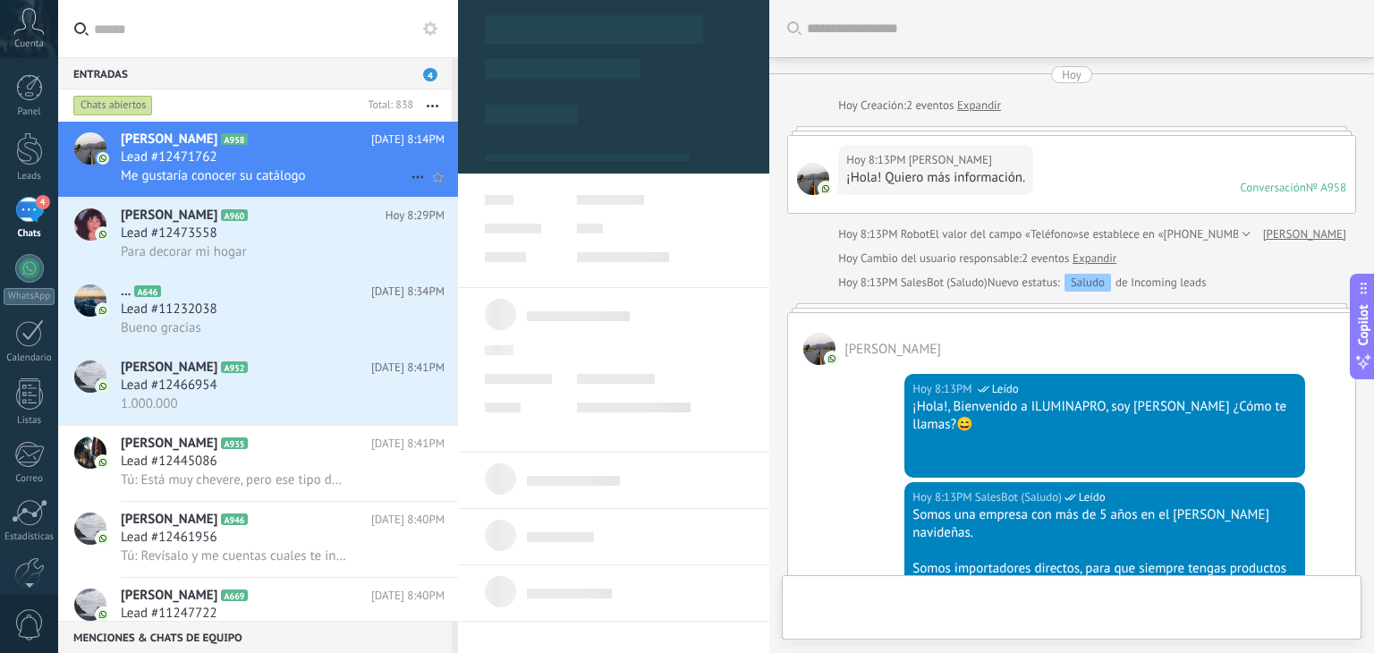
type textarea "**********"
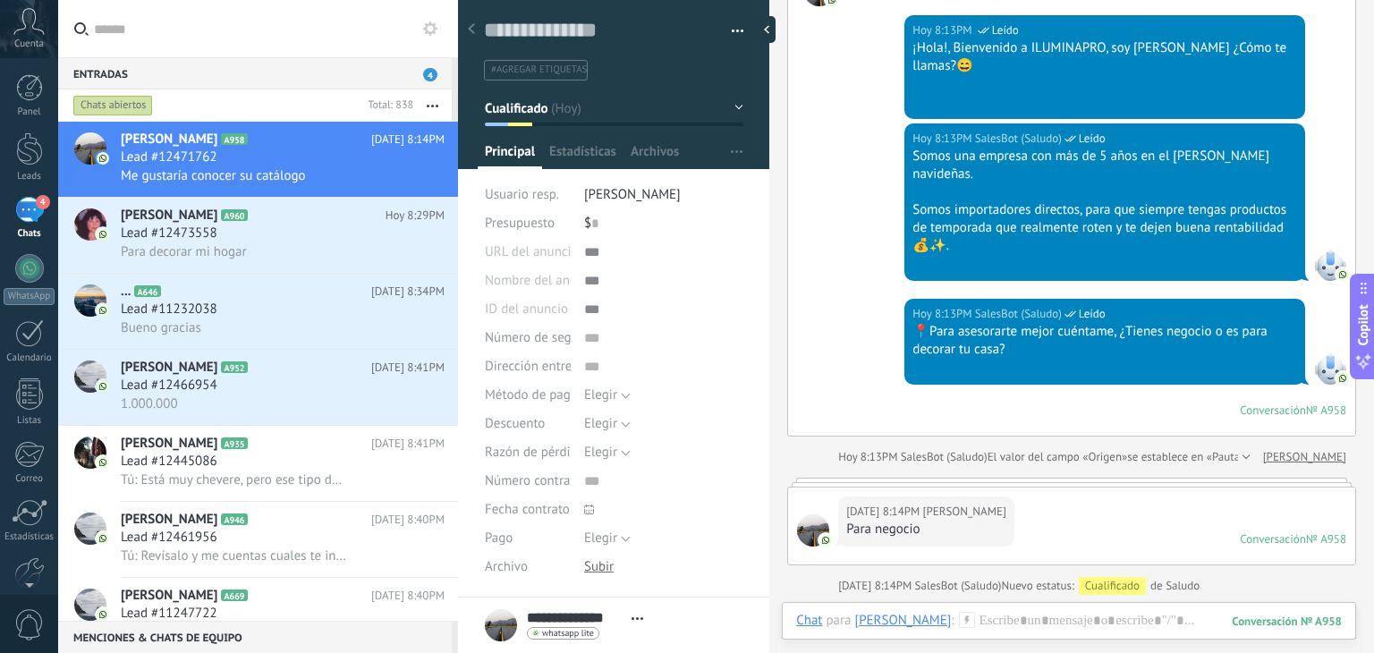
scroll to position [730, 0]
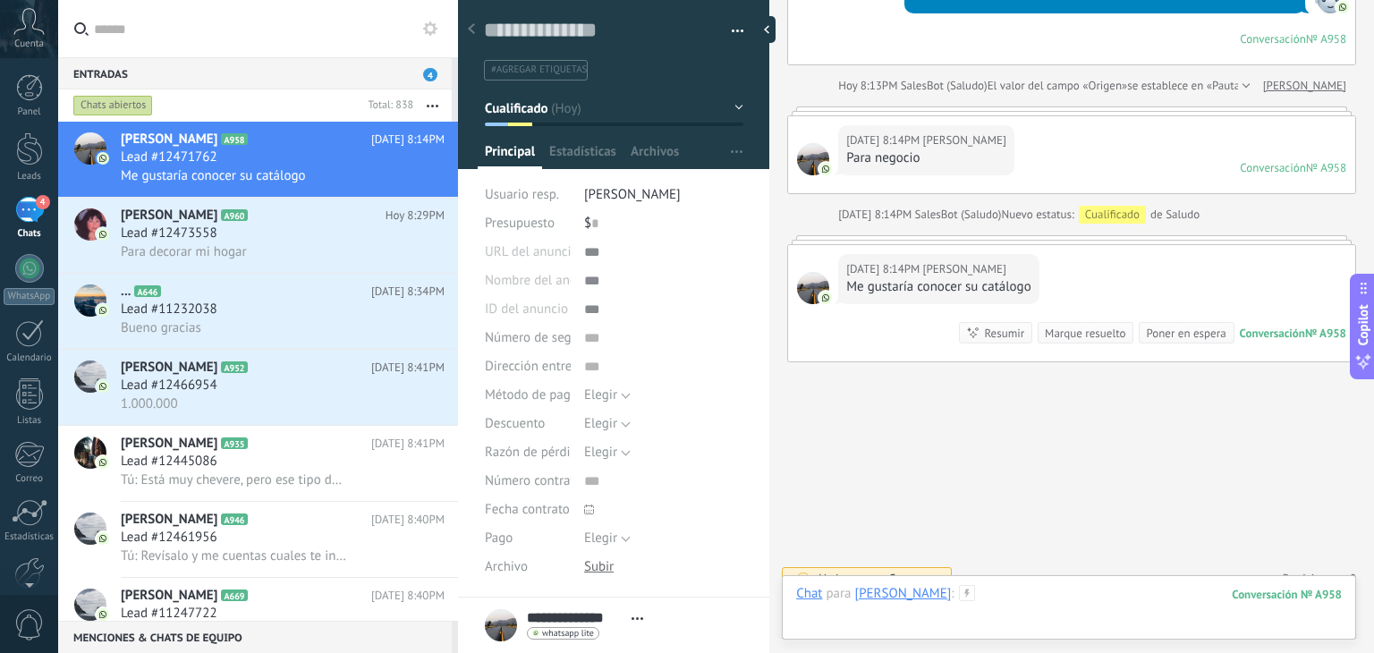
click at [993, 593] on div at bounding box center [1068, 612] width 545 height 54
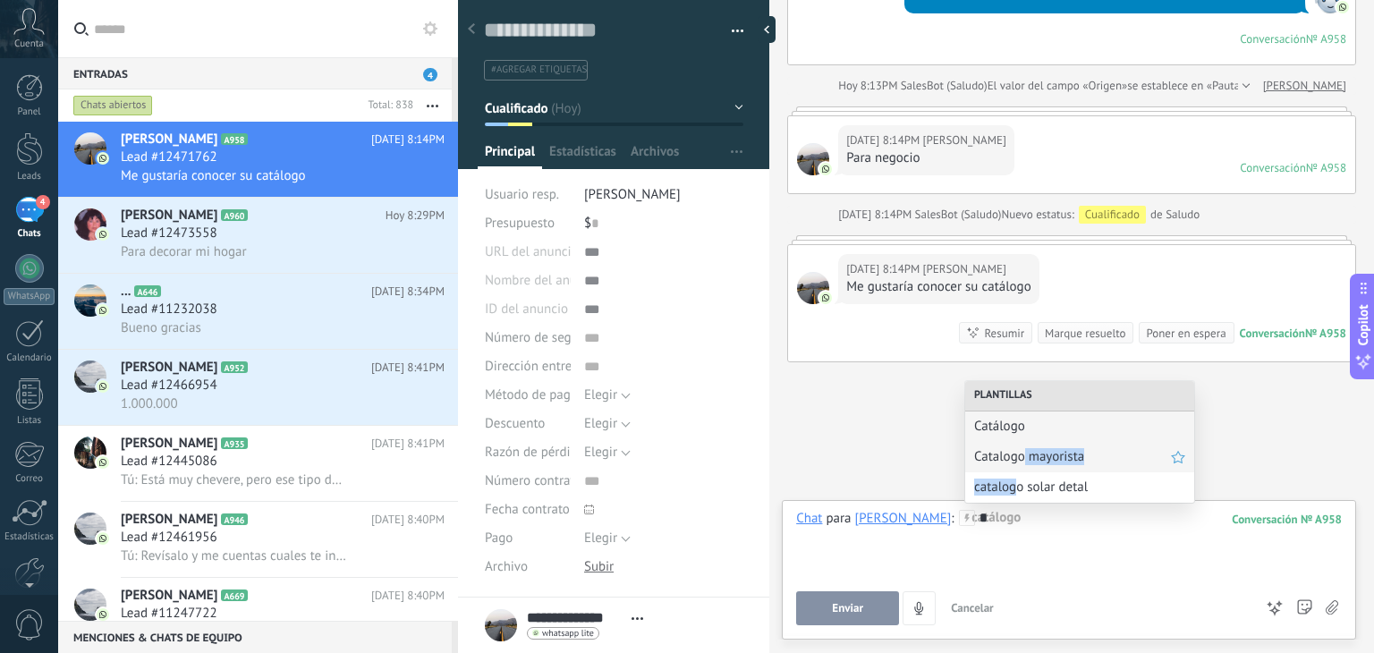
drag, startPoint x: 1016, startPoint y: 477, endPoint x: 1025, endPoint y: 466, distance: 14.0
click at [1025, 466] on div "Plantillas Catálogo Catalogo mayorista catalogo solar detal" at bounding box center [1079, 442] width 229 height 122
click at [1025, 466] on div "Catalogo mayorista" at bounding box center [1079, 457] width 229 height 30
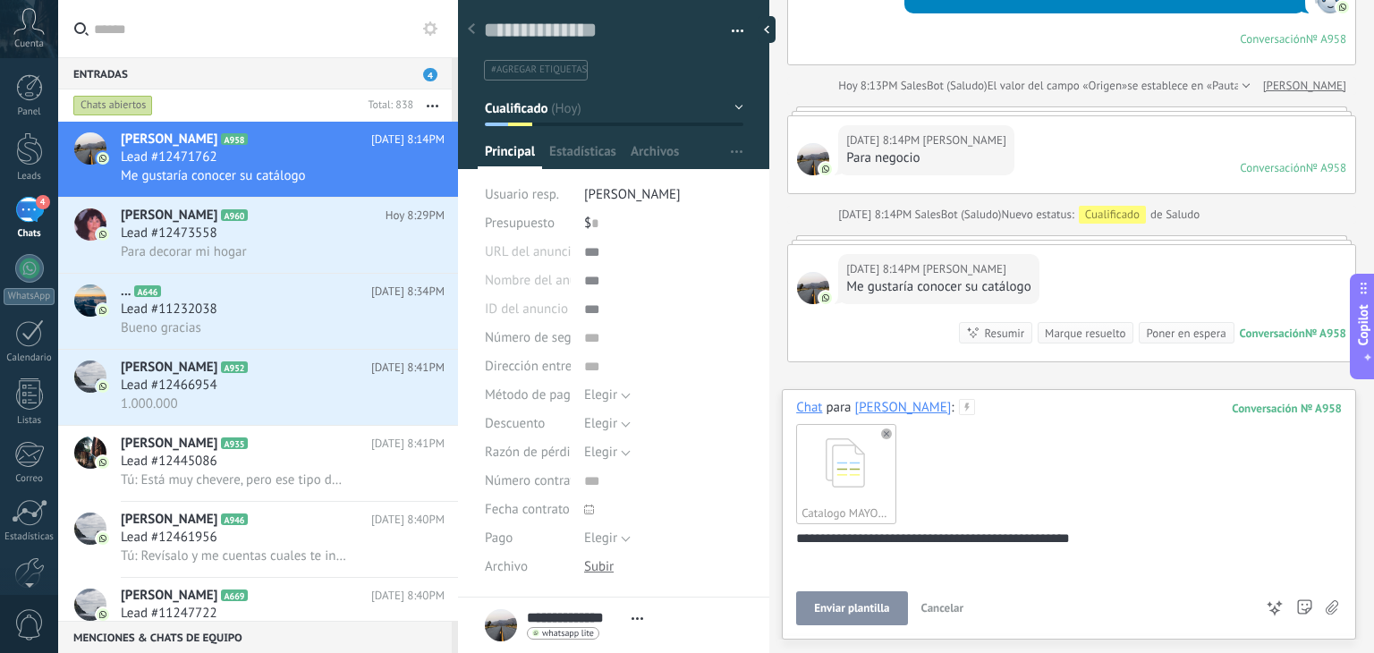
click at [850, 601] on button "Enviar plantilla" at bounding box center [851, 608] width 111 height 34
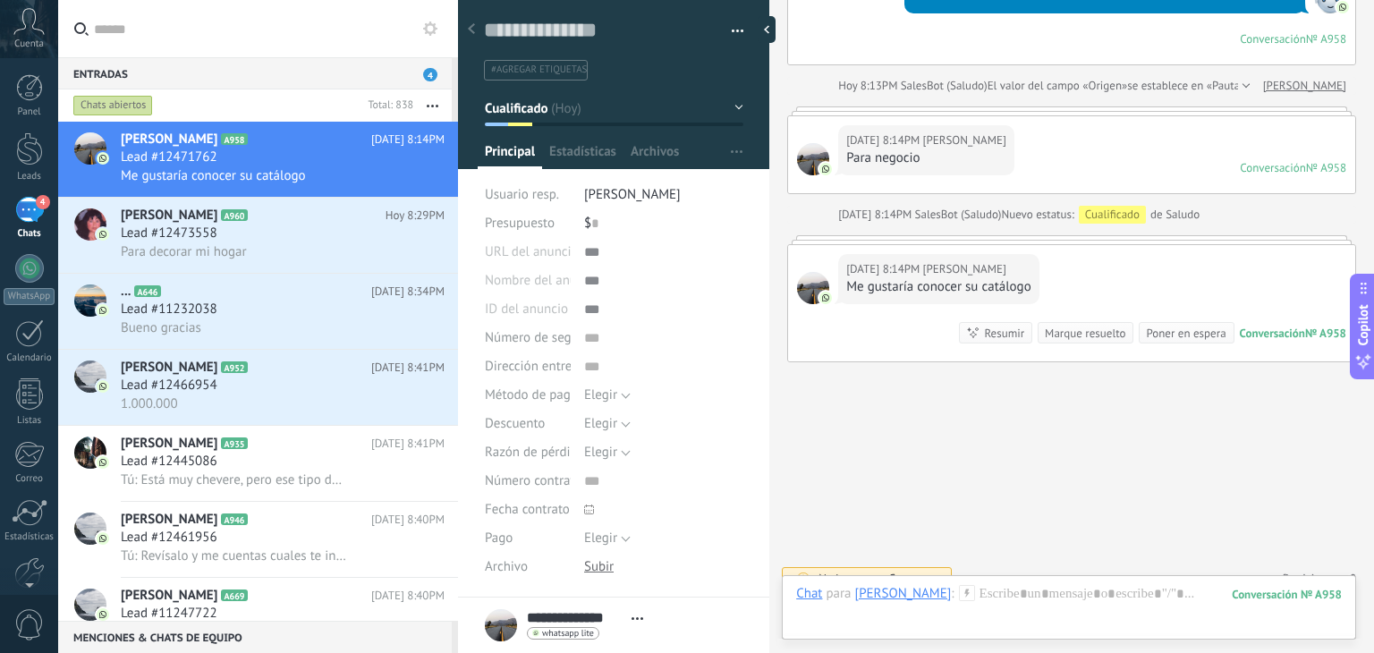
scroll to position [903, 0]
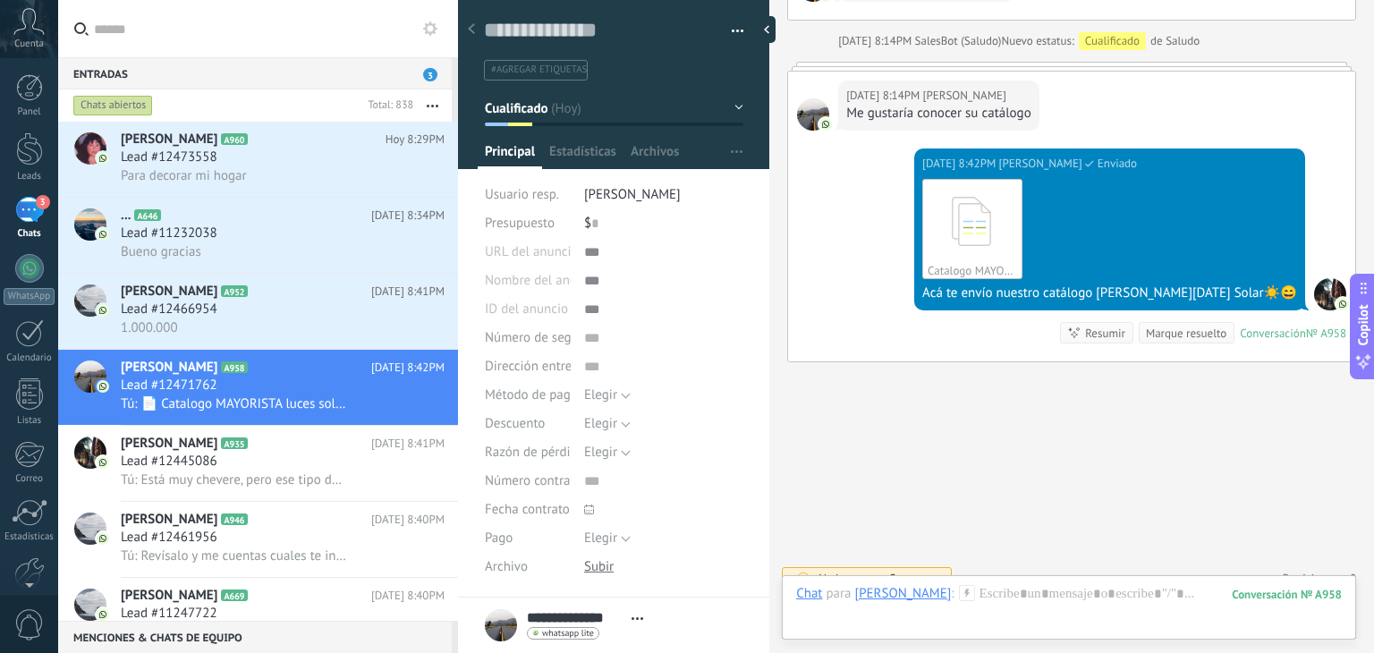
click at [1012, 583] on div "Chat Correo Nota Tarea Chat para Yolanda Rodero : 958 Enviar Cancelar Rastrear …" at bounding box center [1069, 607] width 574 height 64
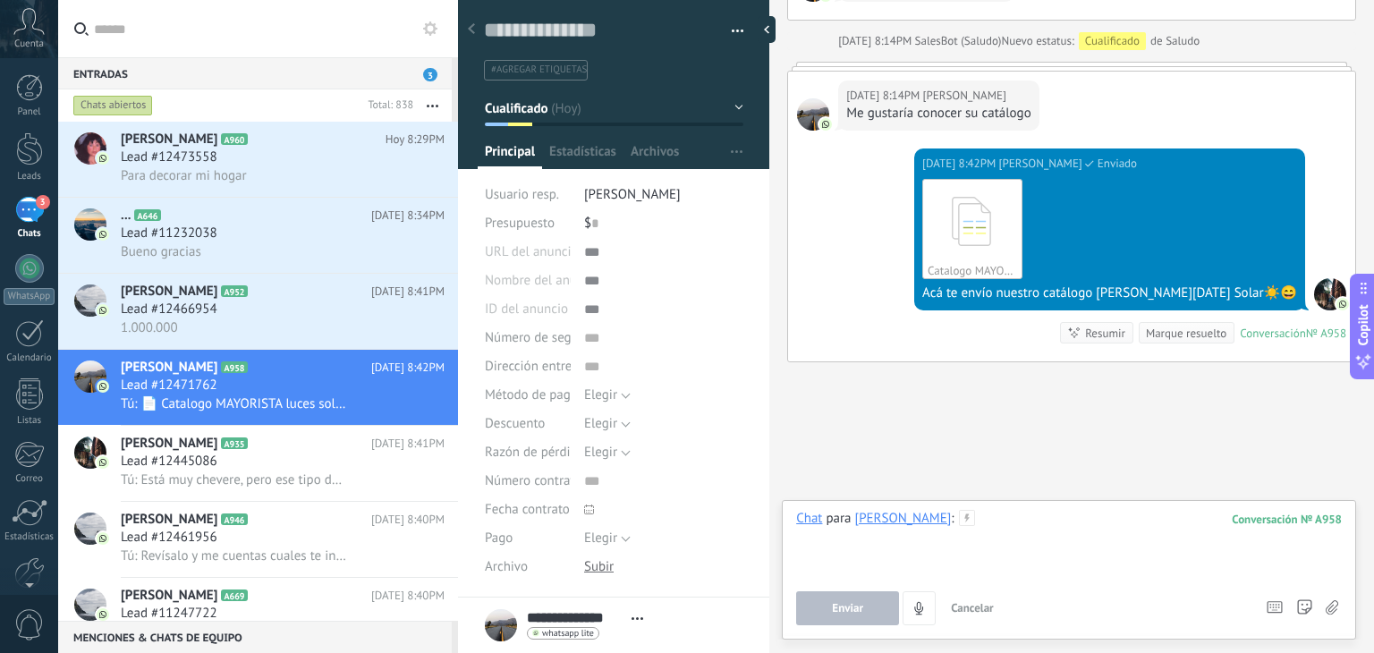
click at [1004, 514] on div at bounding box center [1068, 544] width 545 height 68
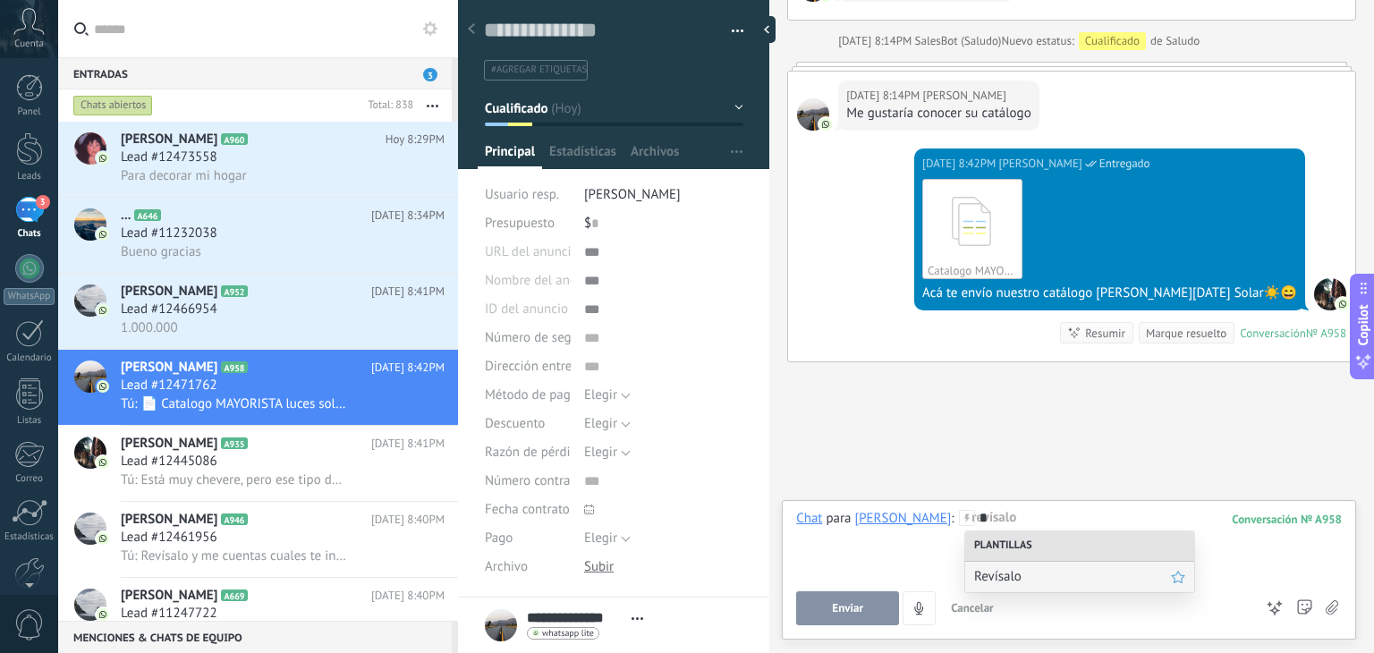
click at [988, 584] on span "Revísalo" at bounding box center [1072, 576] width 197 height 17
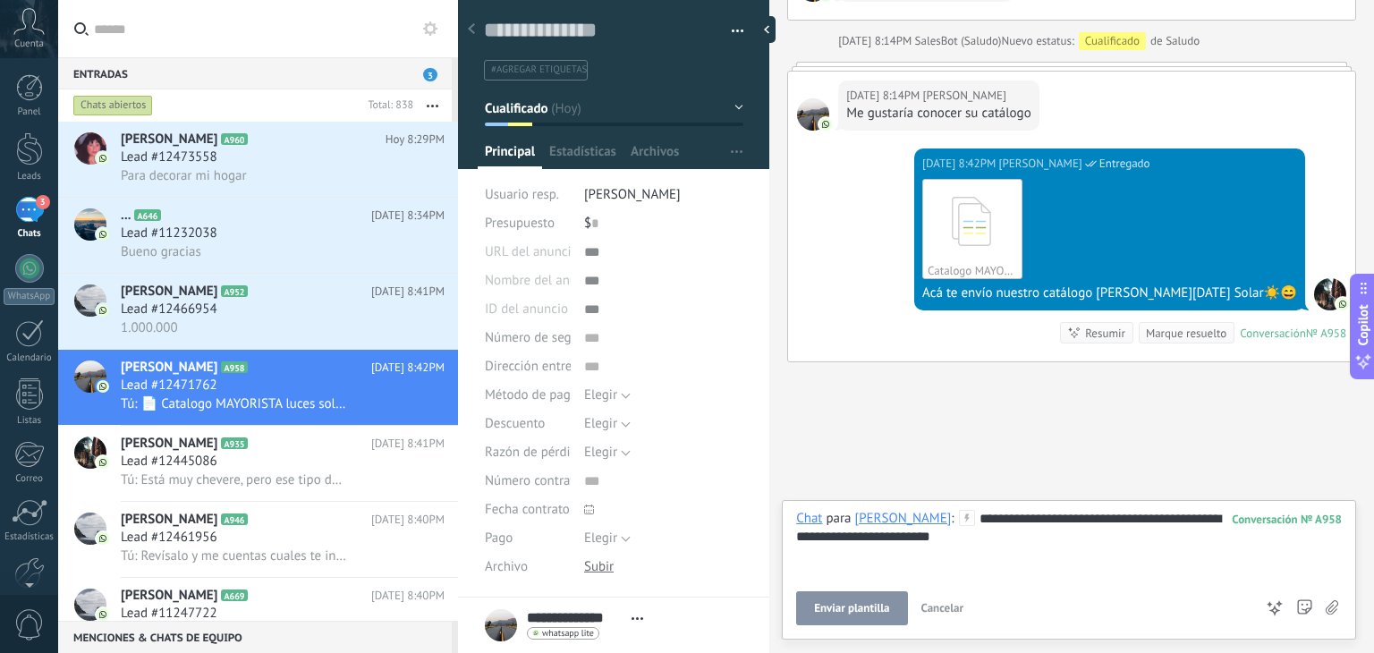
click at [865, 602] on span "Enviar plantilla" at bounding box center [851, 608] width 75 height 13
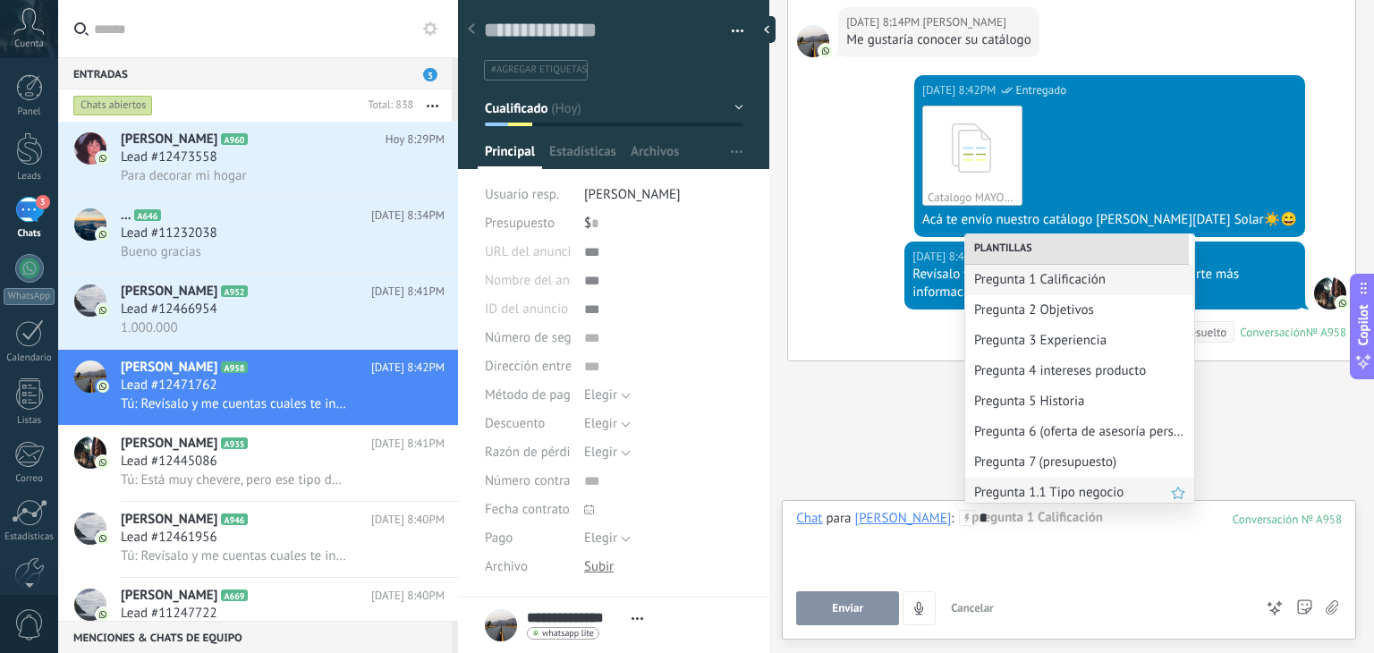
click at [1027, 494] on span "Pregunta 1.1 Tipo negocio" at bounding box center [1072, 492] width 197 height 17
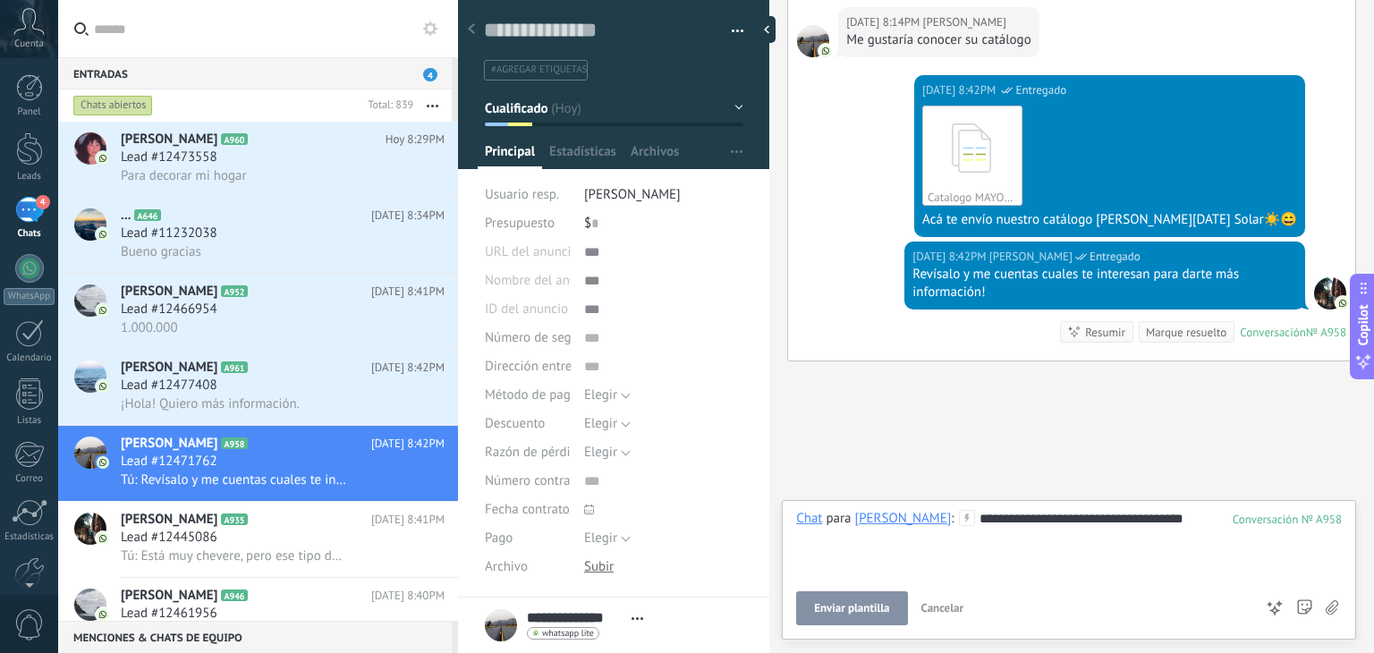
click at [867, 604] on span "Enviar plantilla" at bounding box center [851, 608] width 75 height 13
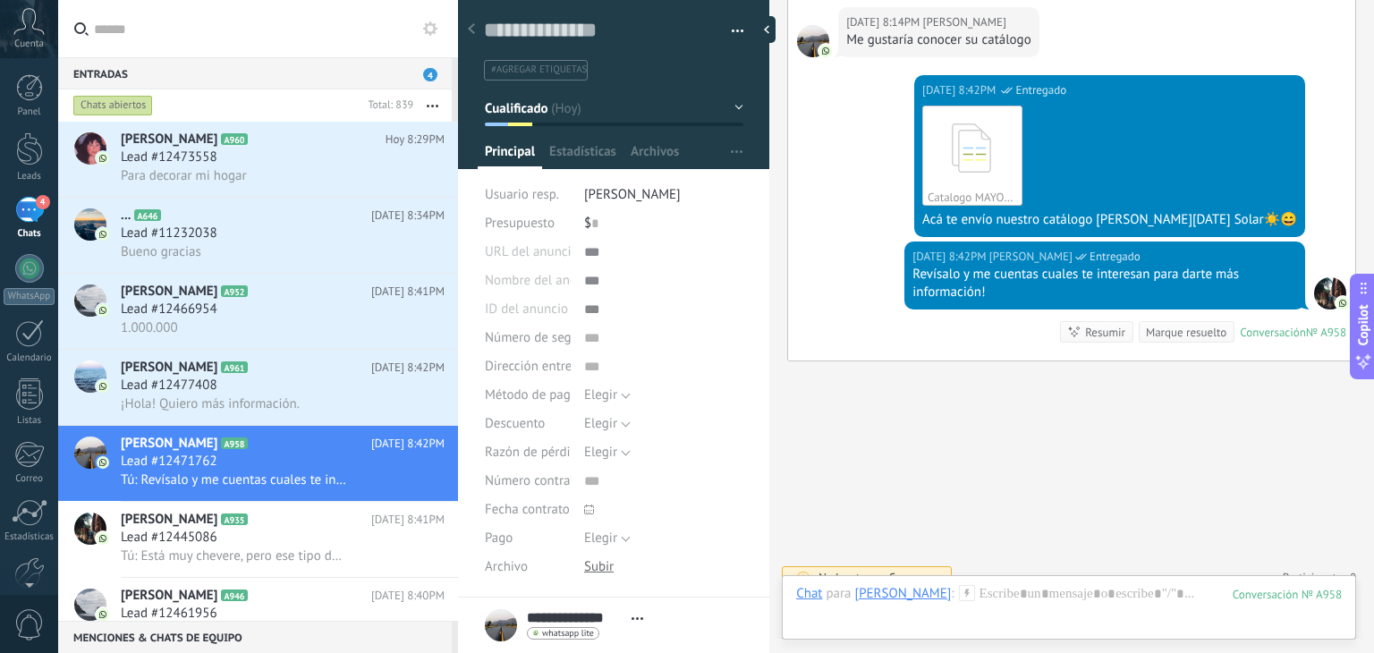
scroll to position [1030, 0]
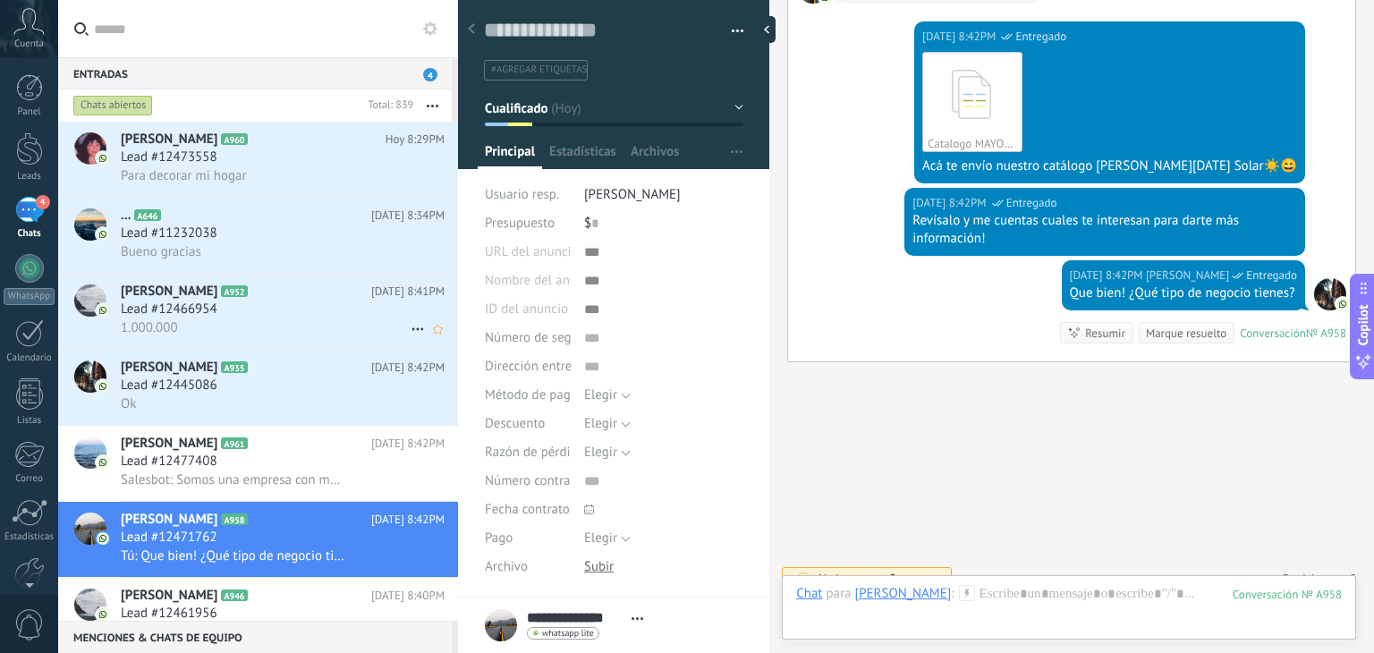
click at [197, 318] on span "Lead #12466954" at bounding box center [169, 309] width 97 height 18
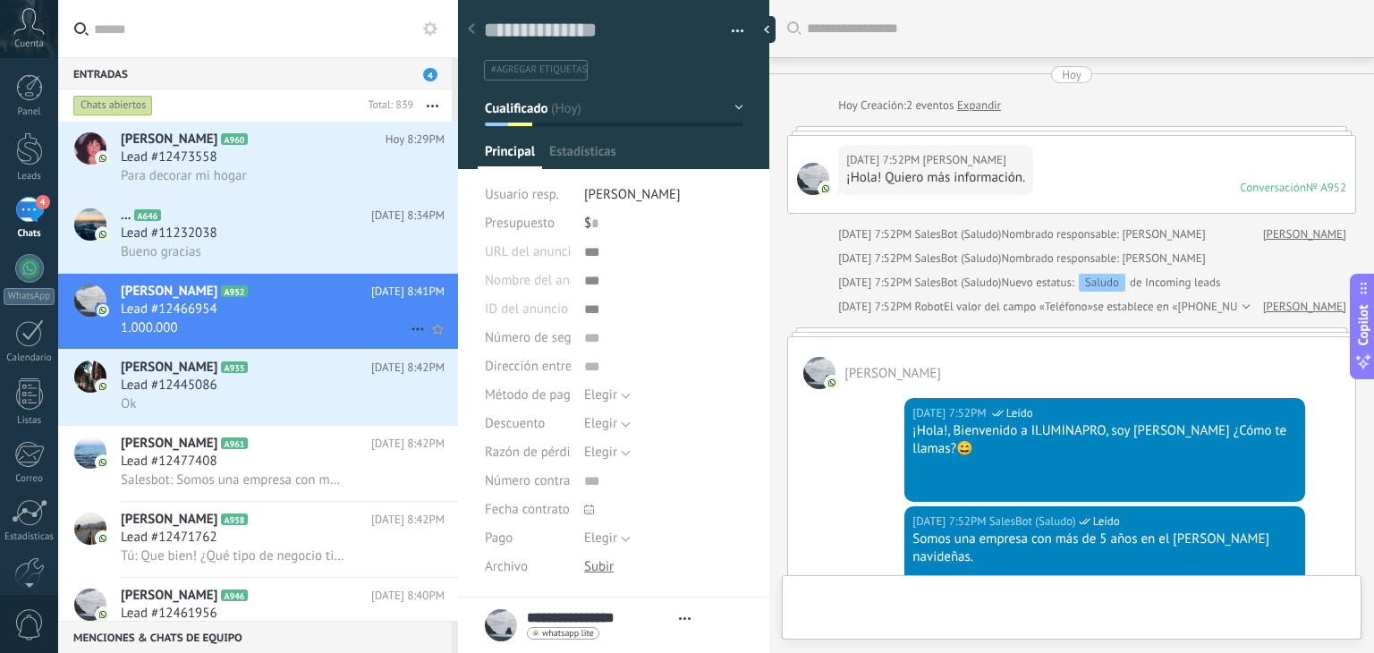
type textarea "**********"
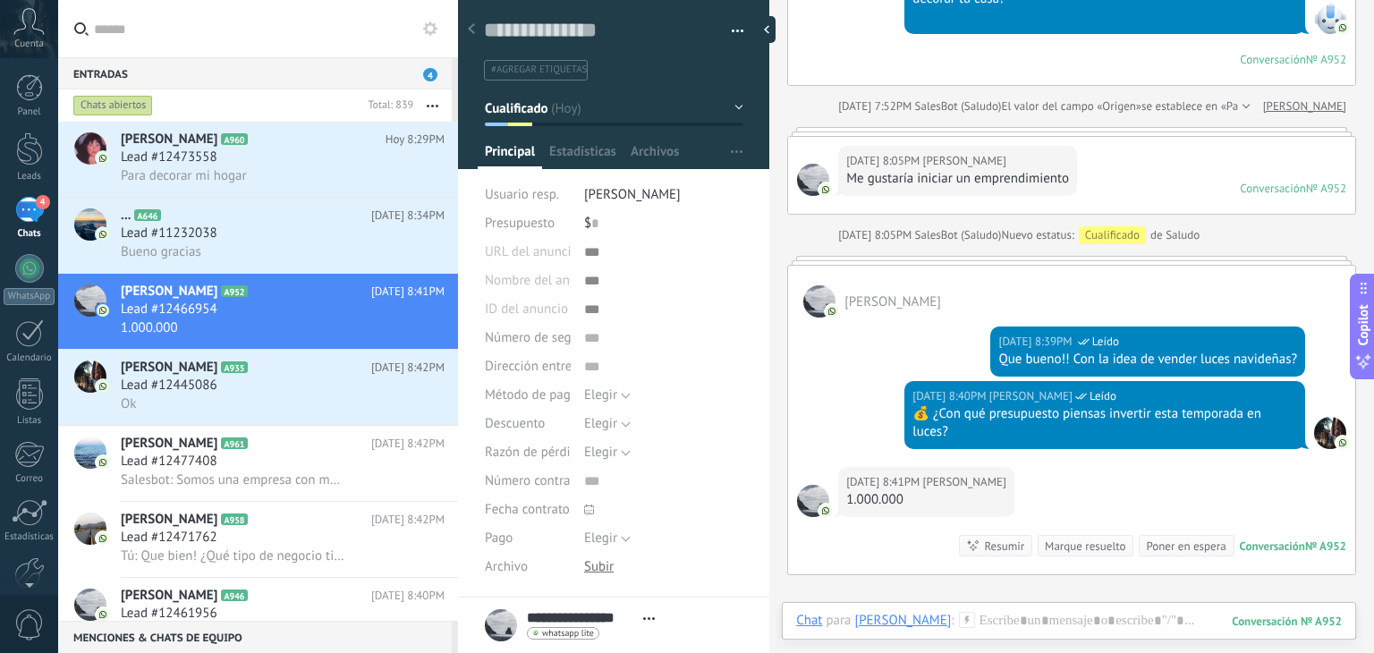
scroll to position [947, 0]
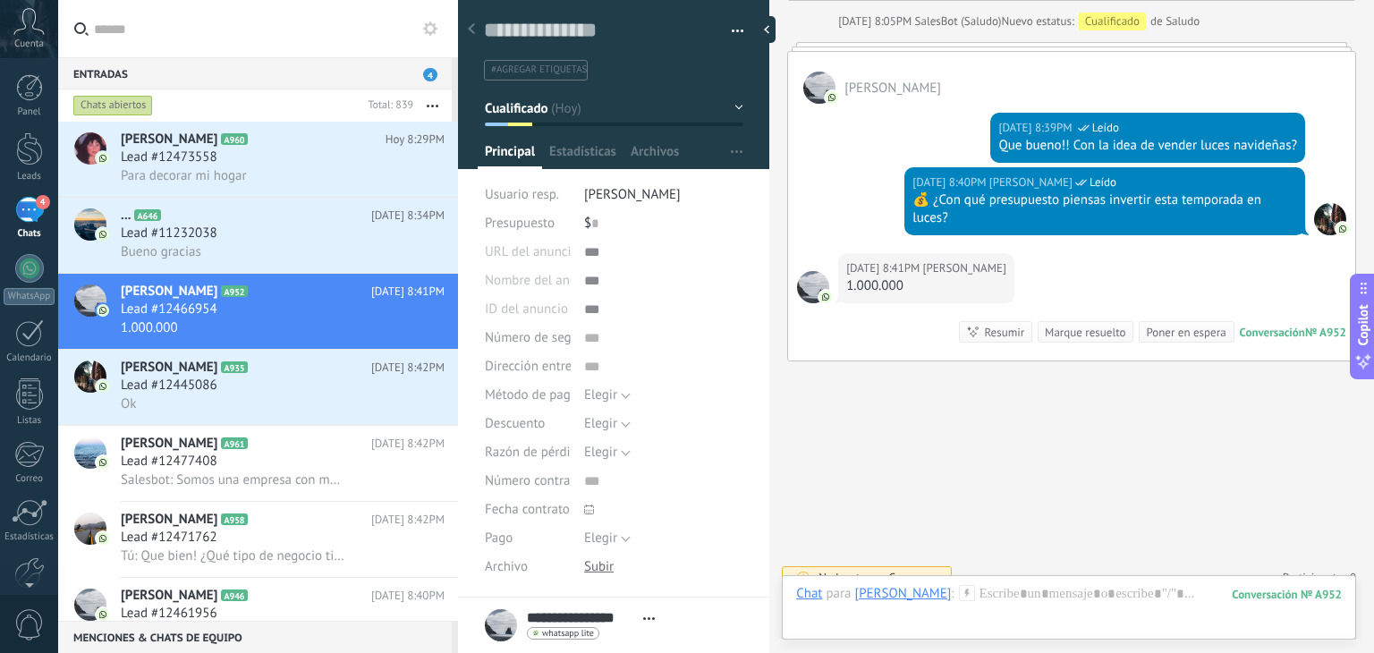
click at [1041, 587] on div at bounding box center [1068, 612] width 545 height 54
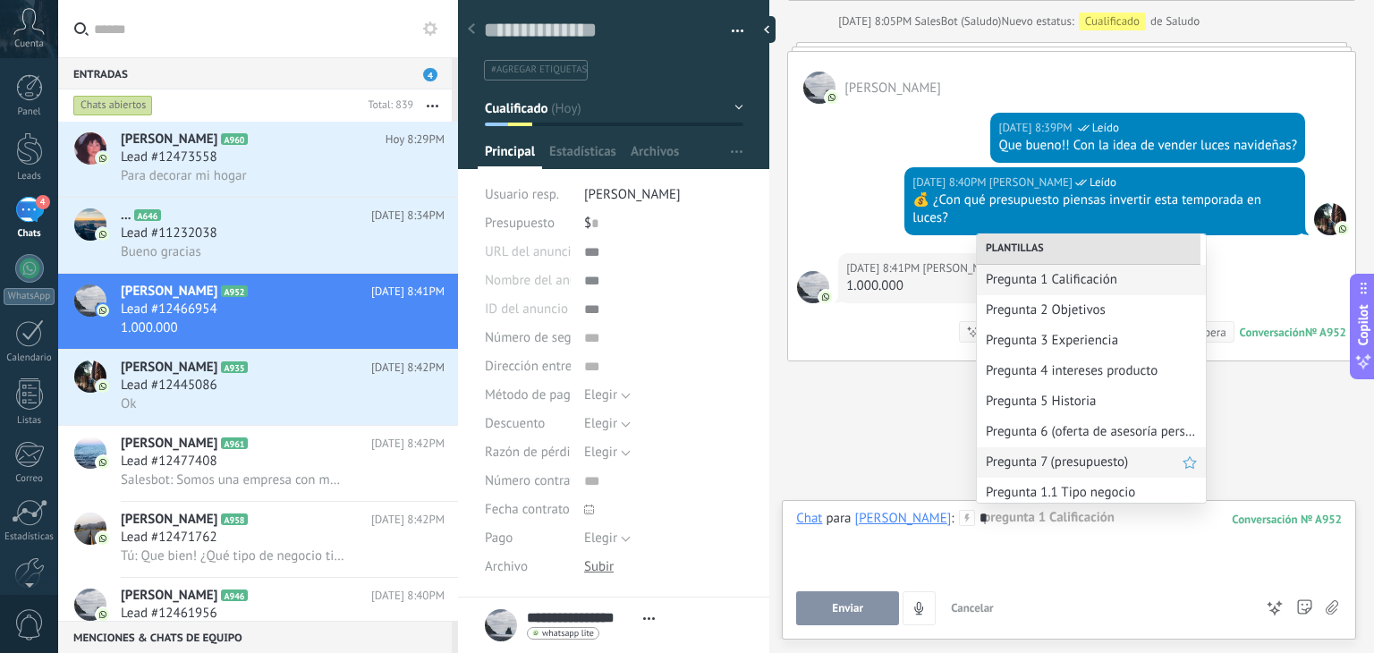
scroll to position [97, 0]
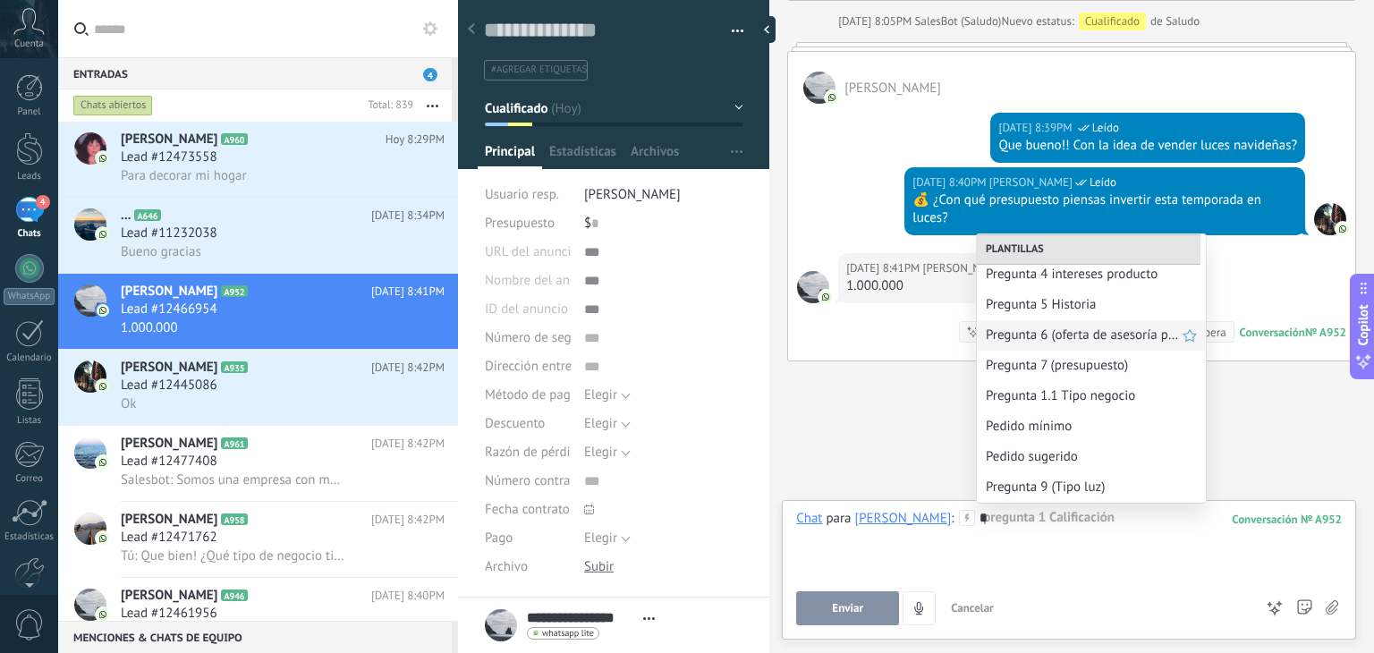
click at [1093, 337] on span "Pregunta 6 (oferta de asesoría personalizada)" at bounding box center [1083, 334] width 197 height 17
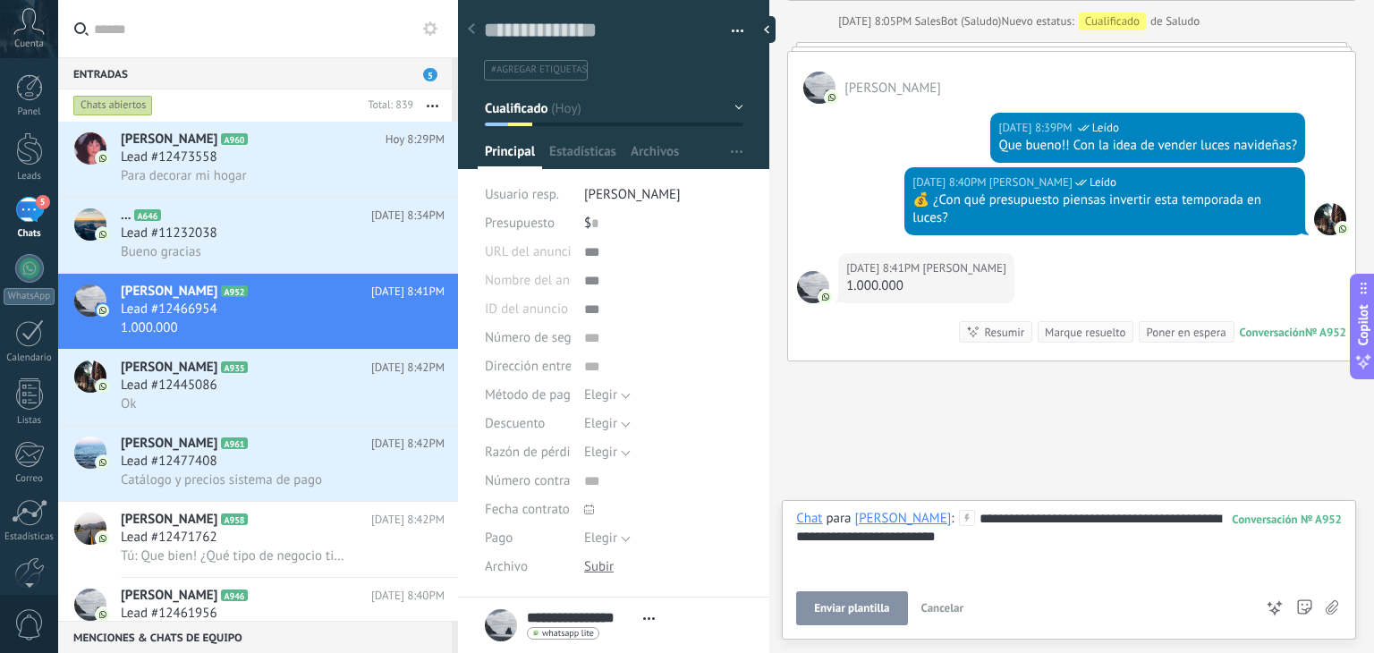
click at [848, 599] on button "Enviar plantilla" at bounding box center [851, 608] width 111 height 34
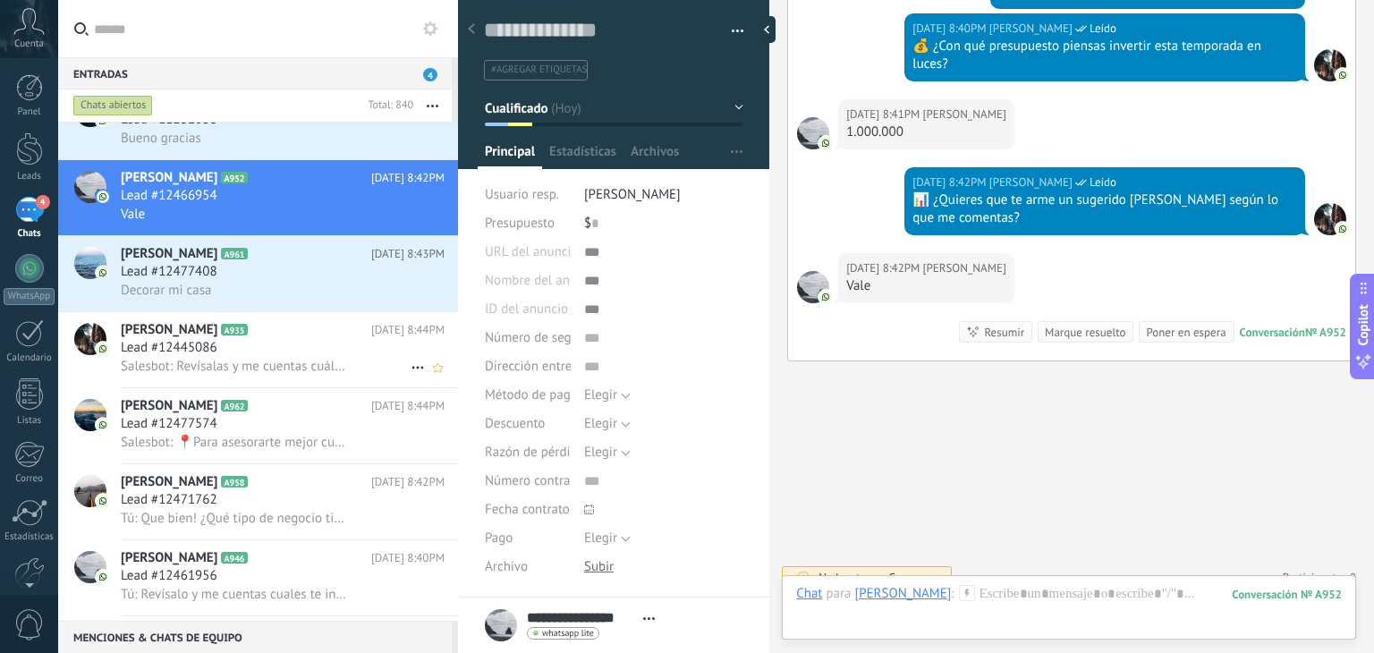
scroll to position [0, 0]
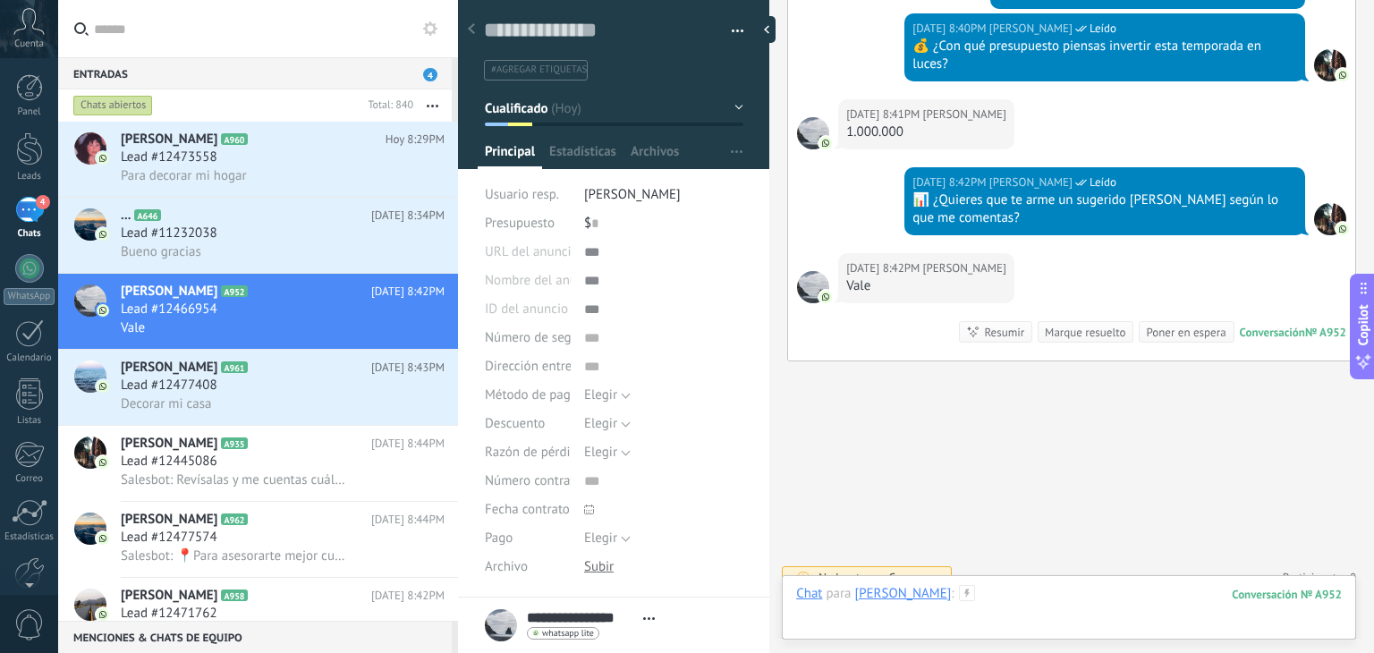
click at [1010, 590] on div at bounding box center [1068, 612] width 545 height 54
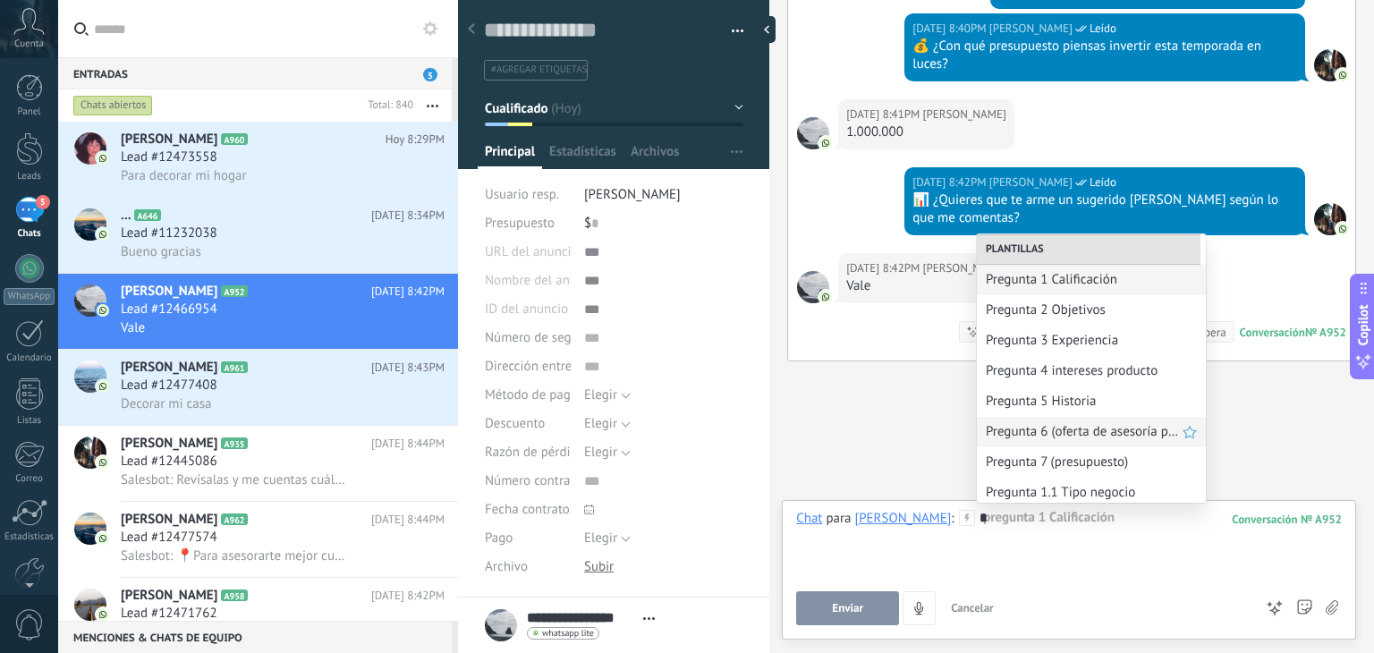
scroll to position [97, 0]
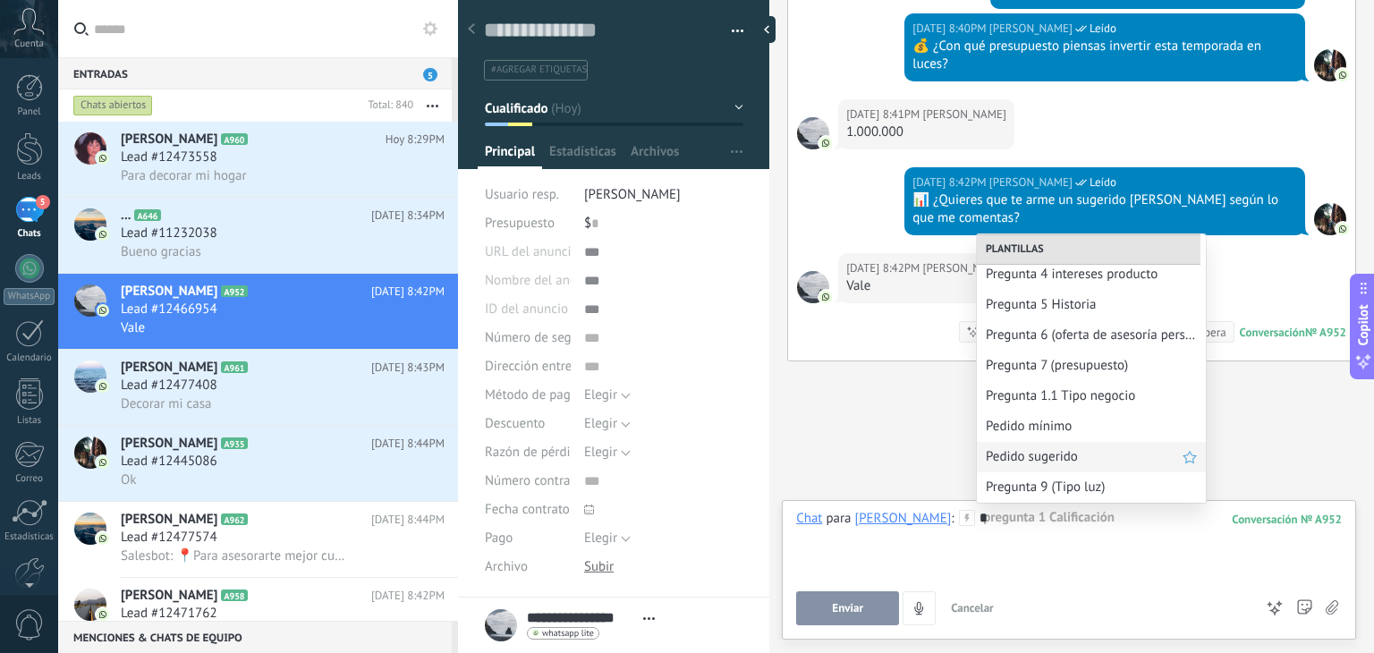
click at [1051, 452] on span "Pedido sugerido" at bounding box center [1083, 456] width 197 height 17
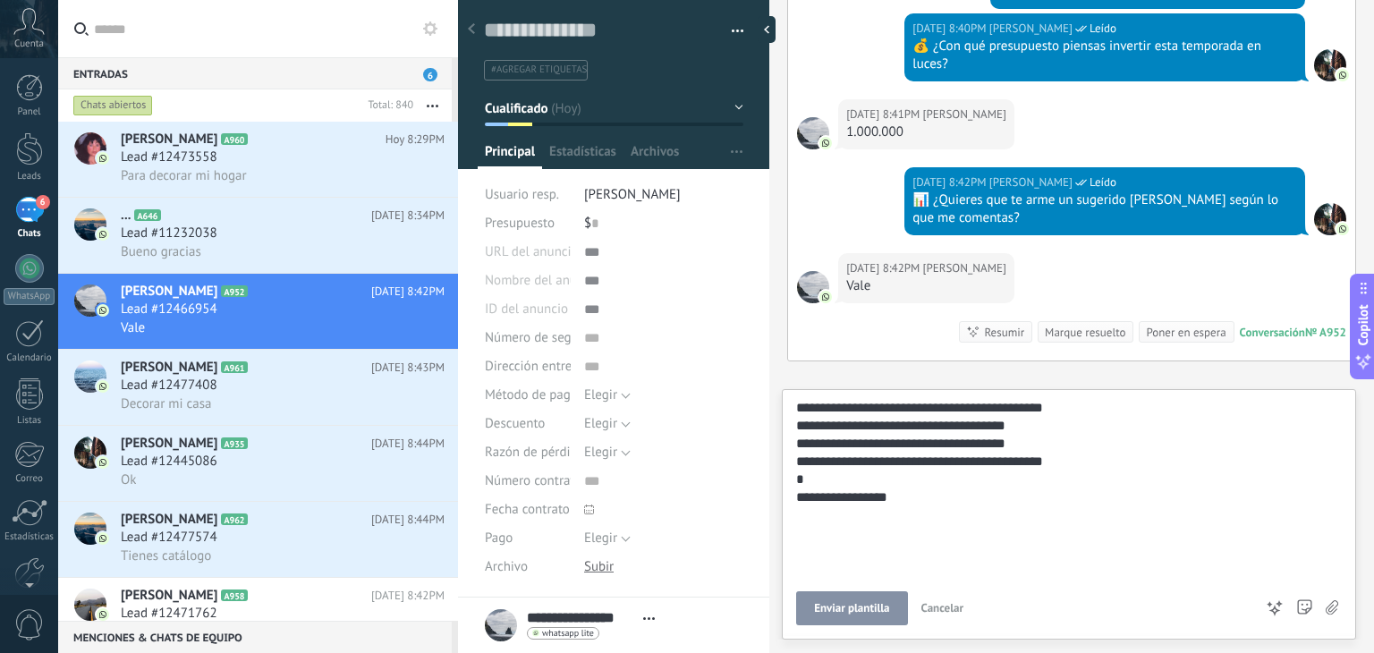
scroll to position [66, 0]
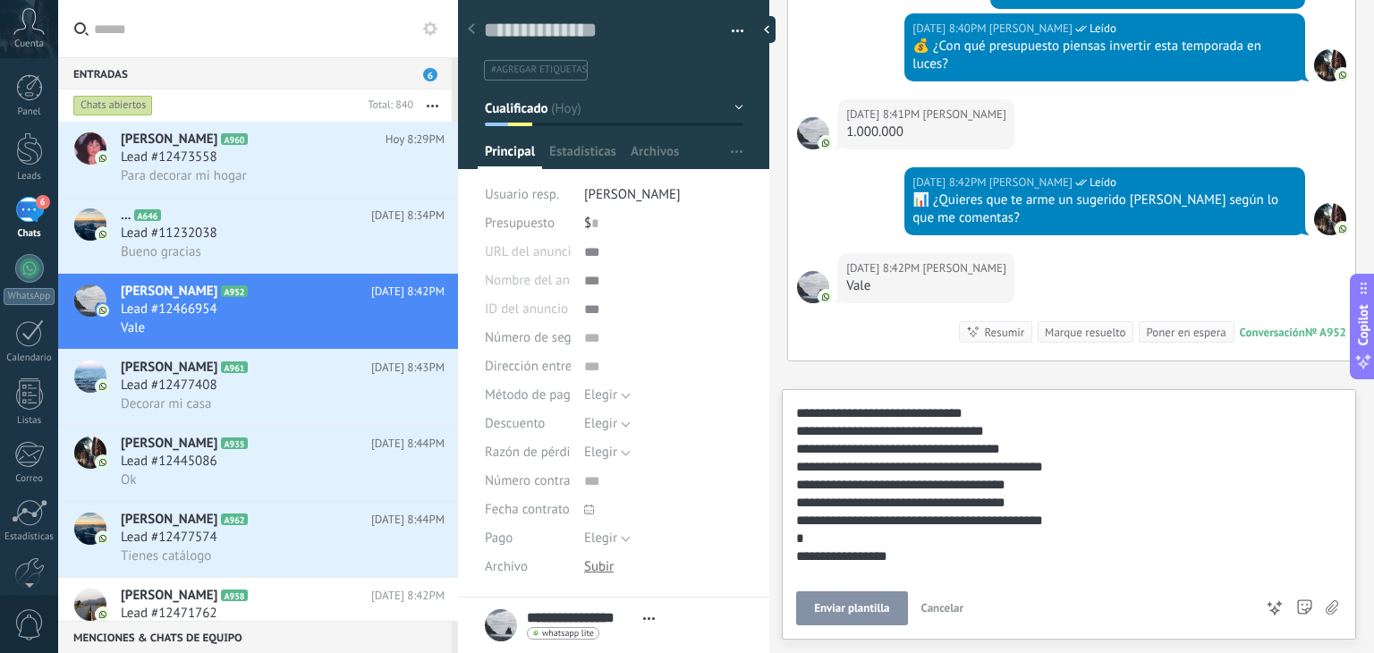
click at [801, 446] on div "**********" at bounding box center [1066, 485] width 540 height 304
click at [800, 465] on div "**********" at bounding box center [1066, 485] width 540 height 304
click at [801, 486] on div "**********" at bounding box center [1066, 485] width 540 height 304
click at [798, 515] on div "**********" at bounding box center [1066, 485] width 540 height 304
click at [799, 504] on div "**********" at bounding box center [1066, 485] width 540 height 304
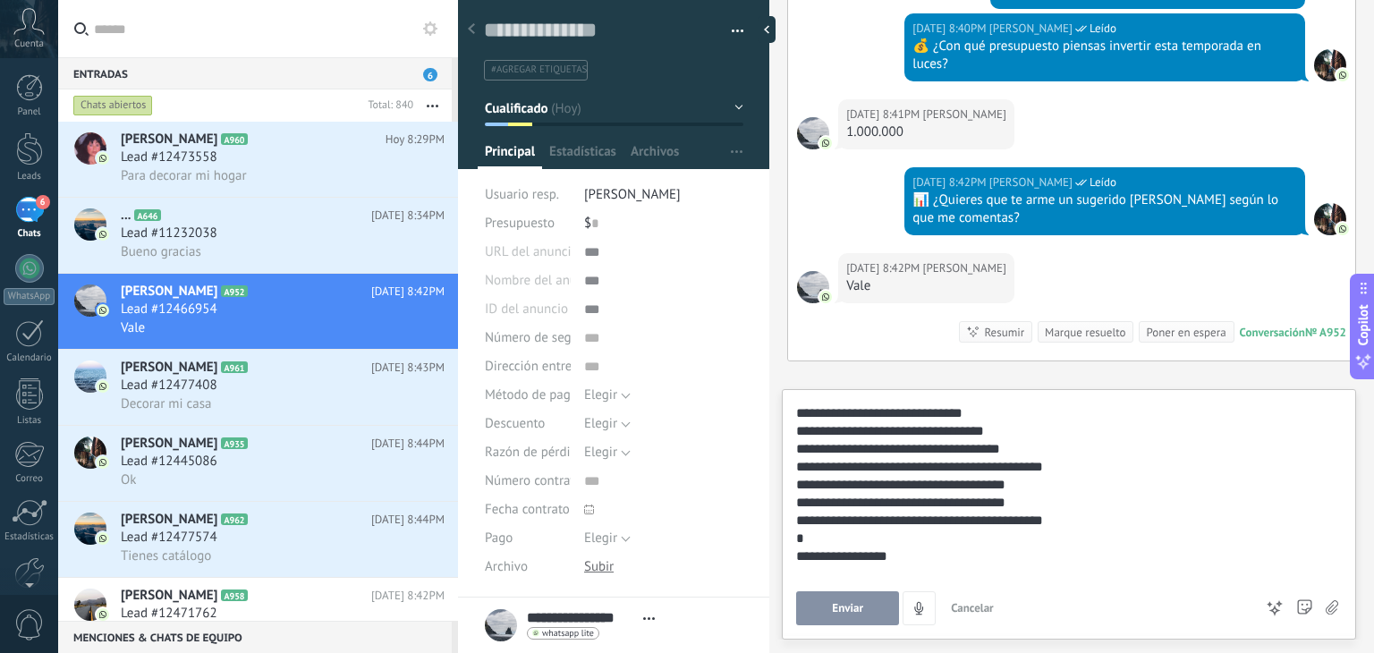
click at [799, 524] on div "**********" at bounding box center [1066, 485] width 540 height 304
click at [799, 535] on div "**********" at bounding box center [1066, 485] width 540 height 304
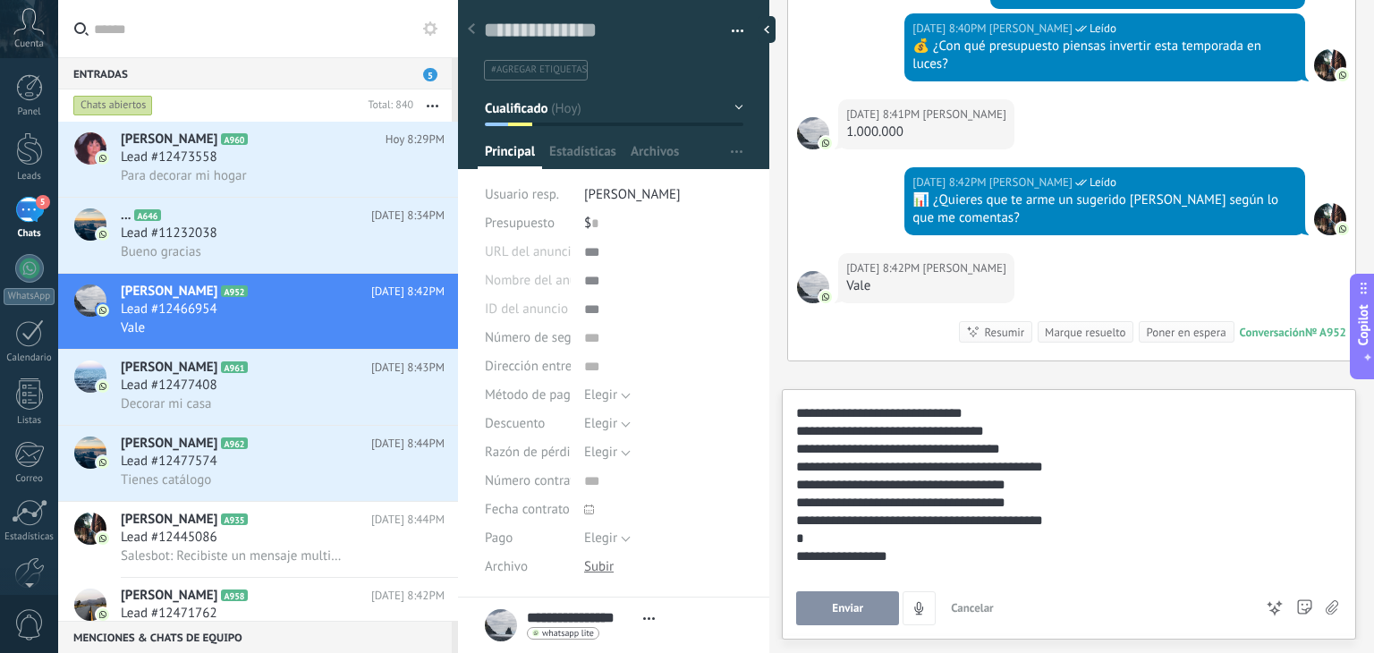
scroll to position [125, 0]
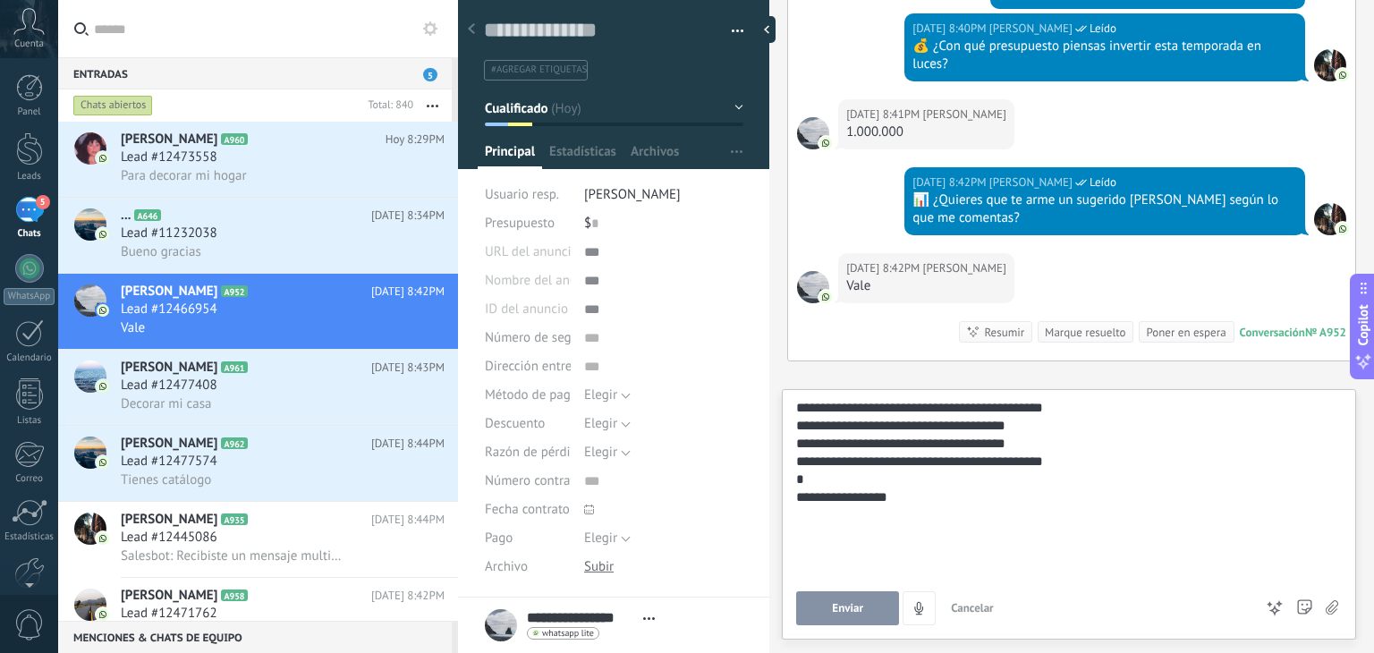
click at [805, 501] on div "**********" at bounding box center [1066, 426] width 540 height 304
click at [894, 533] on div "**********" at bounding box center [1066, 426] width 540 height 304
click at [834, 608] on span "Enviar" at bounding box center [847, 608] width 31 height 13
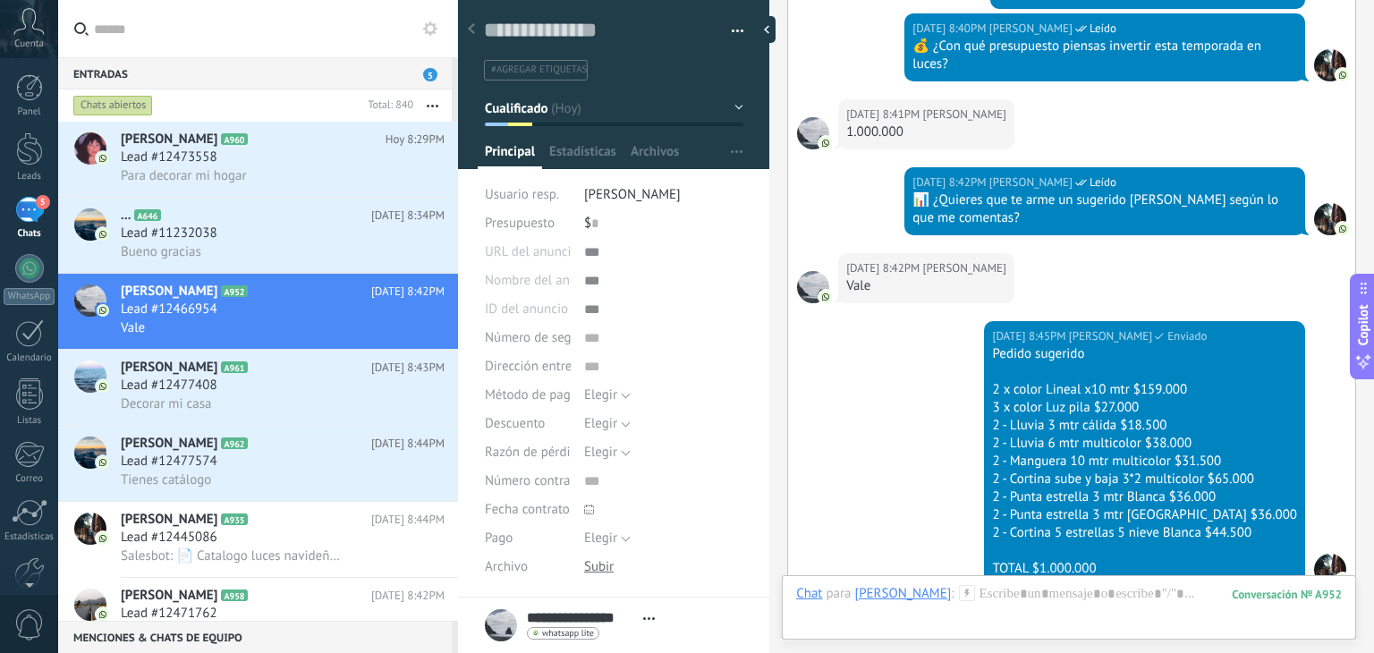
scroll to position [1377, 0]
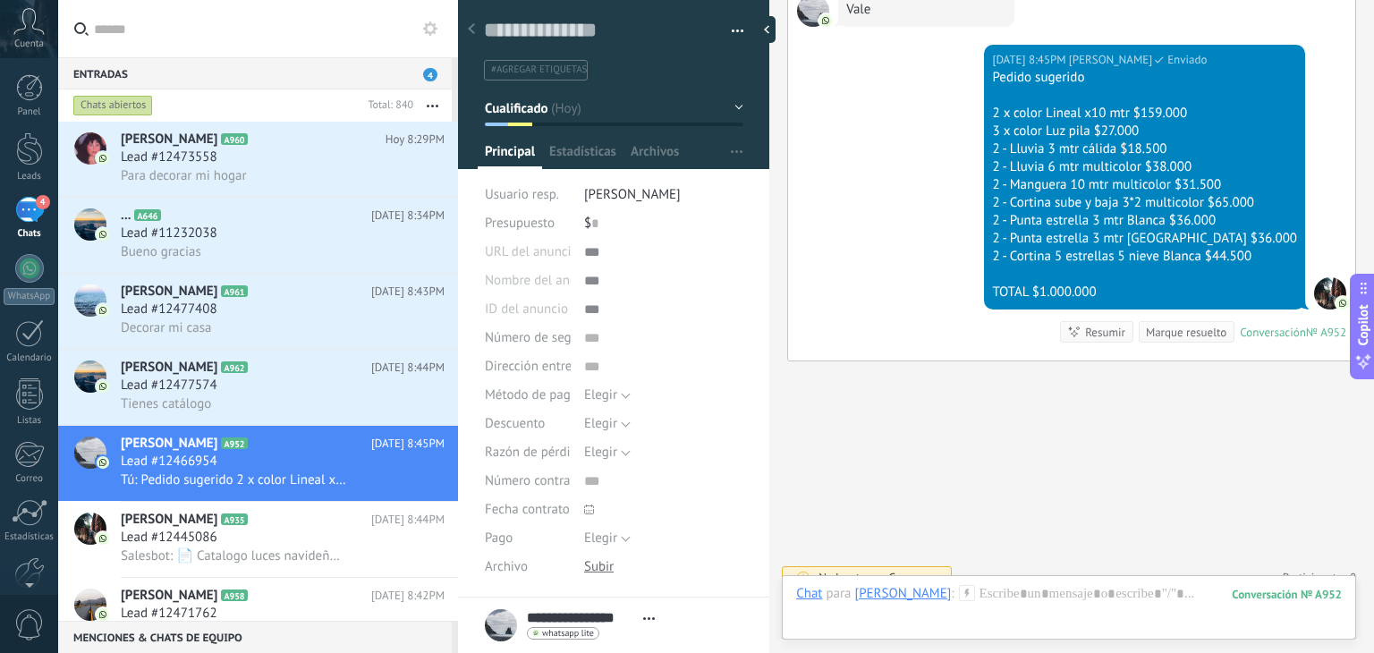
click at [1040, 578] on div "Chat Correo Nota Tarea Chat para [PERSON_NAME] : 952 Enviar Cancelar Rastrear c…" at bounding box center [1069, 607] width 574 height 64
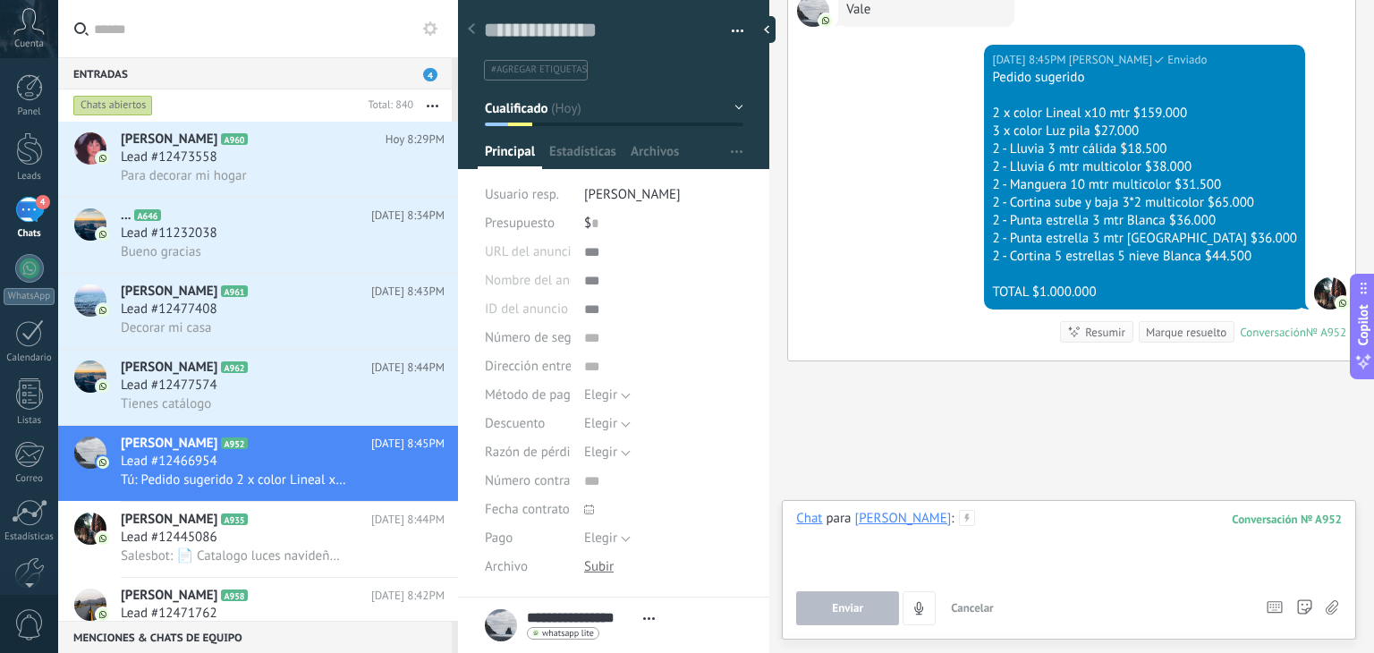
click at [1019, 518] on div at bounding box center [1068, 544] width 545 height 68
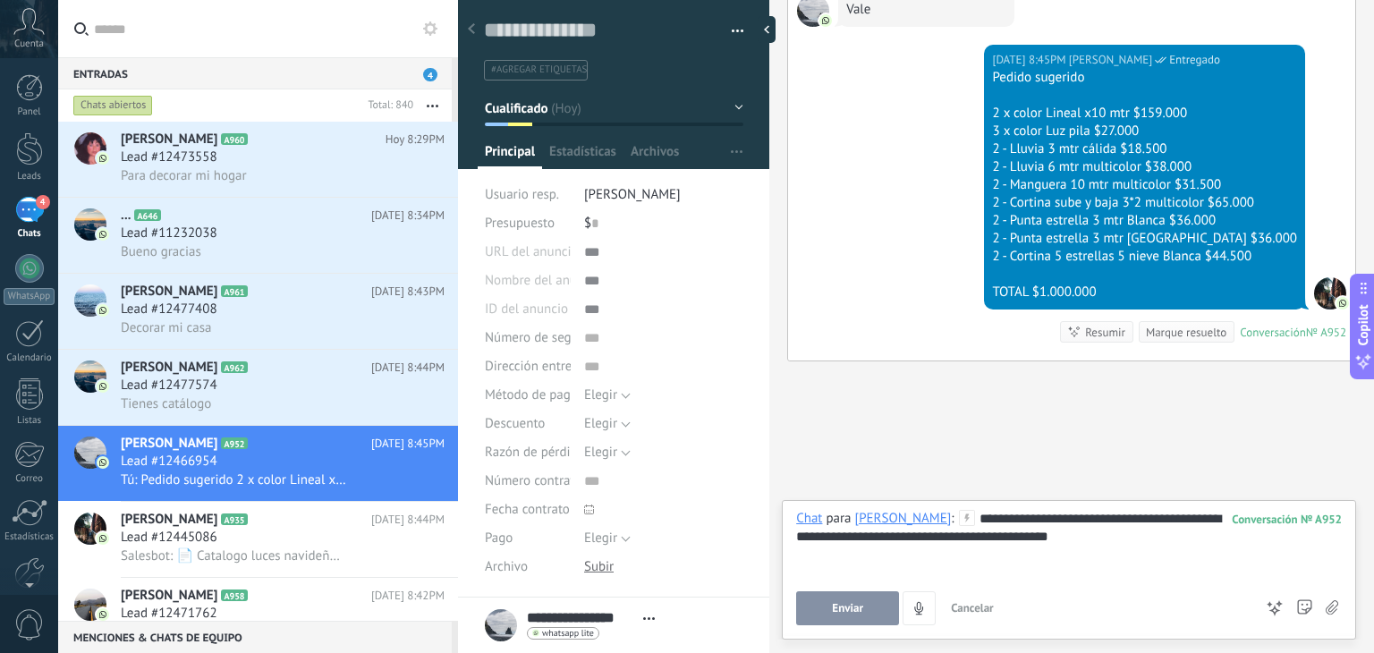
click at [847, 595] on button "Enviar" at bounding box center [847, 608] width 103 height 34
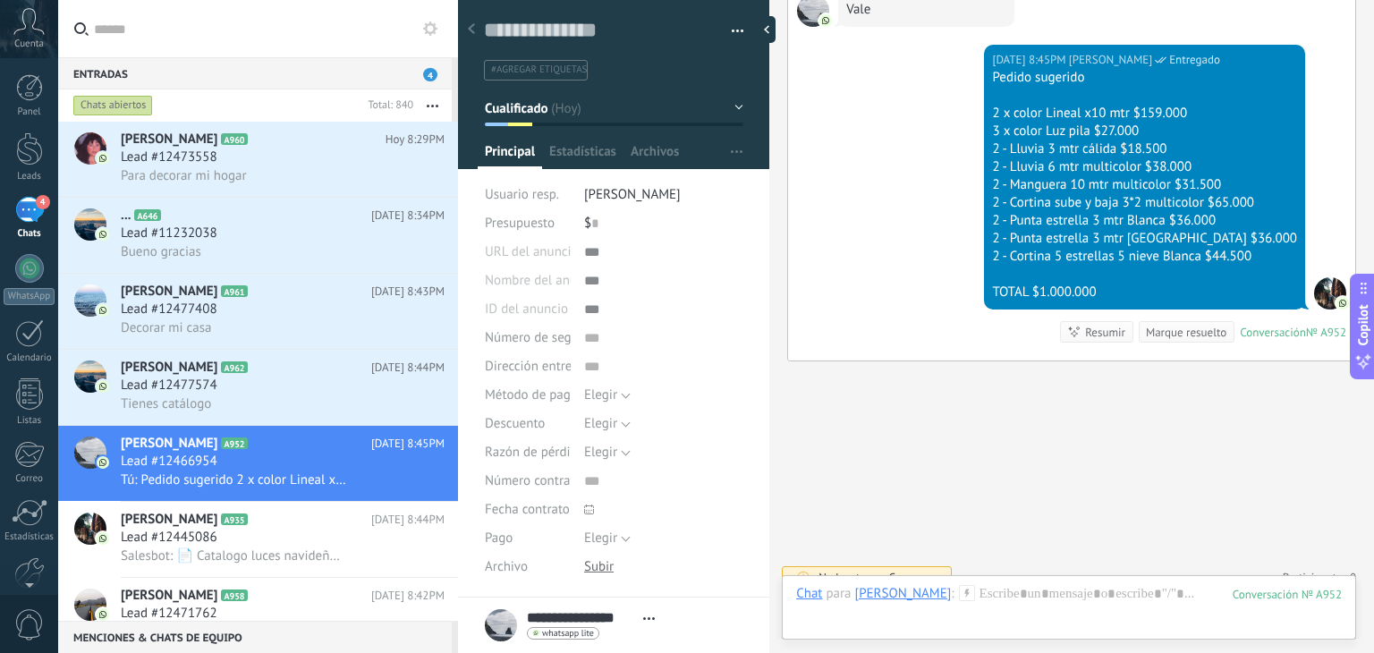
scroll to position [1449, 0]
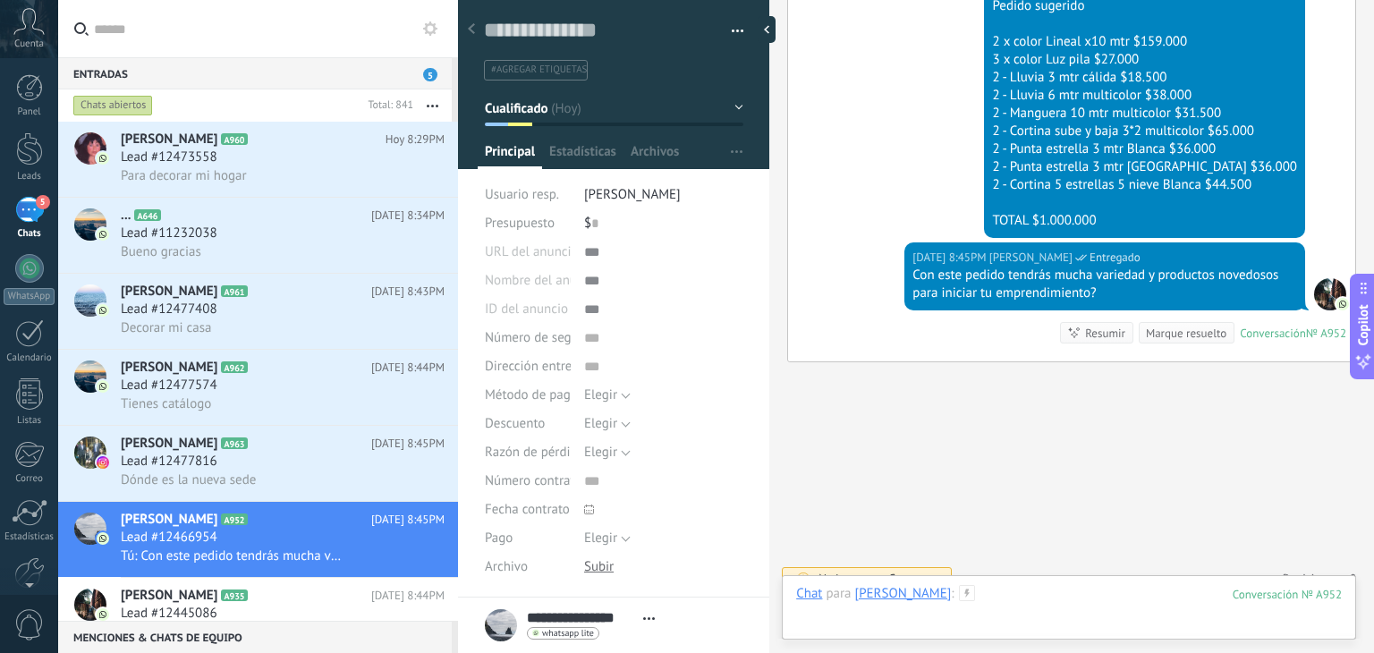
click at [1012, 598] on div at bounding box center [1068, 612] width 545 height 54
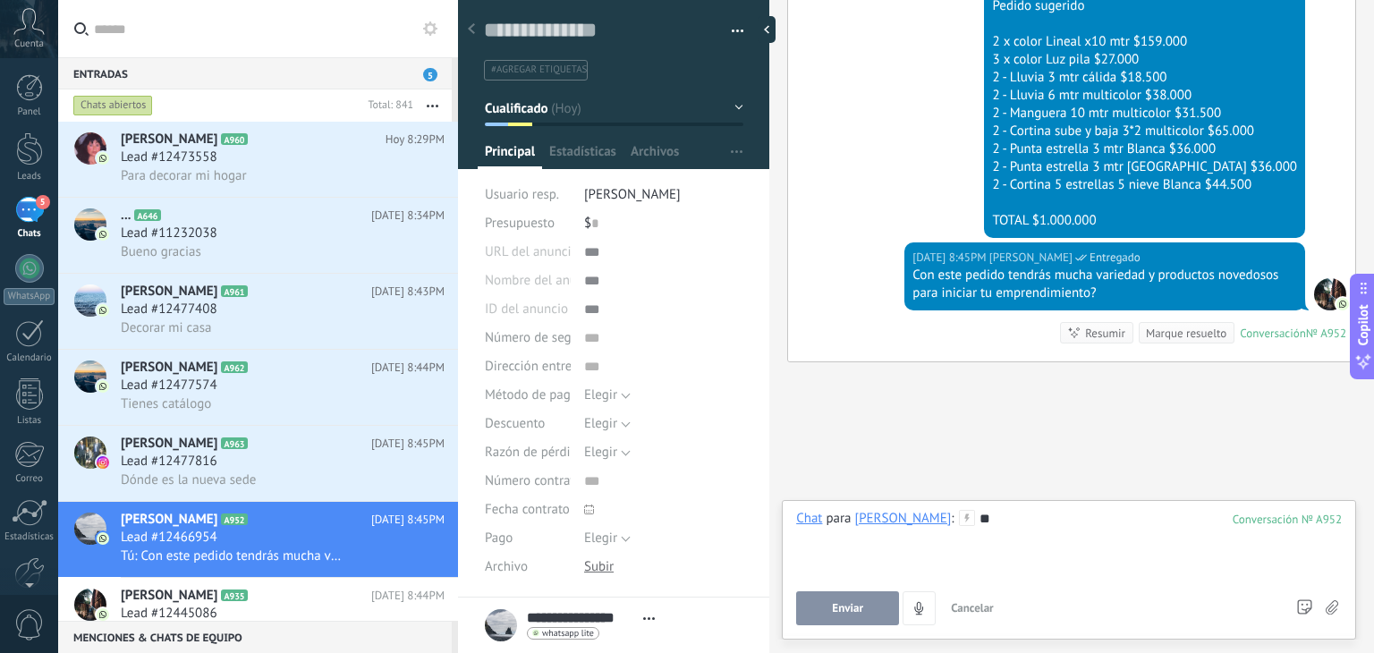
click at [875, 607] on button "Enviar" at bounding box center [847, 608] width 103 height 34
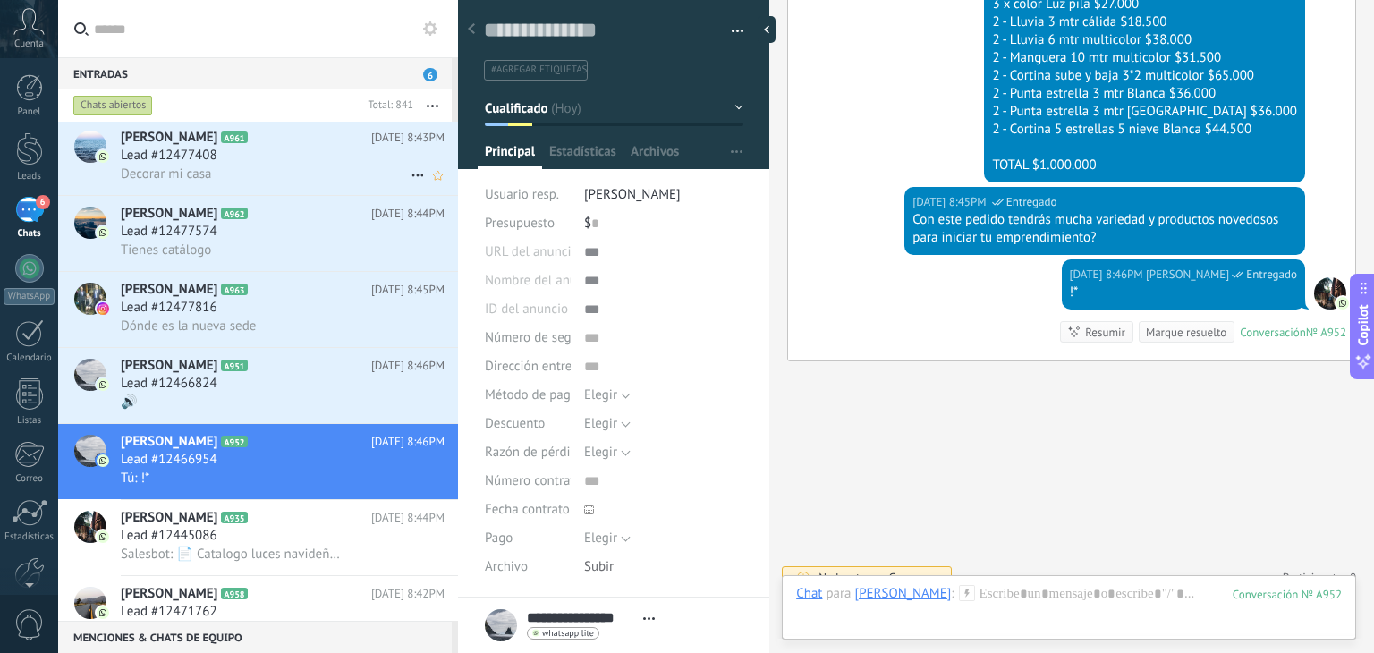
scroll to position [0, 0]
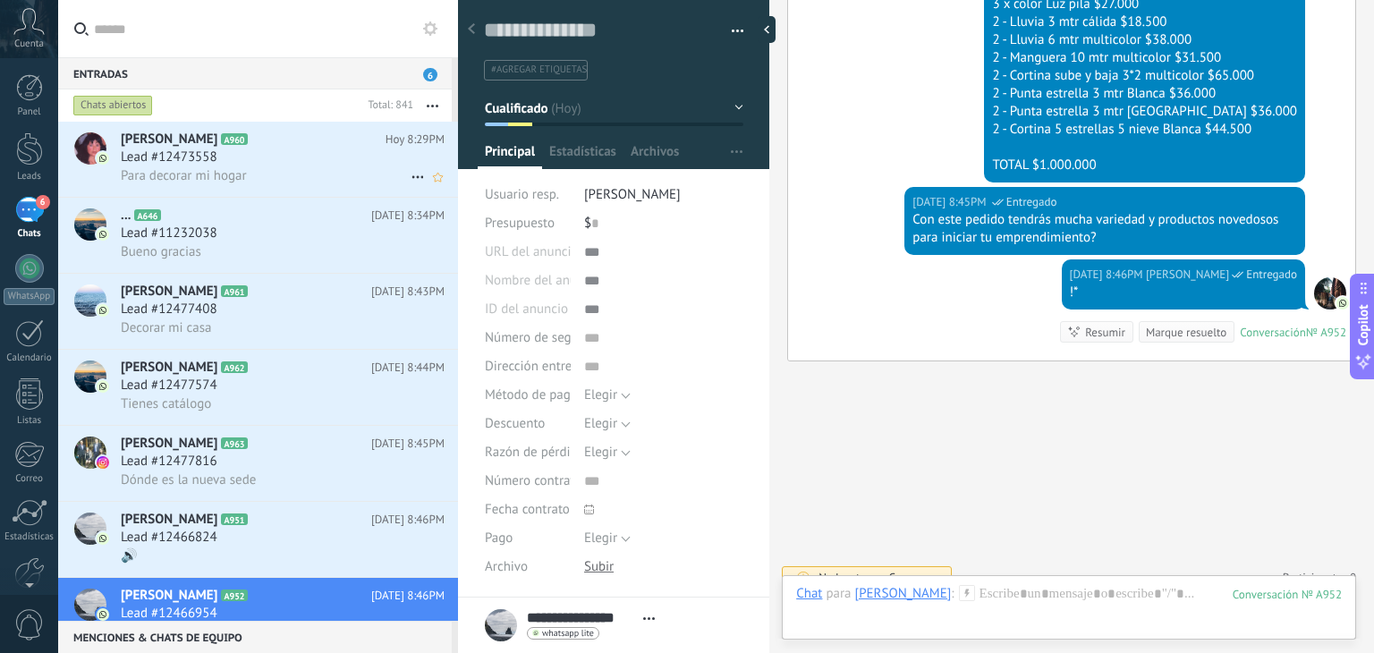
click at [217, 169] on span "Para decorar mi hogar" at bounding box center [184, 175] width 126 height 17
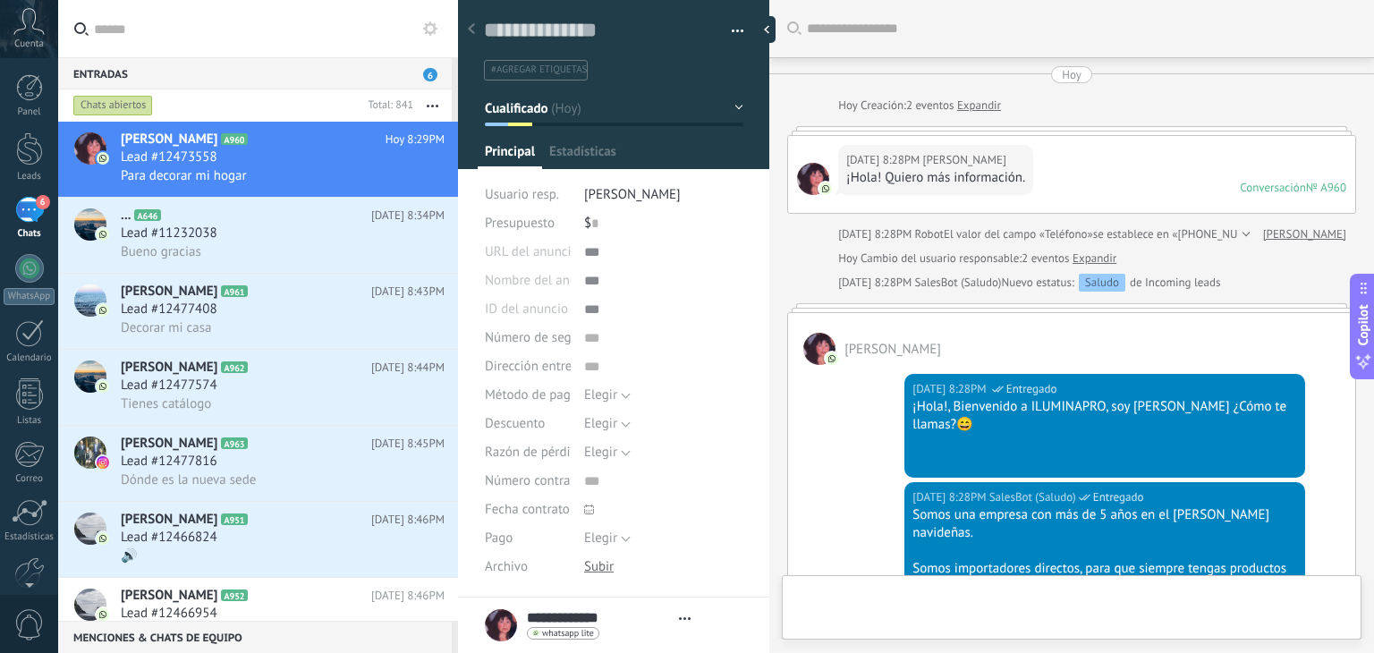
type textarea "**********"
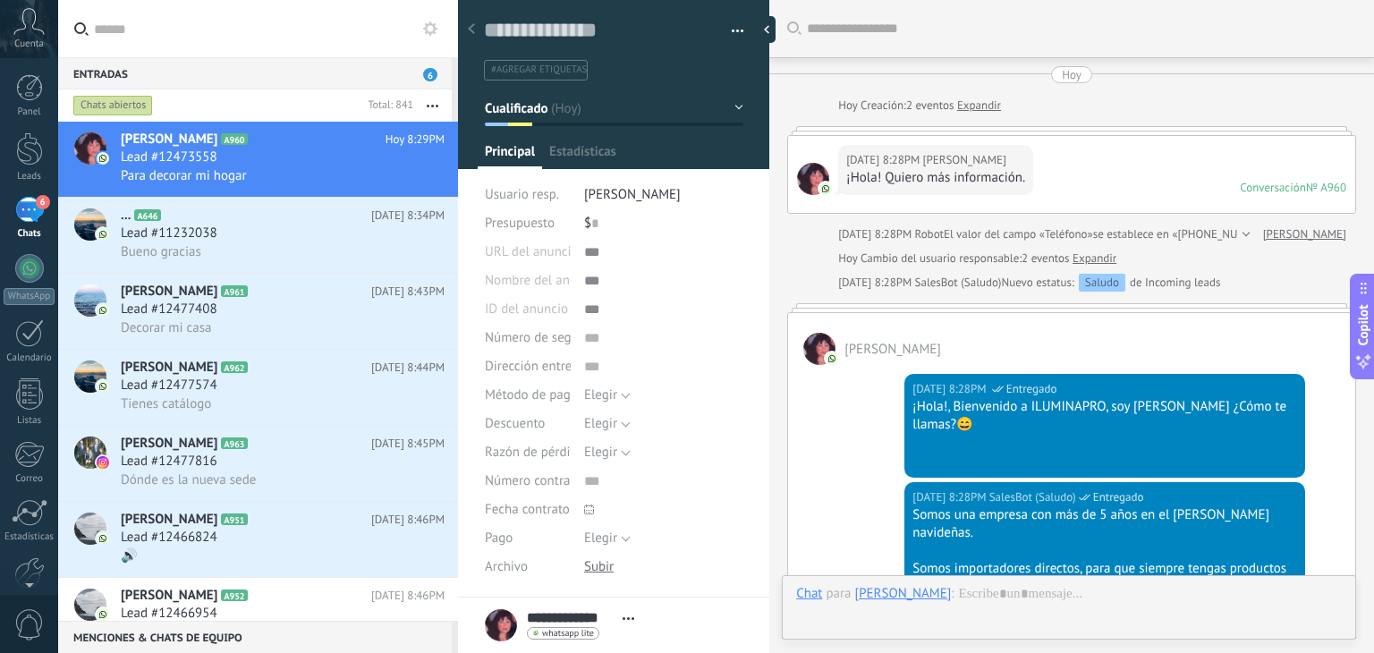
scroll to position [688, 0]
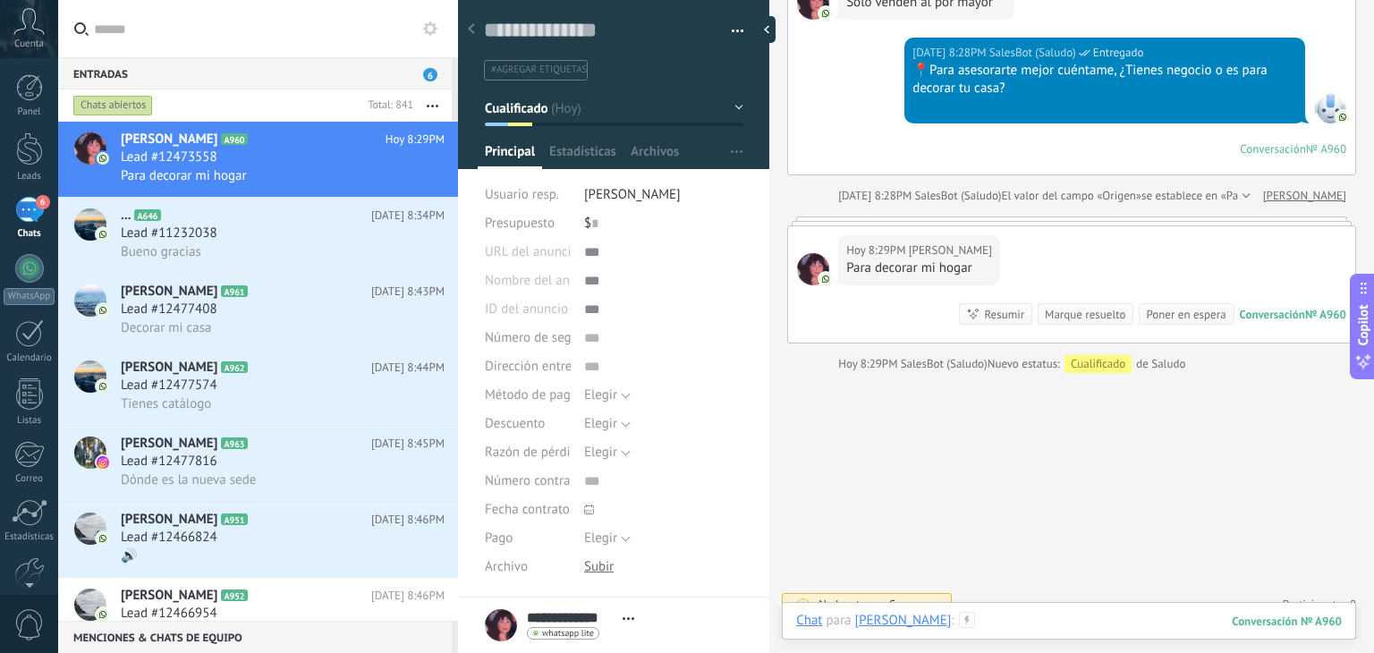
click at [1036, 615] on div at bounding box center [1068, 639] width 545 height 54
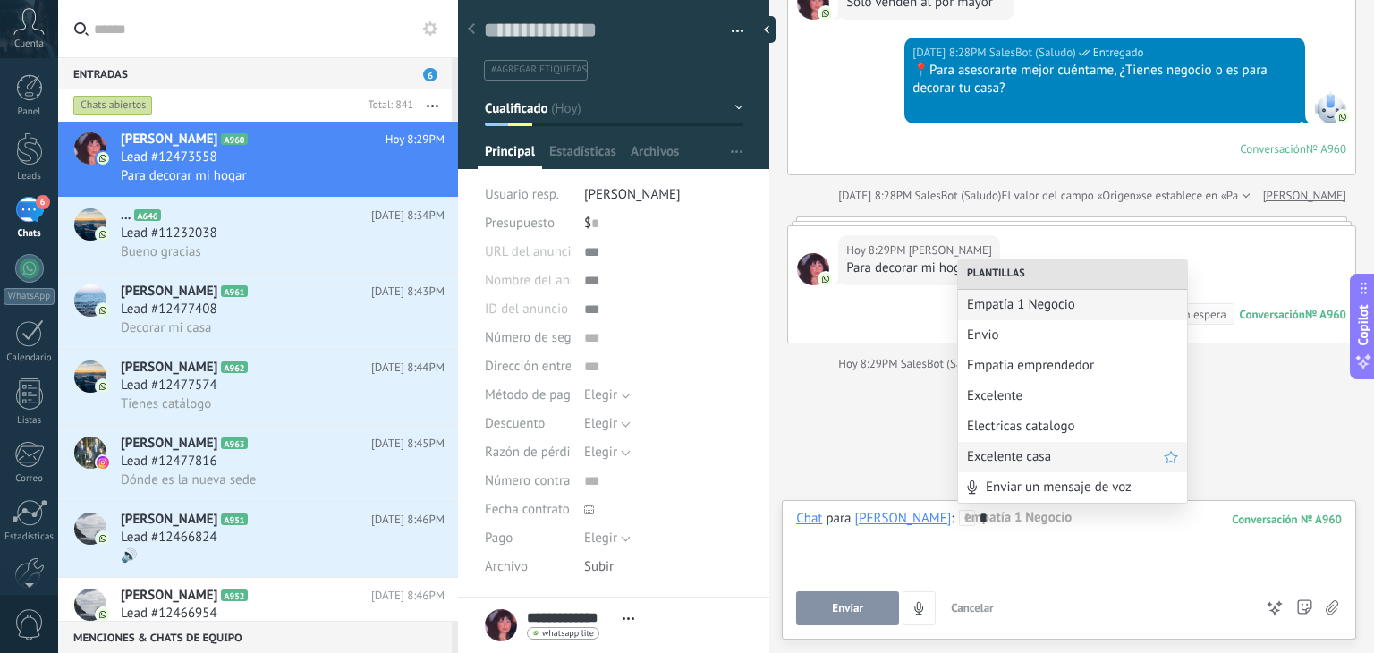
click at [1034, 466] on div "Excelente casa" at bounding box center [1072, 457] width 229 height 30
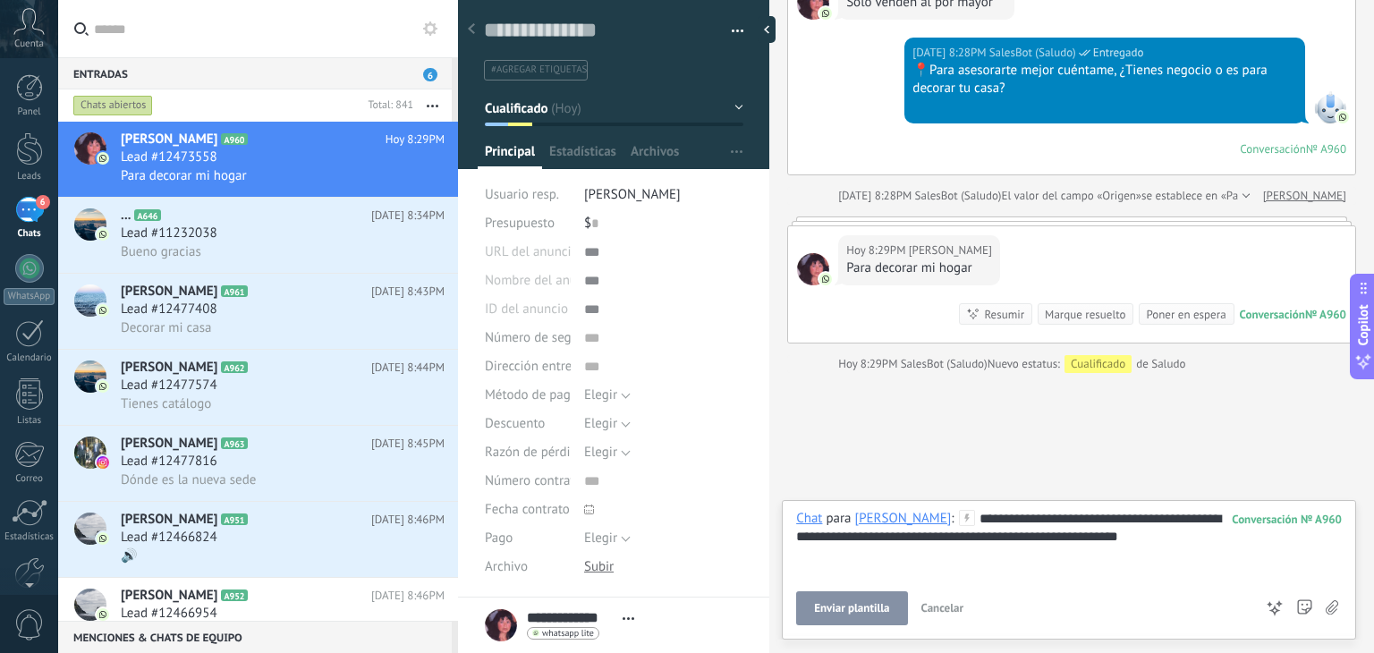
click at [832, 613] on span "Enviar plantilla" at bounding box center [851, 608] width 75 height 13
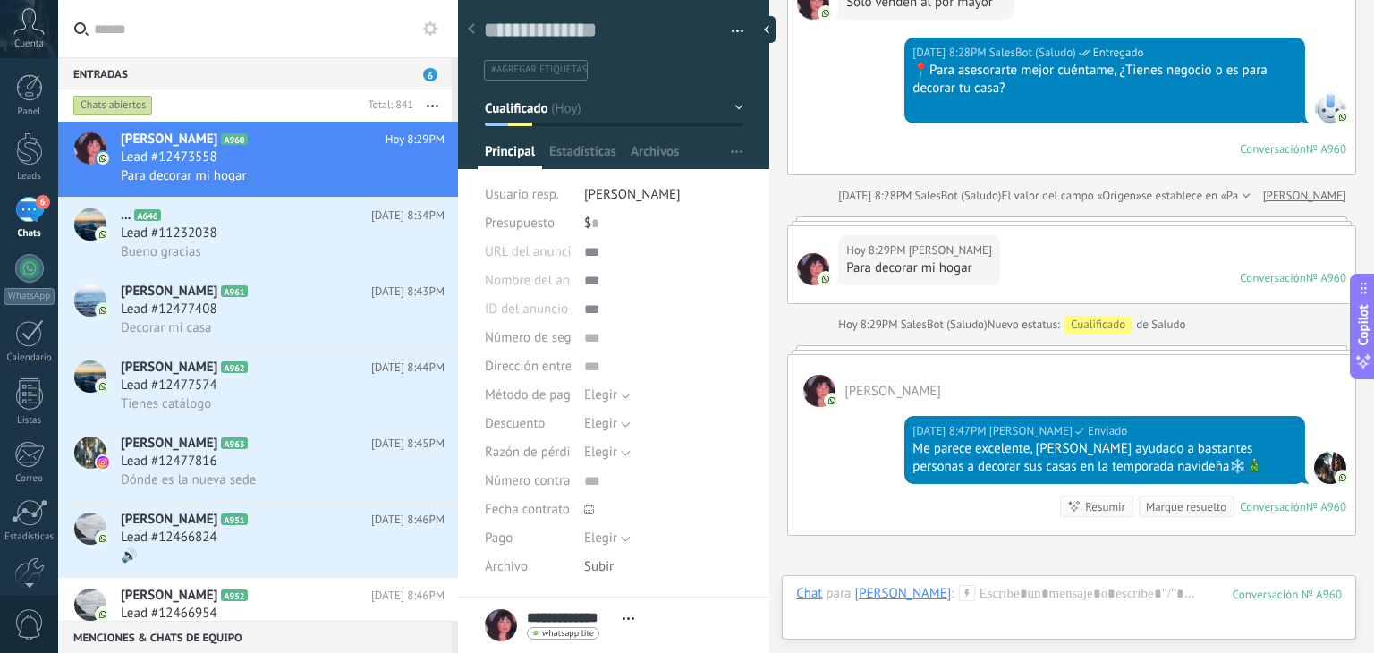
scroll to position [862, 0]
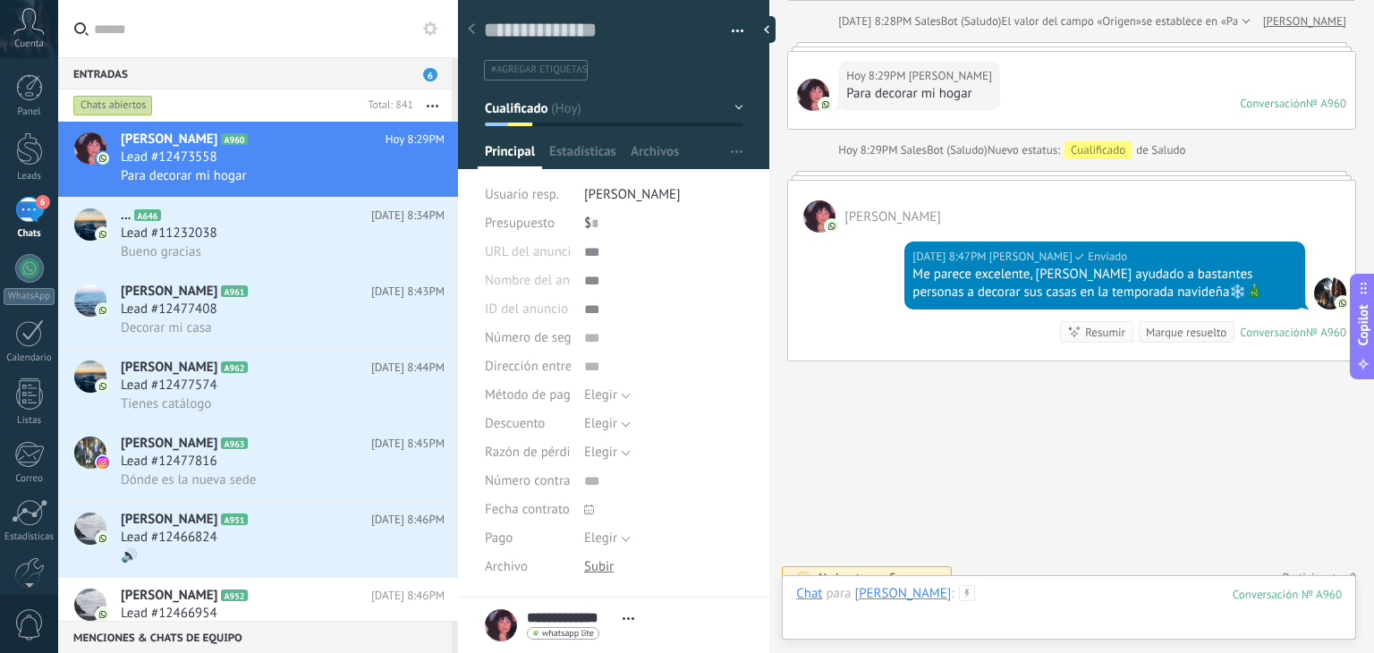
click at [1018, 595] on div at bounding box center [1068, 612] width 545 height 54
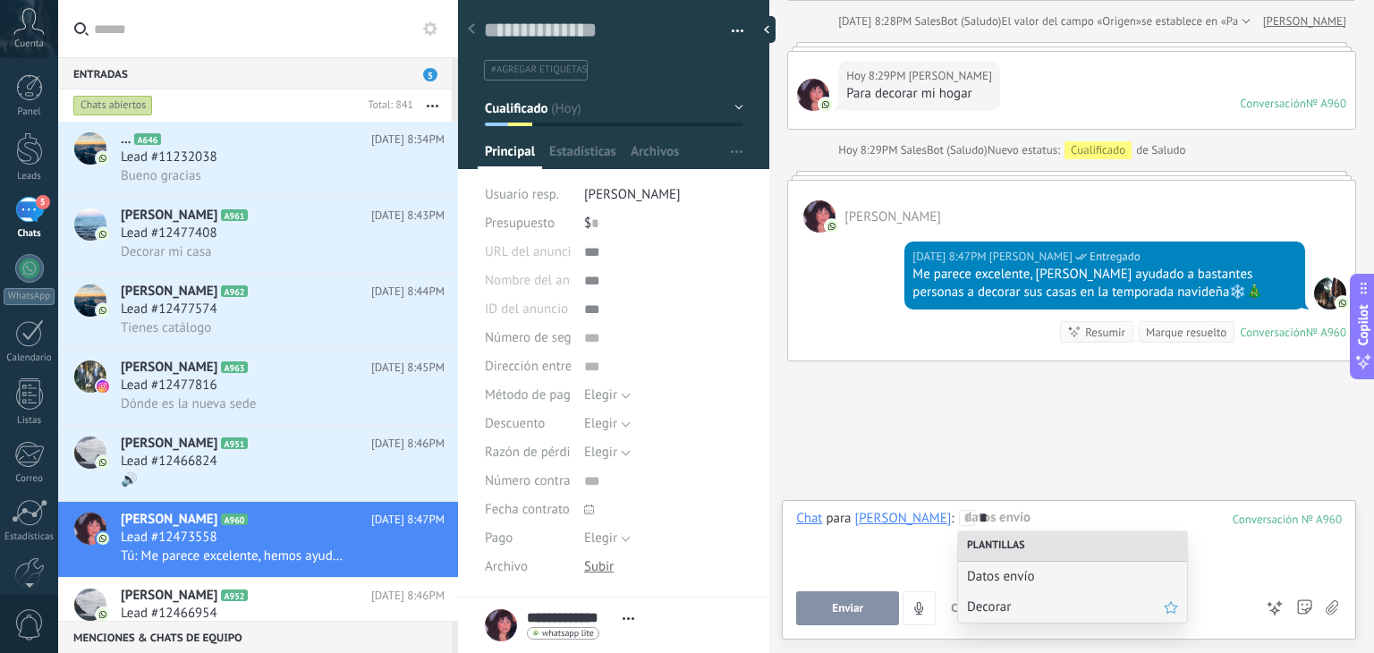
click at [1039, 606] on span "Decorar" at bounding box center [1065, 606] width 197 height 17
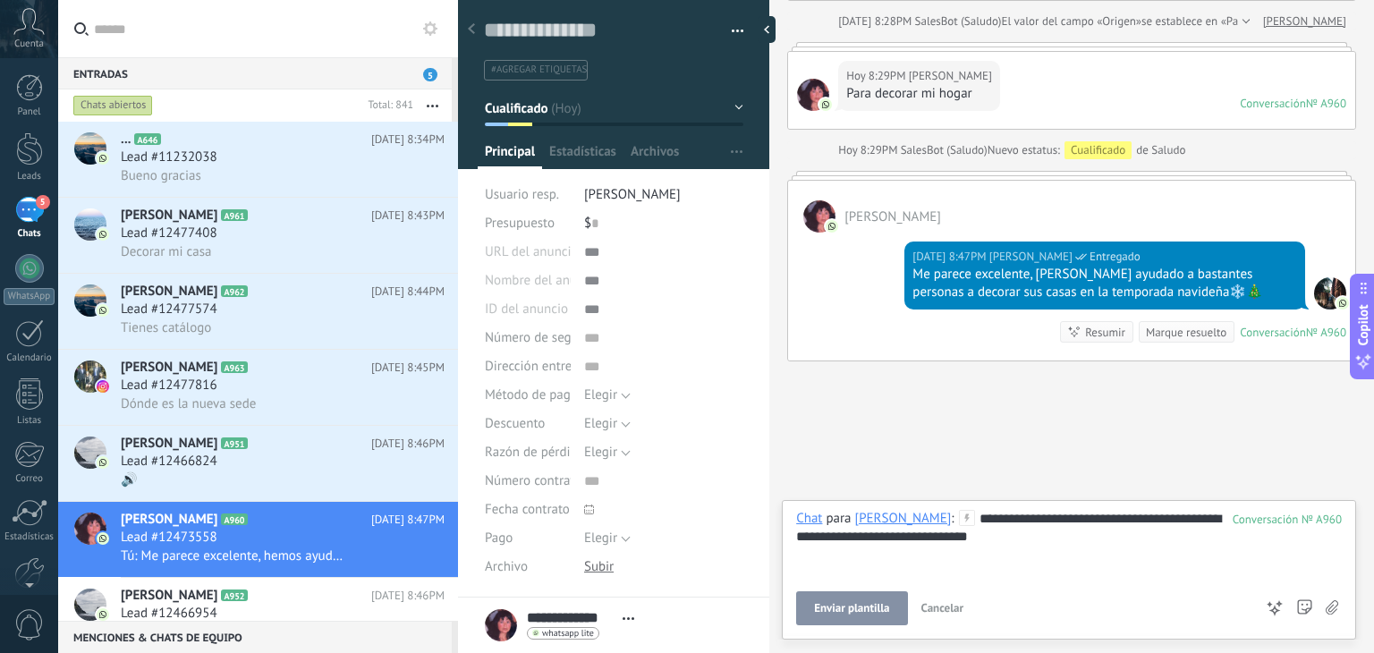
click at [851, 606] on span "Enviar plantilla" at bounding box center [851, 608] width 75 height 13
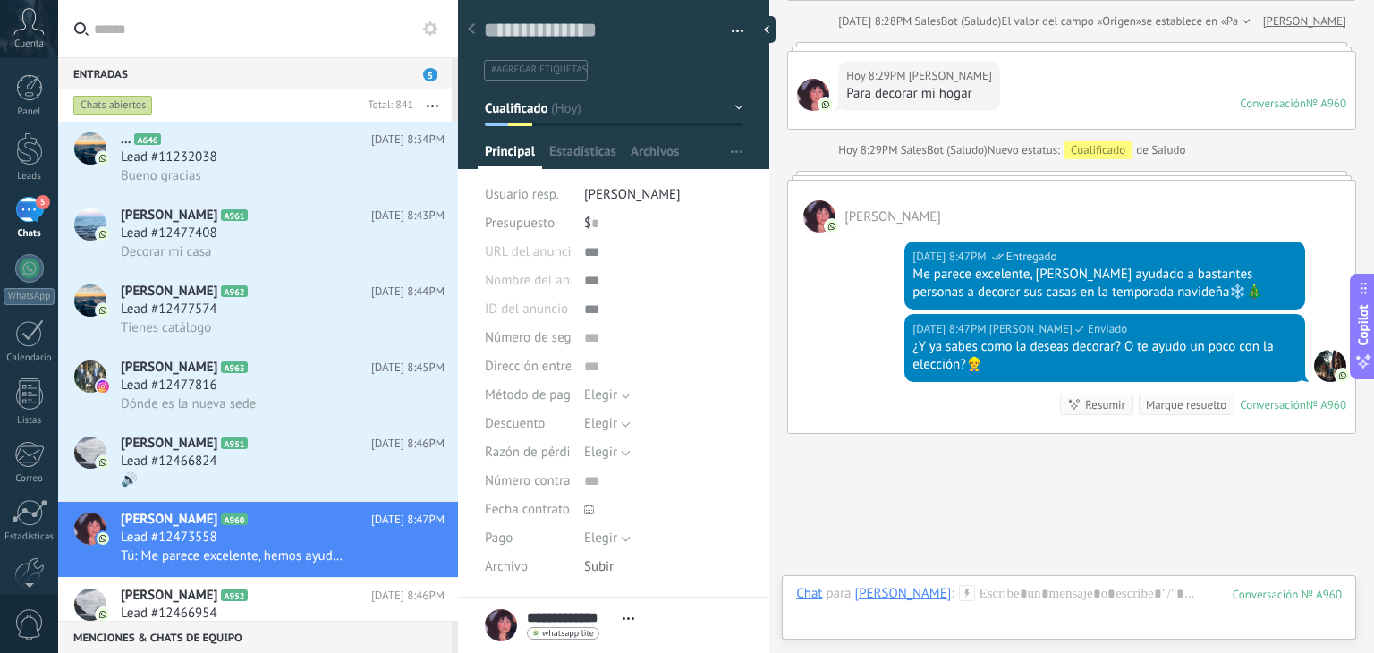
scroll to position [934, 0]
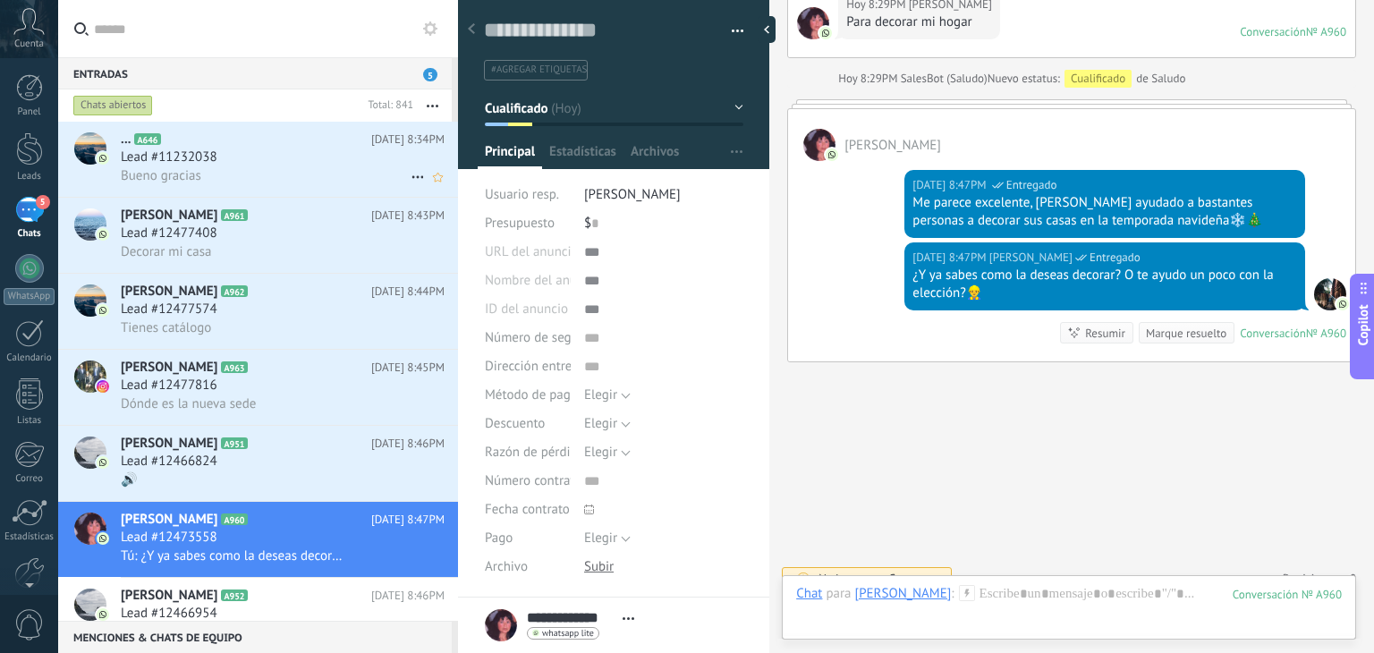
click at [256, 168] on div "Bueno gracias" at bounding box center [283, 175] width 324 height 19
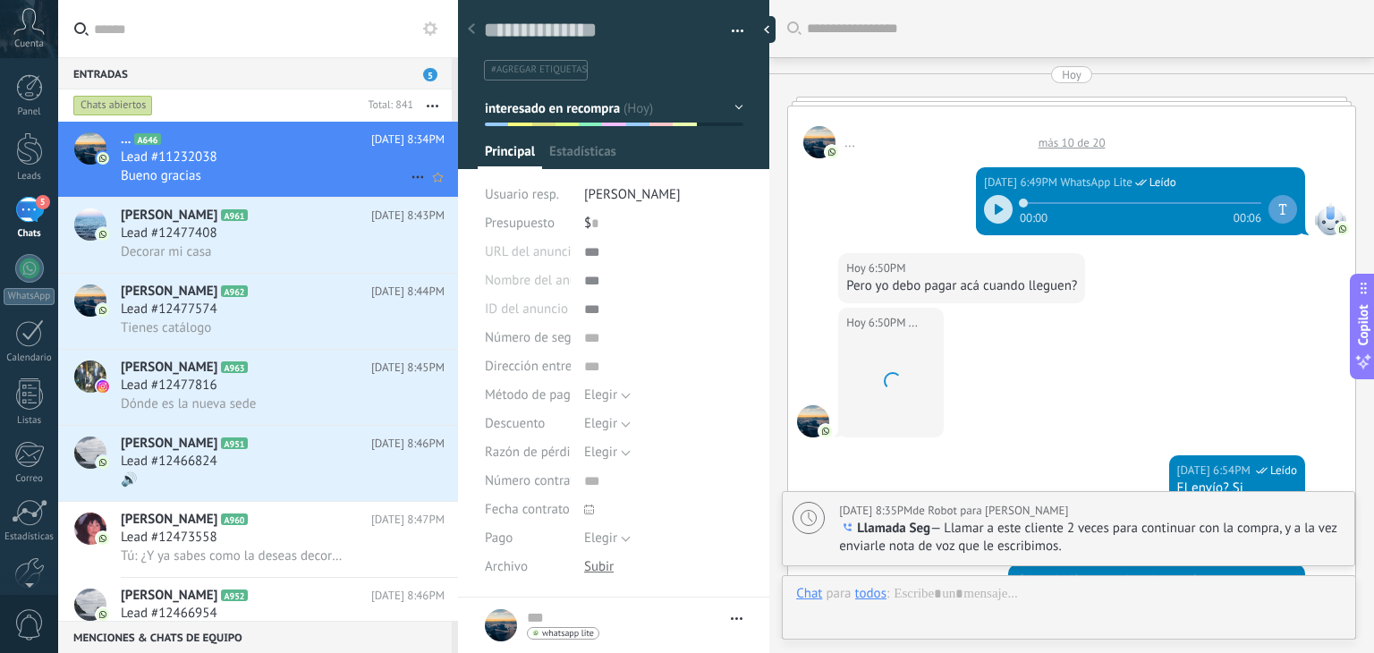
type textarea "**********"
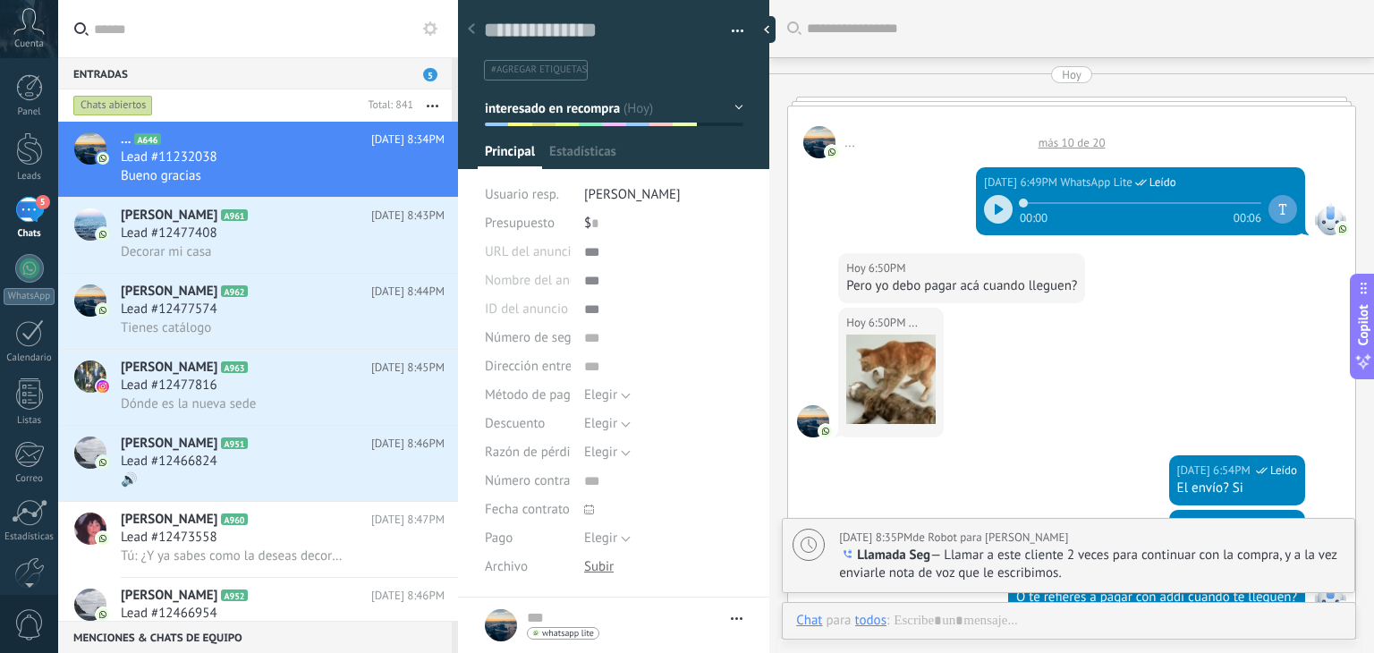
scroll to position [1664, 0]
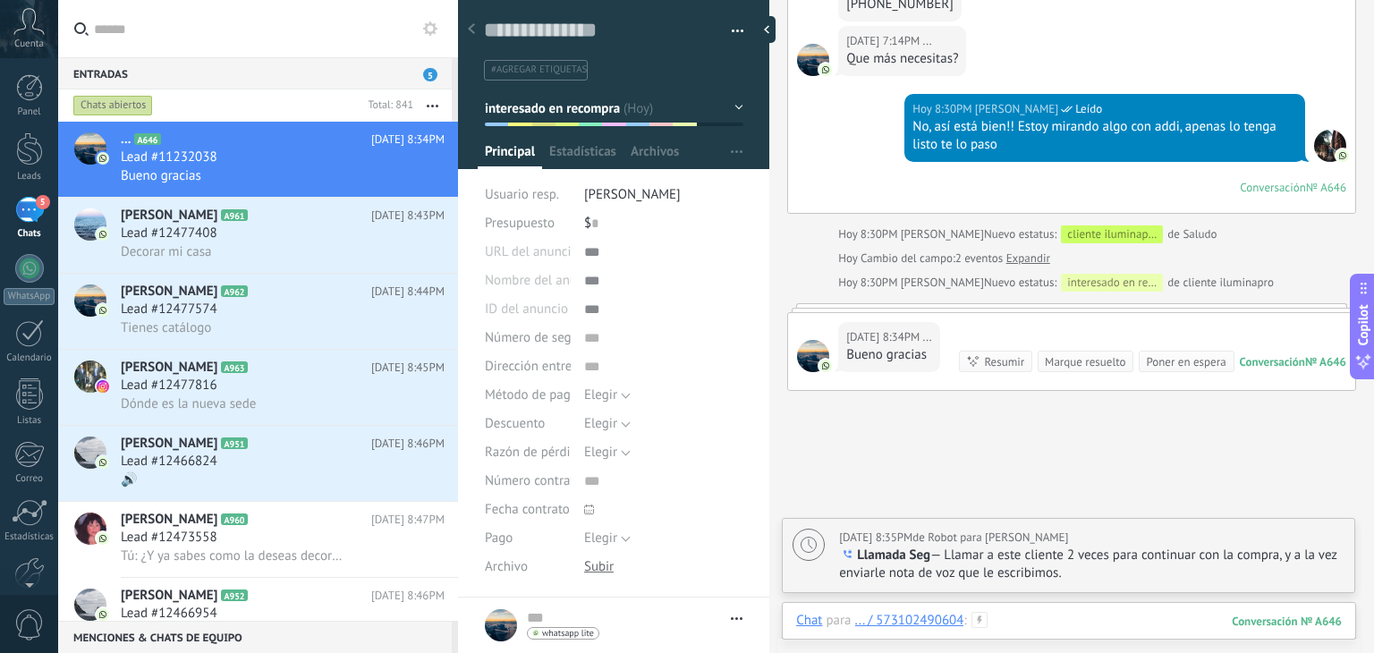
click at [1057, 621] on div at bounding box center [1068, 639] width 545 height 54
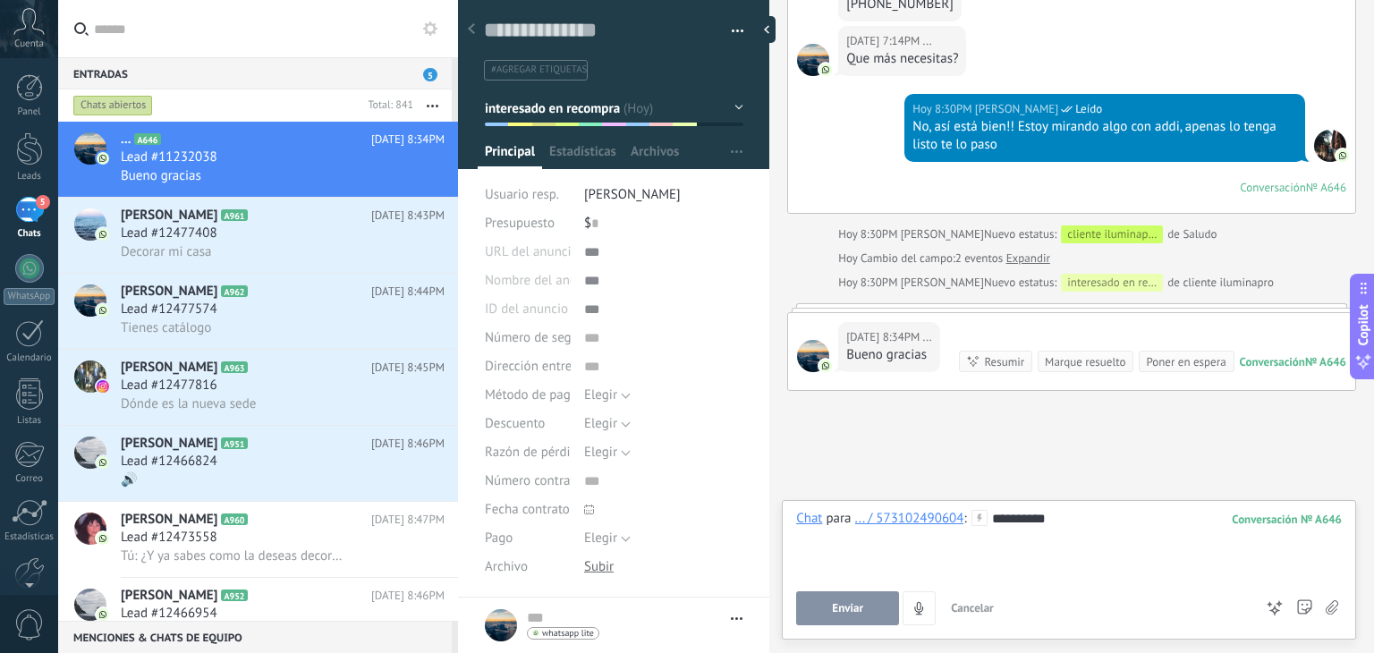
click at [846, 612] on span "Enviar" at bounding box center [847, 608] width 31 height 13
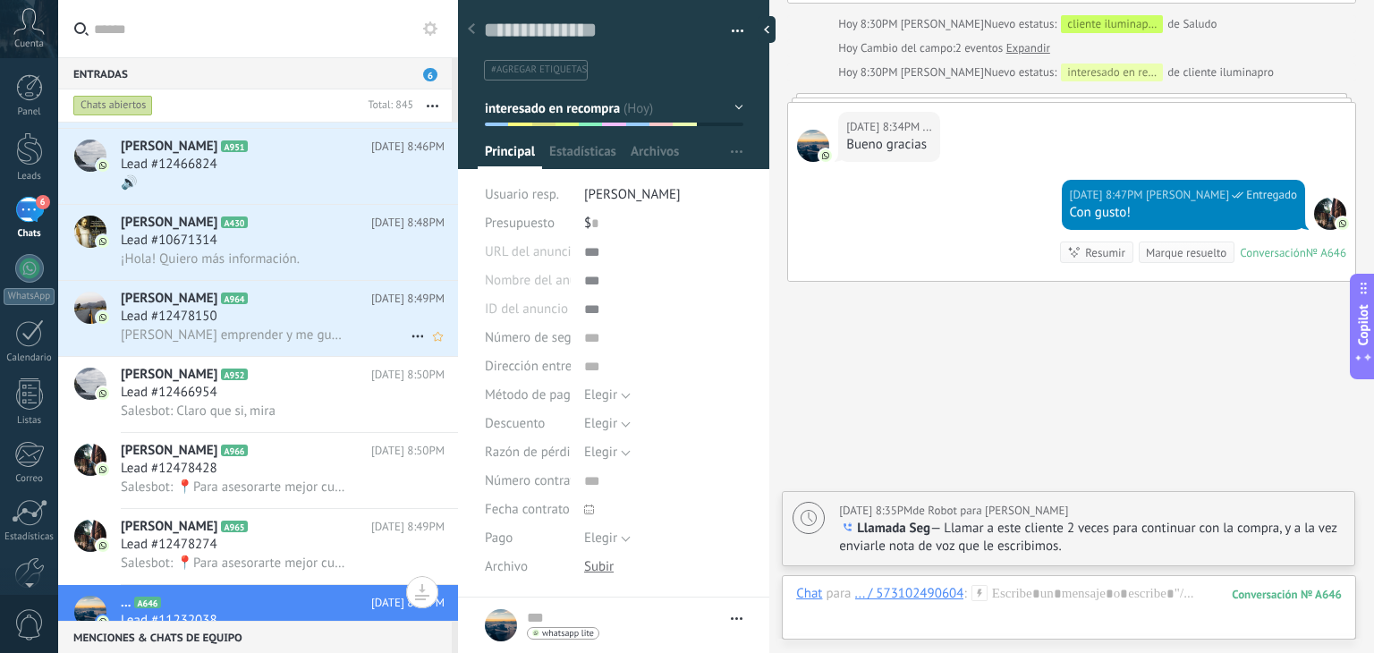
scroll to position [223, 0]
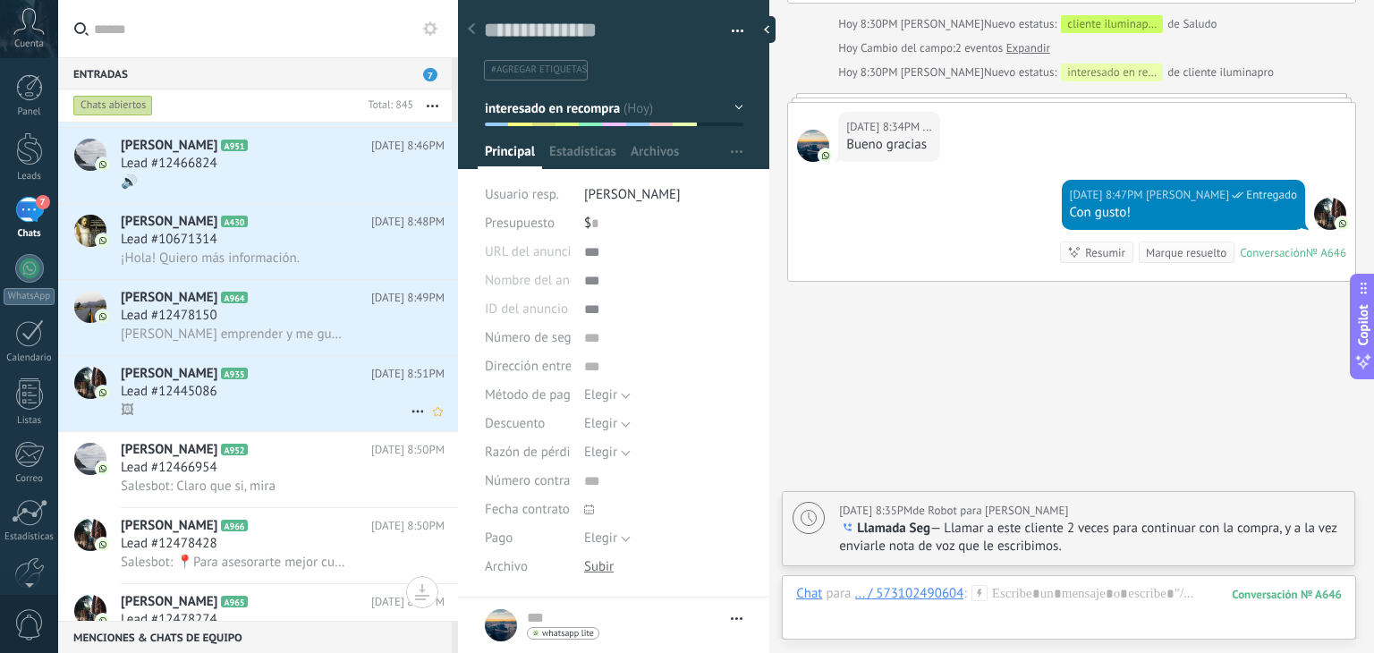
click at [246, 398] on div "Lead #12445086" at bounding box center [283, 392] width 324 height 18
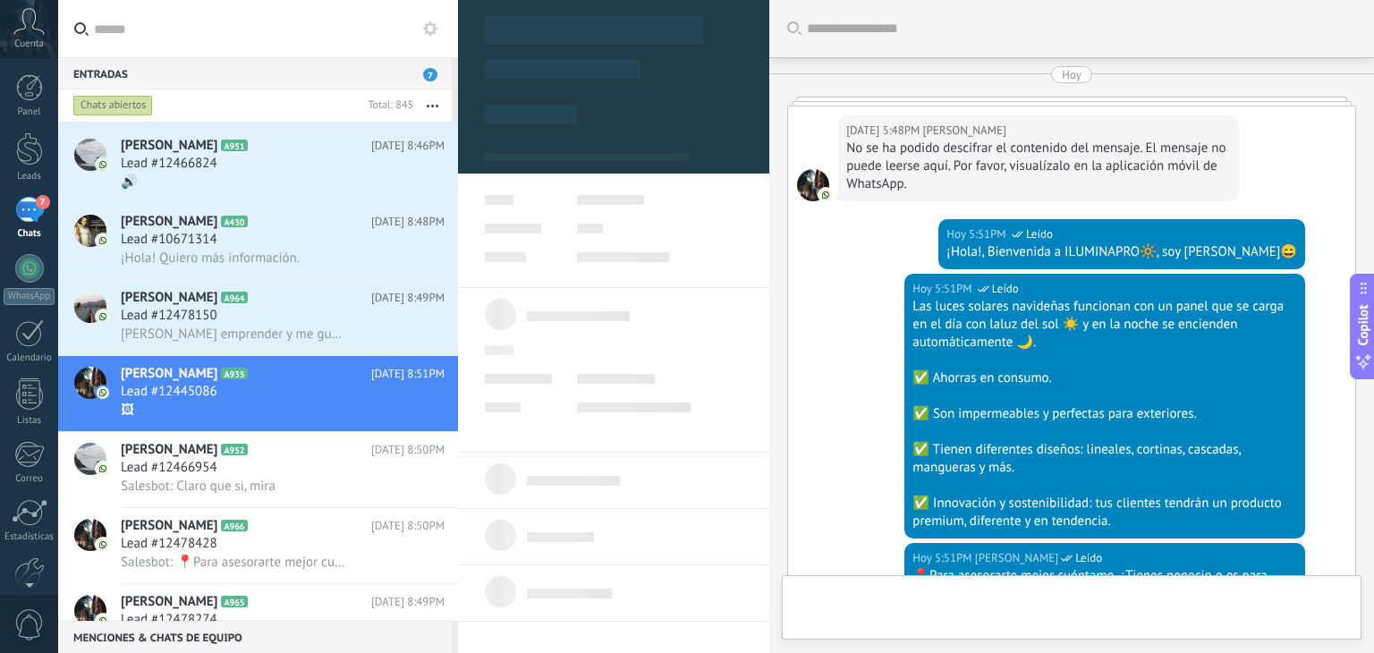
scroll to position [2388, 0]
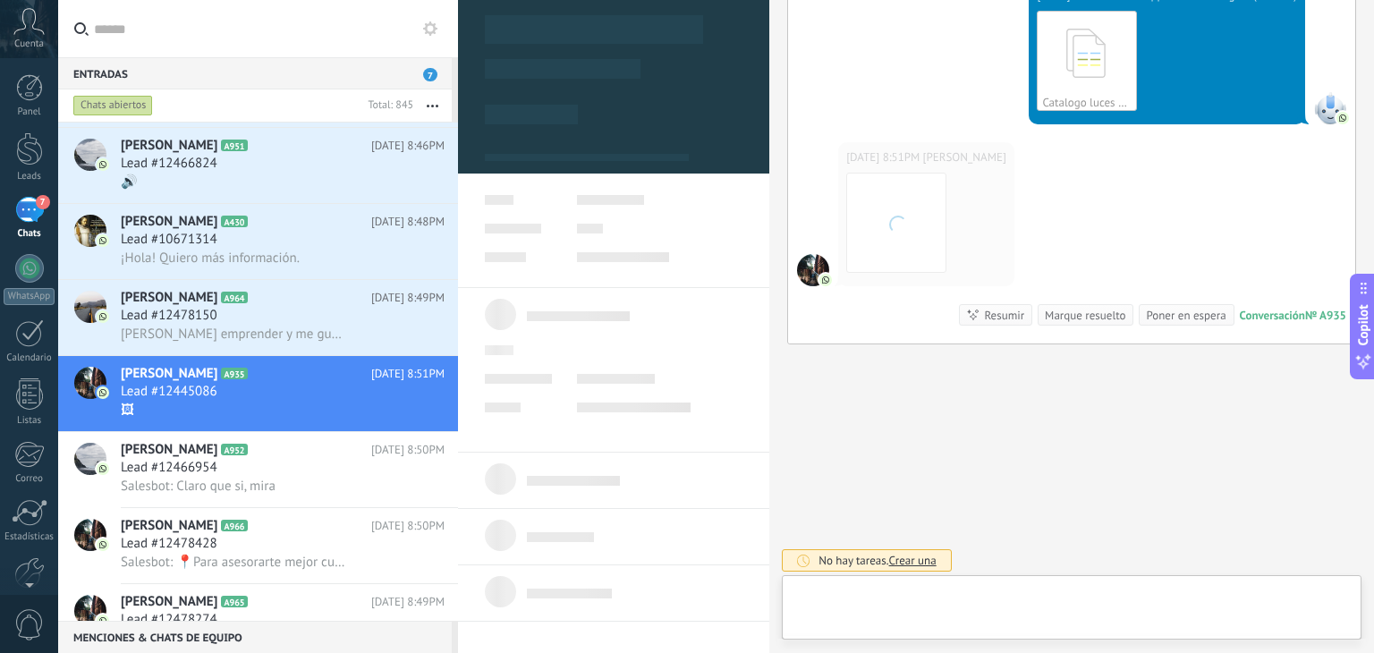
type textarea "**********"
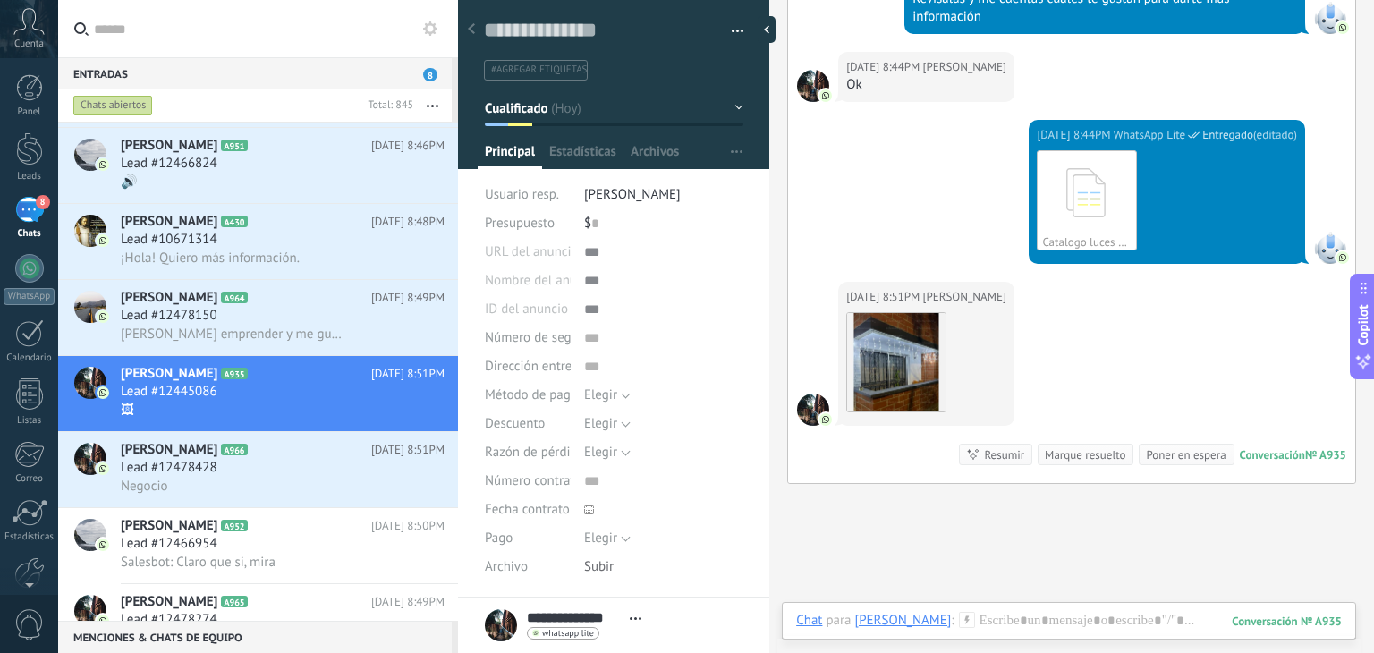
scroll to position [2262, 0]
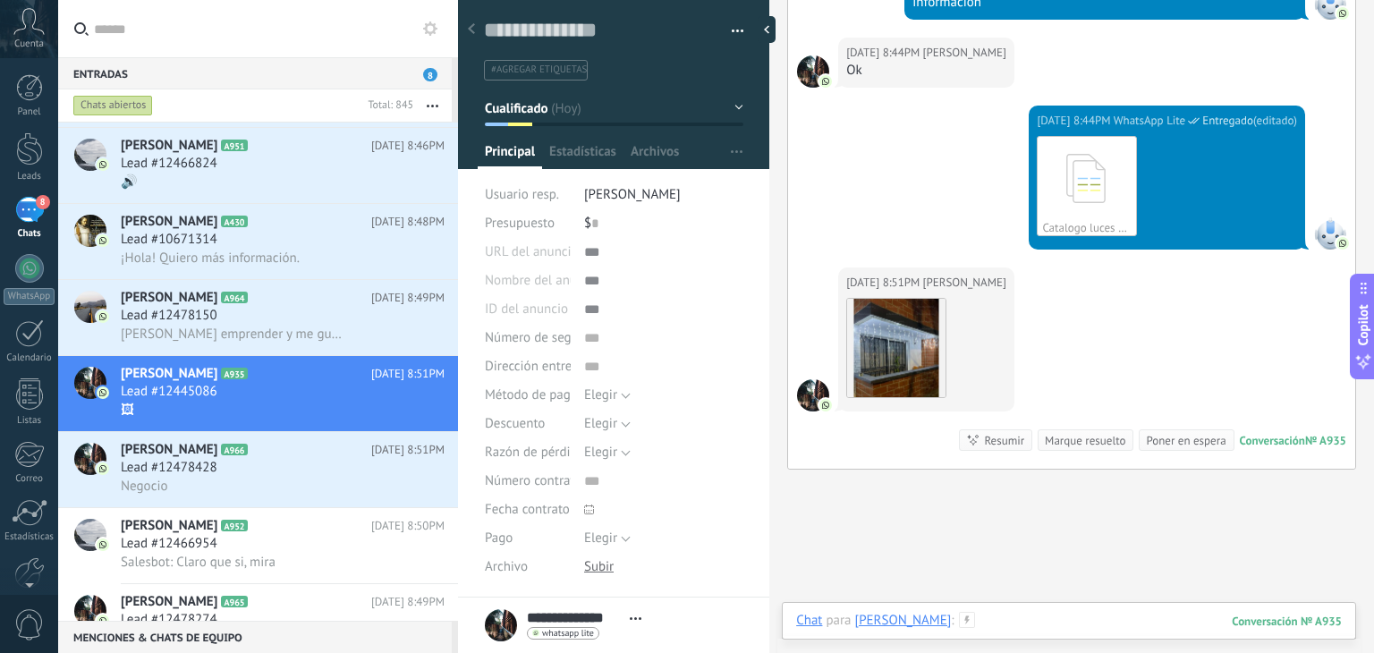
click at [1054, 628] on div at bounding box center [1068, 639] width 545 height 54
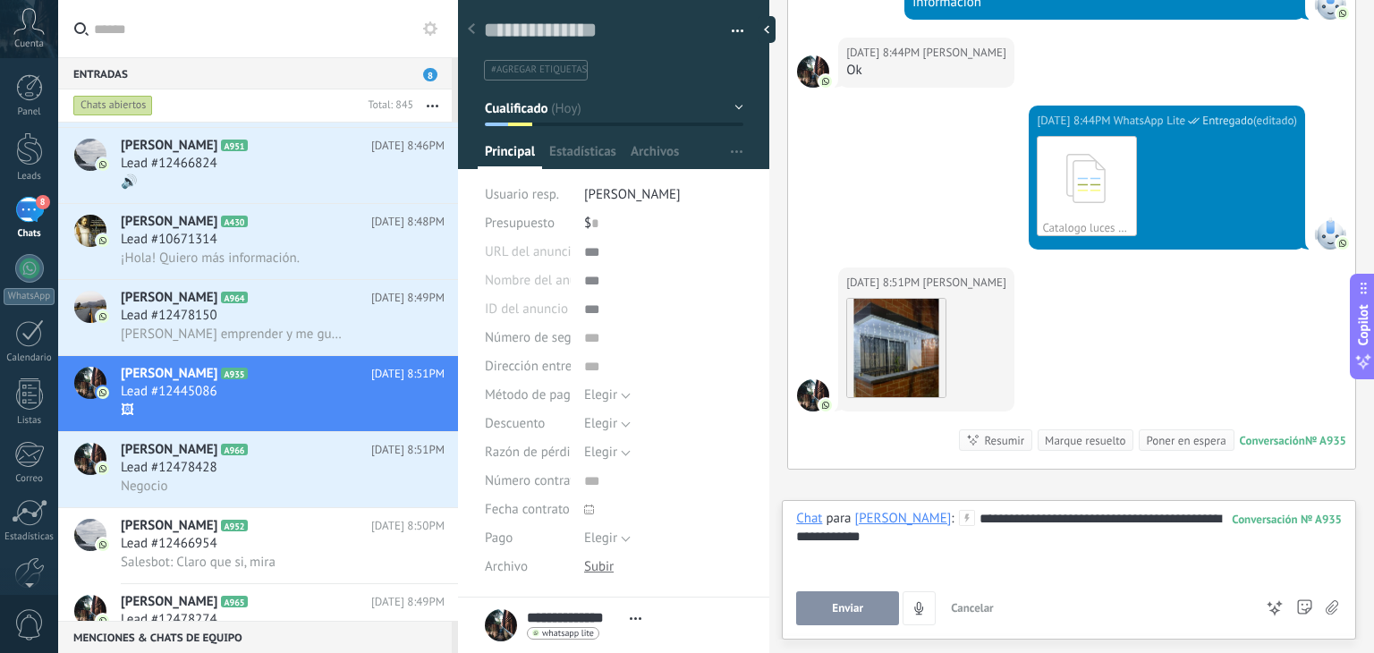
click at [858, 604] on span "Enviar" at bounding box center [847, 608] width 31 height 13
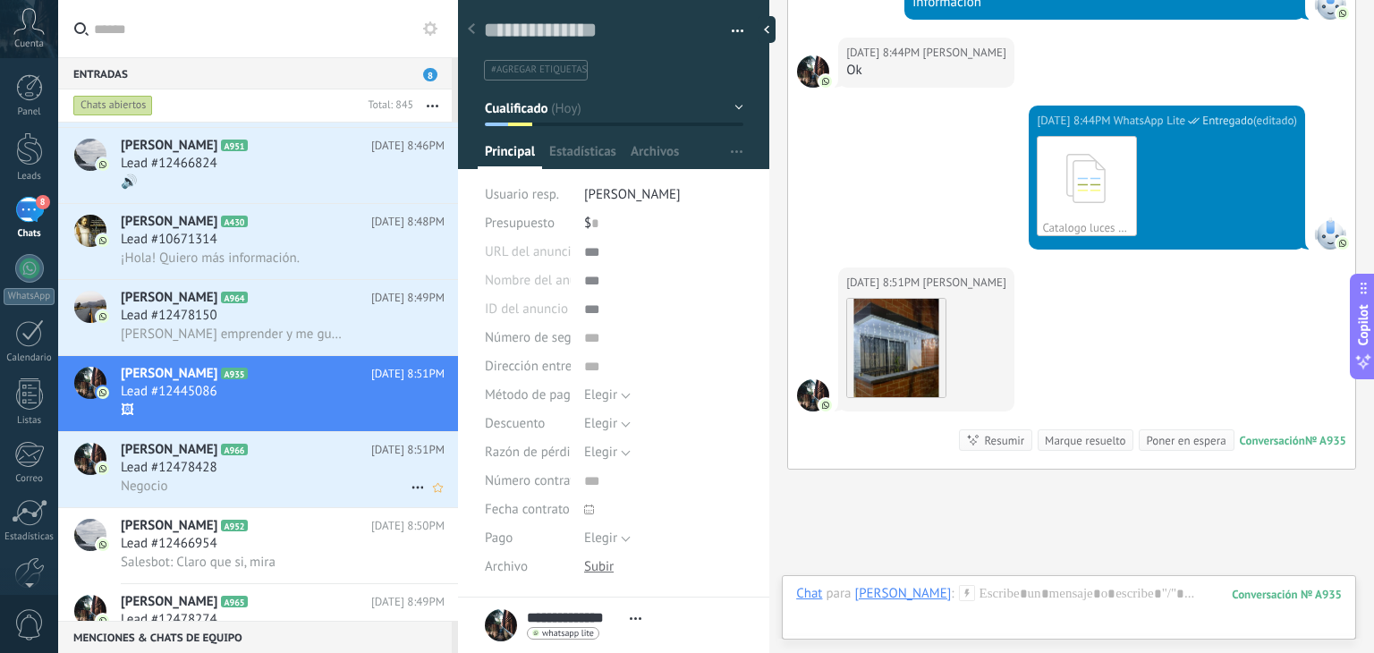
scroll to position [2450, 0]
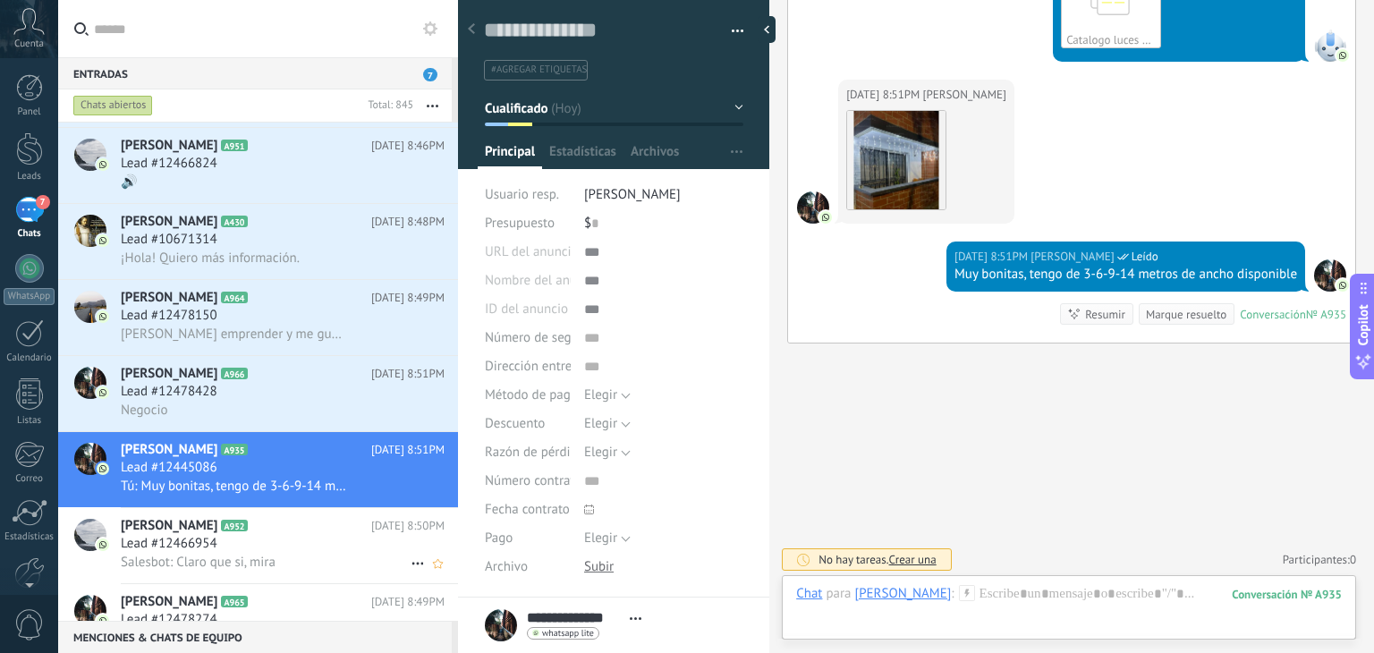
click at [209, 566] on span "Salesbot: Claro que si, mira" at bounding box center [198, 562] width 155 height 17
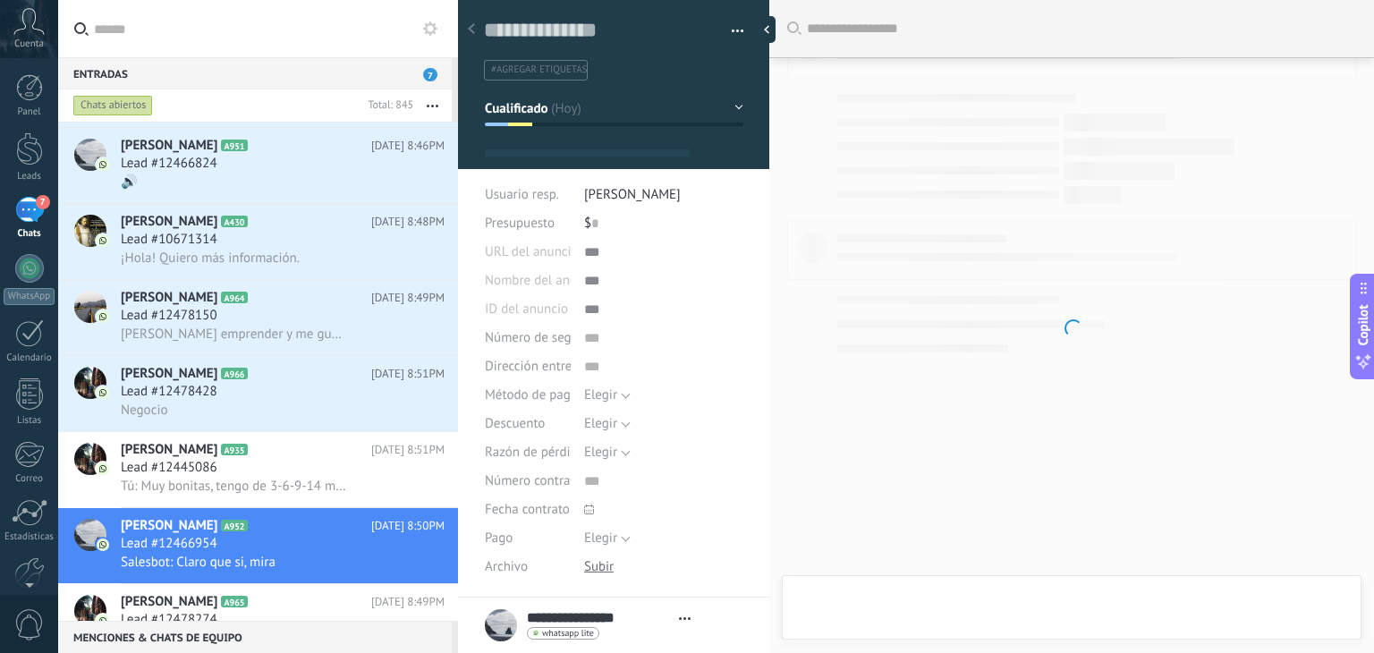
type textarea "**********"
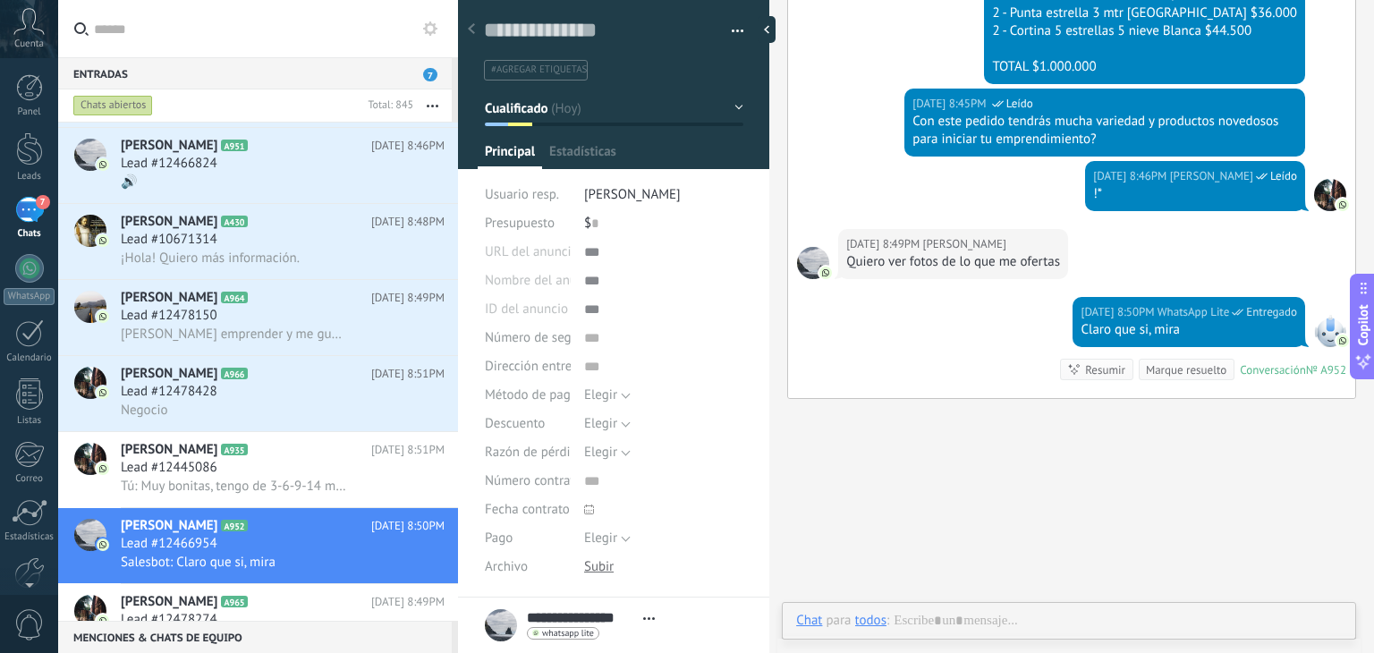
scroll to position [26, 0]
click at [969, 621] on use at bounding box center [966, 619] width 15 height 15
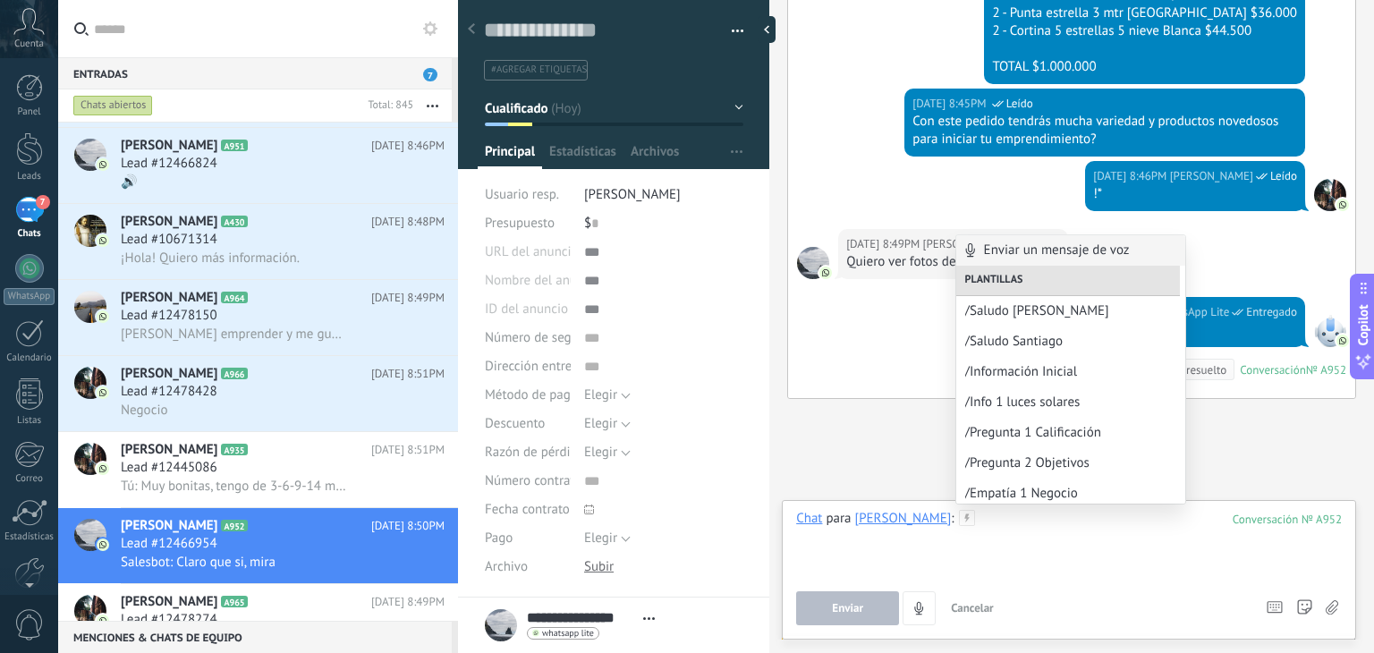
click at [1028, 546] on div at bounding box center [1068, 544] width 545 height 68
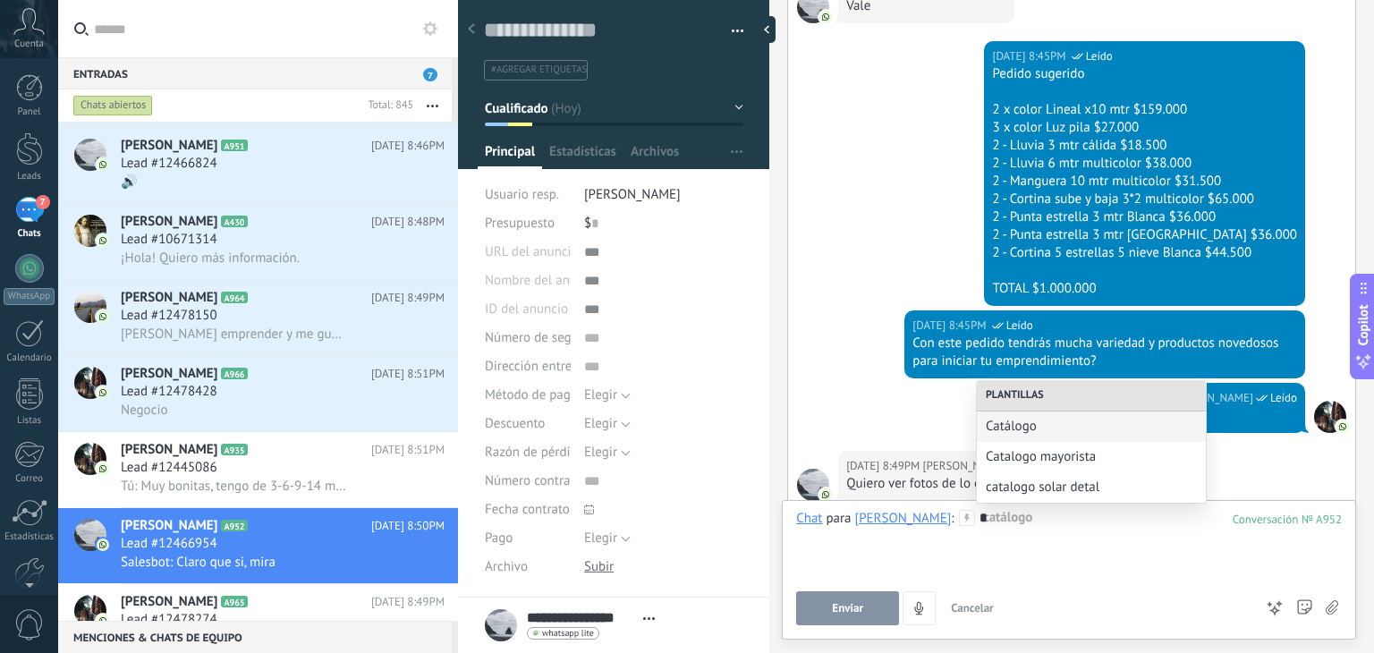
scroll to position [1382, 0]
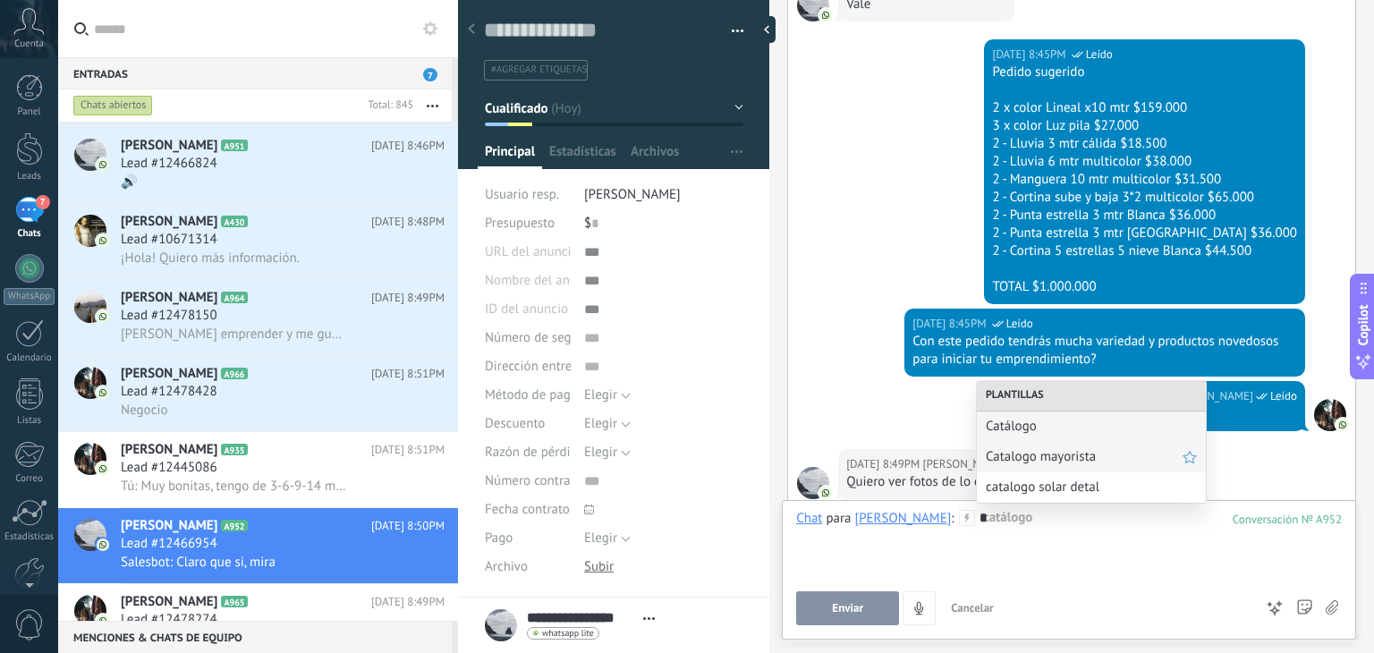
click at [1113, 464] on span "Catalogo mayorista" at bounding box center [1083, 456] width 197 height 17
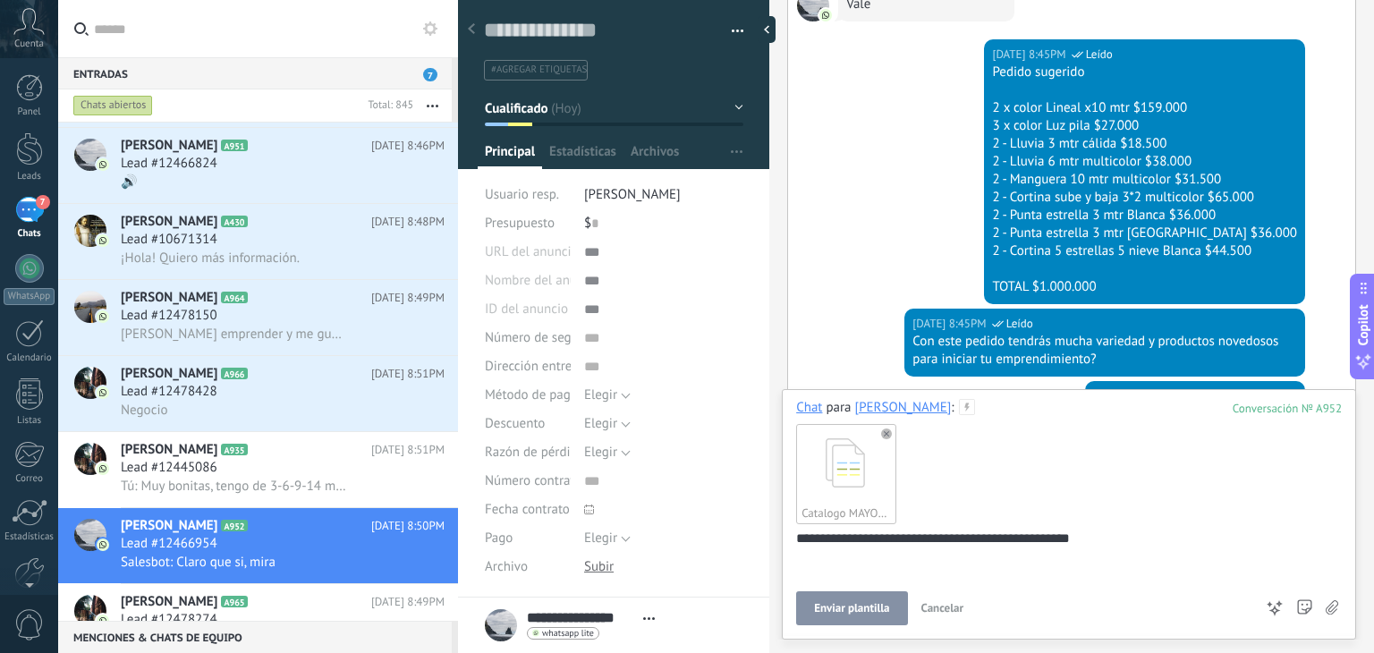
click at [824, 609] on span "Enviar plantilla" at bounding box center [851, 608] width 75 height 13
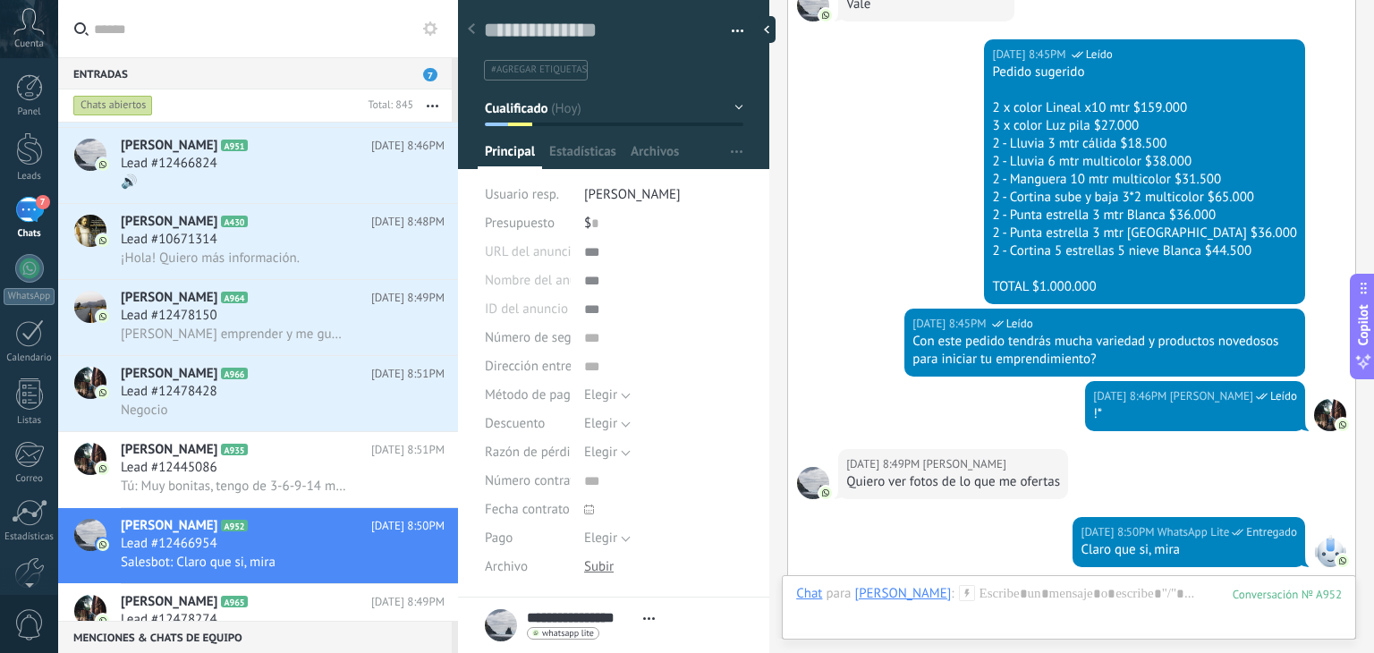
scroll to position [1819, 0]
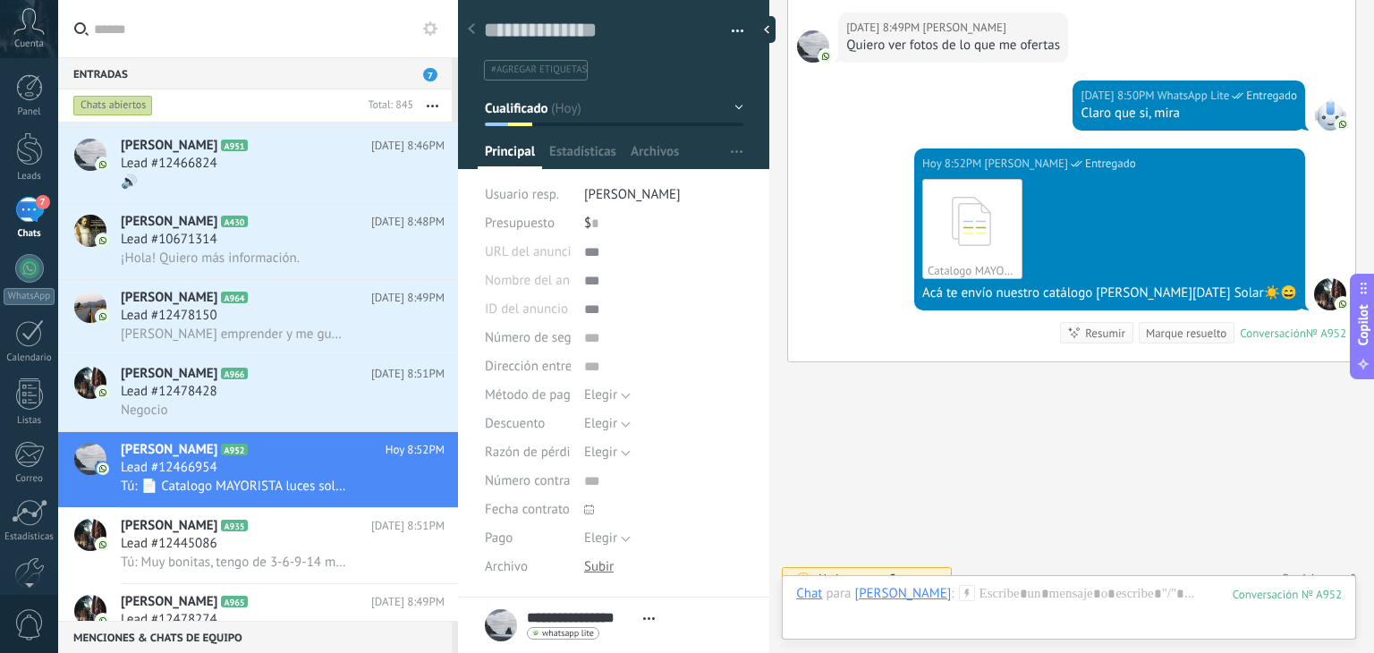
click at [1018, 583] on div "Chat Correo Nota Tarea Chat para [PERSON_NAME] : 952 Enviar Cancelar Rastrear c…" at bounding box center [1069, 607] width 574 height 64
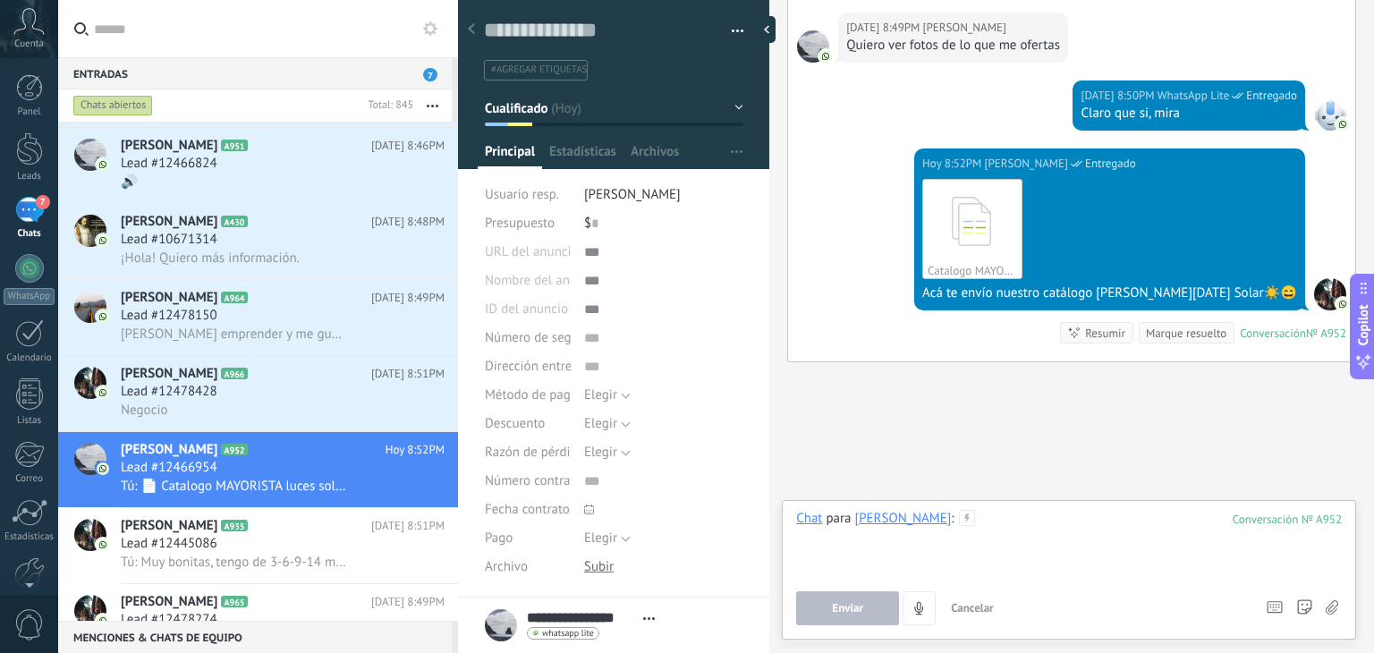
click at [1012, 537] on div at bounding box center [1068, 544] width 545 height 68
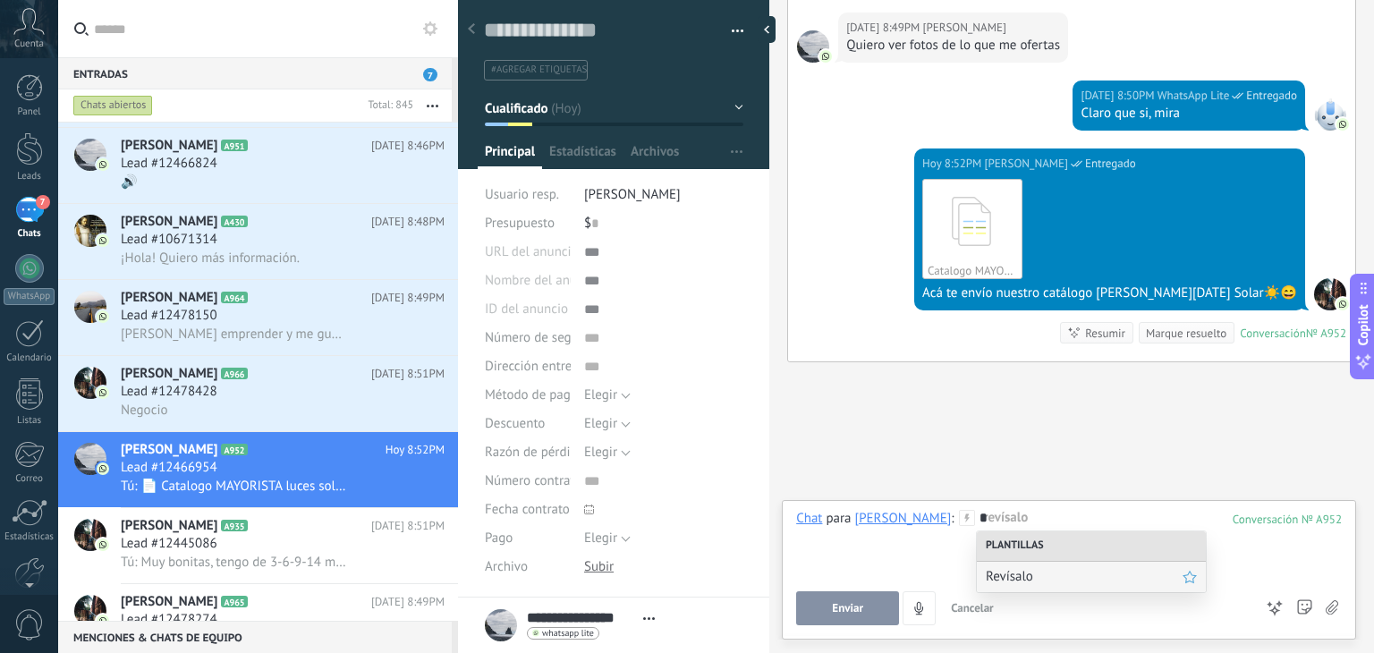
click at [1012, 572] on span "Revísalo" at bounding box center [1083, 576] width 197 height 17
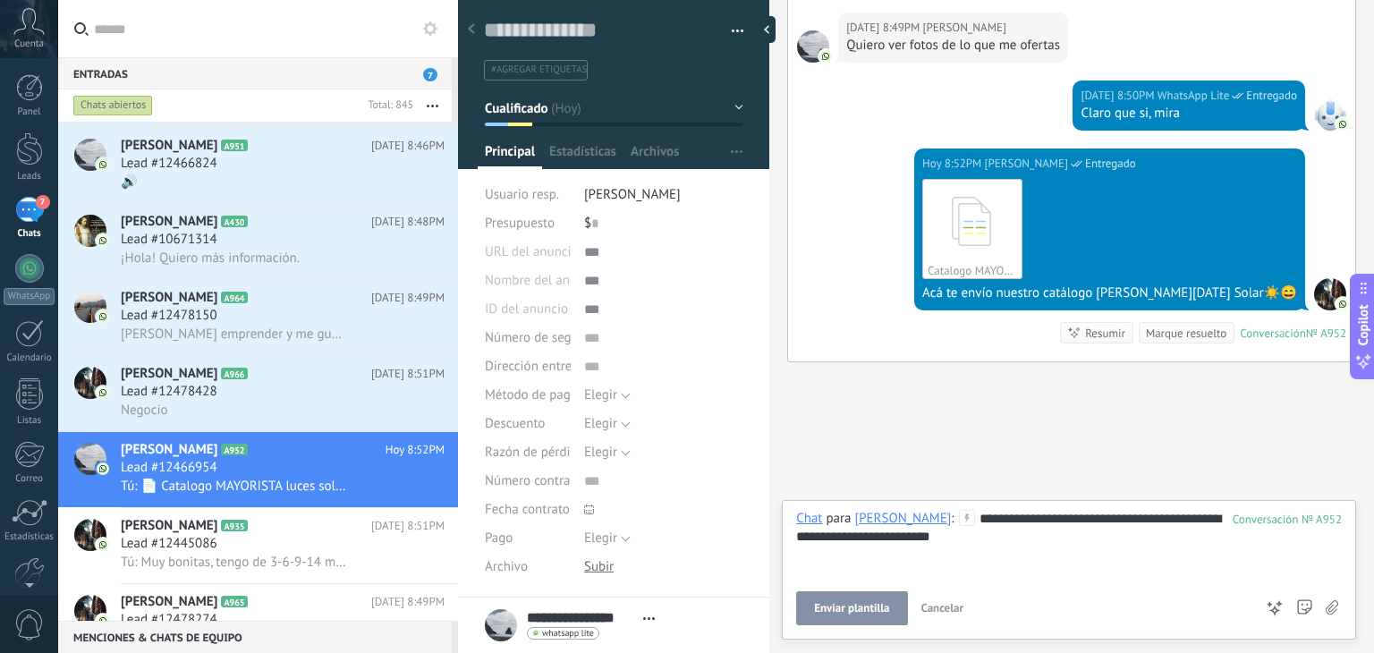
click at [871, 614] on span "Enviar plantilla" at bounding box center [851, 608] width 75 height 13
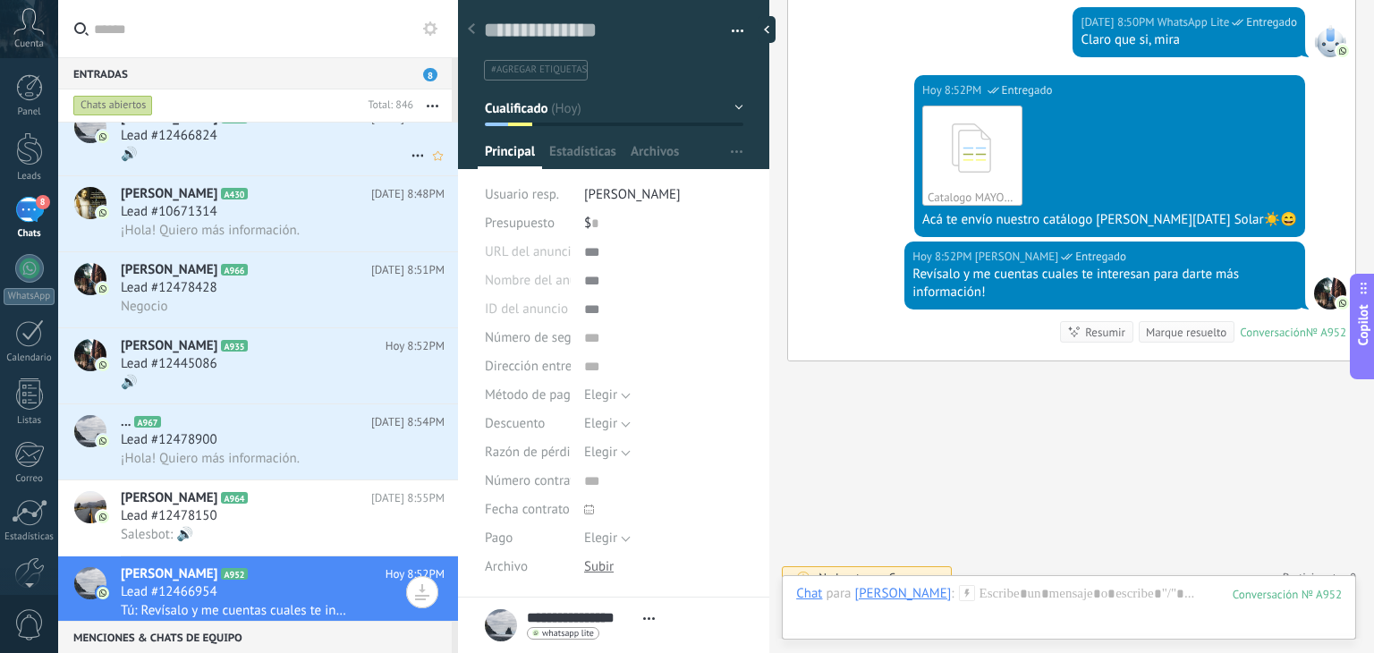
scroll to position [386, 0]
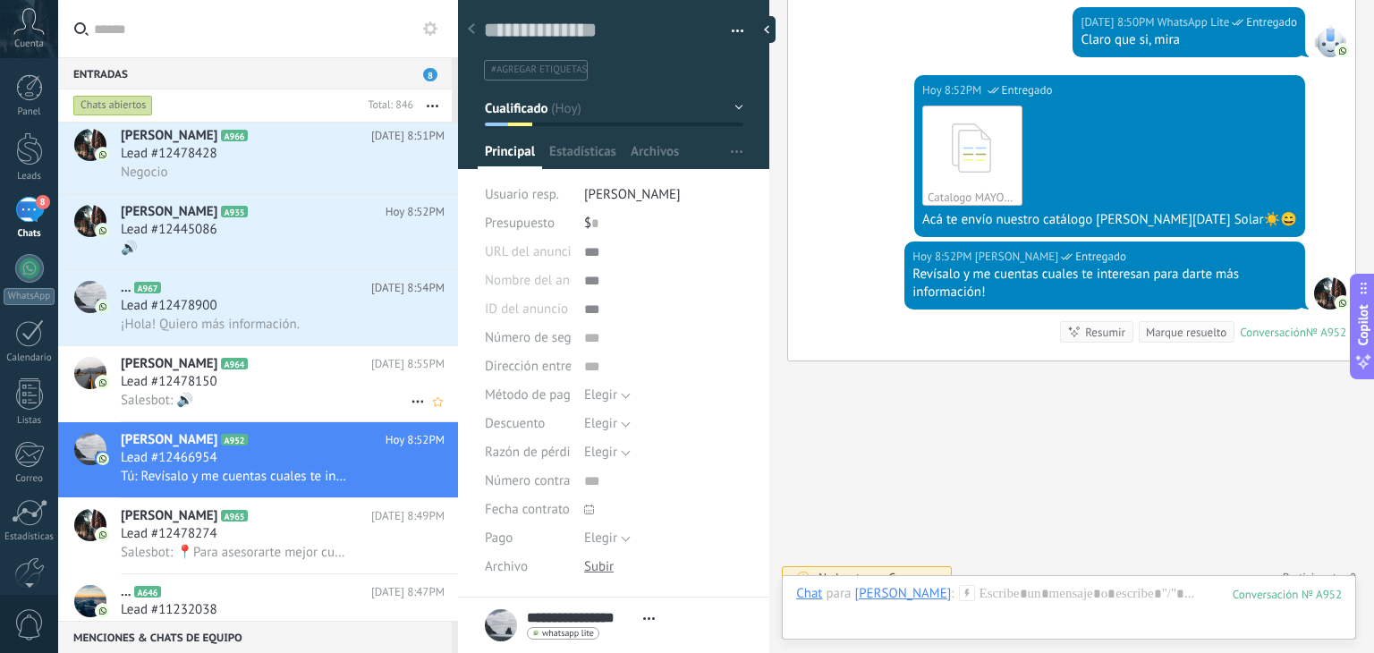
click at [229, 391] on div "Lead #12478150" at bounding box center [283, 382] width 324 height 18
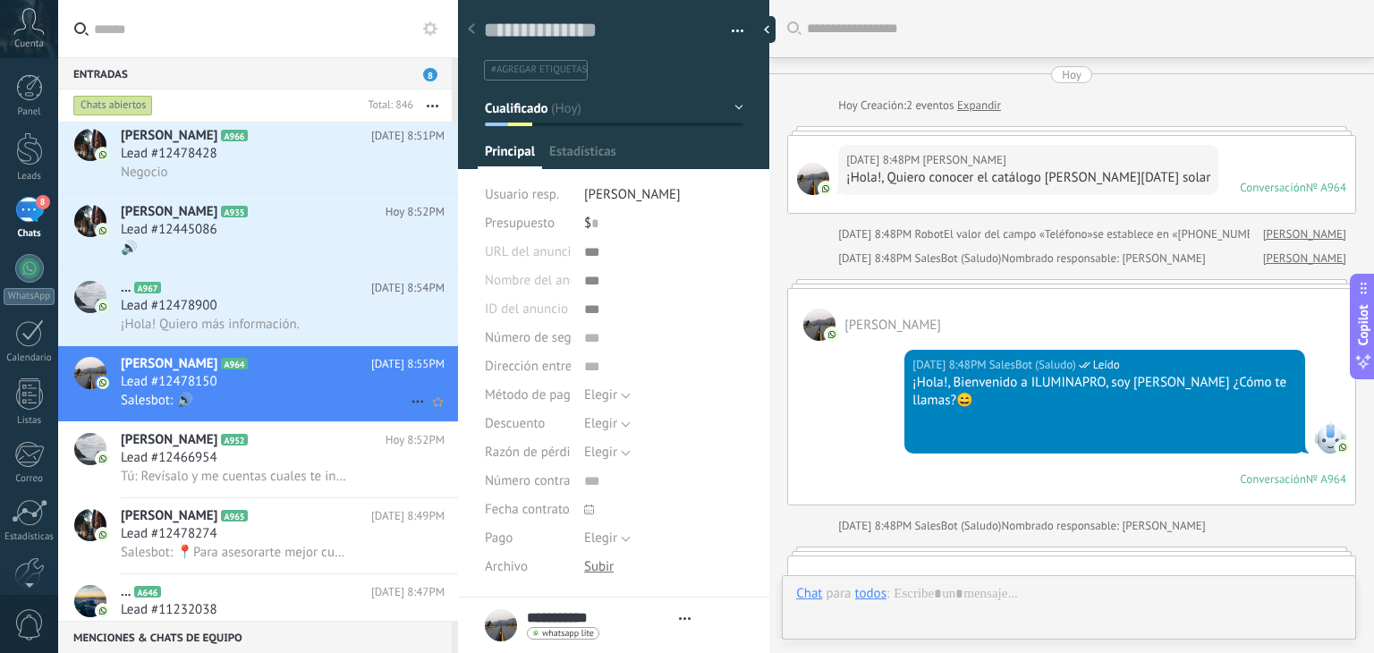
type textarea "**********"
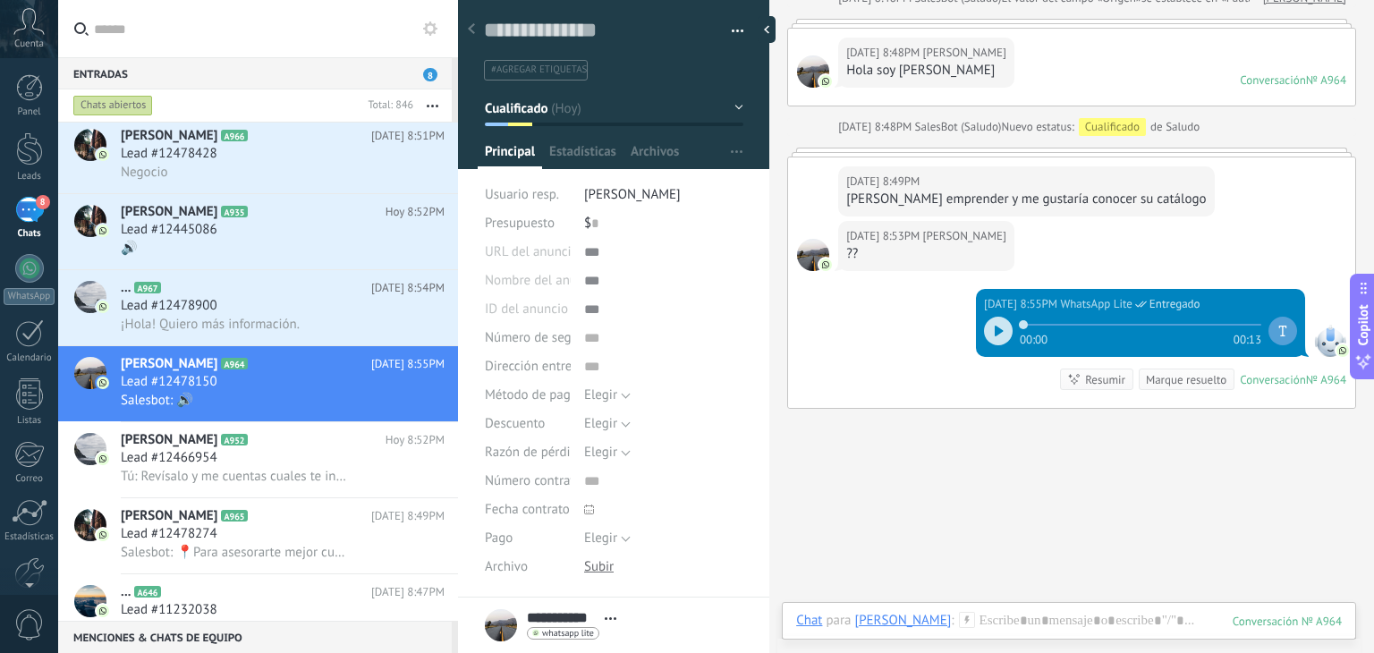
drag, startPoint x: 991, startPoint y: 604, endPoint x: 984, endPoint y: 621, distance: 18.4
click at [984, 621] on div "Chat Correo Nota Tarea Chat para [PERSON_NAME] : 964 Enviar Cancelar Rastrear c…" at bounding box center [1069, 634] width 574 height 64
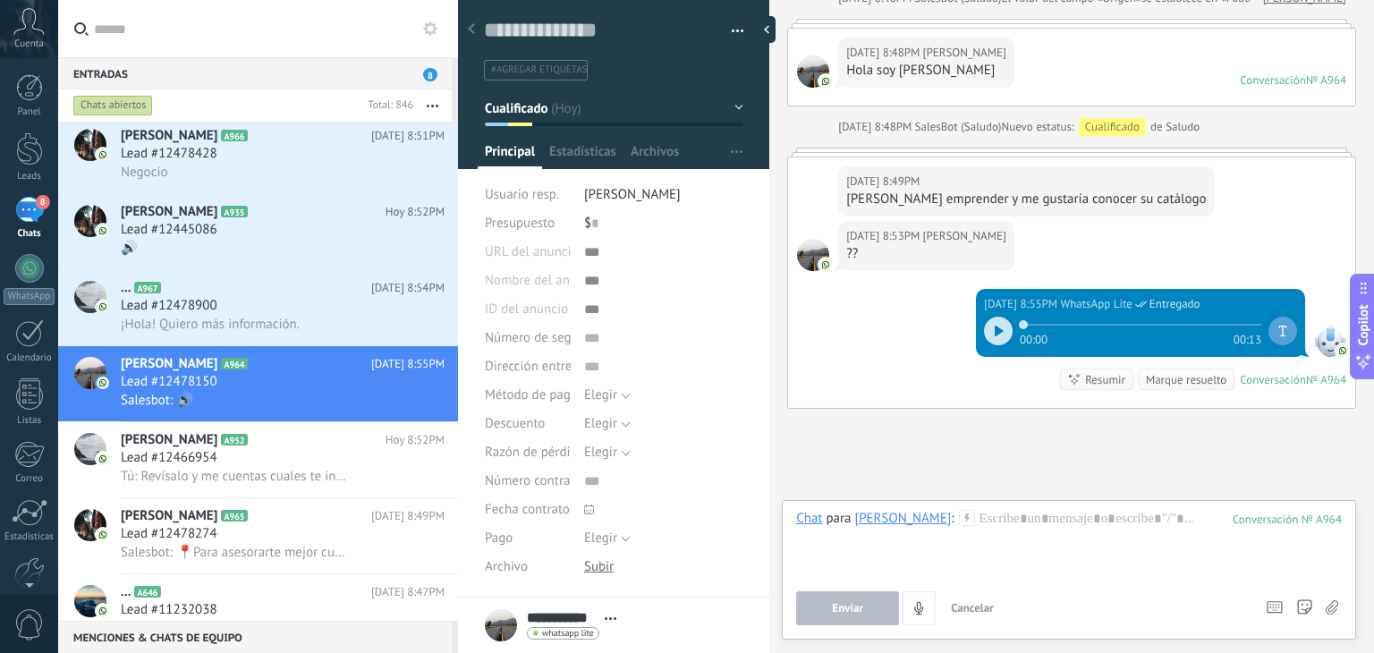
click at [984, 621] on button "Cancelar" at bounding box center [971, 608] width 57 height 34
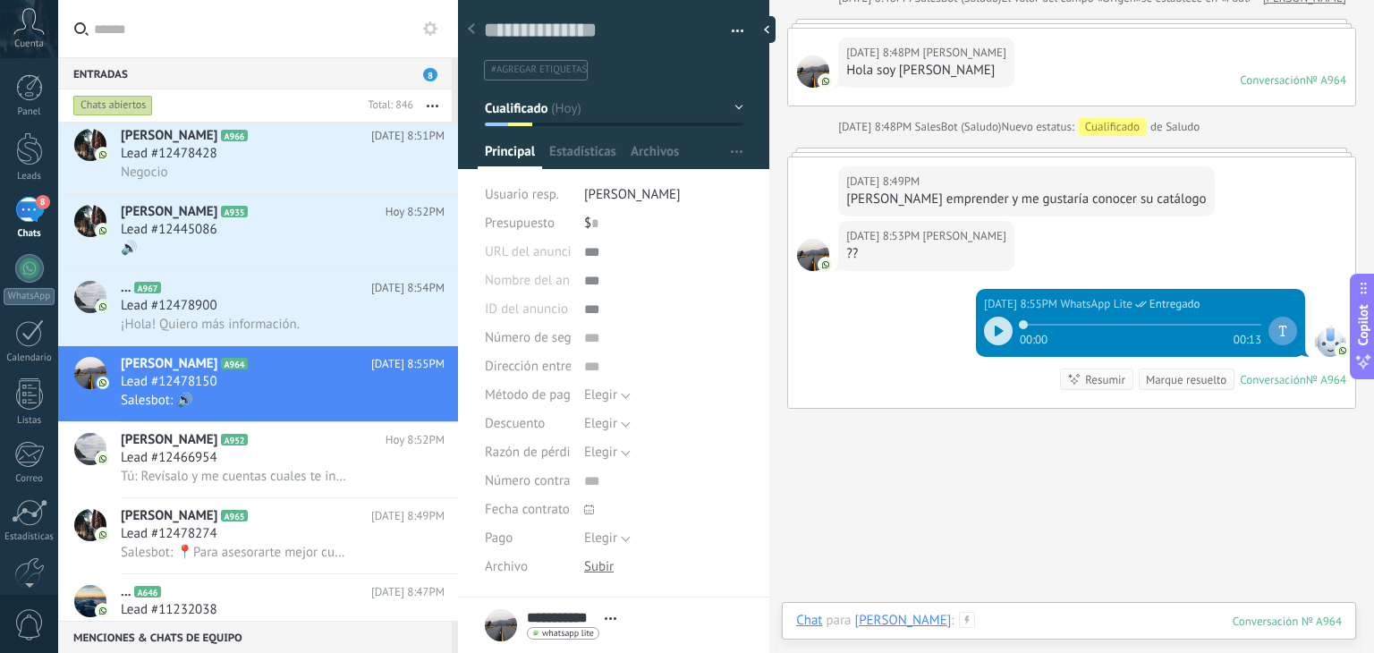
click at [984, 621] on div at bounding box center [1068, 639] width 545 height 54
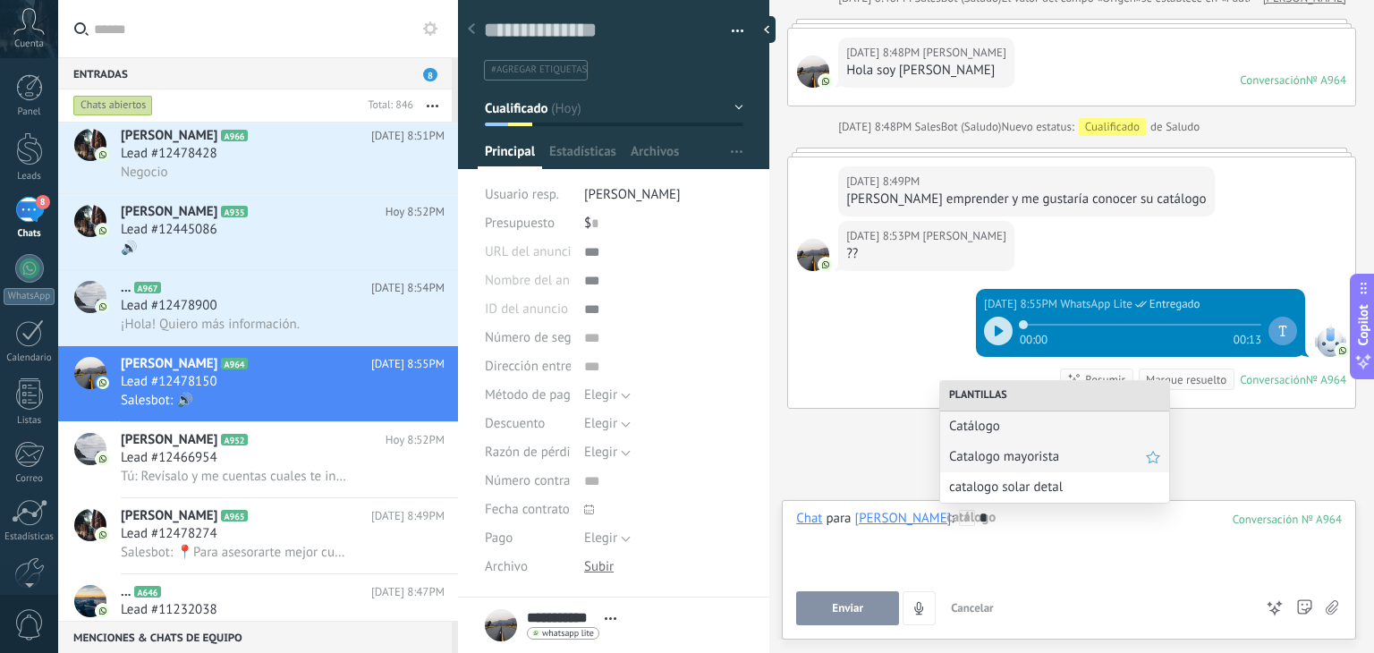
click at [1005, 459] on span "Catalogo mayorista" at bounding box center [1047, 456] width 197 height 17
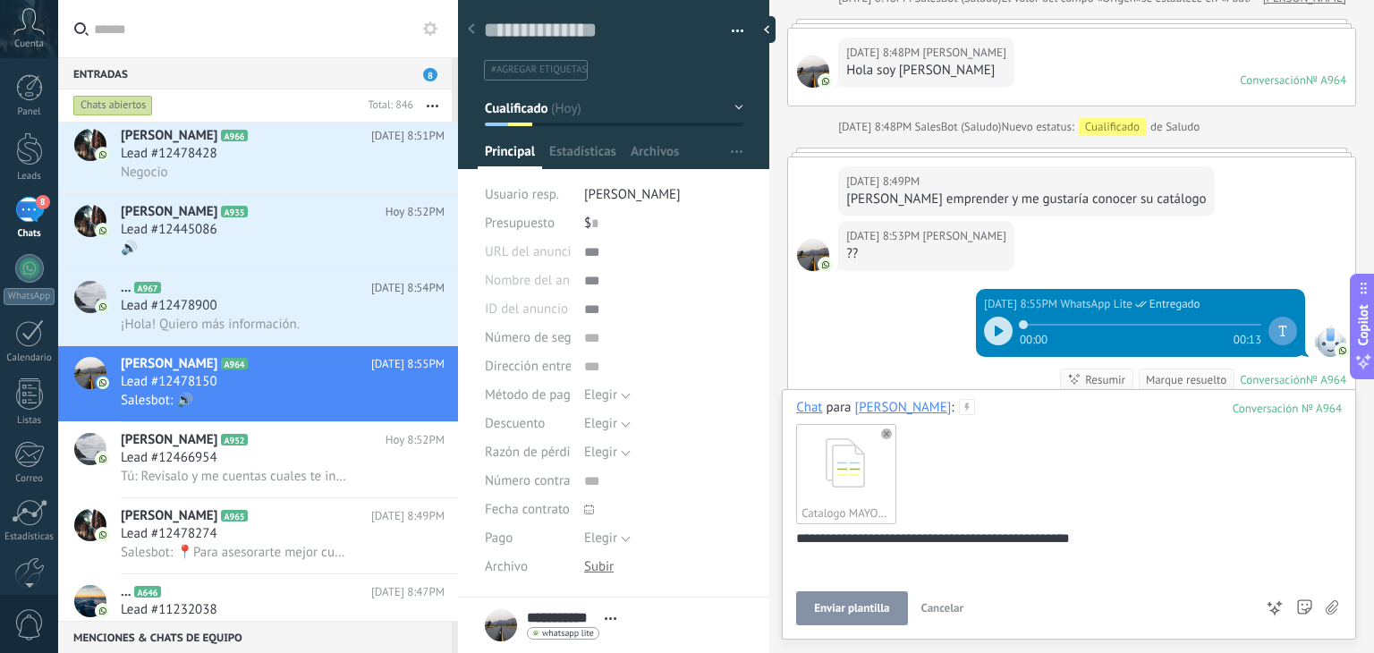
click at [857, 613] on span "Enviar plantilla" at bounding box center [851, 608] width 75 height 13
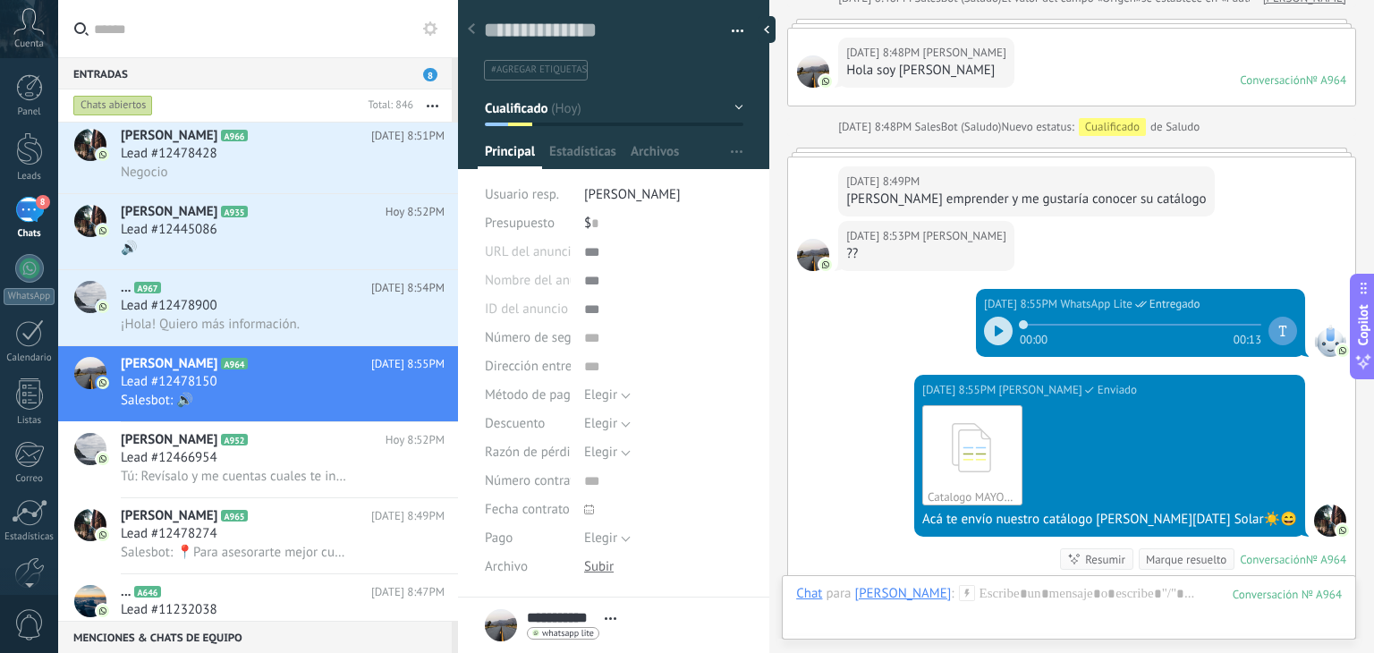
scroll to position [1323, 0]
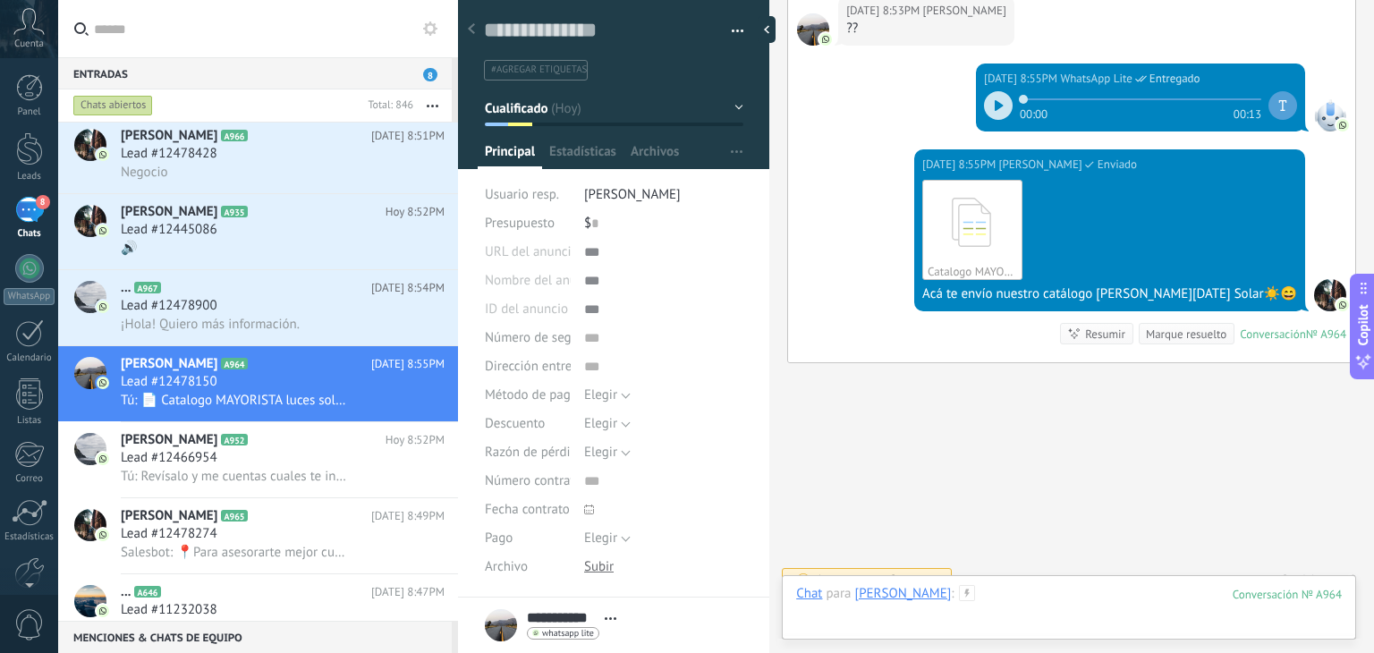
click at [990, 591] on div at bounding box center [1068, 612] width 545 height 54
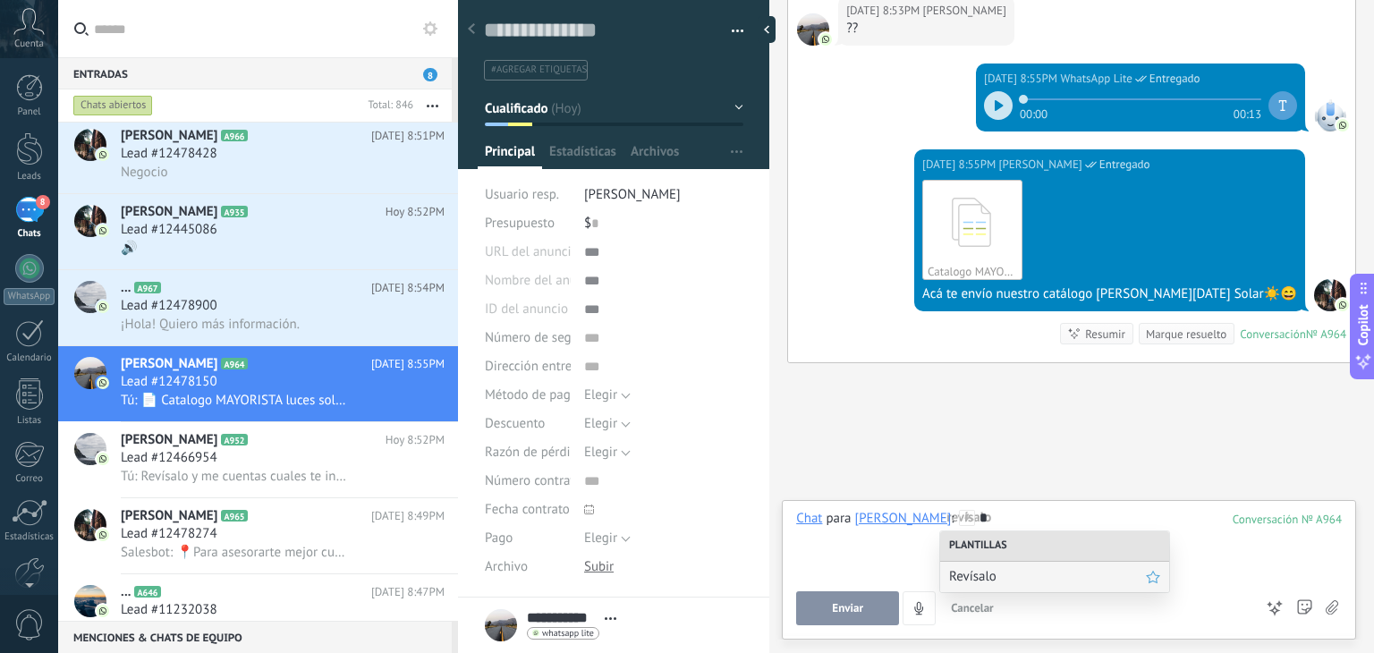
click at [994, 575] on span "Revísalo" at bounding box center [1047, 576] width 197 height 17
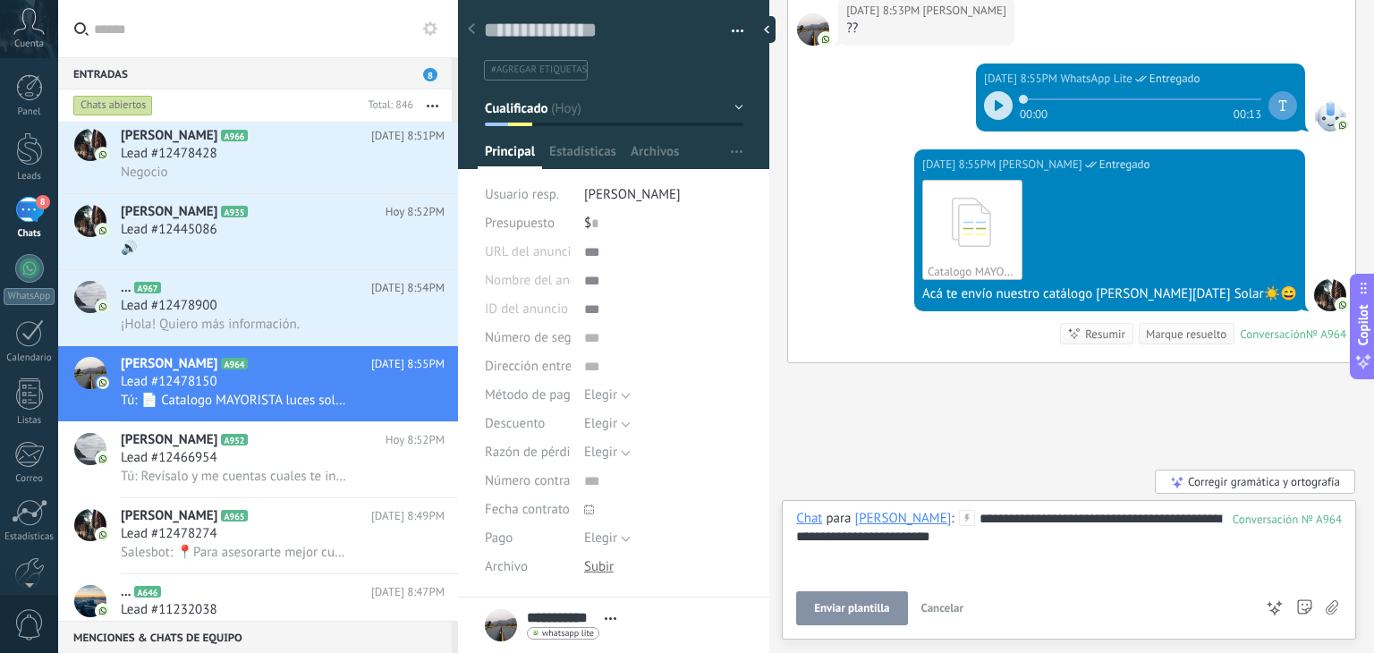
click at [853, 608] on span "Enviar plantilla" at bounding box center [851, 608] width 75 height 13
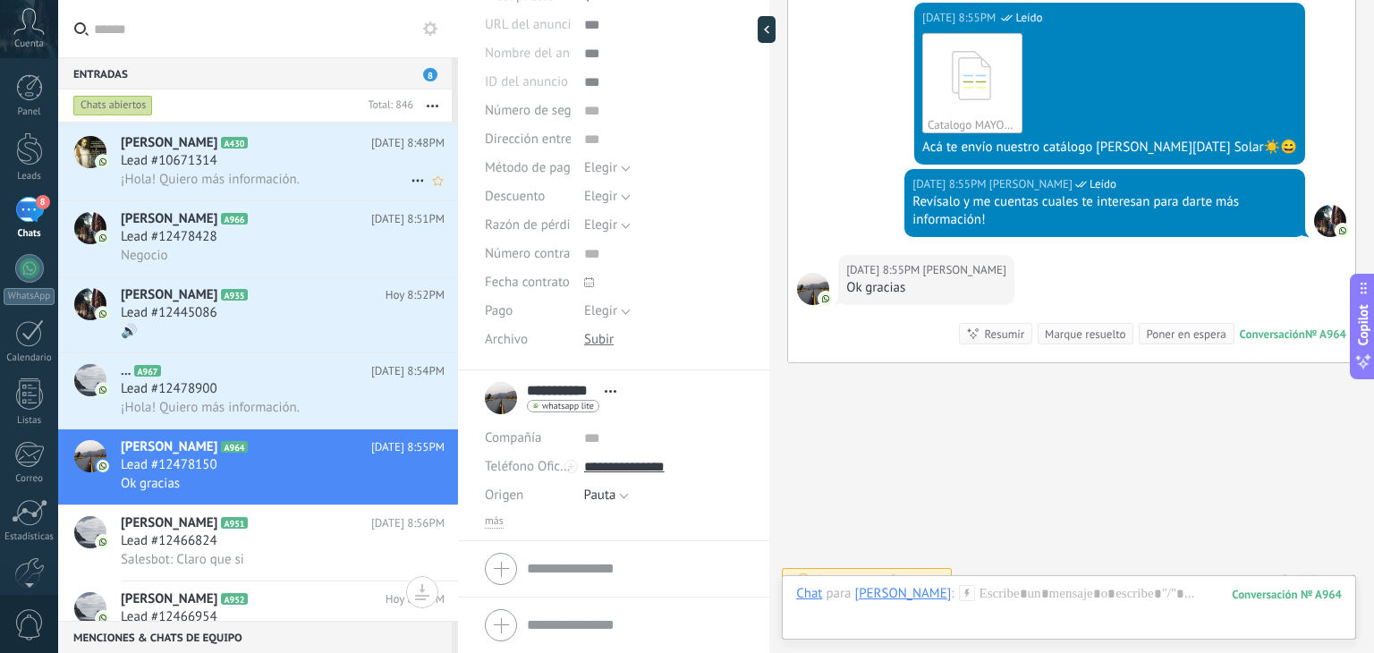
scroll to position [235, 0]
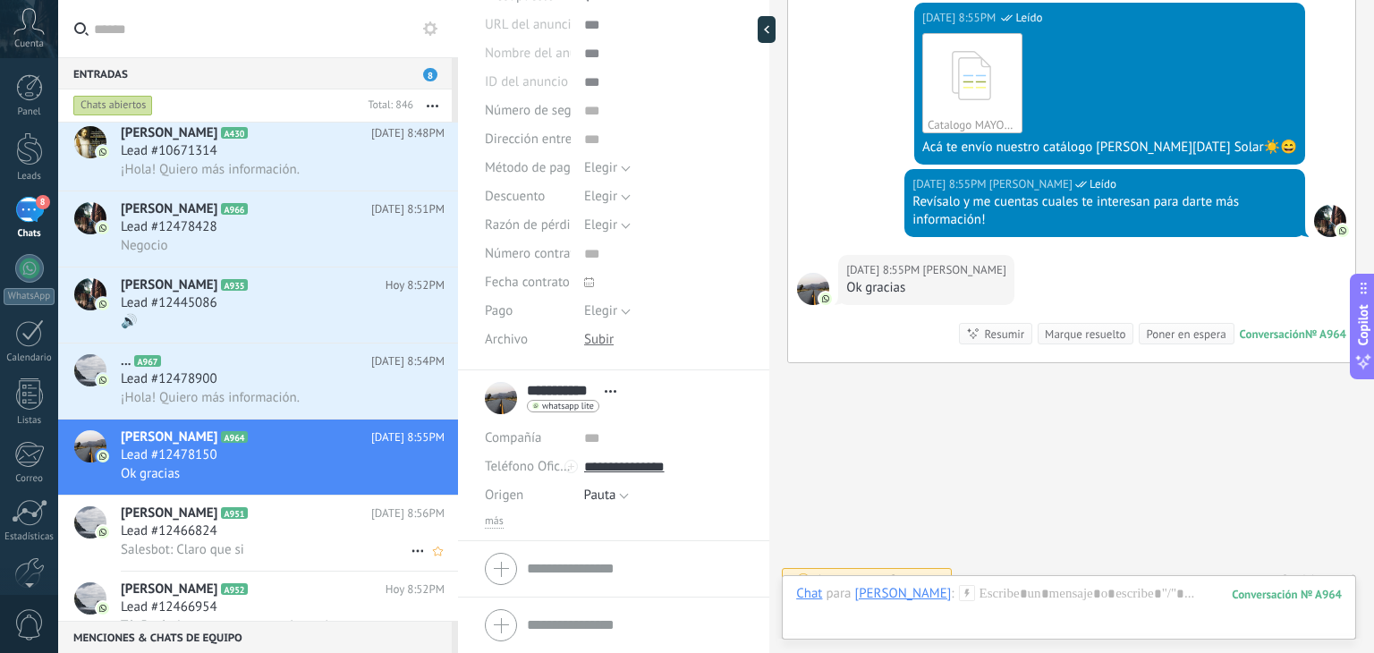
click at [204, 522] on span "[PERSON_NAME]" at bounding box center [169, 513] width 97 height 18
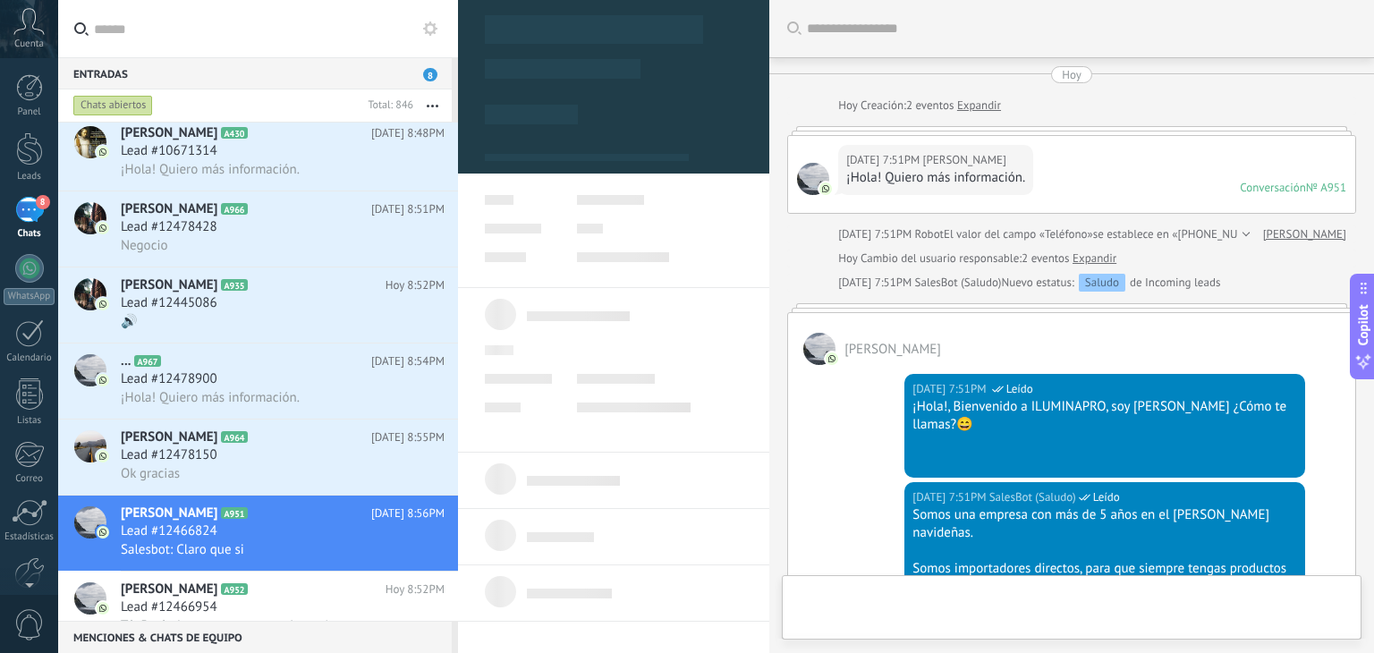
type textarea "**********"
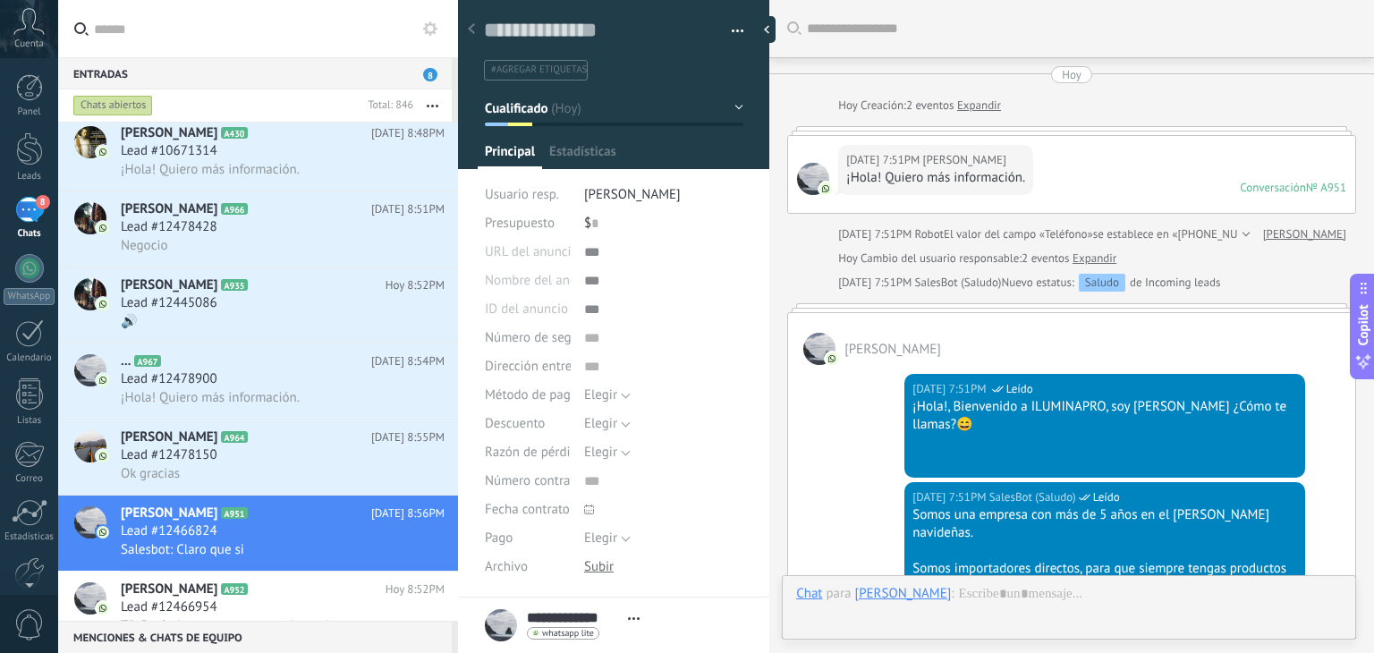
scroll to position [1469, 0]
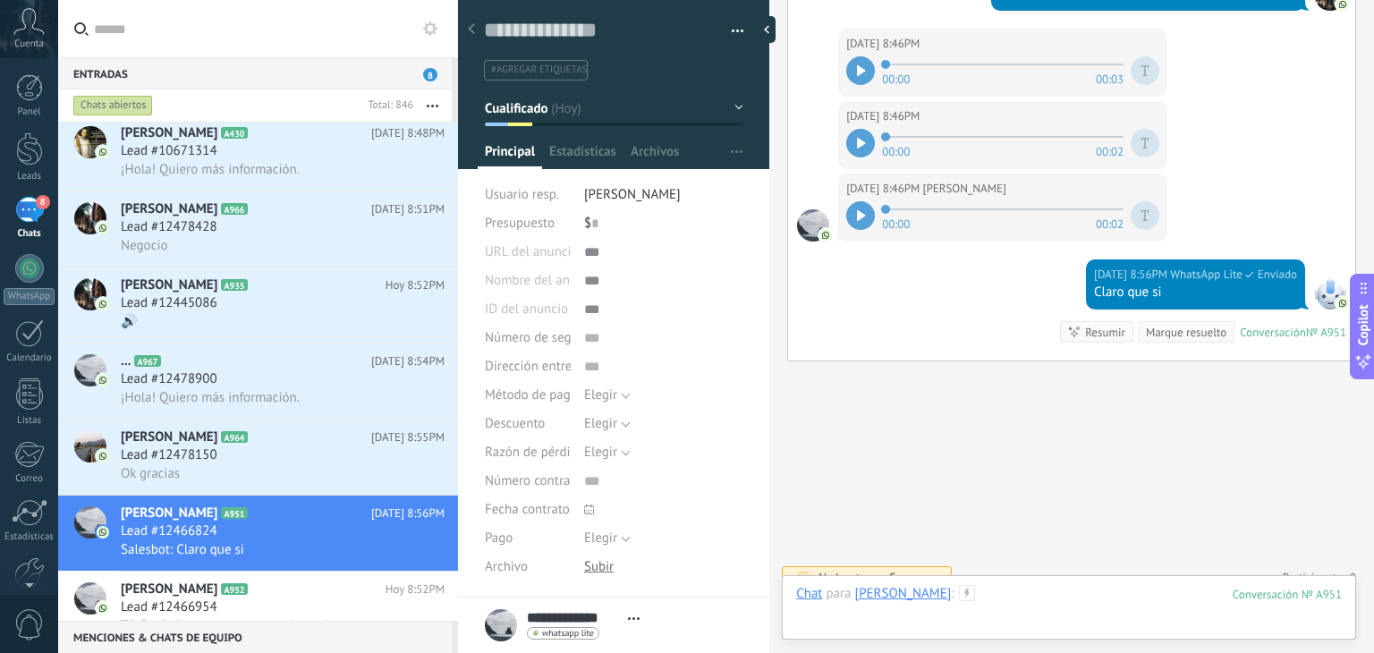
click at [1006, 595] on div at bounding box center [1068, 612] width 545 height 54
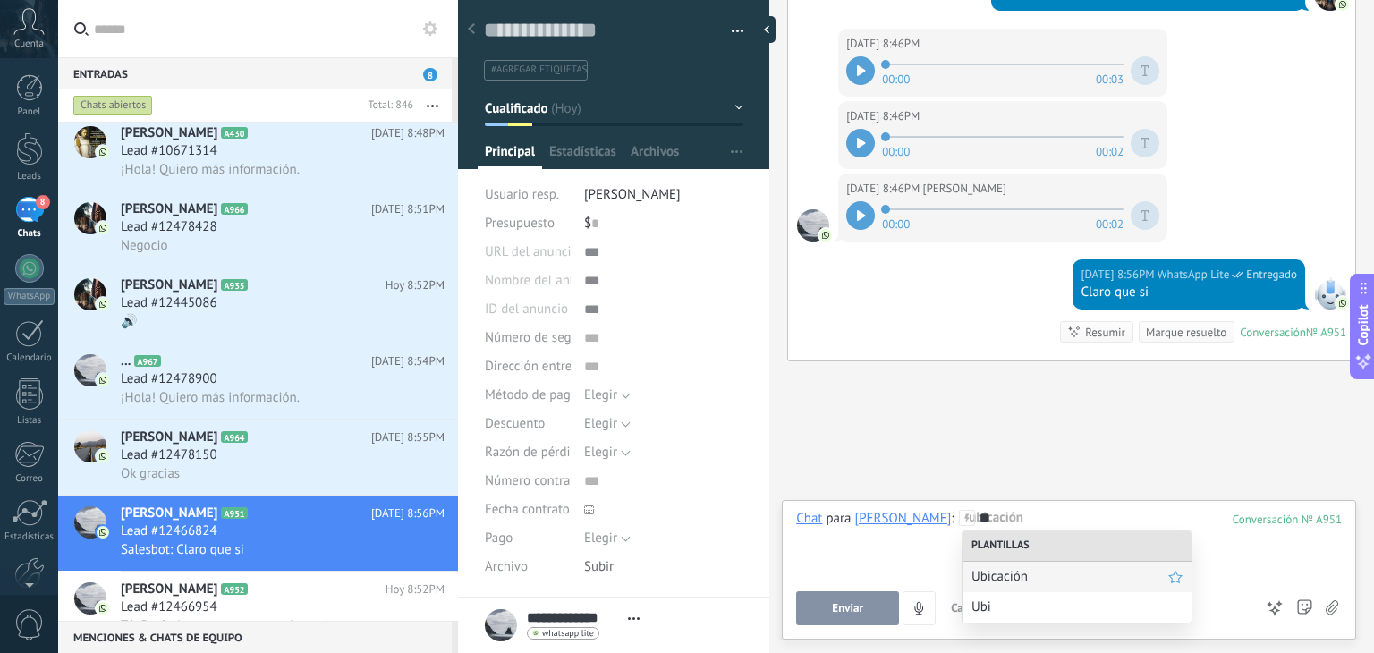
click at [1009, 583] on span "Ubicación" at bounding box center [1069, 576] width 197 height 17
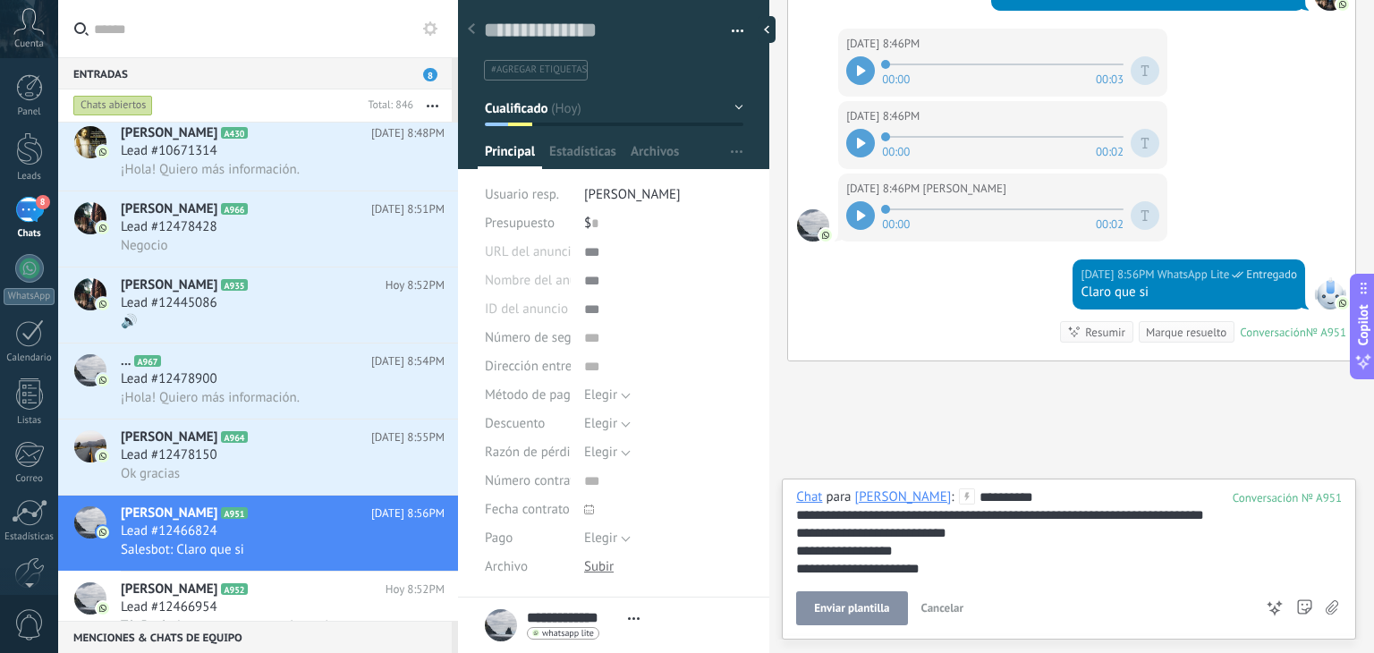
click at [841, 603] on span "Enviar plantilla" at bounding box center [851, 608] width 75 height 13
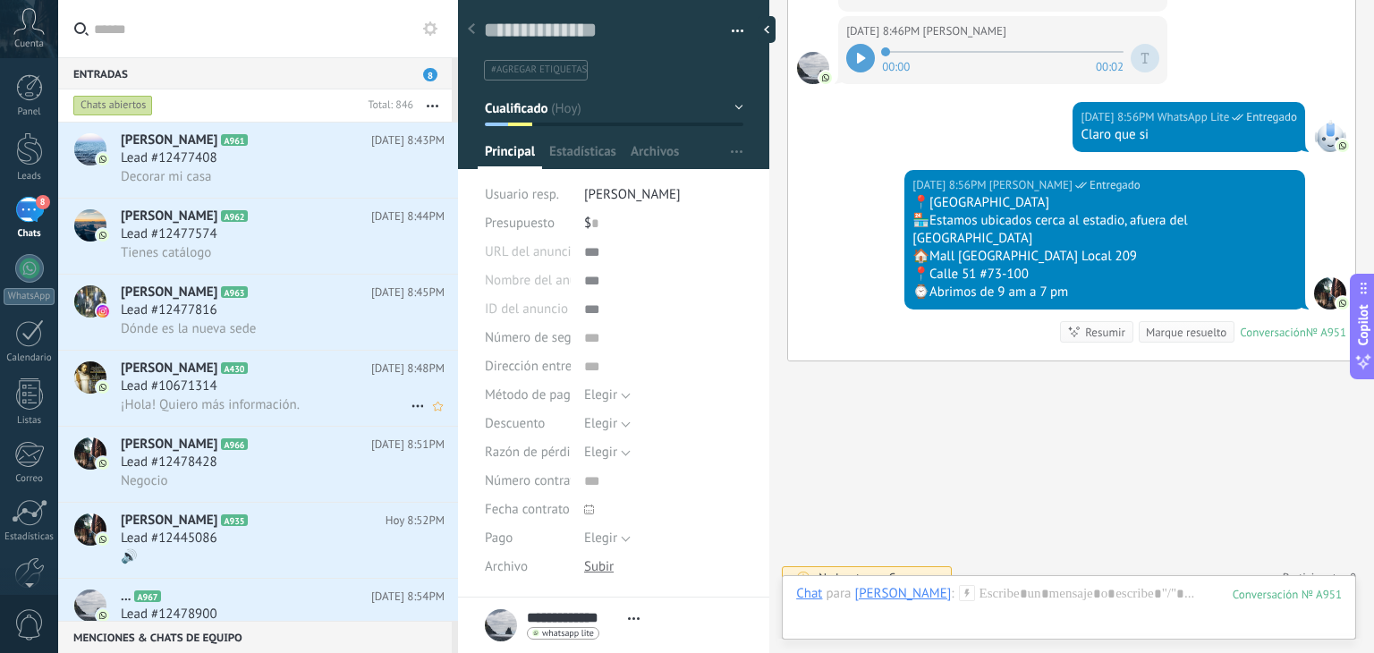
scroll to position [80, 0]
